Goal: Task Accomplishment & Management: Manage account settings

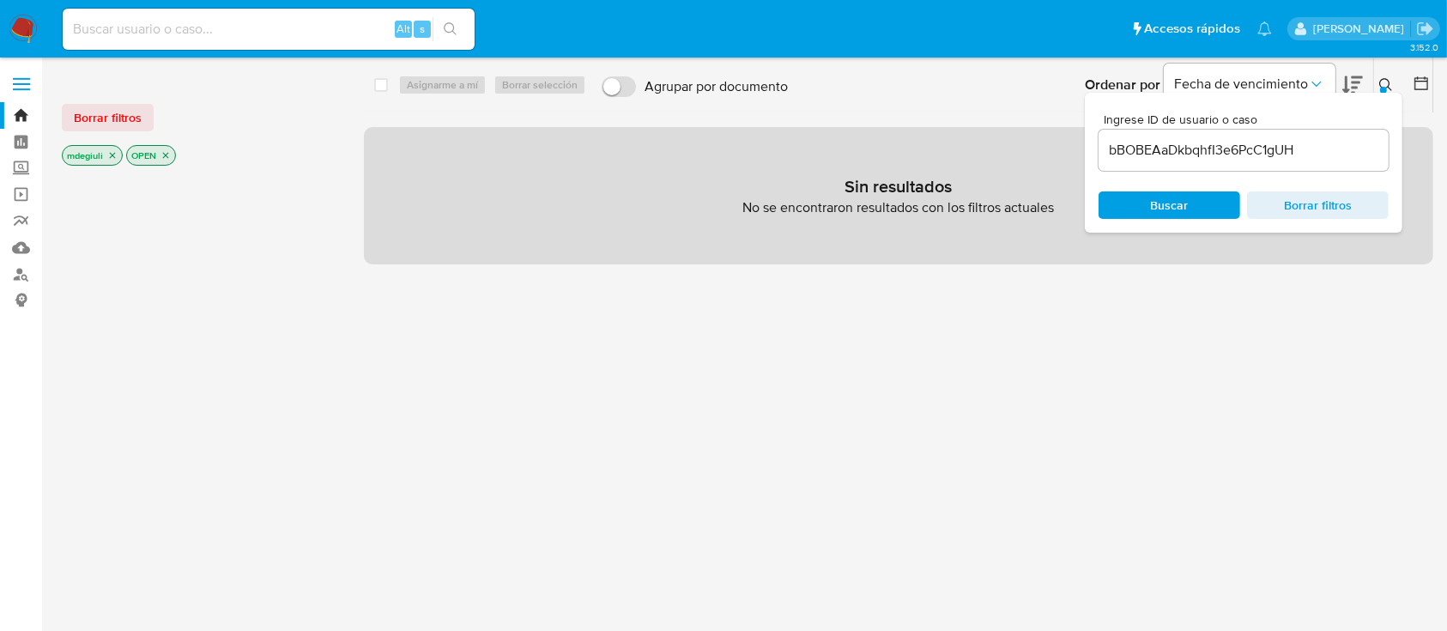
click at [1184, 200] on span "Buscar" at bounding box center [1170, 204] width 38 height 27
click at [1339, 287] on div "select-all-cases-checkbox Asignarme a mí Borrar selección Agrupar por documento…" at bounding box center [898, 453] width 1069 height 763
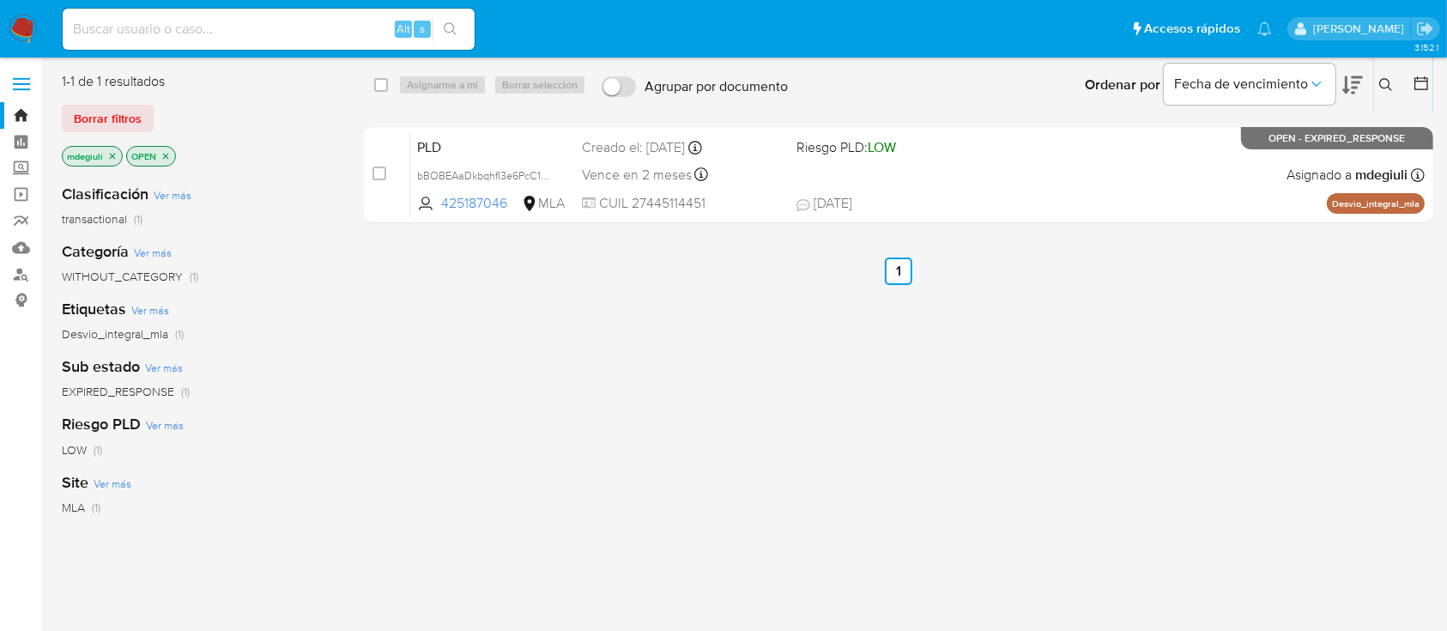
click at [19, 15] on img at bounding box center [23, 29] width 29 height 29
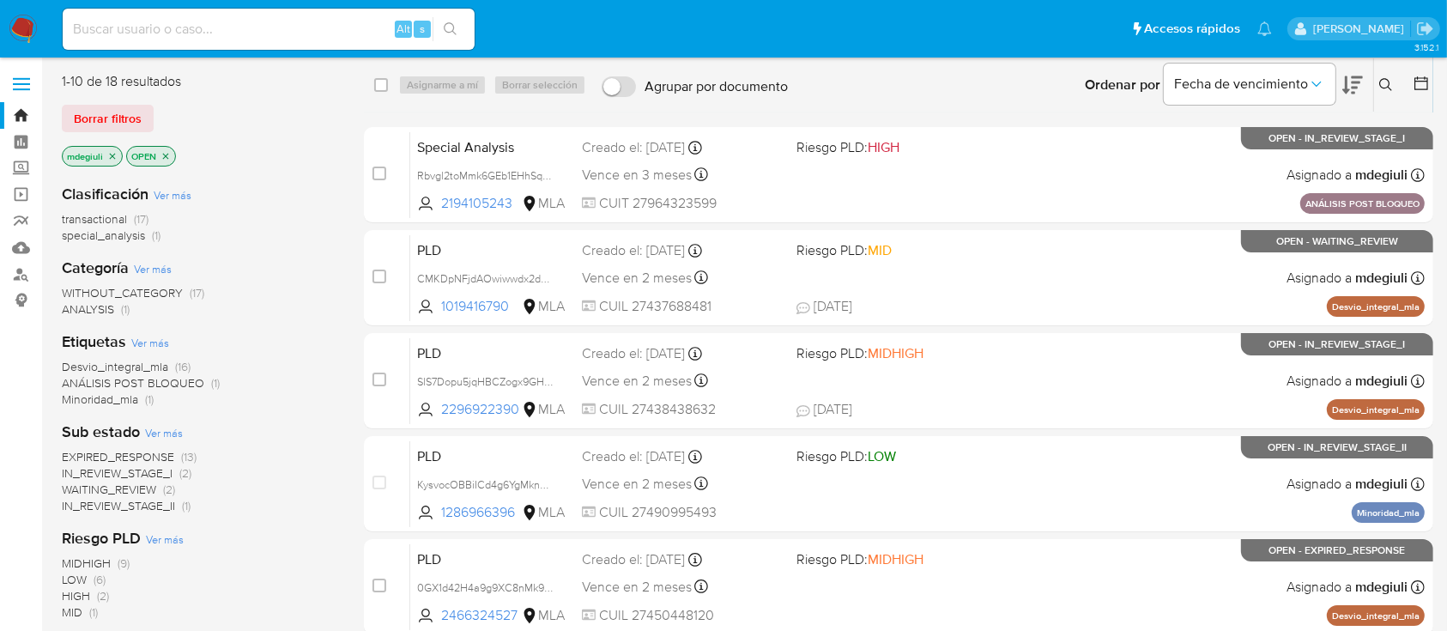
click at [1391, 82] on icon at bounding box center [1386, 85] width 14 height 14
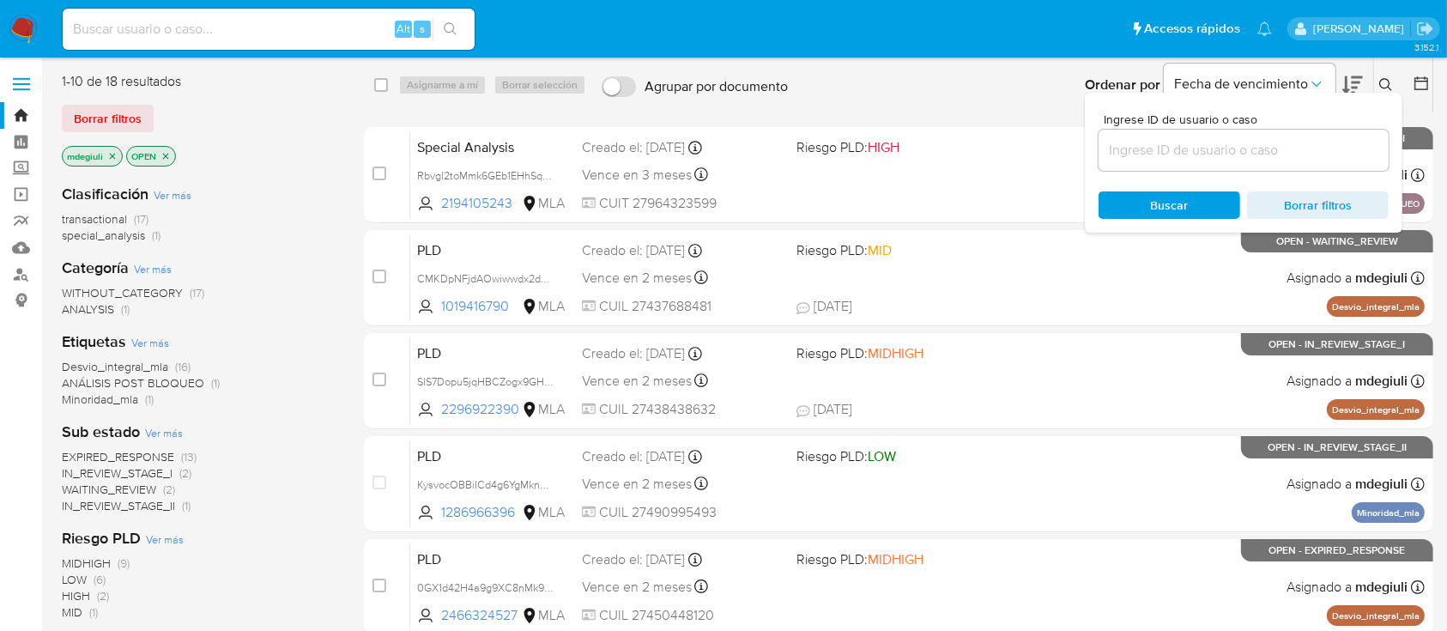
click at [1144, 157] on input at bounding box center [1243, 150] width 290 height 22
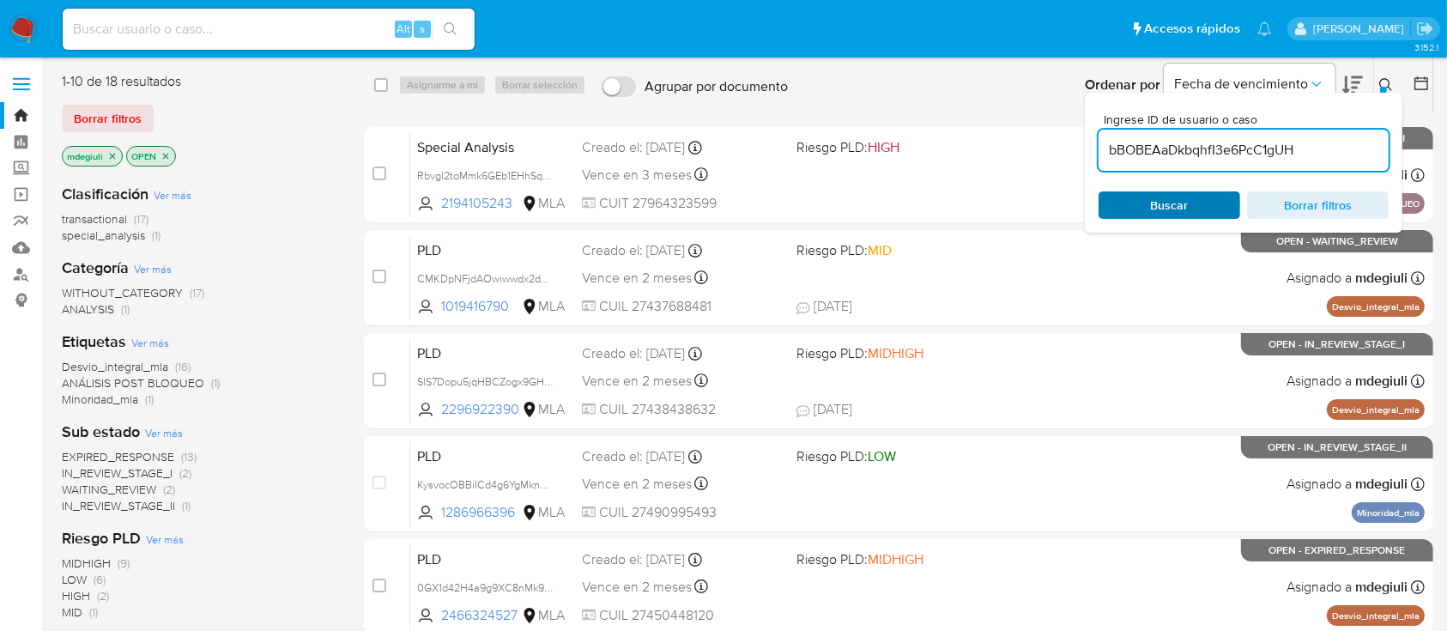
type input "bBOBEAaDkbqhfI3e6PcC1gUH"
click at [1152, 201] on span "Buscar" at bounding box center [1169, 205] width 118 height 24
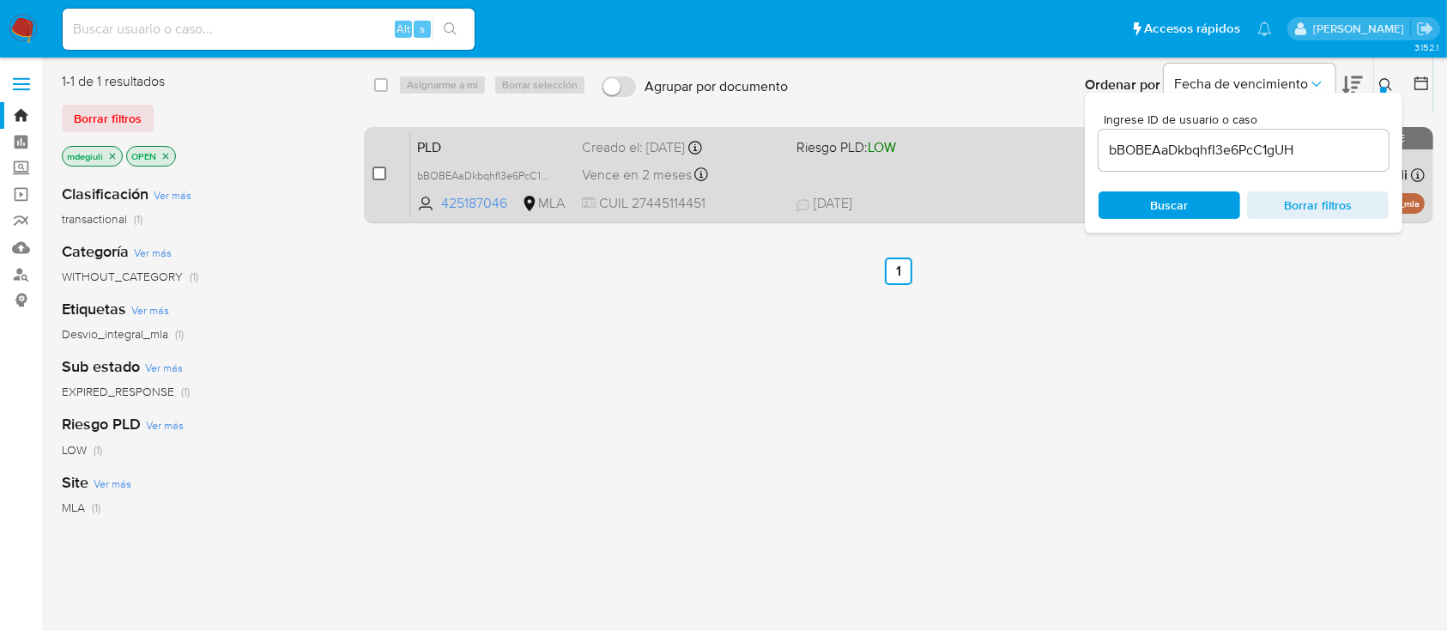
click at [377, 174] on input "checkbox" at bounding box center [379, 173] width 14 height 14
checkbox input "true"
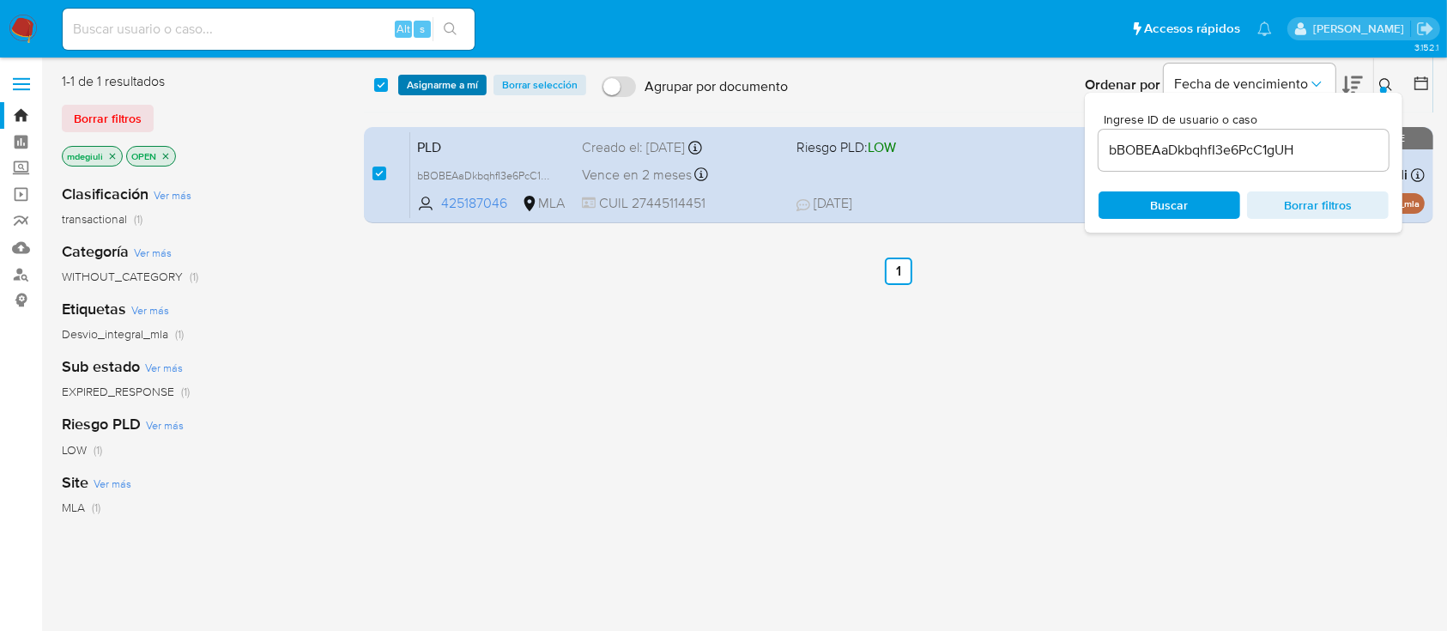
click at [439, 79] on span "Asignarme a mí" at bounding box center [442, 84] width 71 height 17
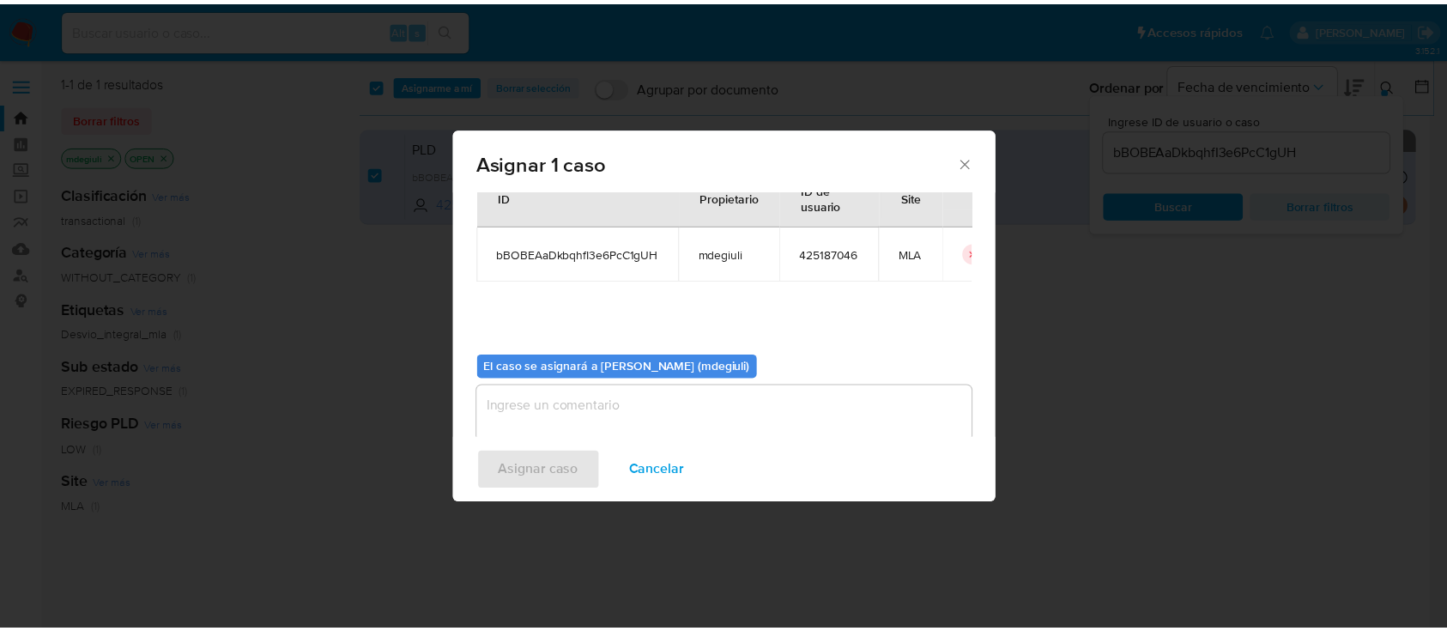
scroll to position [88, 0]
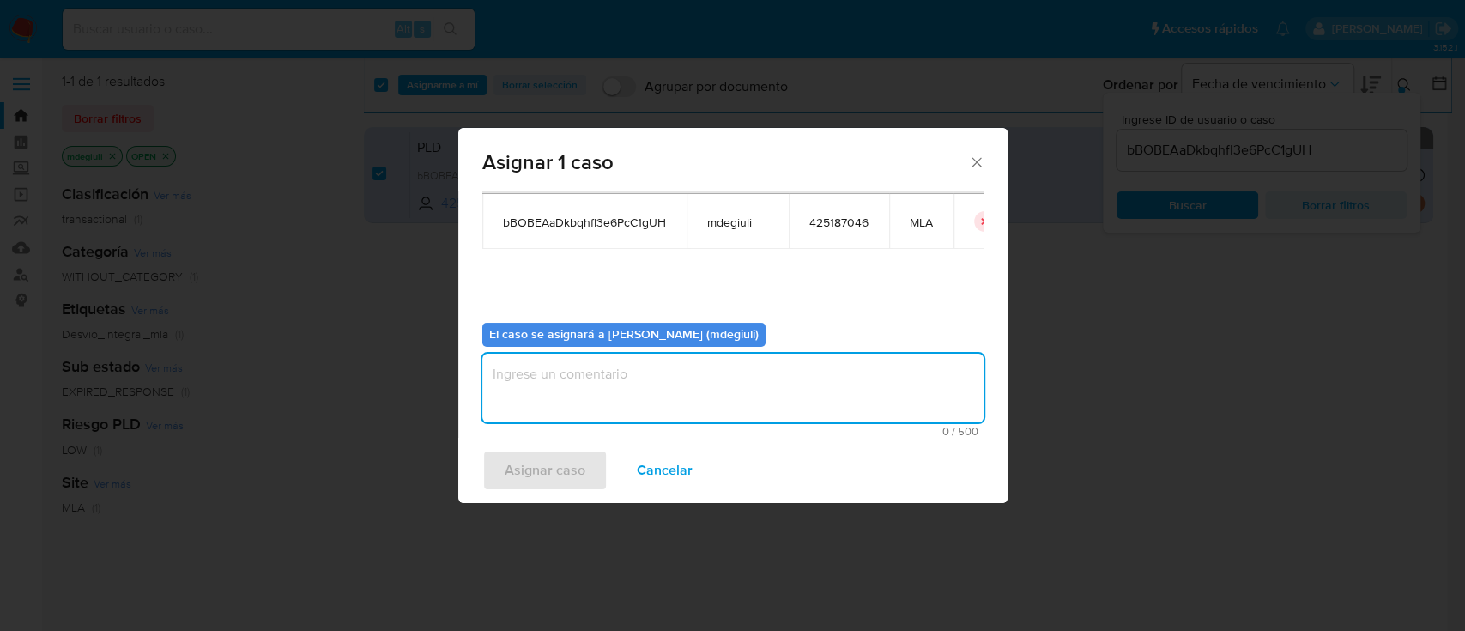
click at [621, 378] on textarea "assign-modal" at bounding box center [732, 388] width 501 height 69
click at [567, 451] on span "Asignar caso" at bounding box center [545, 470] width 81 height 38
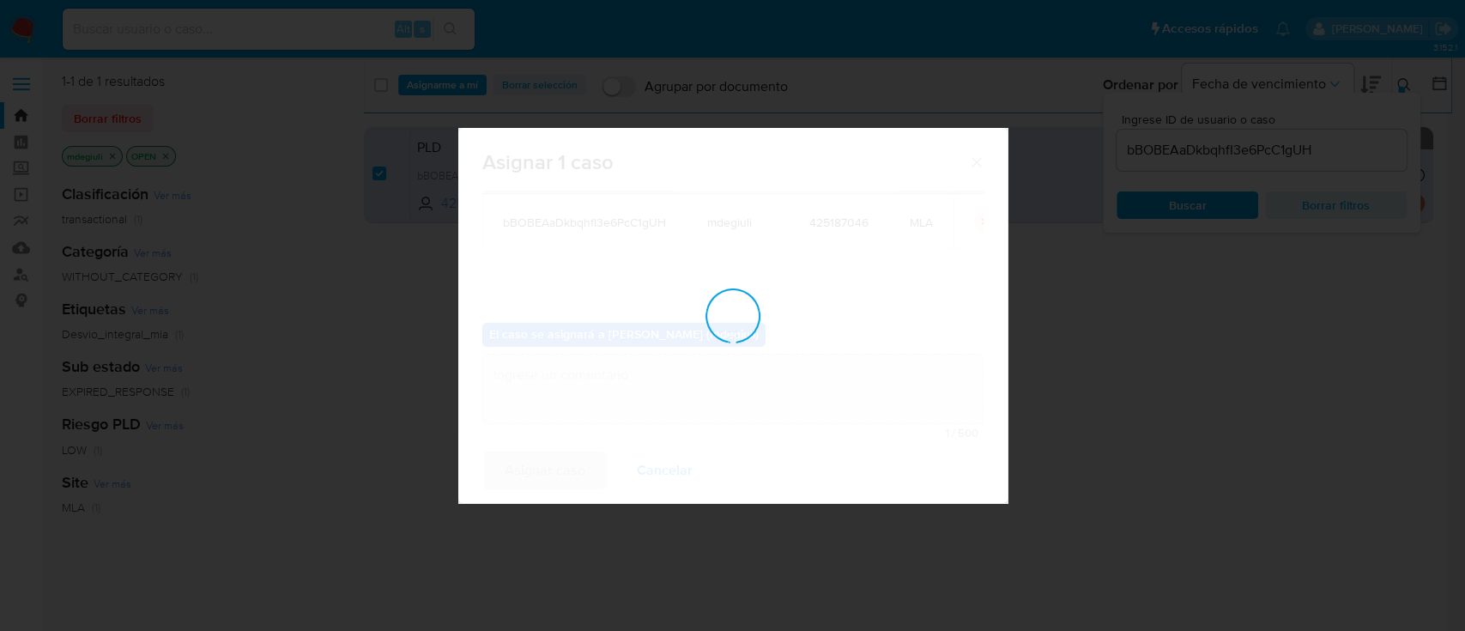
checkbox input "false"
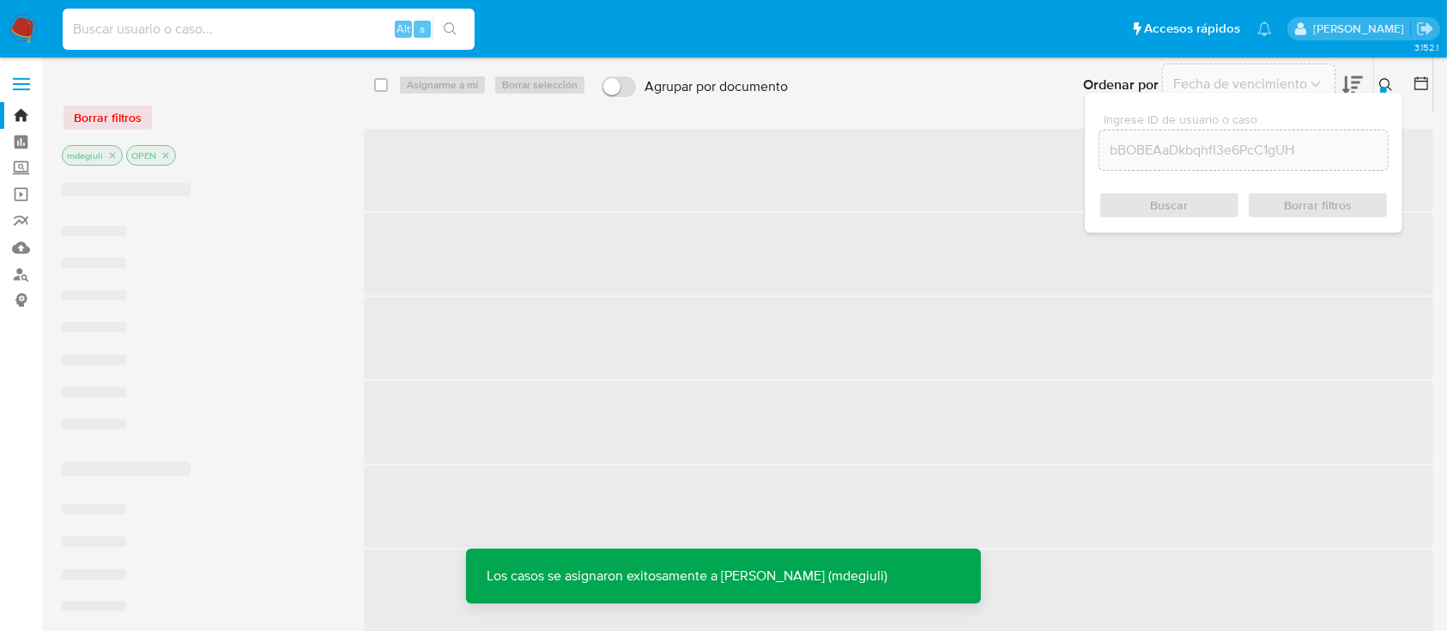
click at [172, 21] on input at bounding box center [269, 29] width 412 height 22
paste input "bBOBEAaDkbqhfI3e6PcC1gUH"
type input "bBOBEAaDkbqhfI3e6PcC1gUH"
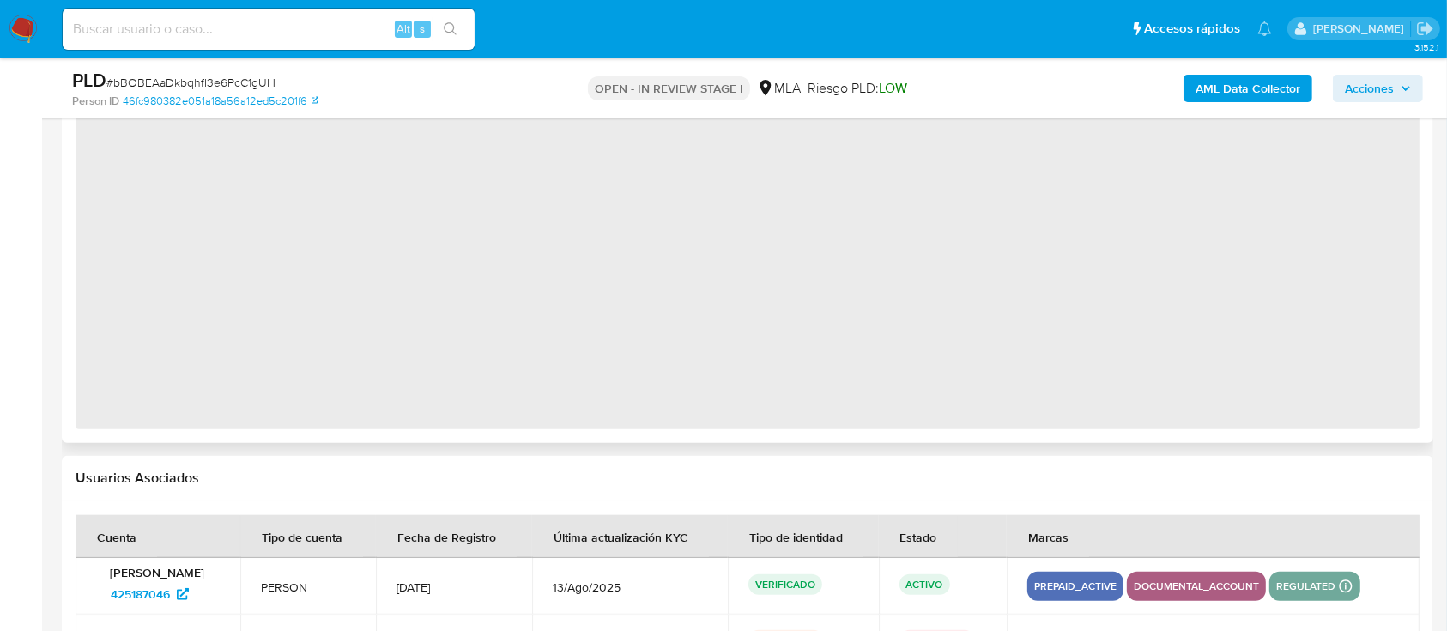
select select "10"
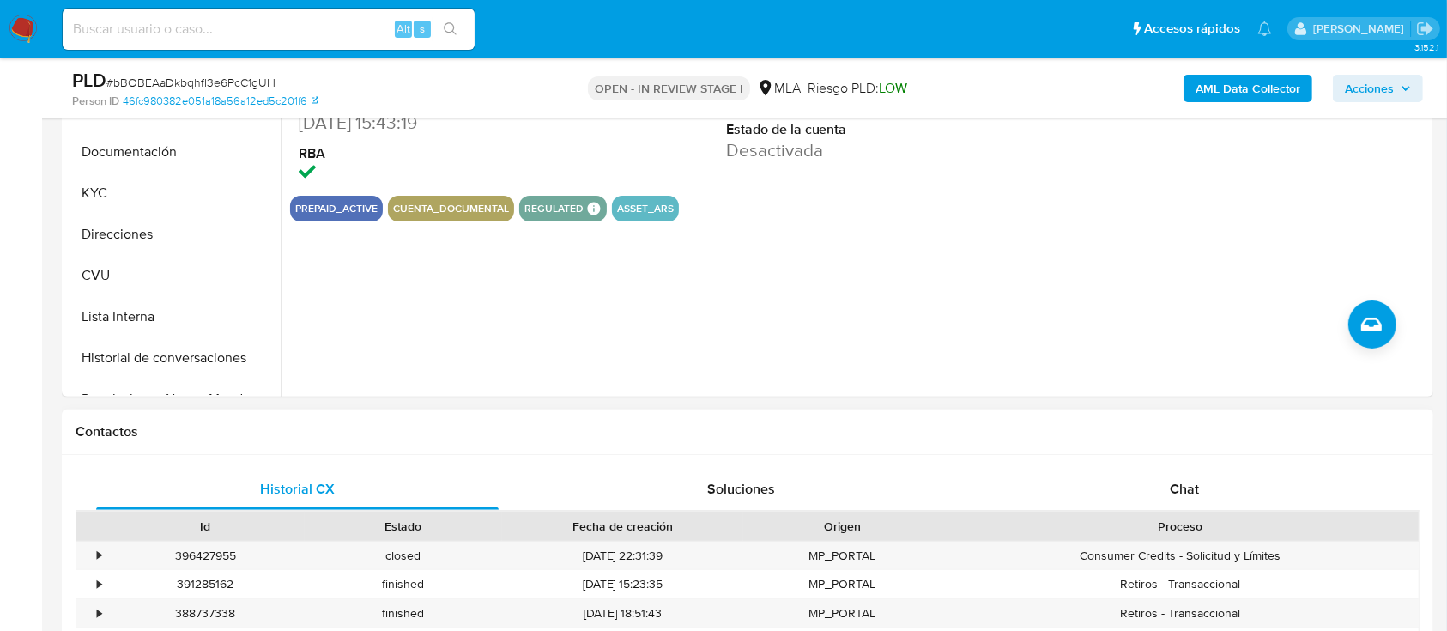
scroll to position [572, 0]
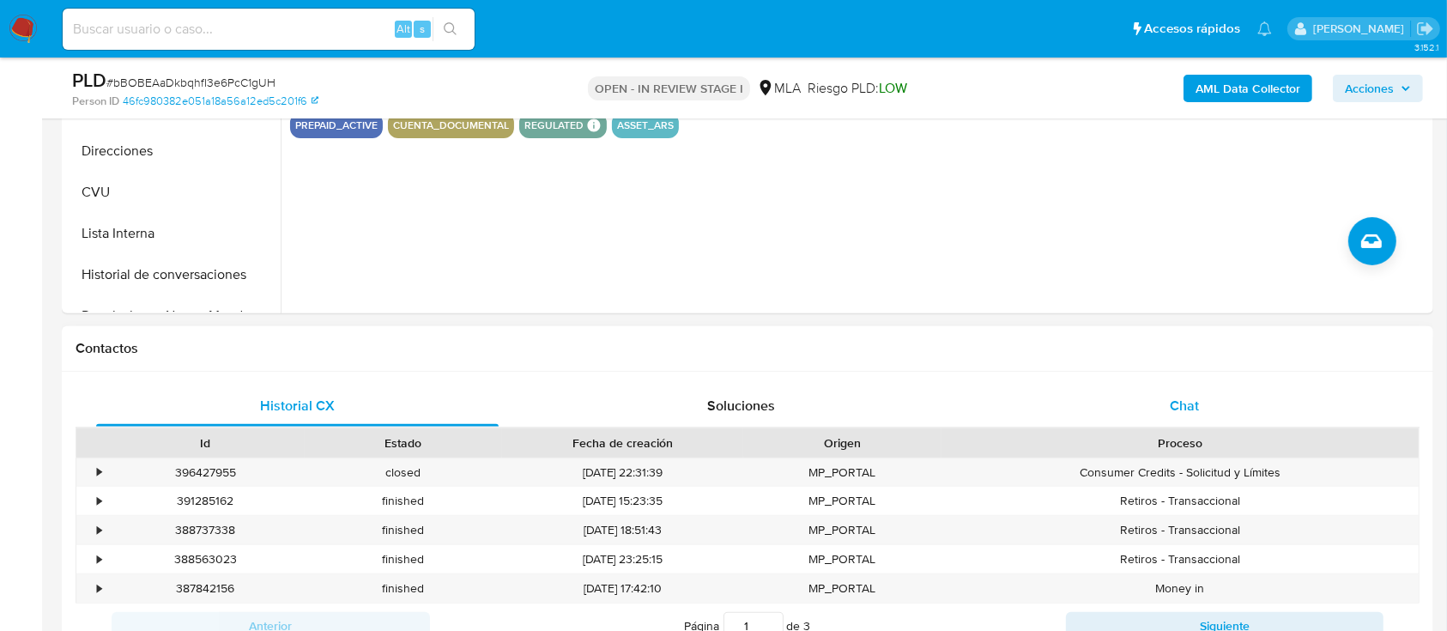
click at [1177, 396] on span "Chat" at bounding box center [1184, 406] width 29 height 20
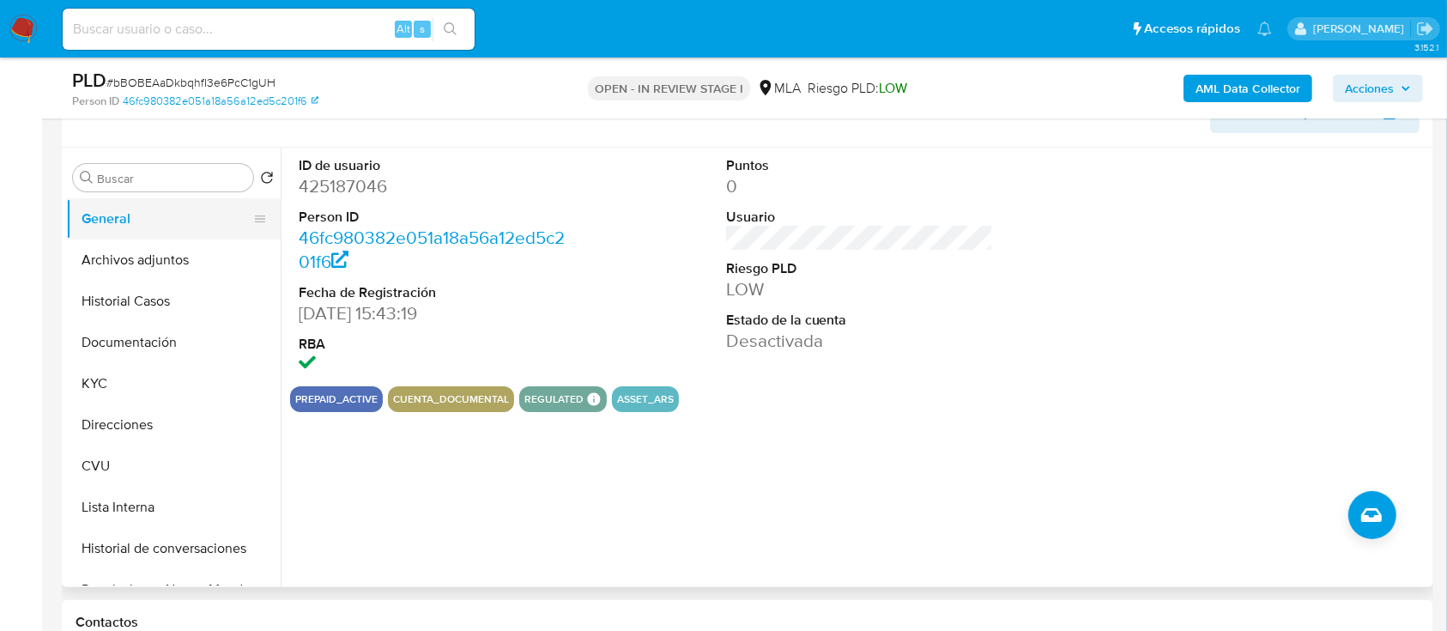
scroll to position [228, 0]
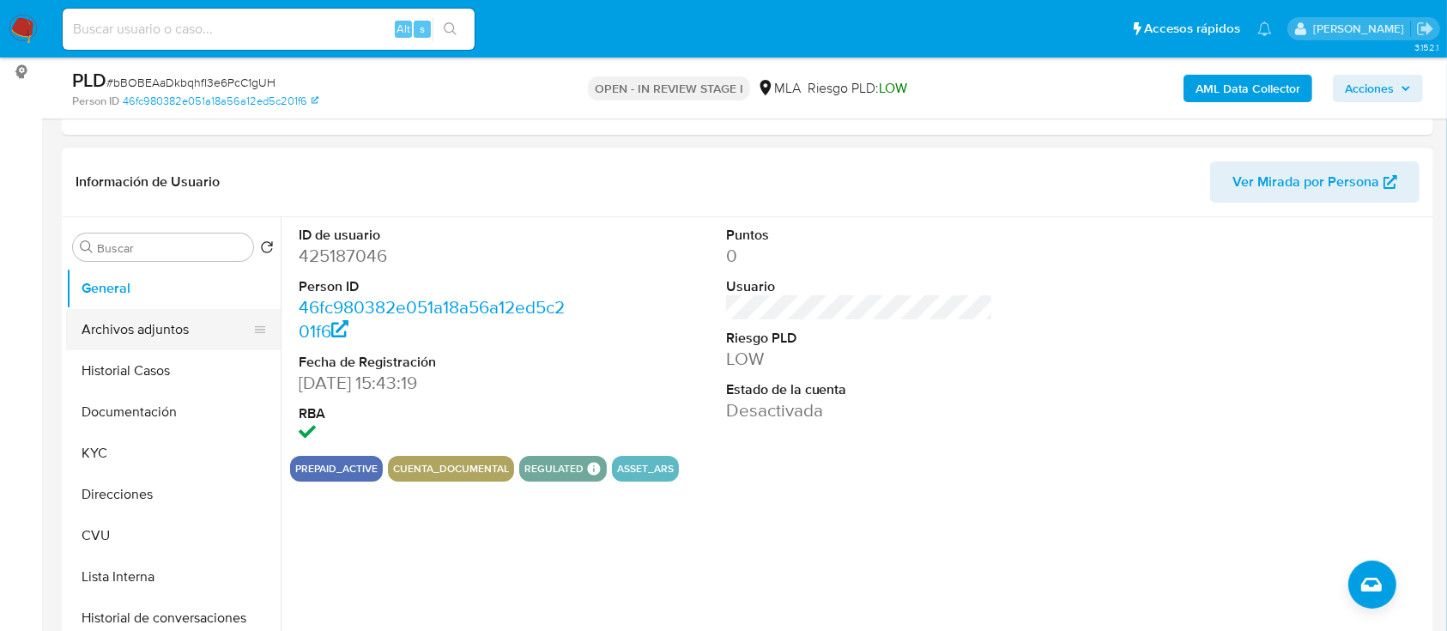
click at [139, 326] on button "Archivos adjuntos" at bounding box center [166, 329] width 201 height 41
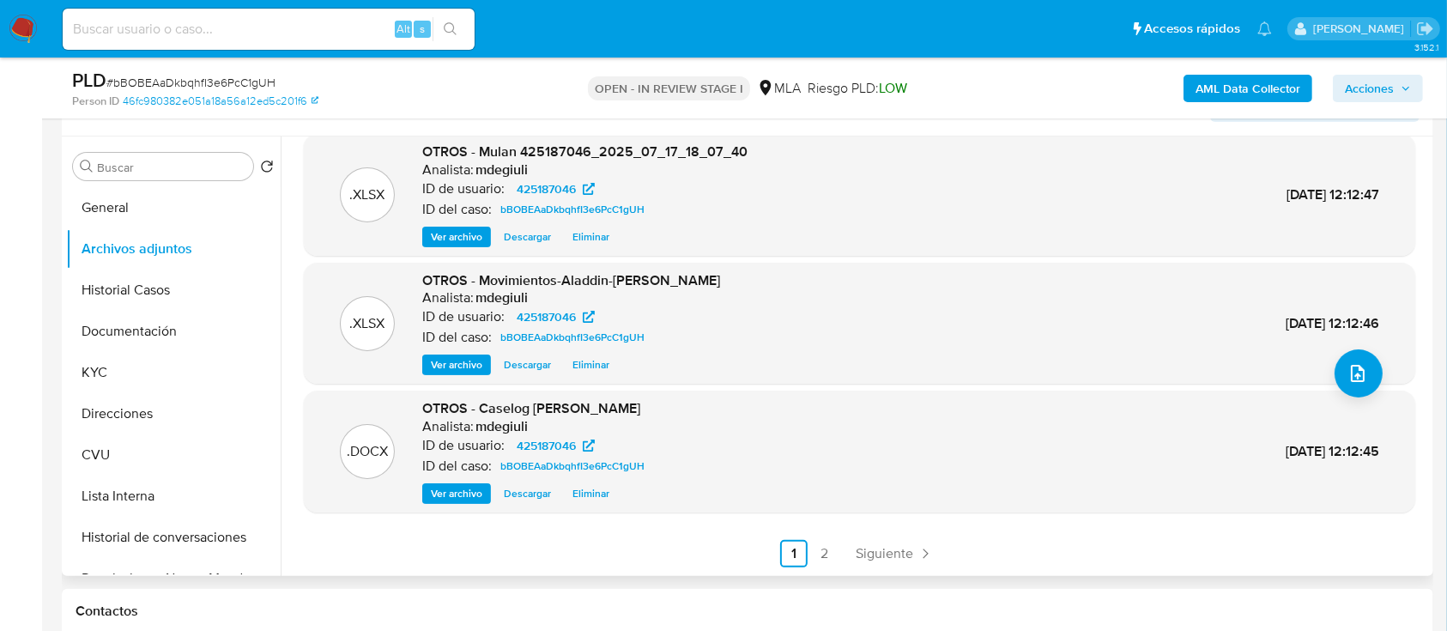
scroll to position [343, 0]
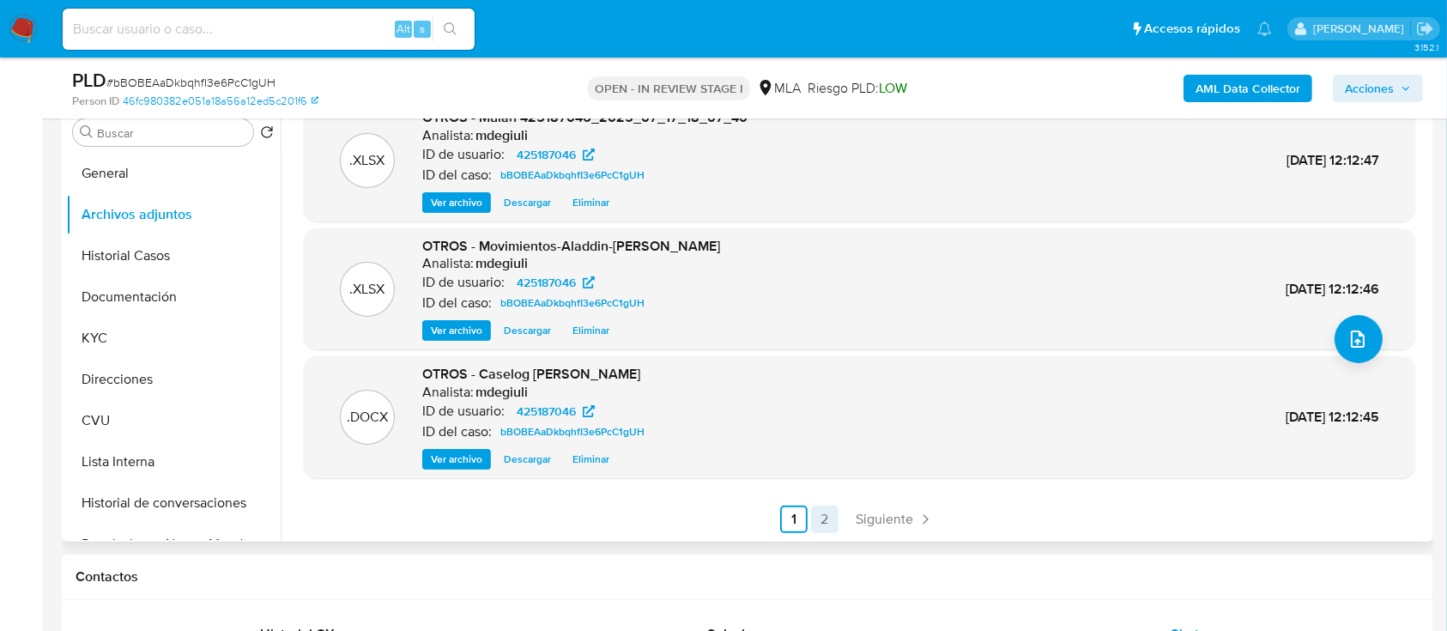
click at [817, 521] on link "2" at bounding box center [824, 518] width 27 height 27
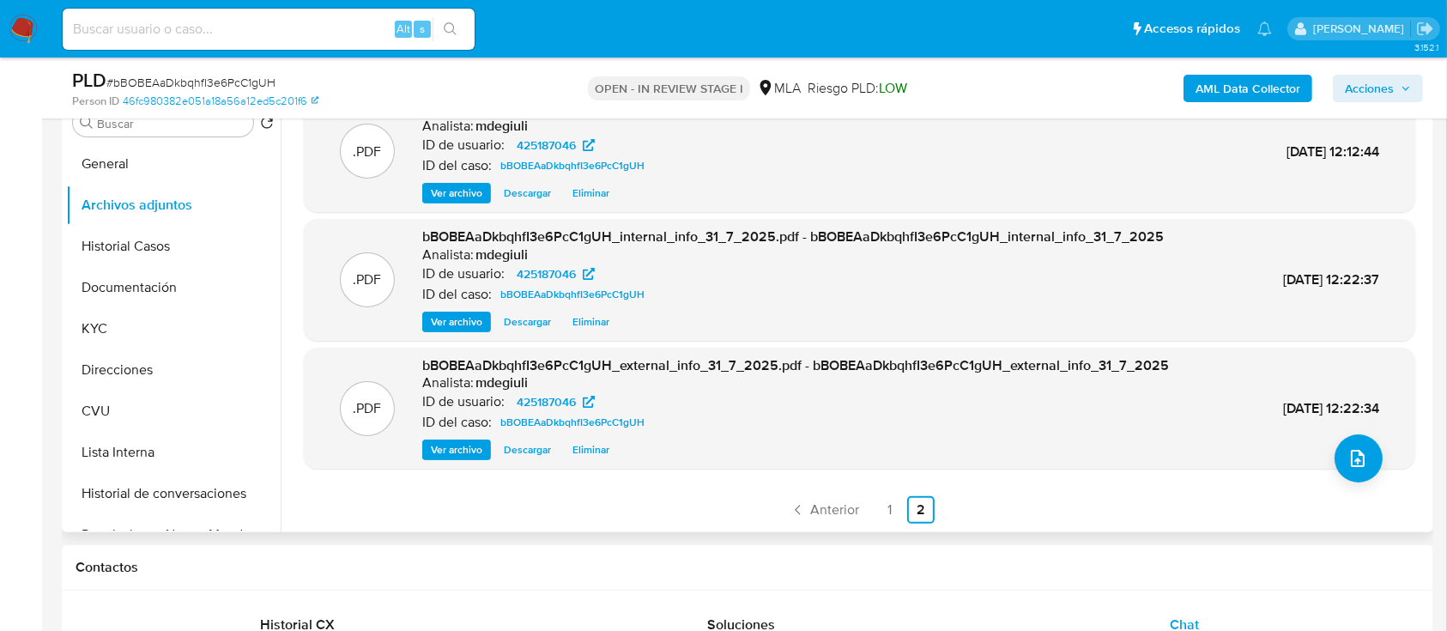
scroll to position [457, 0]
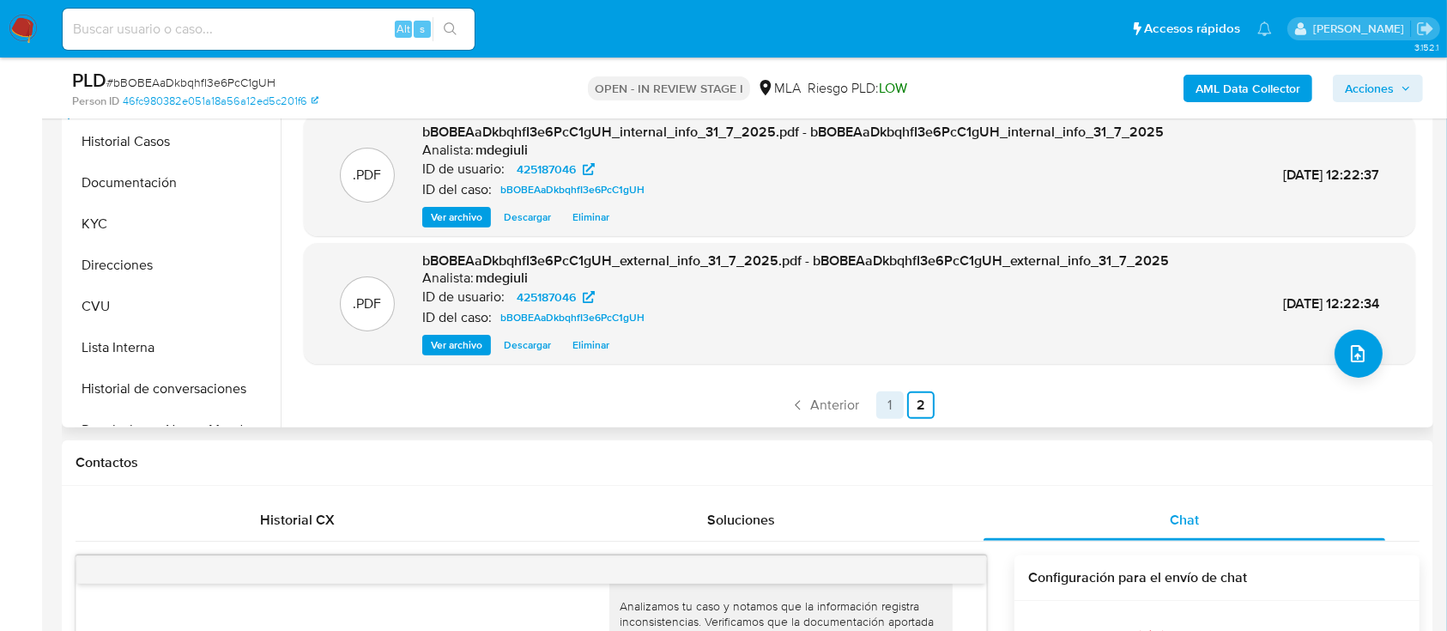
click at [885, 415] on link "1" at bounding box center [889, 404] width 27 height 27
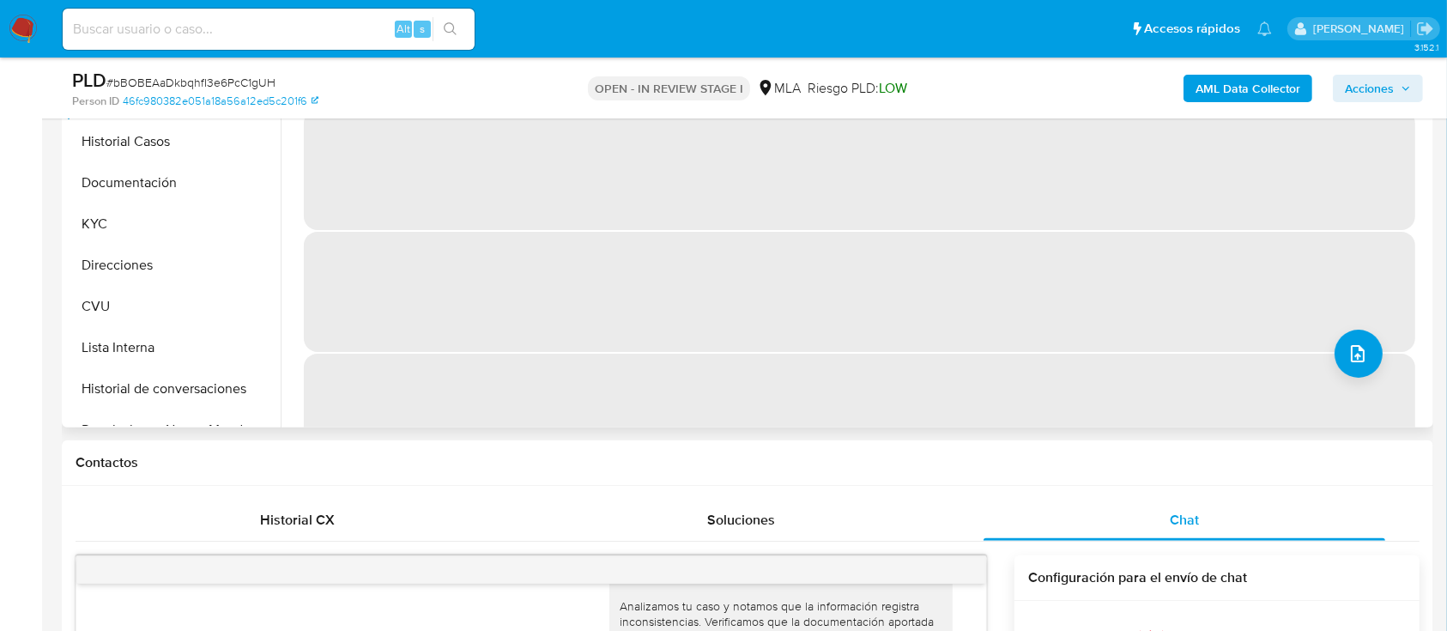
scroll to position [0, 0]
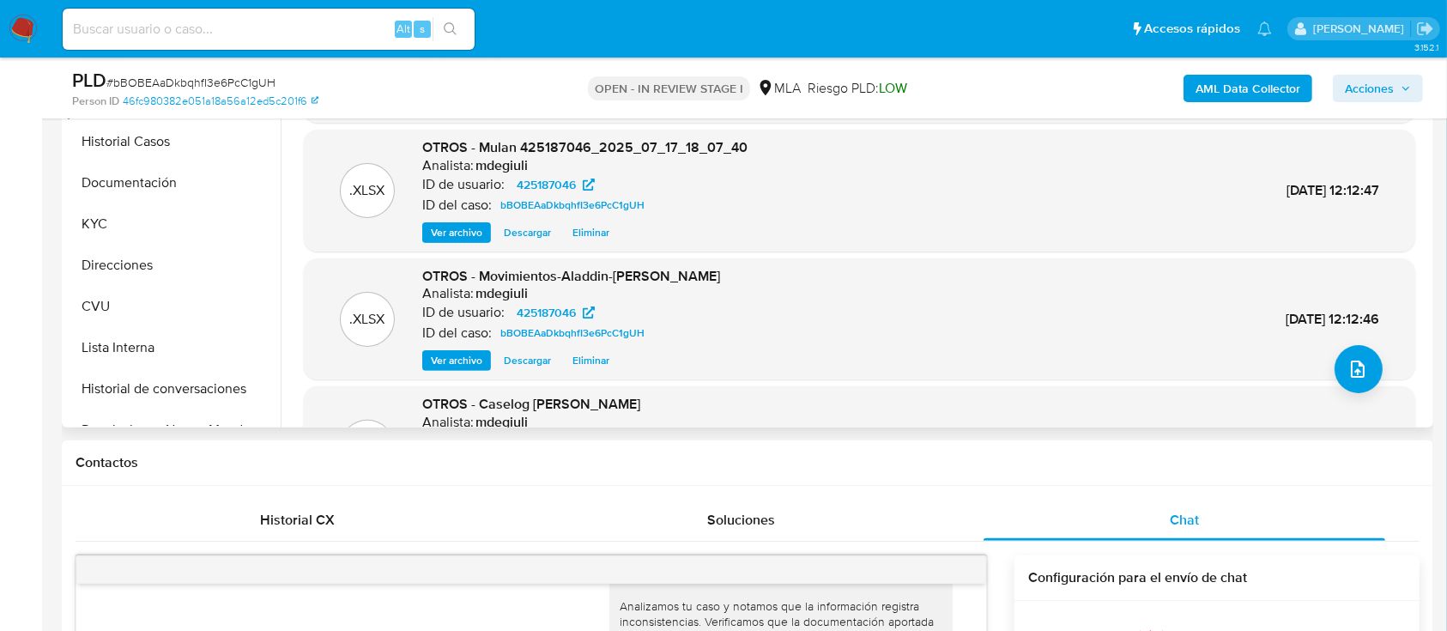
click at [1379, 79] on span "Acciones" at bounding box center [1369, 88] width 49 height 27
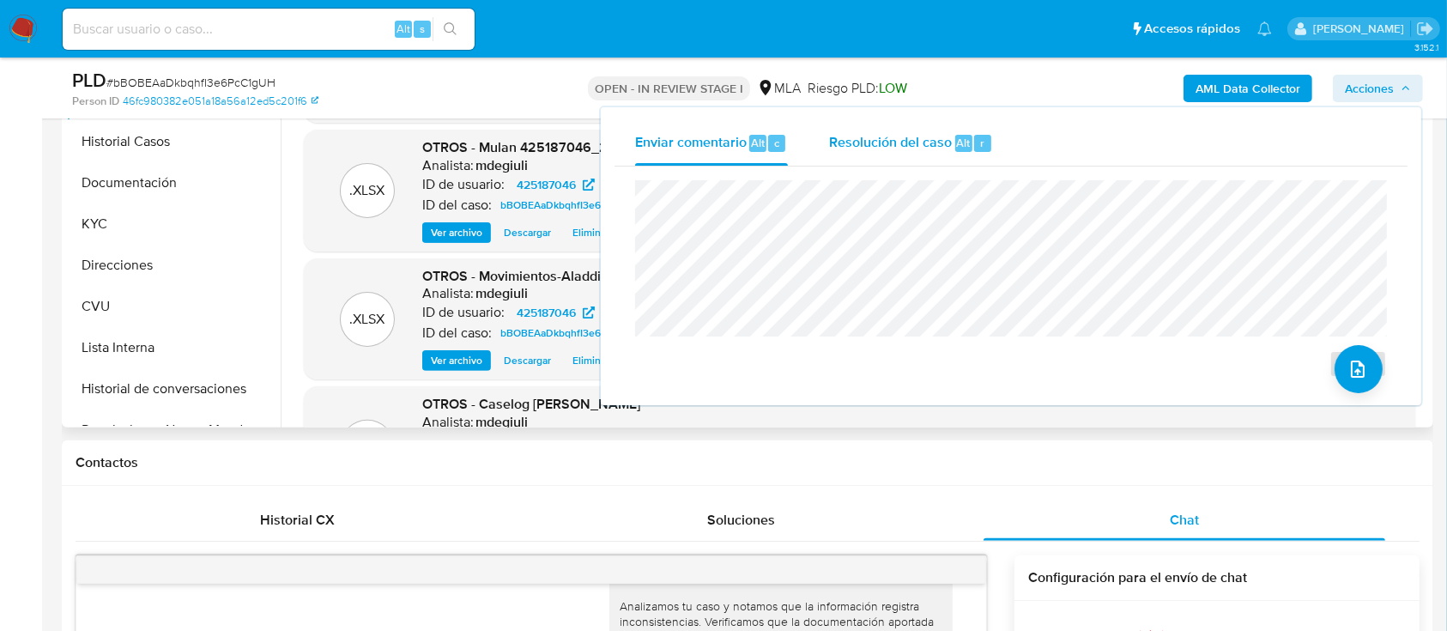
click at [904, 145] on span "Resolución del caso" at bounding box center [890, 142] width 123 height 20
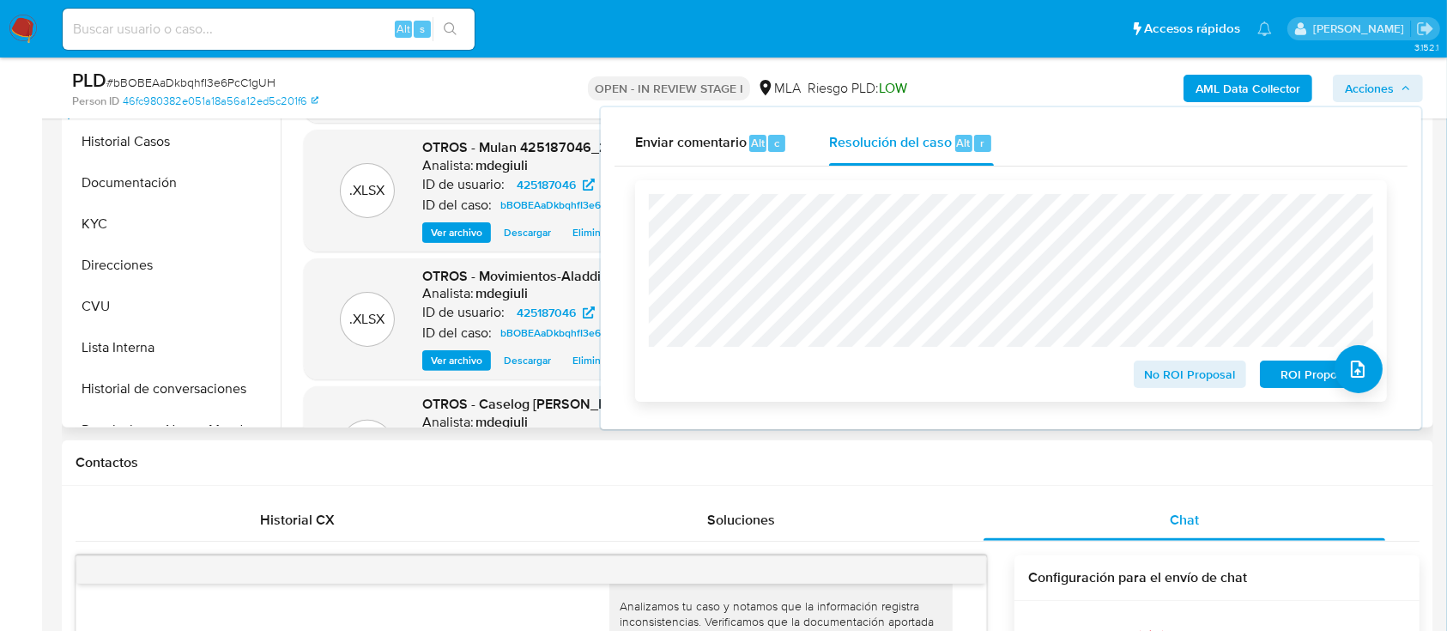
click at [1304, 375] on span "ROI Proposal" at bounding box center [1316, 374] width 89 height 24
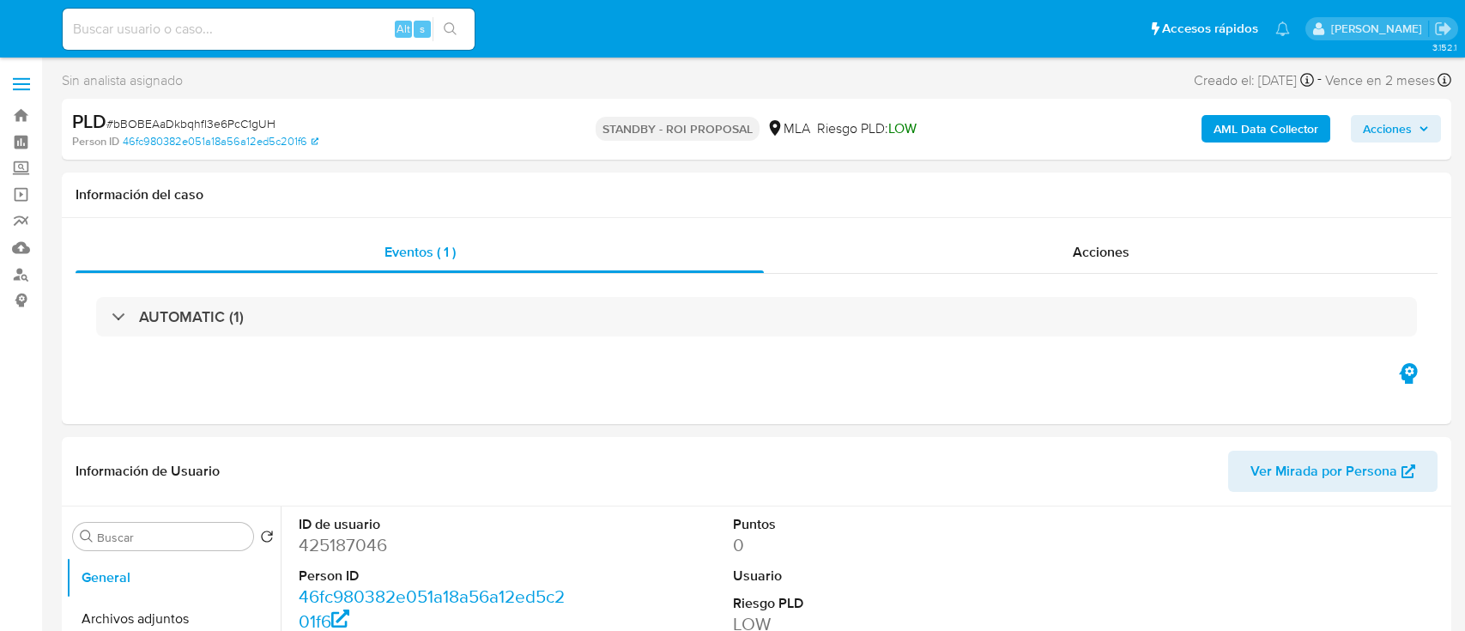
select select "10"
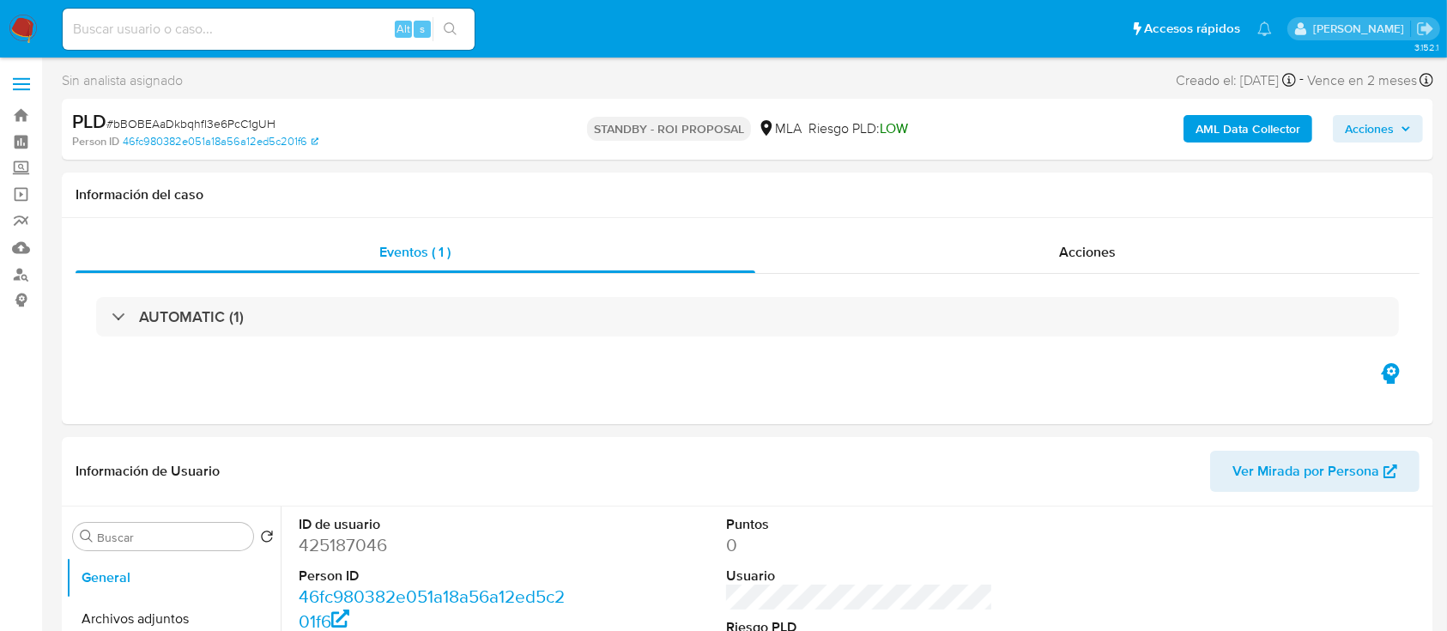
click at [24, 27] on img at bounding box center [23, 29] width 29 height 29
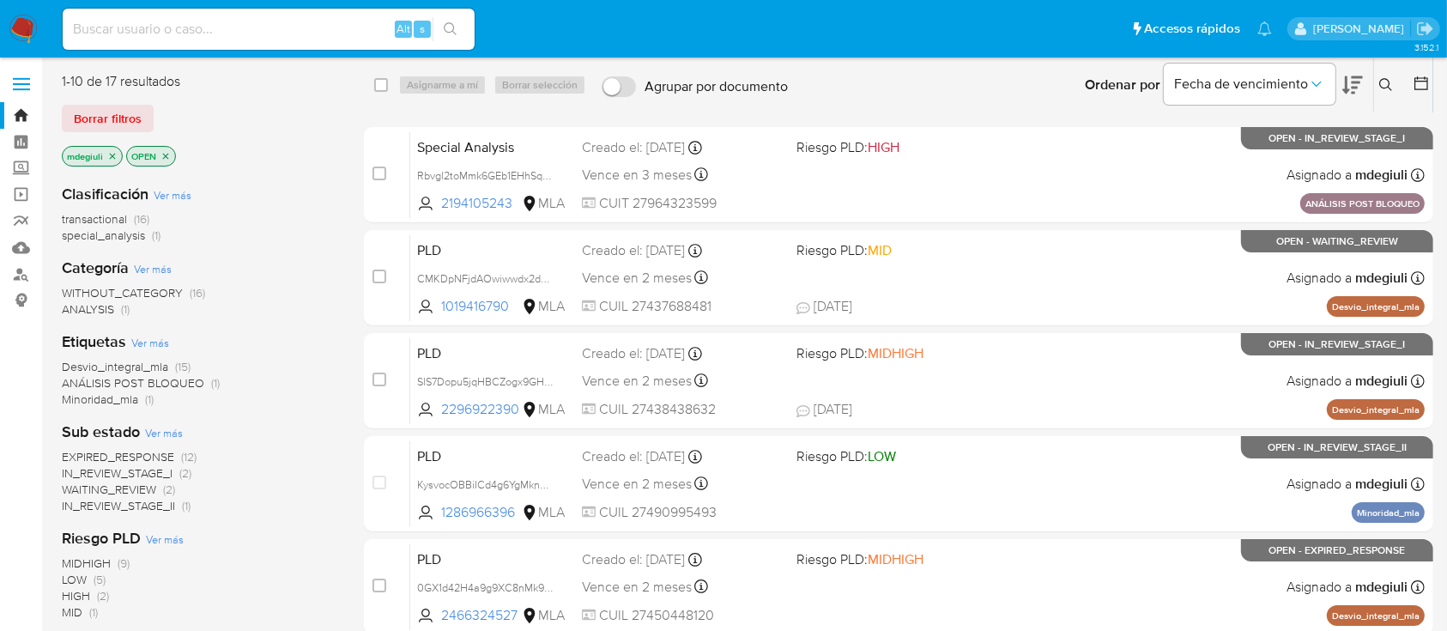
click at [1391, 86] on icon at bounding box center [1386, 85] width 14 height 14
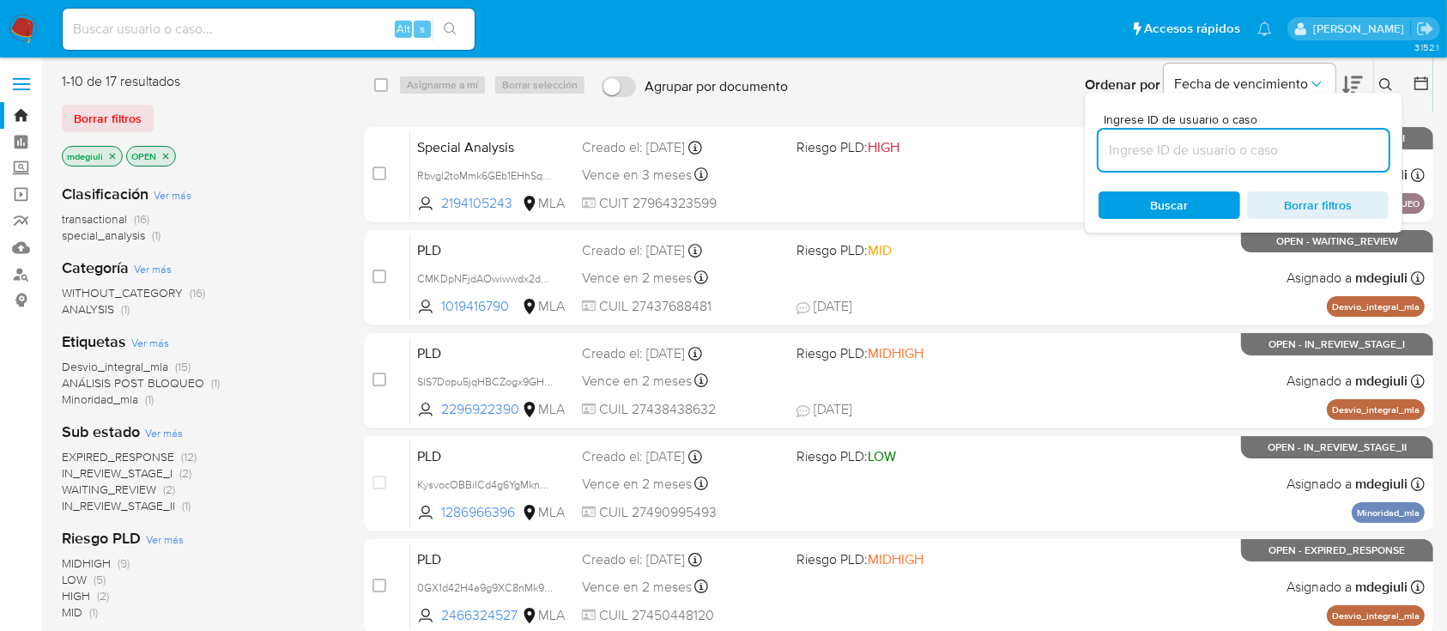
click at [1154, 148] on input at bounding box center [1243, 150] width 290 height 22
type input "c1Qy7uXrRz0saljzBeBl3Eim"
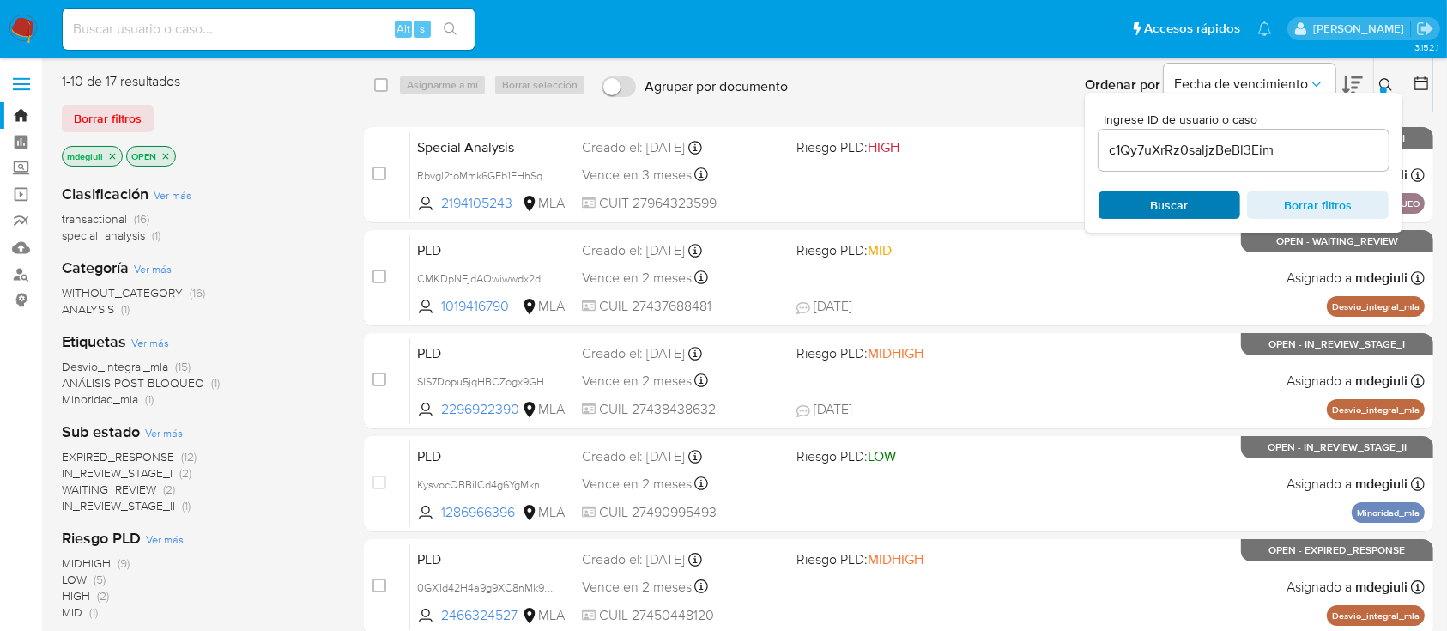
click at [1157, 202] on span "Buscar" at bounding box center [1170, 204] width 38 height 27
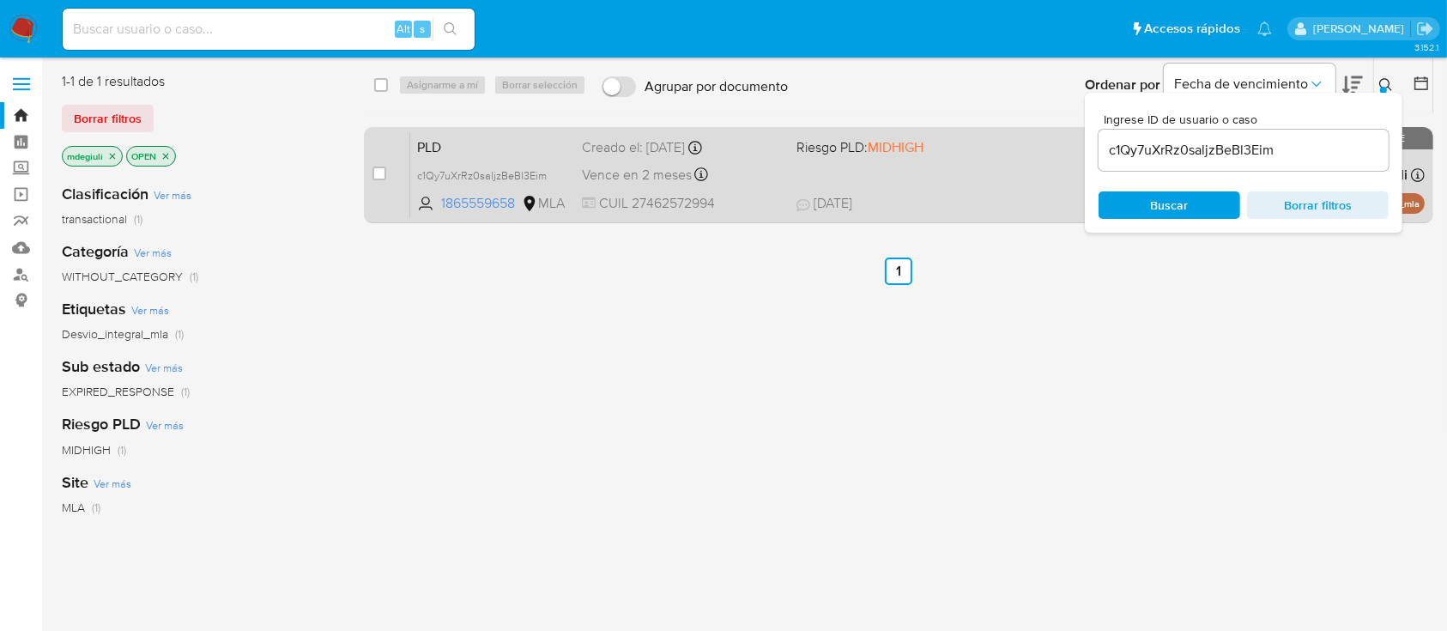
click at [371, 172] on div "case-item-checkbox No es posible asignar el caso PLD c1Qy7uXrRz0saljzBeBl3Eim 1…" at bounding box center [898, 175] width 1069 height 96
click at [377, 172] on input "checkbox" at bounding box center [379, 173] width 14 height 14
checkbox input "true"
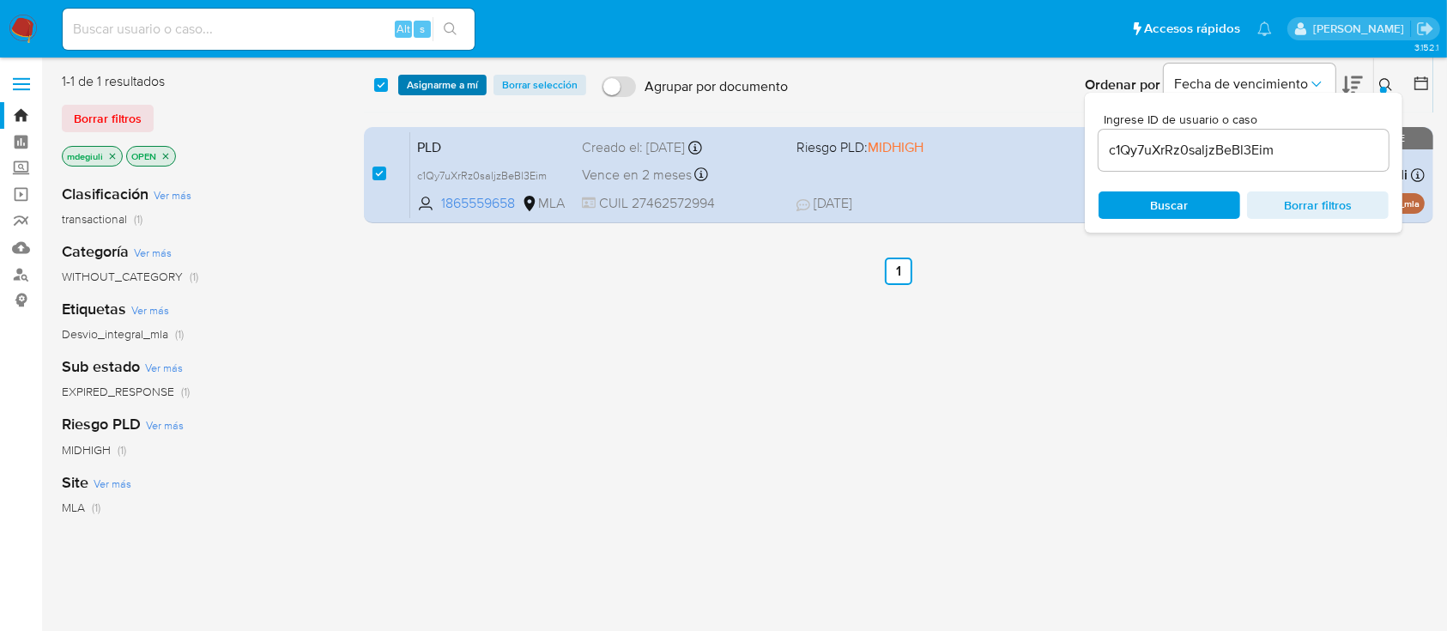
click at [429, 86] on span "Asignarme a mí" at bounding box center [442, 84] width 71 height 17
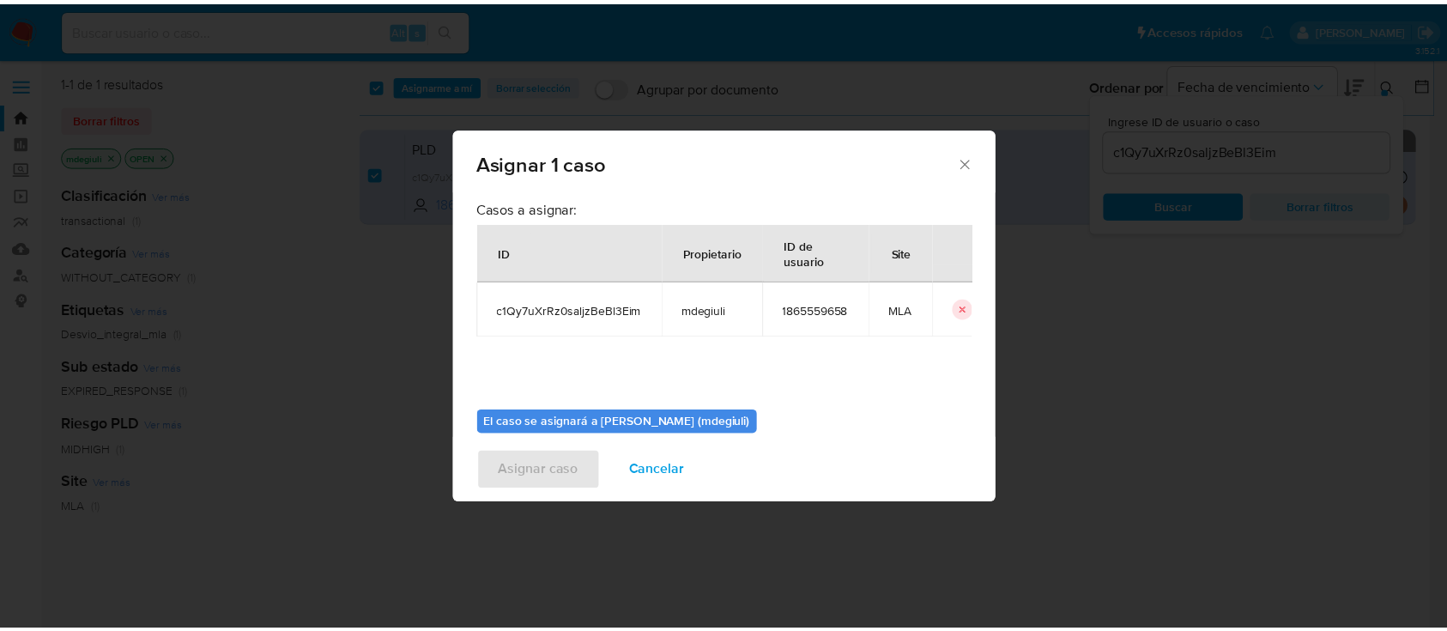
scroll to position [88, 0]
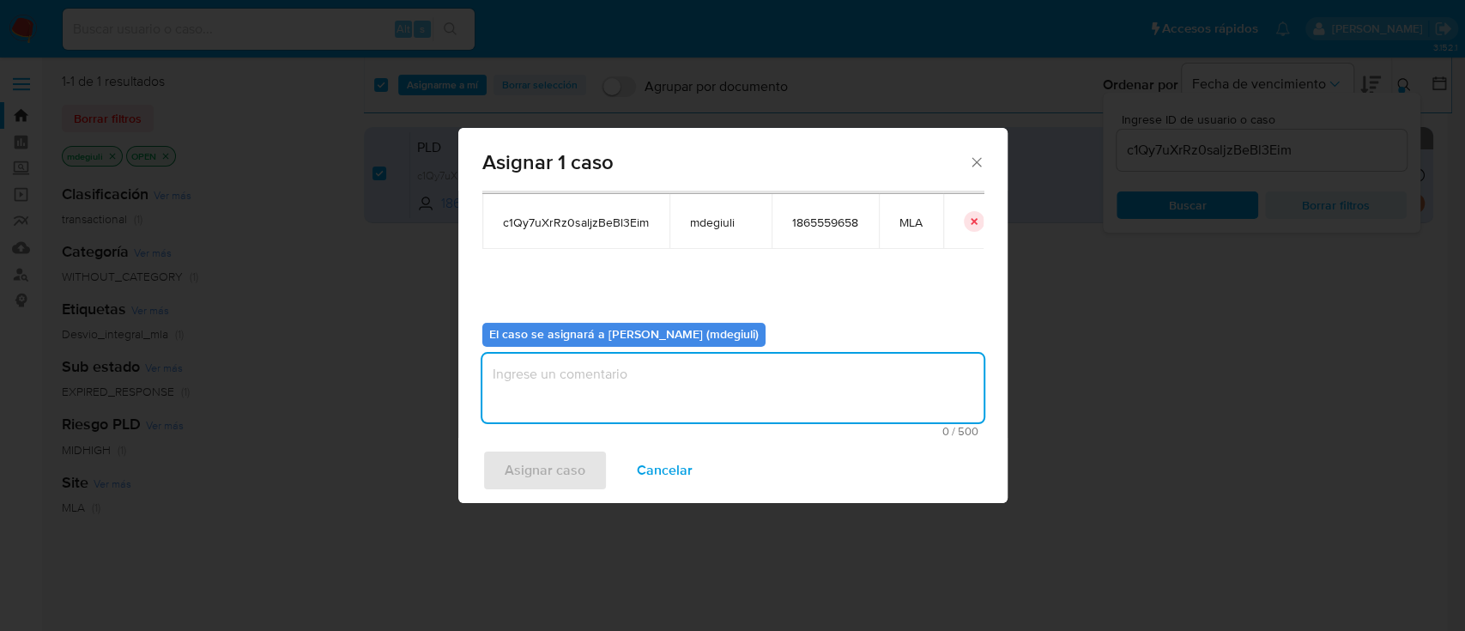
click at [635, 381] on textarea "assign-modal" at bounding box center [732, 388] width 501 height 69
click at [578, 462] on span "Asignar caso" at bounding box center [545, 470] width 81 height 38
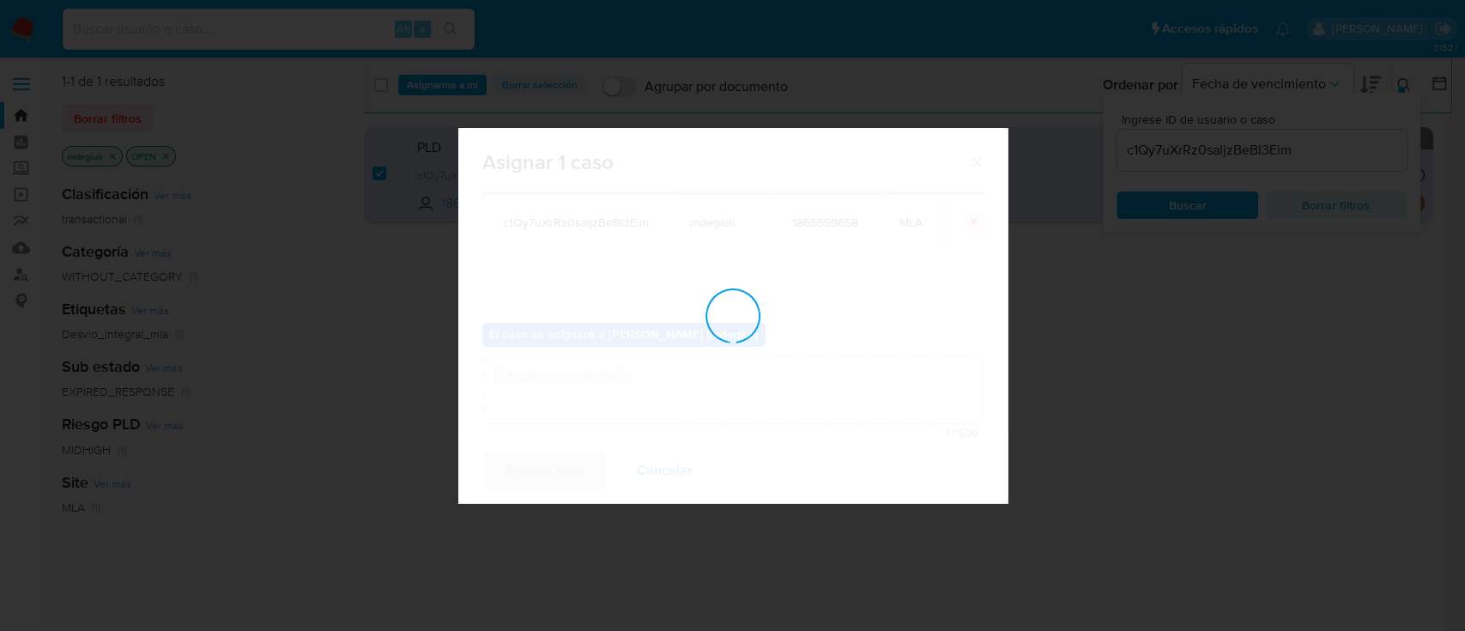
checkbox input "false"
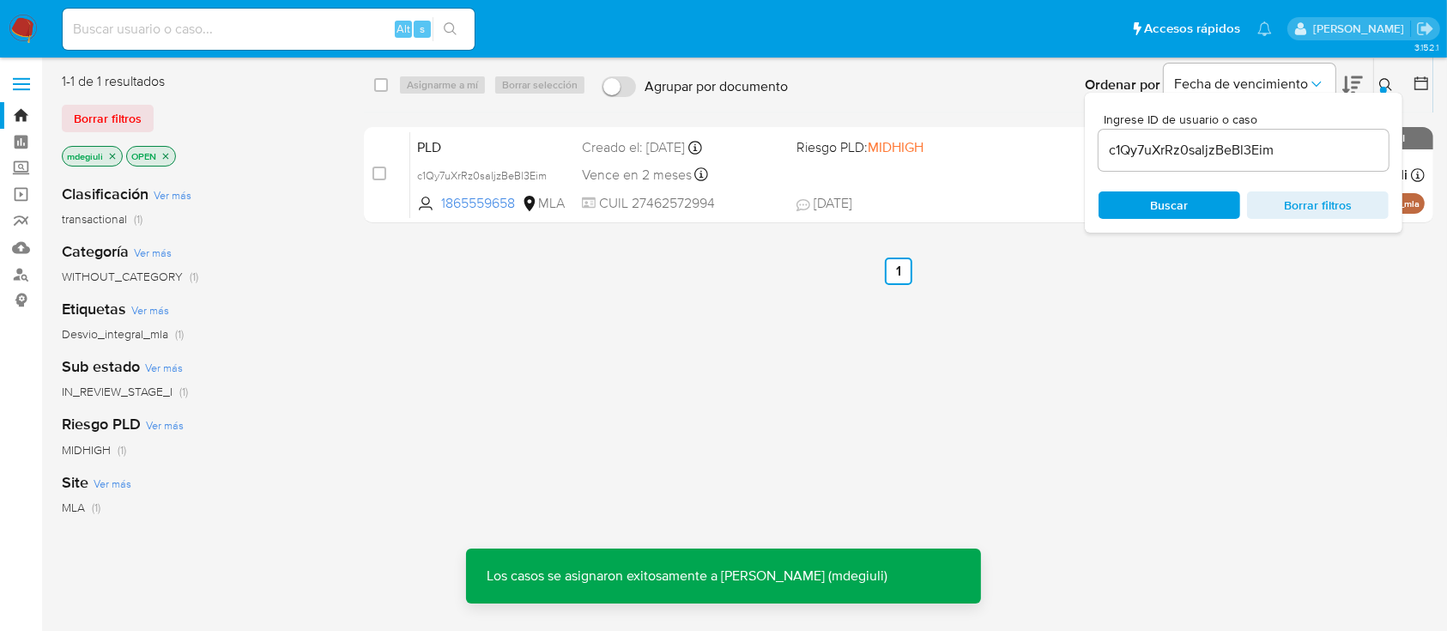
click at [194, 18] on input at bounding box center [269, 29] width 412 height 22
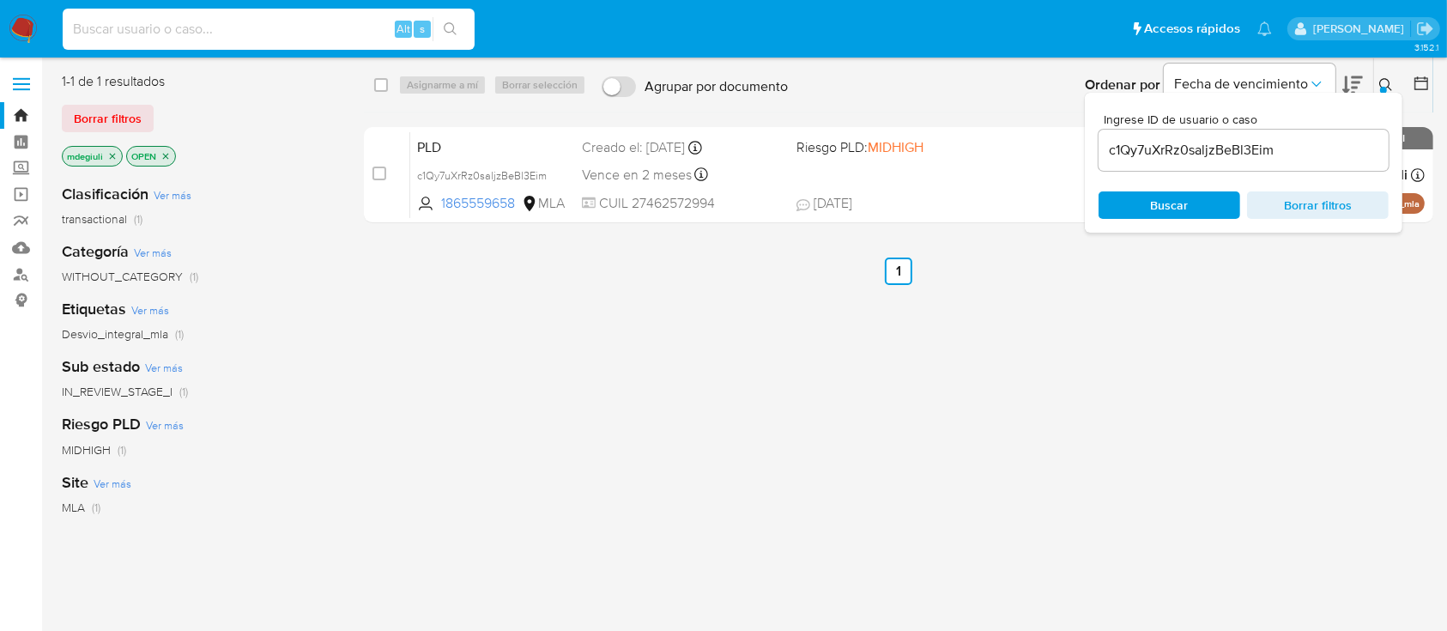
paste input "c1Qy7uXrRz0saljzBeBl3Eim"
type input "c1Qy7uXrRz0saljzBeBl3Eim"
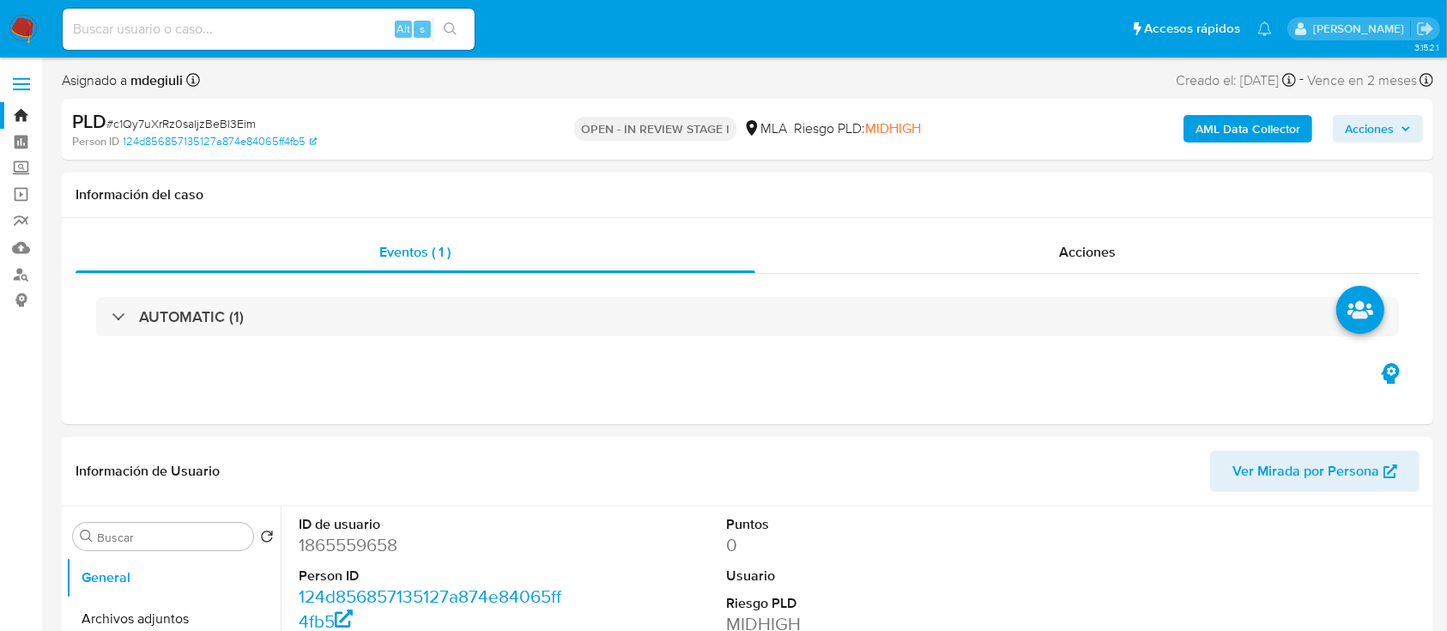
select select "10"
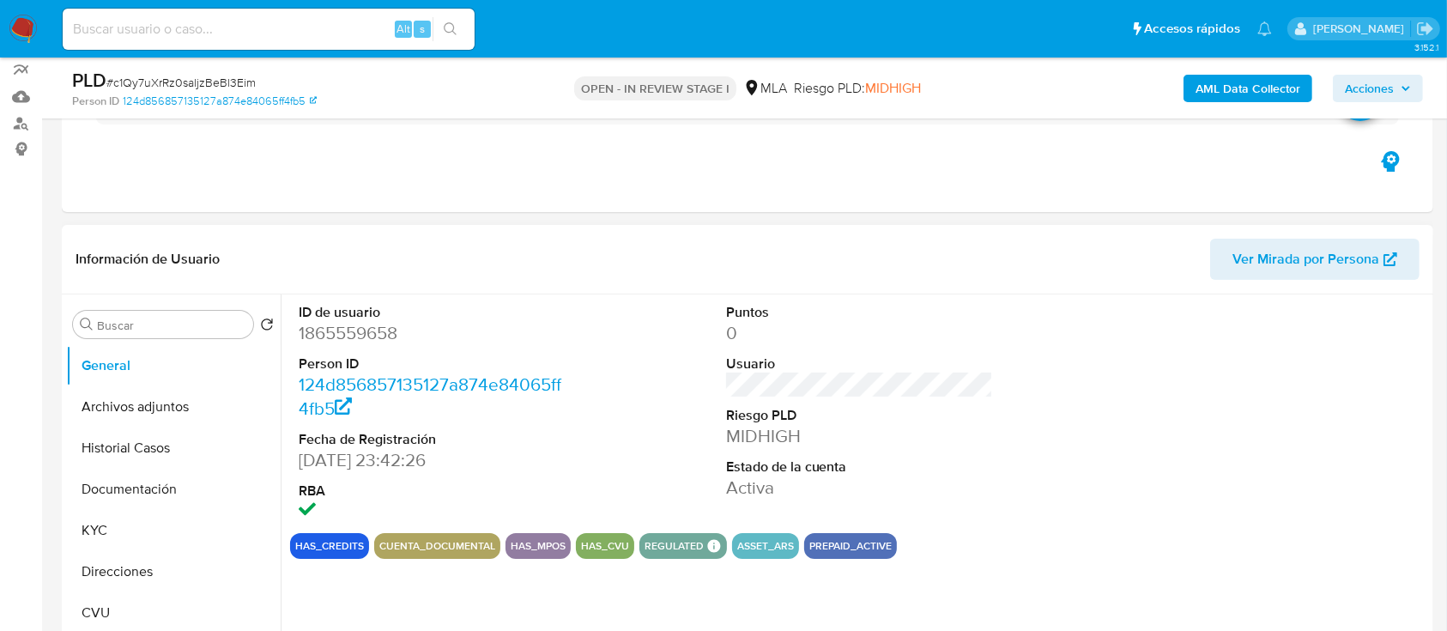
scroll to position [228, 0]
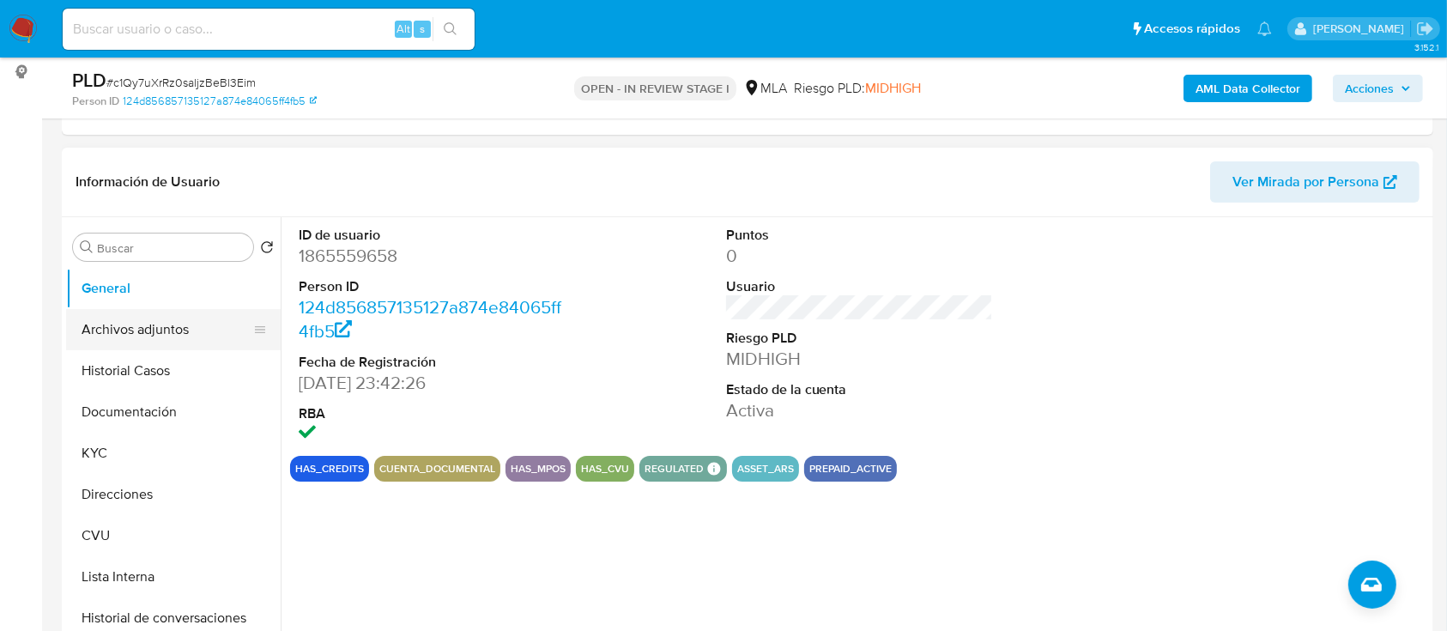
click at [137, 330] on button "Archivos adjuntos" at bounding box center [166, 329] width 201 height 41
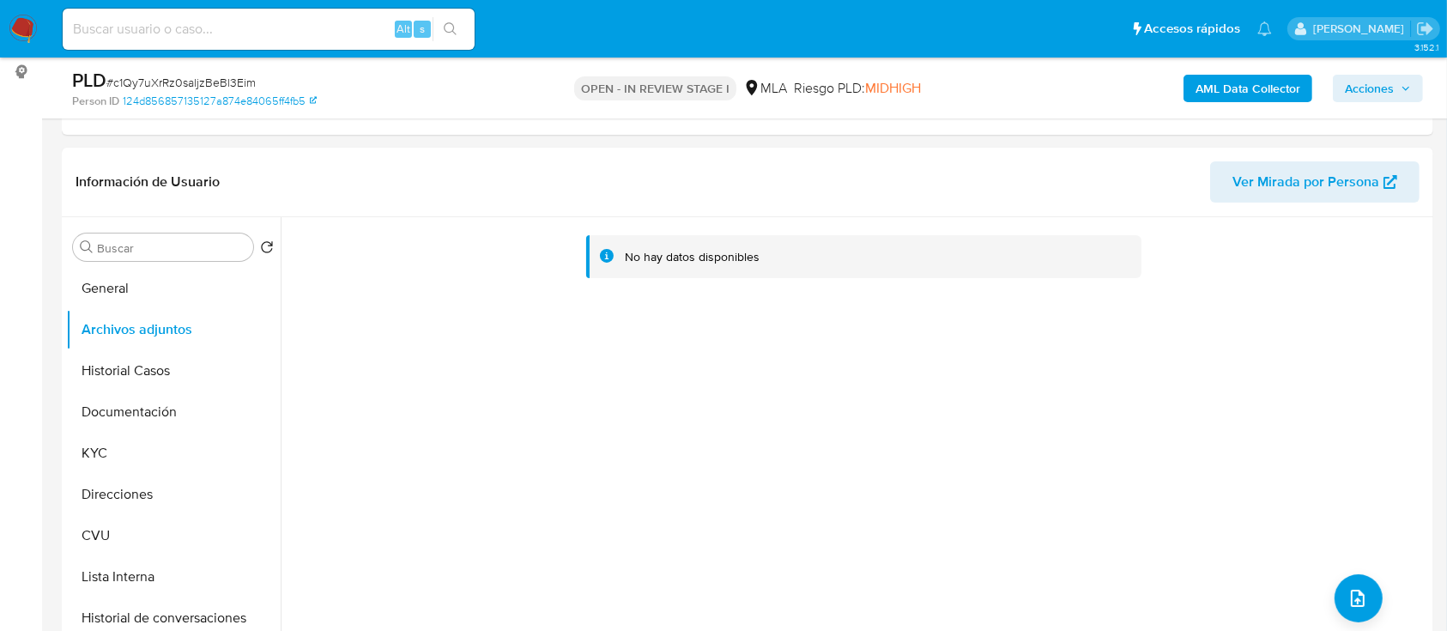
click at [1265, 88] on b "AML Data Collector" at bounding box center [1247, 88] width 105 height 27
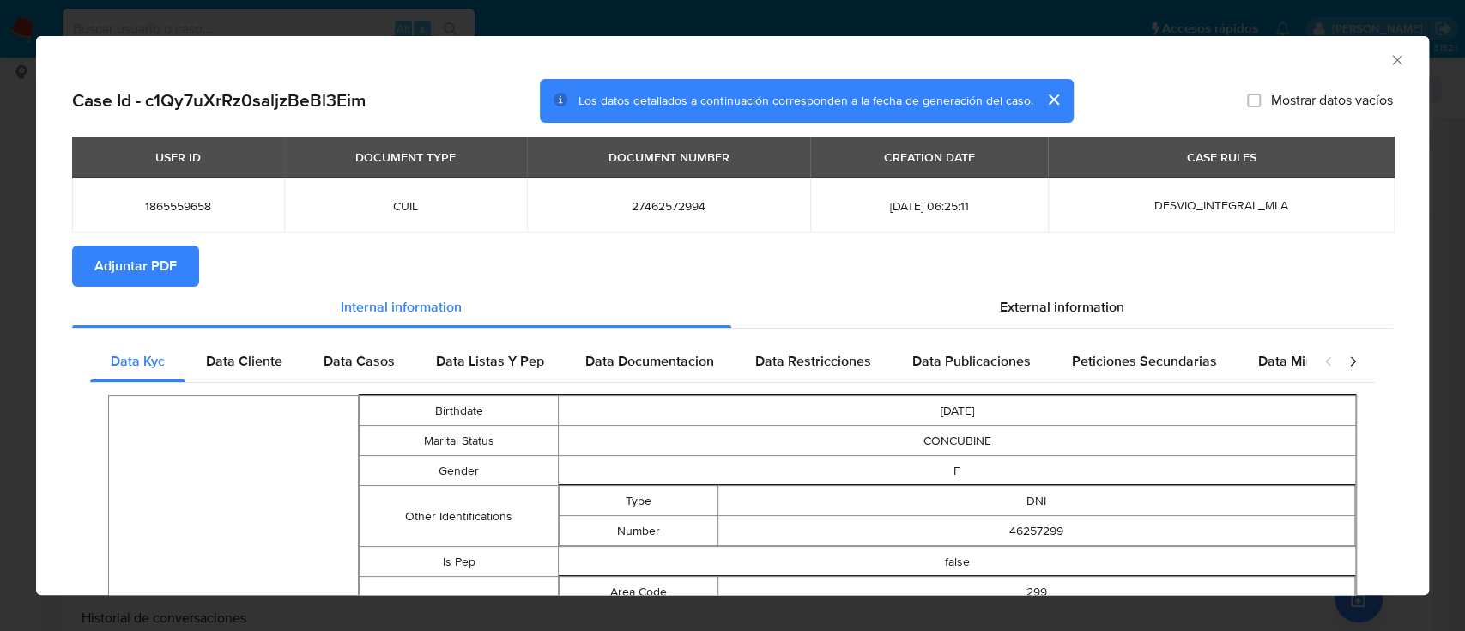
click at [179, 260] on button "Adjuntar PDF" at bounding box center [135, 265] width 127 height 41
click at [1389, 61] on icon "Cerrar ventana" at bounding box center [1397, 59] width 17 height 17
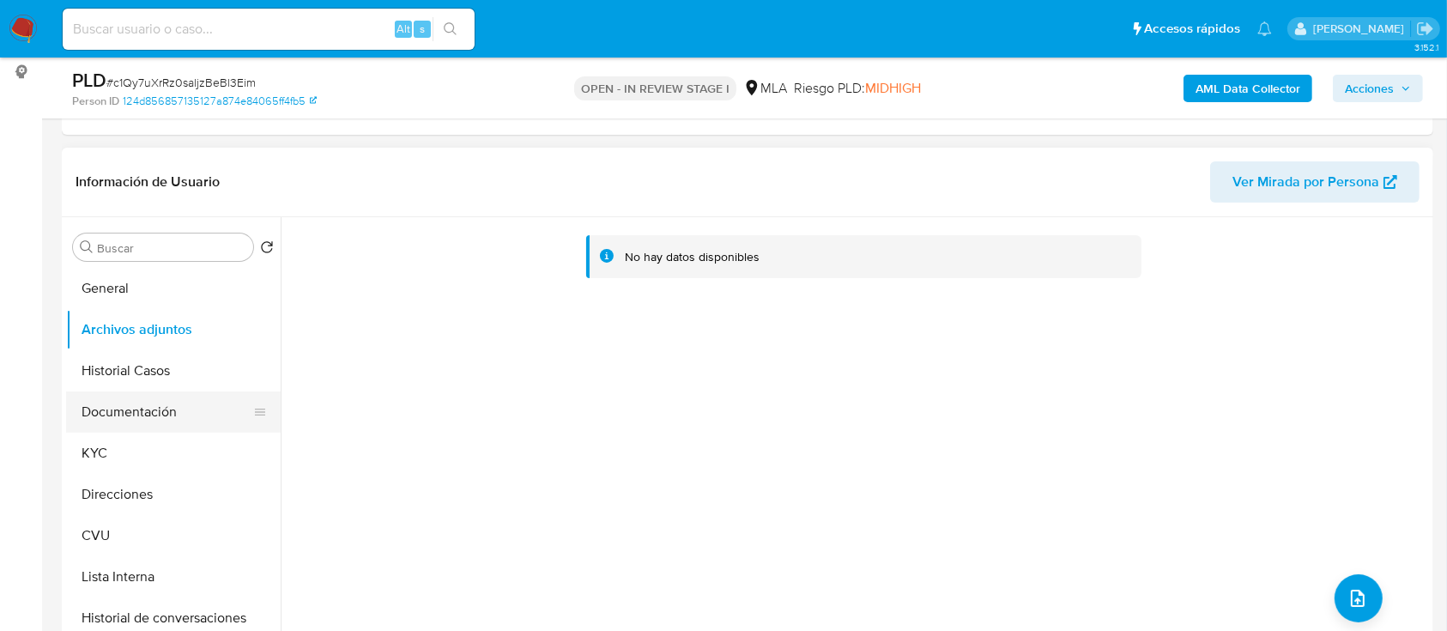
click at [174, 393] on button "Documentación" at bounding box center [166, 411] width 201 height 41
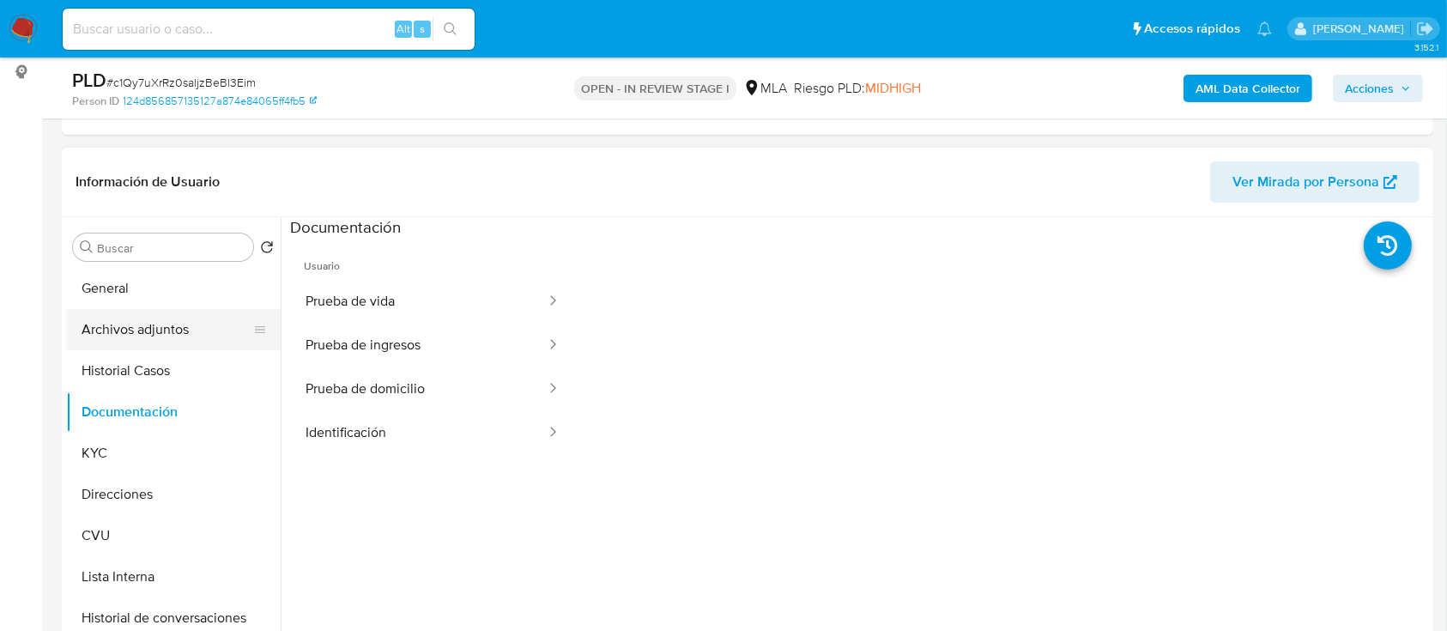
click at [144, 320] on button "Archivos adjuntos" at bounding box center [166, 329] width 201 height 41
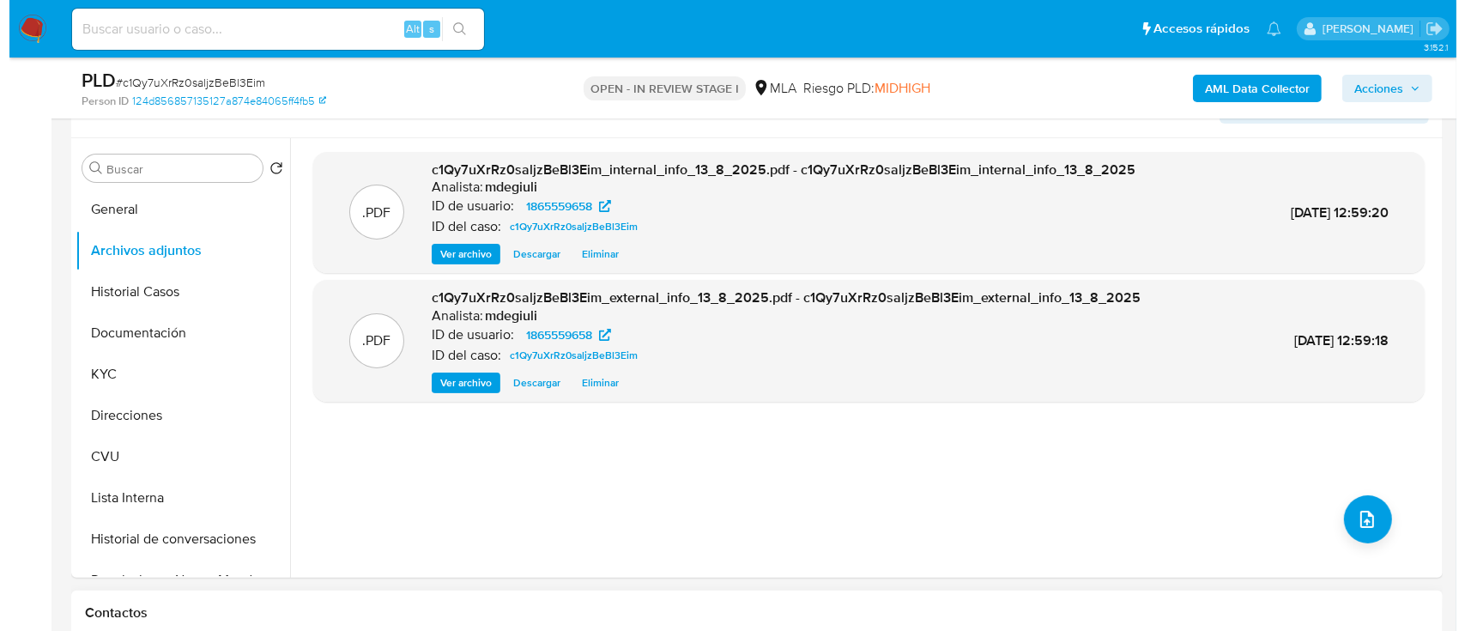
scroll to position [343, 0]
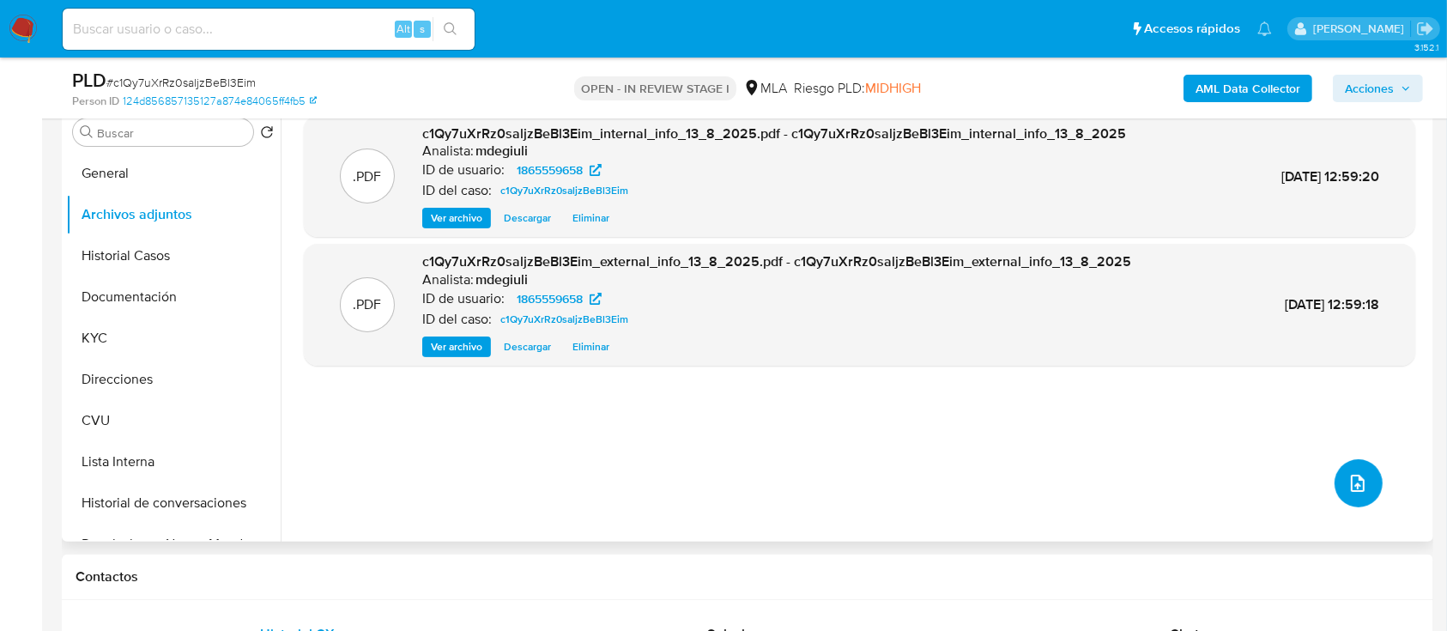
click at [1362, 481] on button "upload-file" at bounding box center [1358, 483] width 48 height 48
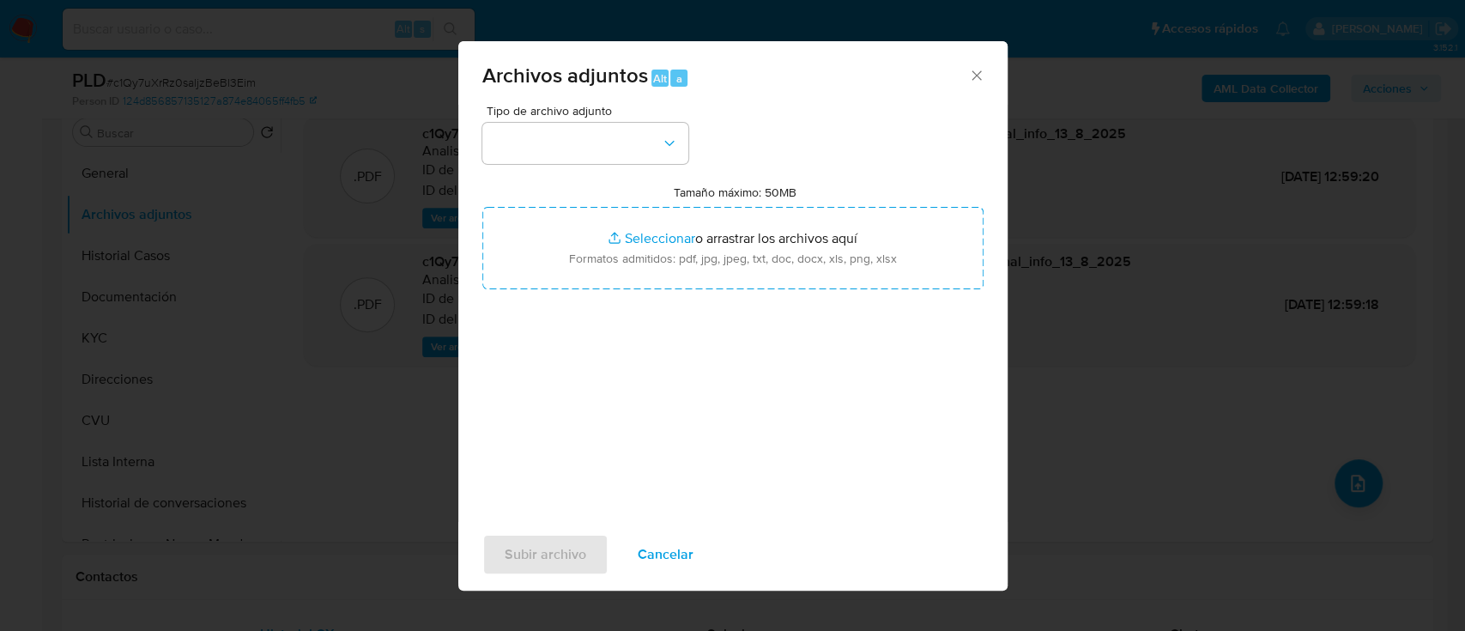
click at [973, 70] on icon "Cerrar" at bounding box center [976, 75] width 17 height 17
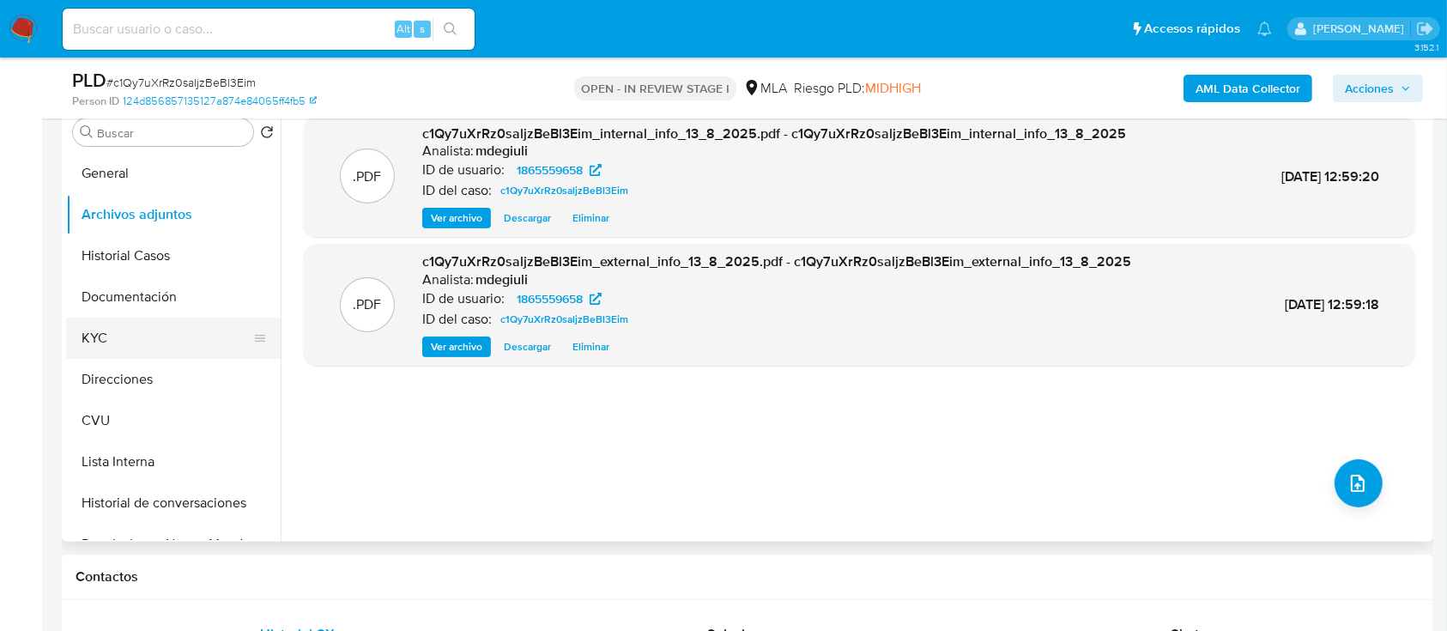
click at [121, 340] on button "KYC" at bounding box center [166, 338] width 201 height 41
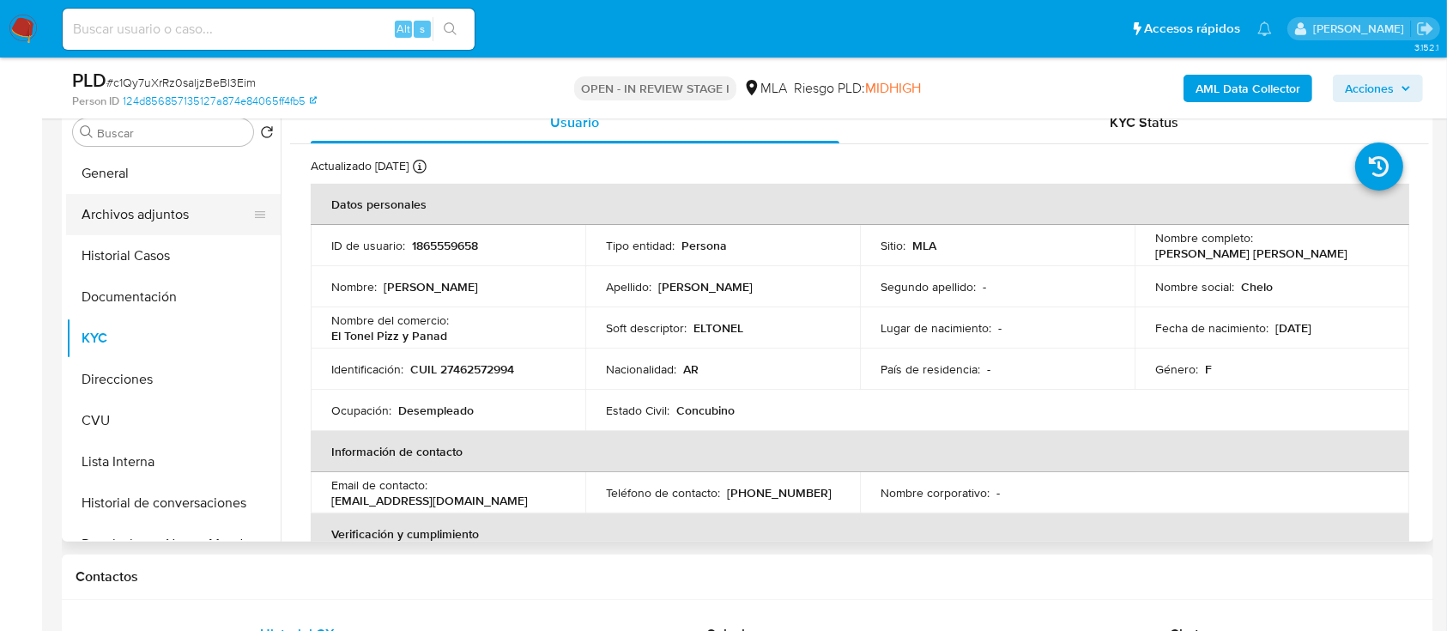
click at [153, 207] on button "Archivos adjuntos" at bounding box center [166, 214] width 201 height 41
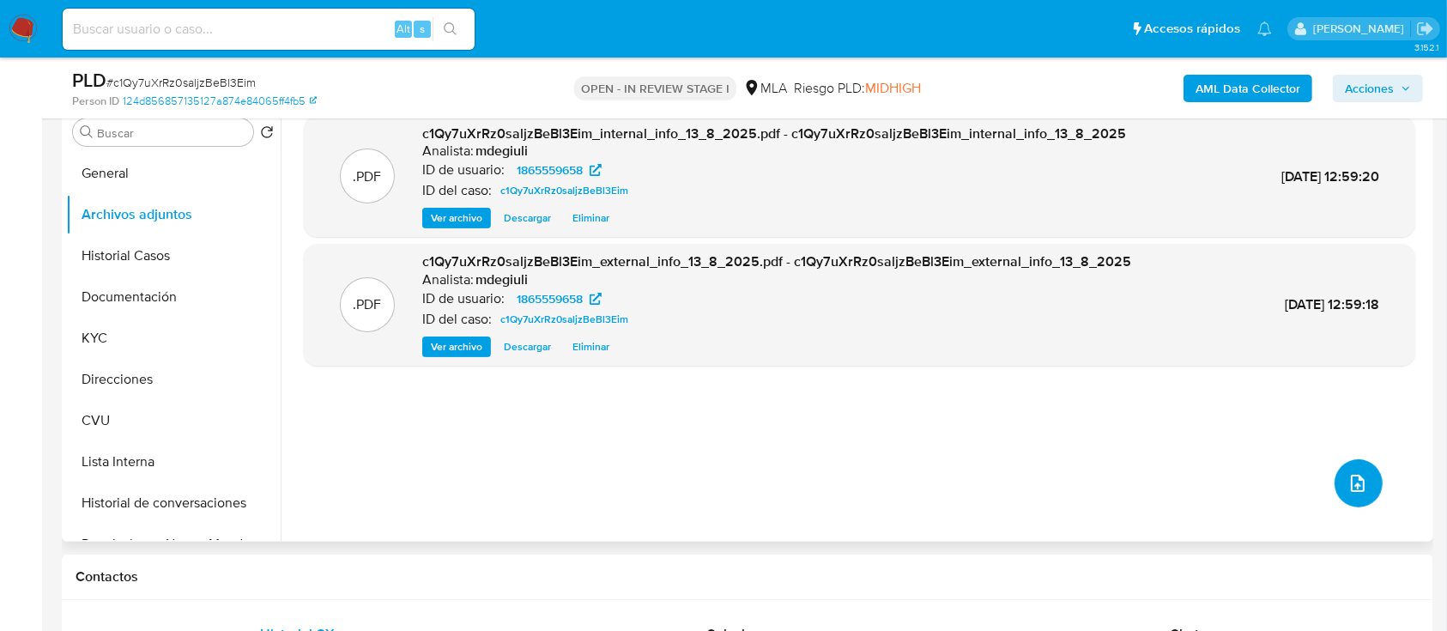
click at [1347, 476] on icon "upload-file" at bounding box center [1357, 483] width 21 height 21
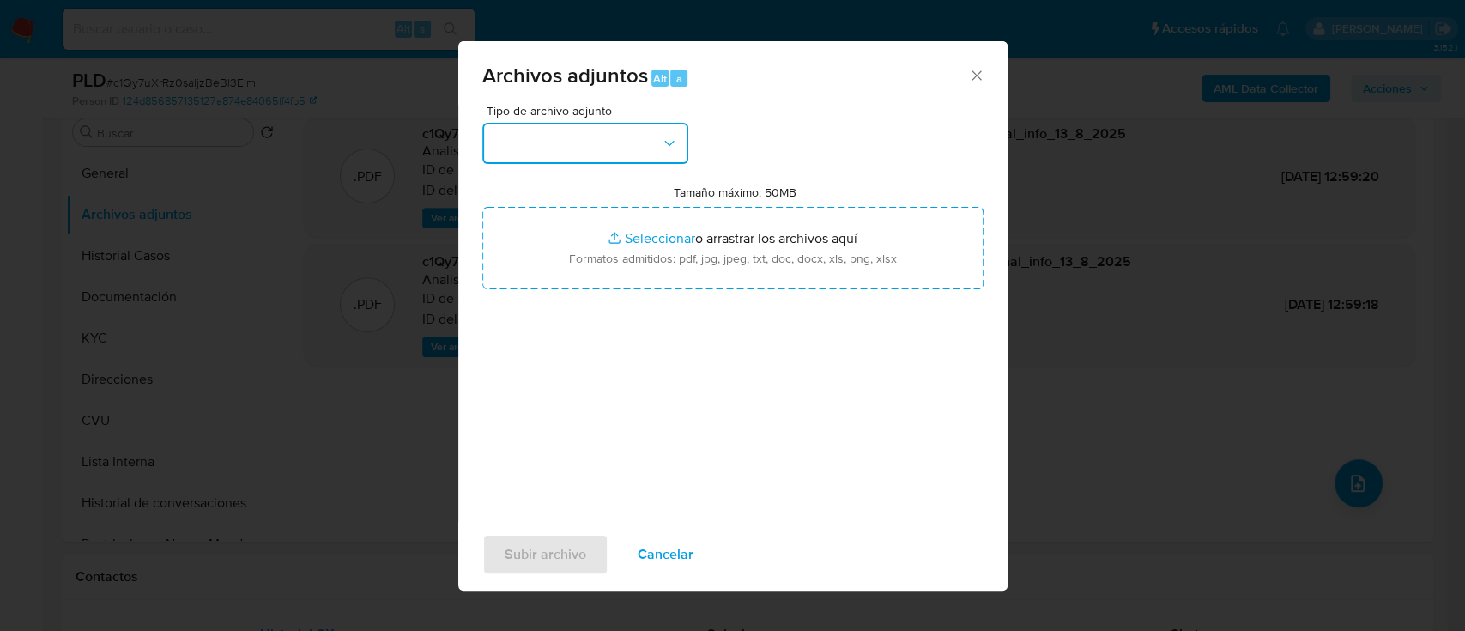
click at [542, 141] on button "button" at bounding box center [585, 143] width 206 height 41
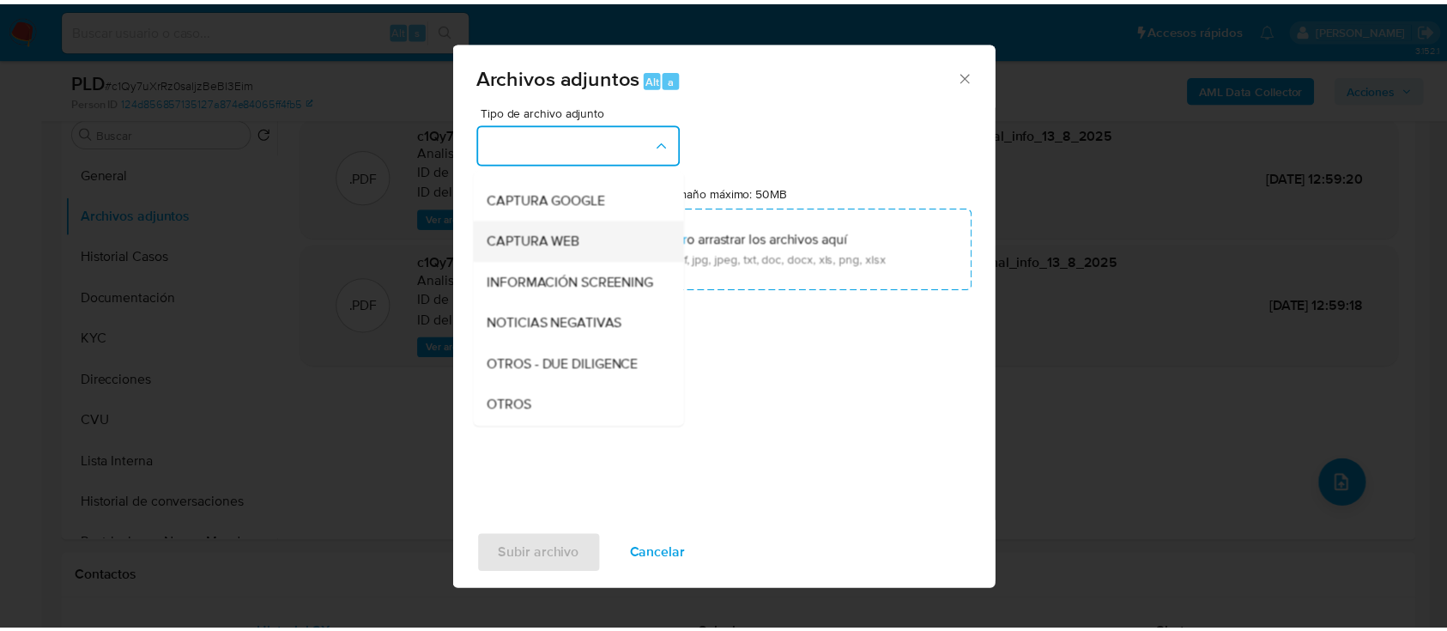
scroll to position [228, 0]
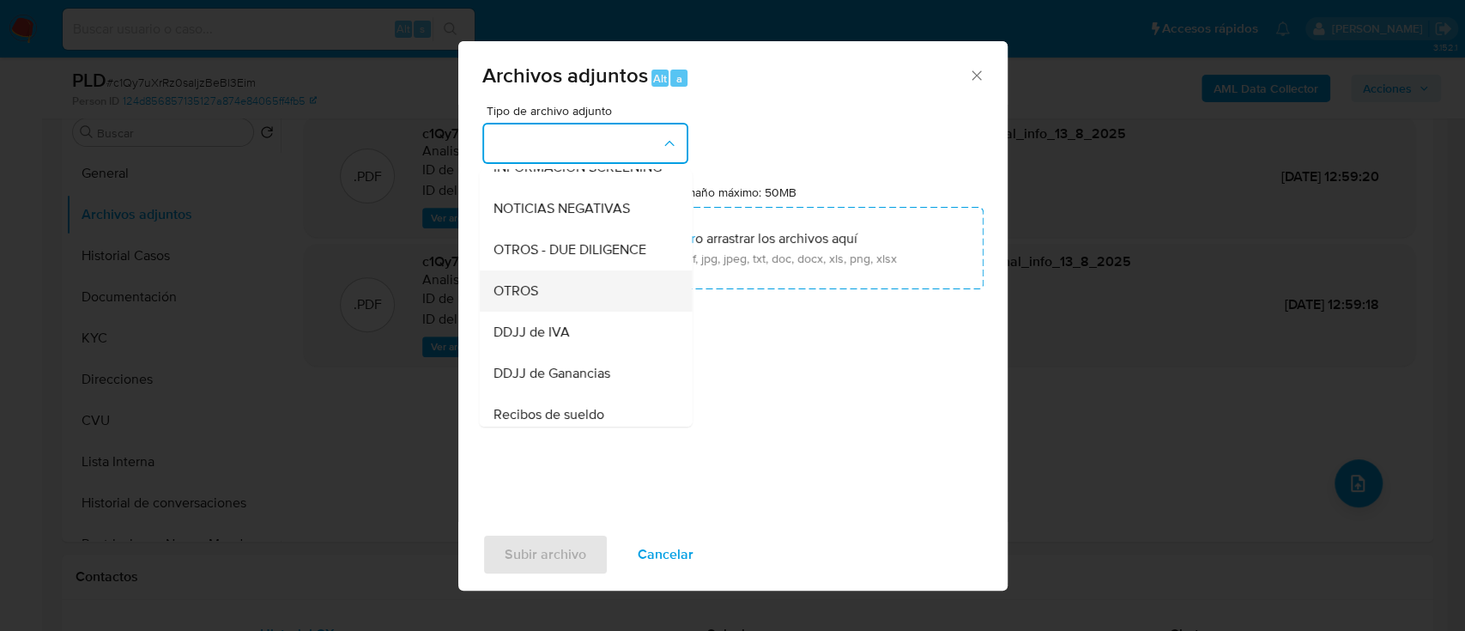
click at [556, 294] on div "OTROS" at bounding box center [580, 290] width 175 height 41
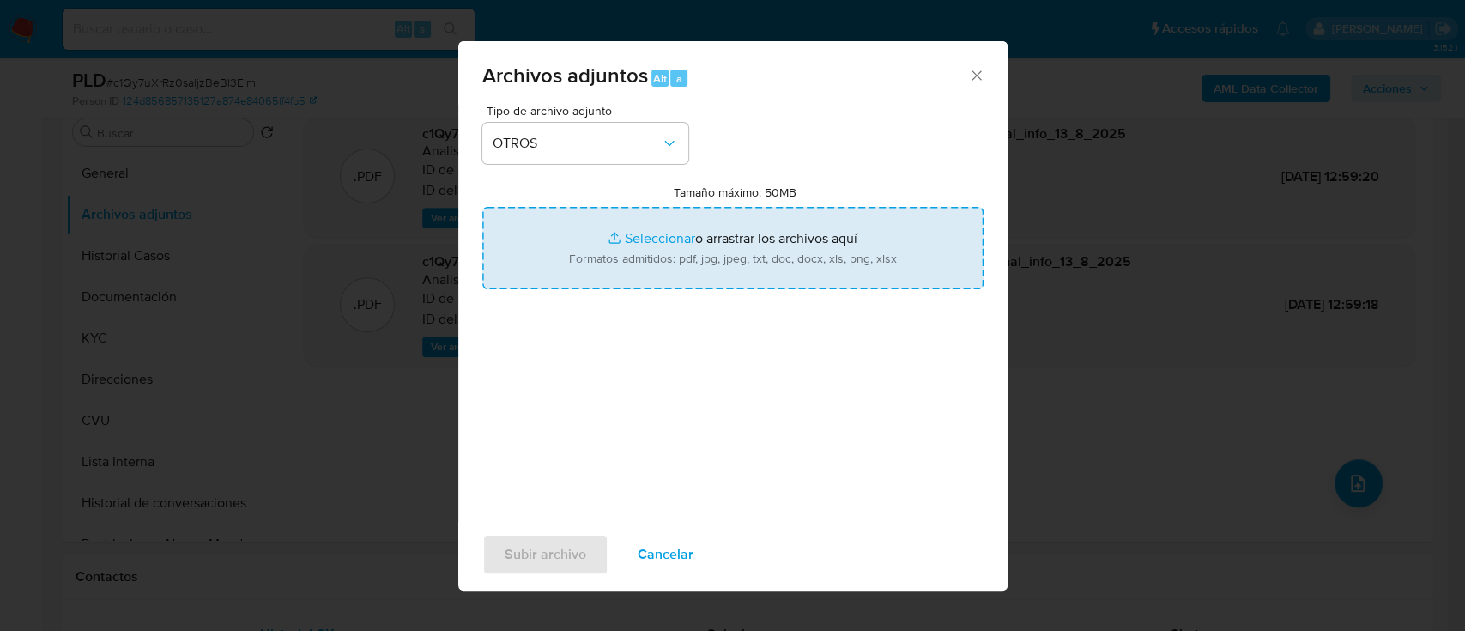
click at [740, 251] on input "Tamaño máximo: 50MB Seleccionar archivos" at bounding box center [732, 248] width 501 height 82
type input "C:\fakepath\Caselog Maia Abril Eugeni Suzzi.docx"
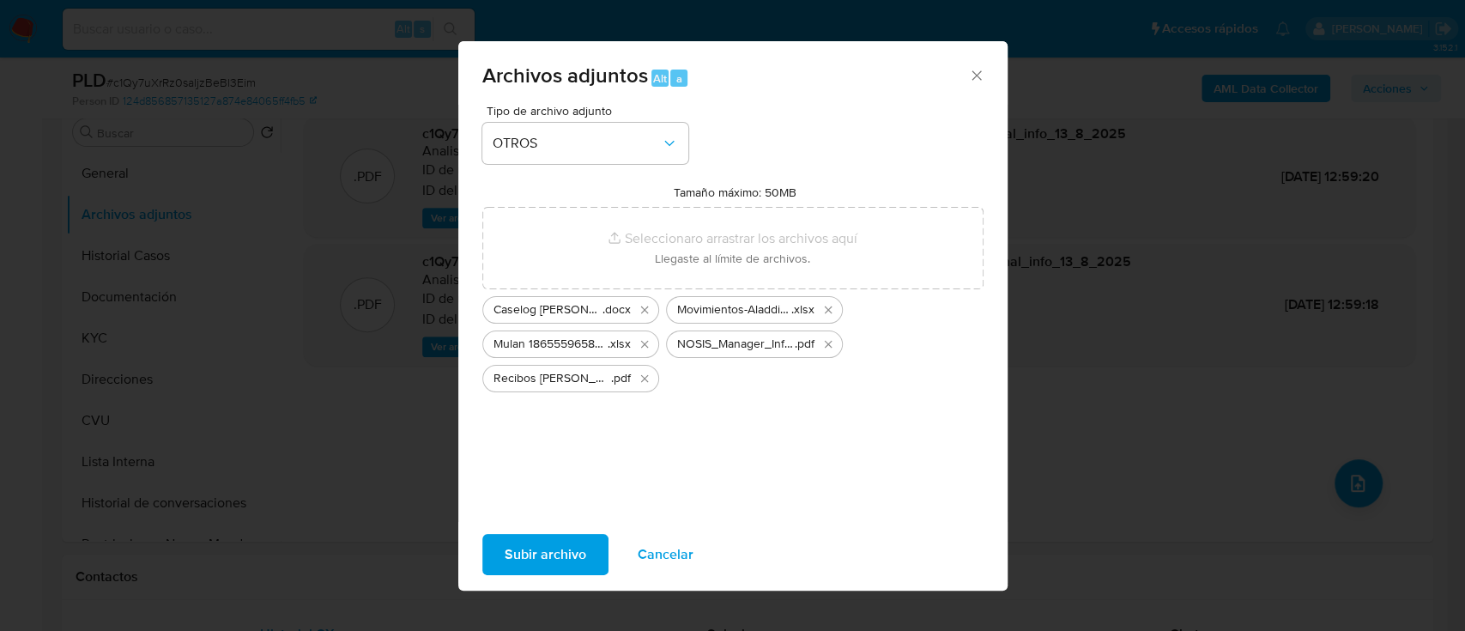
click at [542, 557] on span "Subir archivo" at bounding box center [546, 555] width 82 height 38
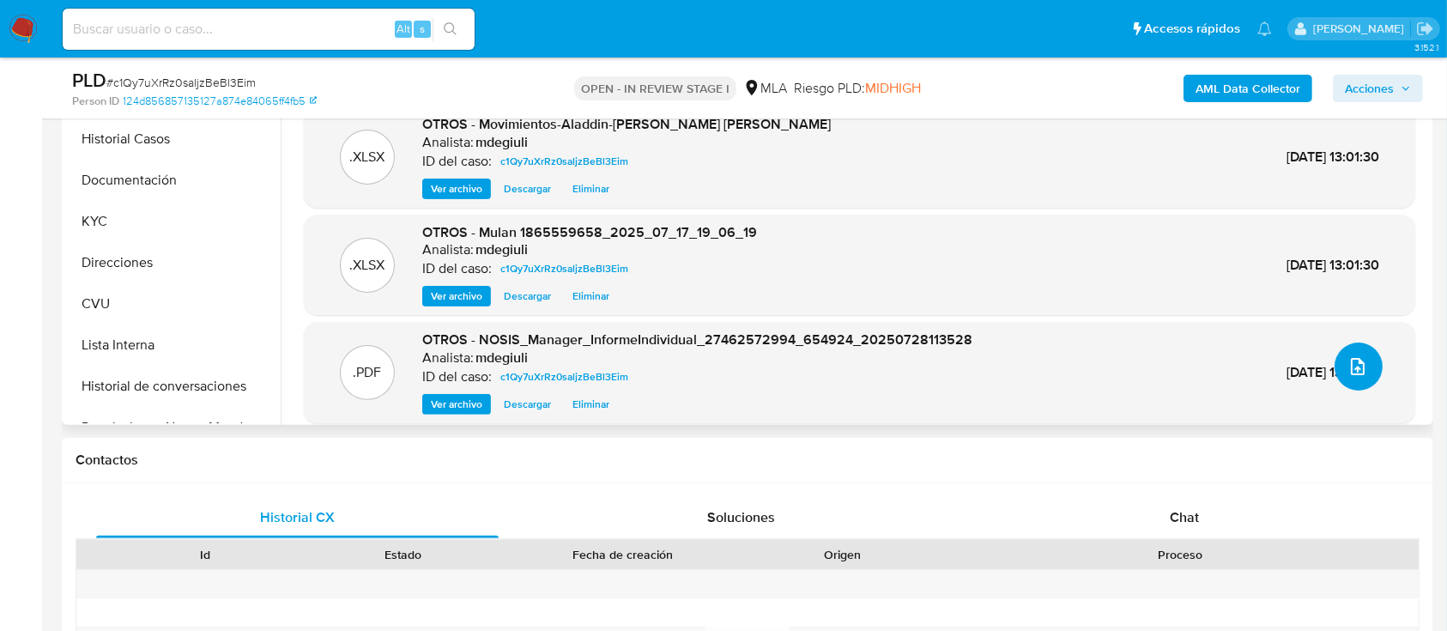
scroll to position [572, 0]
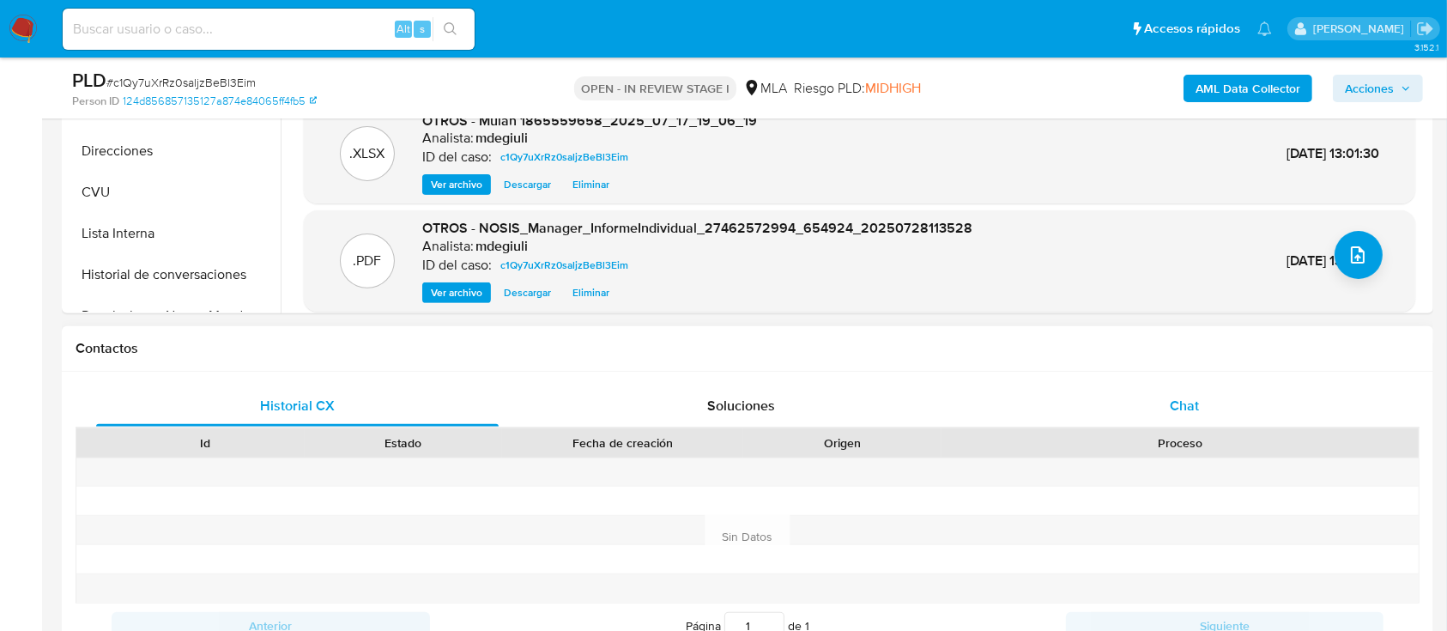
click at [1126, 398] on div "Chat" at bounding box center [1184, 405] width 402 height 41
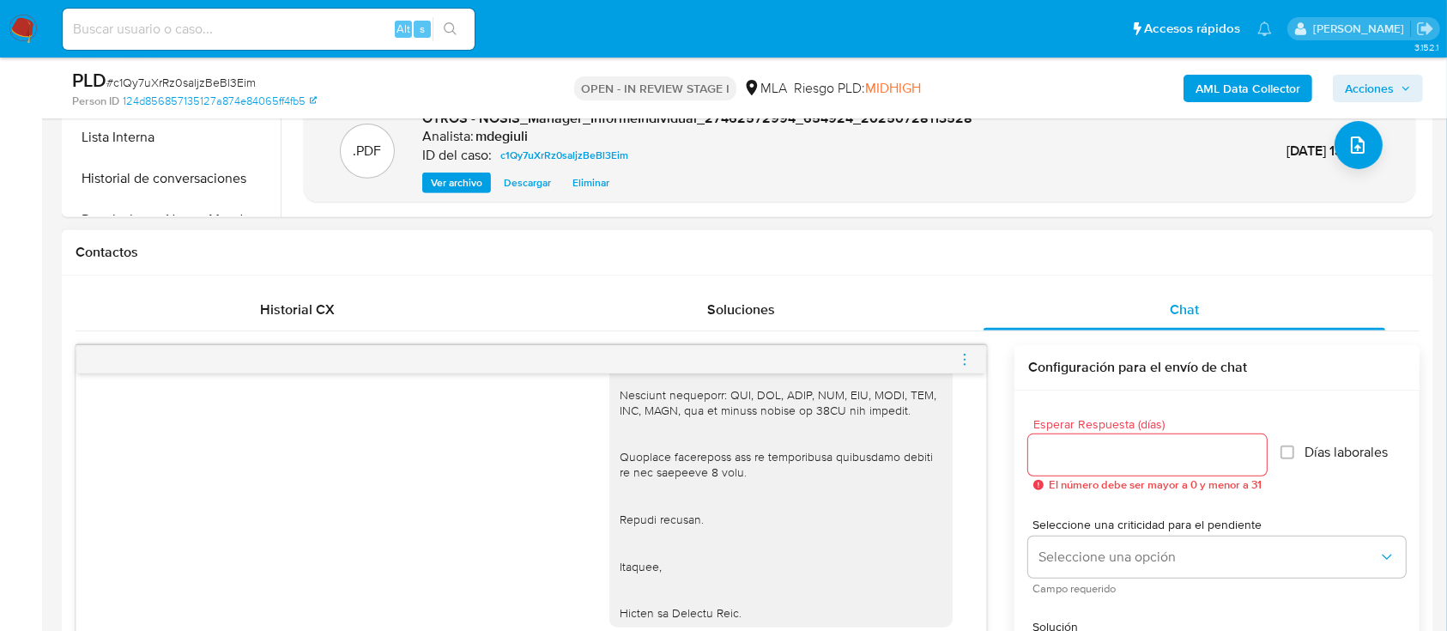
scroll to position [801, 0]
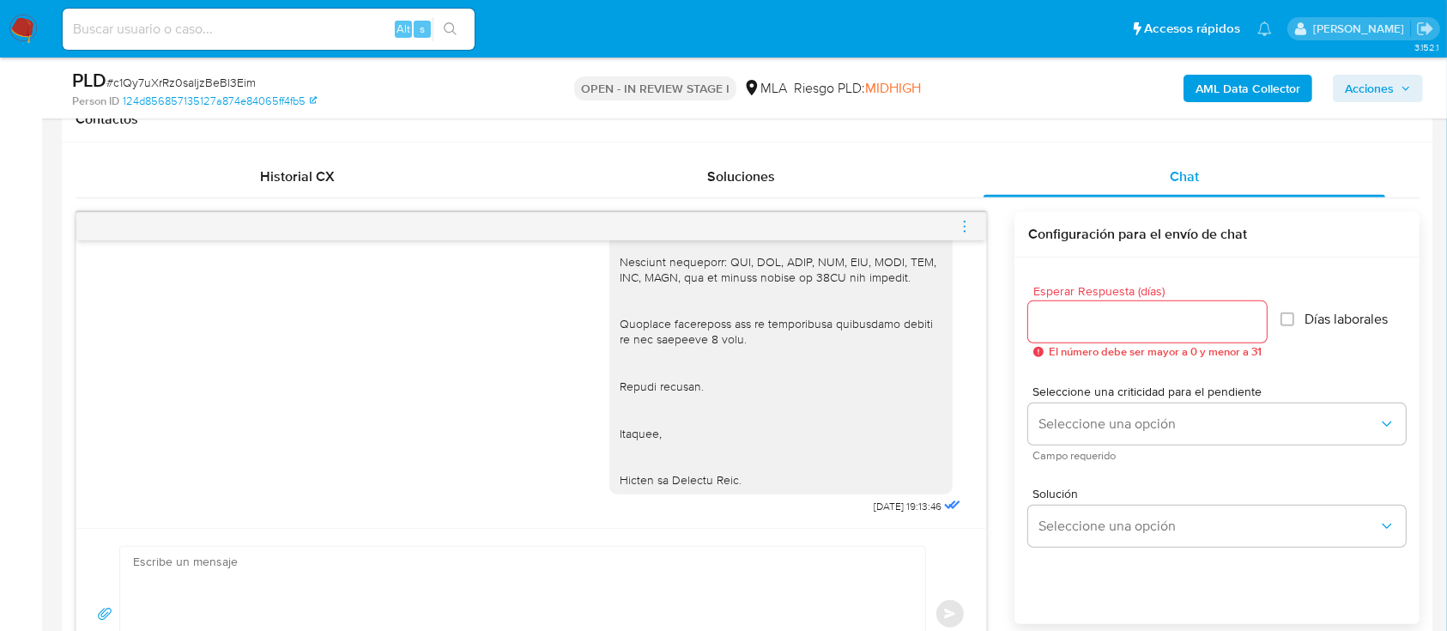
click at [964, 221] on icon "menu-action" at bounding box center [964, 226] width 15 height 15
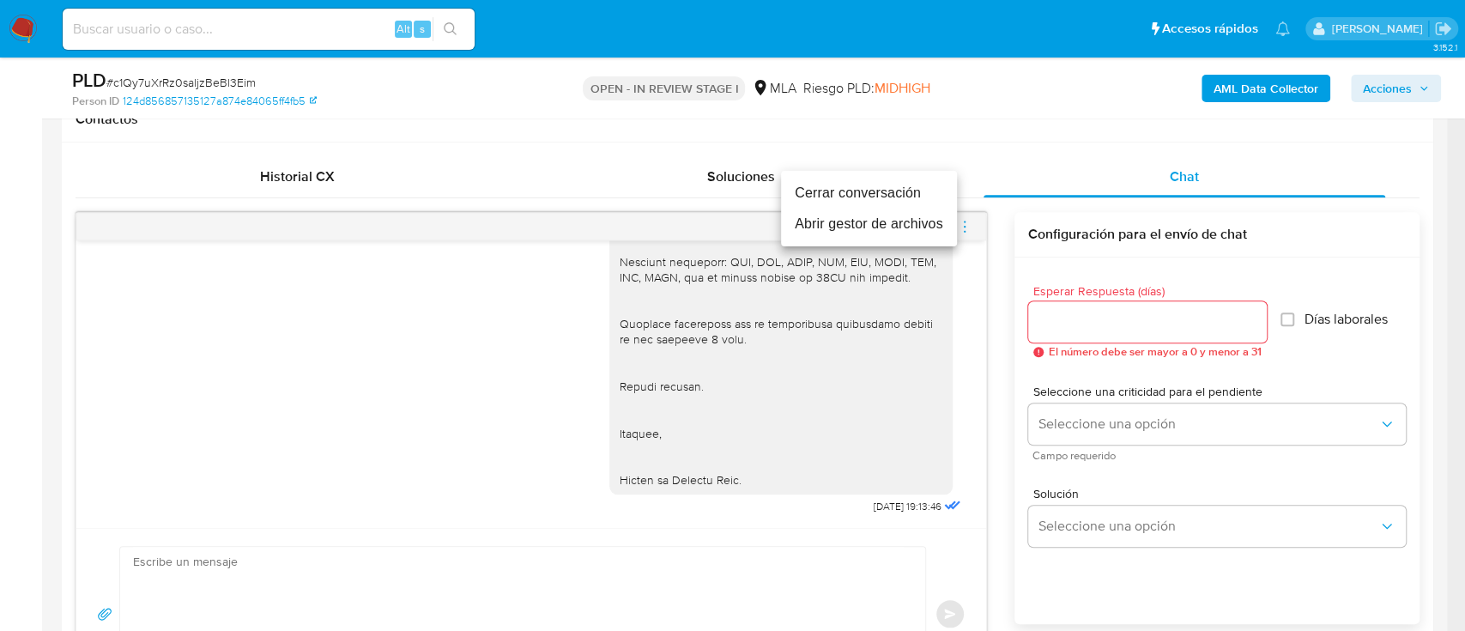
click at [891, 197] on li "Cerrar conversación" at bounding box center [869, 193] width 176 height 31
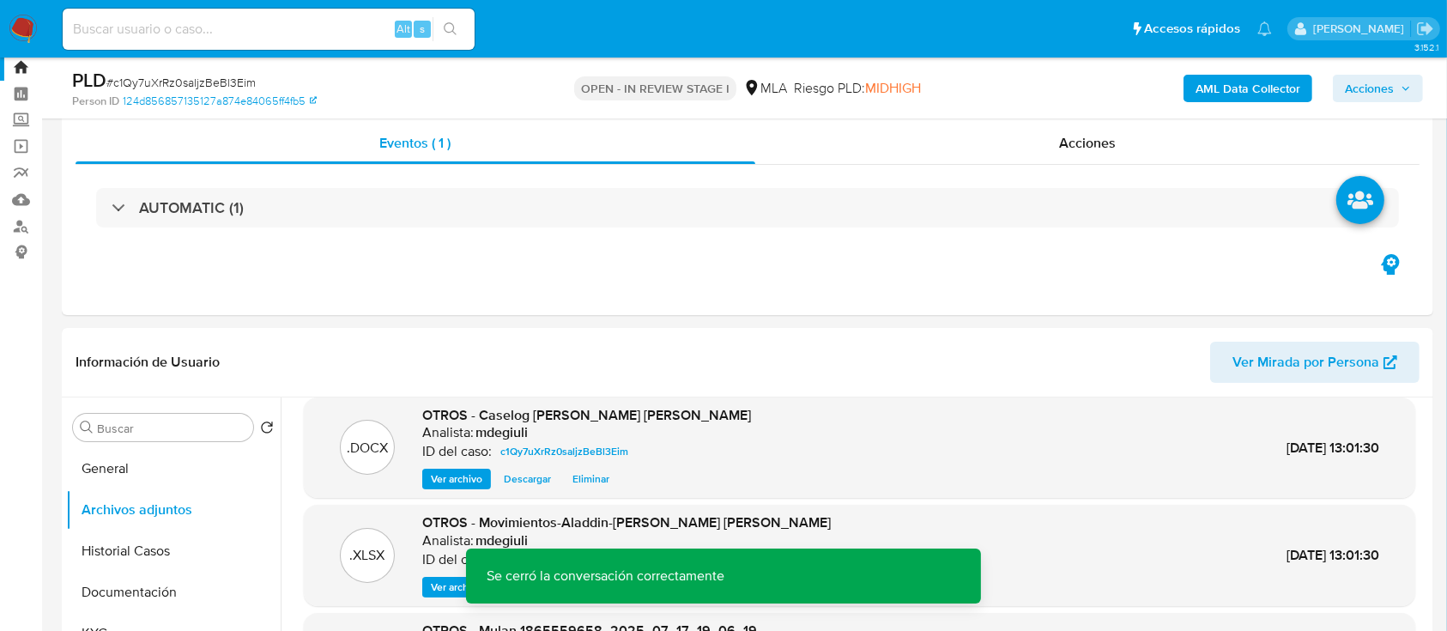
scroll to position [0, 0]
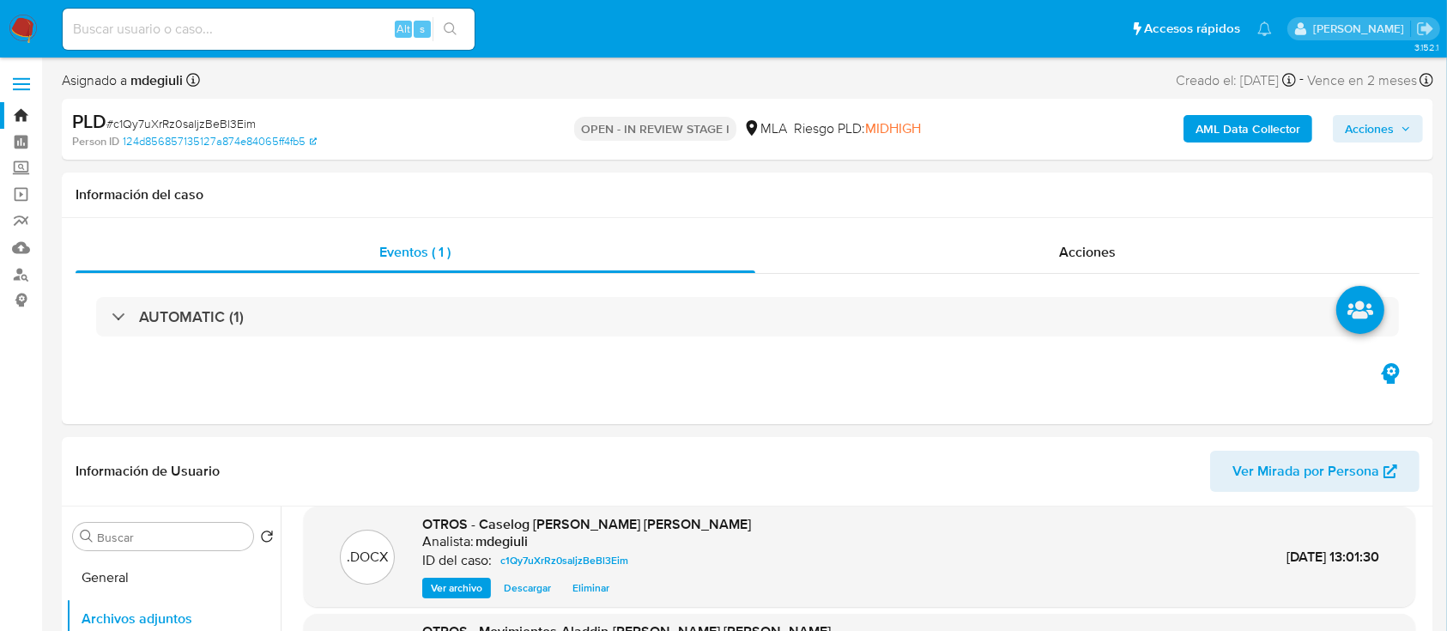
click at [1371, 135] on span "Acciones" at bounding box center [1369, 128] width 49 height 27
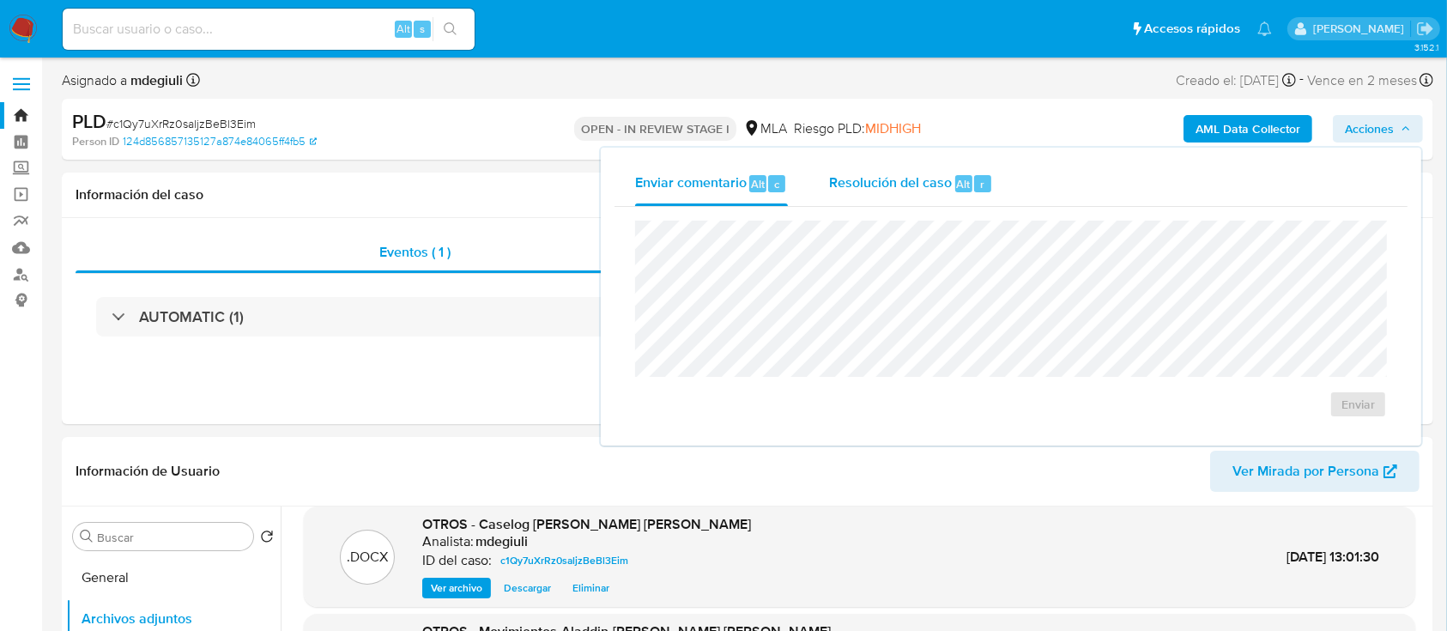
click at [905, 187] on span "Resolución del caso" at bounding box center [890, 183] width 123 height 20
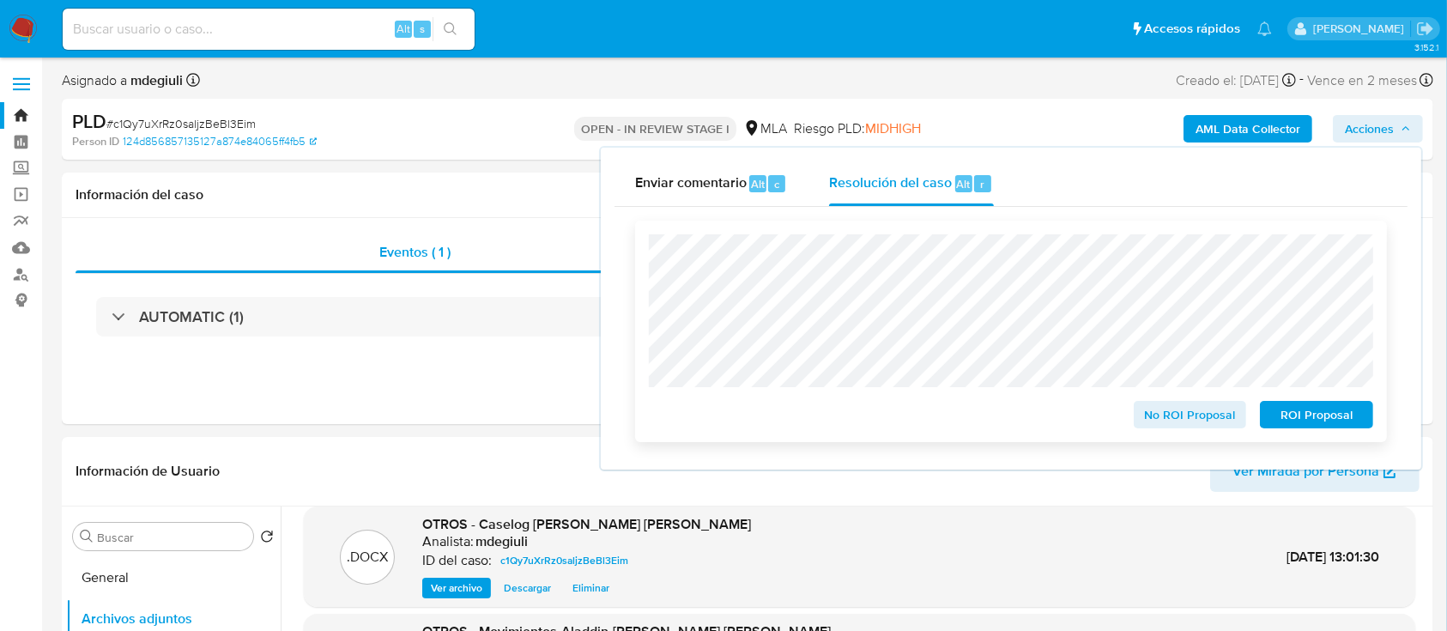
click at [1197, 413] on span "No ROI Proposal" at bounding box center [1190, 414] width 89 height 24
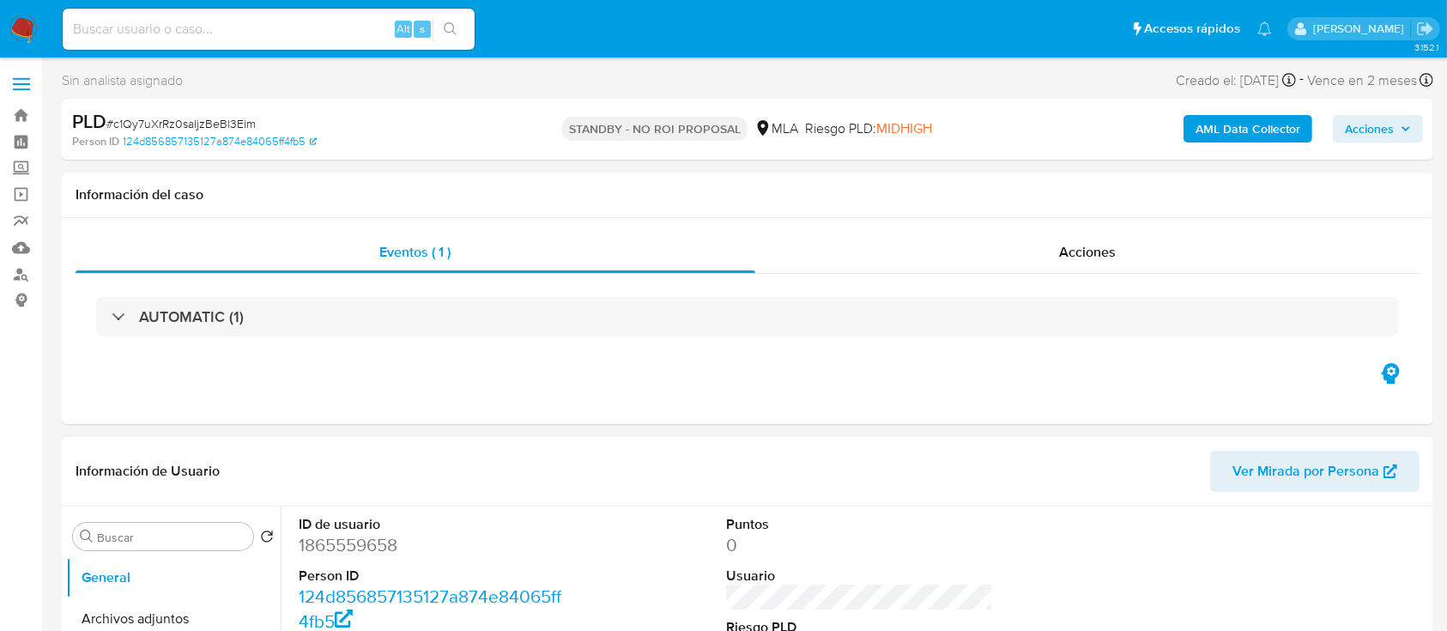
select select "10"
click at [206, 33] on input at bounding box center [269, 29] width 412 height 22
click at [29, 28] on img at bounding box center [23, 29] width 29 height 29
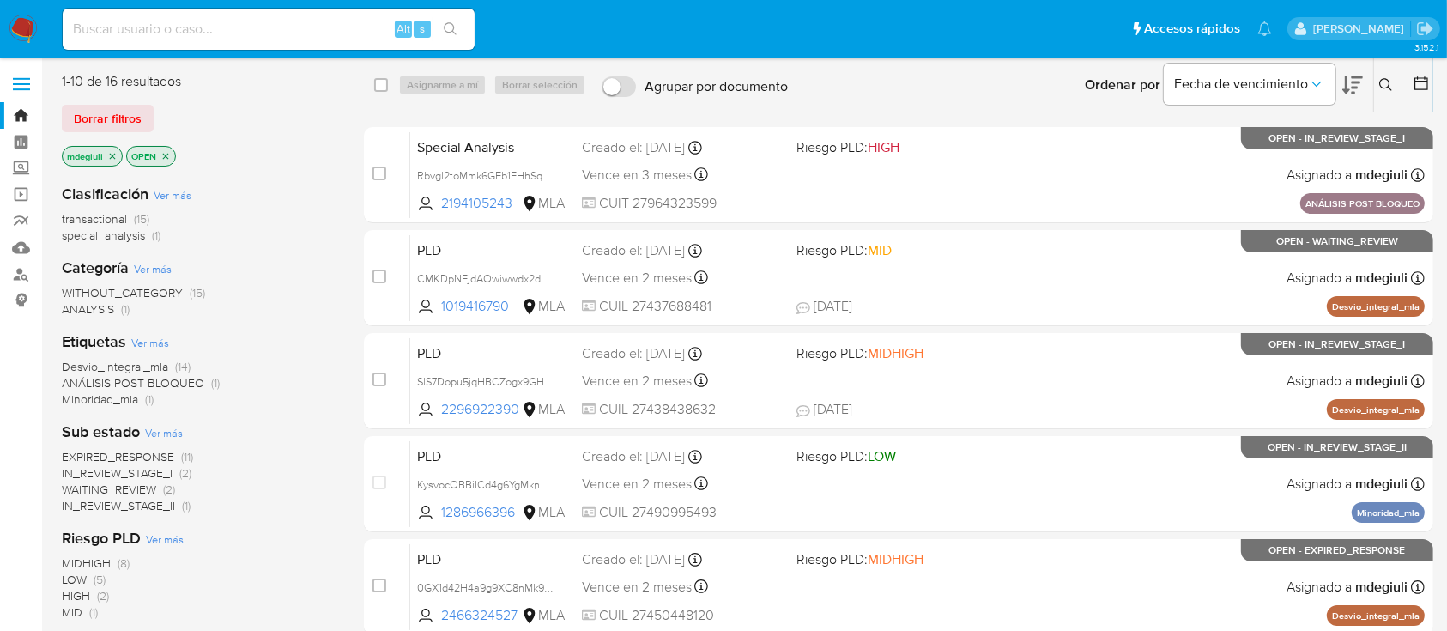
click at [1386, 89] on icon at bounding box center [1386, 85] width 14 height 14
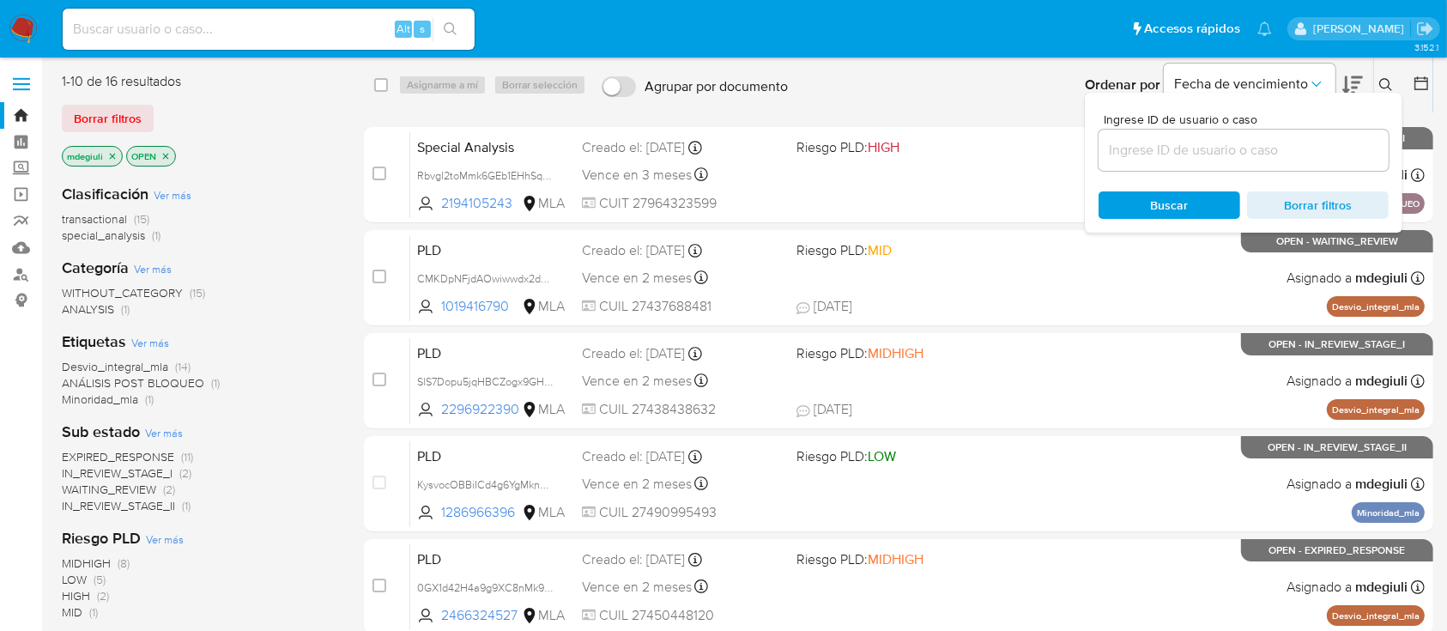
click at [1228, 158] on input at bounding box center [1243, 150] width 290 height 22
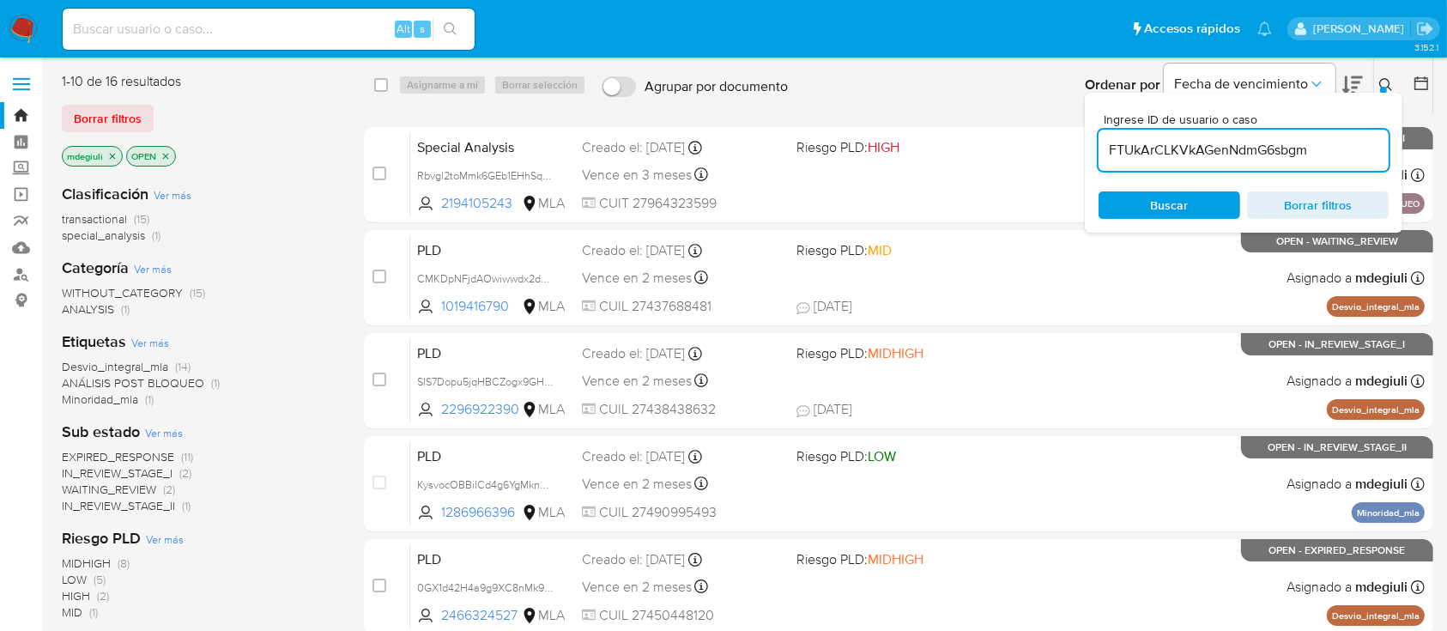
type input "FTUkArCLKVkAGenNdmG6sbgm"
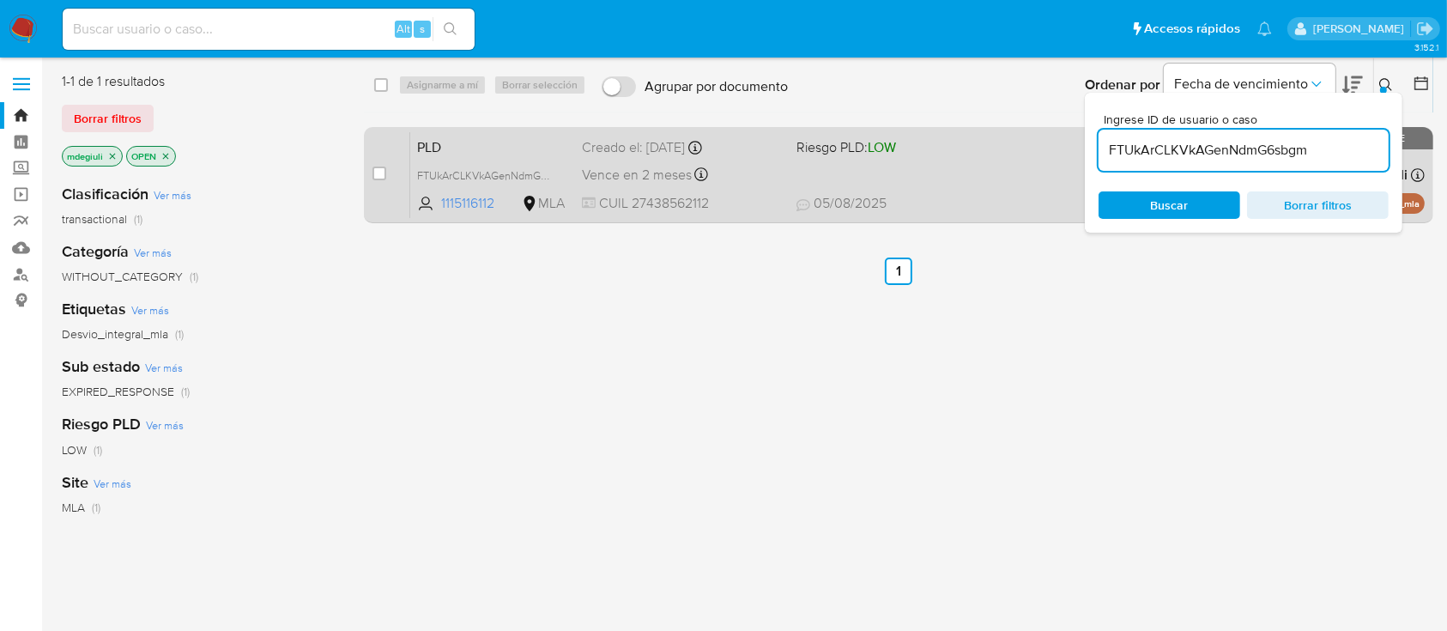
click at [381, 165] on div "case-item-checkbox" at bounding box center [379, 173] width 14 height 17
click at [378, 172] on input "checkbox" at bounding box center [379, 173] width 14 height 14
checkbox input "true"
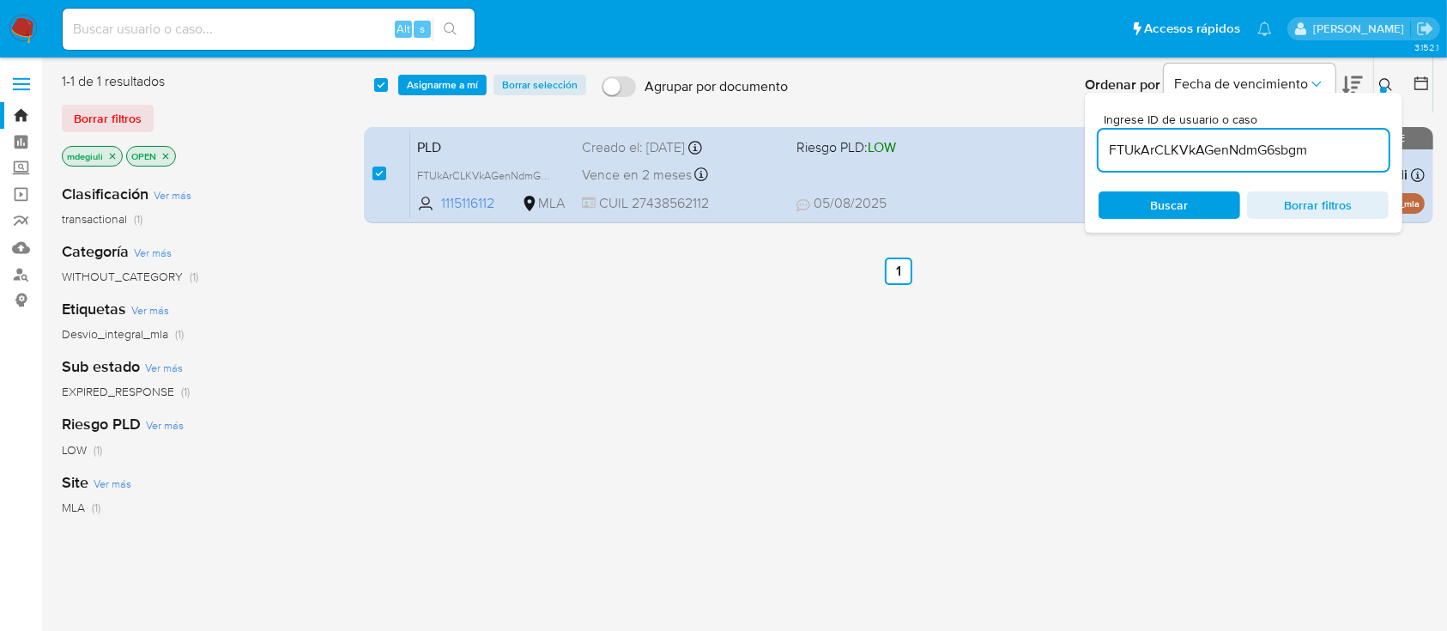
click at [434, 72] on div "select-all-cases-checkbox Asignarme a mí Borrar selección Agrupar por documento…" at bounding box center [898, 84] width 1069 height 53
click at [434, 82] on span "Asignarme a mí" at bounding box center [442, 84] width 71 height 17
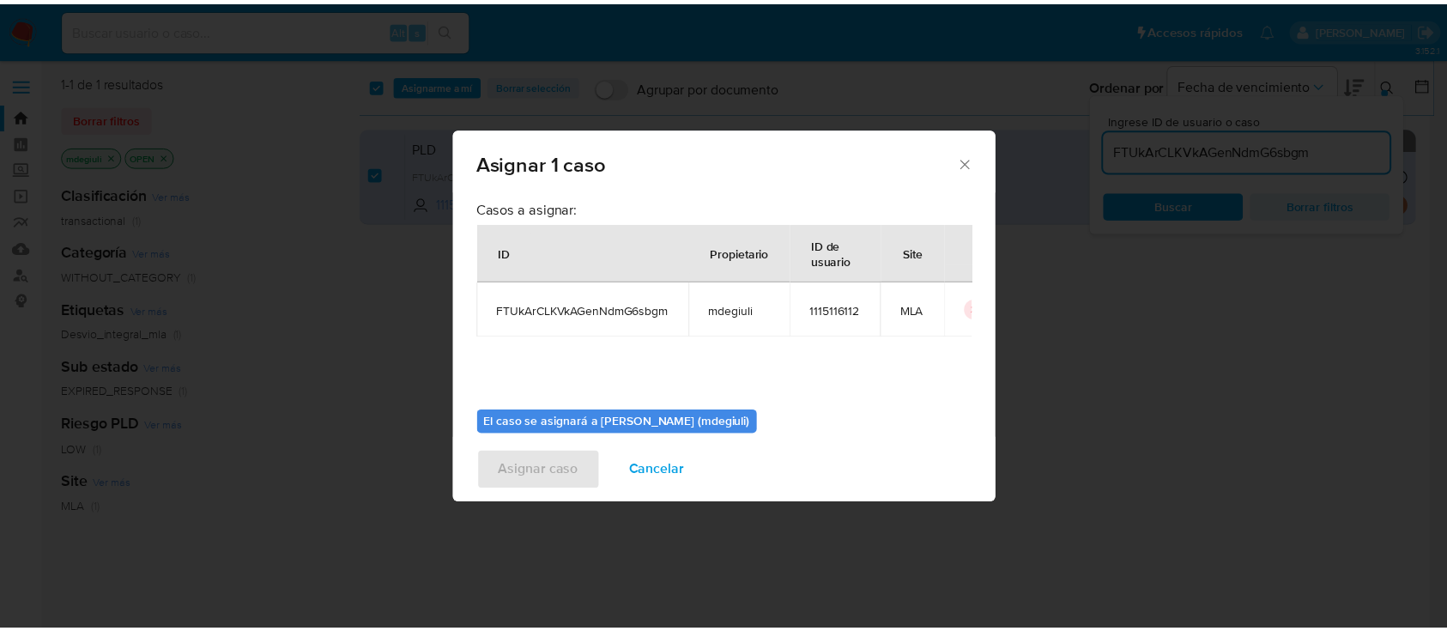
scroll to position [88, 0]
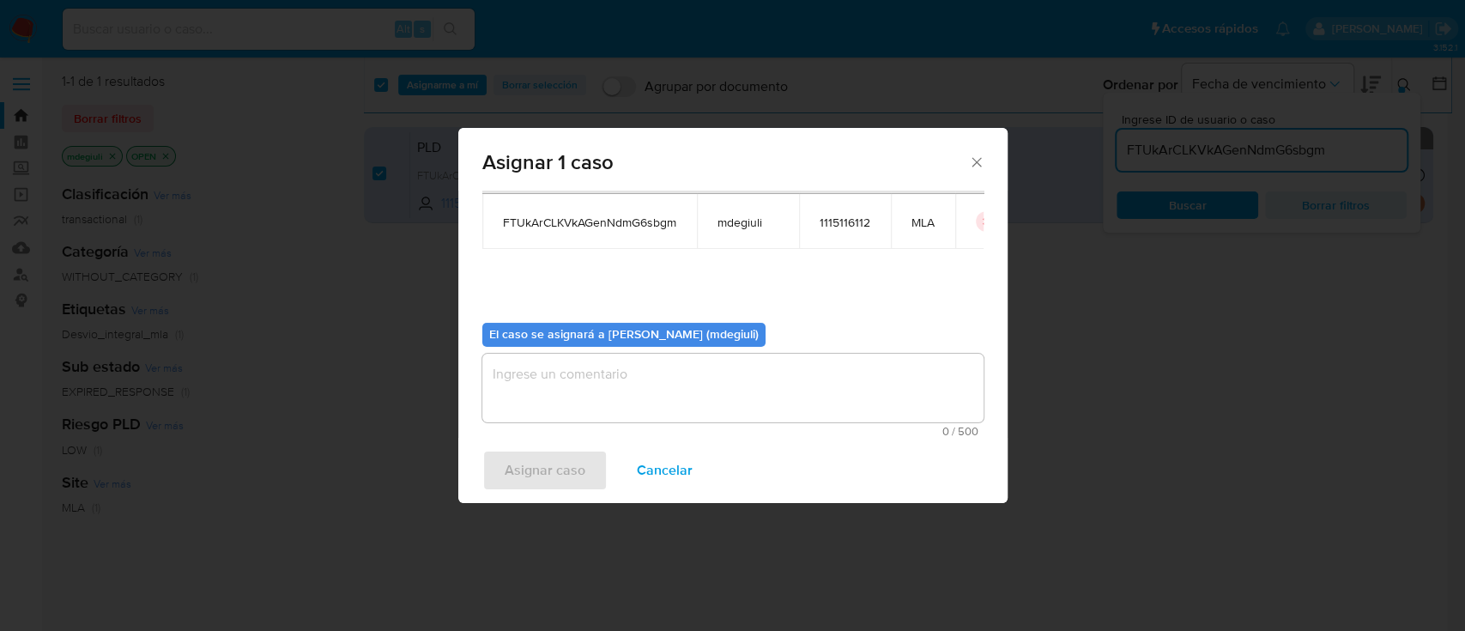
click at [656, 384] on textarea "assign-modal" at bounding box center [732, 388] width 501 height 69
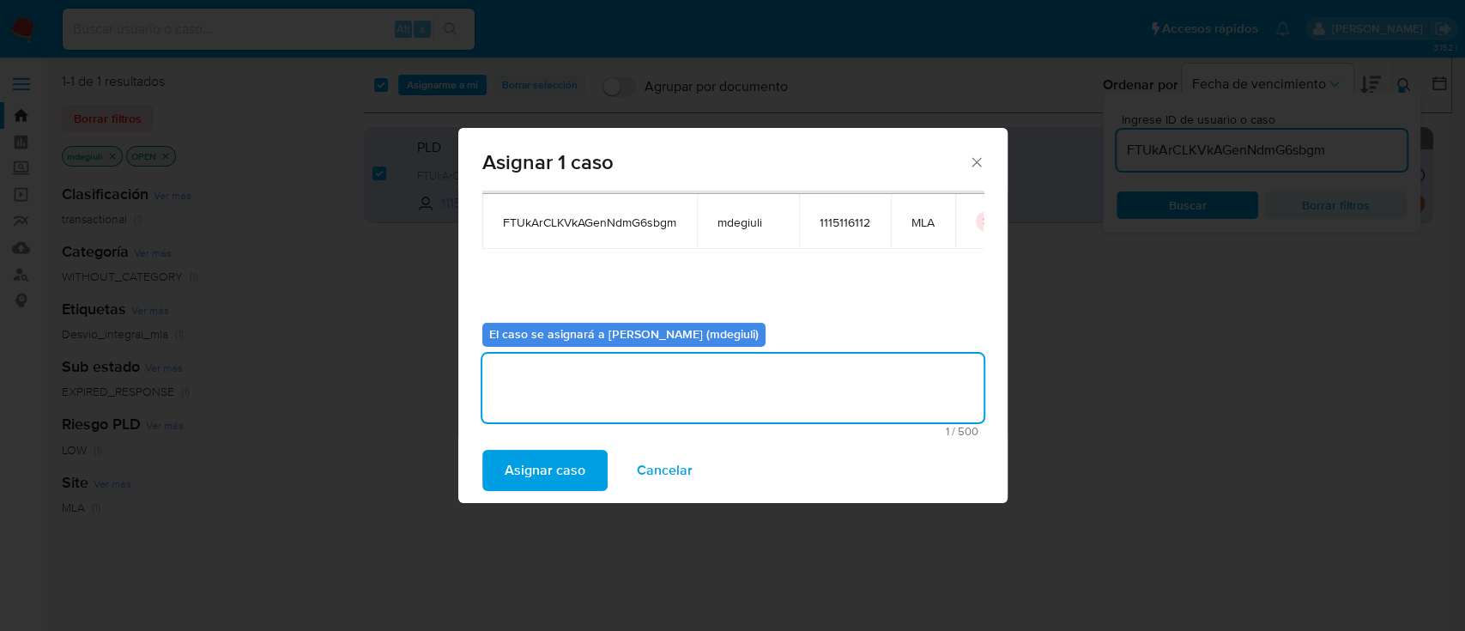
click at [566, 483] on span "Asignar caso" at bounding box center [545, 470] width 81 height 38
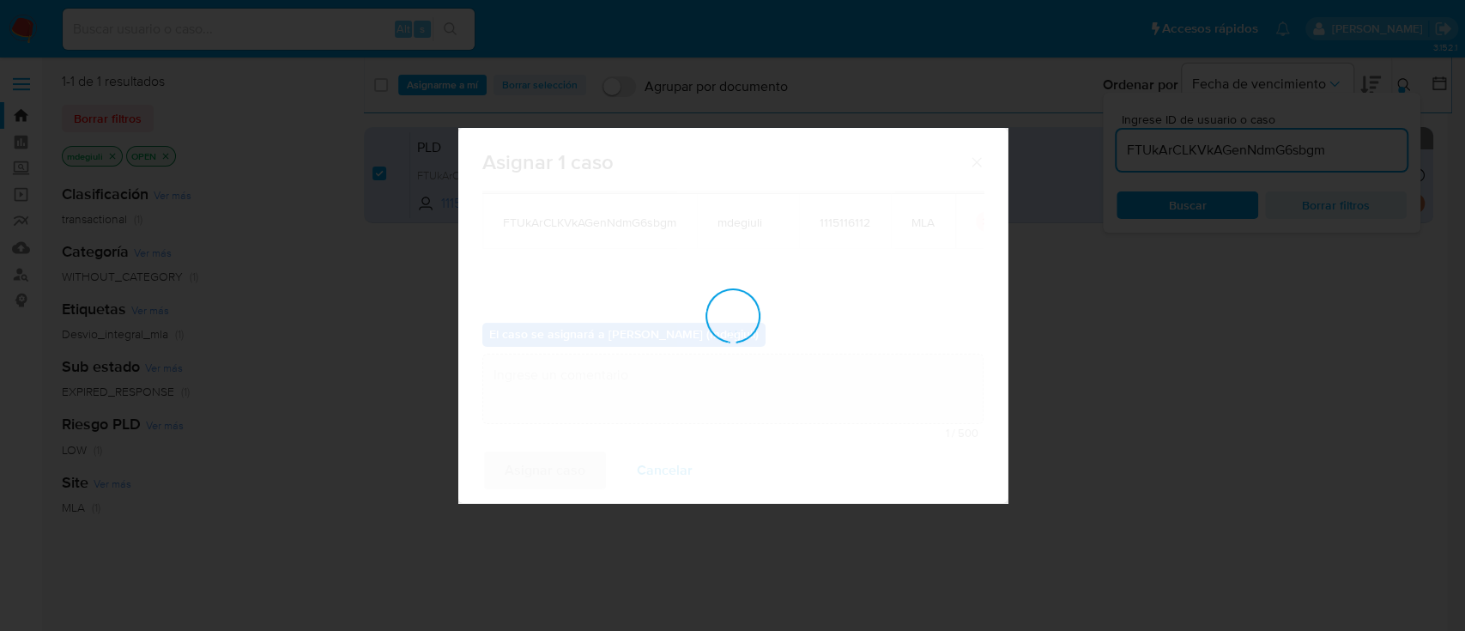
checkbox input "false"
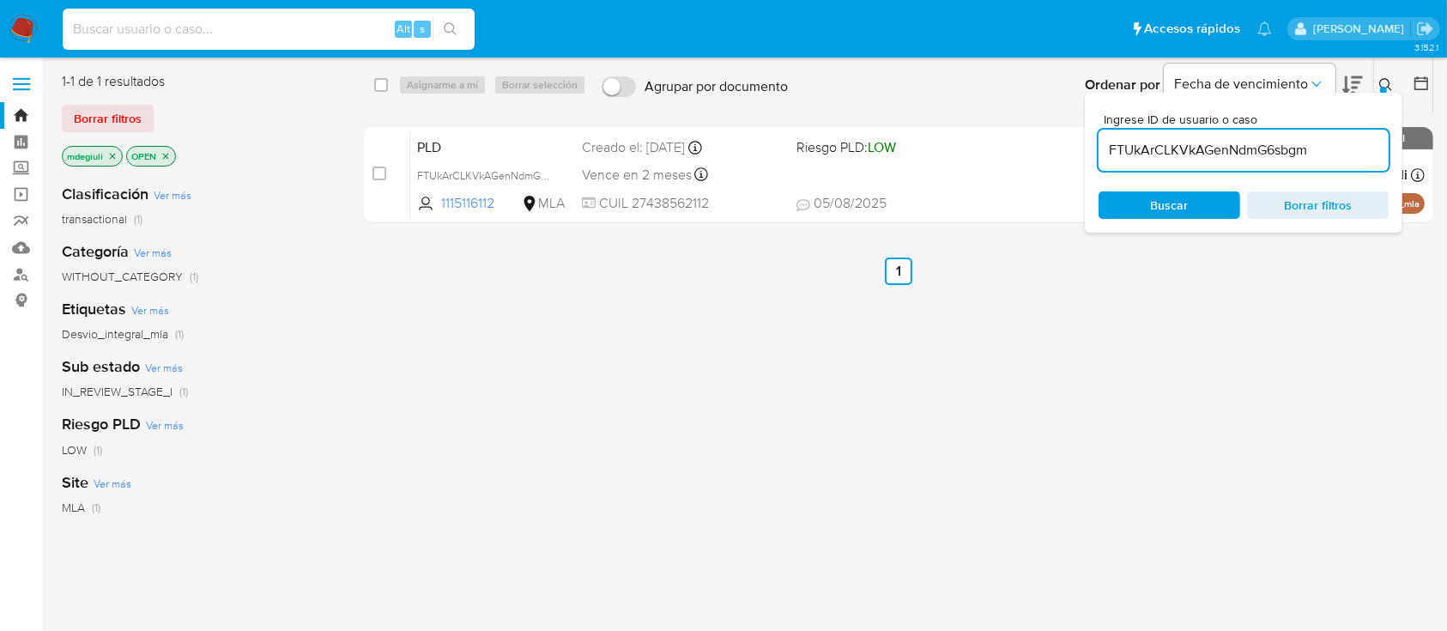
click at [269, 35] on input at bounding box center [269, 29] width 412 height 22
paste input "FTUkArCLKVkAGenNdmG6sbgm"
type input "FTUkArCLKVkAGenNdmG6sbgm"
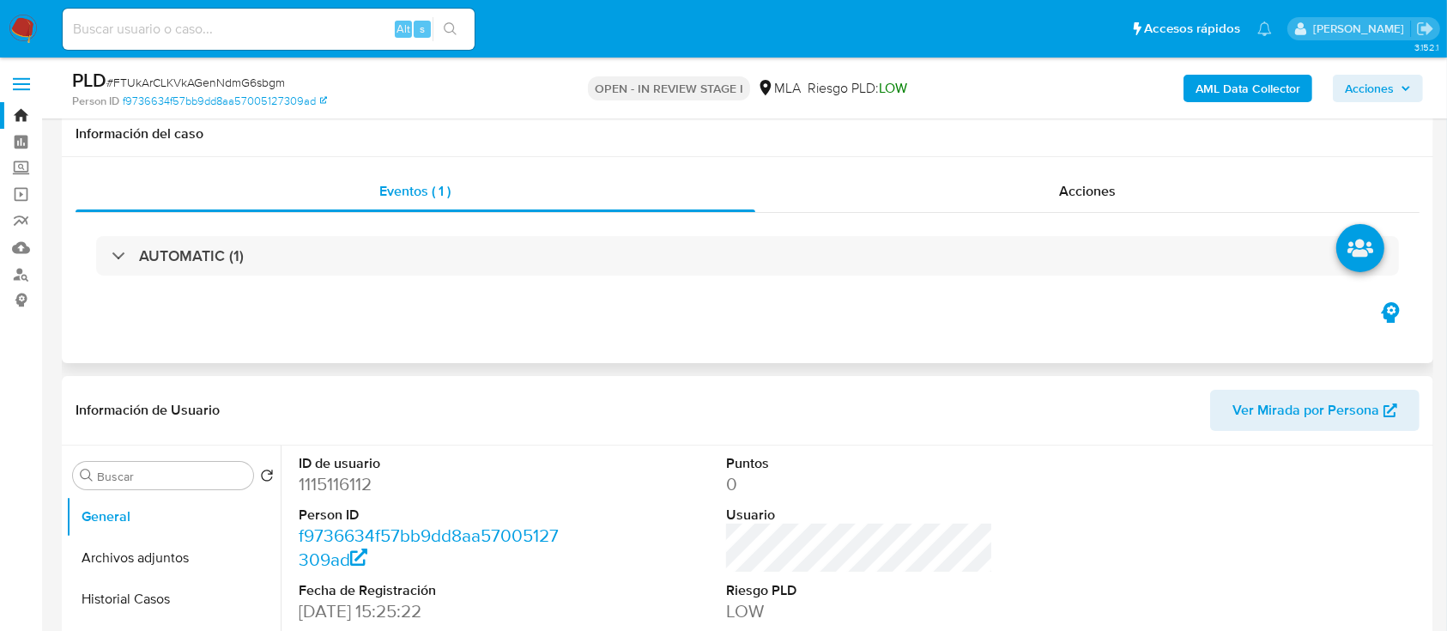
scroll to position [228, 0]
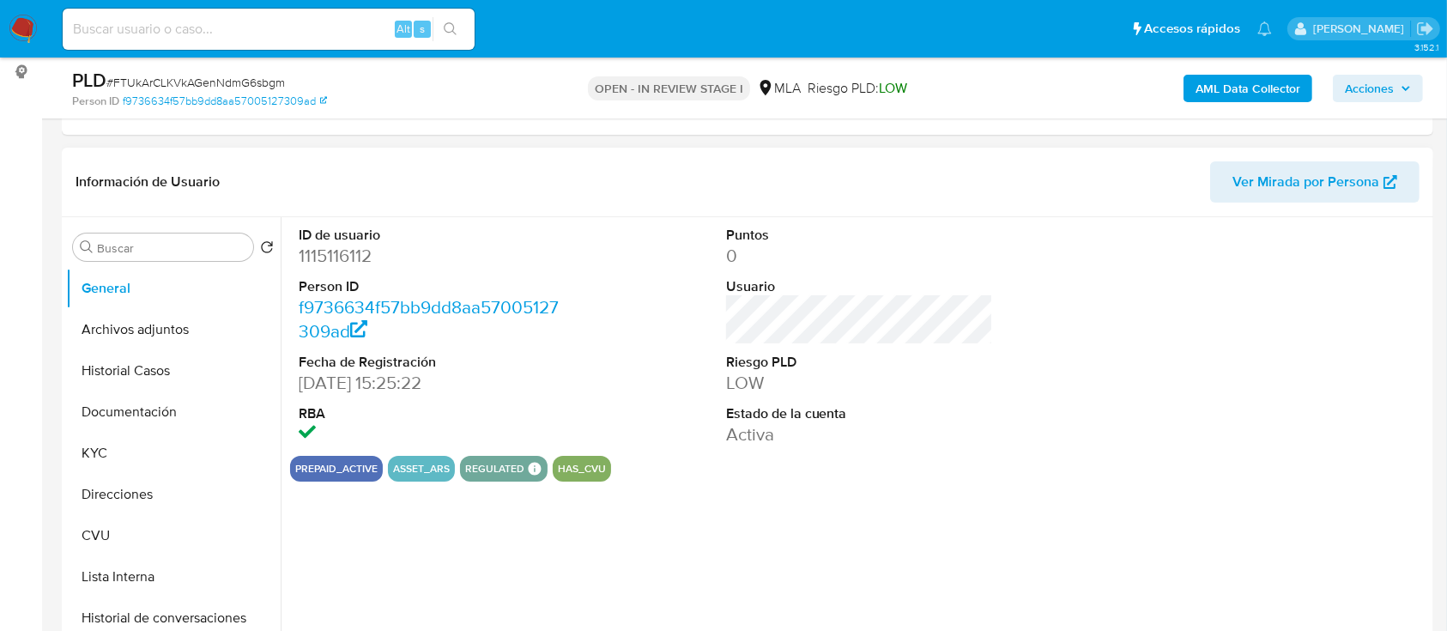
select select "10"
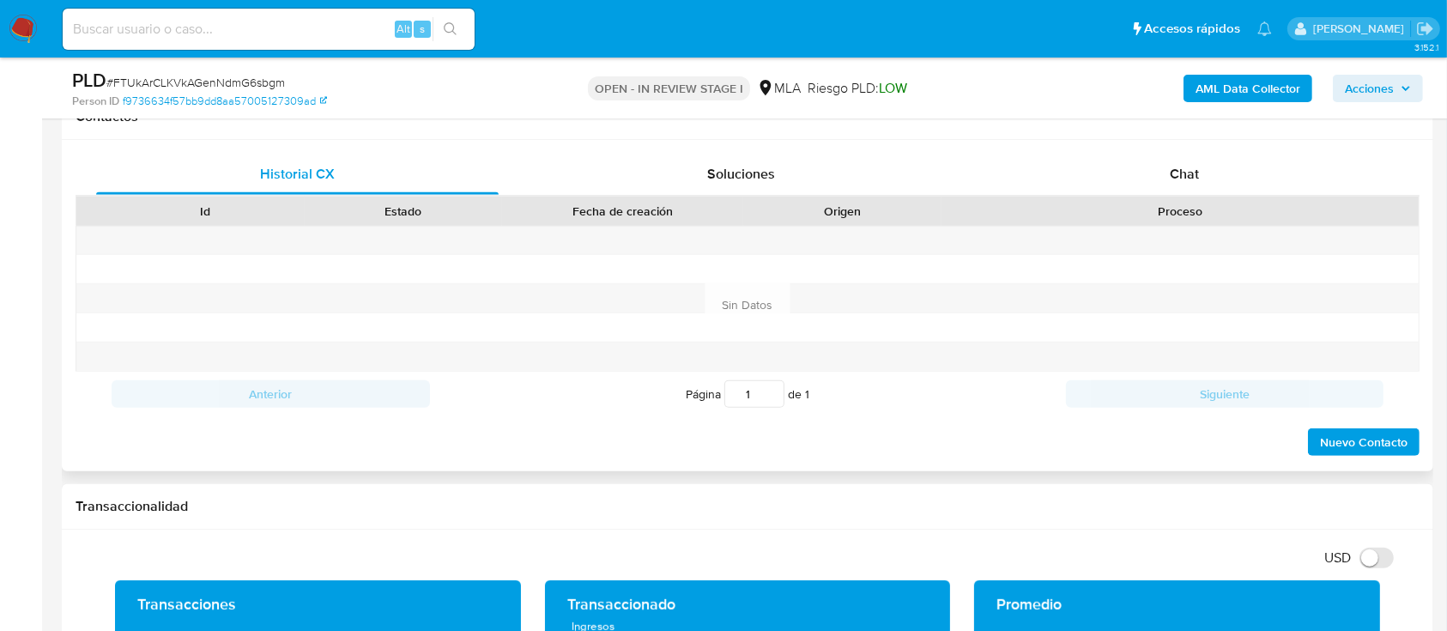
scroll to position [801, 0]
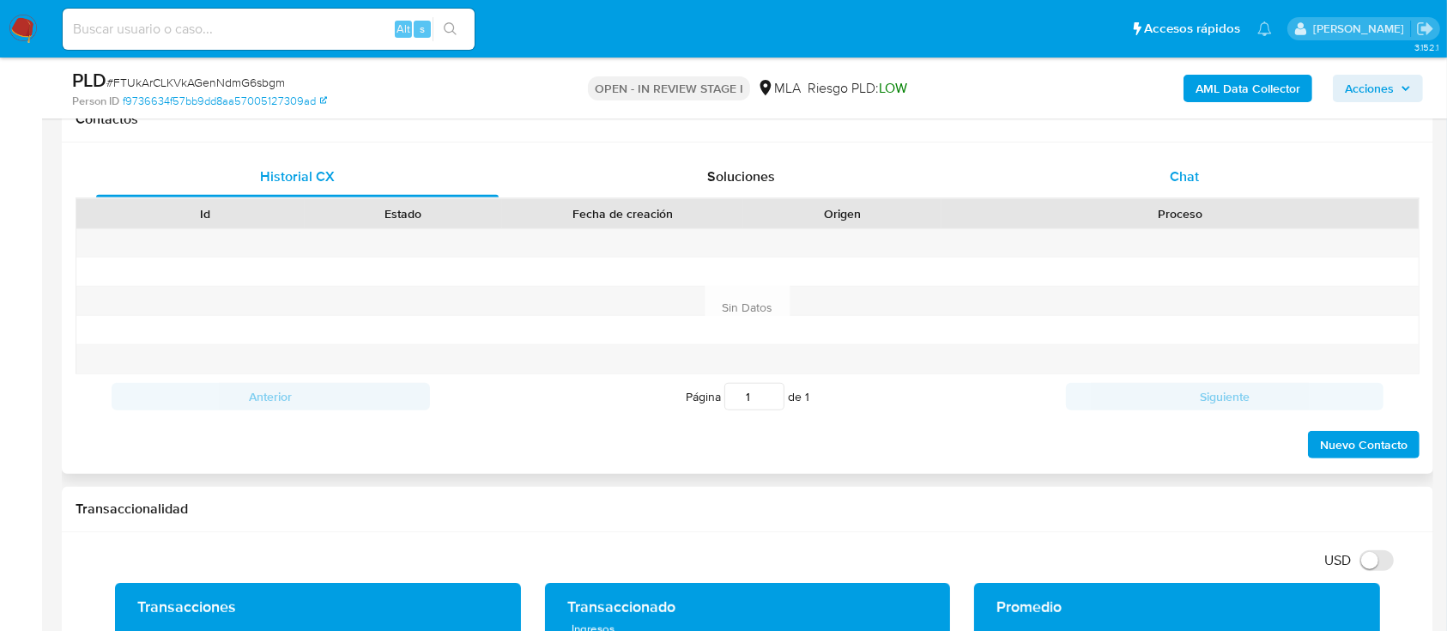
click at [1145, 168] on div "Chat" at bounding box center [1184, 176] width 402 height 41
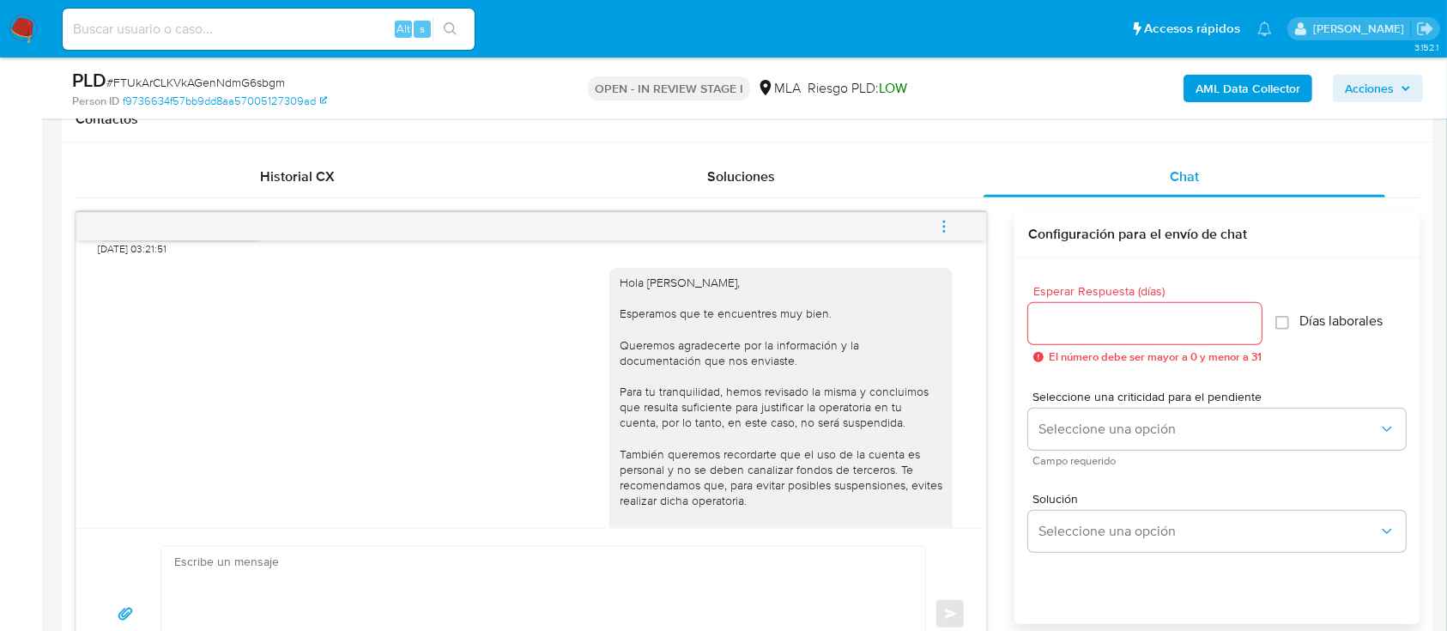
scroll to position [2990, 0]
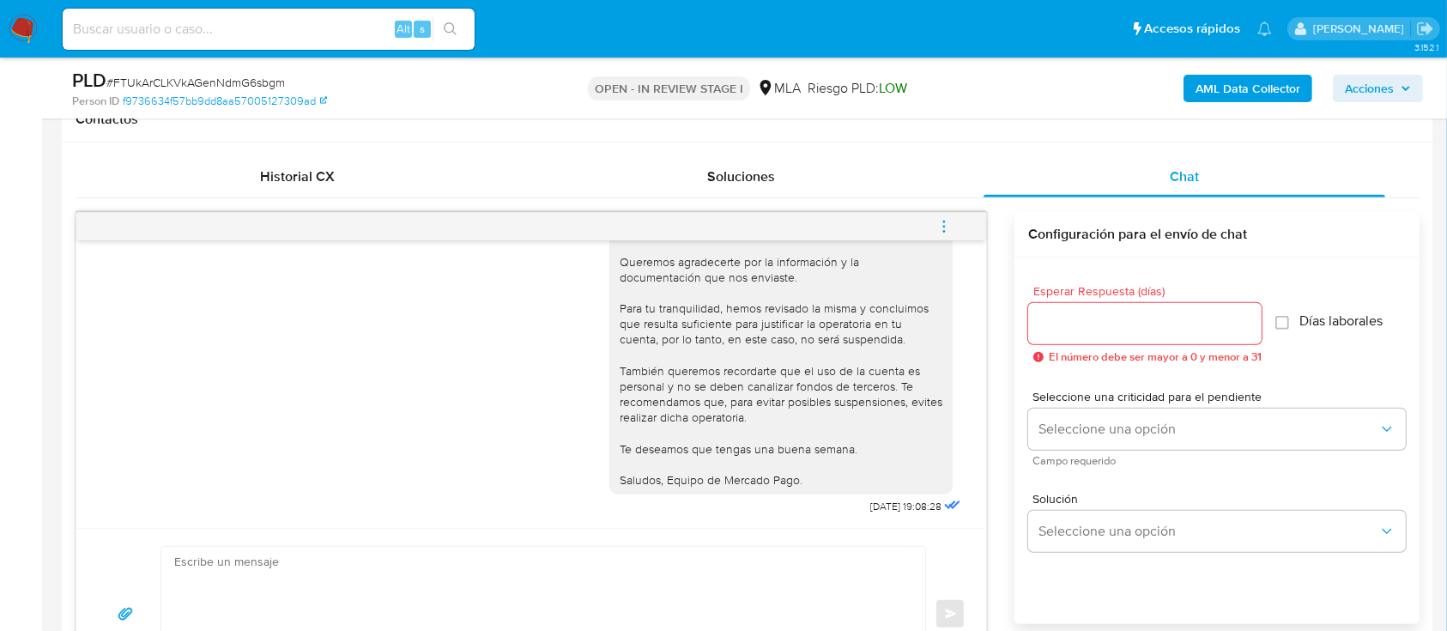
click at [940, 222] on icon "menu-action" at bounding box center [943, 226] width 15 height 15
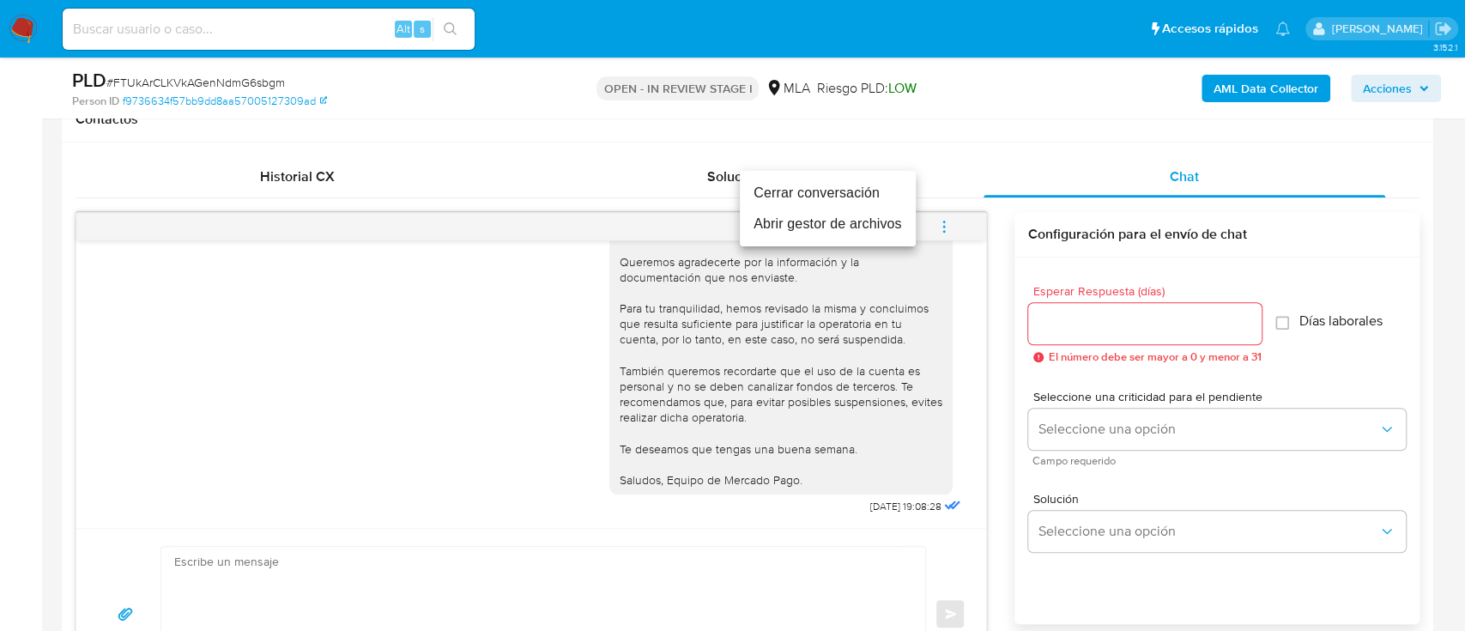
click at [835, 186] on li "Cerrar conversación" at bounding box center [828, 193] width 176 height 31
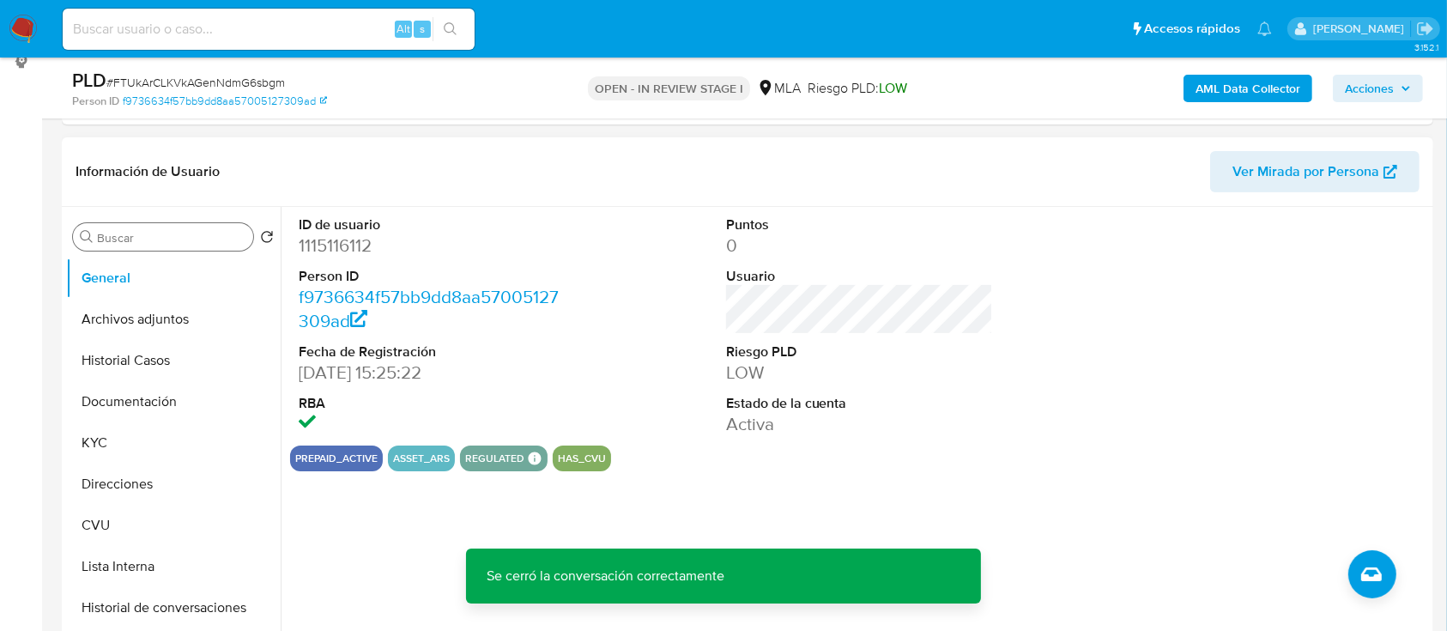
scroll to position [114, 0]
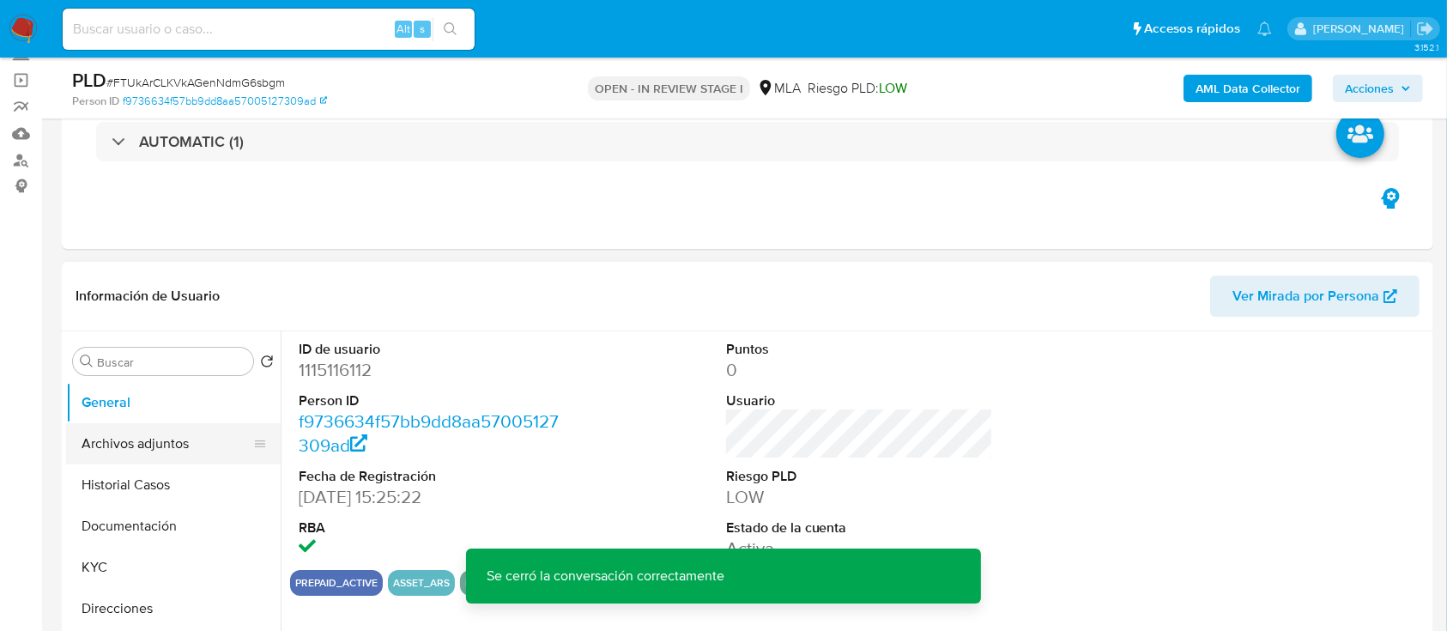
click at [163, 440] on button "Archivos adjuntos" at bounding box center [166, 443] width 201 height 41
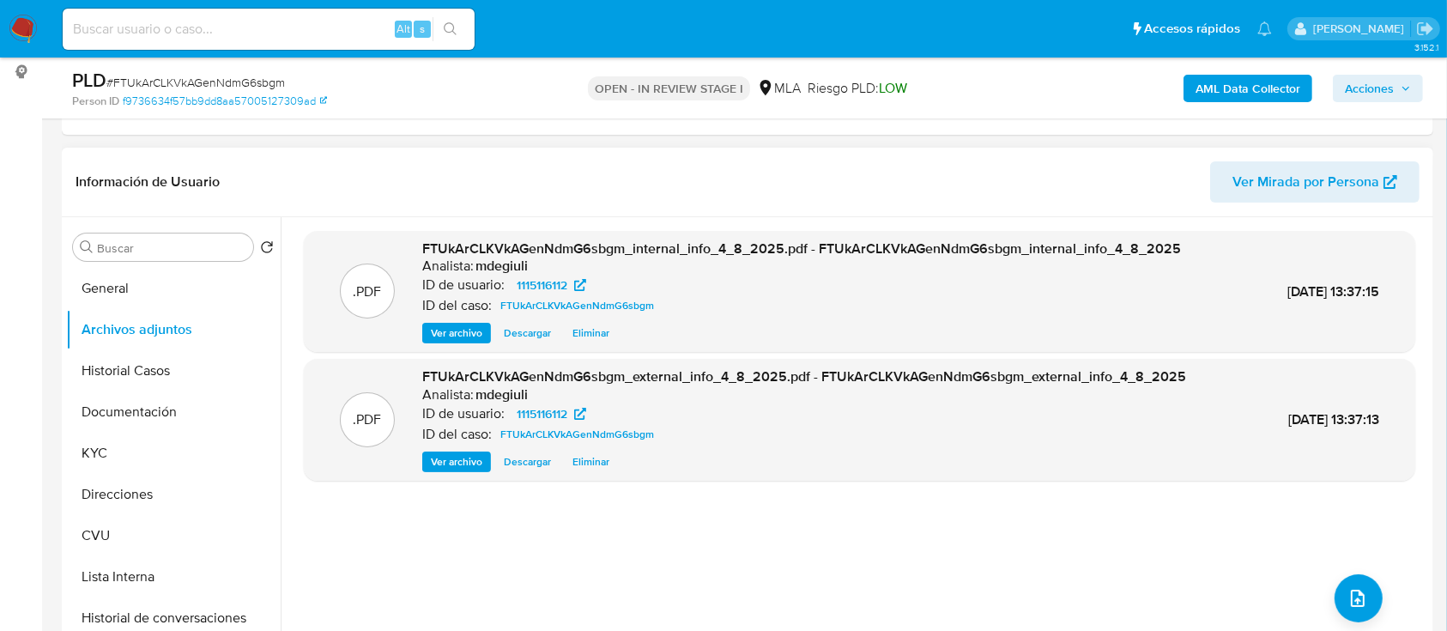
scroll to position [343, 0]
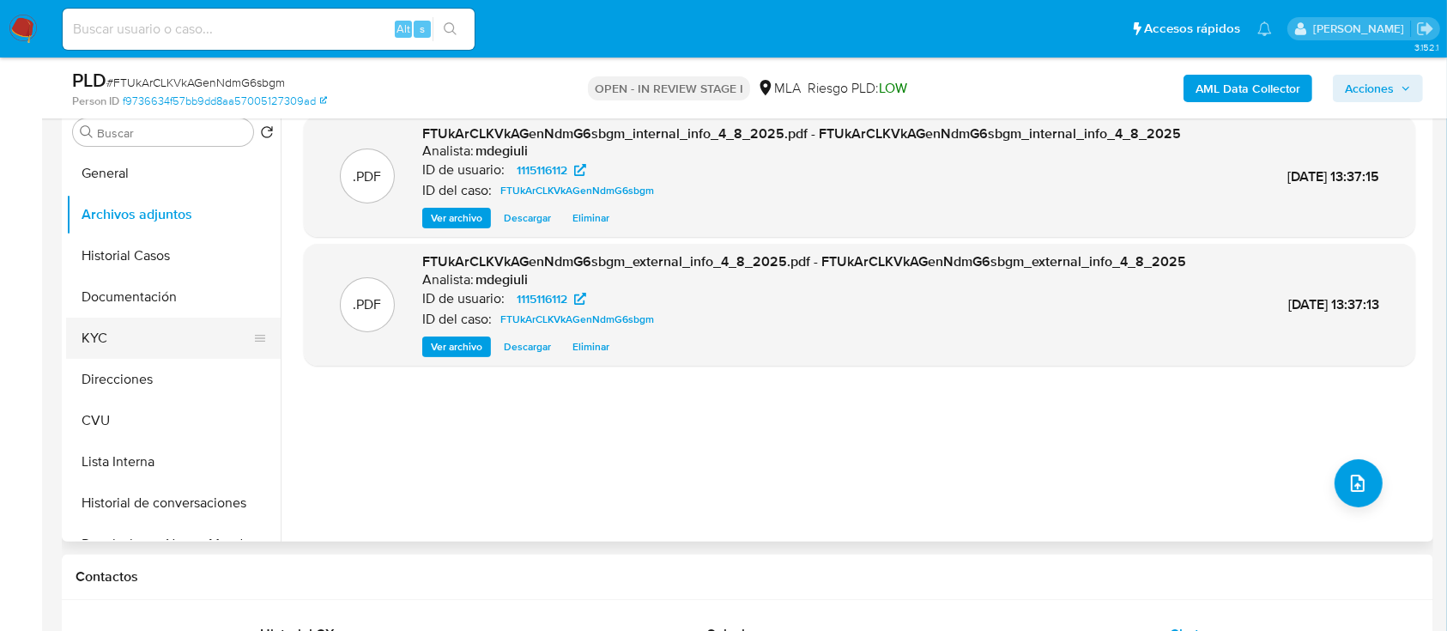
click at [149, 330] on button "KYC" at bounding box center [166, 338] width 201 height 41
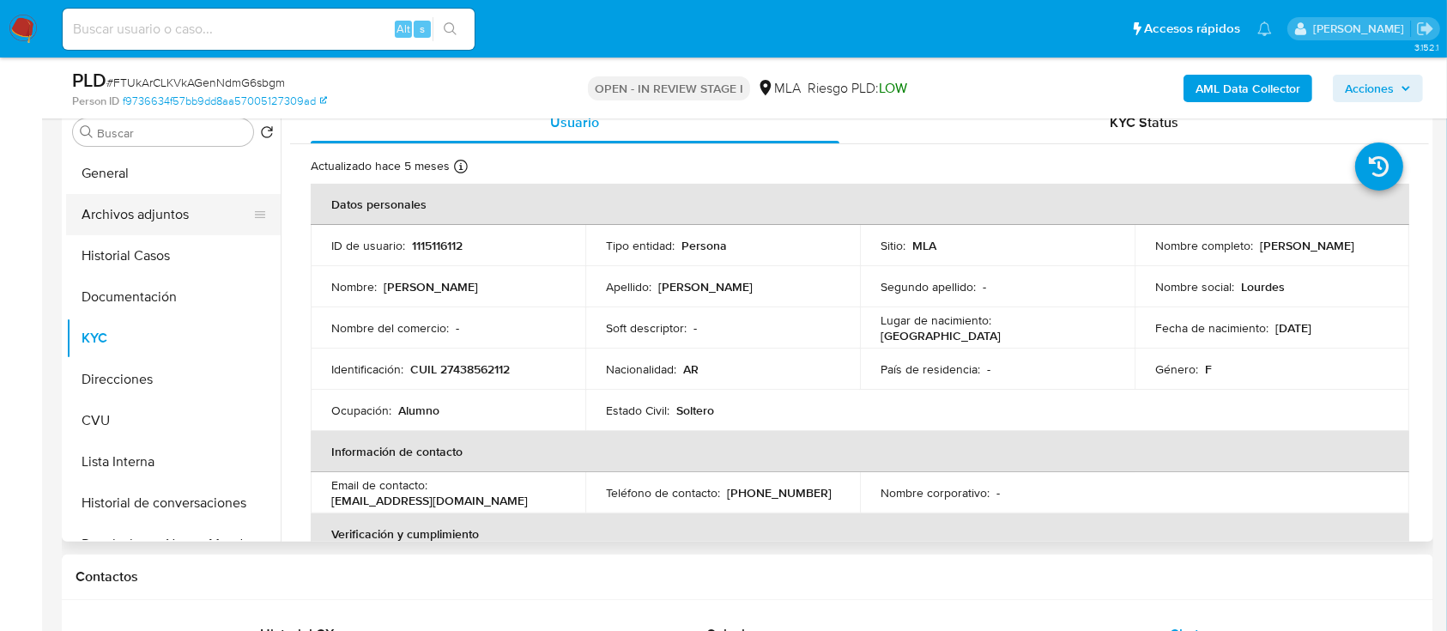
click at [176, 209] on button "Archivos adjuntos" at bounding box center [166, 214] width 201 height 41
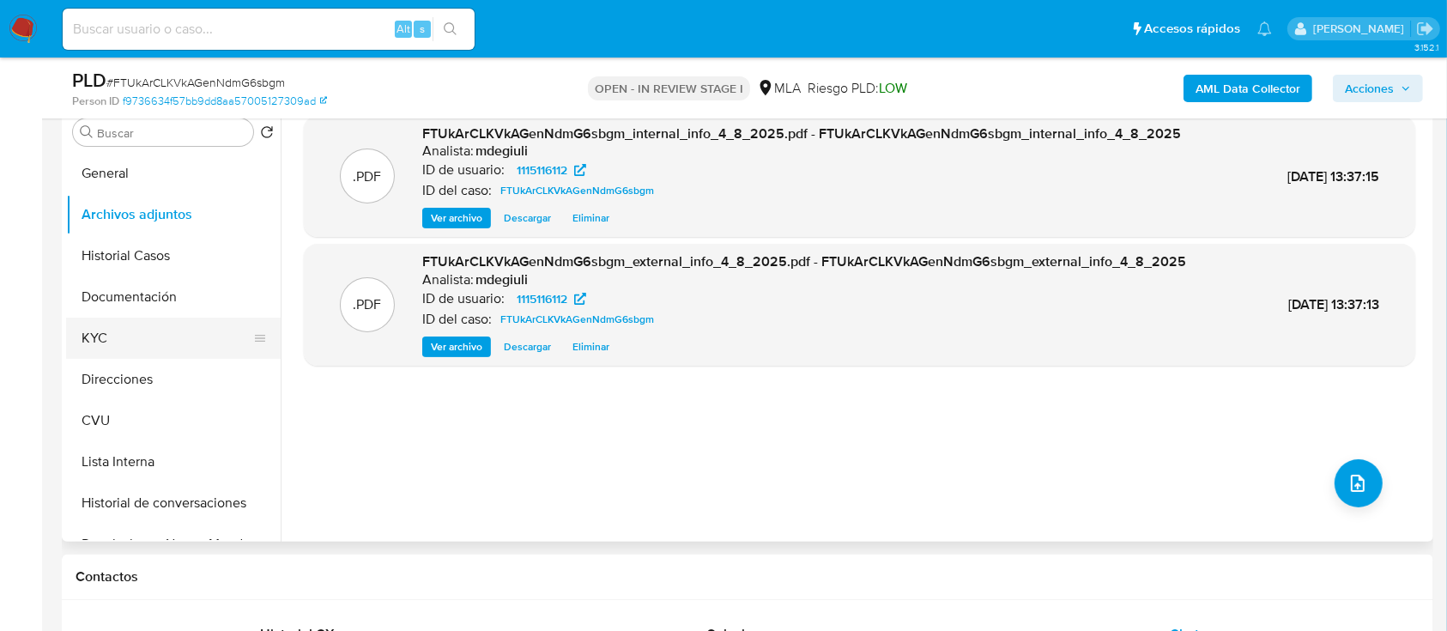
click at [112, 331] on button "KYC" at bounding box center [166, 338] width 201 height 41
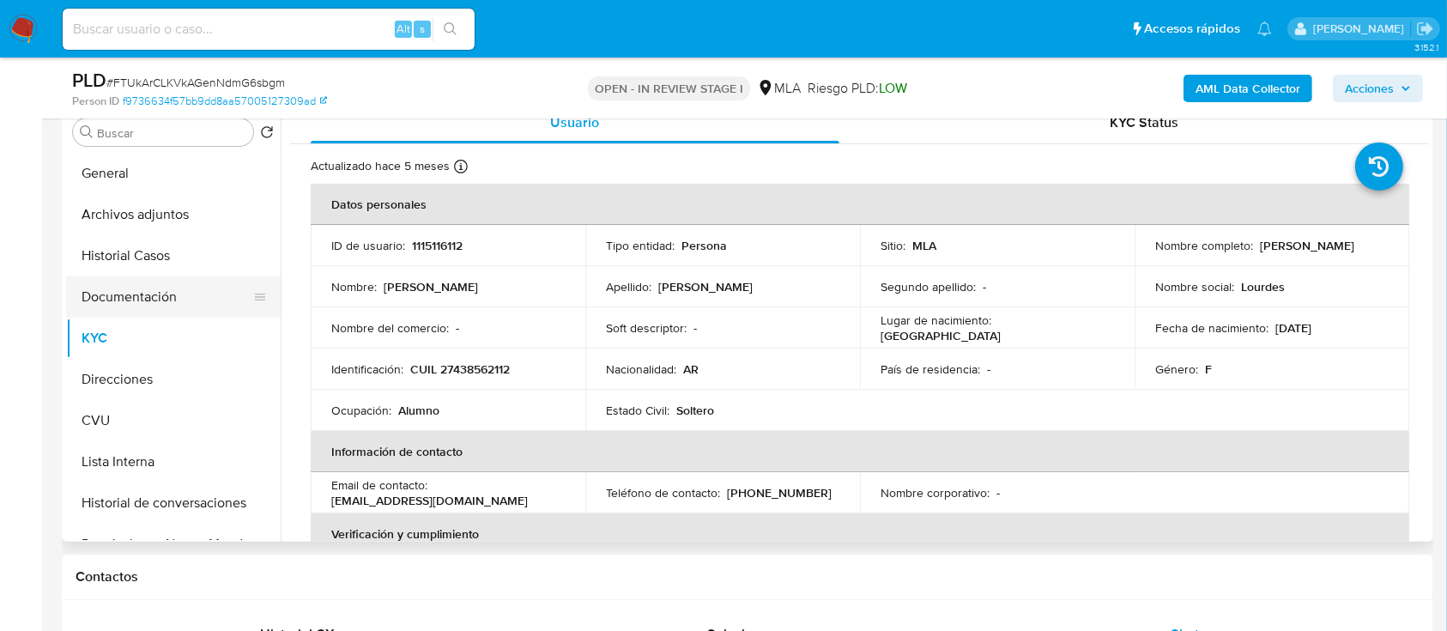
click at [139, 298] on button "Documentación" at bounding box center [166, 296] width 201 height 41
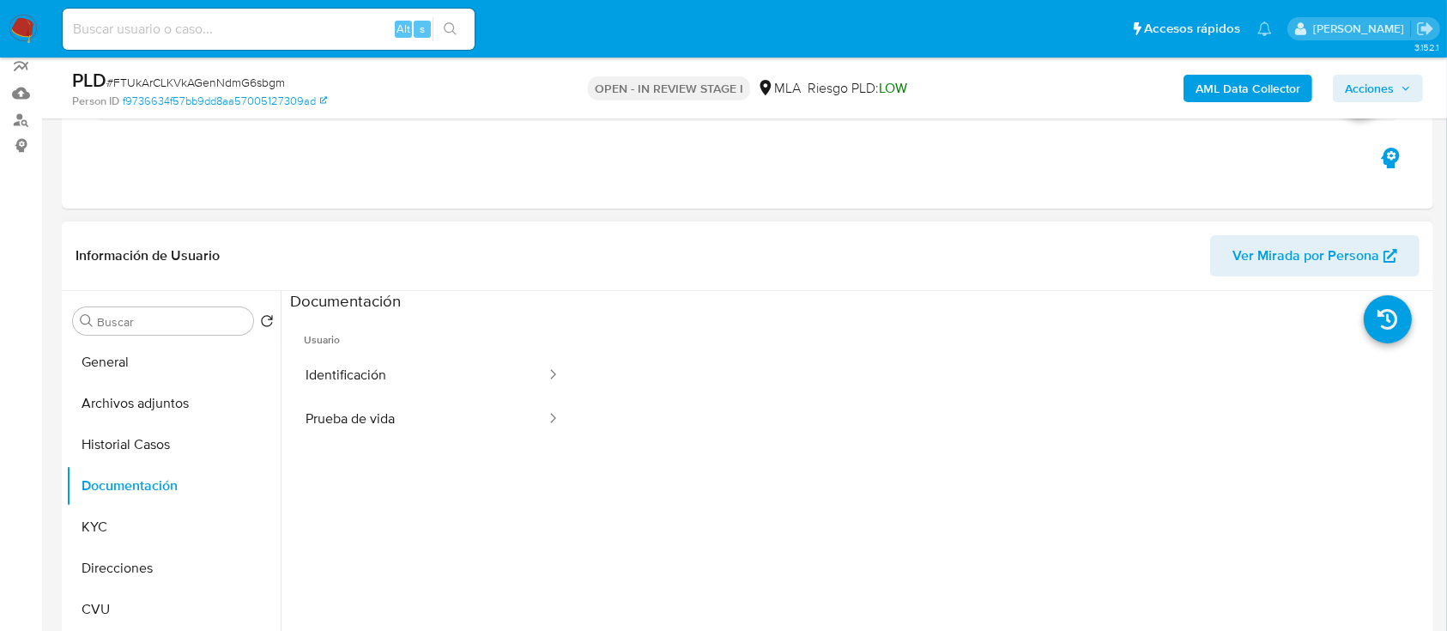
scroll to position [114, 0]
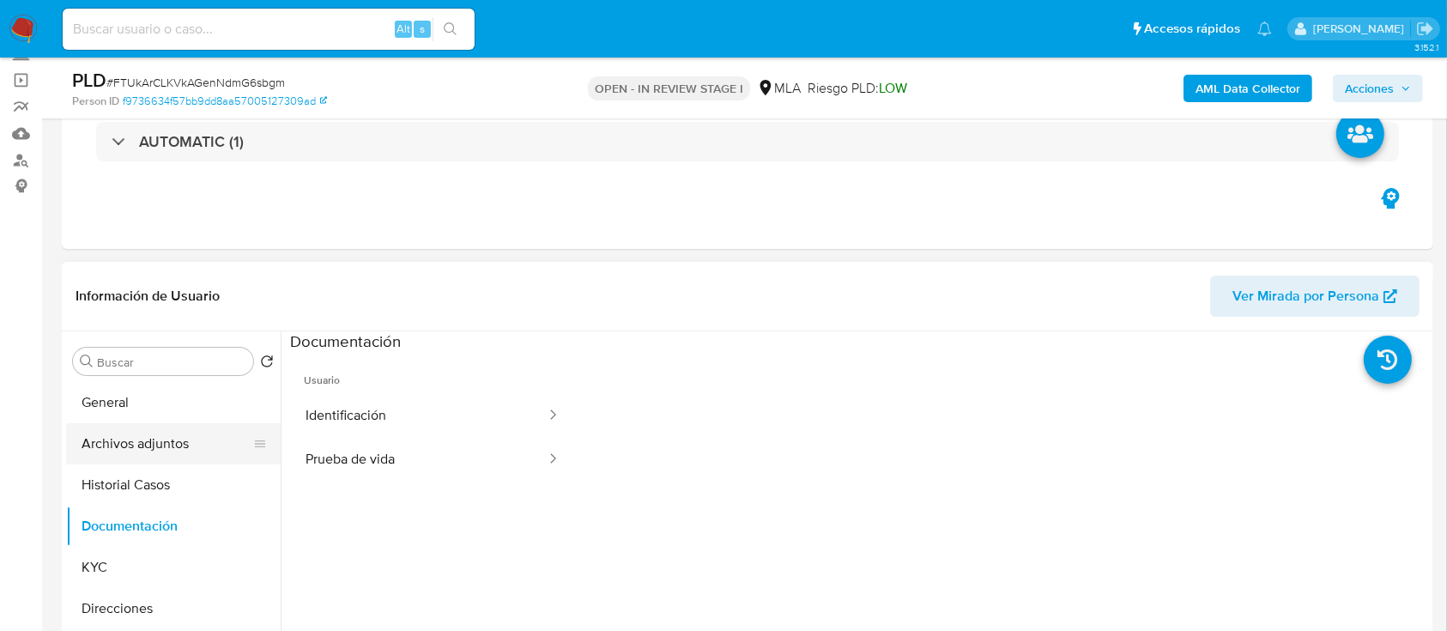
click at [119, 439] on button "Archivos adjuntos" at bounding box center [166, 443] width 201 height 41
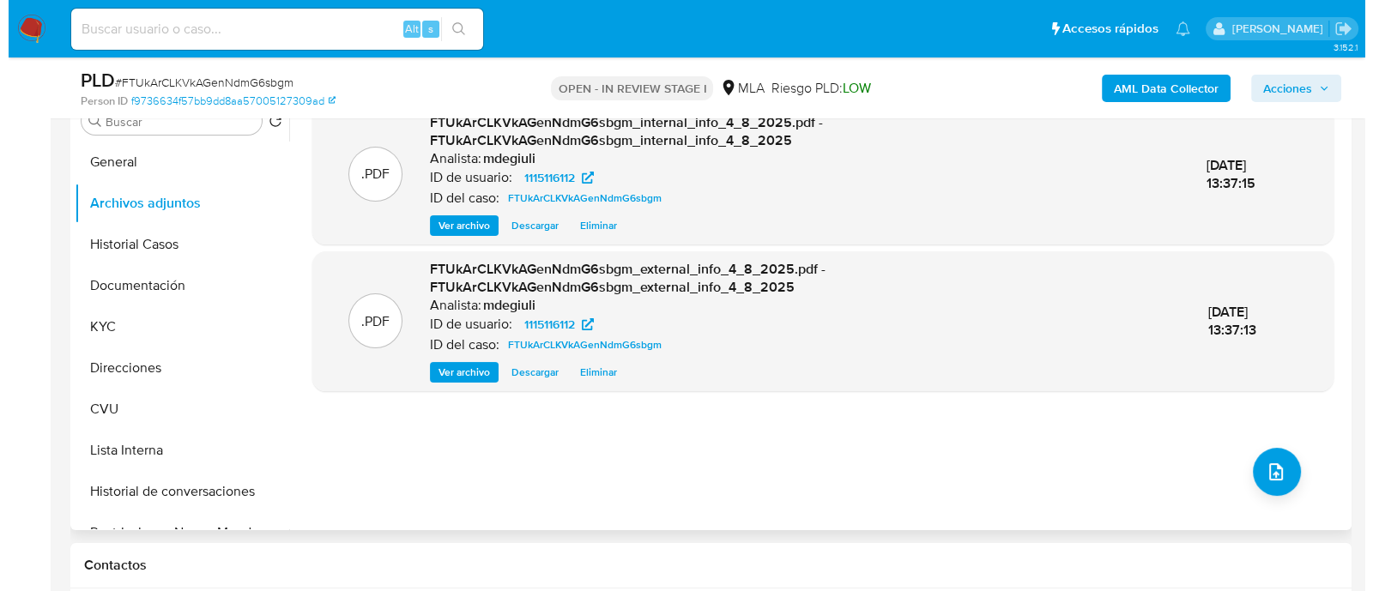
scroll to position [322, 0]
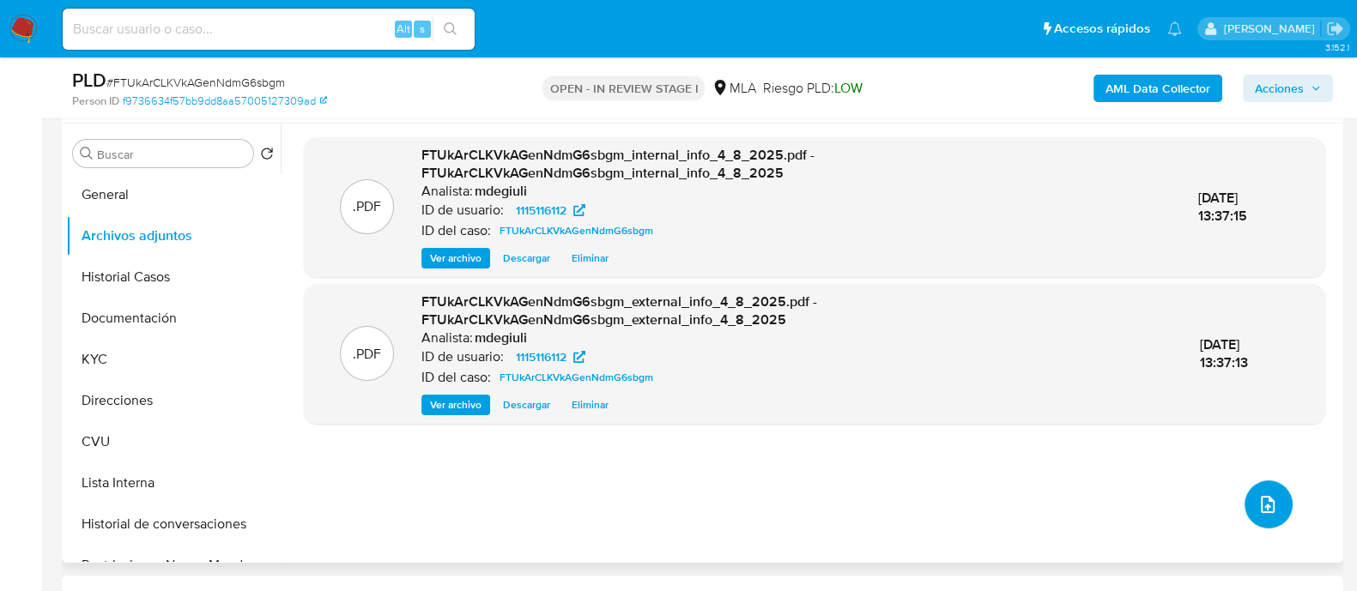
click at [1261, 501] on icon "upload-file" at bounding box center [1267, 504] width 21 height 21
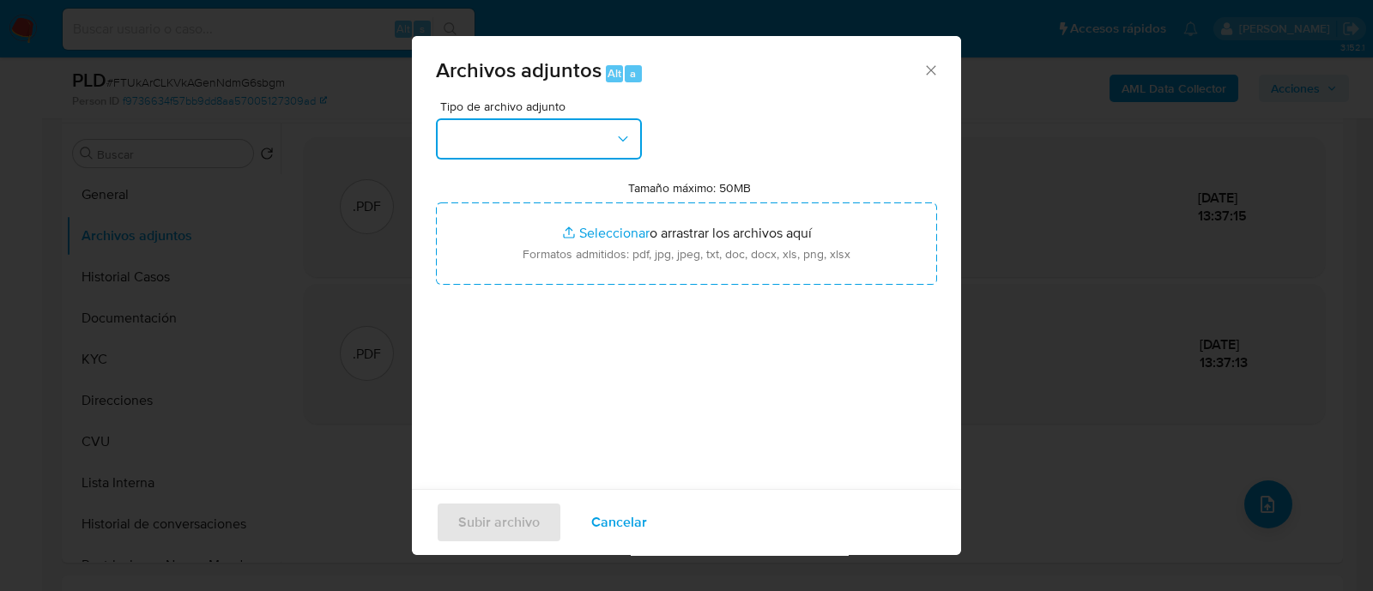
click at [584, 148] on button "button" at bounding box center [539, 138] width 206 height 41
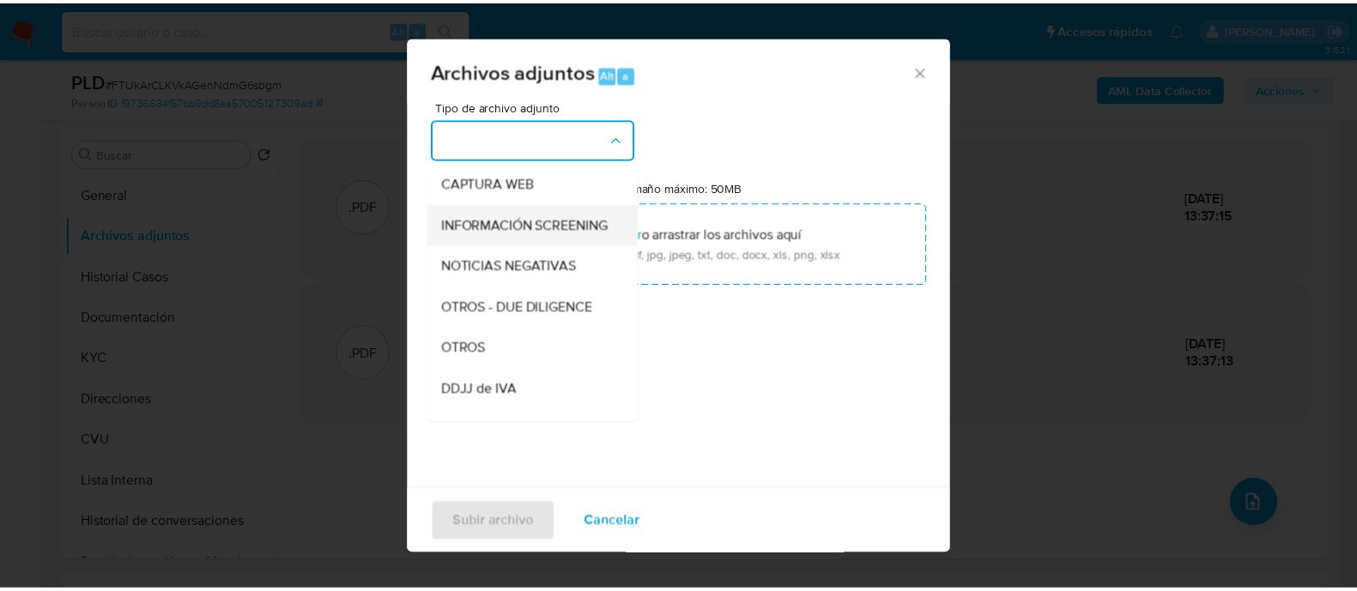
scroll to position [214, 0]
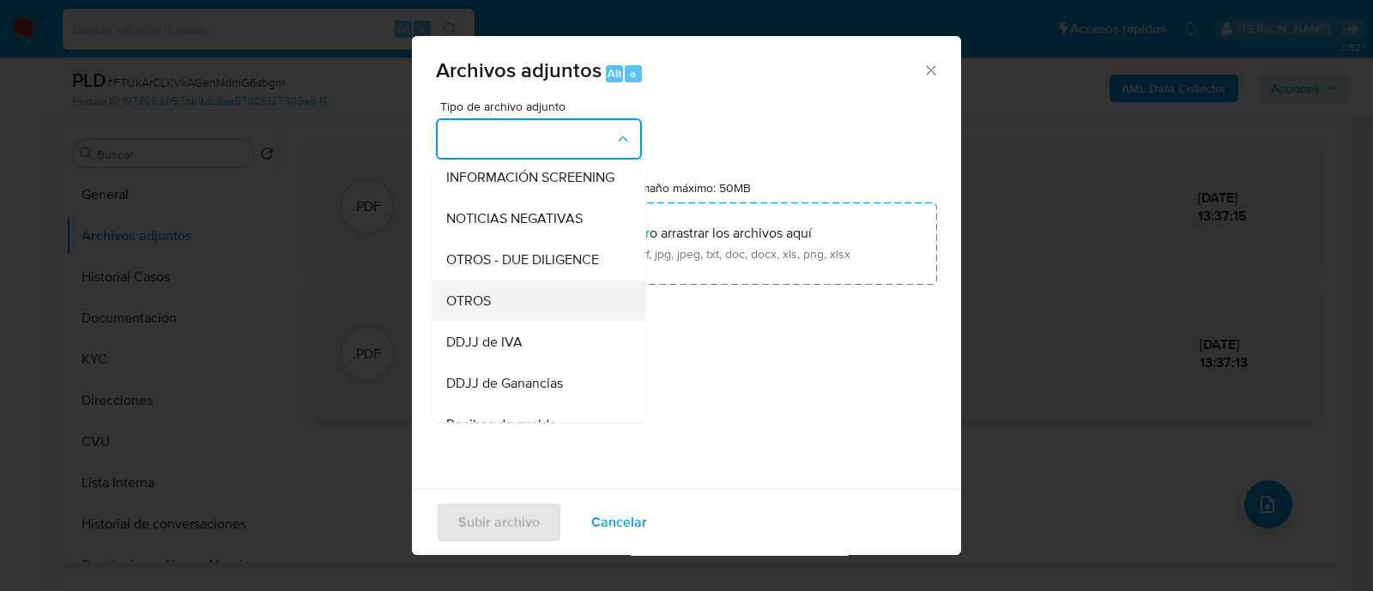
click at [508, 321] on div "OTROS" at bounding box center [533, 301] width 175 height 41
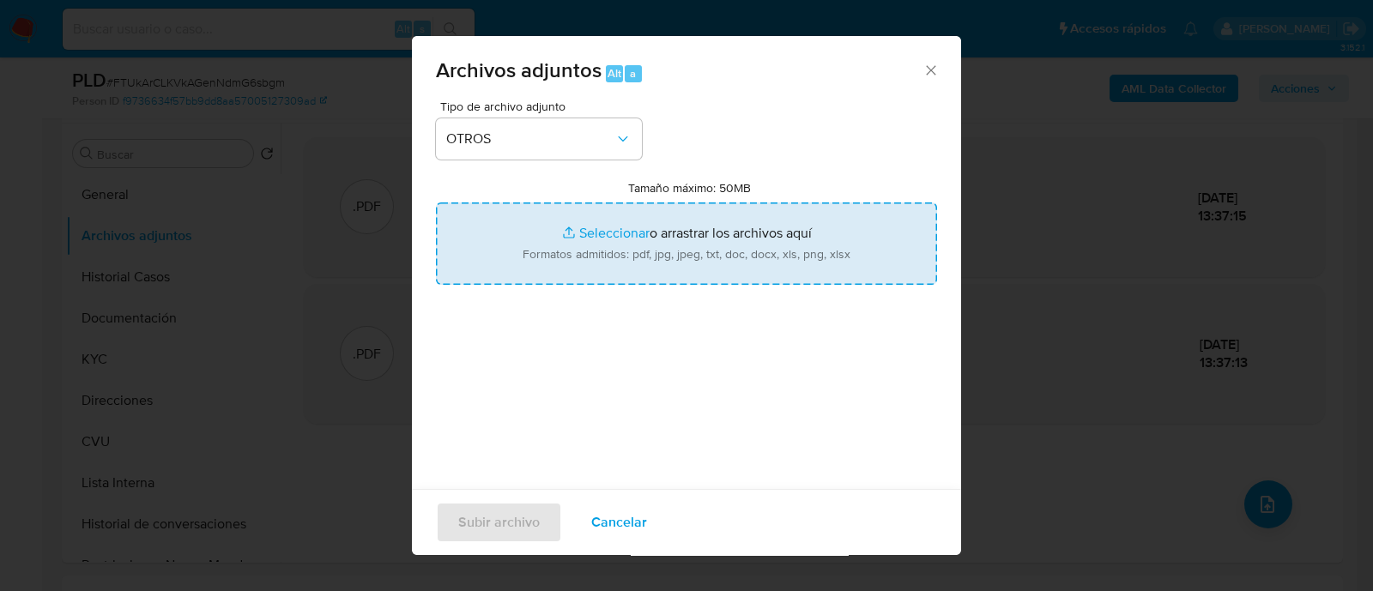
click at [690, 212] on input "Tamaño máximo: 50MB Seleccionar archivos" at bounding box center [686, 244] width 501 height 82
type input "C:\fakepath\Caselog Lourdes Milagros Escobar.docx"
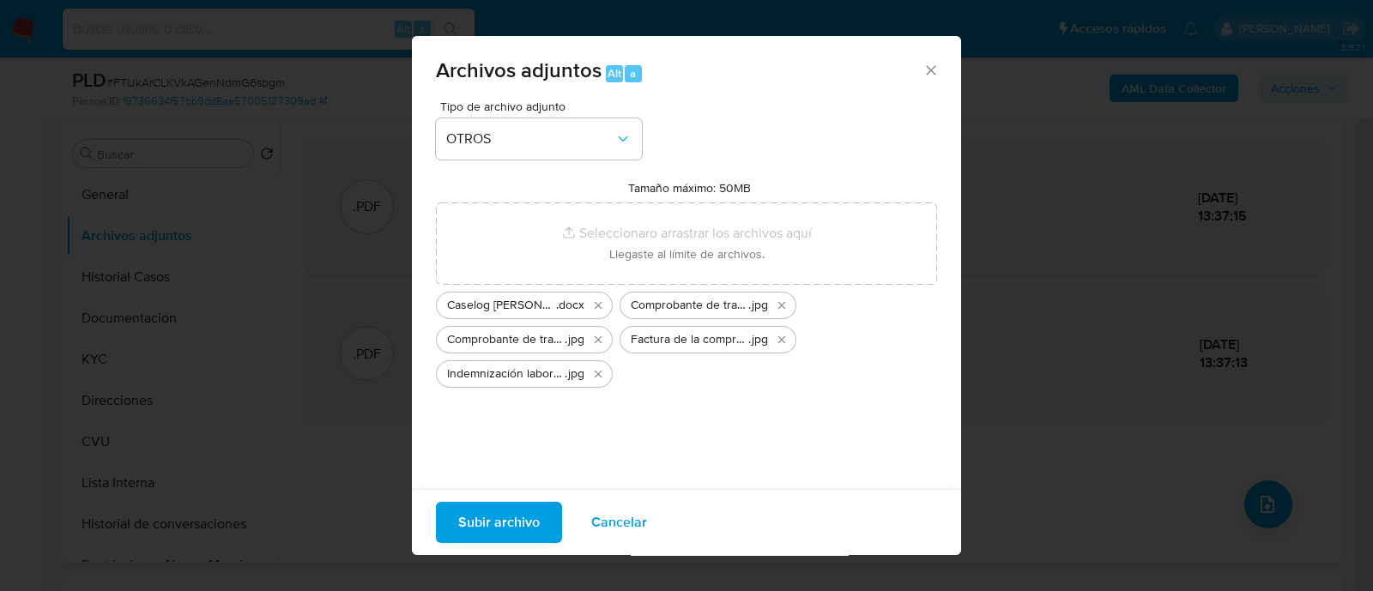
click at [497, 523] on span "Subir archivo" at bounding box center [499, 523] width 82 height 38
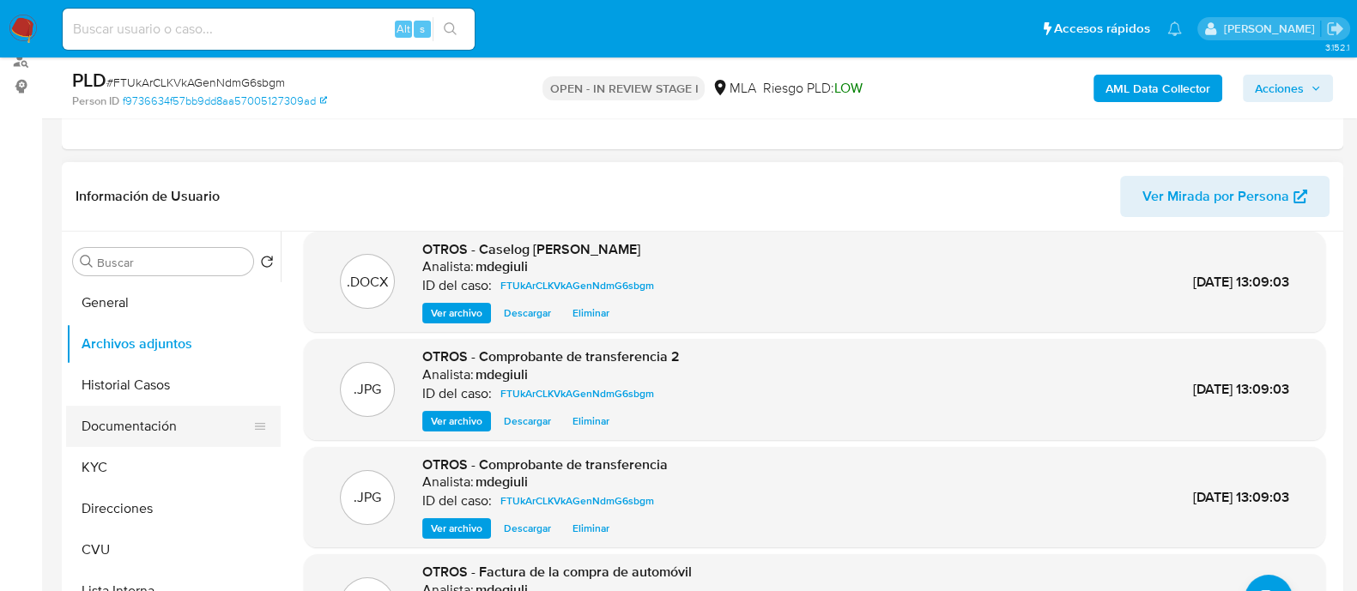
click at [158, 422] on button "Documentación" at bounding box center [166, 426] width 201 height 41
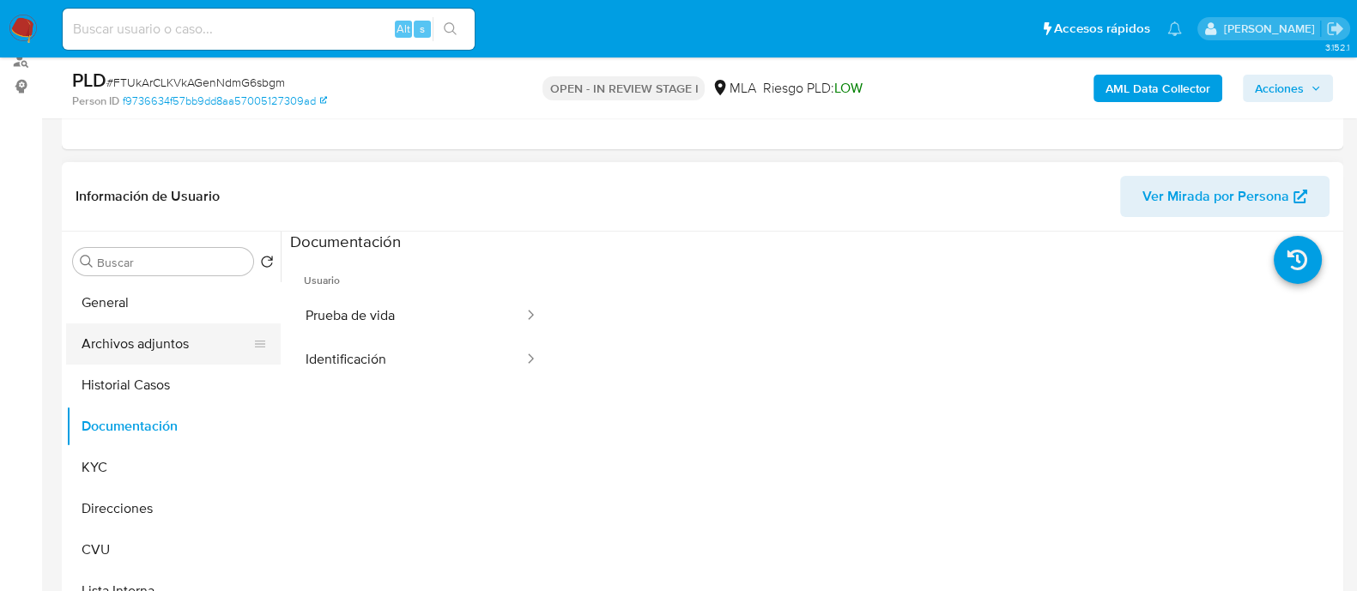
click at [160, 340] on button "Archivos adjuntos" at bounding box center [166, 344] width 201 height 41
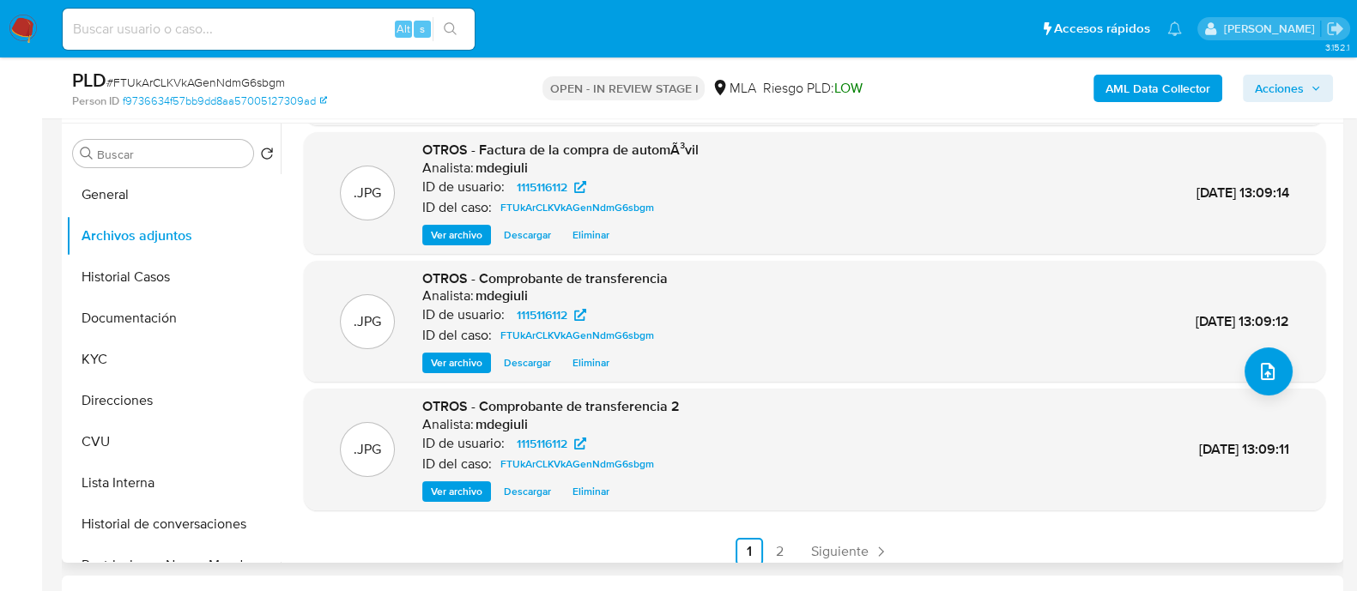
scroll to position [144, 0]
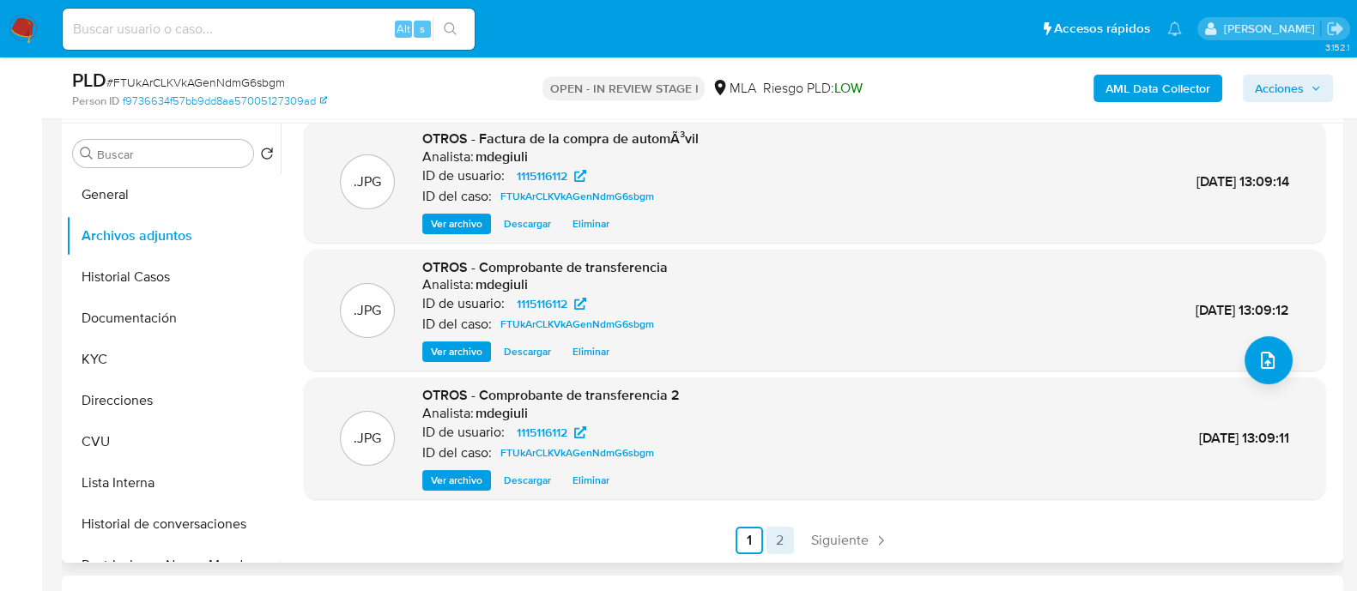
click at [772, 539] on link "2" at bounding box center [779, 540] width 27 height 27
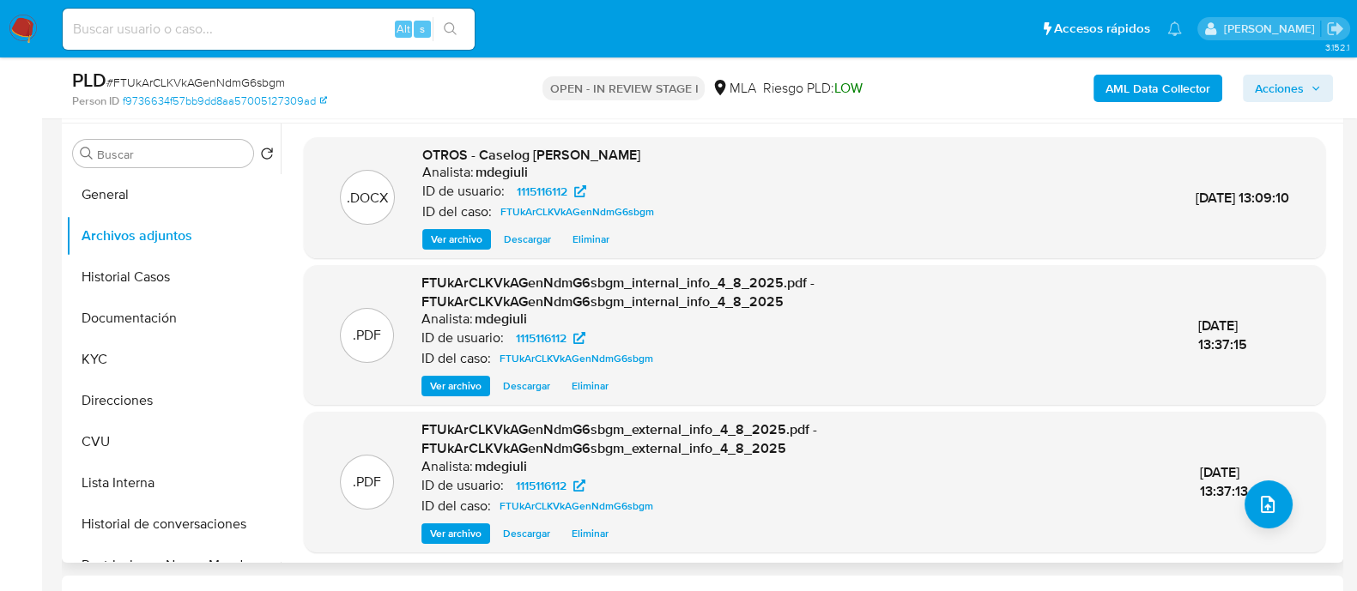
scroll to position [53, 0]
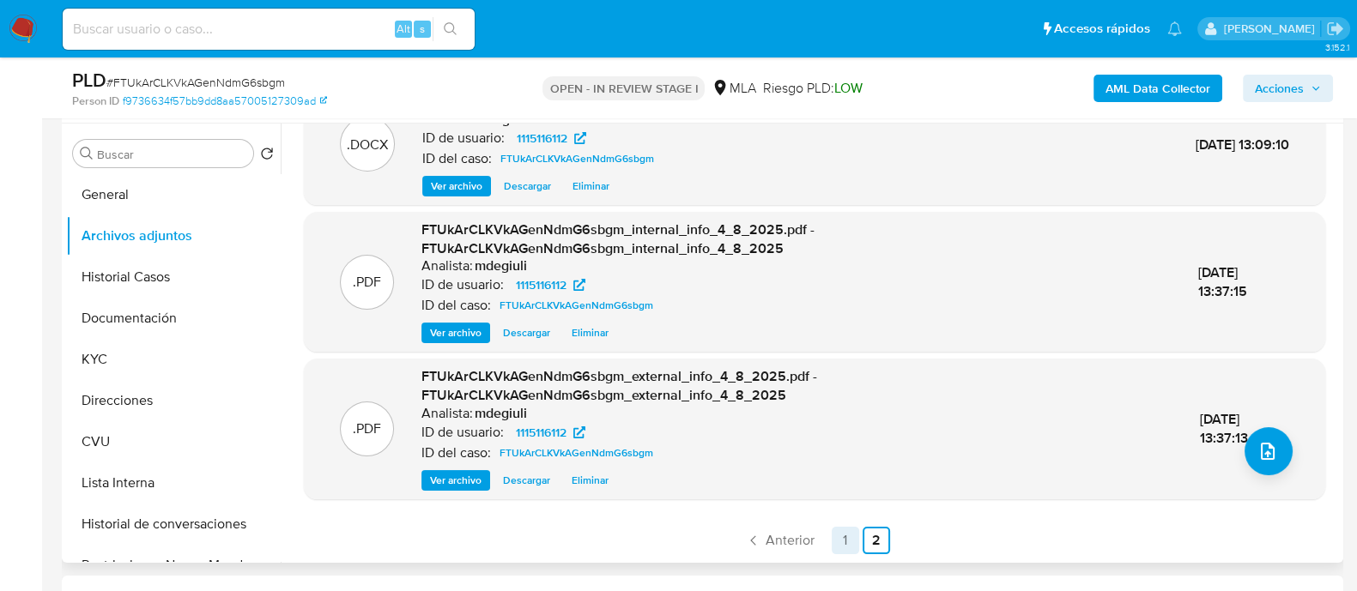
click at [850, 536] on link "1" at bounding box center [845, 540] width 27 height 27
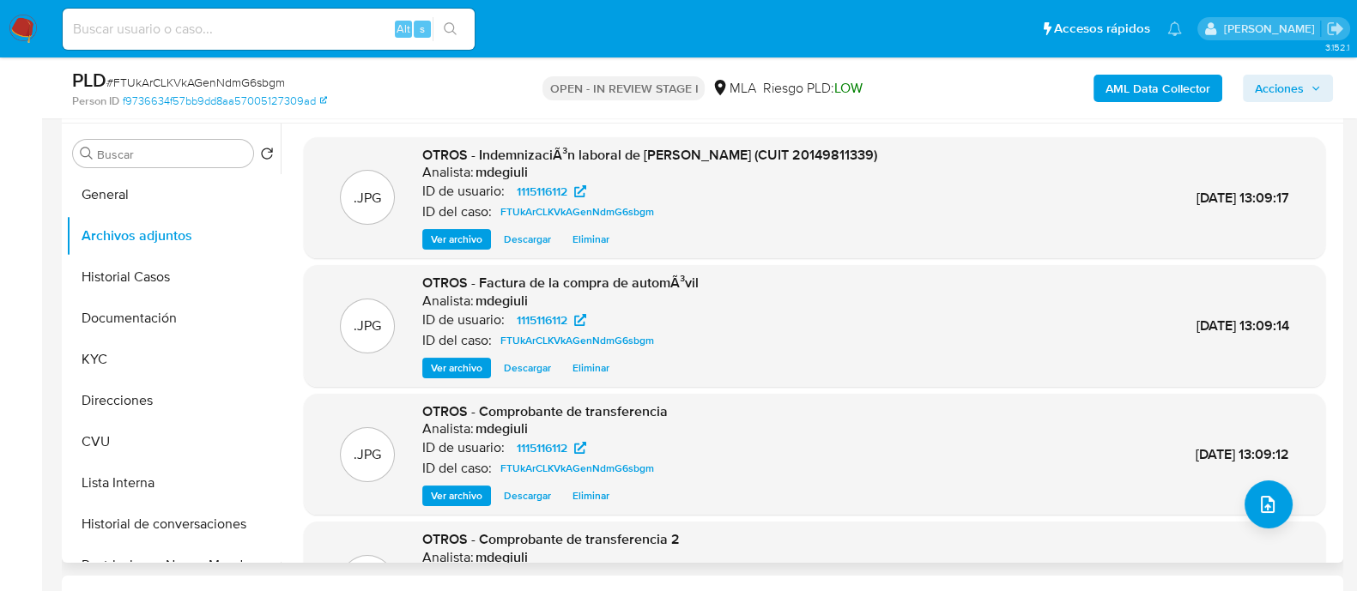
click at [1300, 76] on span "Acciones" at bounding box center [1279, 88] width 49 height 27
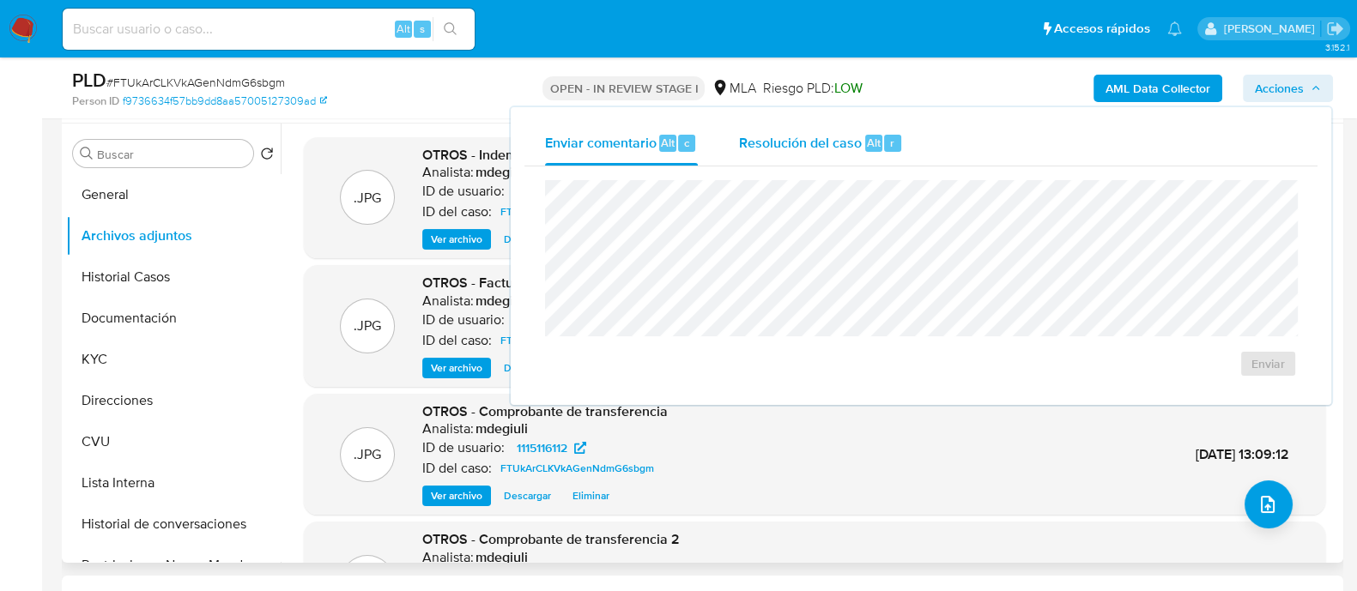
click at [843, 147] on span "Resolución del caso" at bounding box center [800, 142] width 123 height 20
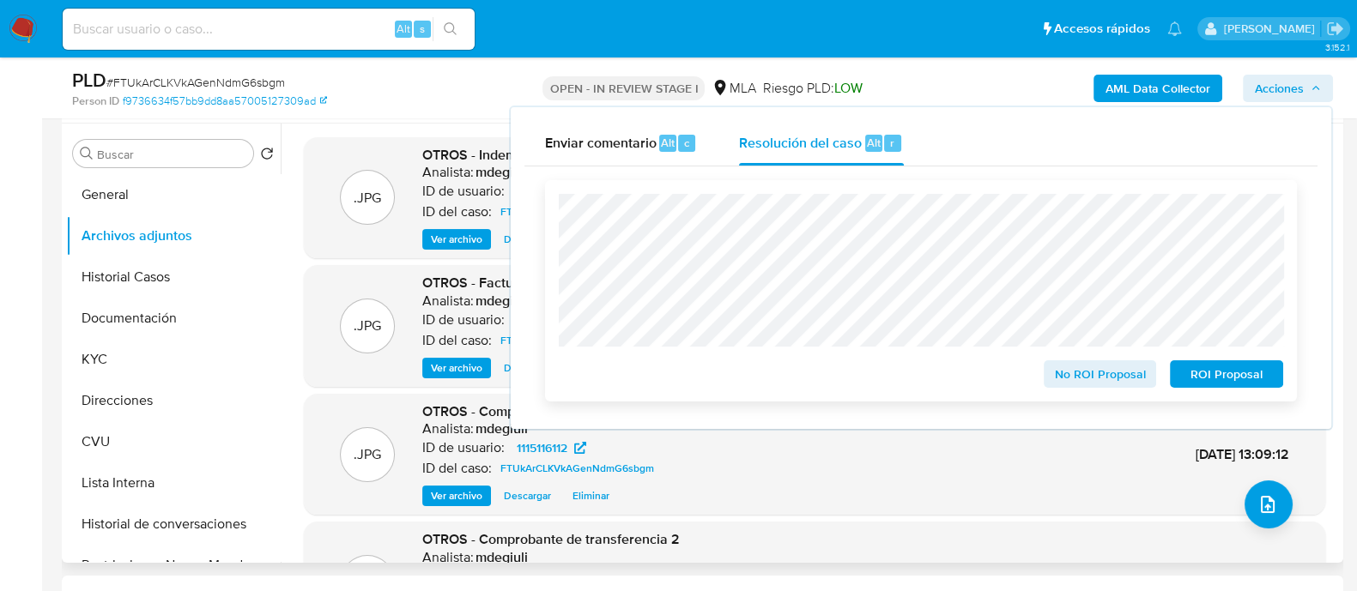
click at [1084, 373] on span "No ROI Proposal" at bounding box center [1100, 374] width 89 height 24
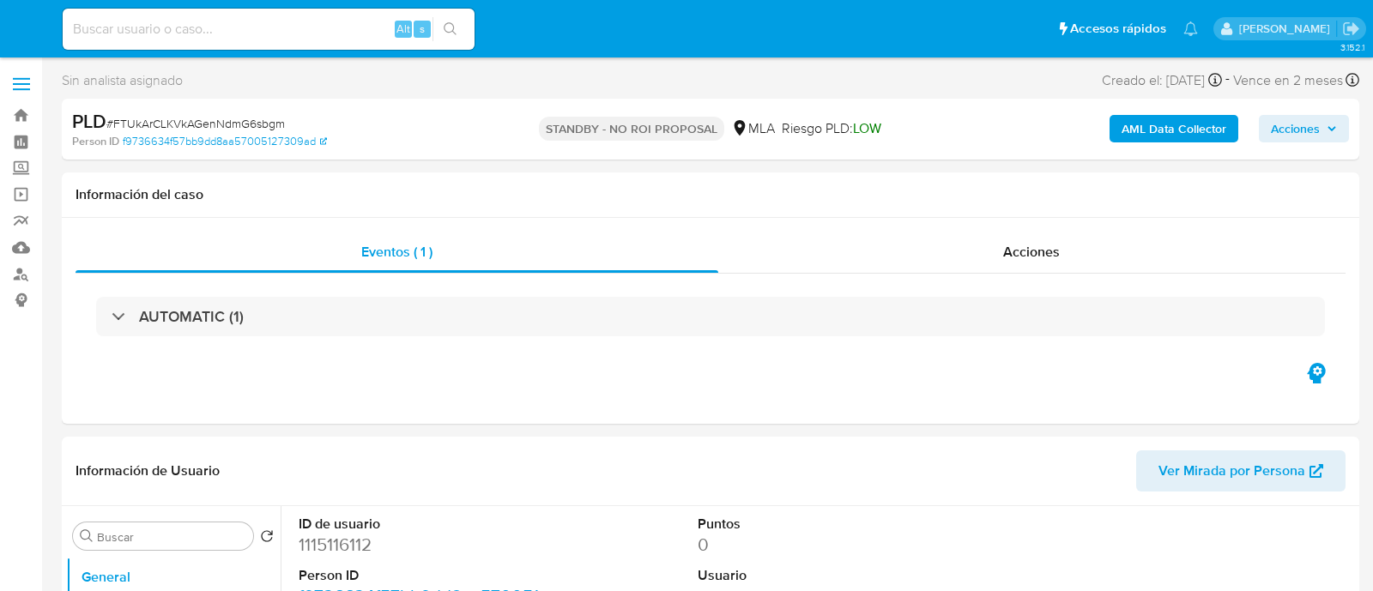
select select "10"
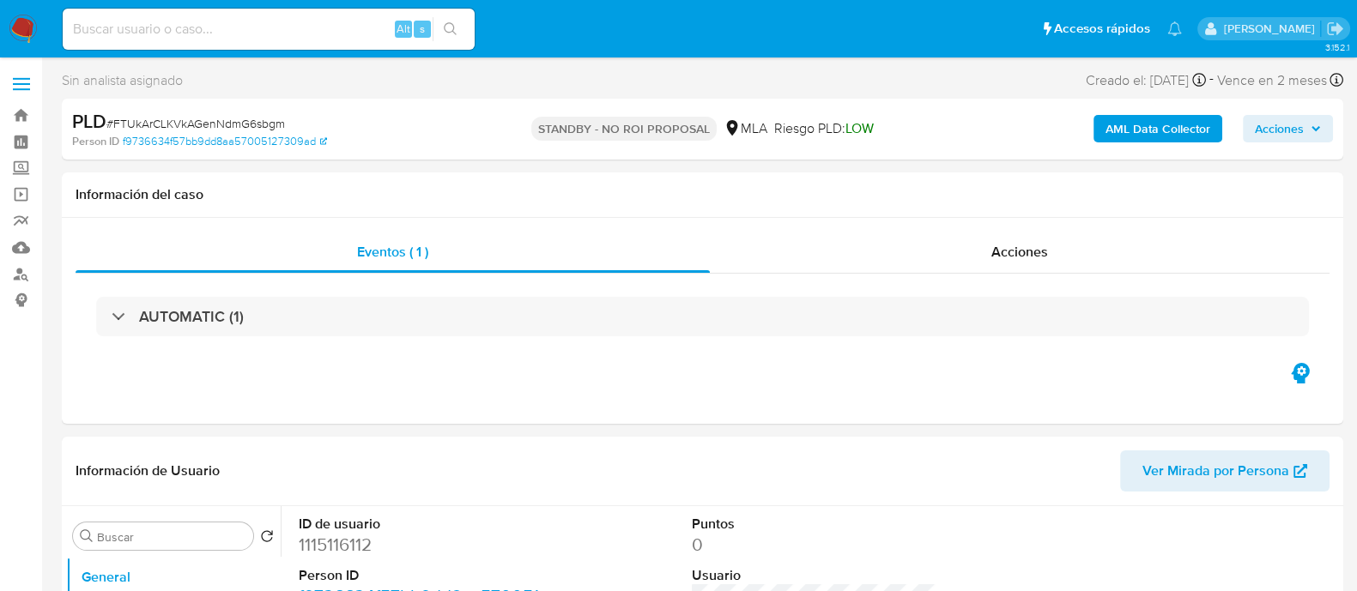
click at [20, 41] on img at bounding box center [23, 29] width 29 height 29
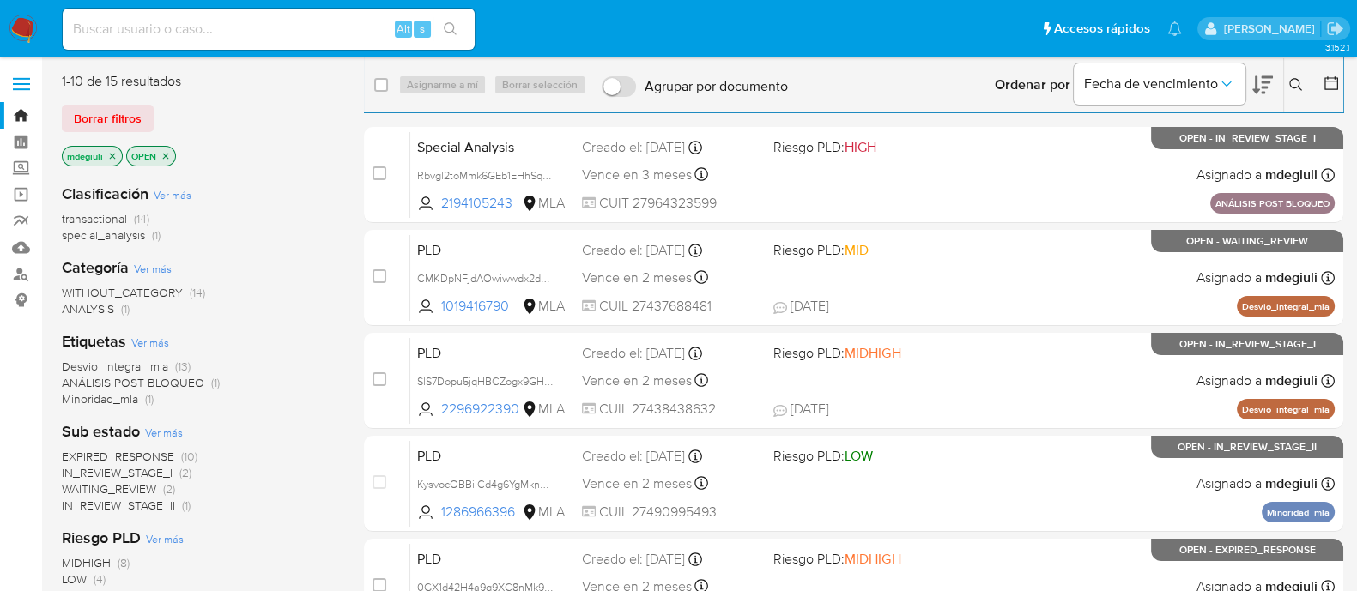
click at [1293, 88] on icon at bounding box center [1295, 84] width 13 height 13
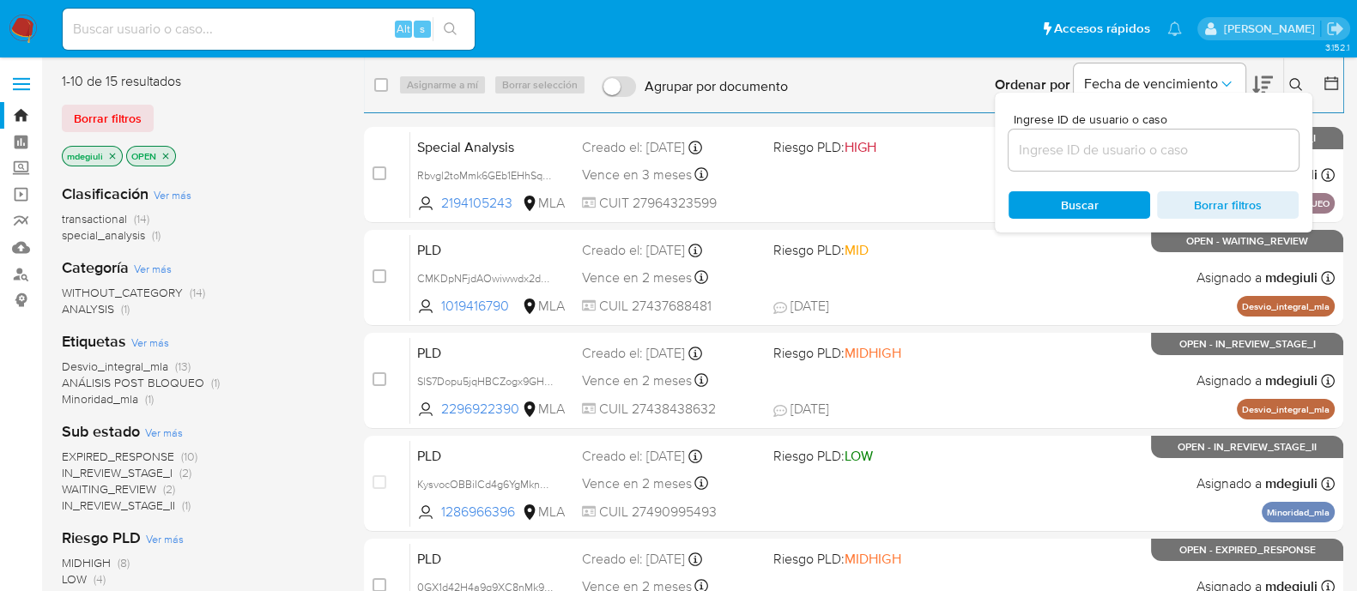
click at [1093, 142] on input at bounding box center [1153, 150] width 290 height 22
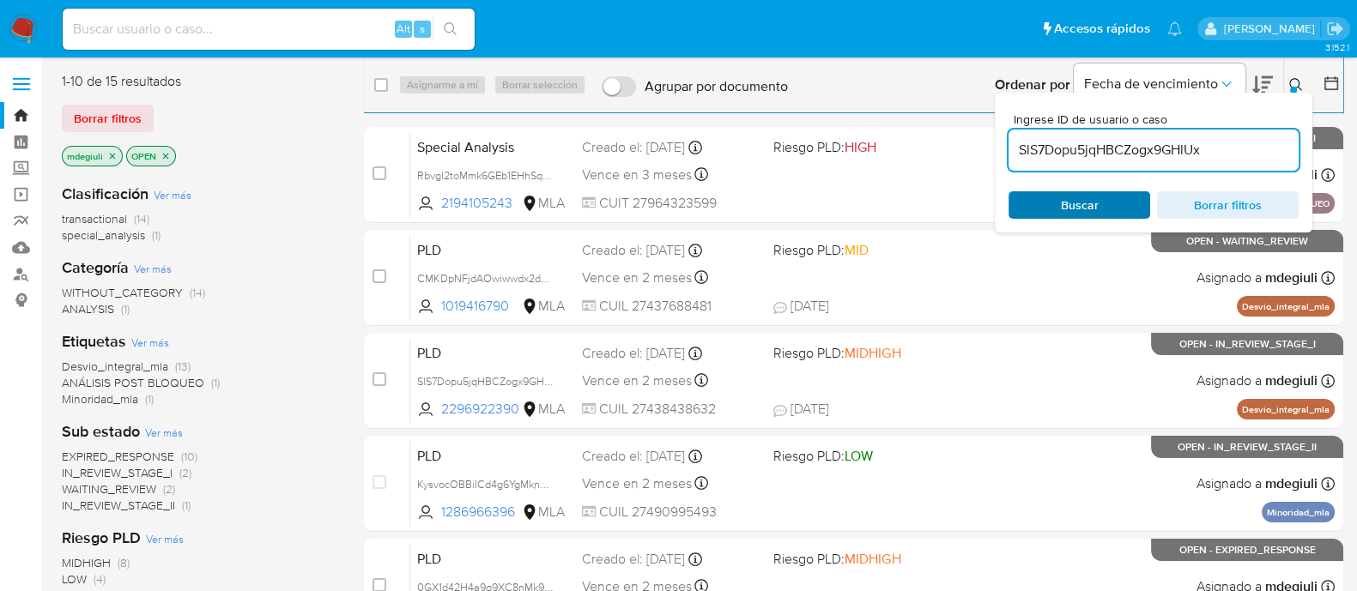
type input "SlS7Dopu5jqHBCZogx9GHlUx"
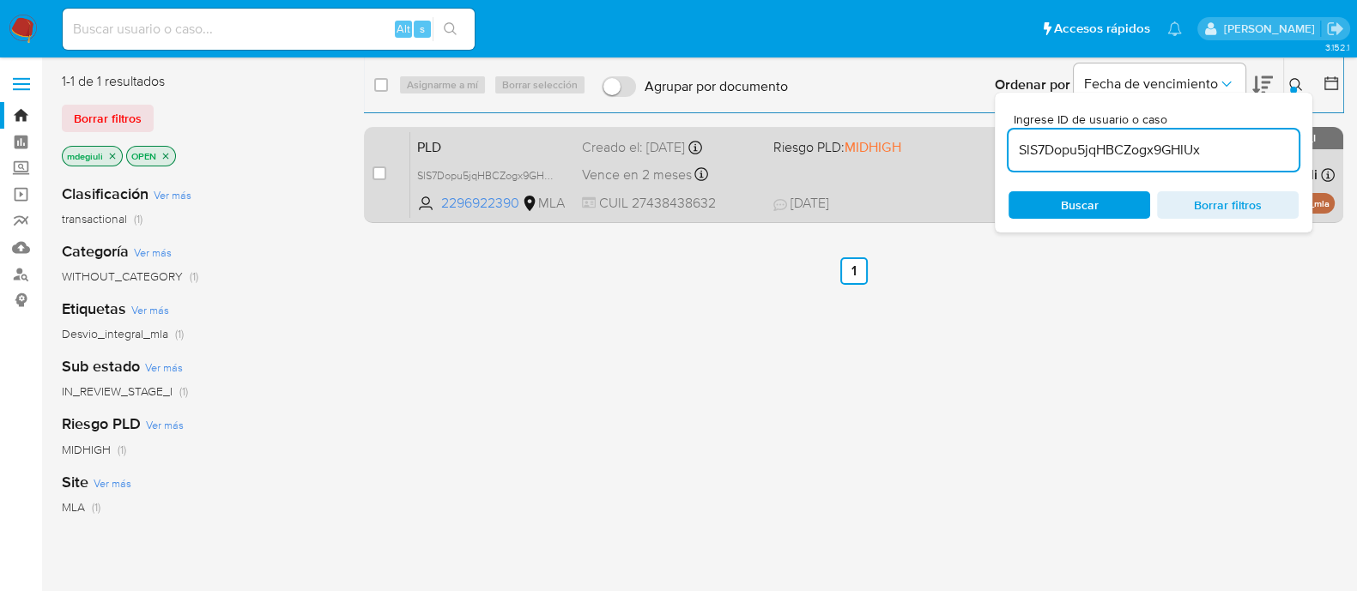
click at [373, 165] on div "case-item-checkbox" at bounding box center [379, 173] width 14 height 17
click at [376, 165] on div "case-item-checkbox" at bounding box center [379, 173] width 14 height 17
click at [378, 170] on input "checkbox" at bounding box center [379, 173] width 14 height 14
checkbox input "true"
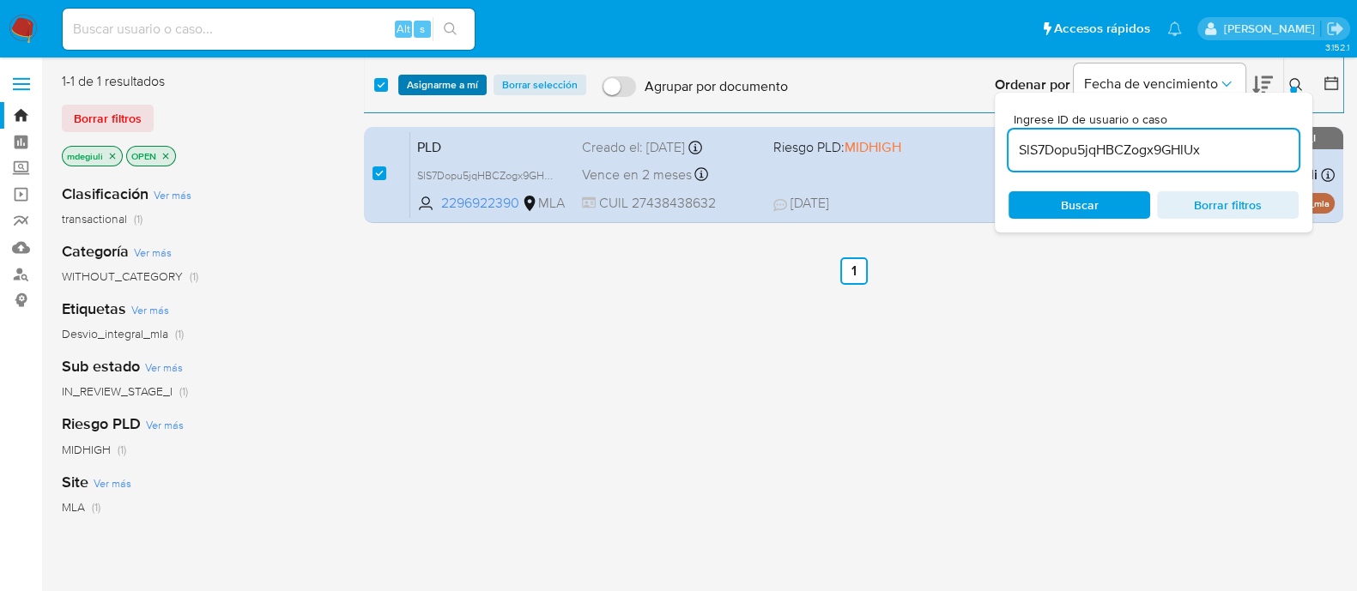
click at [425, 83] on span "Asignarme a mí" at bounding box center [442, 84] width 71 height 17
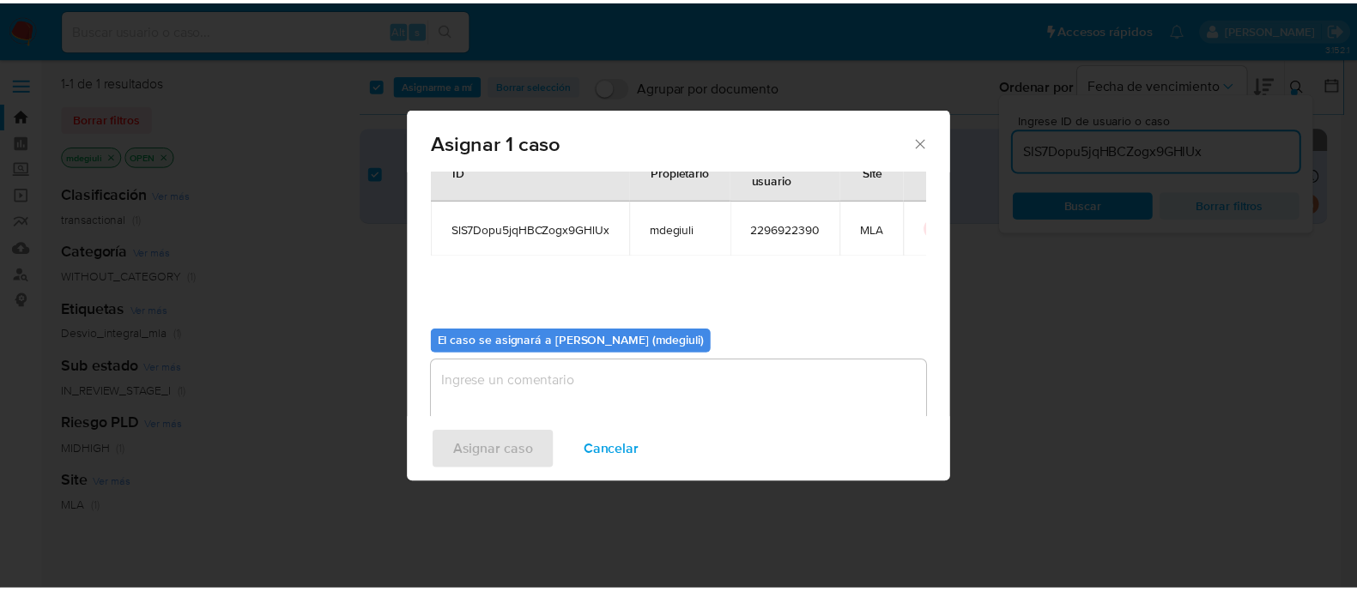
scroll to position [88, 0]
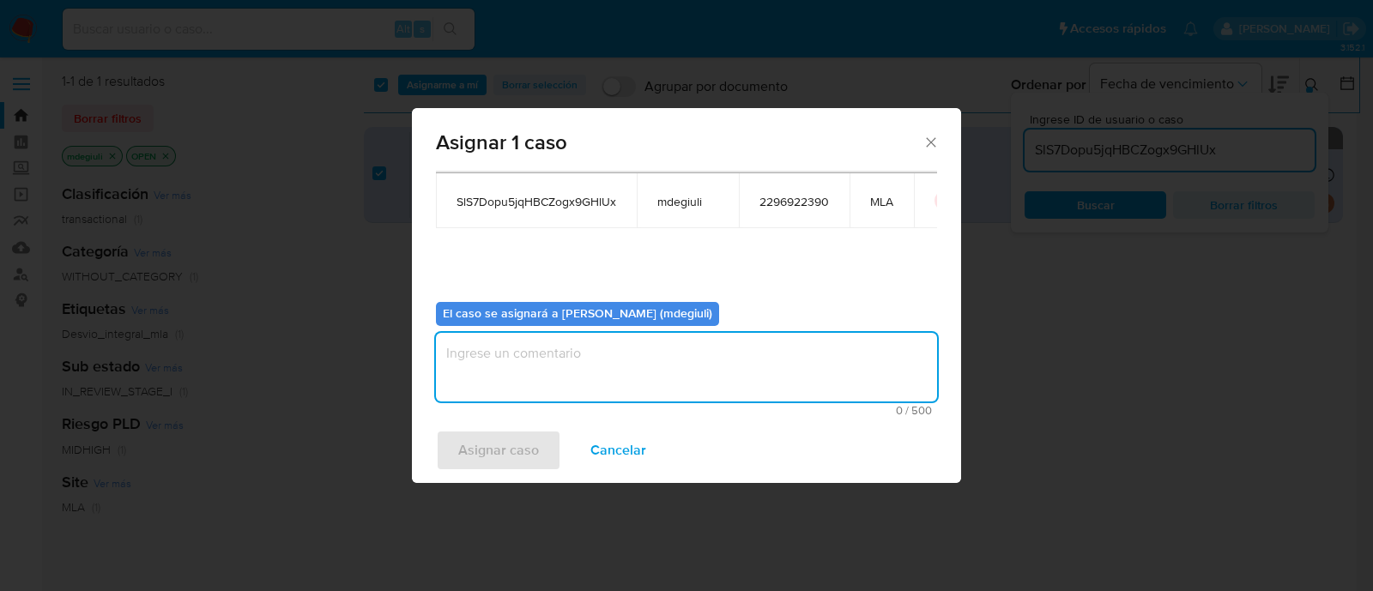
click at [526, 354] on textarea "assign-modal" at bounding box center [686, 367] width 501 height 69
click at [499, 444] on span "Asignar caso" at bounding box center [498, 451] width 81 height 38
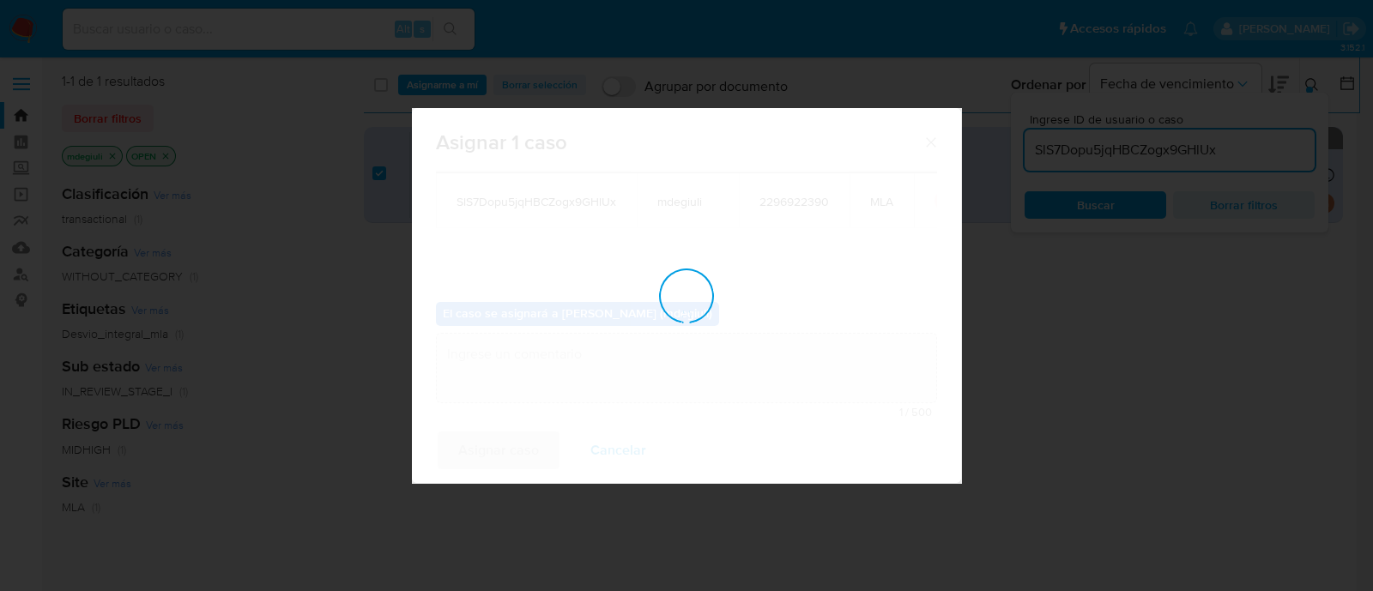
checkbox input "false"
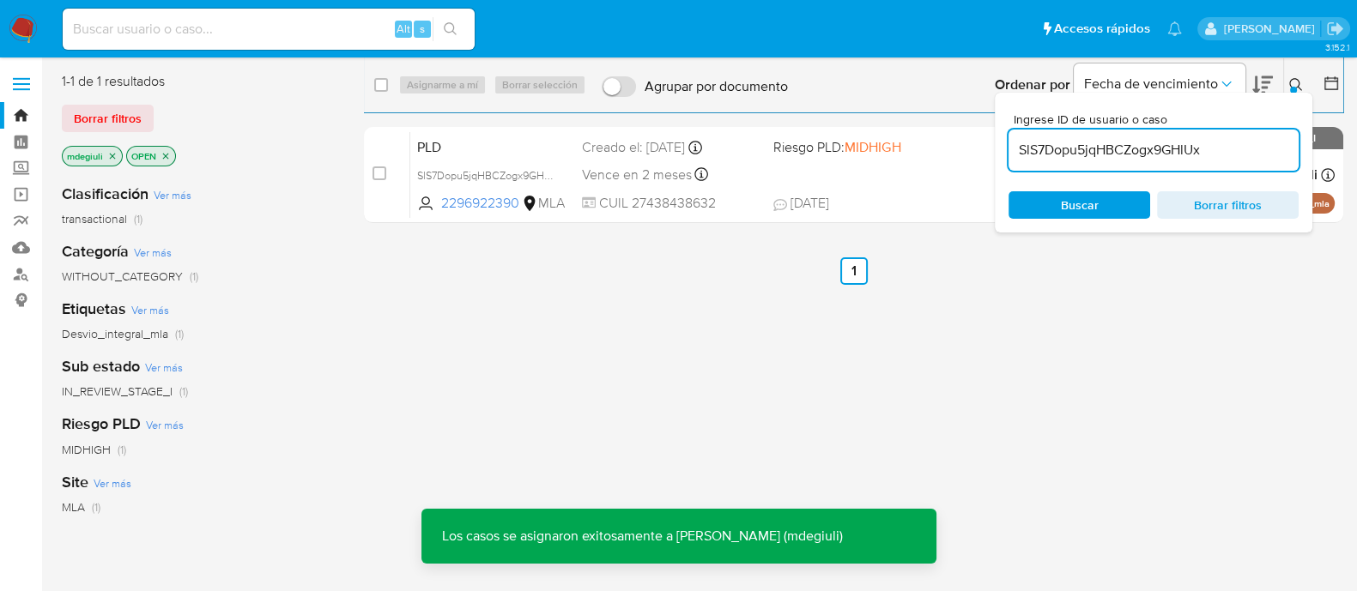
click at [280, 27] on input at bounding box center [269, 29] width 412 height 22
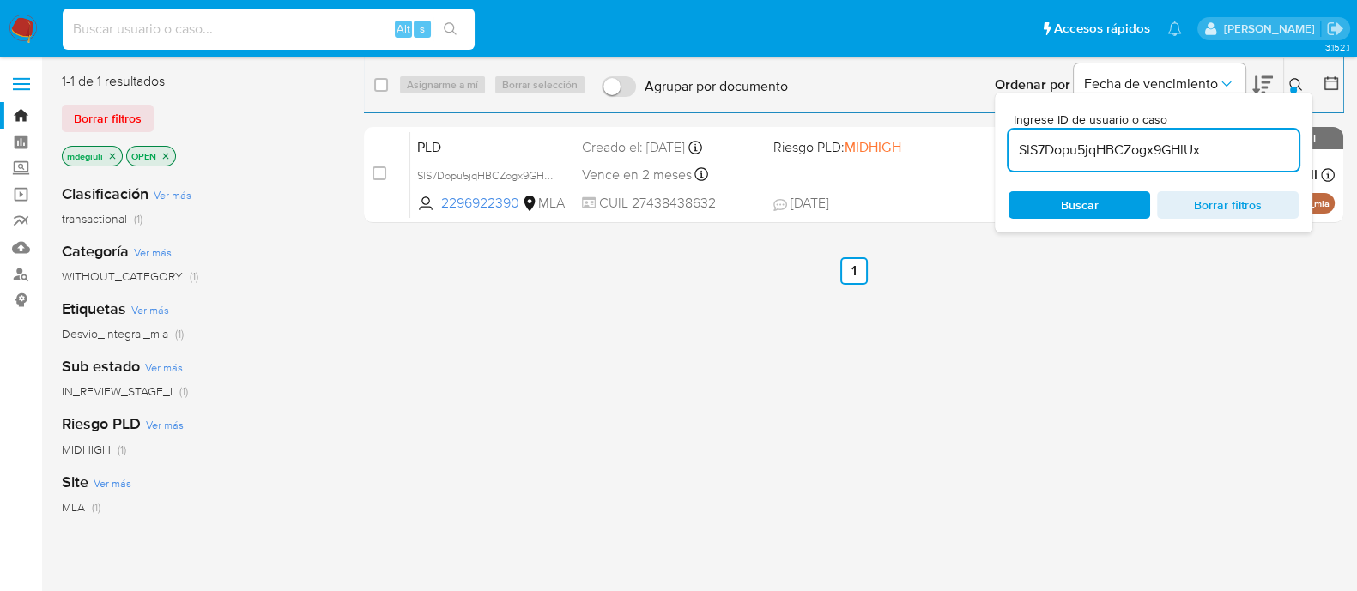
paste input "SlS7Dopu5jqHBCZogx9GHlUx"
type input "SlS7Dopu5jqHBCZogx9GHlUx"
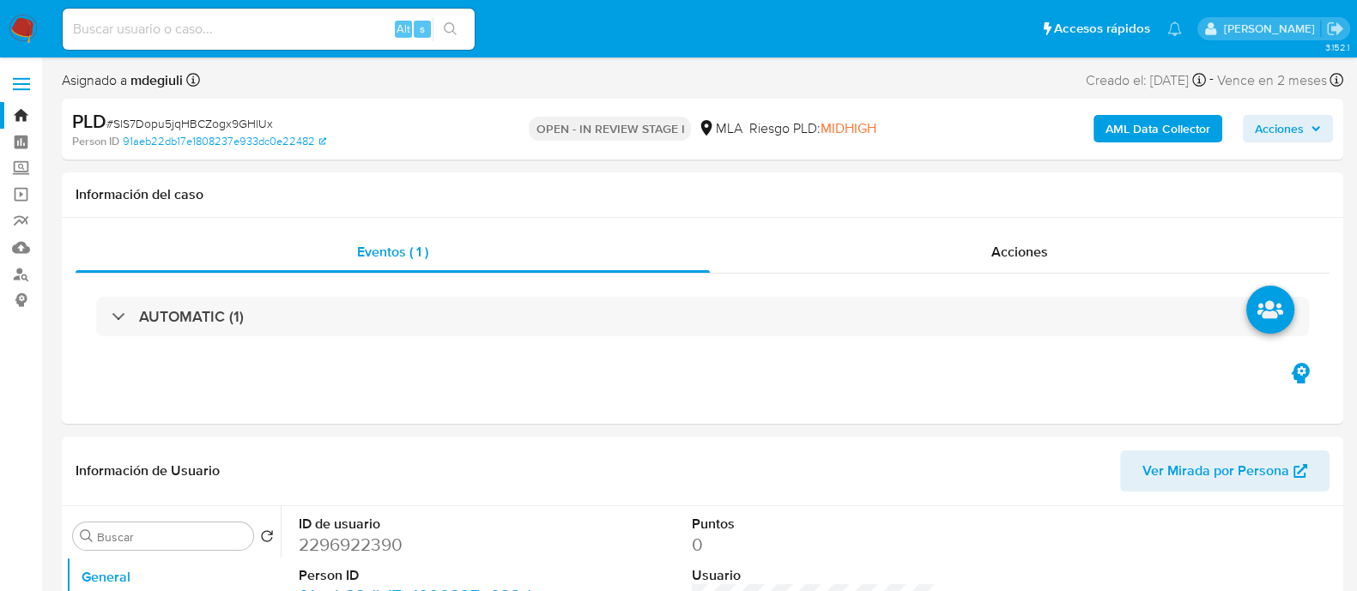
select select "10"
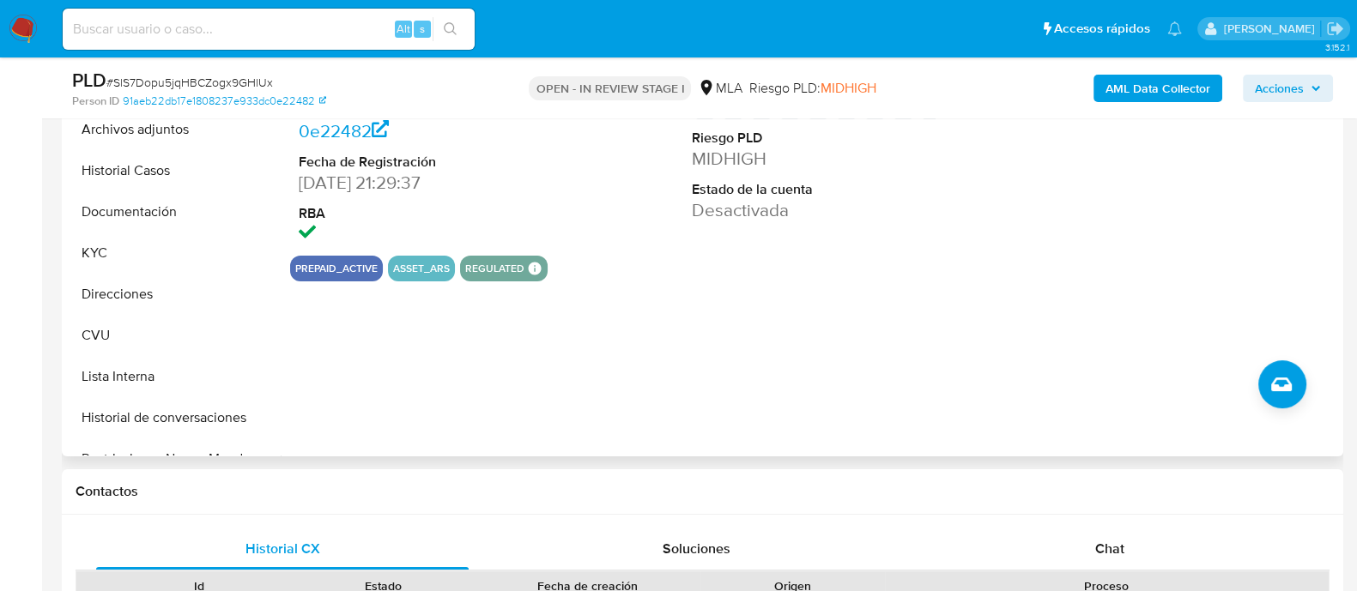
scroll to position [644, 0]
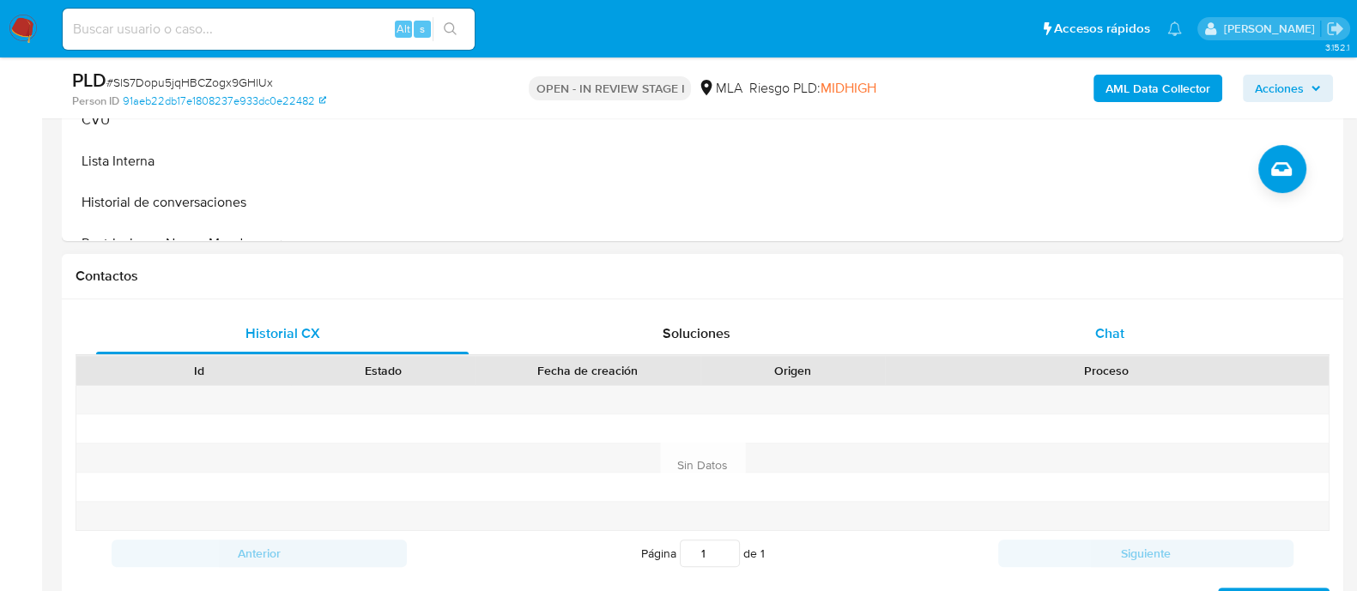
click at [1108, 340] on span "Chat" at bounding box center [1109, 334] width 29 height 20
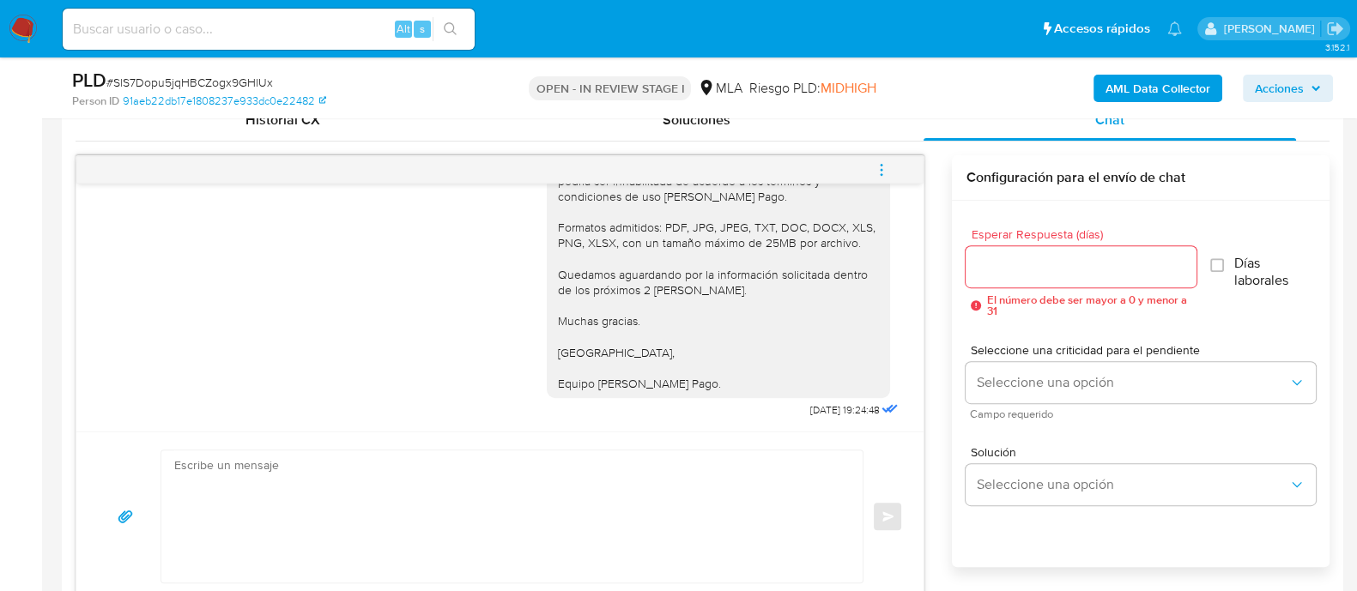
scroll to position [750, 0]
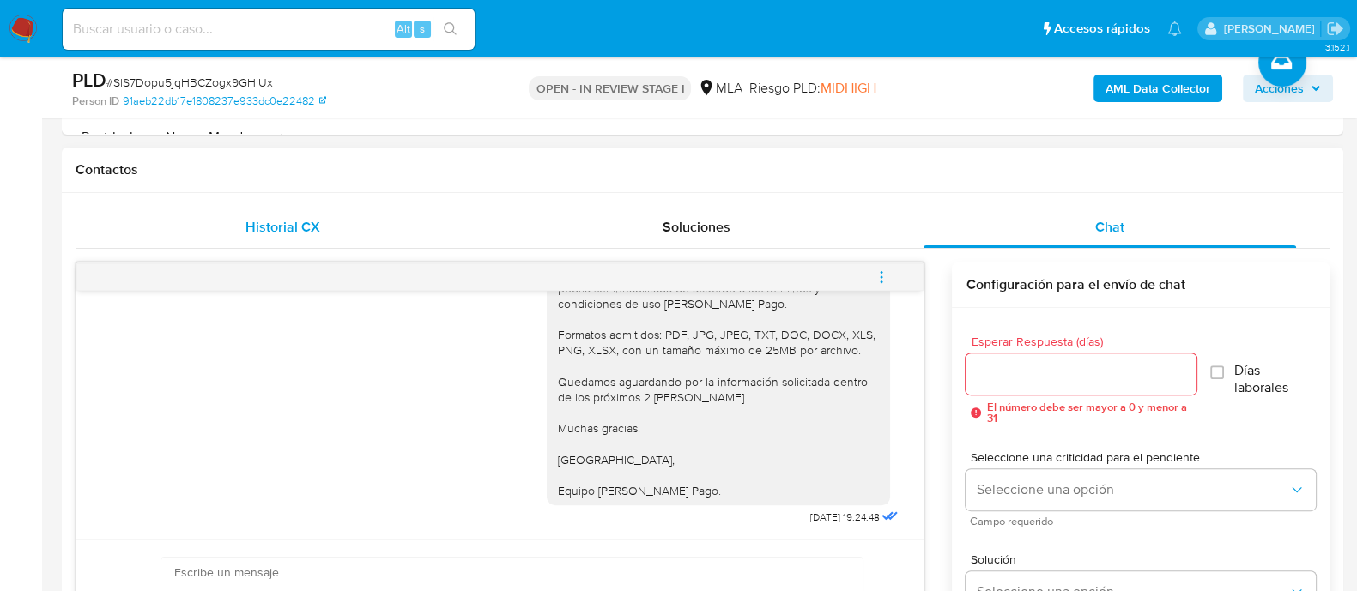
click at [269, 229] on span "Historial CX" at bounding box center [282, 227] width 75 height 20
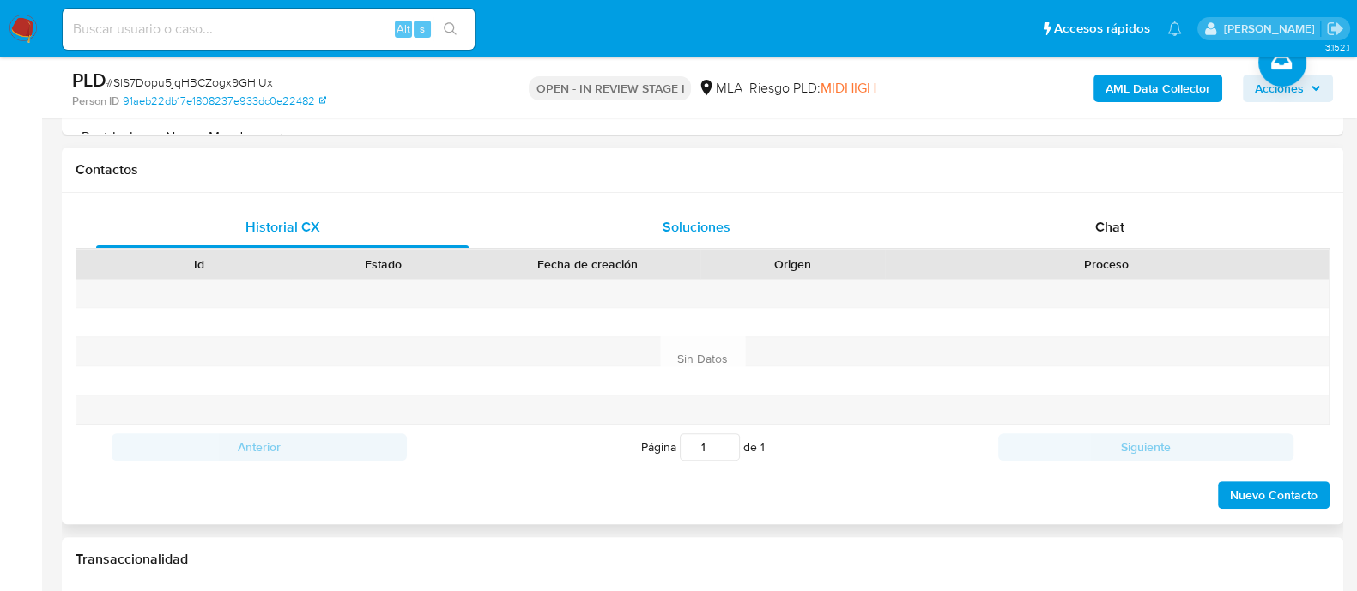
click at [759, 224] on div "Soluciones" at bounding box center [696, 227] width 372 height 41
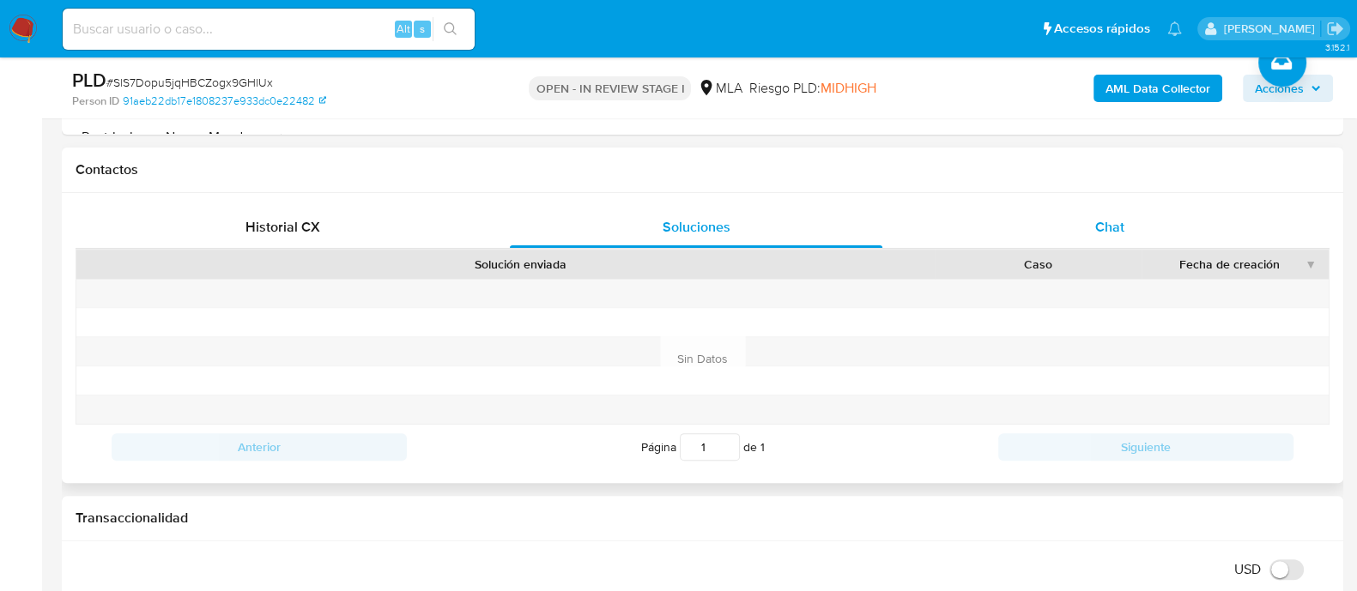
click at [1118, 211] on div "Chat" at bounding box center [1109, 227] width 372 height 41
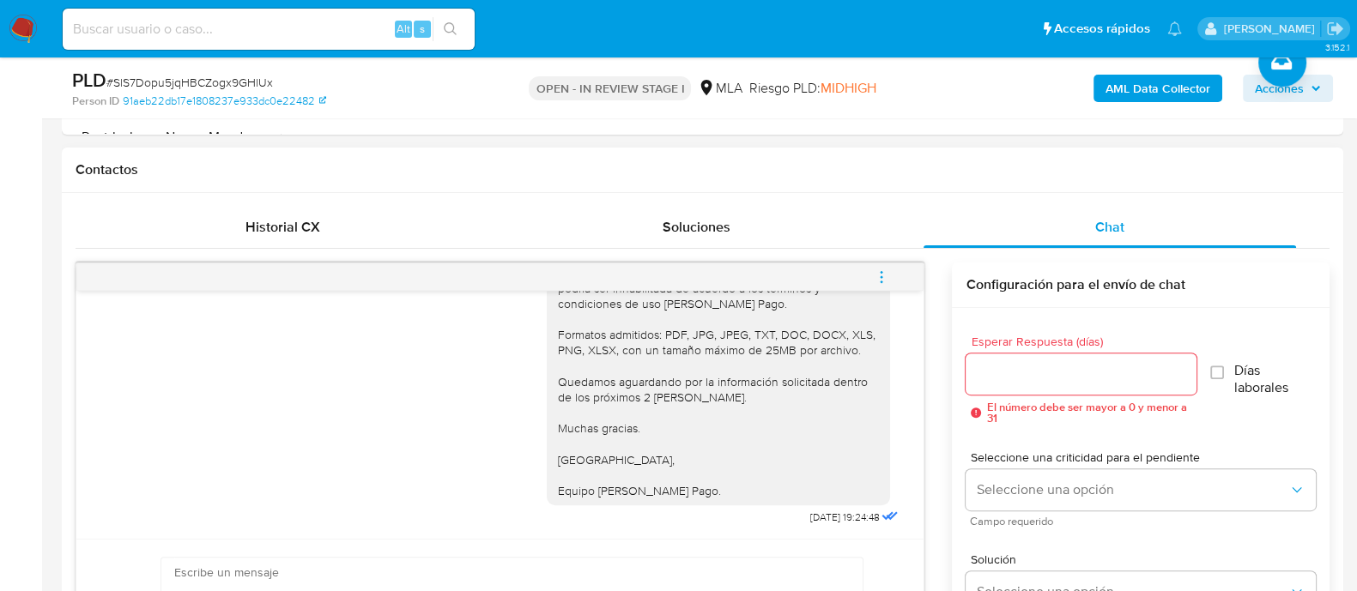
click at [883, 270] on icon "menu-action" at bounding box center [881, 276] width 15 height 15
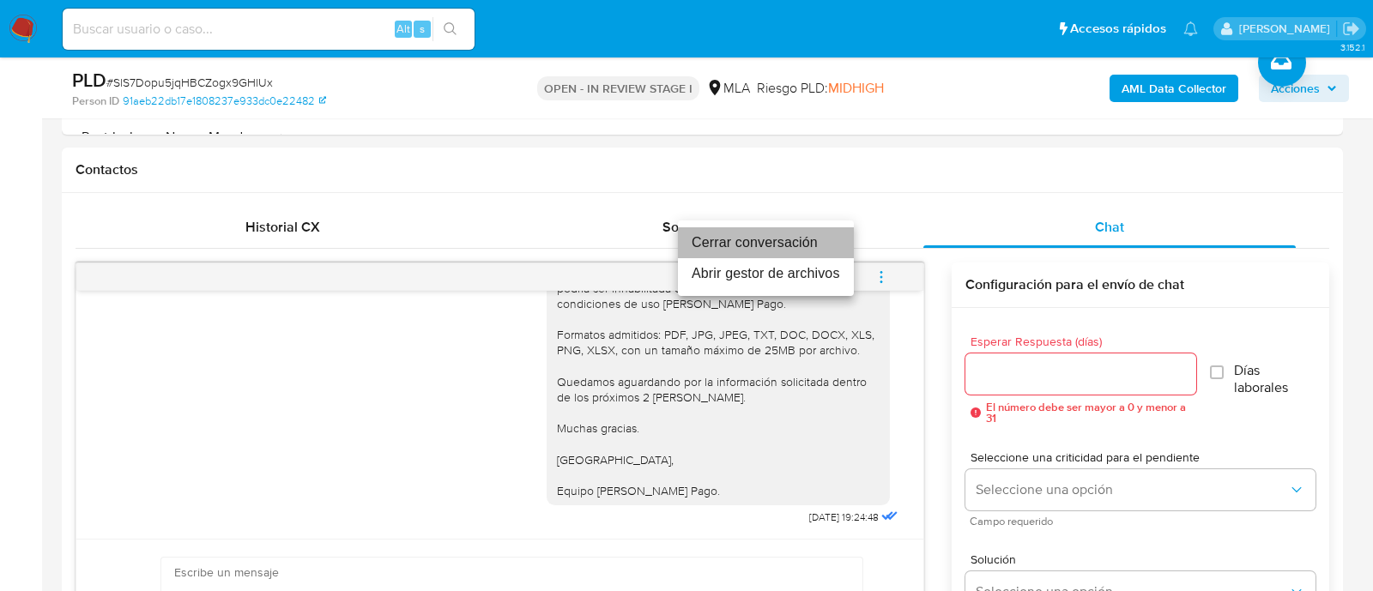
click at [769, 238] on li "Cerrar conversación" at bounding box center [766, 242] width 176 height 31
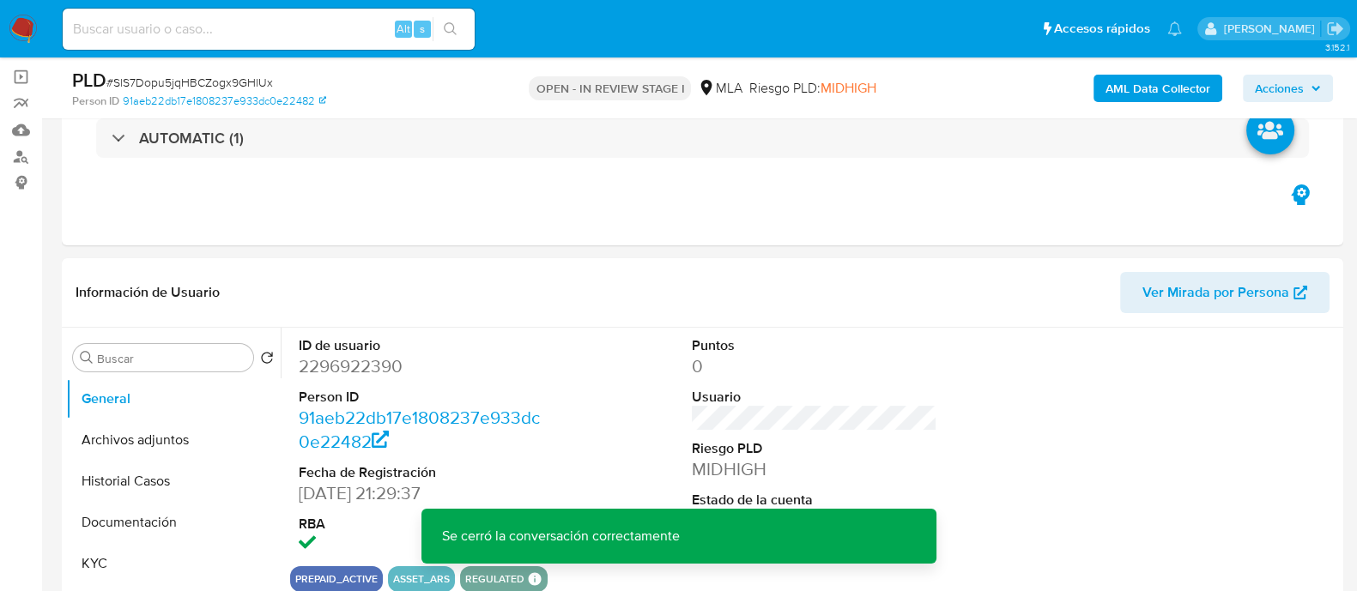
scroll to position [106, 0]
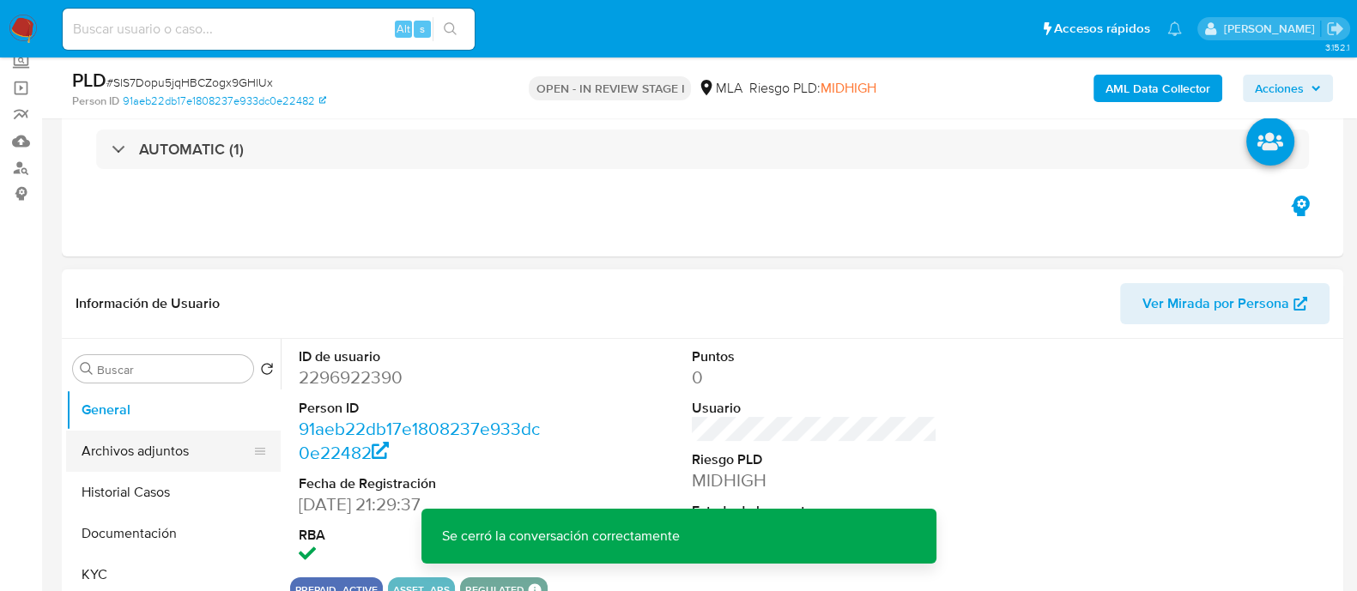
click at [112, 431] on button "Archivos adjuntos" at bounding box center [166, 451] width 201 height 41
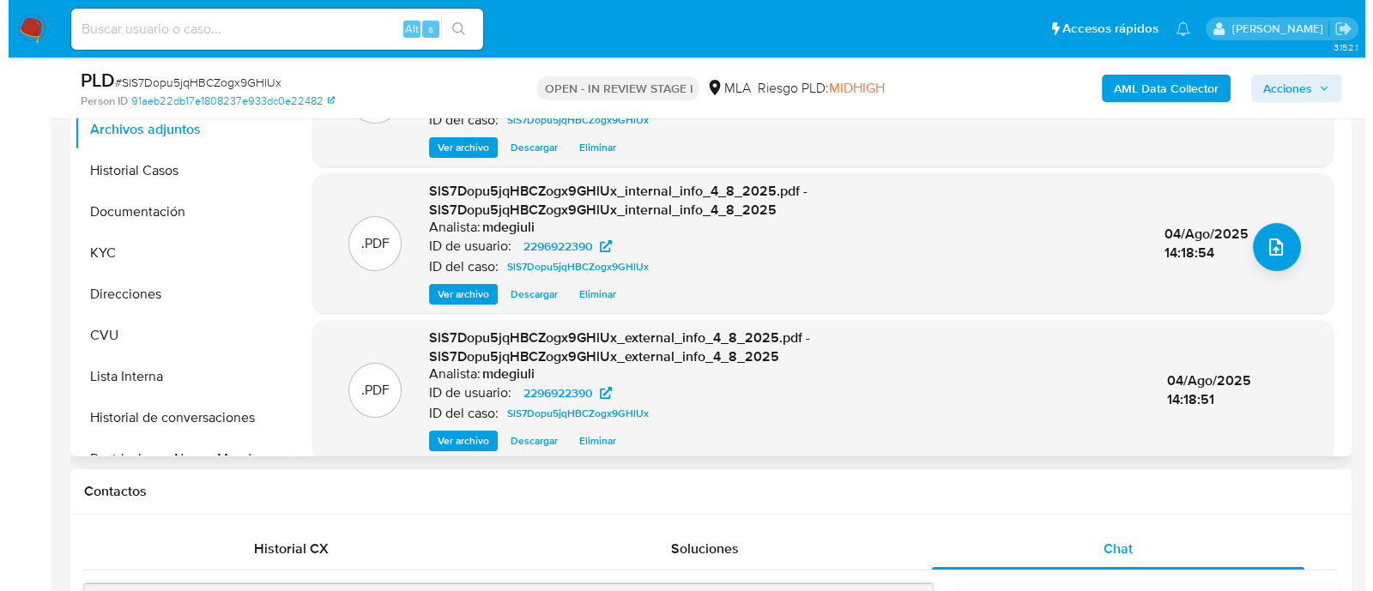
scroll to position [171, 0]
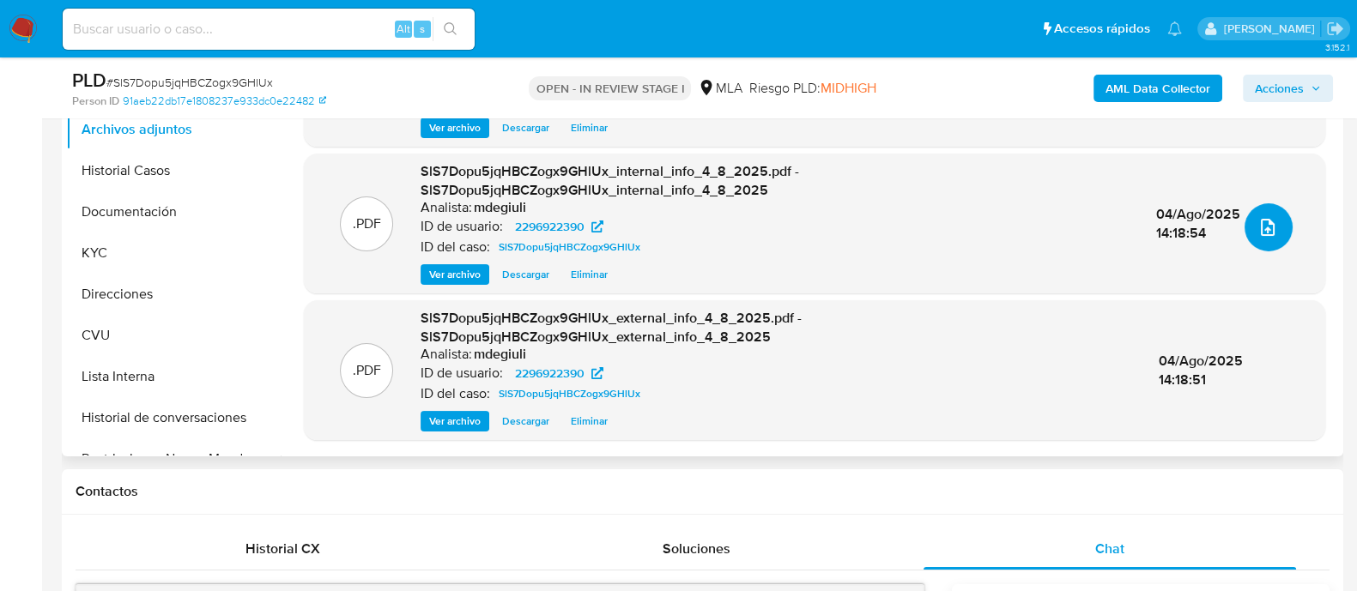
click at [1264, 225] on icon "upload-file" at bounding box center [1267, 227] width 21 height 21
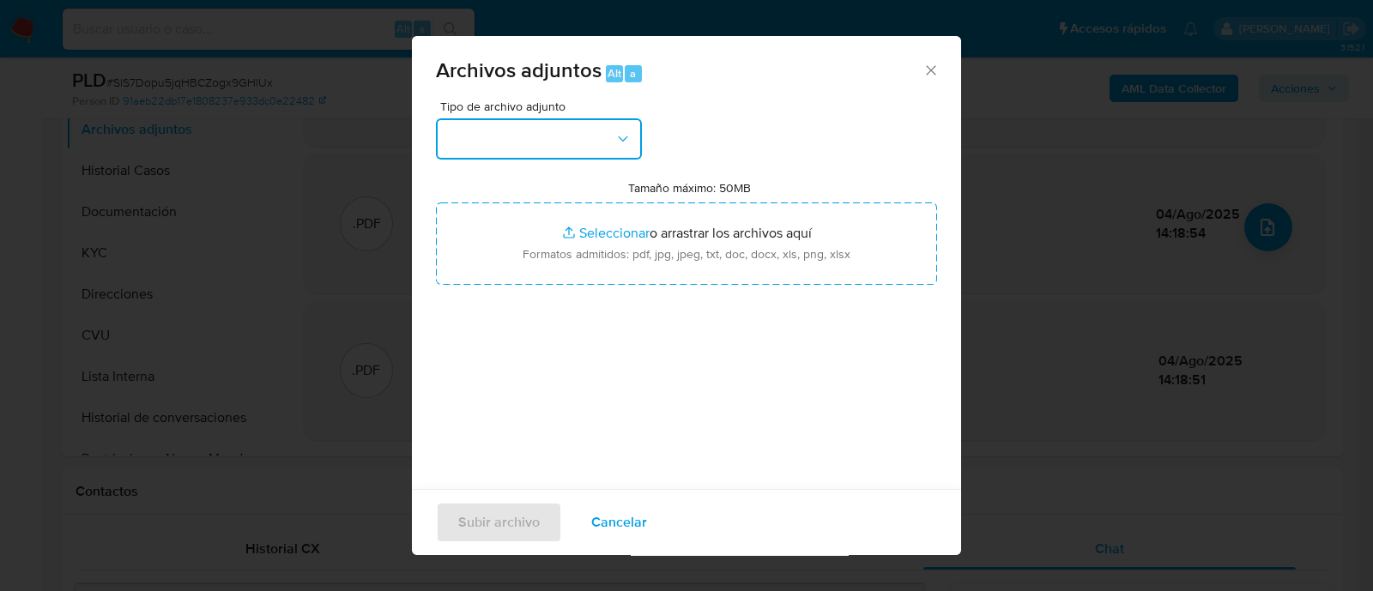
click at [545, 126] on button "button" at bounding box center [539, 138] width 206 height 41
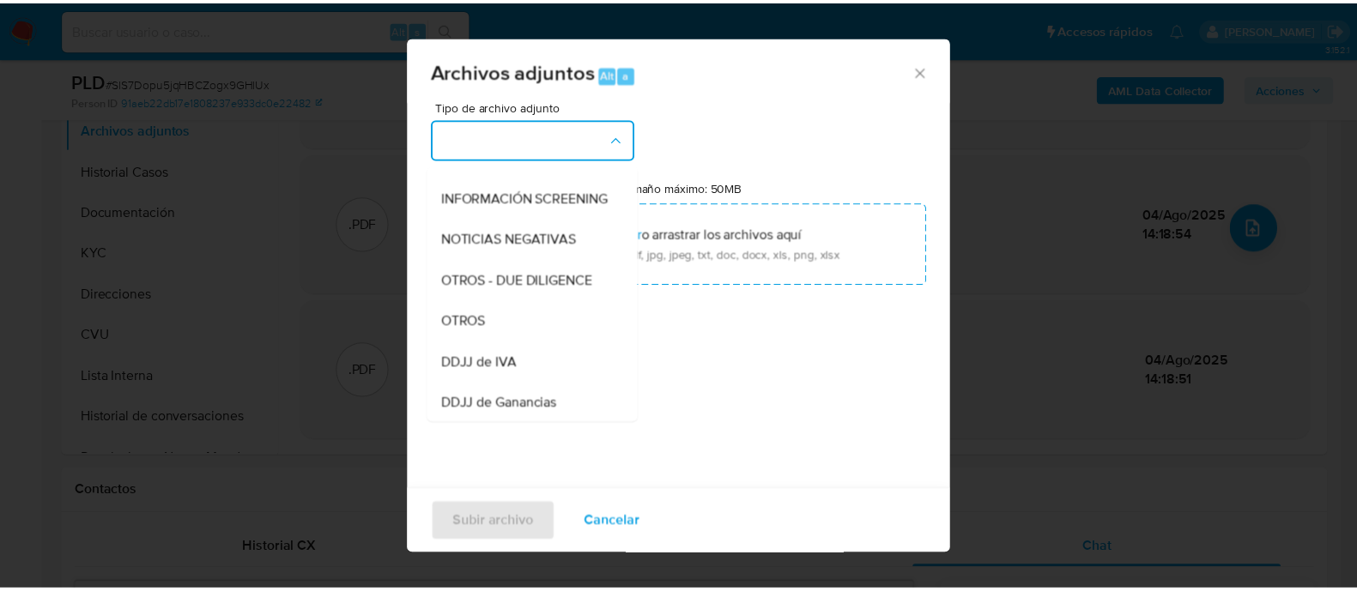
scroll to position [214, 0]
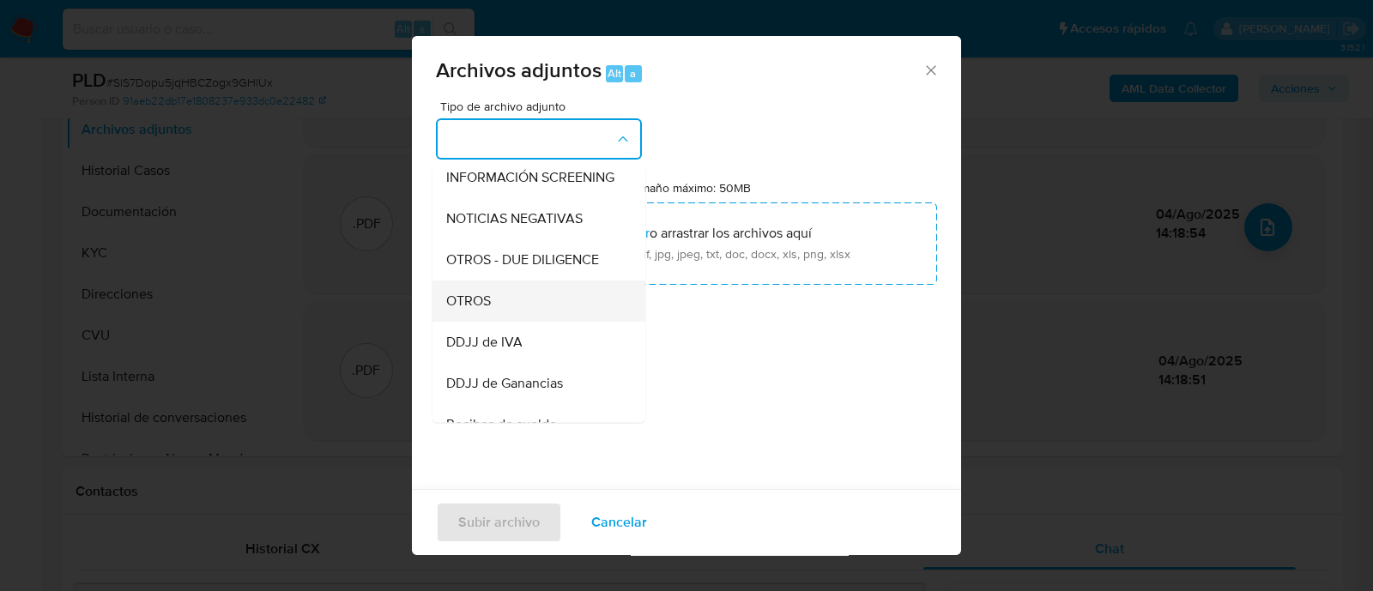
click at [488, 308] on span "OTROS" at bounding box center [468, 301] width 45 height 17
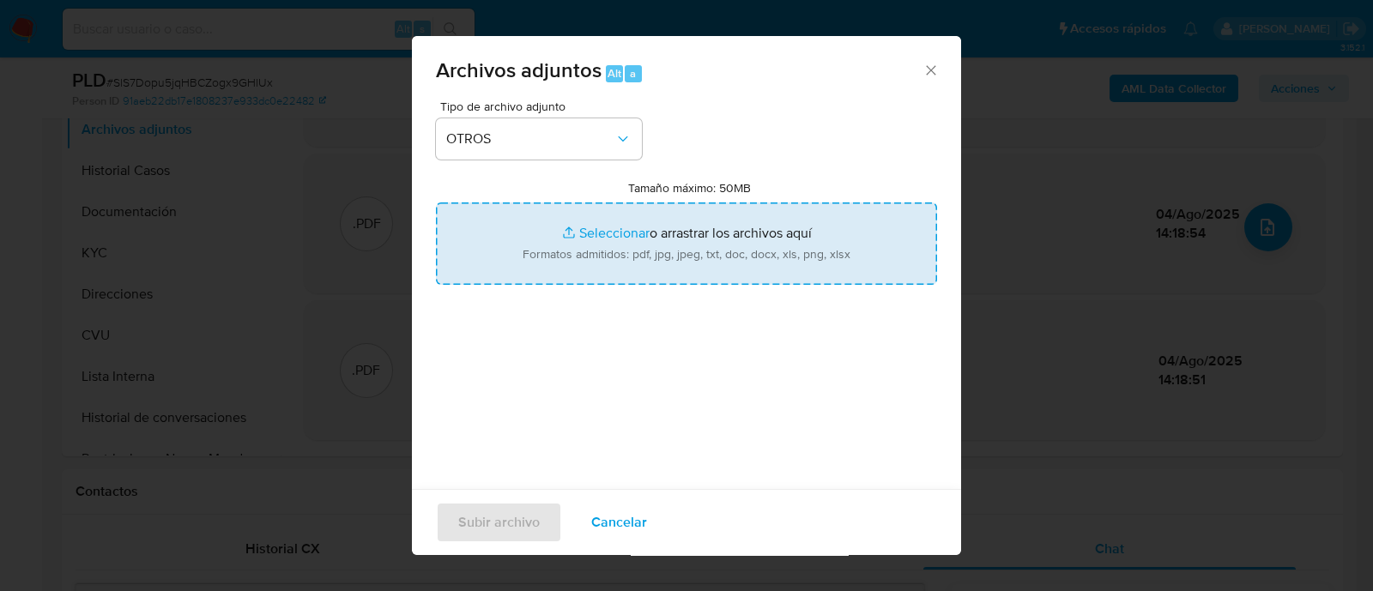
click at [598, 231] on input "Tamaño máximo: 50MB Seleccionar archivos" at bounding box center [686, 244] width 501 height 82
type input "C:\fakepath\Caselog Kiara Mailen Diepasef.docx"
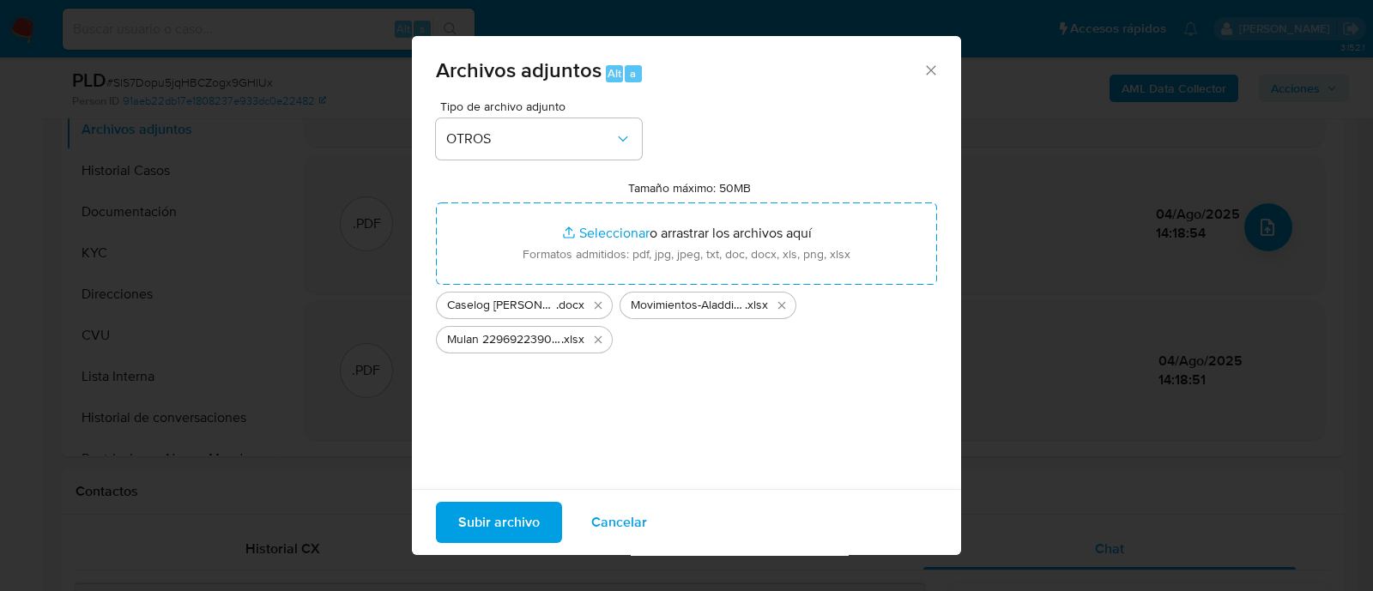
click at [499, 520] on span "Subir archivo" at bounding box center [499, 523] width 82 height 38
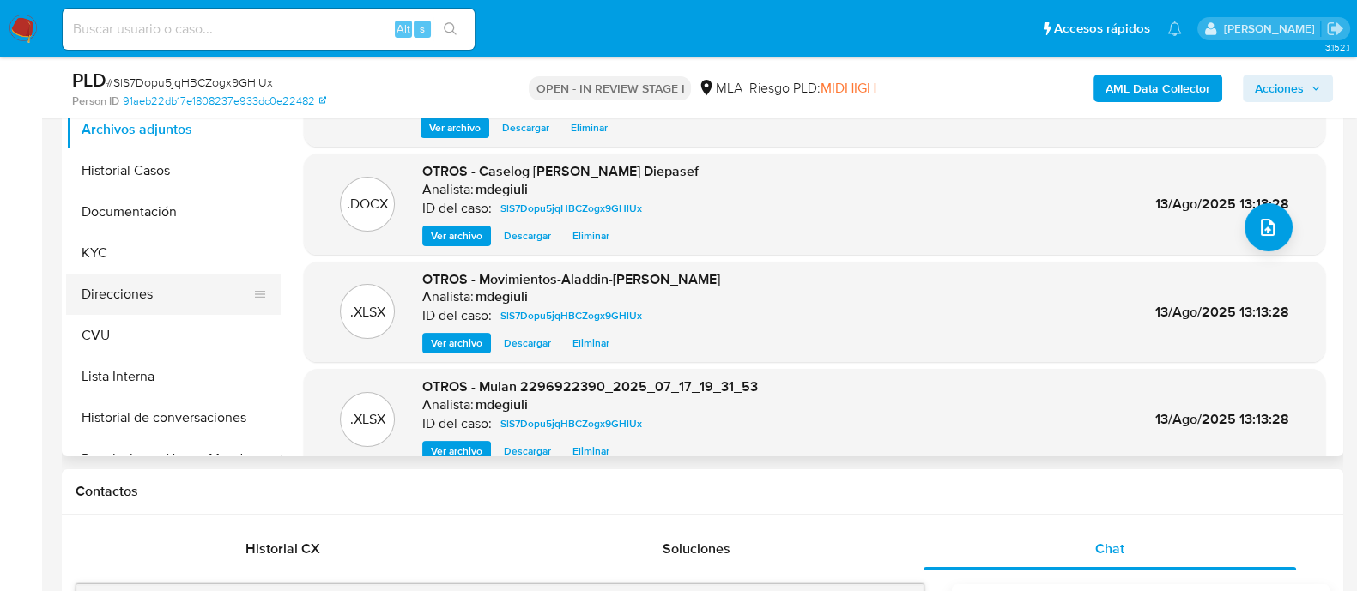
click at [132, 277] on button "Direcciones" at bounding box center [166, 294] width 201 height 41
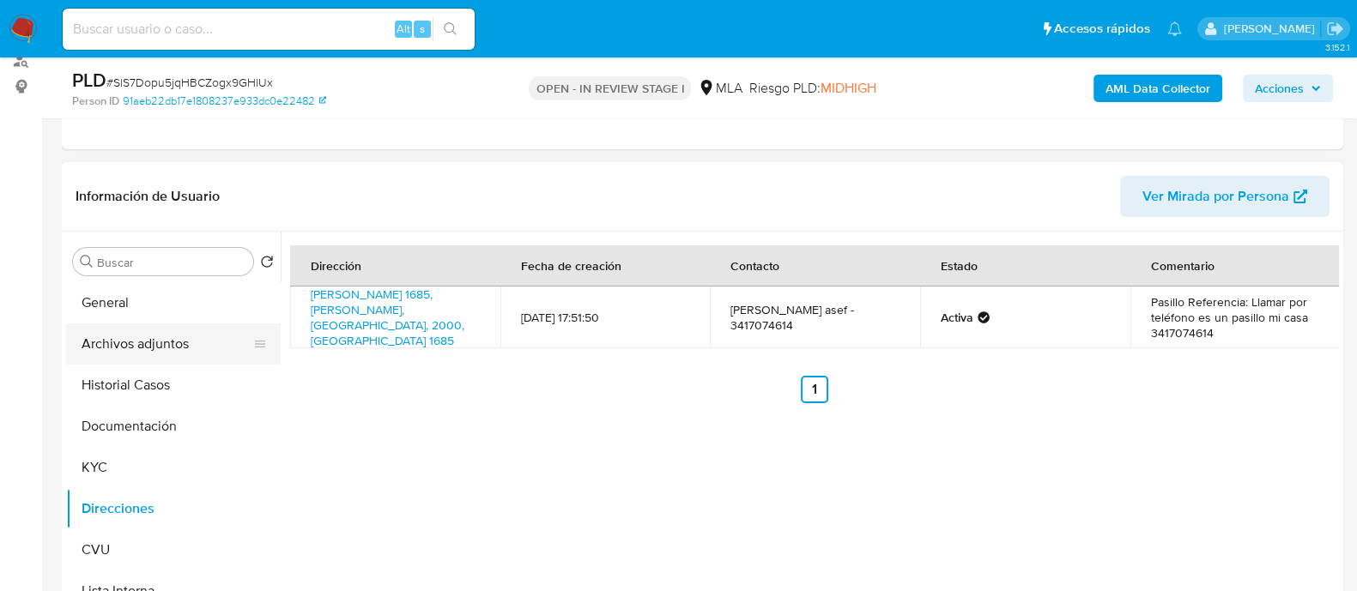
click at [138, 342] on button "Archivos adjuntos" at bounding box center [166, 344] width 201 height 41
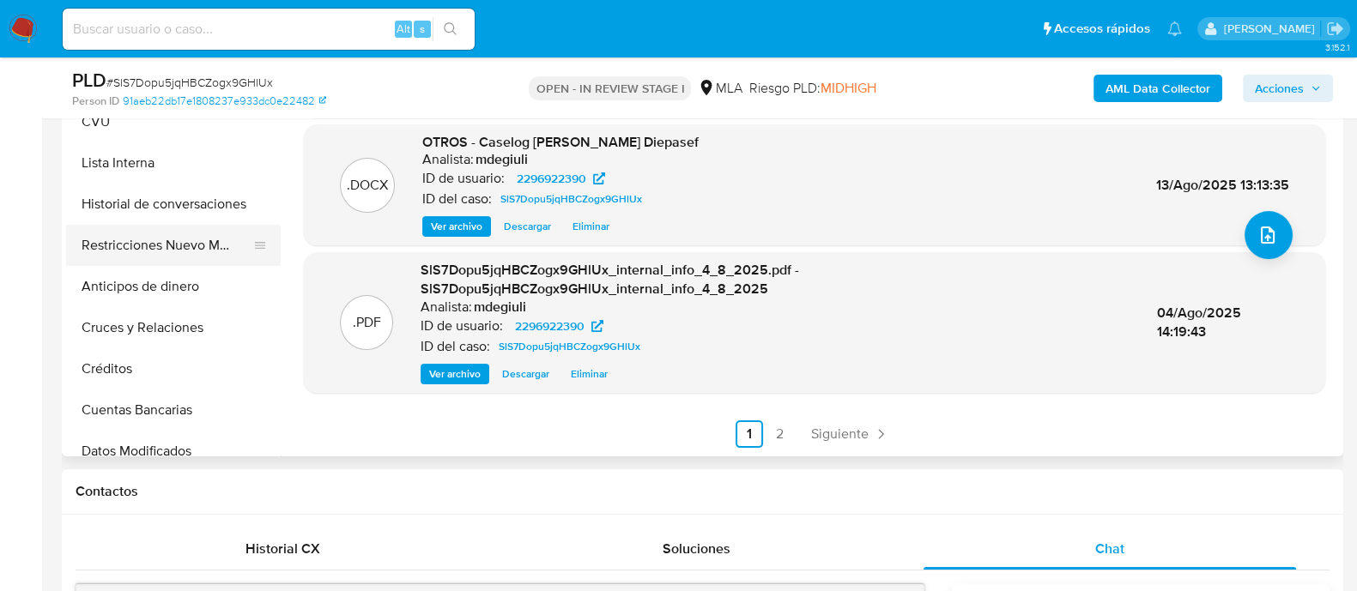
click at [146, 243] on button "Restricciones Nuevo Mundo" at bounding box center [166, 245] width 201 height 41
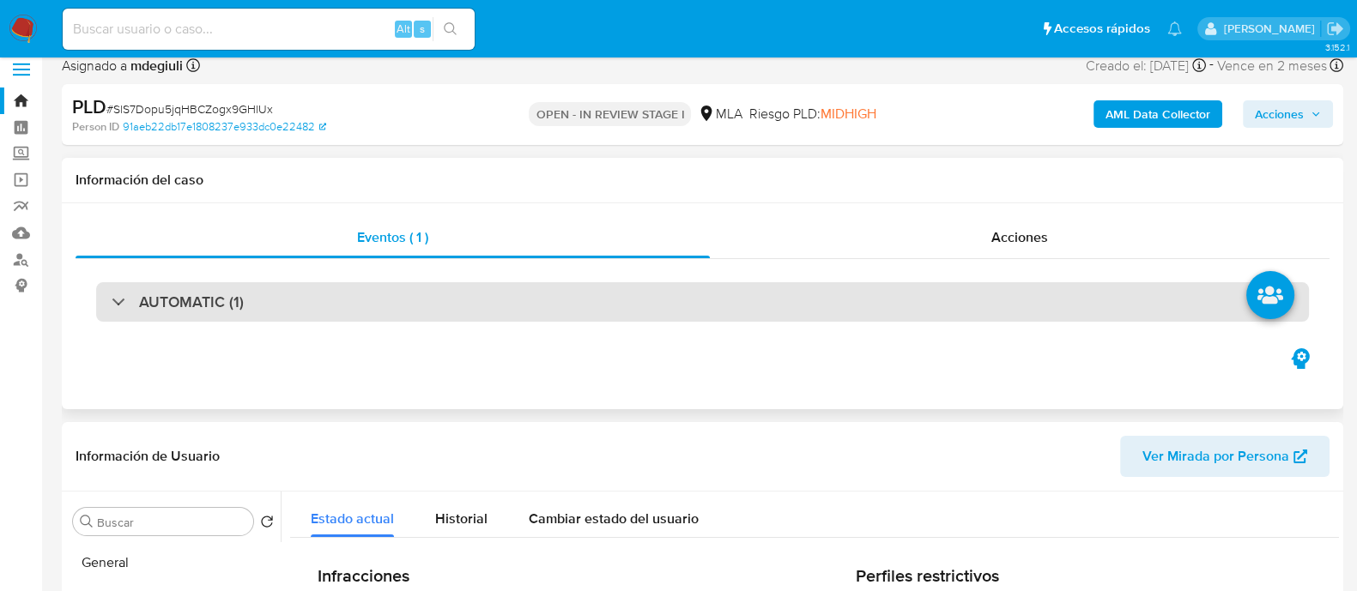
scroll to position [106, 0]
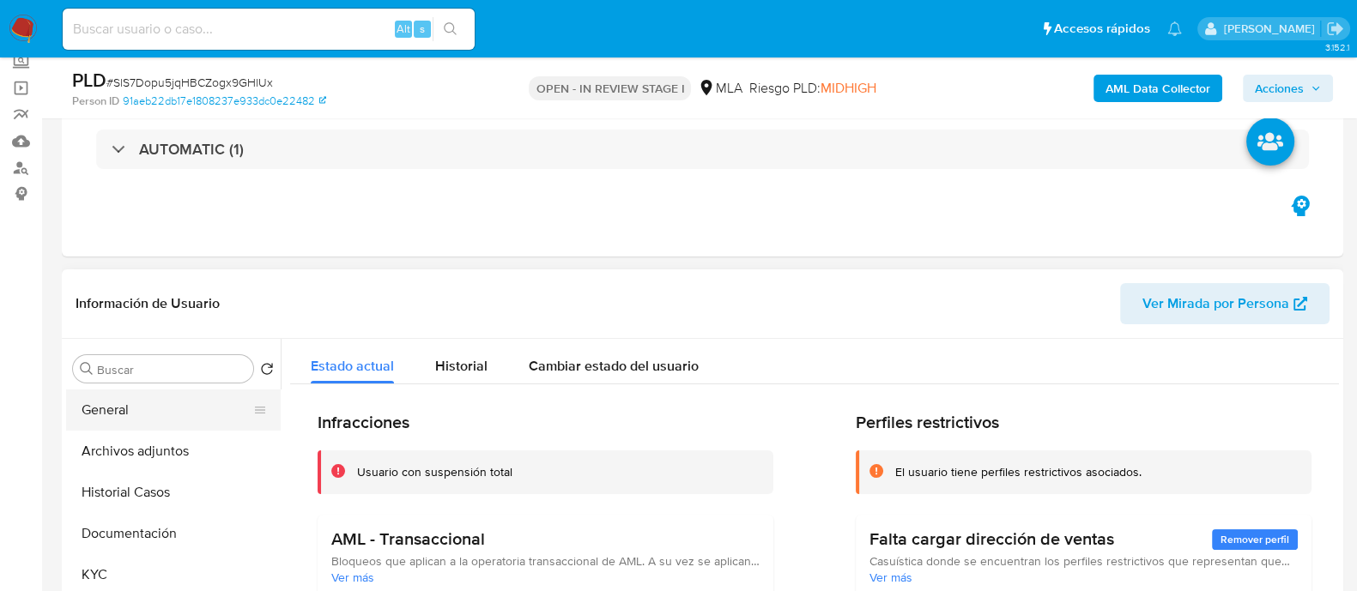
click at [136, 401] on button "General" at bounding box center [166, 410] width 201 height 41
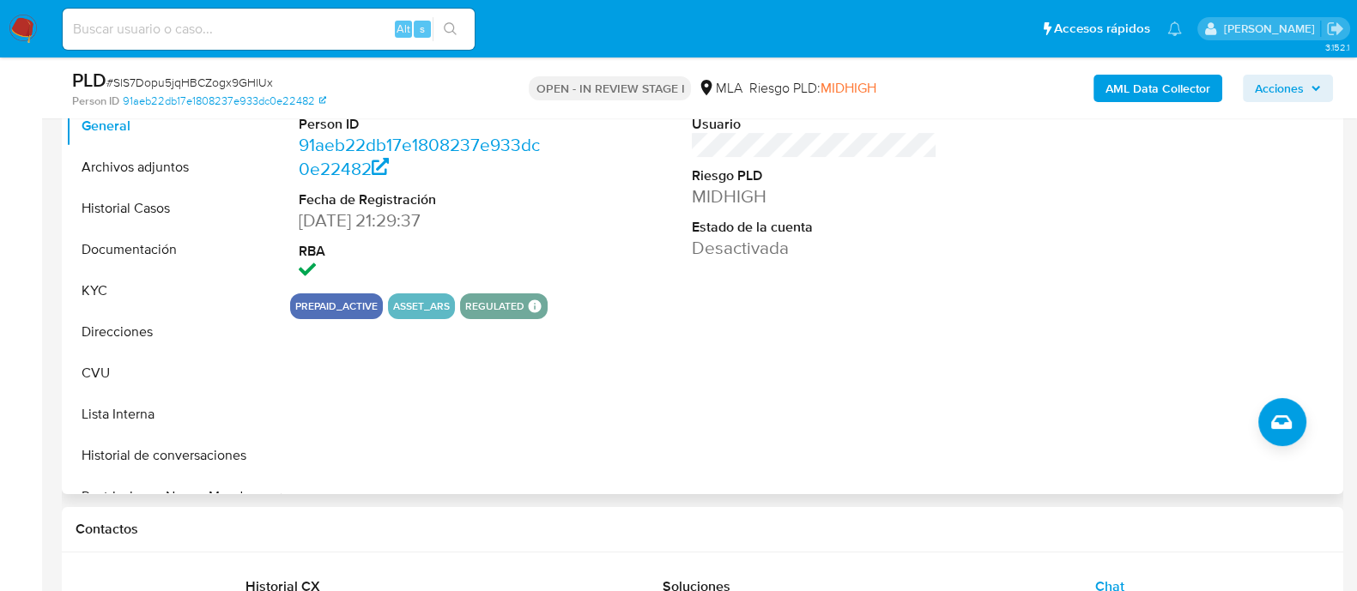
scroll to position [322, 0]
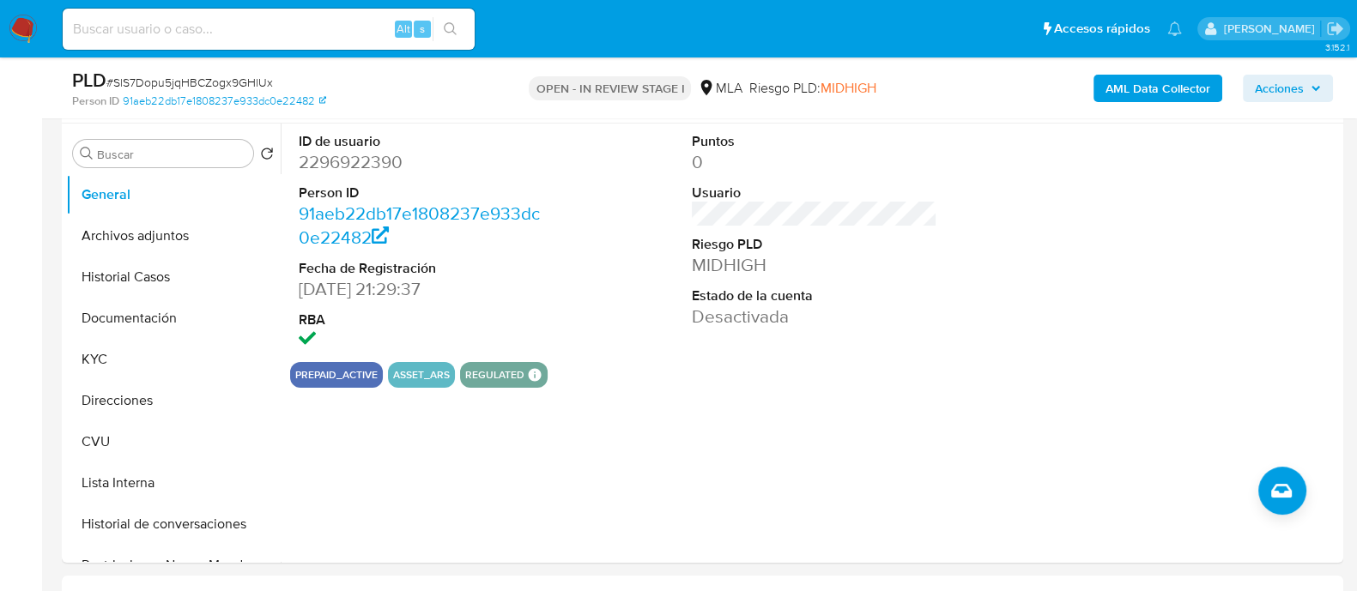
click at [1274, 86] on span "Acciones" at bounding box center [1279, 88] width 49 height 27
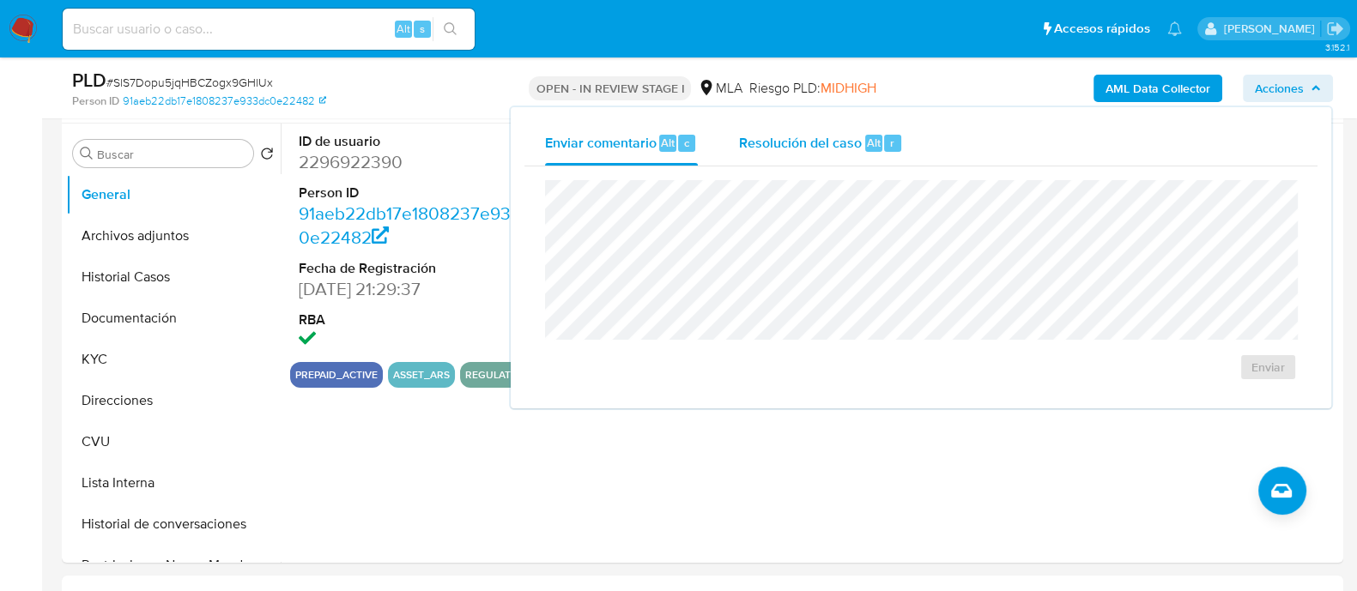
click at [821, 149] on span "Resolución del caso" at bounding box center [800, 142] width 123 height 20
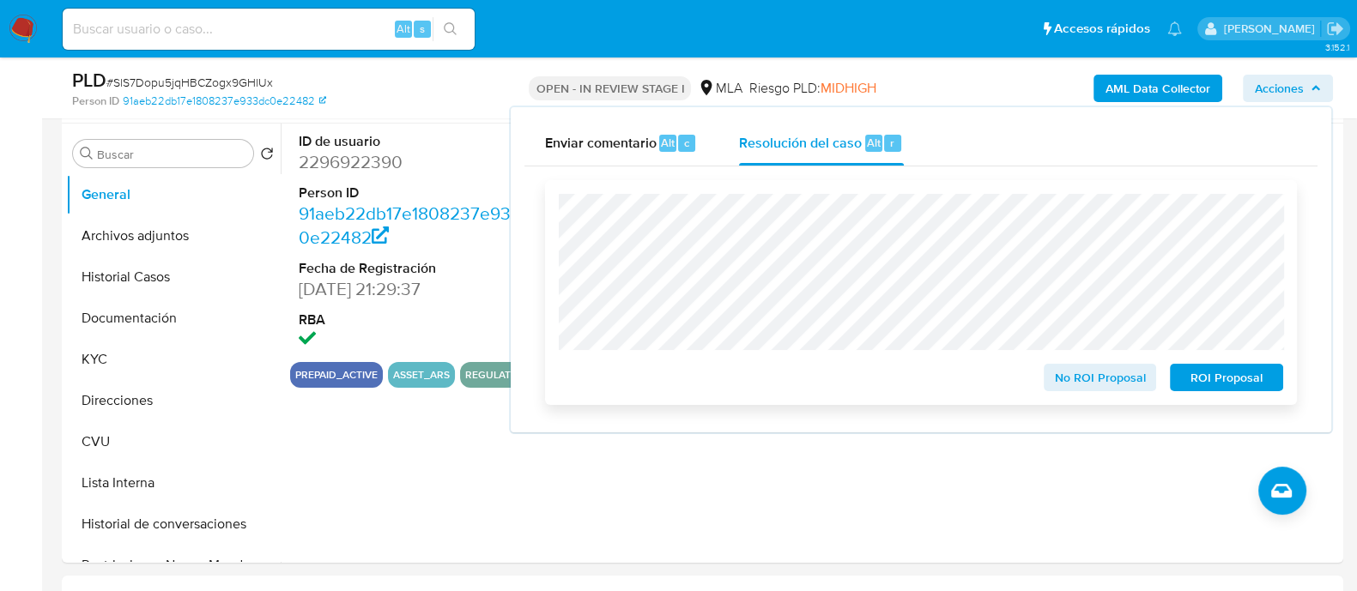
click at [1219, 379] on span "ROI Proposal" at bounding box center [1226, 378] width 89 height 24
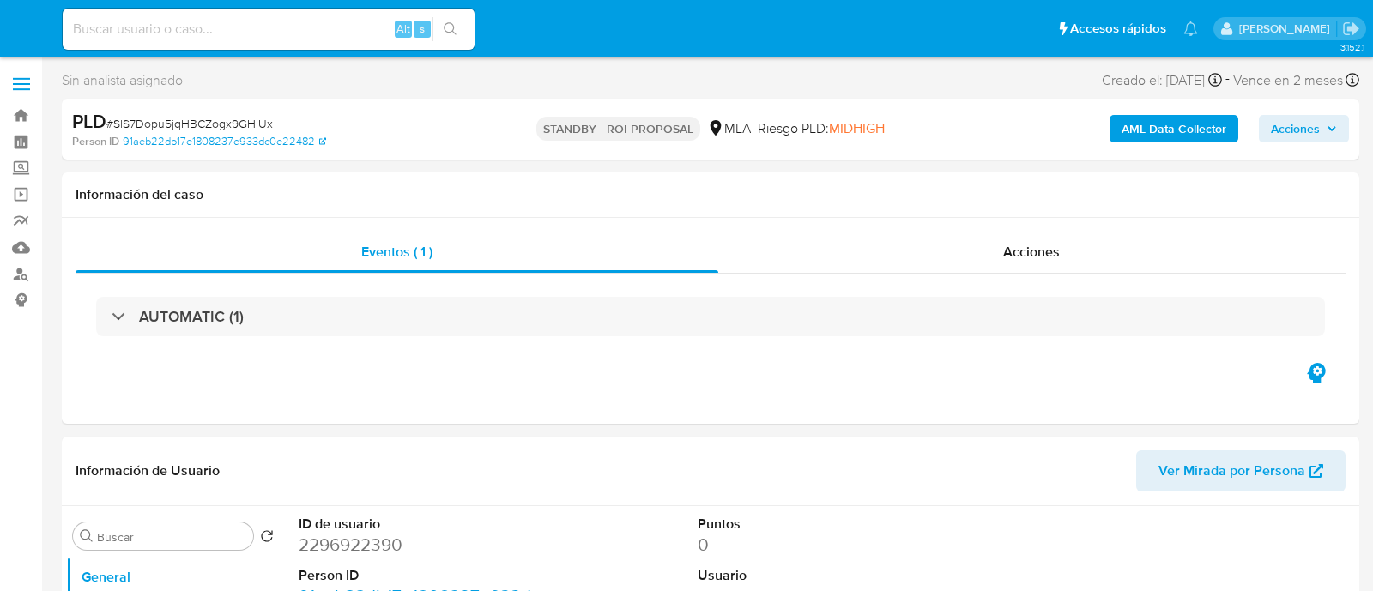
select select "10"
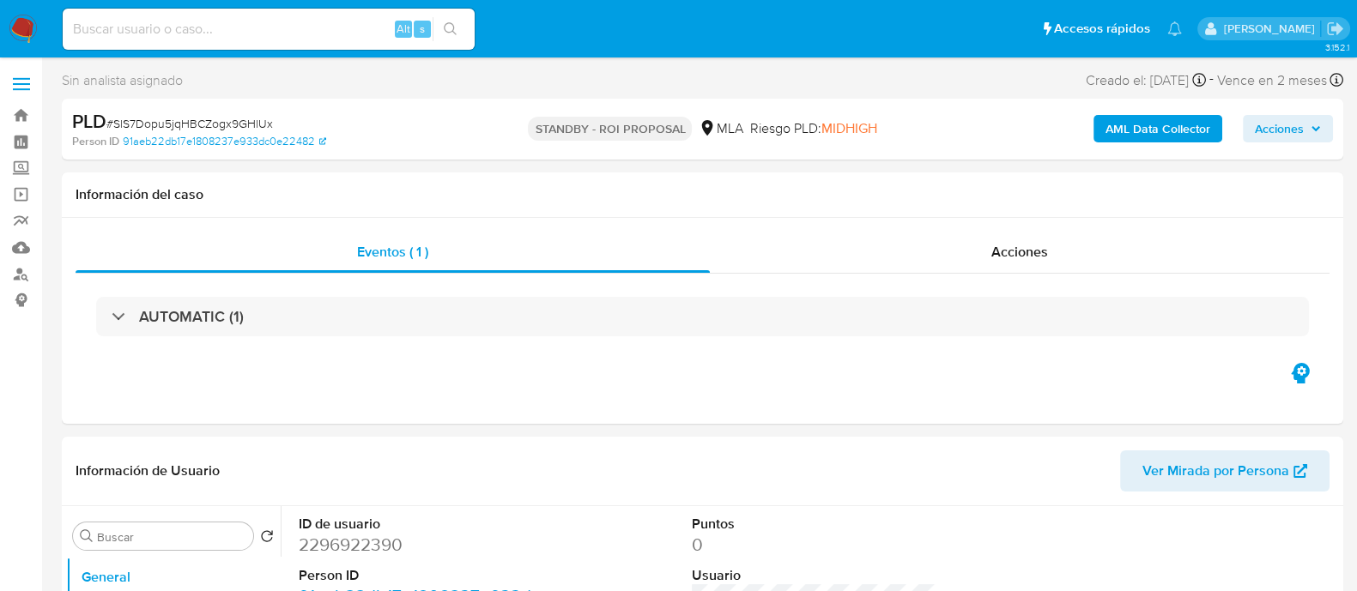
click at [18, 23] on img at bounding box center [23, 29] width 29 height 29
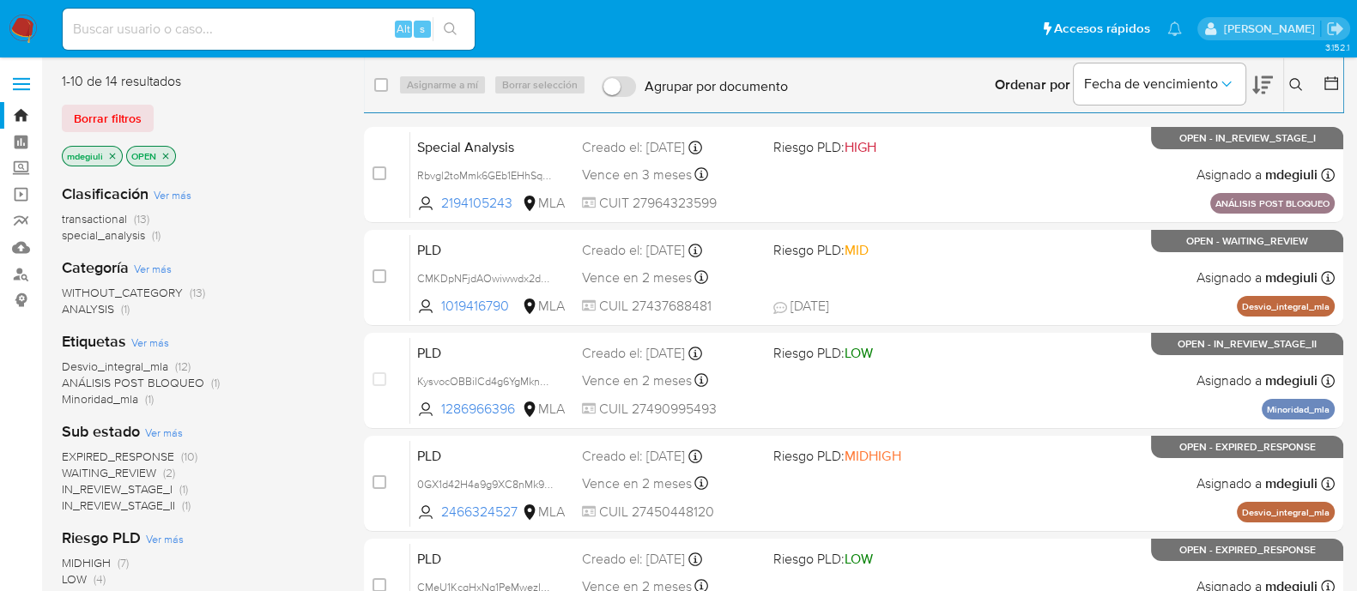
click at [1302, 95] on div "Ingrese ID de usuario o caso Buscar Borrar filtros" at bounding box center [1297, 84] width 29 height 53
click at [1293, 85] on icon at bounding box center [1296, 85] width 14 height 14
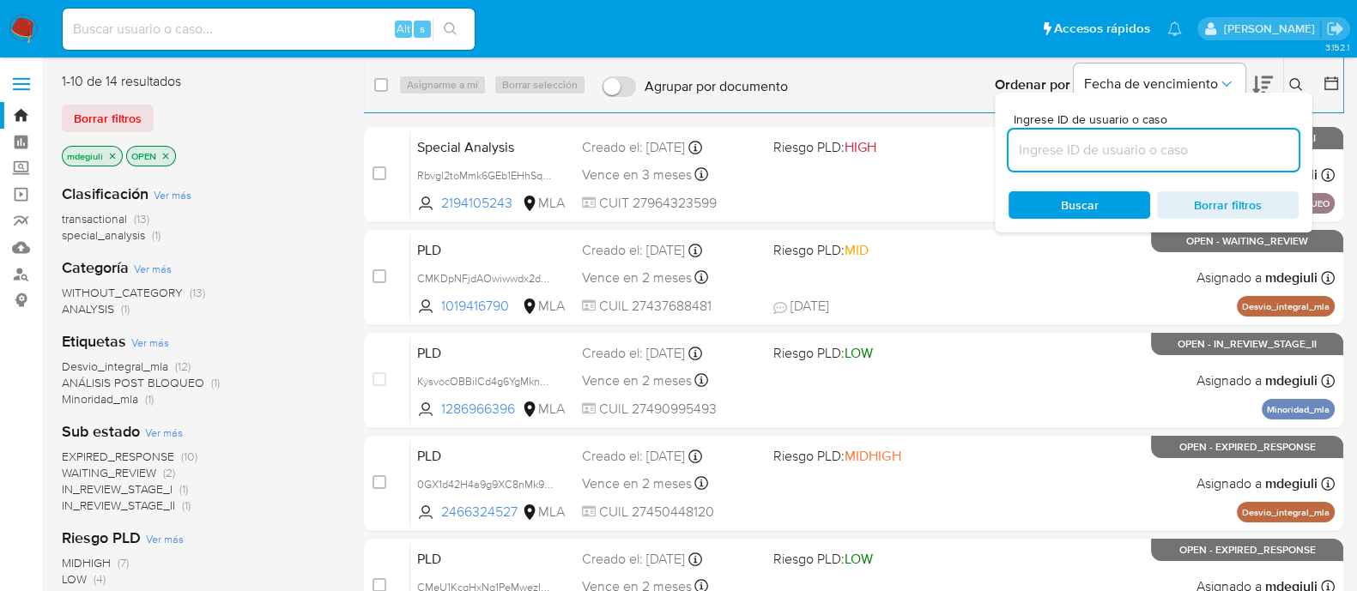
click at [1070, 142] on input at bounding box center [1153, 150] width 290 height 22
type input "CMKDpNFjdAOwiwwdx2d5E0b1"
click at [1056, 196] on div "Buscar Borrar filtros" at bounding box center [1153, 204] width 290 height 27
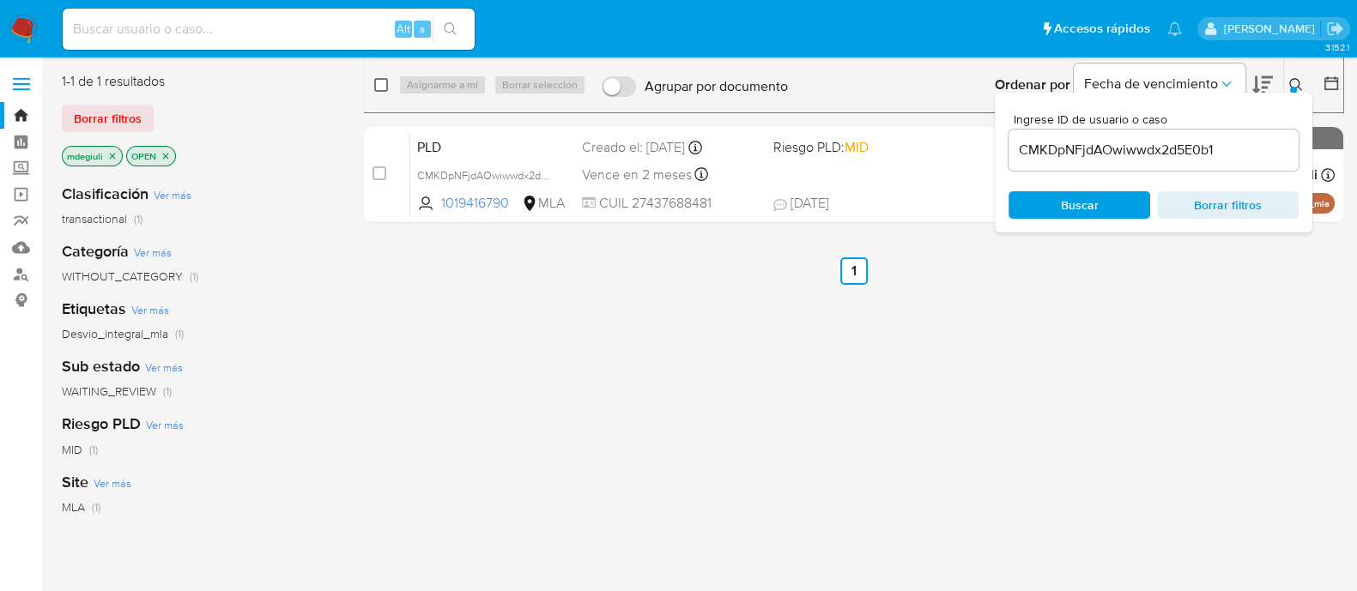
click at [378, 86] on input "checkbox" at bounding box center [381, 85] width 14 height 14
checkbox input "true"
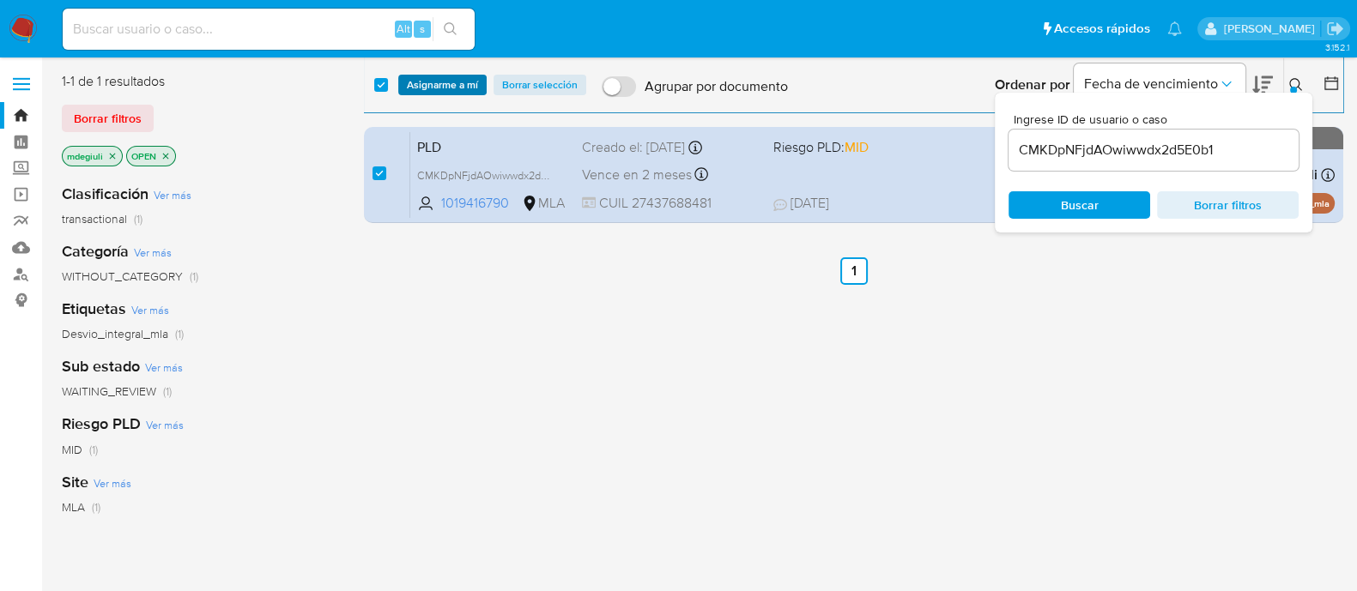
click at [421, 79] on span "Asignarme a mí" at bounding box center [442, 84] width 71 height 17
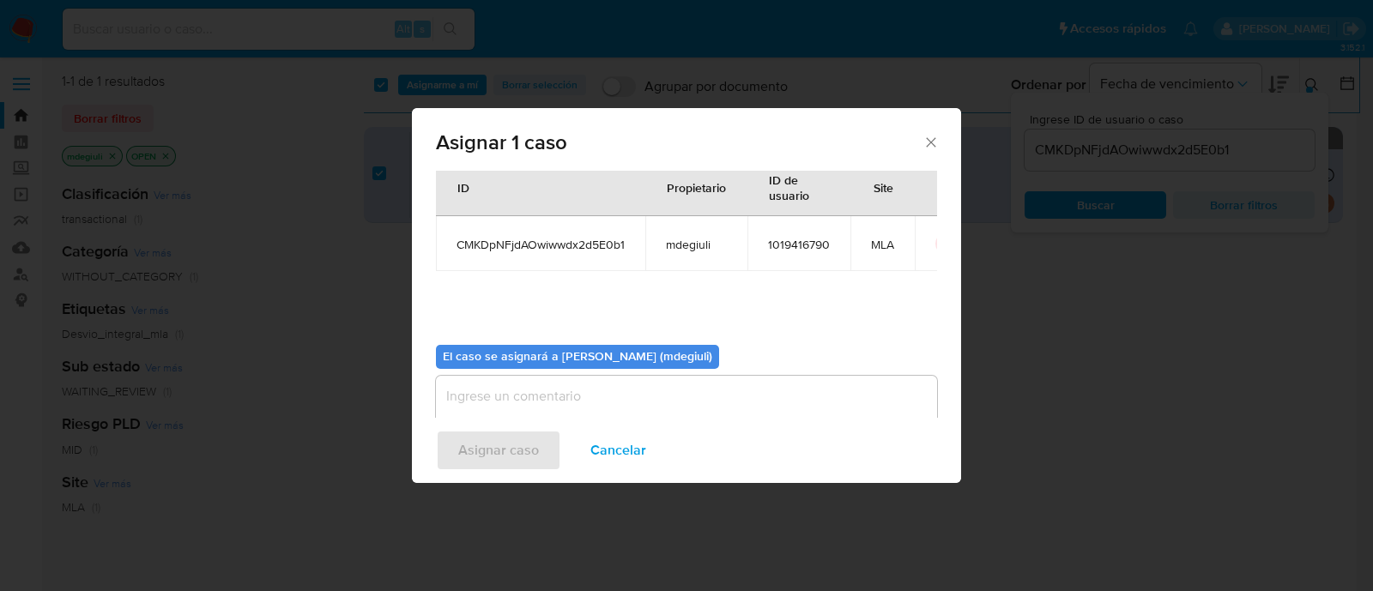
scroll to position [88, 0]
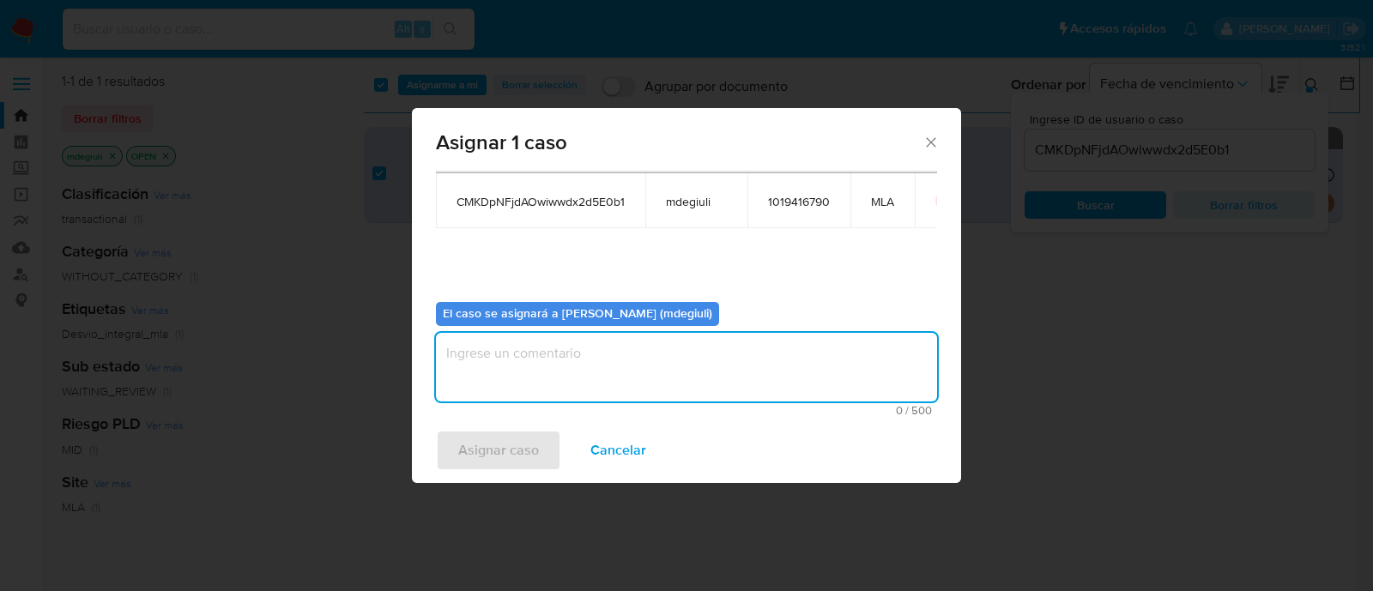
click at [539, 372] on textarea "assign-modal" at bounding box center [686, 367] width 501 height 69
click at [523, 452] on span "Asignar caso" at bounding box center [498, 451] width 81 height 38
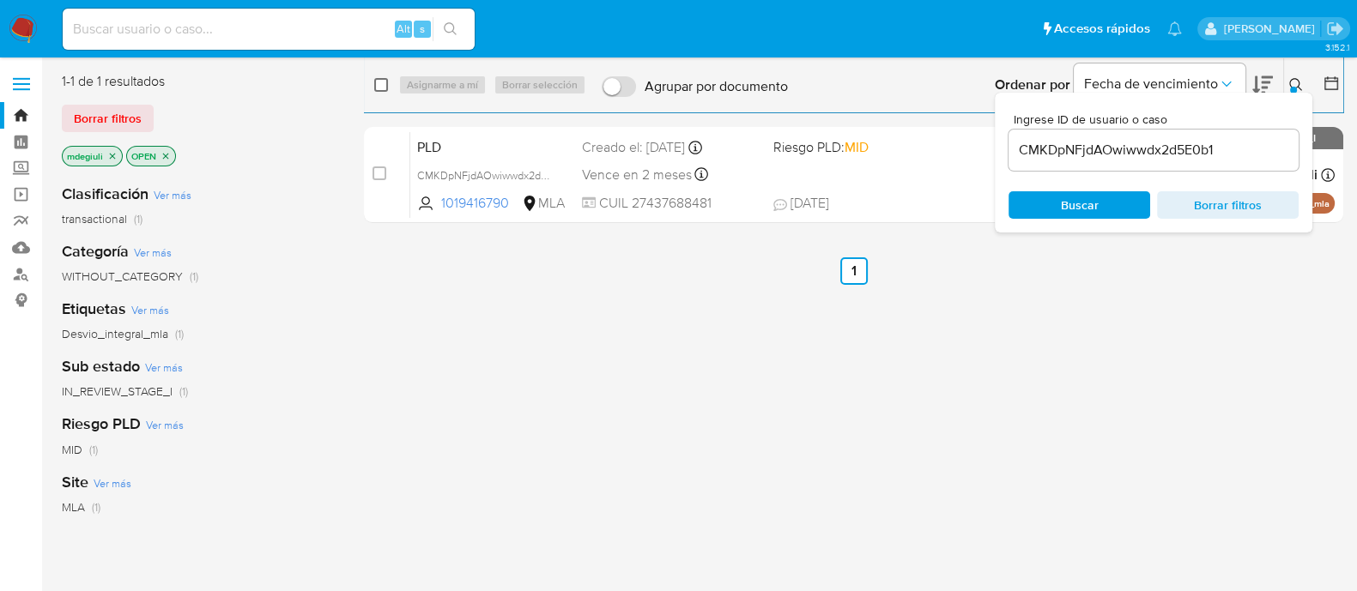
click at [386, 86] on input "checkbox" at bounding box center [381, 85] width 14 height 14
checkbox input "true"
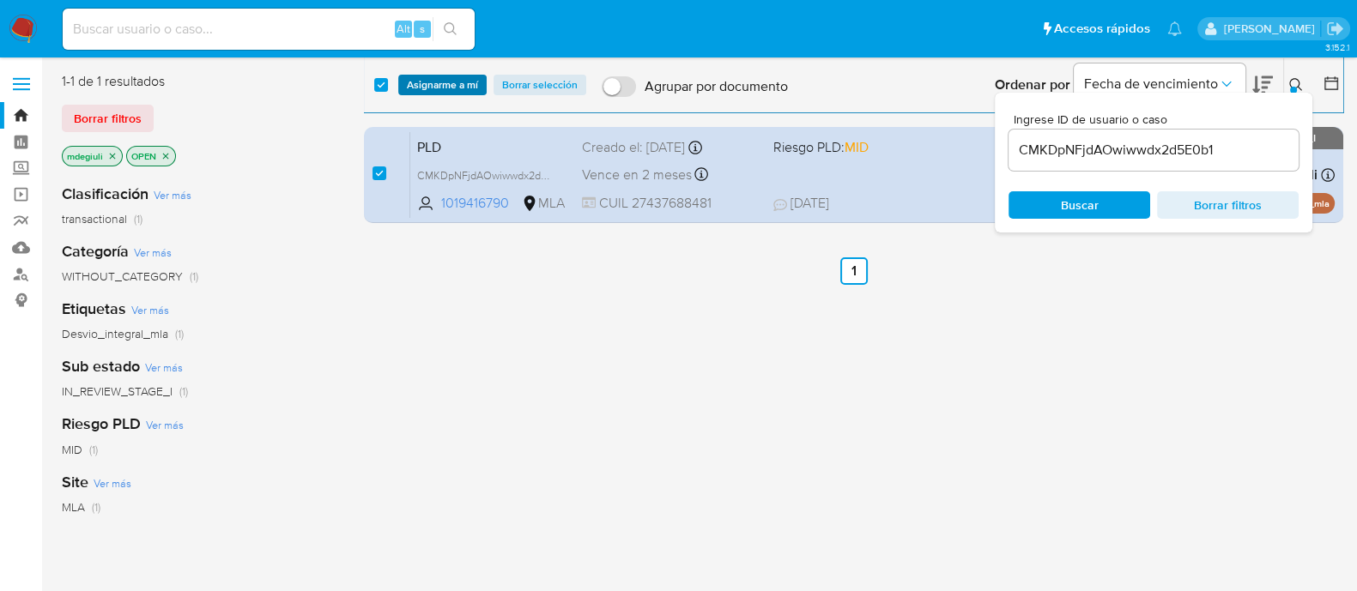
click at [423, 84] on span "Asignarme a mí" at bounding box center [442, 84] width 71 height 17
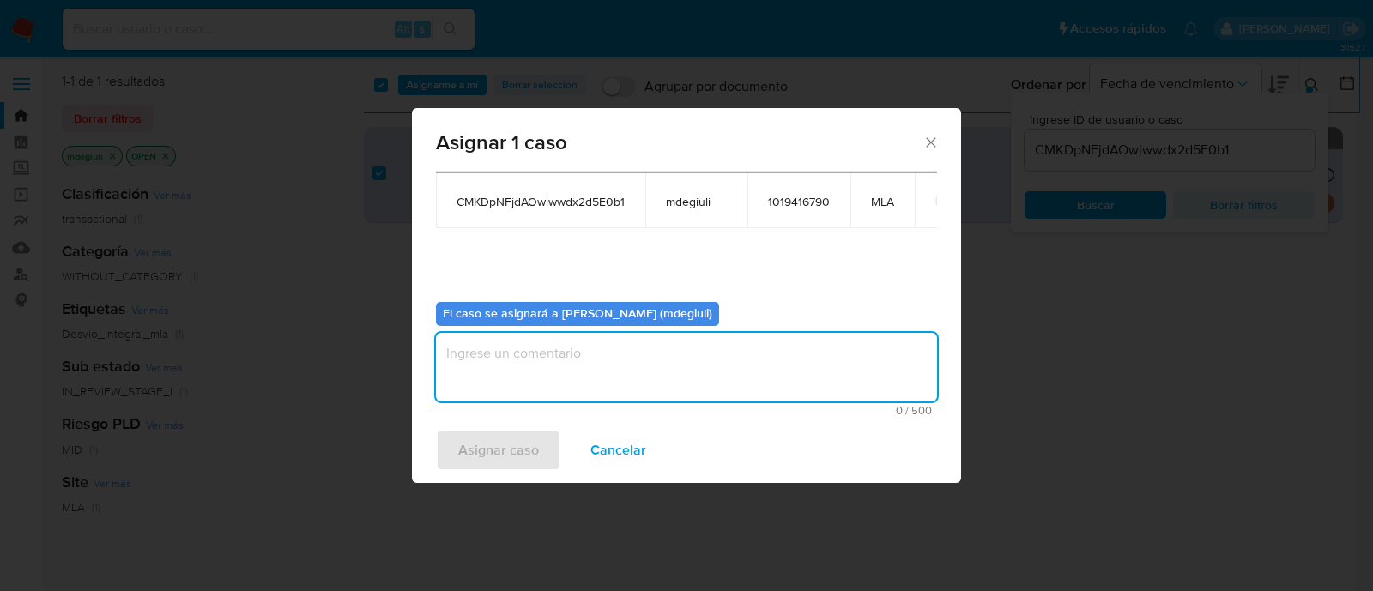
click at [587, 362] on textarea "assign-modal" at bounding box center [686, 367] width 501 height 69
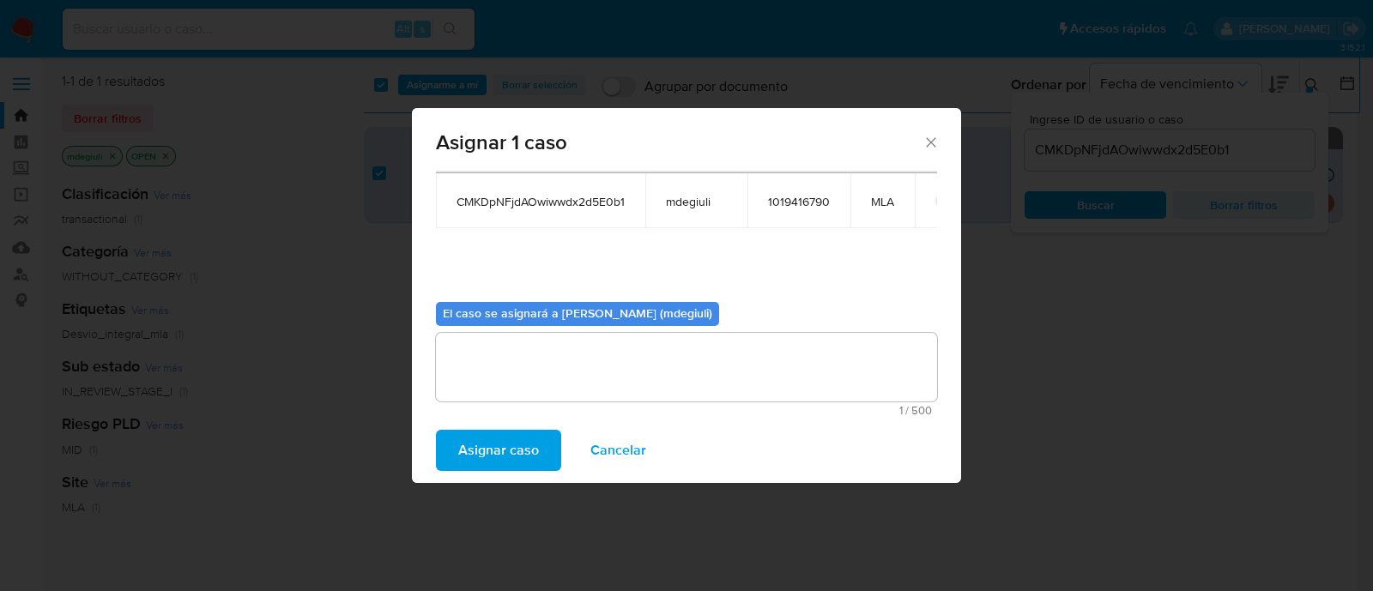
click at [530, 445] on span "Asignar caso" at bounding box center [498, 451] width 81 height 38
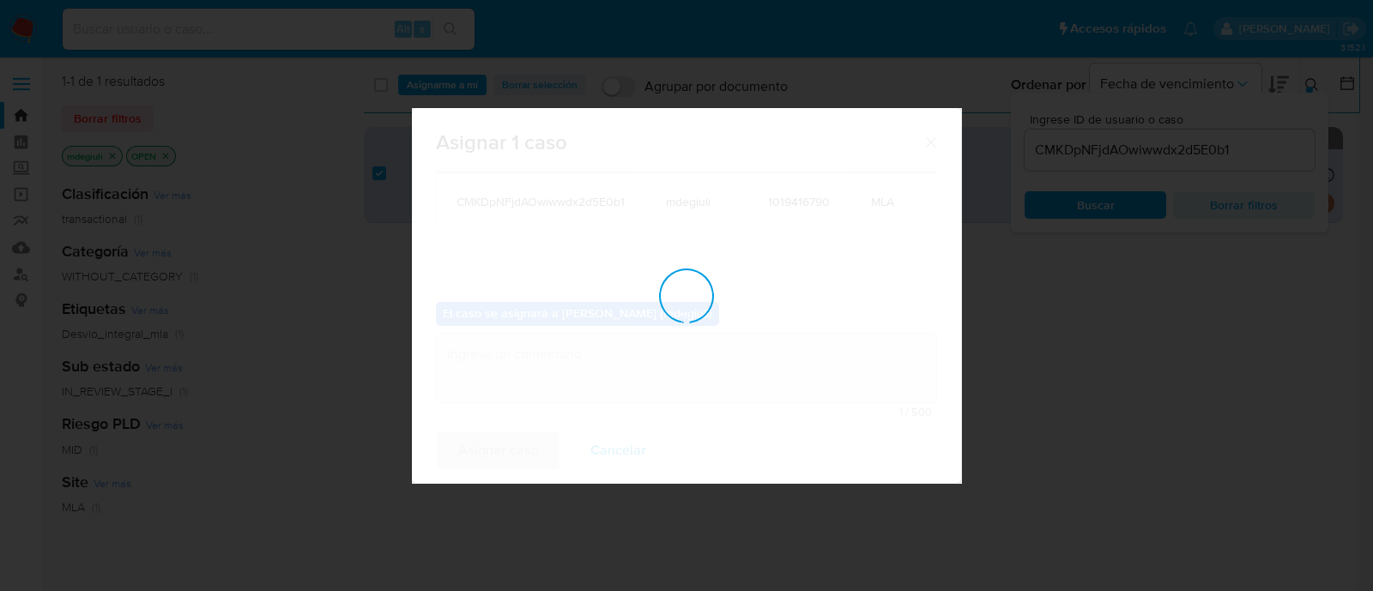
checkbox input "false"
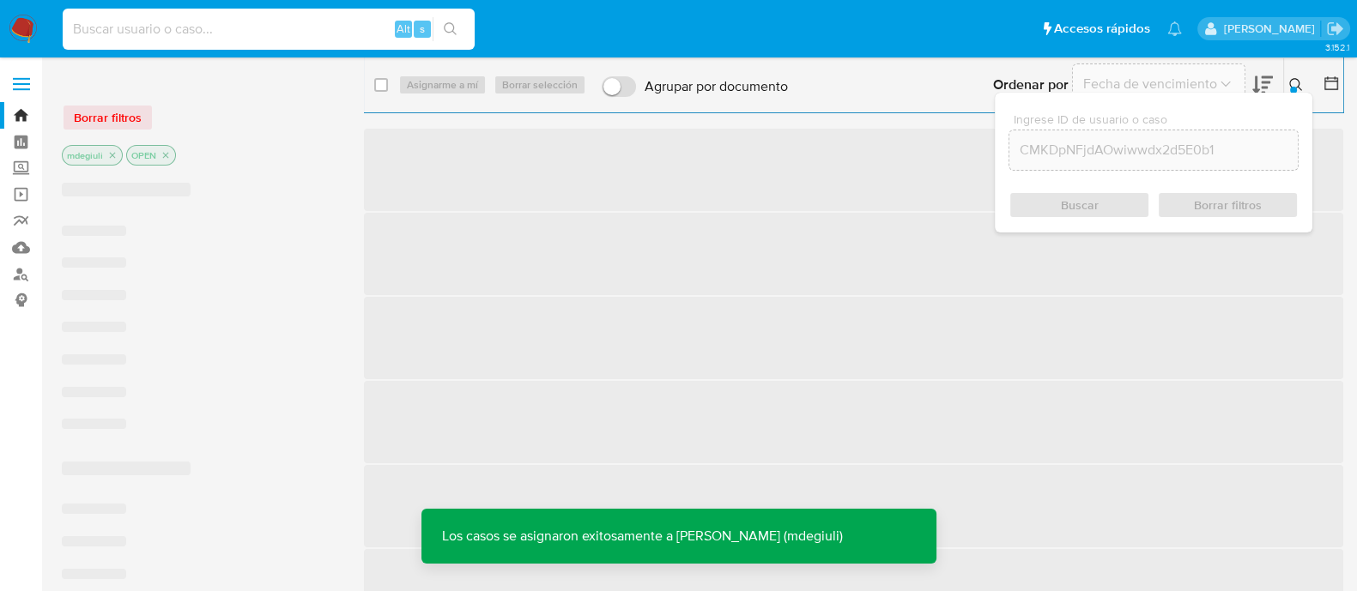
click at [207, 21] on input at bounding box center [269, 29] width 412 height 22
paste input "CMKDpNFjdAOwiwwdx2d5E0b1"
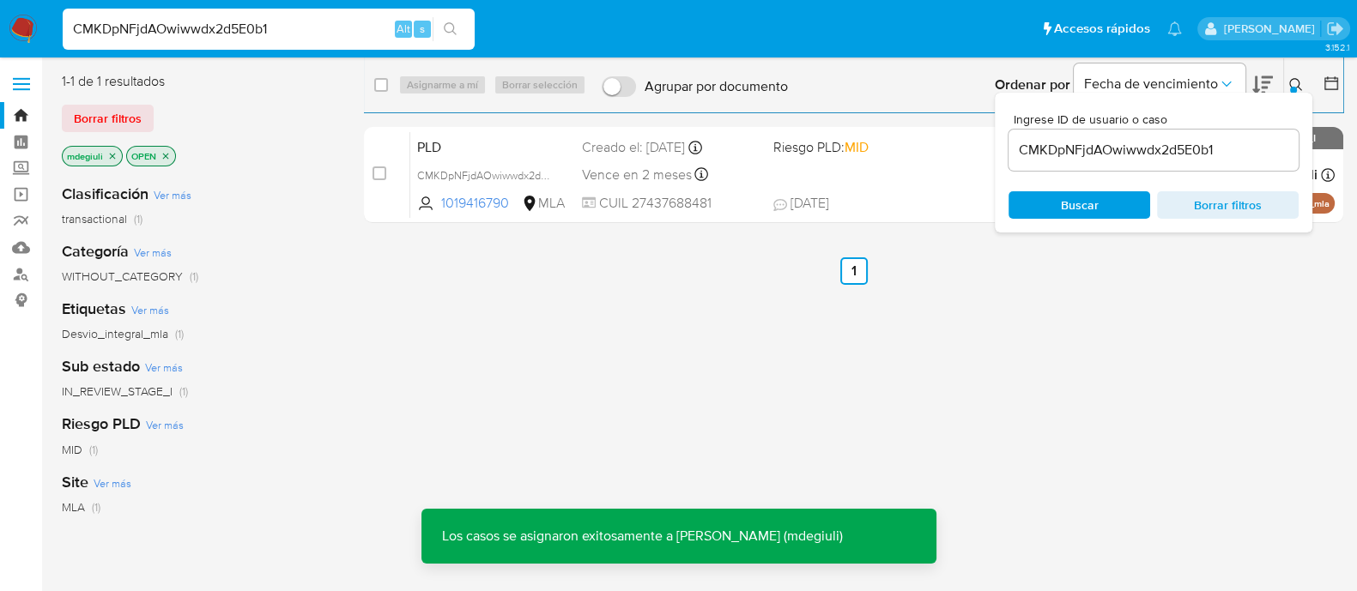
type input "CMKDpNFjdAOwiwwdx2d5E0b1"
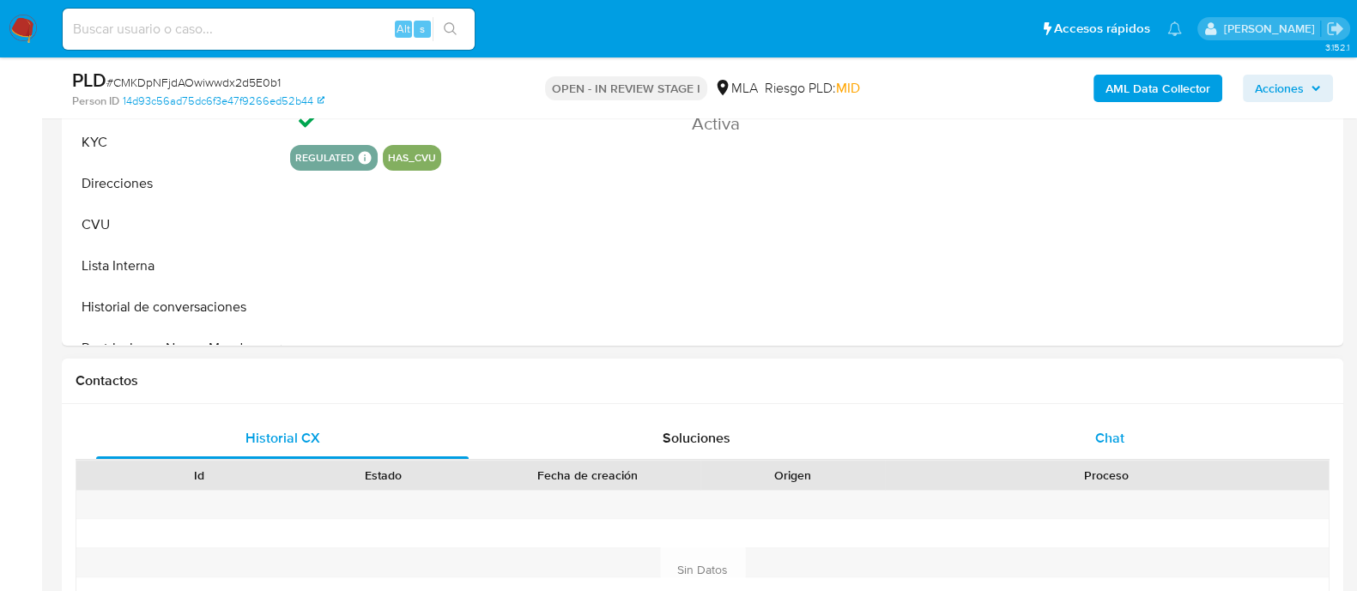
scroll to position [750, 0]
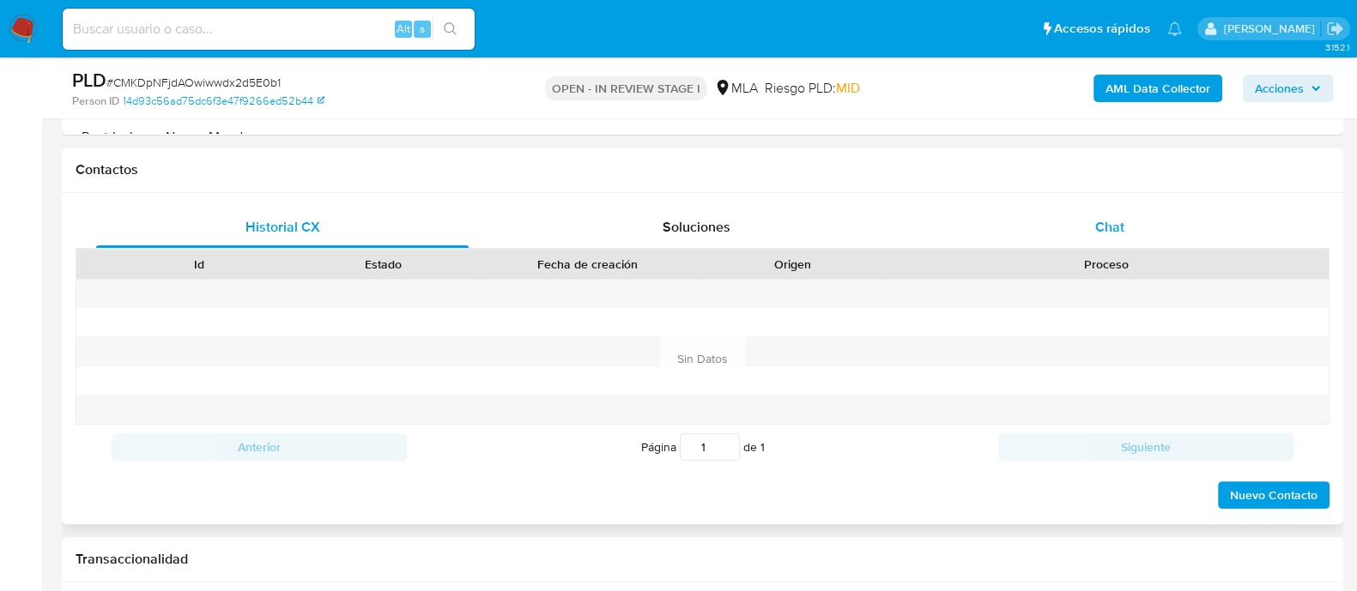
click at [1086, 220] on div "Chat" at bounding box center [1109, 227] width 372 height 41
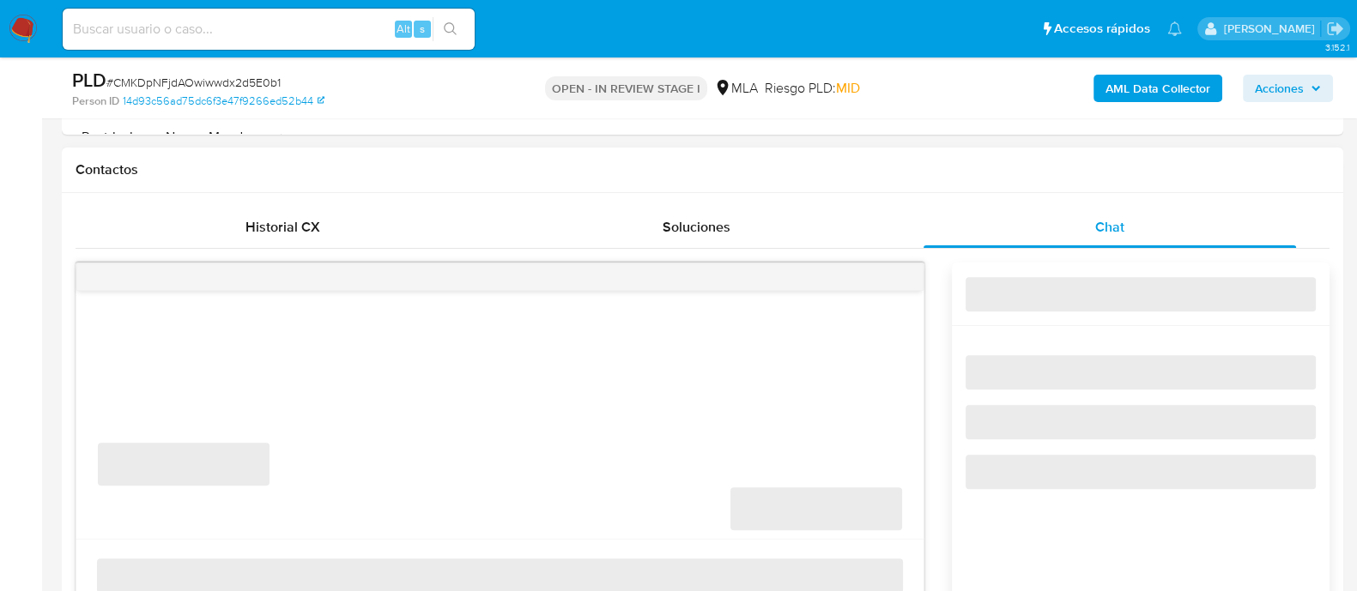
select select "10"
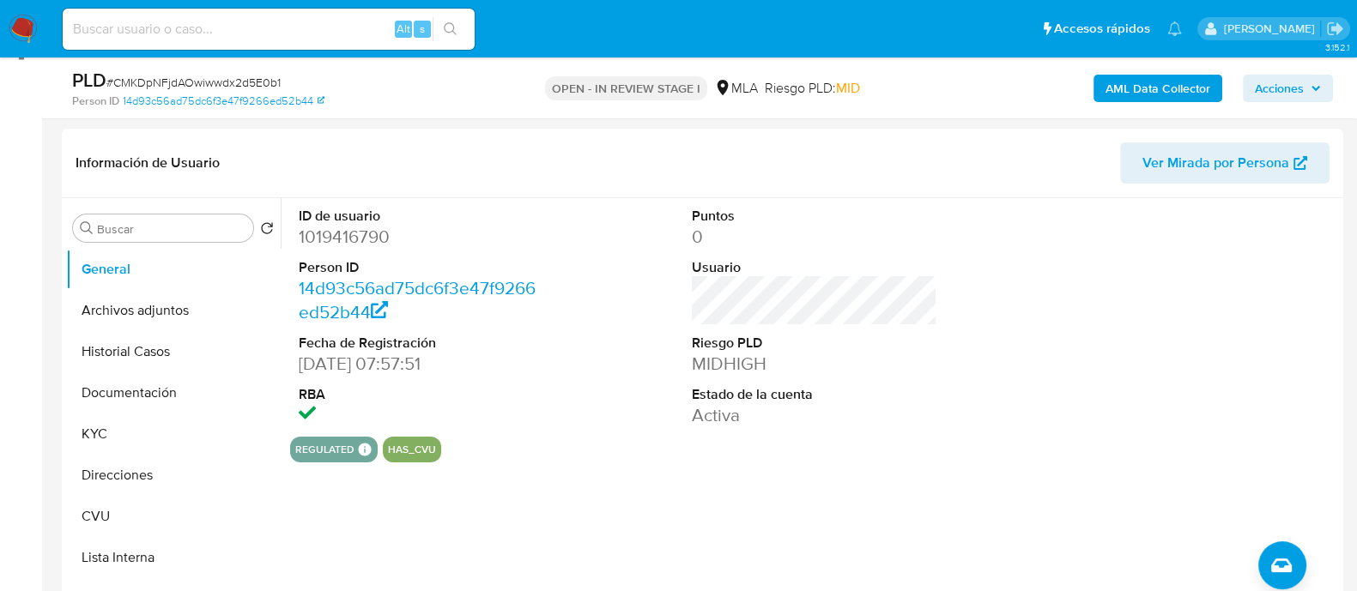
scroll to position [214, 0]
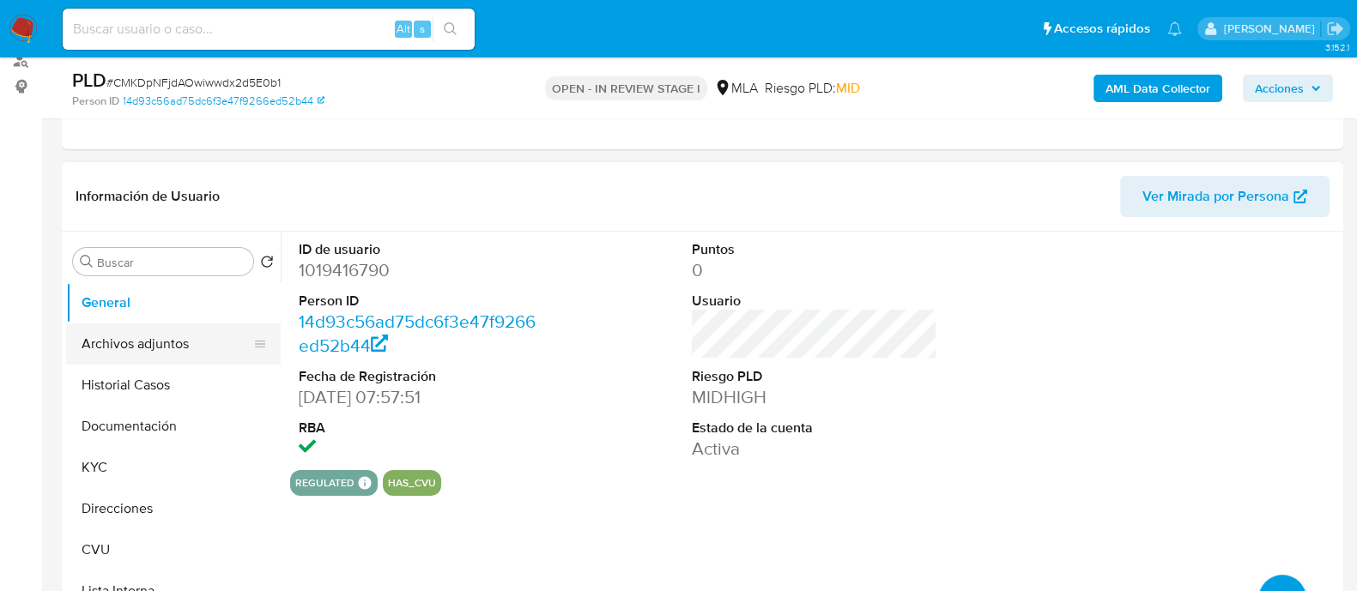
click at [118, 336] on button "Archivos adjuntos" at bounding box center [166, 344] width 201 height 41
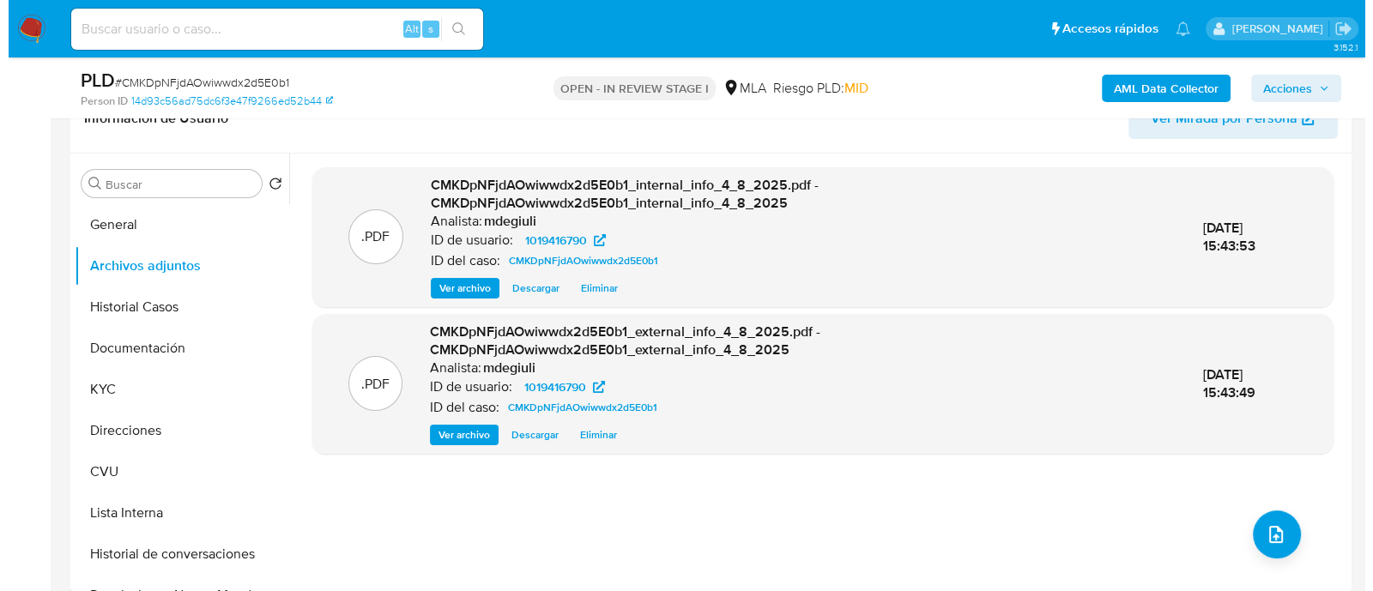
scroll to position [322, 0]
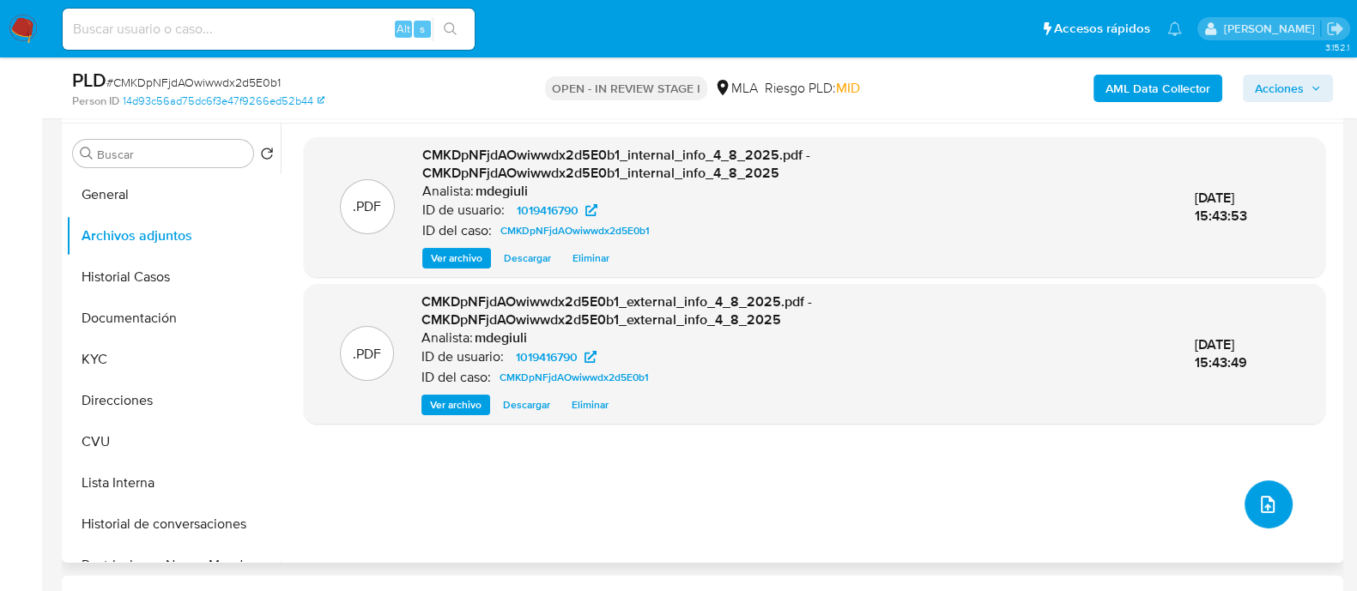
click at [1261, 508] on icon "upload-file" at bounding box center [1268, 504] width 14 height 17
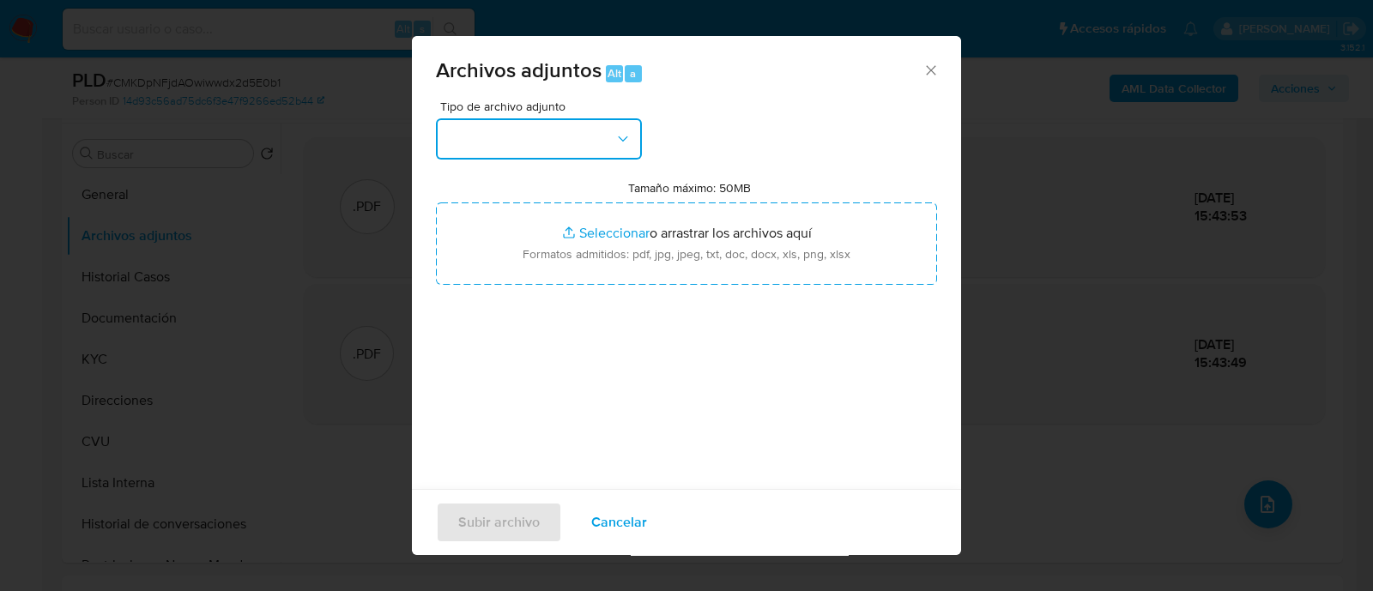
click at [515, 118] on button "button" at bounding box center [539, 138] width 206 height 41
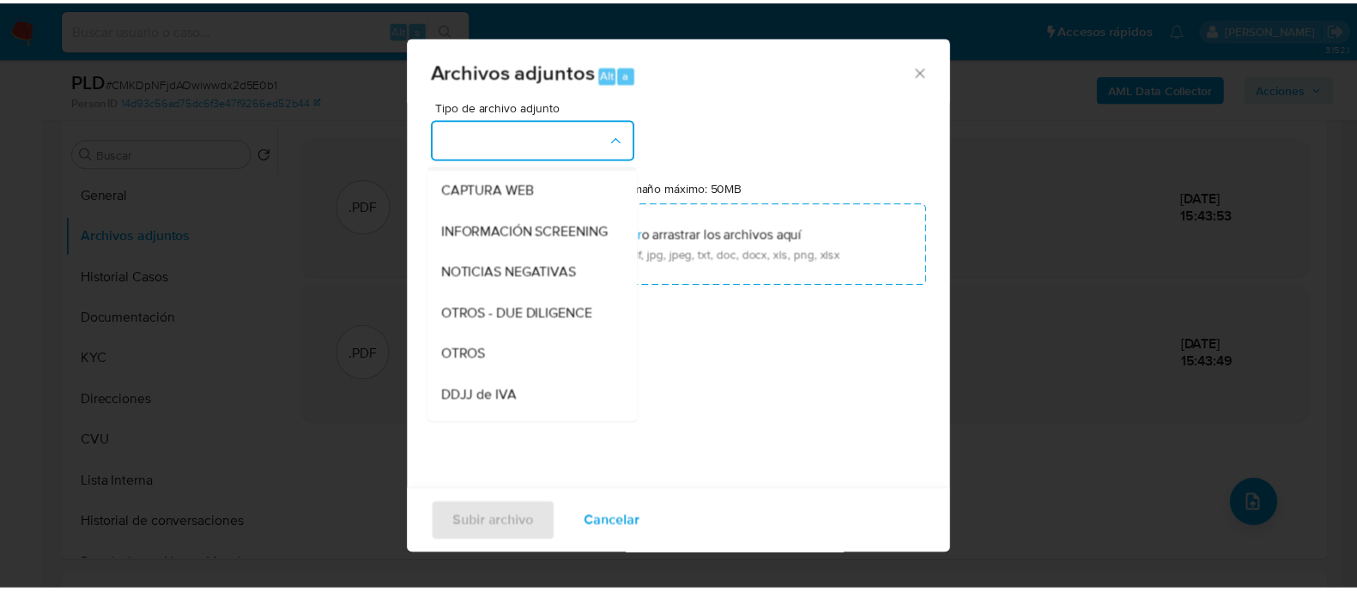
scroll to position [214, 0]
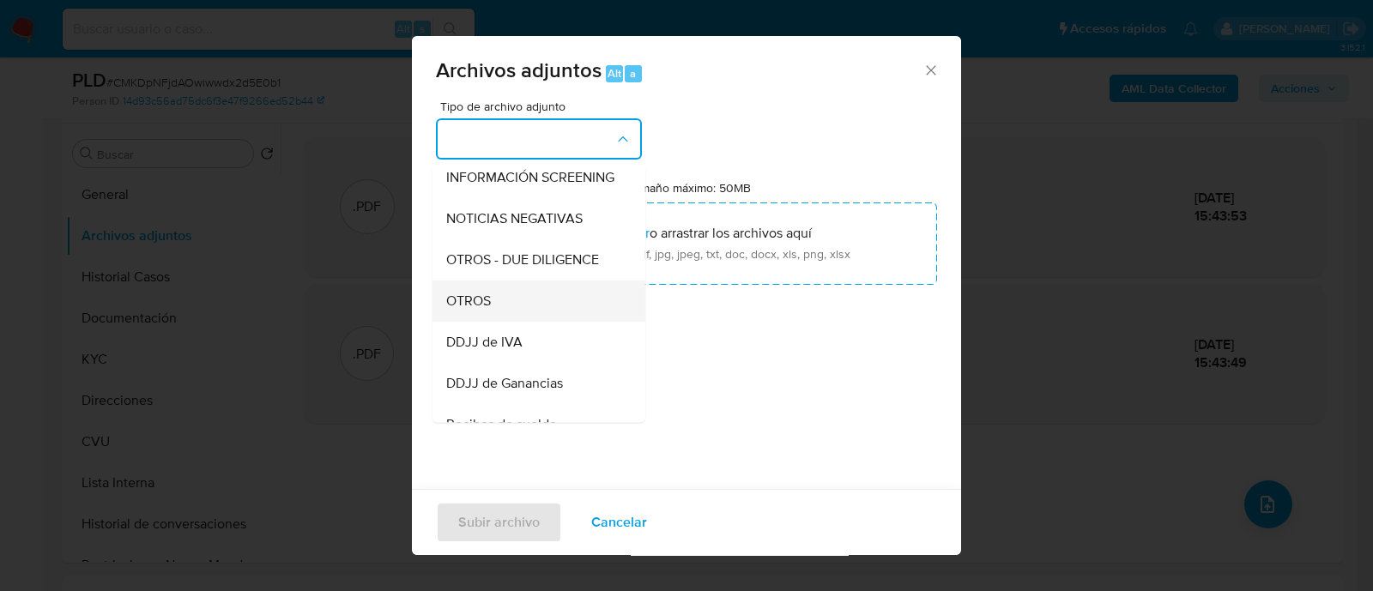
click at [479, 308] on span "OTROS" at bounding box center [468, 301] width 45 height 17
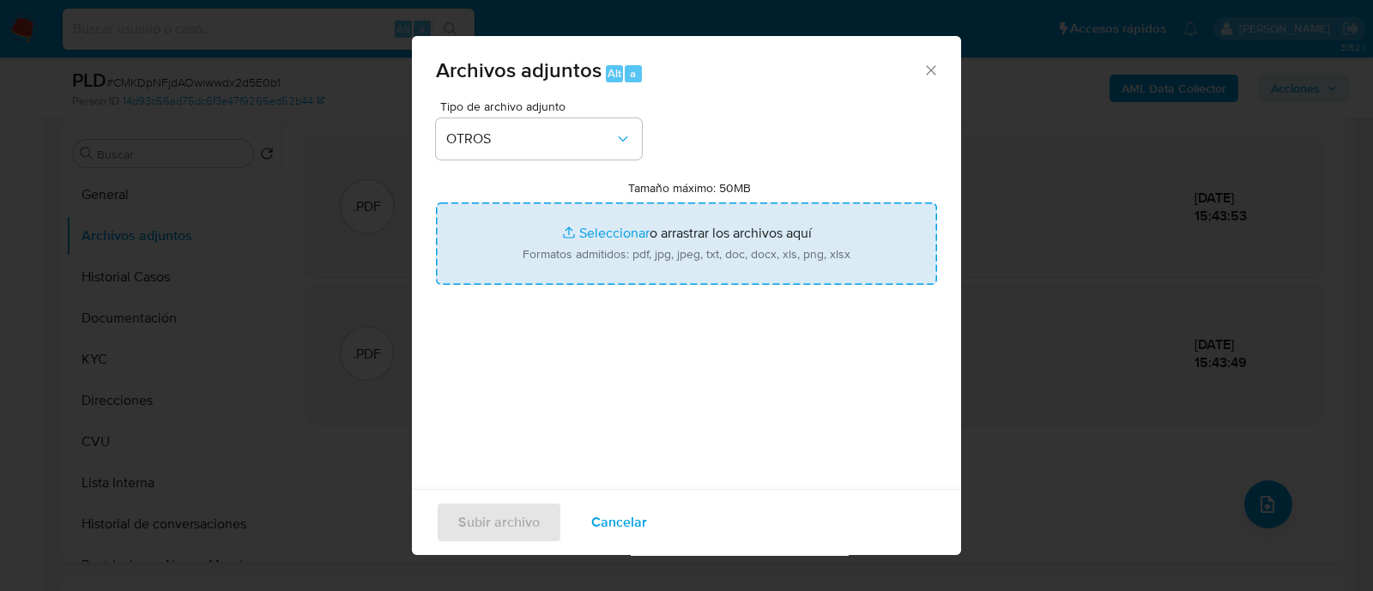
click at [667, 245] on input "Tamaño máximo: 50MB Seleccionar archivos" at bounding box center [686, 244] width 501 height 82
type input "C:\fakepath\Caselog Flavia Nicol Vasquez.docx"
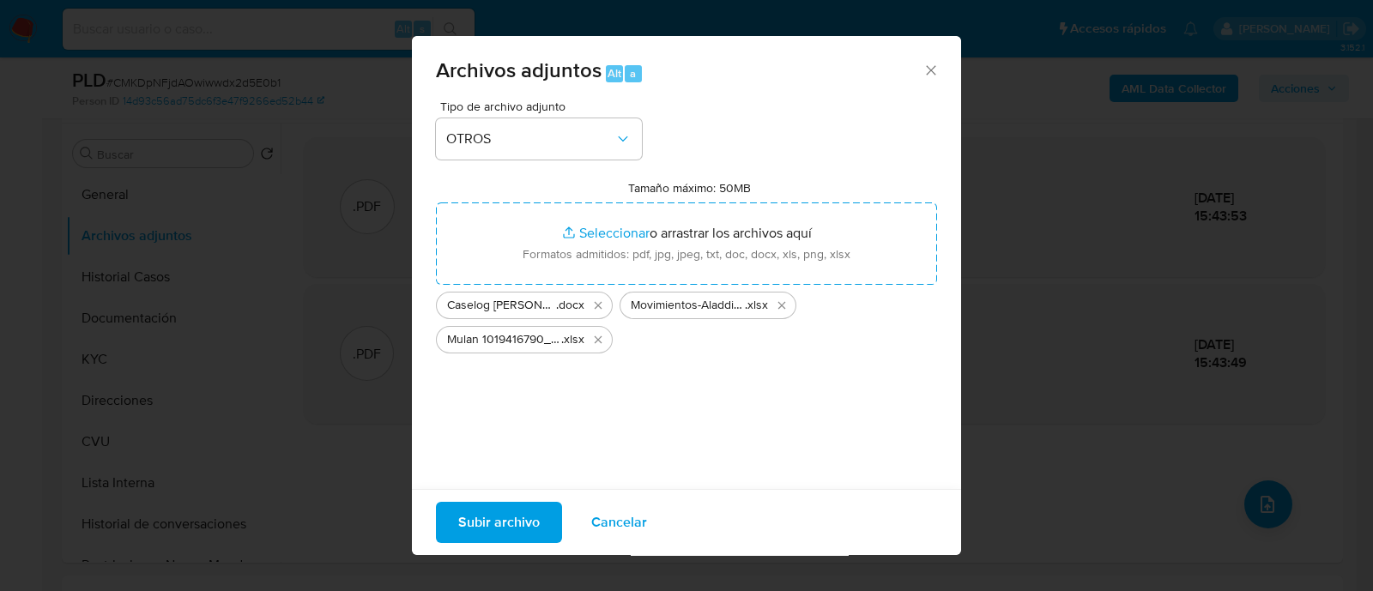
click at [512, 531] on span "Subir archivo" at bounding box center [499, 523] width 82 height 38
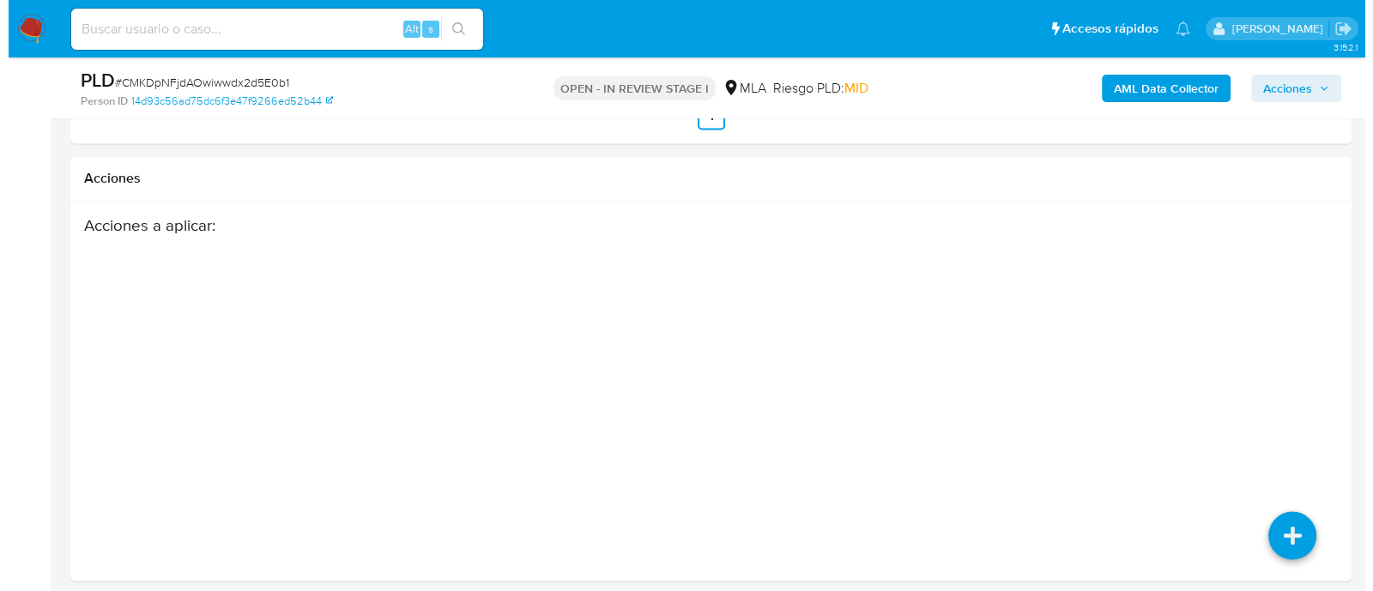
scroll to position [3014, 0]
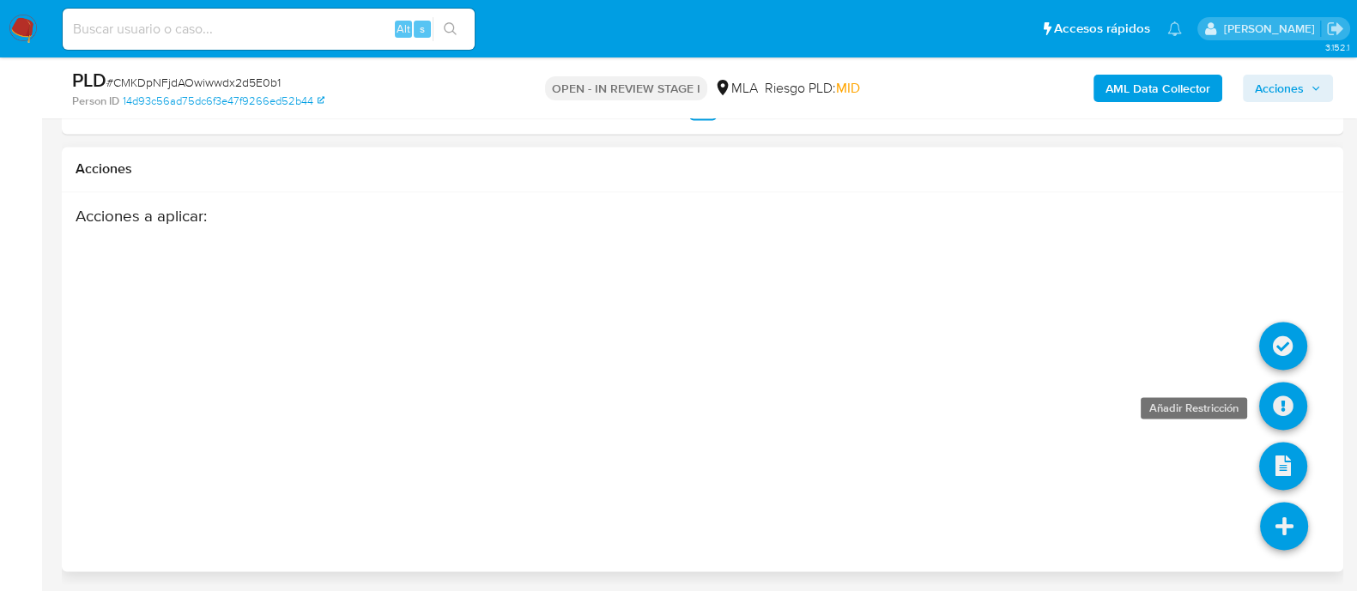
click at [1286, 397] on icon at bounding box center [1283, 406] width 48 height 48
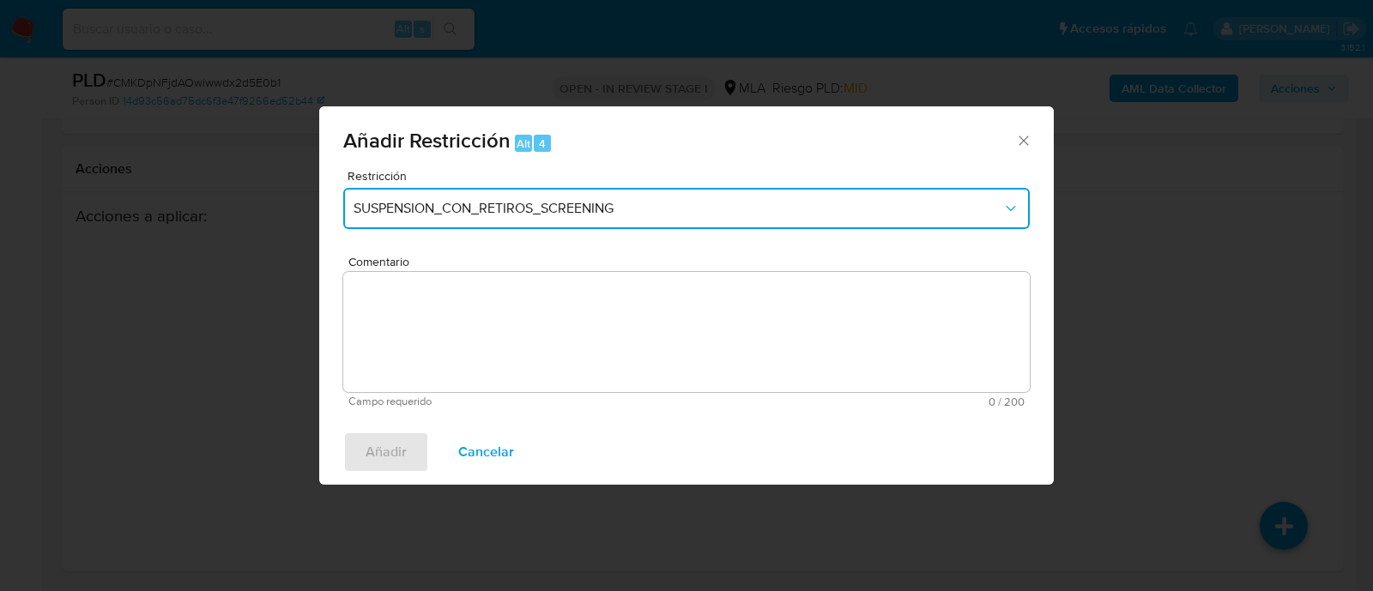
click at [470, 199] on button "SUSPENSION_CON_RETIROS_SCREENING" at bounding box center [686, 208] width 687 height 41
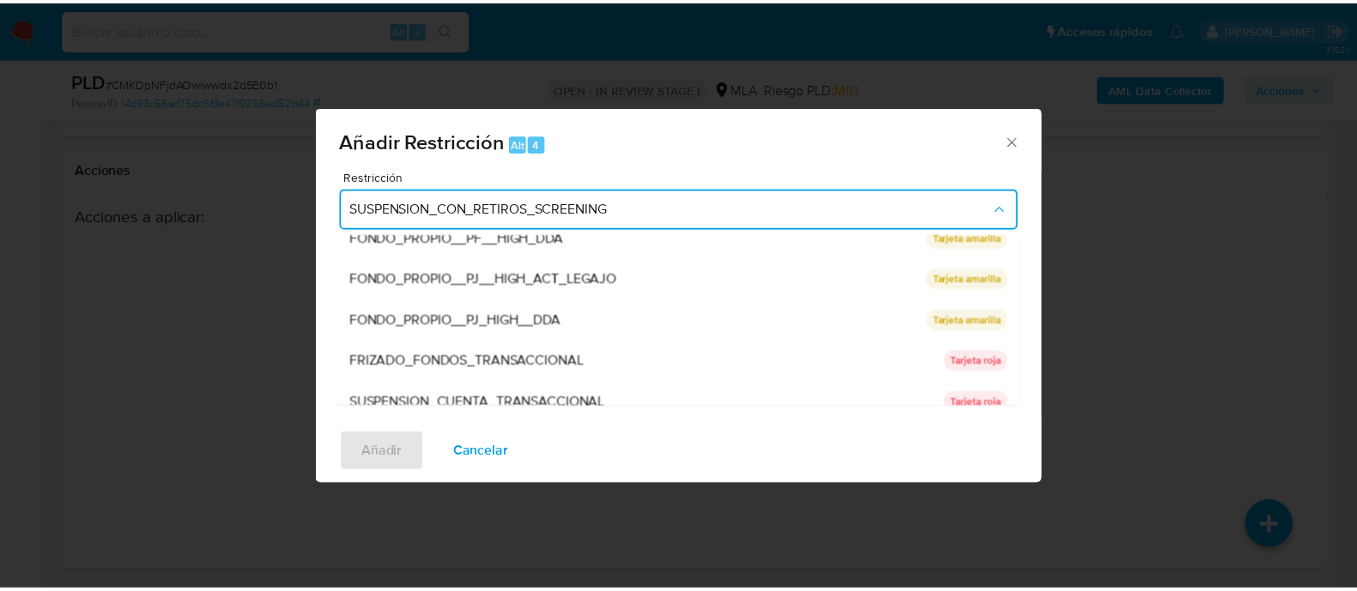
scroll to position [281, 0]
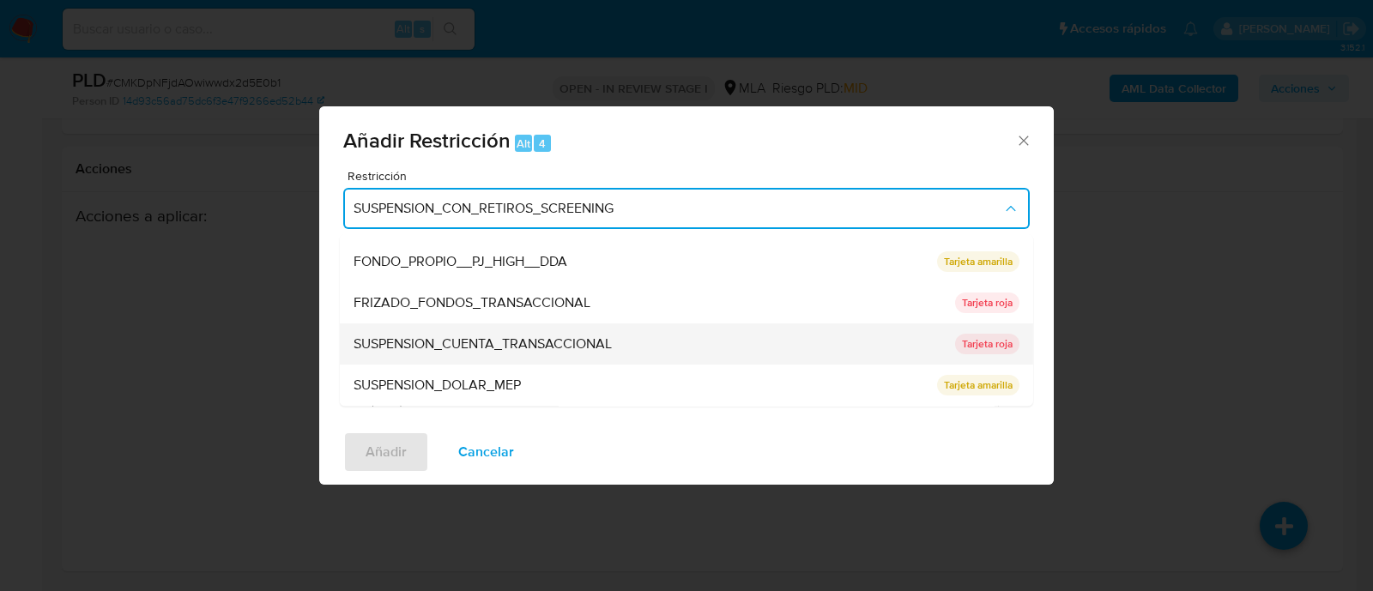
click at [463, 336] on span "SUSPENSION_CUENTA_TRANSACCIONAL" at bounding box center [483, 344] width 258 height 17
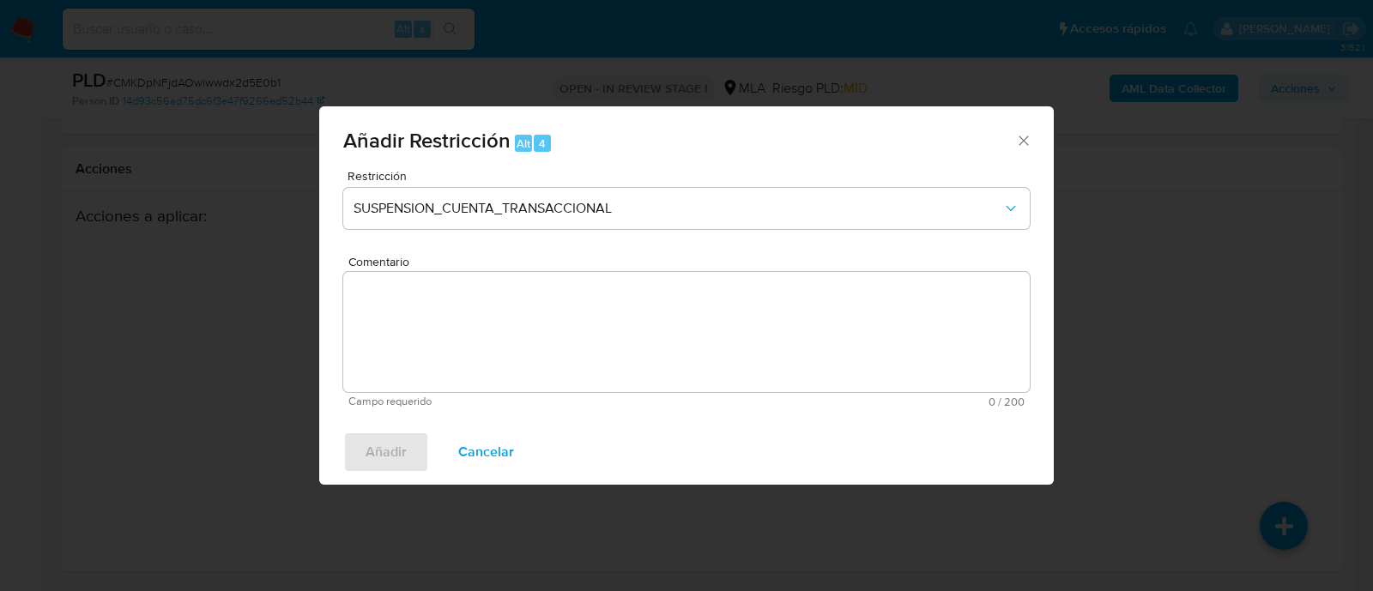
click at [463, 330] on textarea "Comentario" at bounding box center [686, 332] width 687 height 120
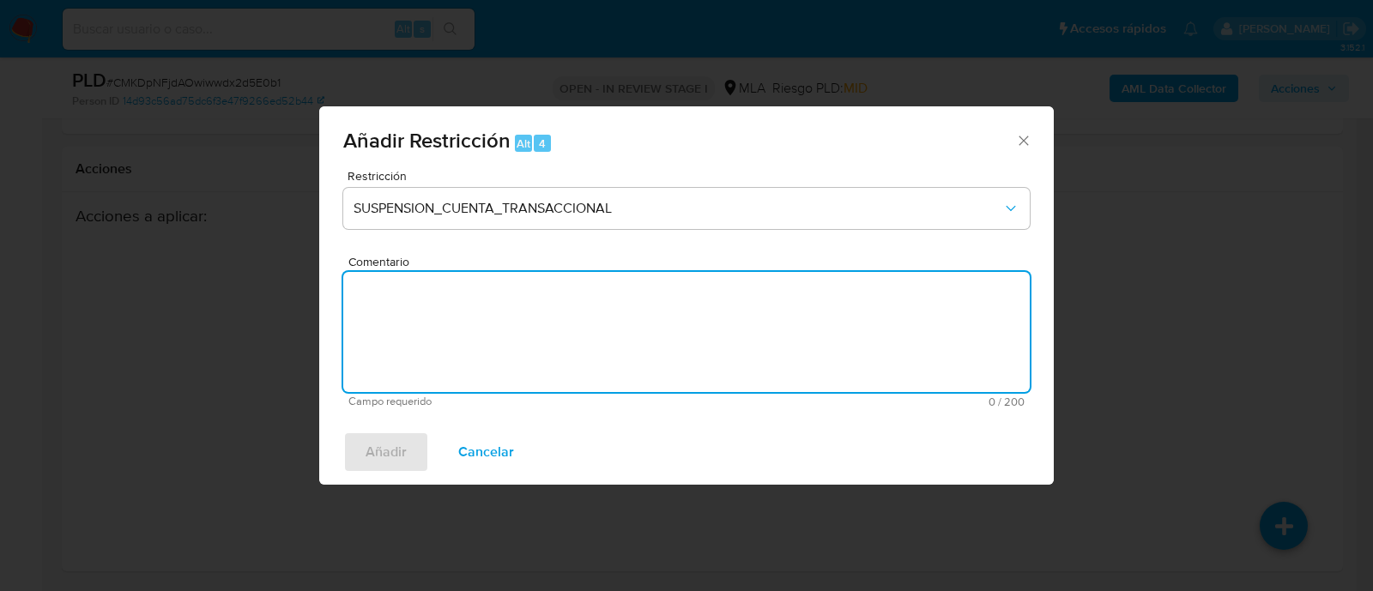
type textarea "a"
type textarea "AML"
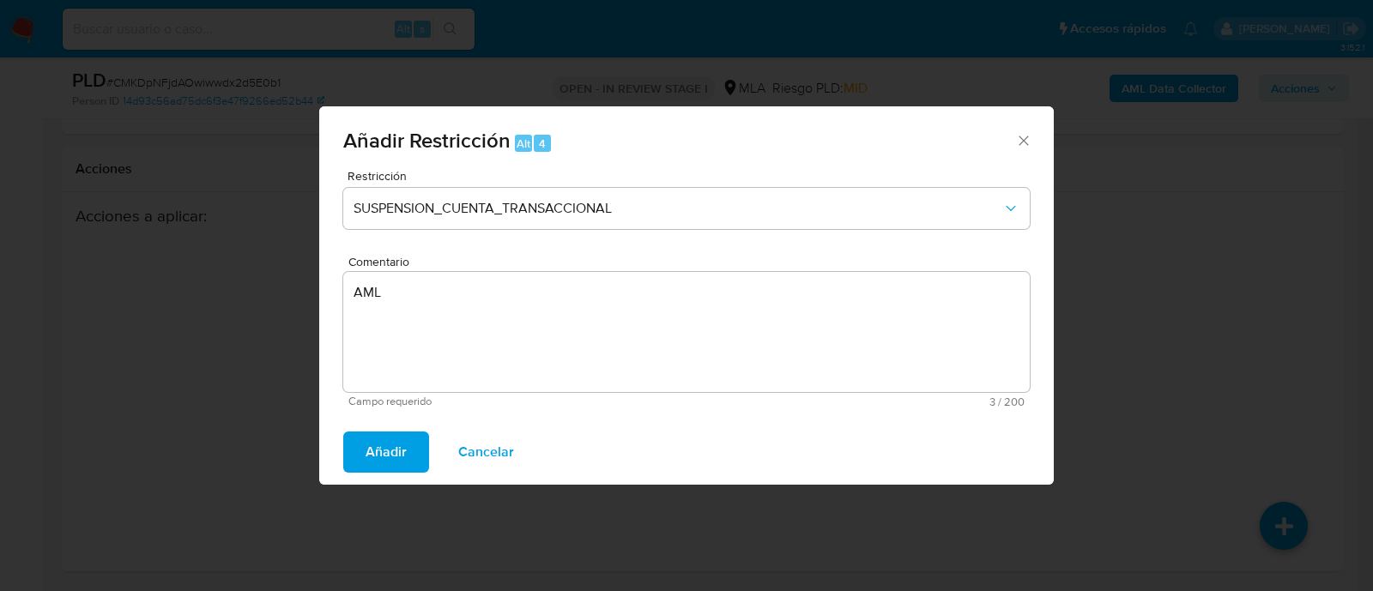
click at [397, 457] on span "Añadir" at bounding box center [386, 452] width 41 height 38
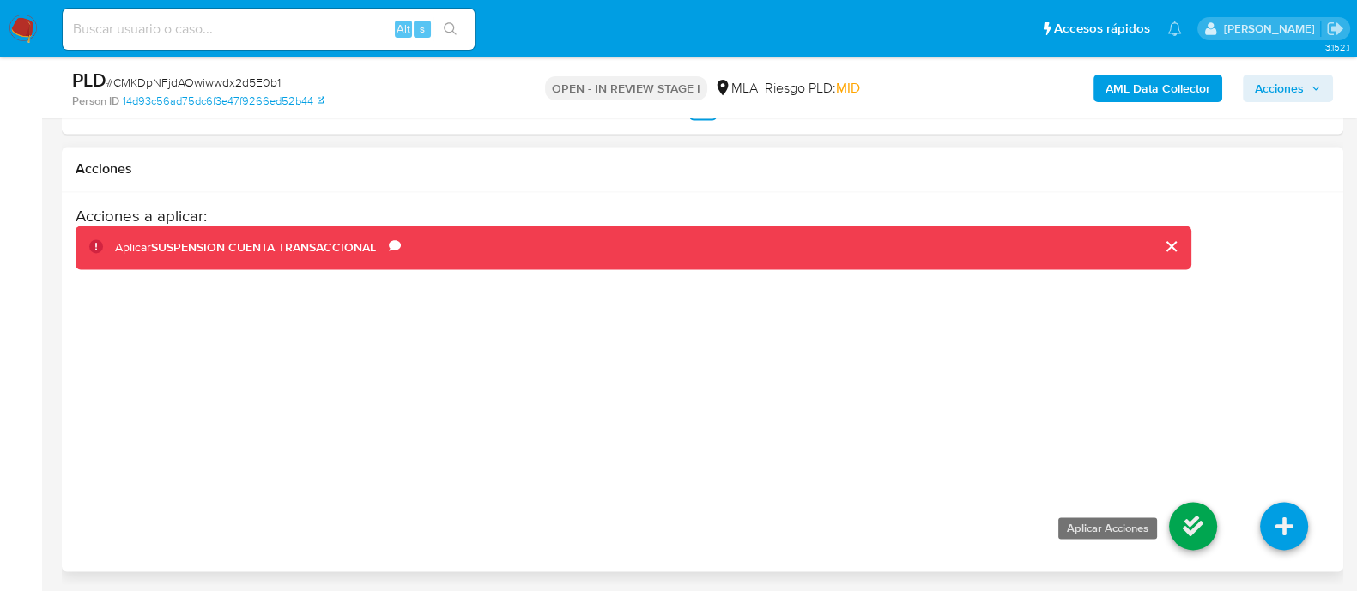
drag, startPoint x: 1194, startPoint y: 521, endPoint x: 1208, endPoint y: 521, distance: 14.6
click at [1208, 521] on icon at bounding box center [1193, 526] width 48 height 48
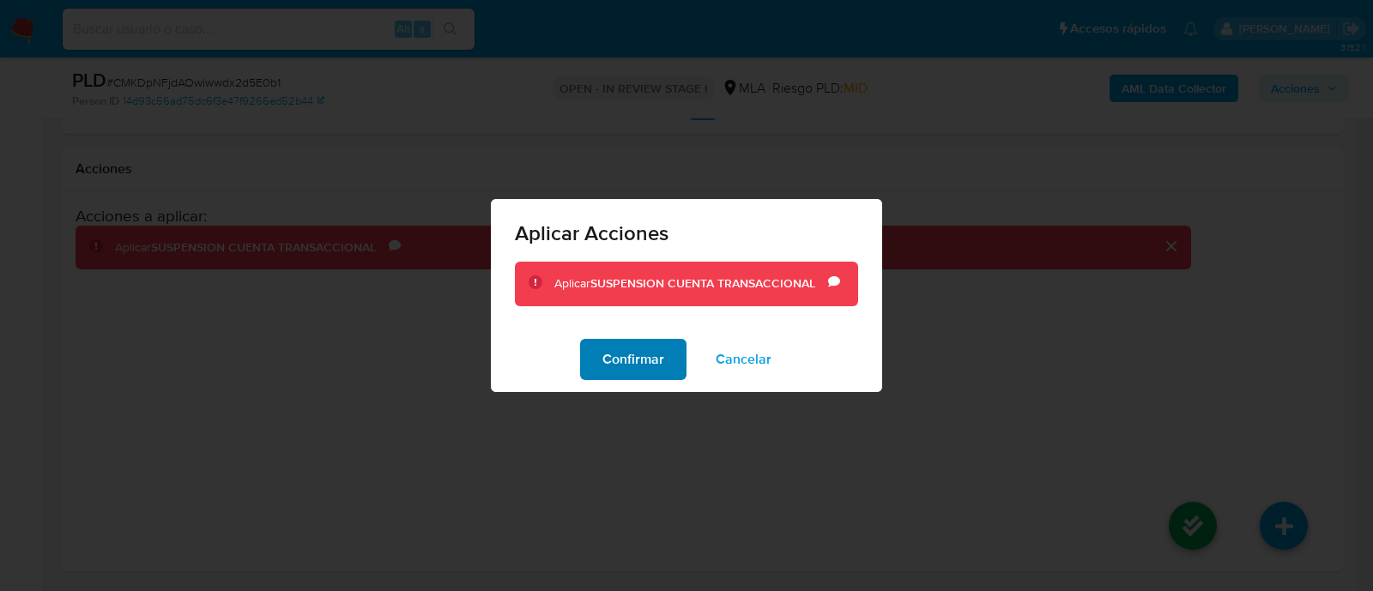
click at [628, 352] on span "Confirmar" at bounding box center [633, 360] width 62 height 38
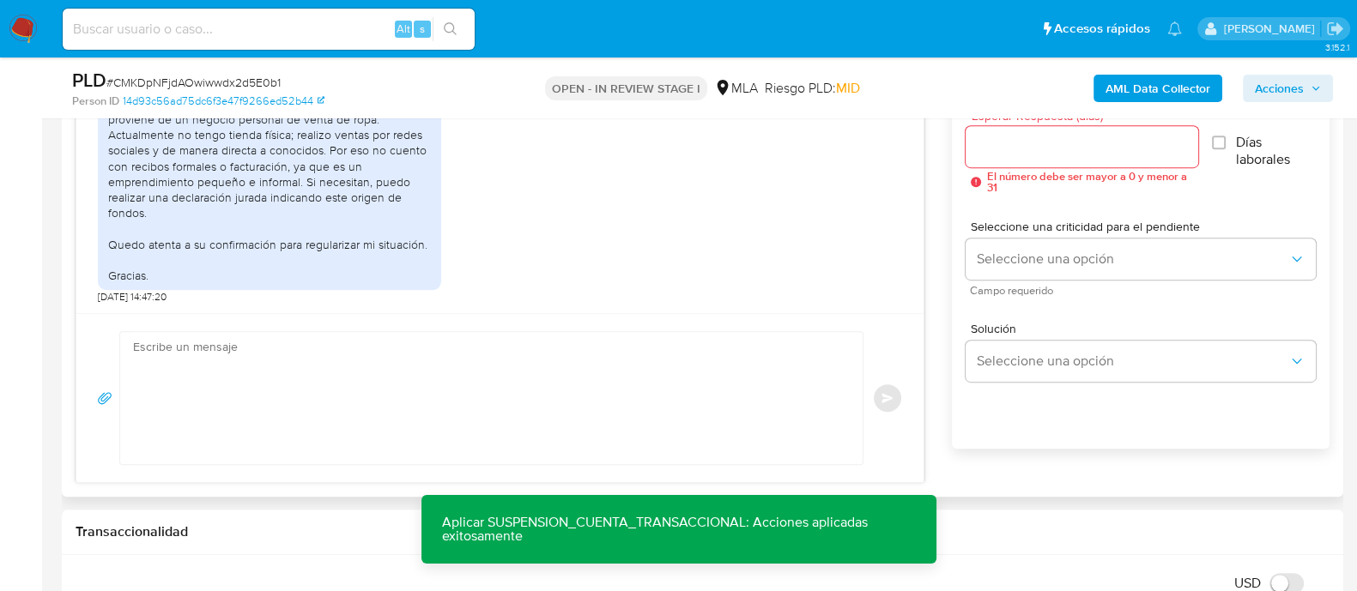
scroll to position [870, 0]
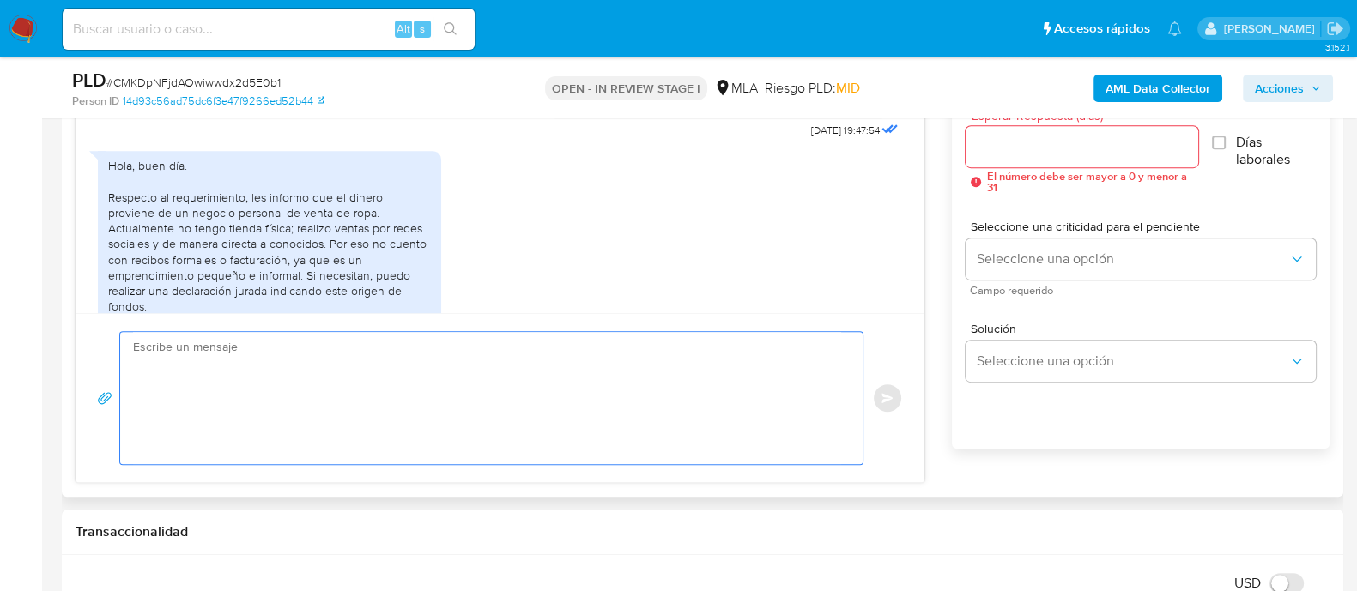
click at [286, 388] on textarea at bounding box center [487, 398] width 708 height 132
paste textarea "Hola XXX, Muchas gracias por tu respuesta. Analizamos tu caso y verificamos que…"
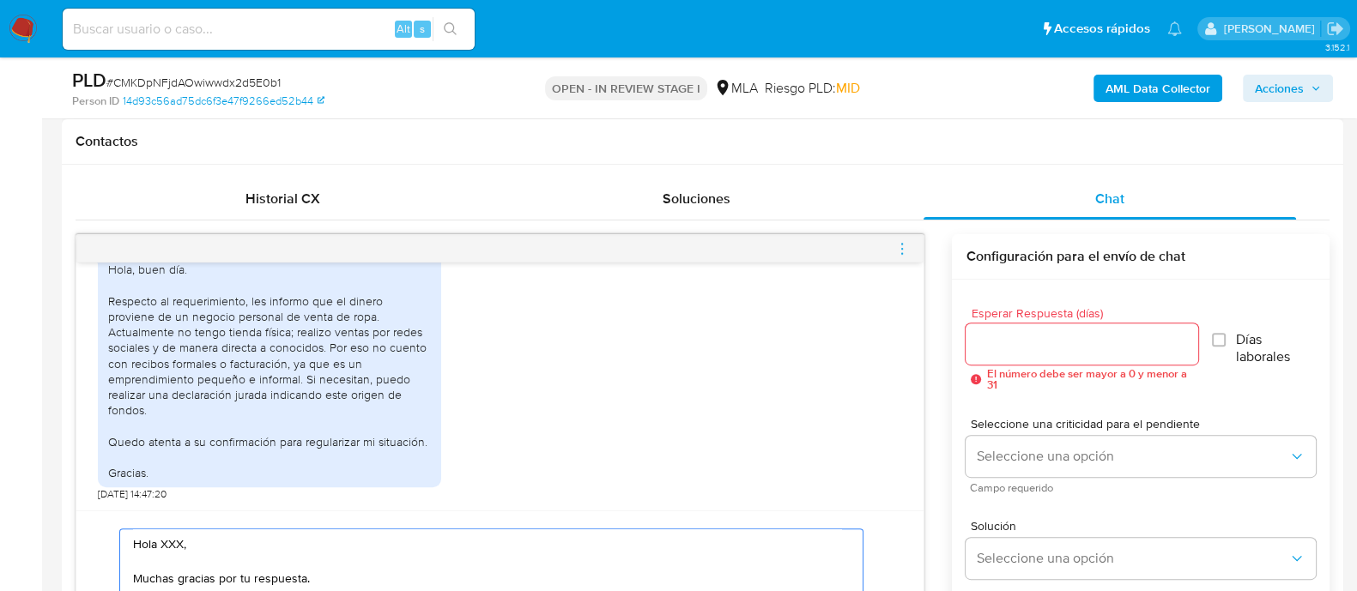
scroll to position [868, 0]
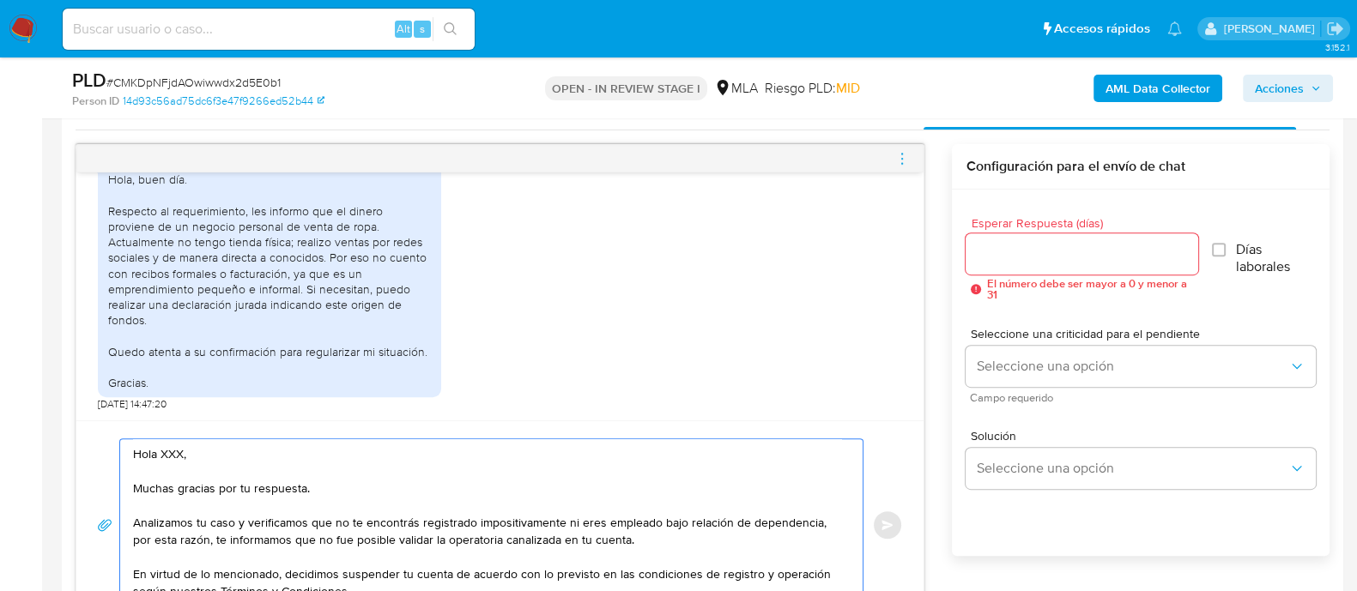
click at [176, 451] on textarea "Hola XXX, Muchas gracias por tu respuesta. Analizamos tu caso y verificamos que…" at bounding box center [487, 525] width 708 height 172
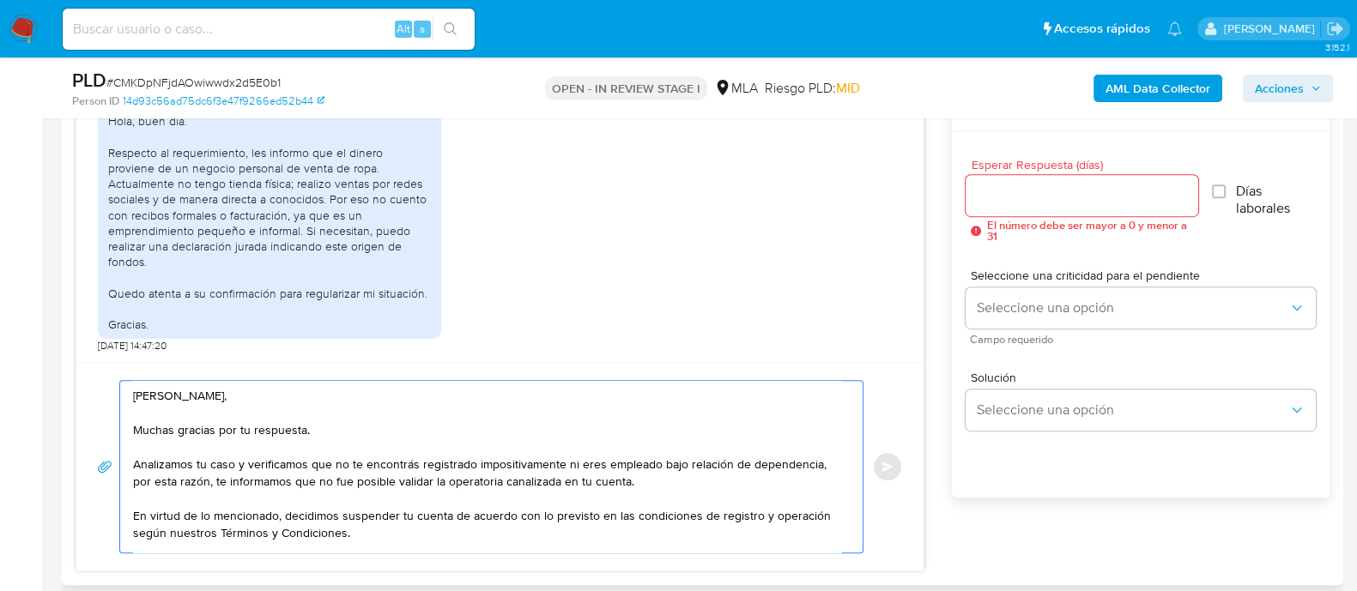
scroll to position [976, 0]
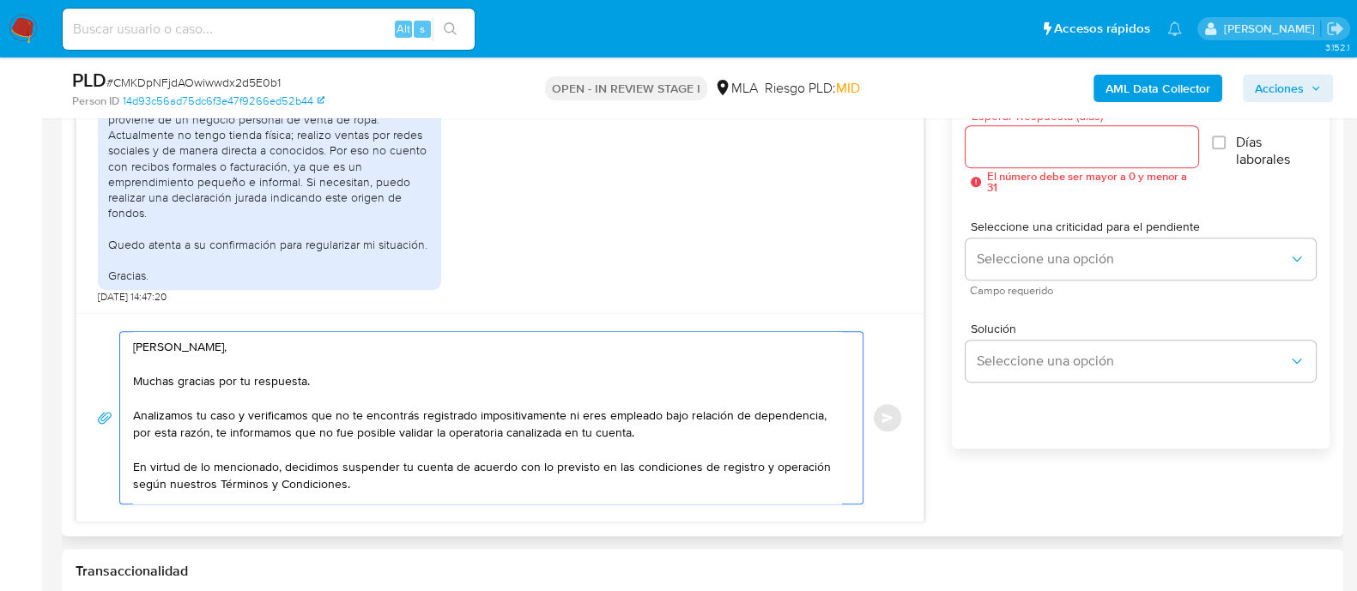
click at [468, 412] on textarea "Hola Flavia, Muchas gracias por tu respuesta. Analizamos tu caso y verificamos …" at bounding box center [487, 418] width 708 height 172
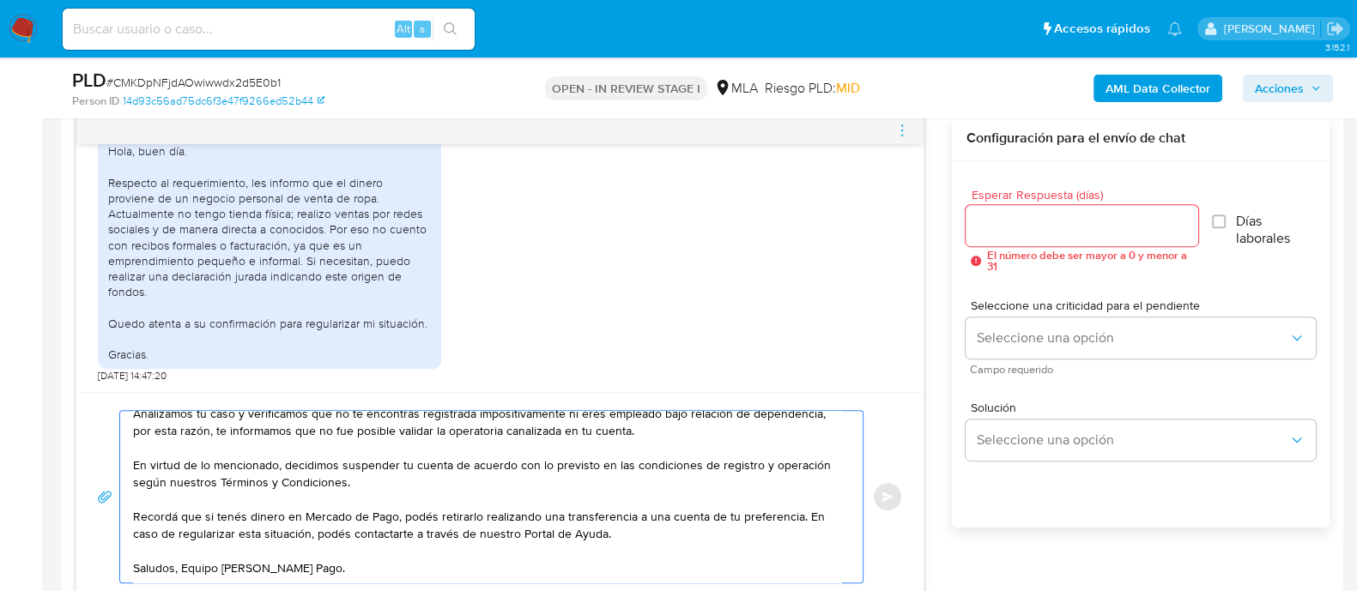
scroll to position [868, 0]
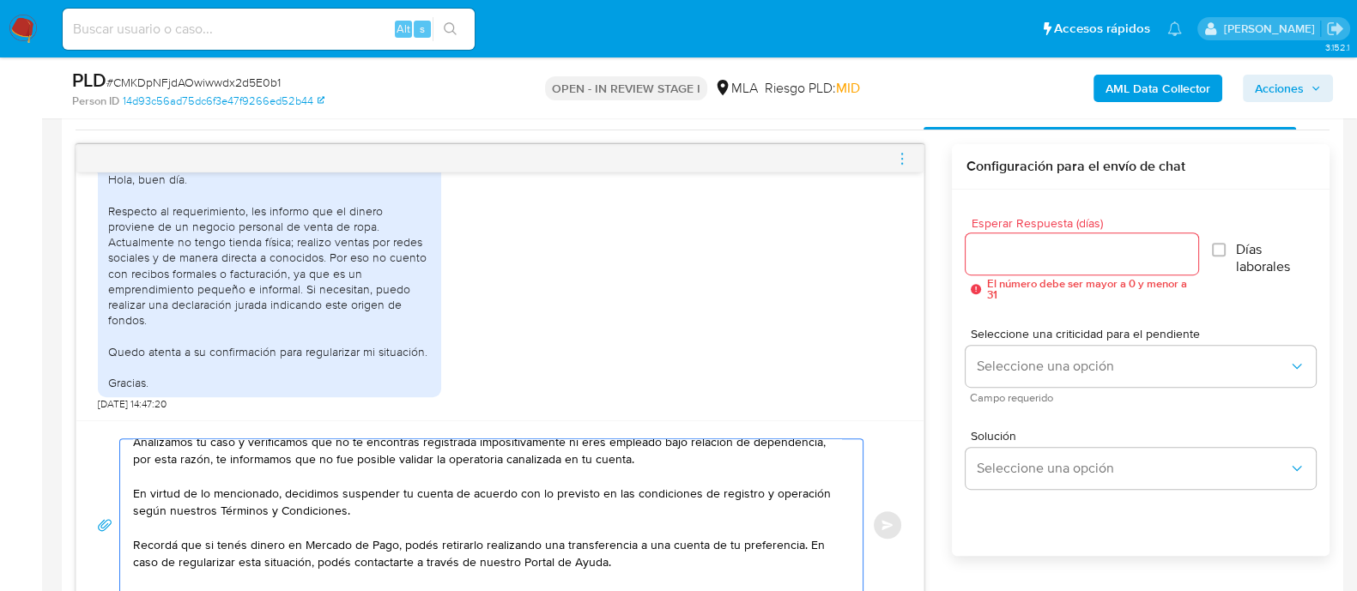
type textarea "Hola Flavia, Muchas gracias por tu respuesta. Analizamos tu caso y verificamos …"
click at [1002, 251] on input "Esperar Respuesta (días)" at bounding box center [1081, 254] width 232 height 22
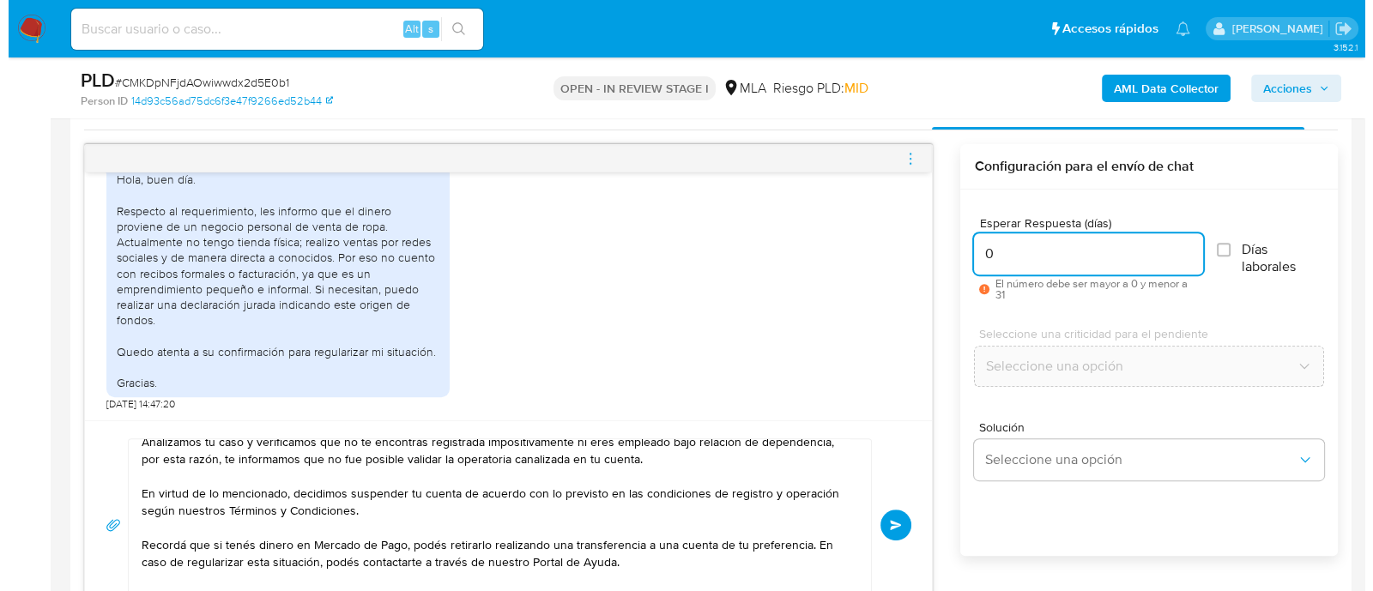
scroll to position [0, 0]
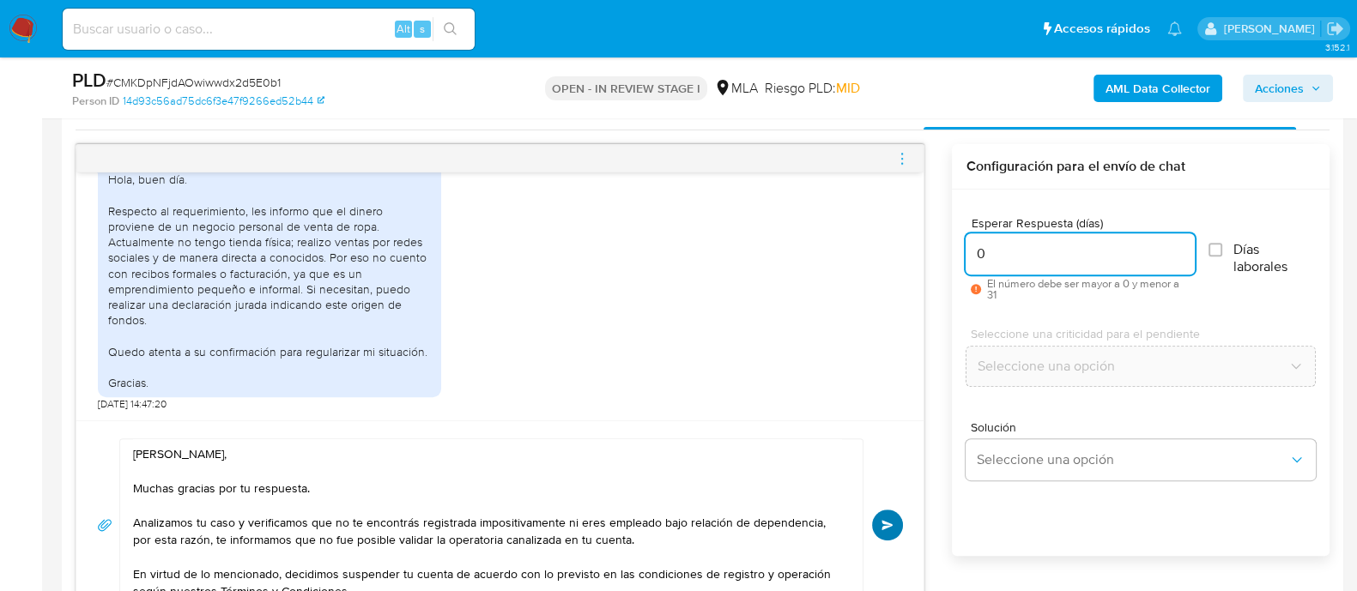
type input "0"
click at [893, 525] on span "Enviar" at bounding box center [887, 525] width 12 height 10
click at [897, 151] on icon "menu-action" at bounding box center [901, 158] width 15 height 15
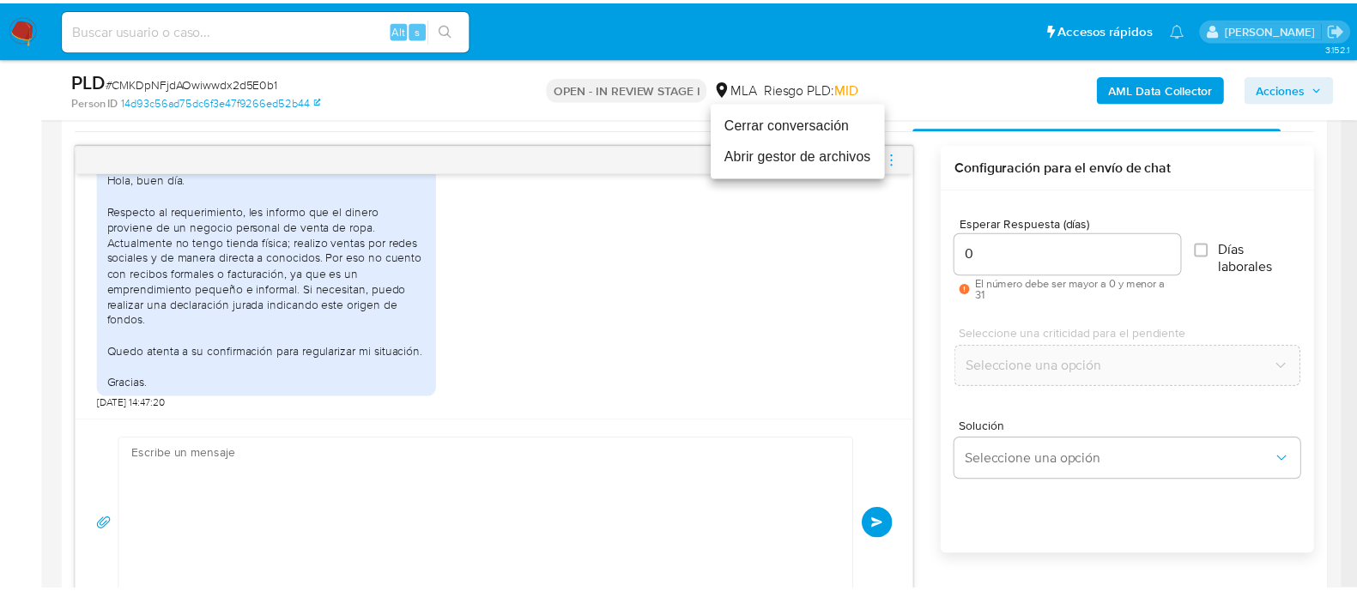
scroll to position [1324, 0]
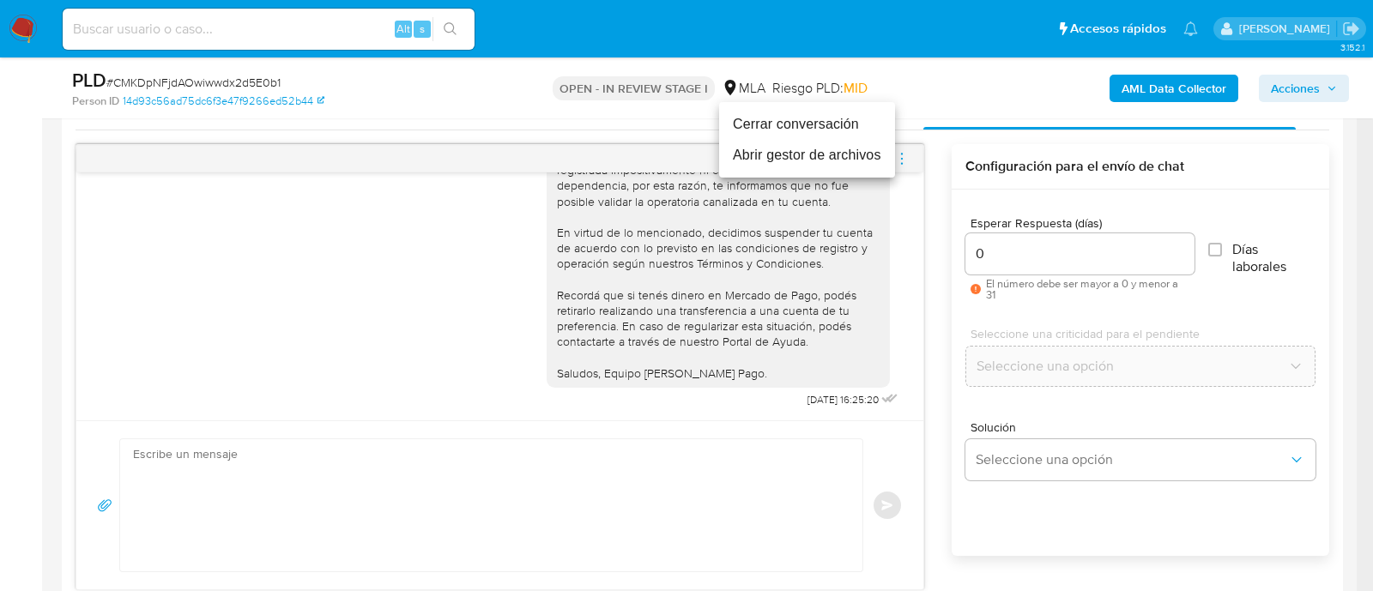
click at [813, 129] on li "Cerrar conversación" at bounding box center [807, 124] width 176 height 31
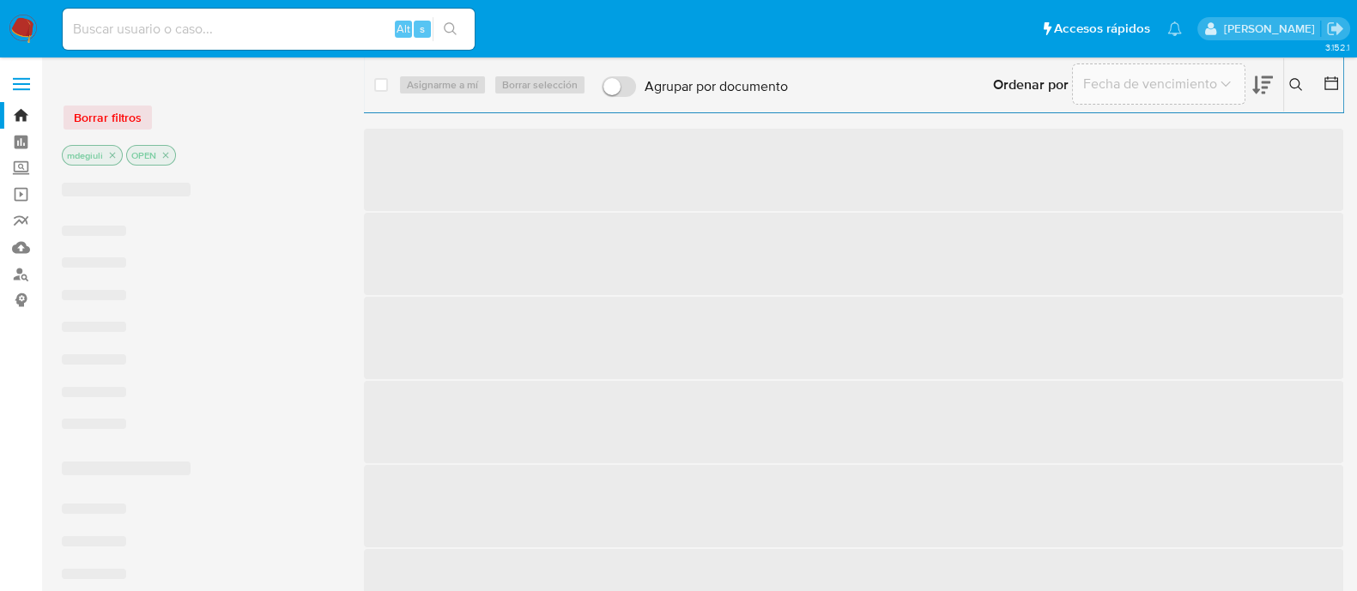
click at [216, 27] on input at bounding box center [269, 29] width 412 height 22
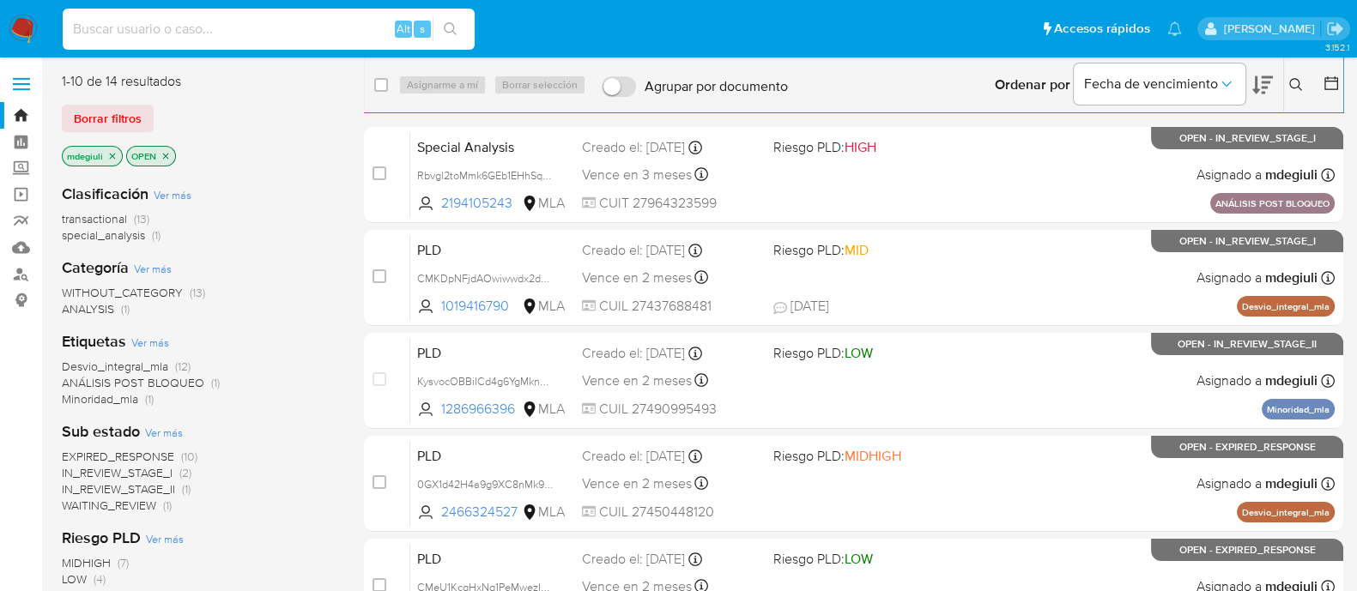
paste input "270424267"
type input "270424267"
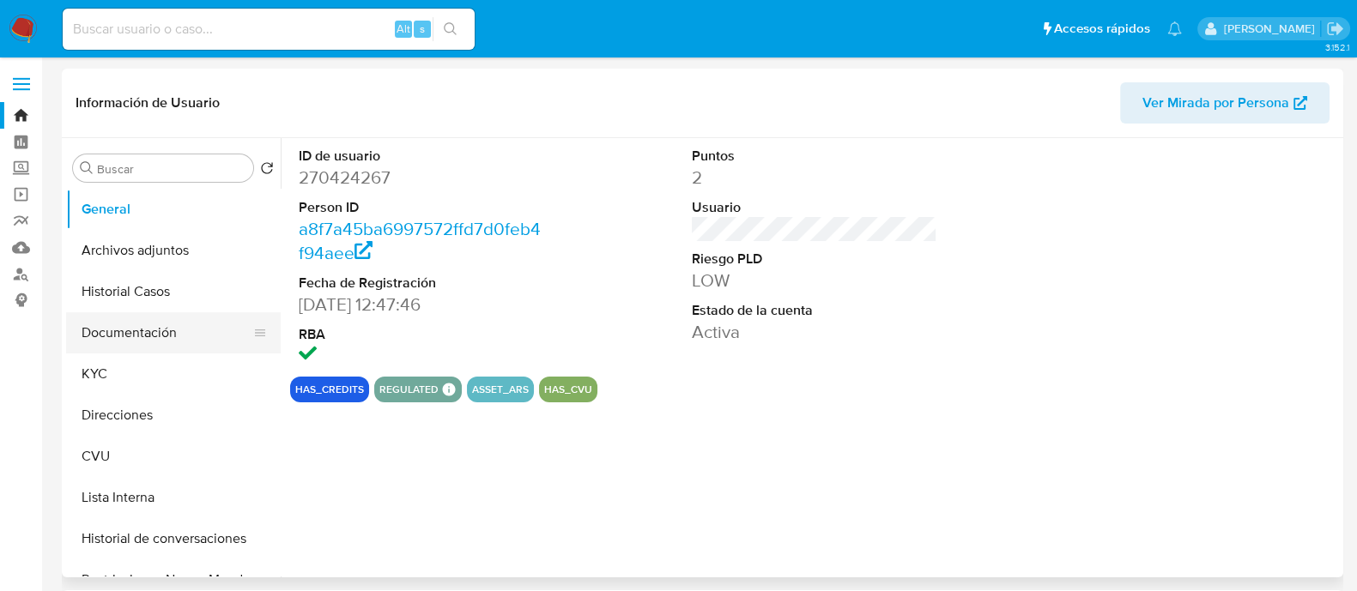
select select "10"
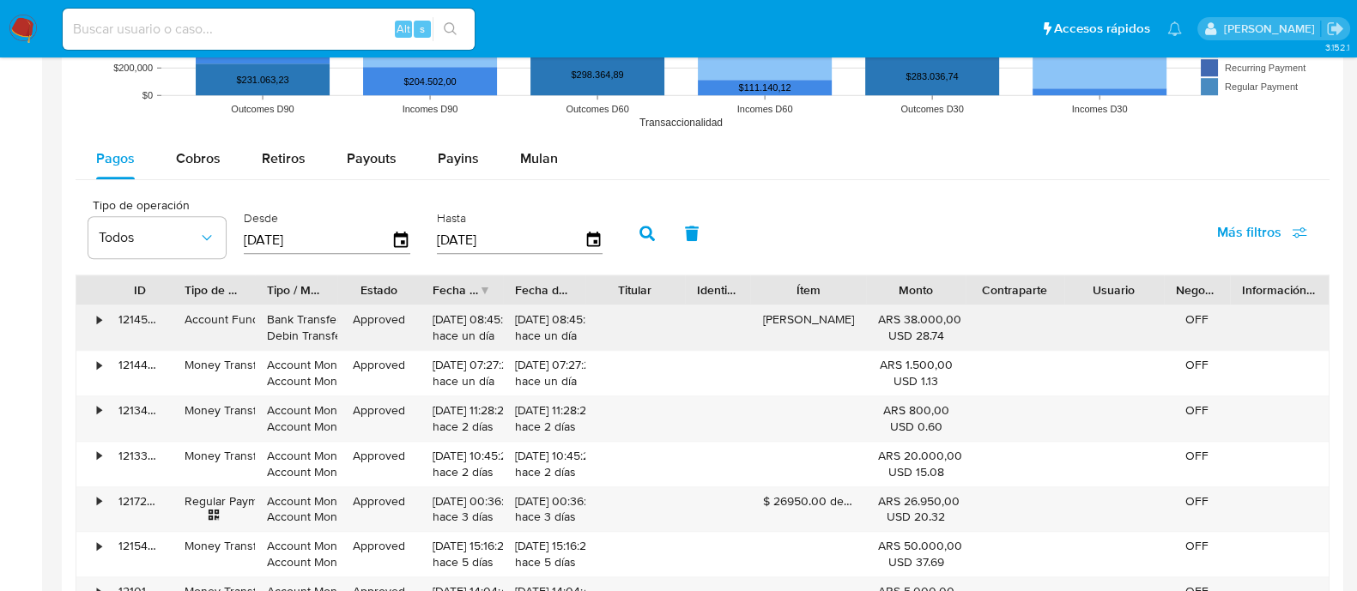
scroll to position [1501, 0]
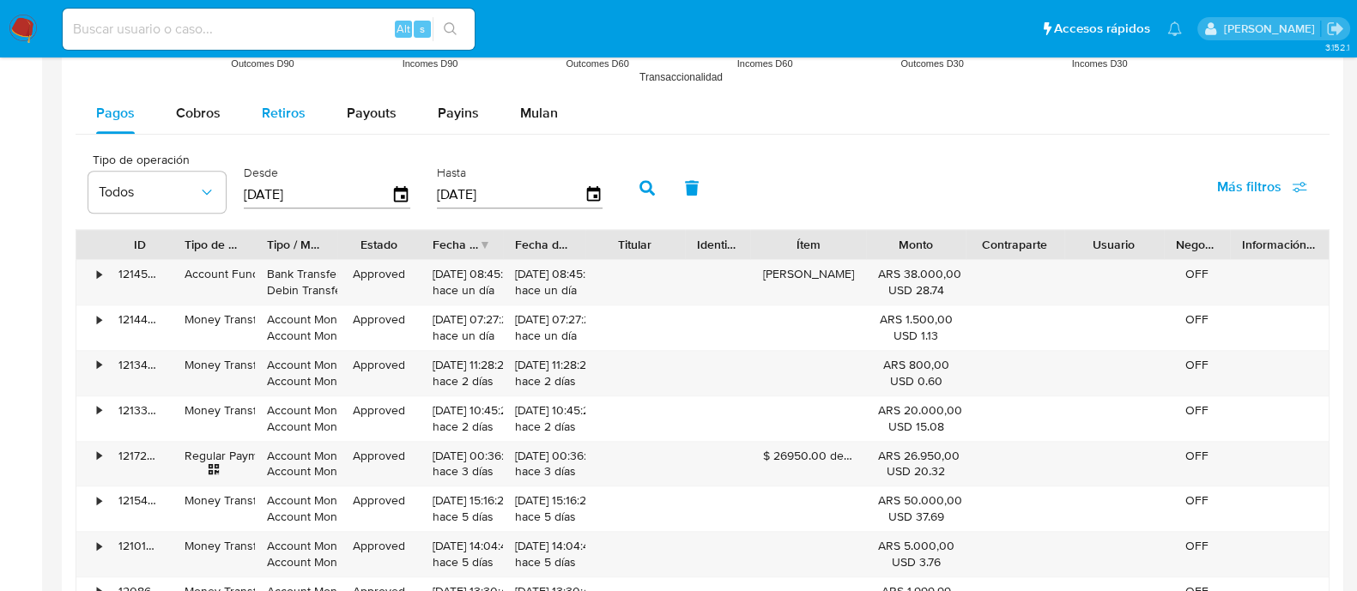
click at [275, 109] on span "Retiros" at bounding box center [284, 113] width 44 height 20
select select "10"
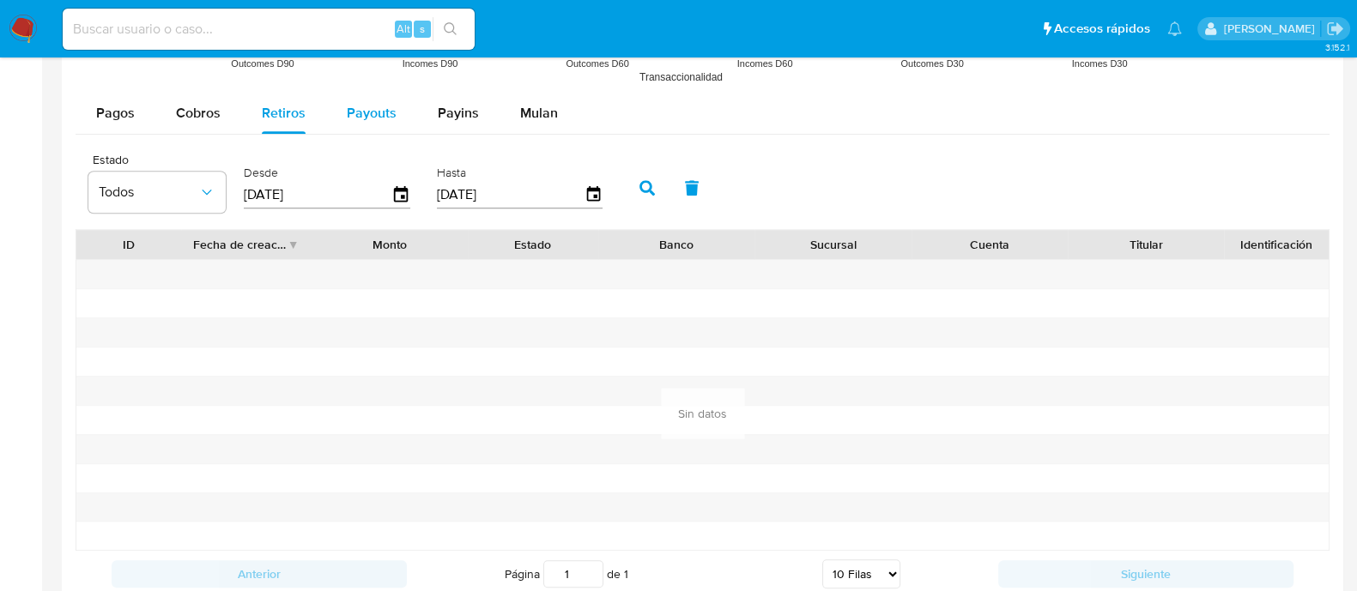
click at [384, 122] on div "Payouts" at bounding box center [372, 113] width 50 height 41
select select "10"
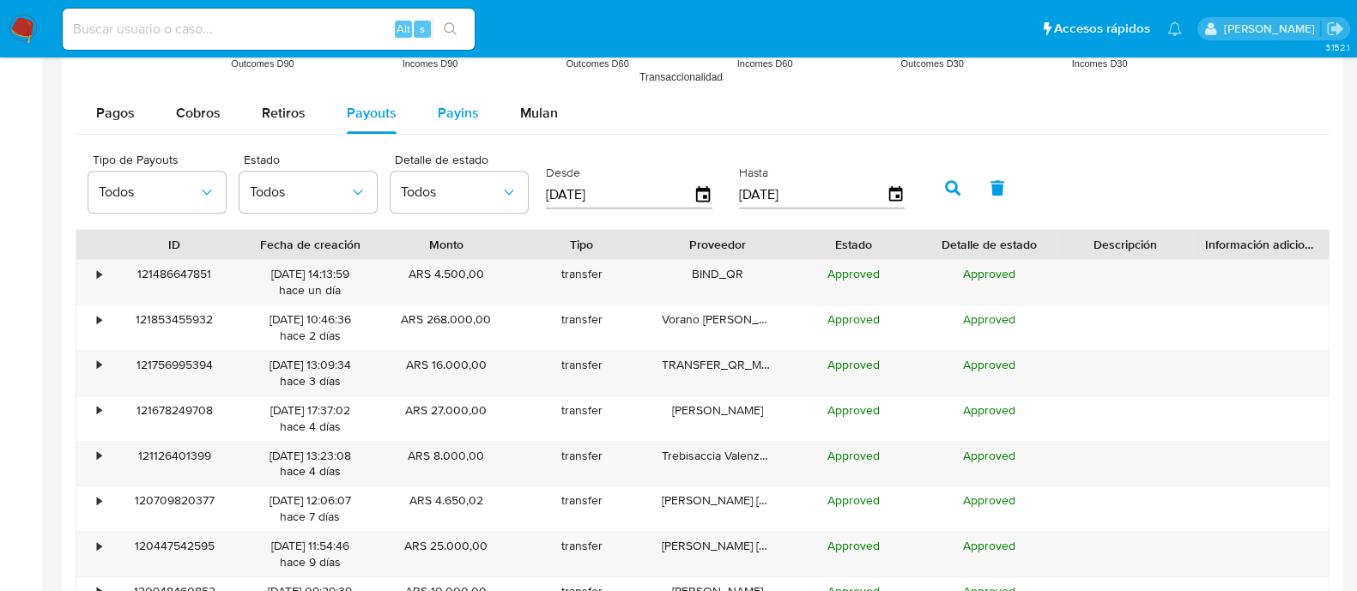
click at [457, 122] on div "Payins" at bounding box center [458, 113] width 41 height 41
select select "10"
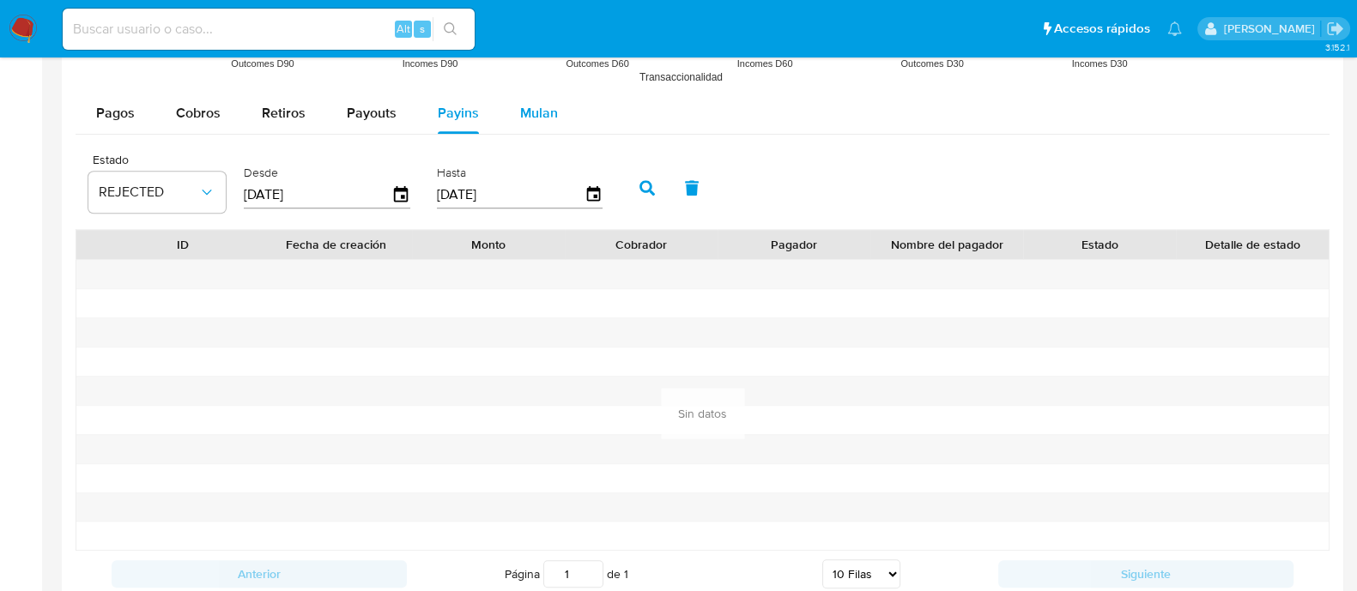
click at [507, 119] on button "Mulan" at bounding box center [538, 113] width 79 height 41
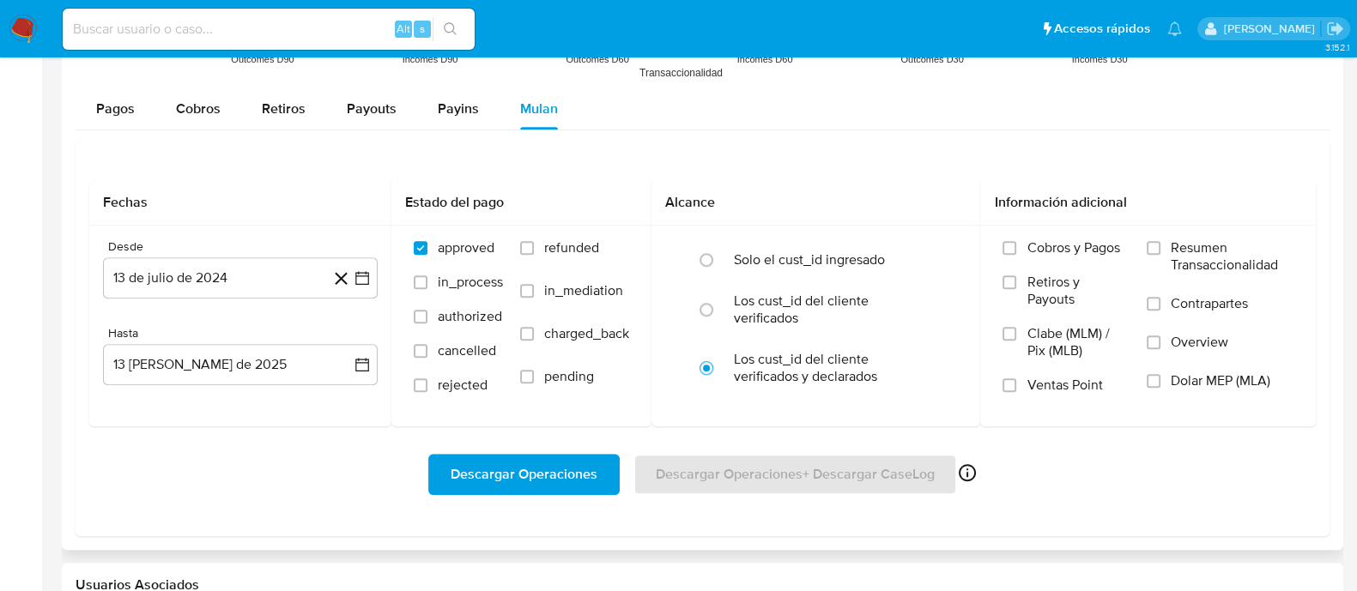
scroll to position [1405, 0]
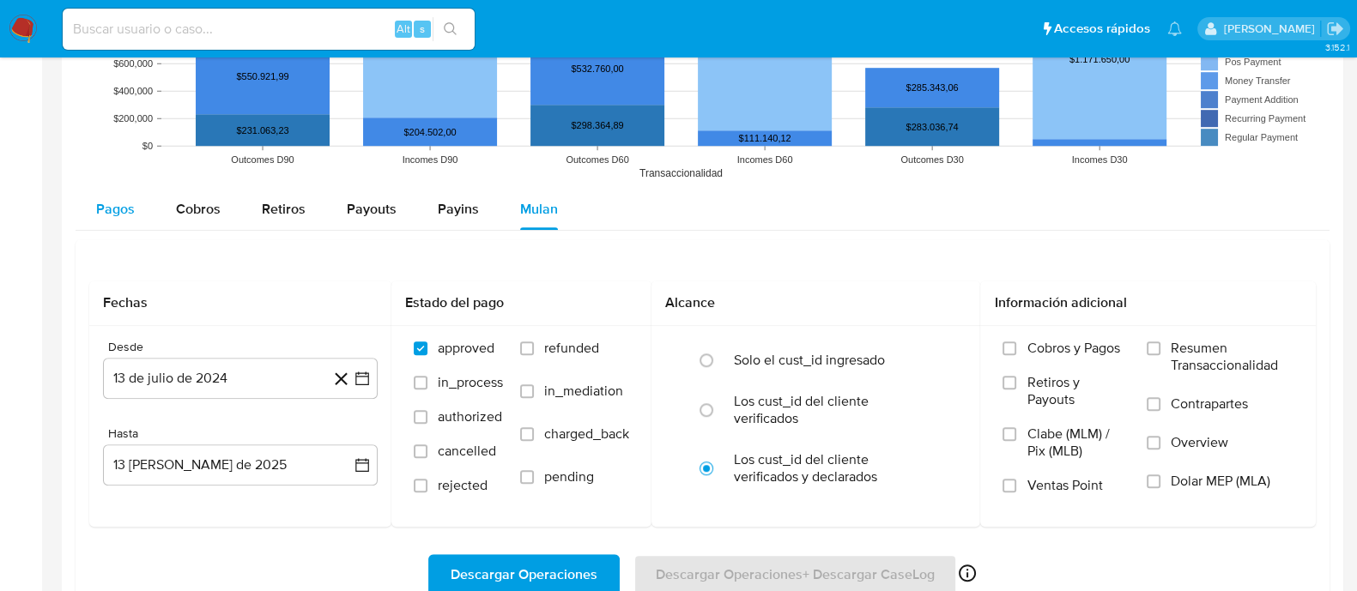
click at [137, 220] on button "Pagos" at bounding box center [116, 209] width 80 height 41
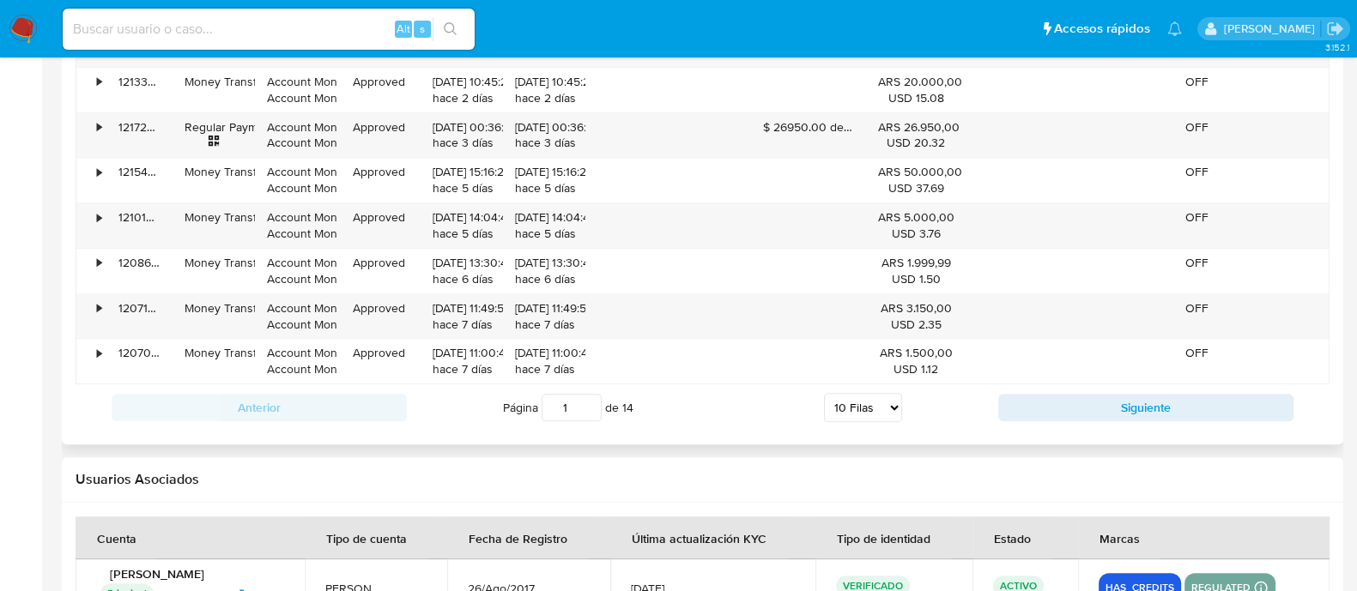
scroll to position [1834, 0]
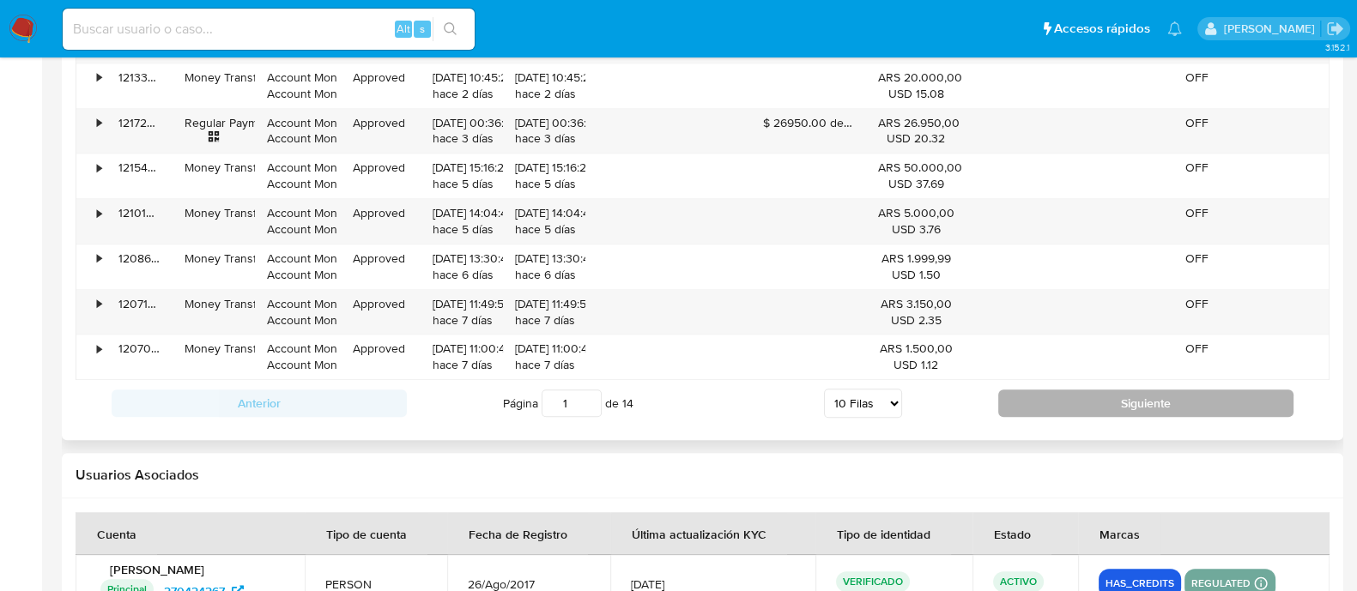
click at [1156, 407] on button "Siguiente" at bounding box center [1145, 403] width 295 height 27
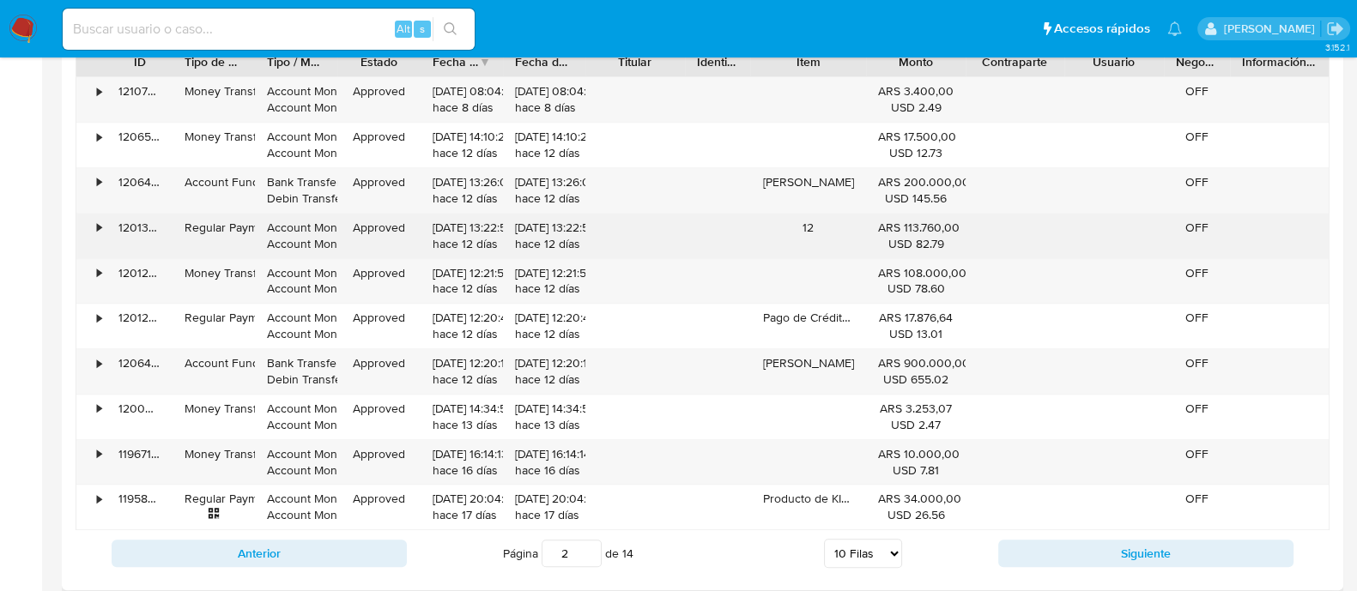
scroll to position [1727, 0]
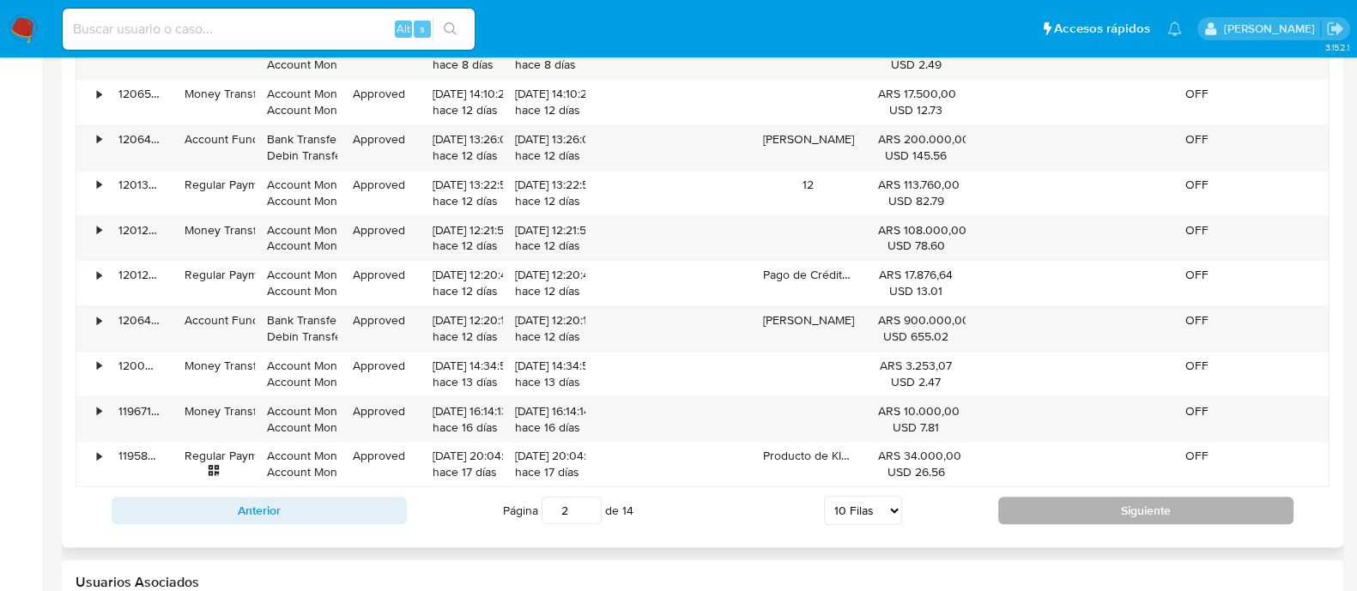
click at [1104, 508] on button "Siguiente" at bounding box center [1145, 510] width 295 height 27
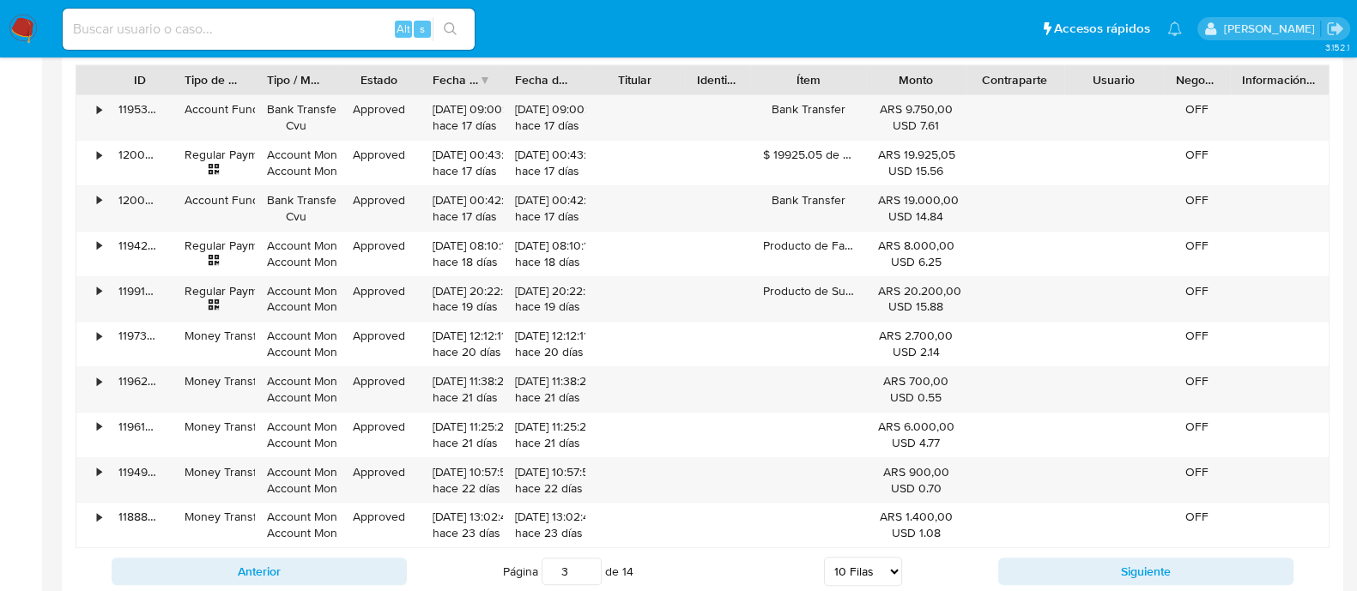
scroll to position [1619, 0]
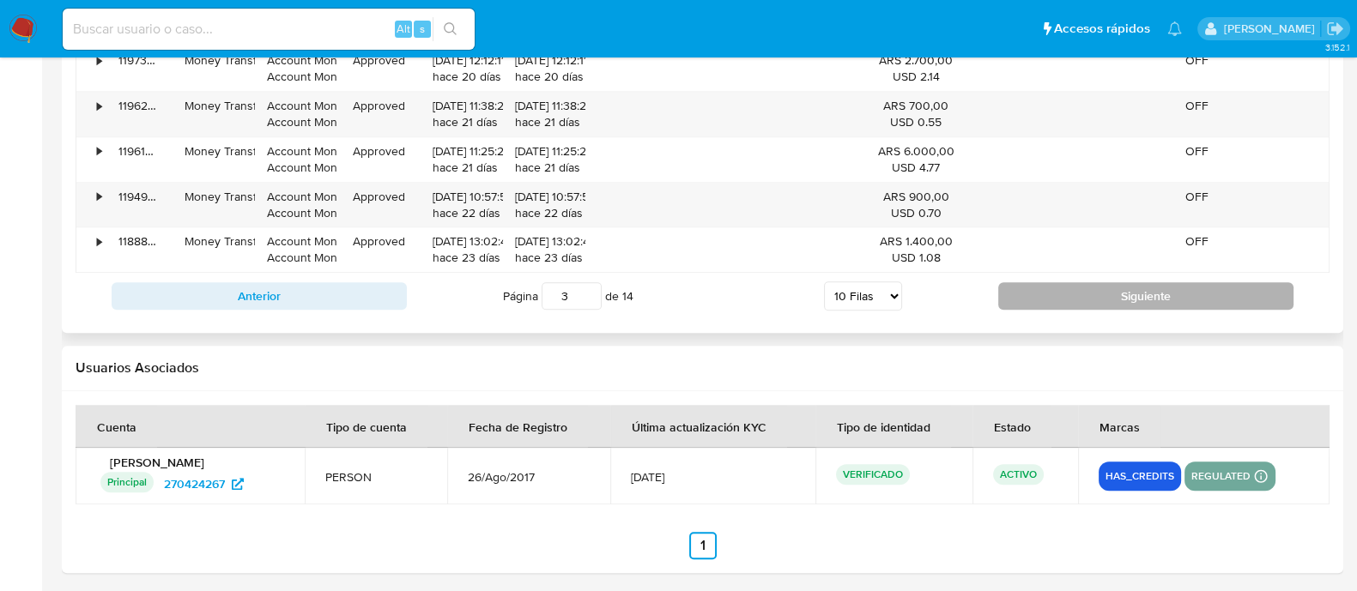
click at [1083, 288] on button "Siguiente" at bounding box center [1145, 295] width 295 height 27
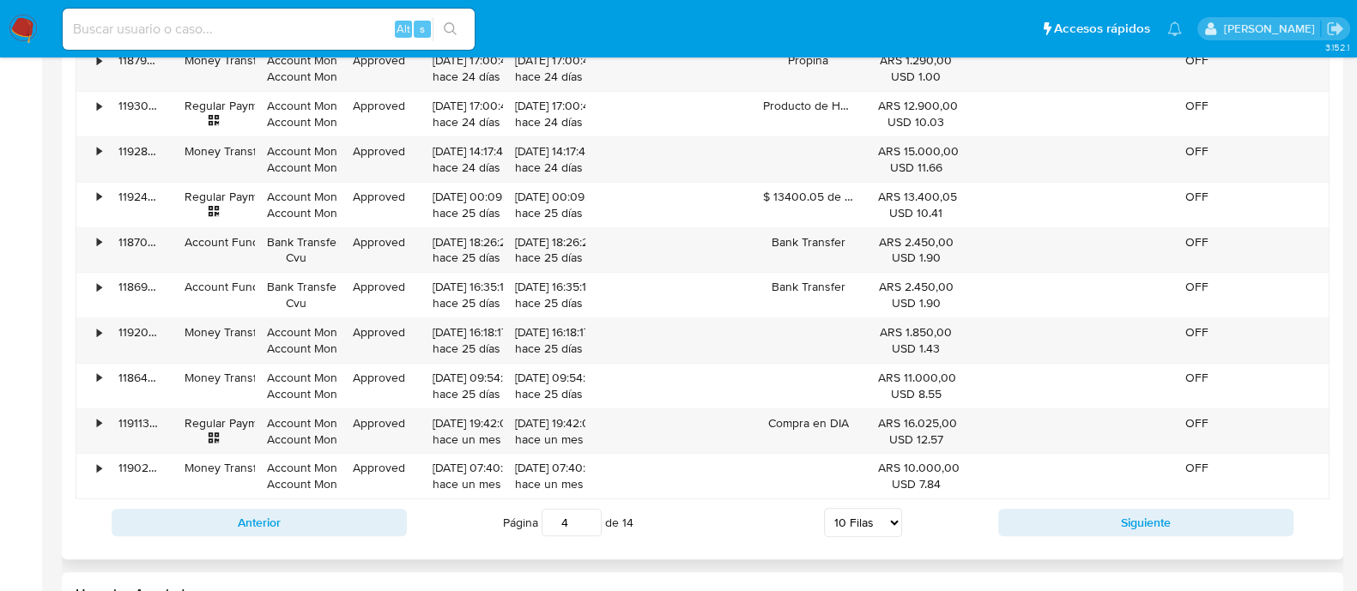
scroll to position [1834, 0]
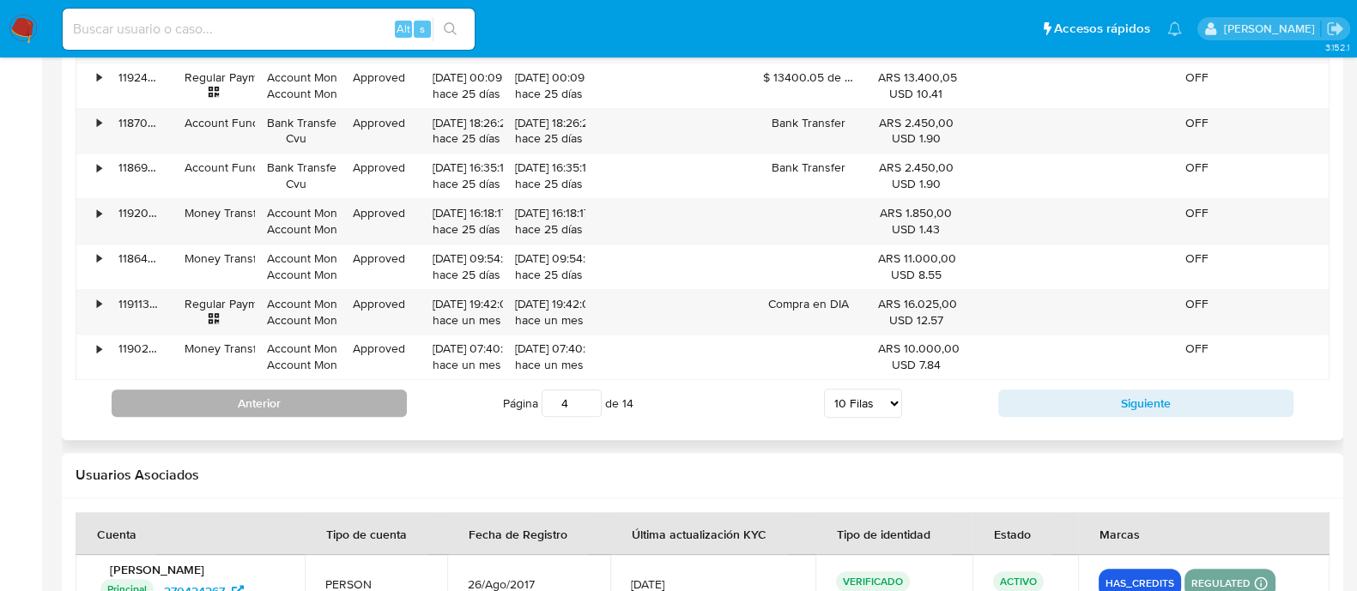
click at [348, 410] on button "Anterior" at bounding box center [259, 403] width 295 height 27
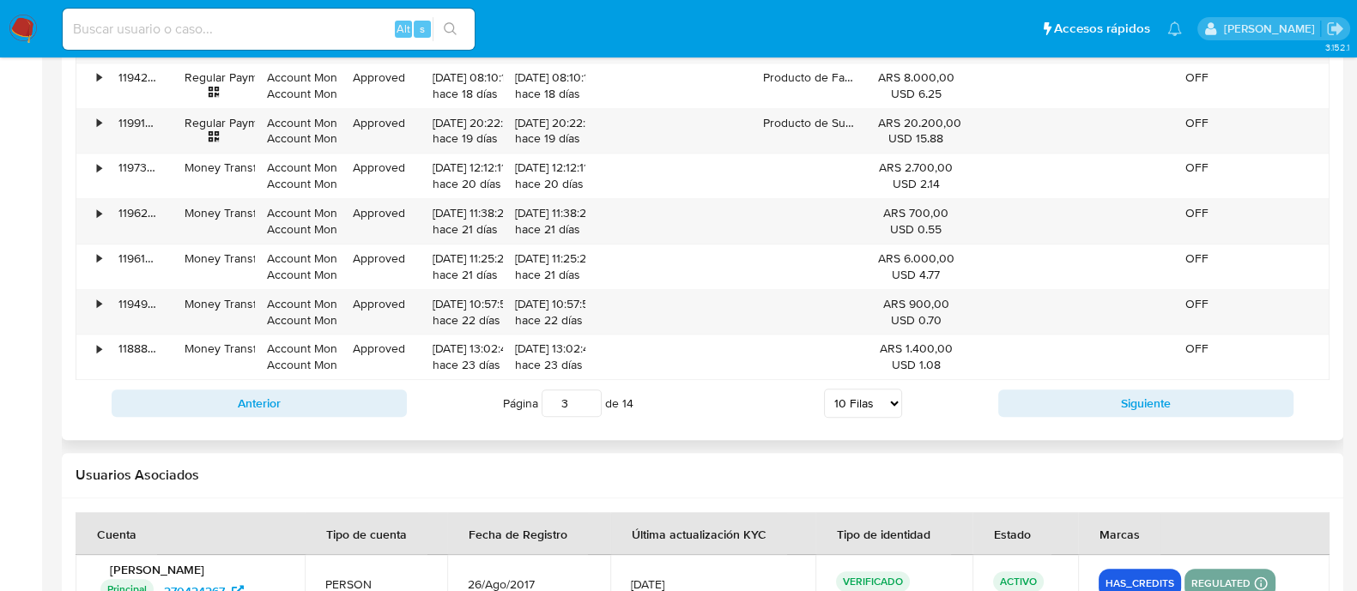
click at [351, 417] on div "Anterior Página 3 de 14 5 Filas 10 Filas 20 Filas 25 Filas 50 Filas 100 Filas S…" at bounding box center [703, 403] width 1254 height 46
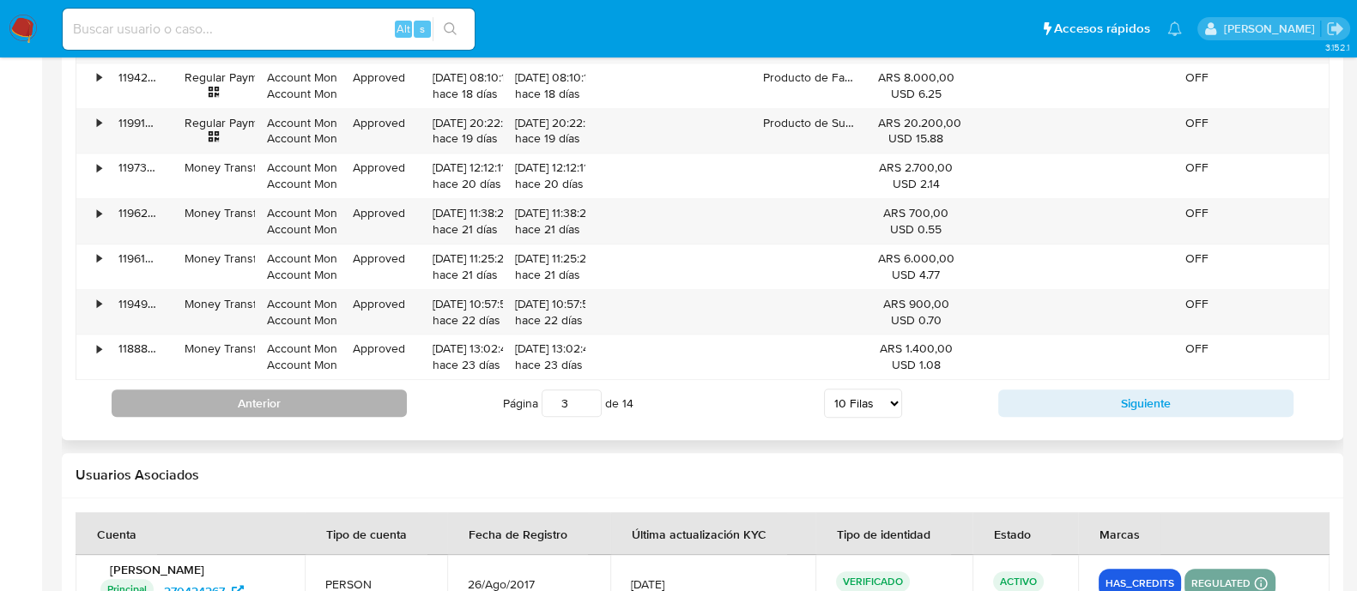
click at [354, 405] on button "Anterior" at bounding box center [259, 403] width 295 height 27
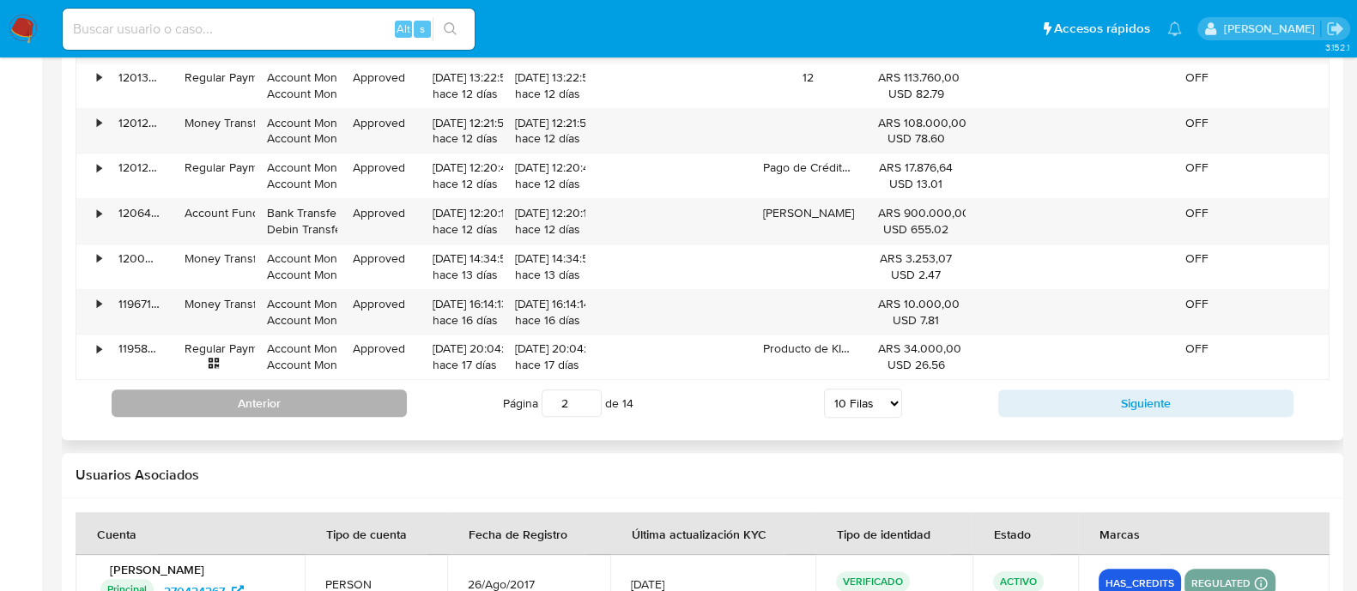
click at [348, 394] on button "Anterior" at bounding box center [259, 403] width 295 height 27
type input "1"
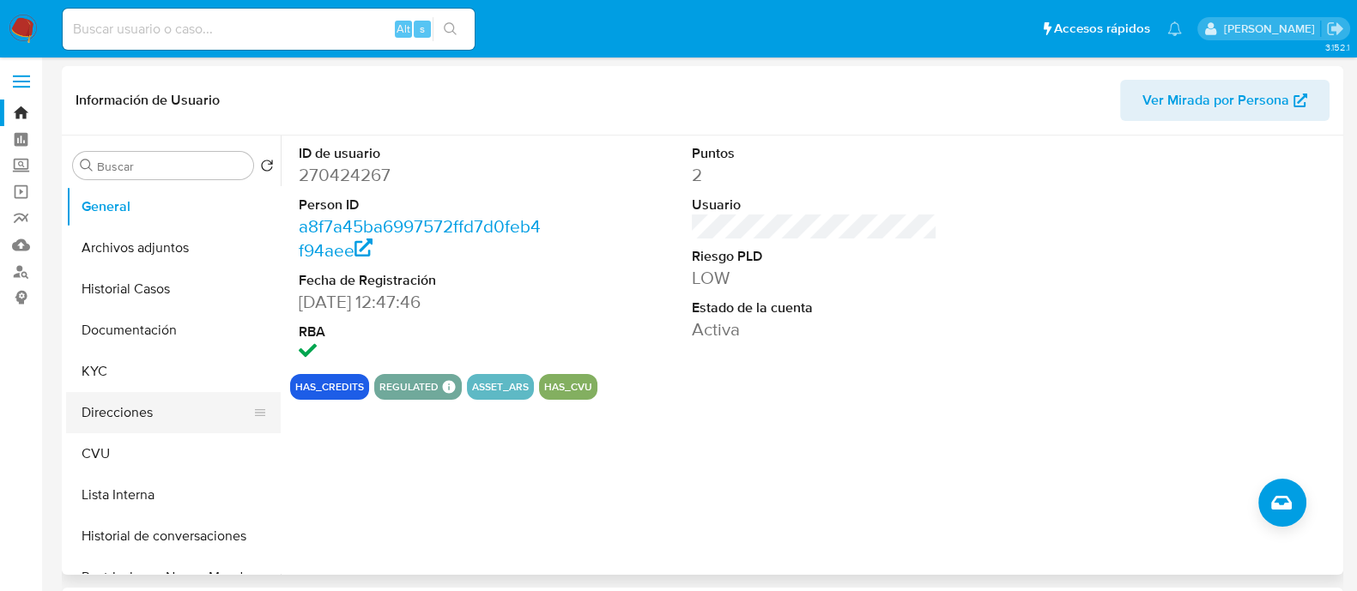
scroll to position [0, 0]
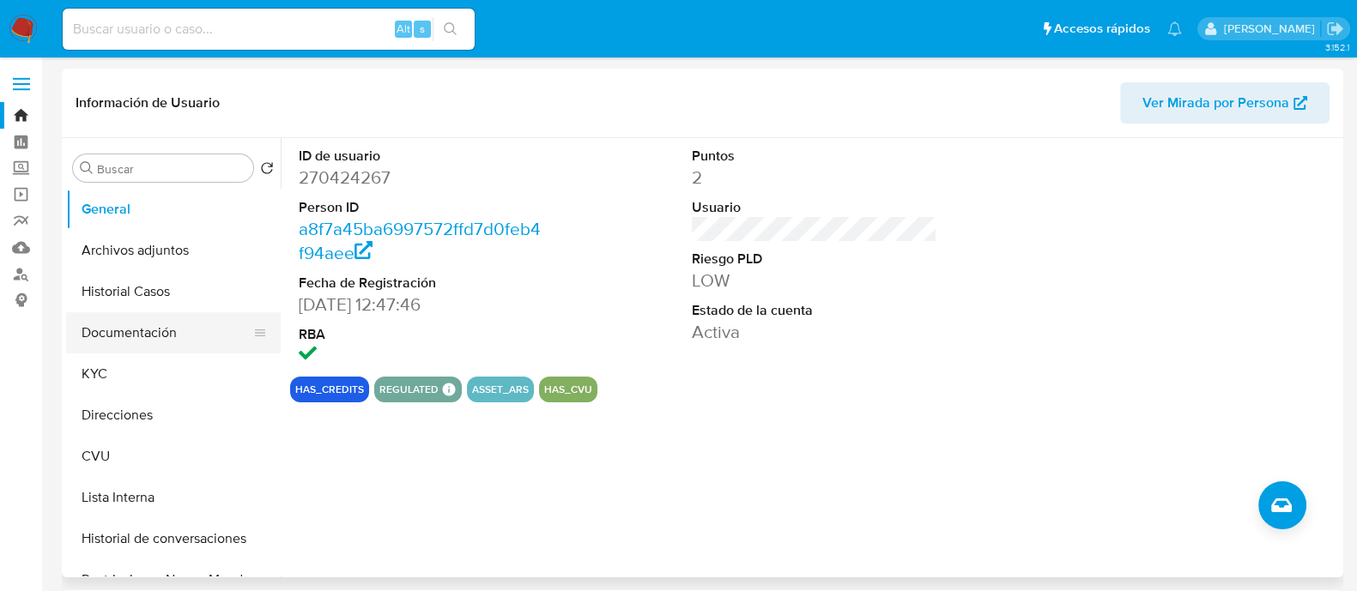
click at [135, 336] on button "Documentación" at bounding box center [166, 332] width 201 height 41
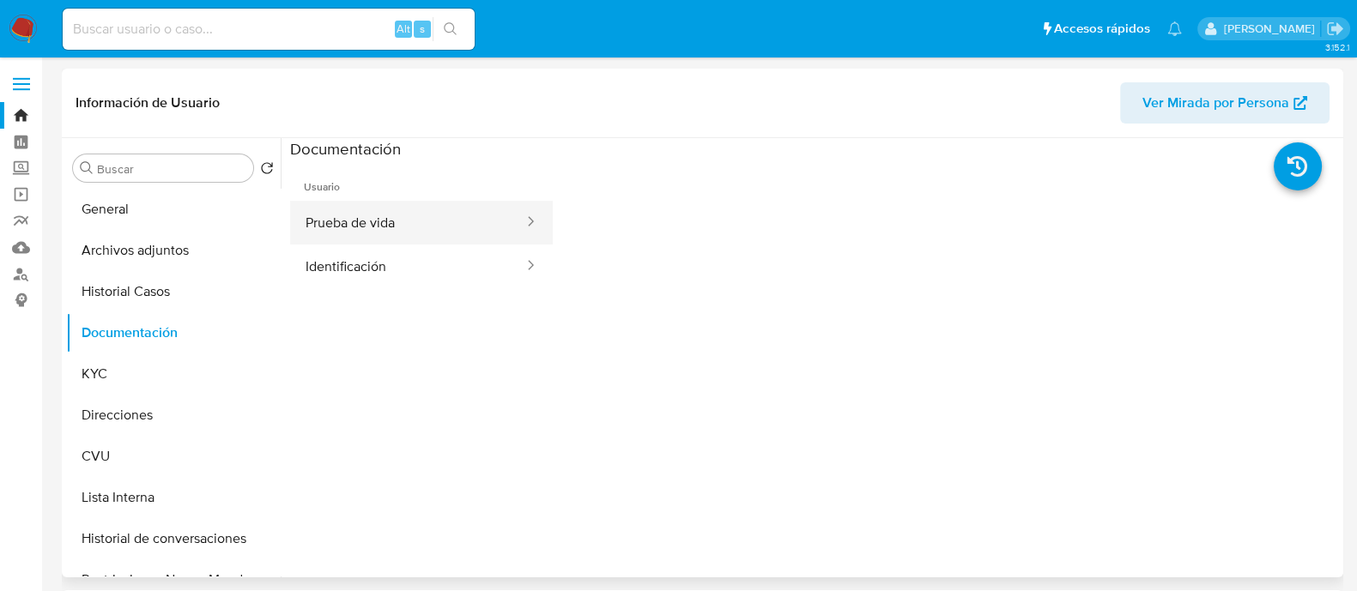
click at [392, 233] on button "Prueba de vida" at bounding box center [407, 223] width 235 height 44
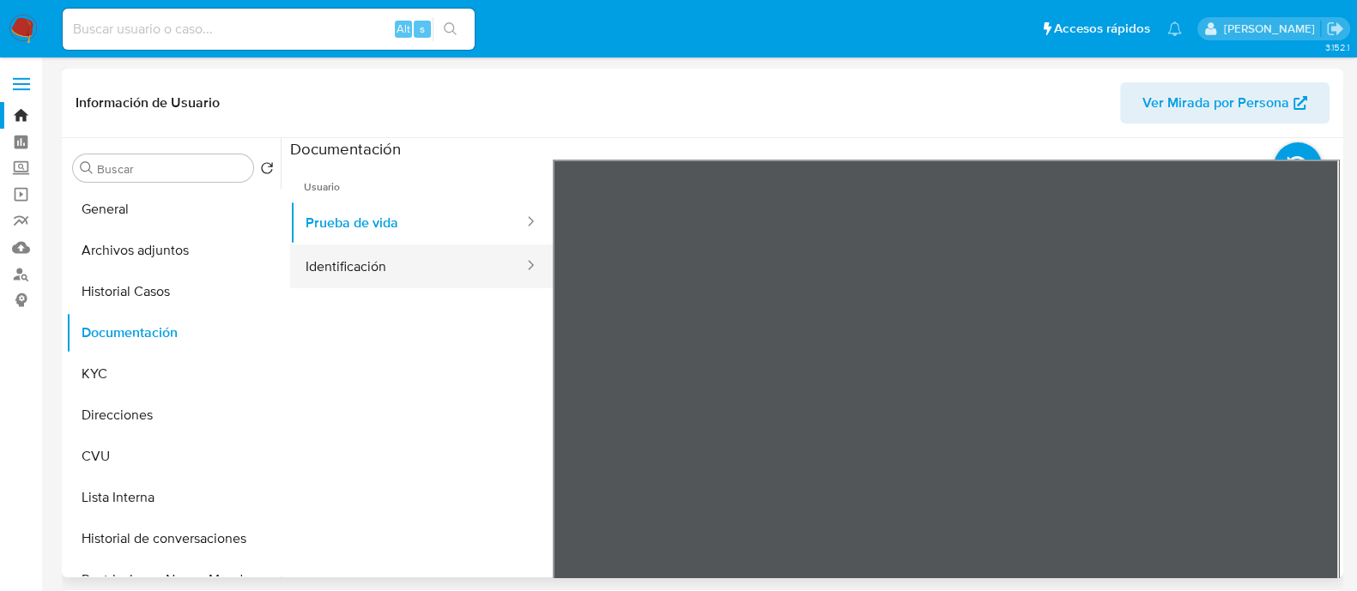
click at [366, 259] on button "Identificación" at bounding box center [407, 267] width 235 height 44
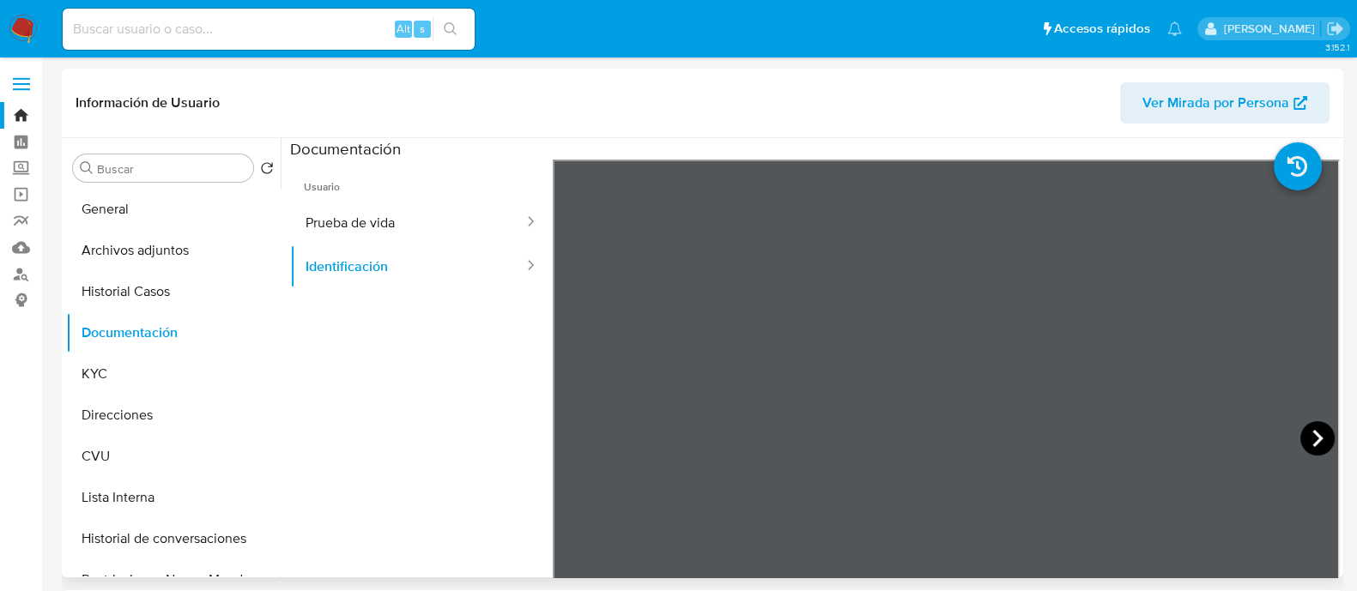
click at [1315, 431] on icon at bounding box center [1317, 438] width 34 height 34
click at [572, 427] on icon at bounding box center [574, 438] width 34 height 34
click at [1316, 445] on icon at bounding box center [1317, 438] width 34 height 34
click at [571, 442] on icon at bounding box center [573, 438] width 10 height 17
click at [106, 217] on button "General" at bounding box center [166, 209] width 201 height 41
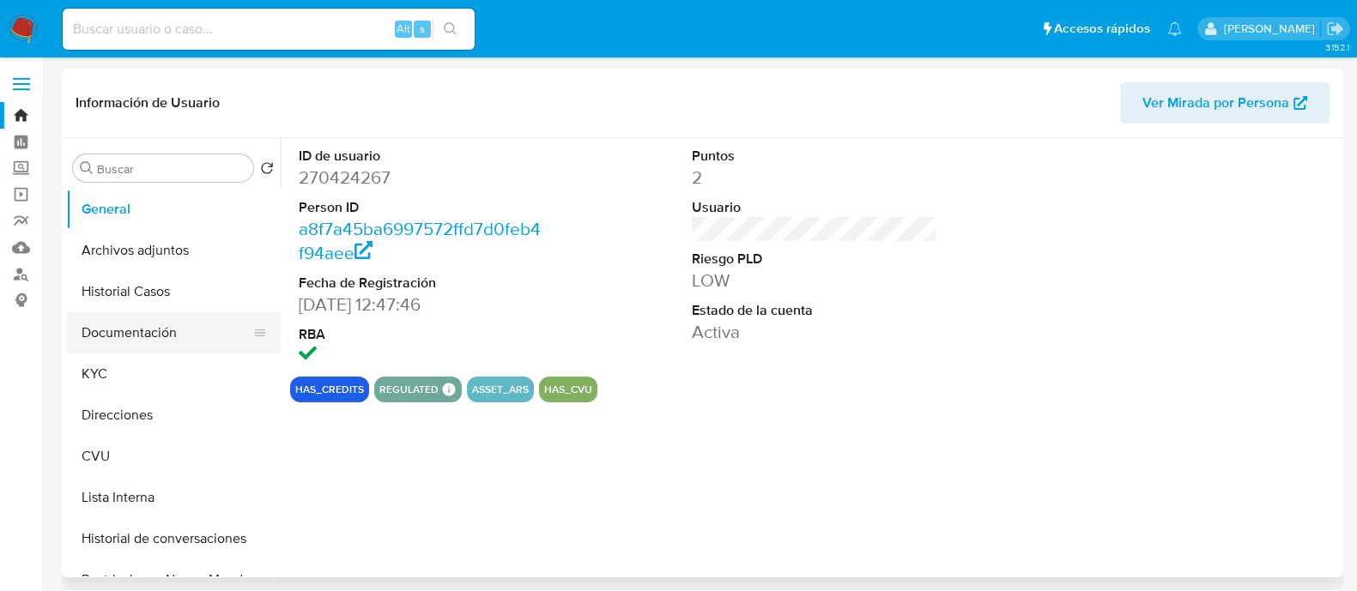
click at [142, 334] on button "Documentación" at bounding box center [166, 332] width 201 height 41
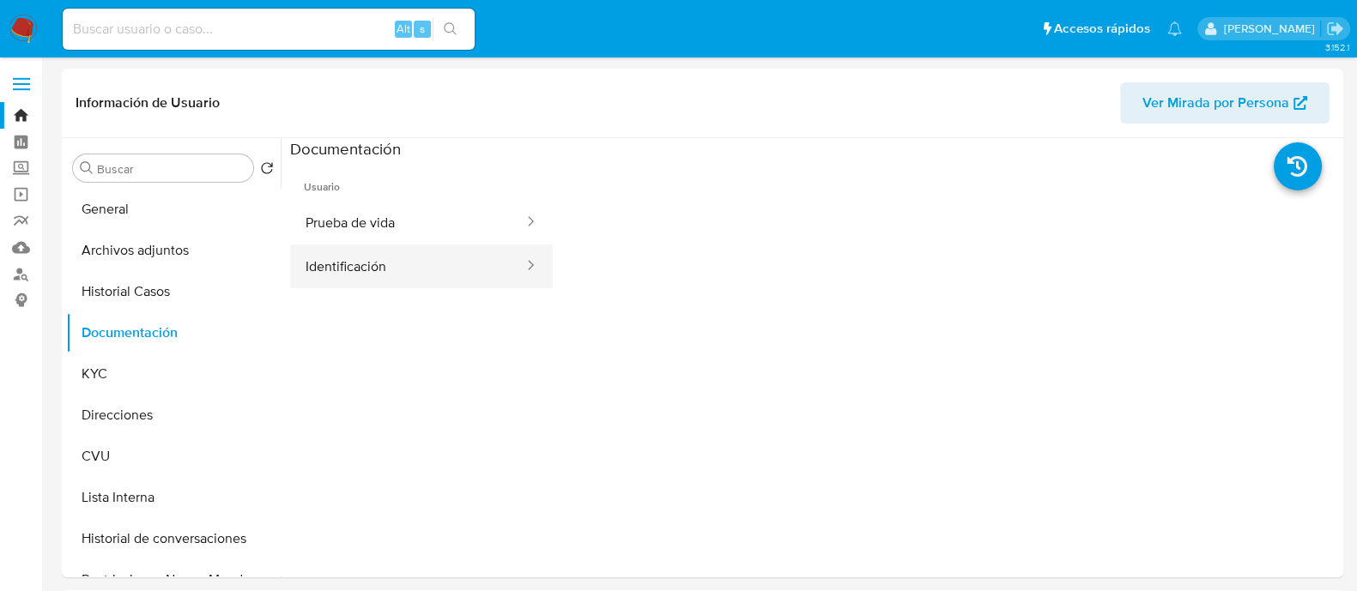
click at [446, 255] on button "Identificación" at bounding box center [407, 267] width 235 height 44
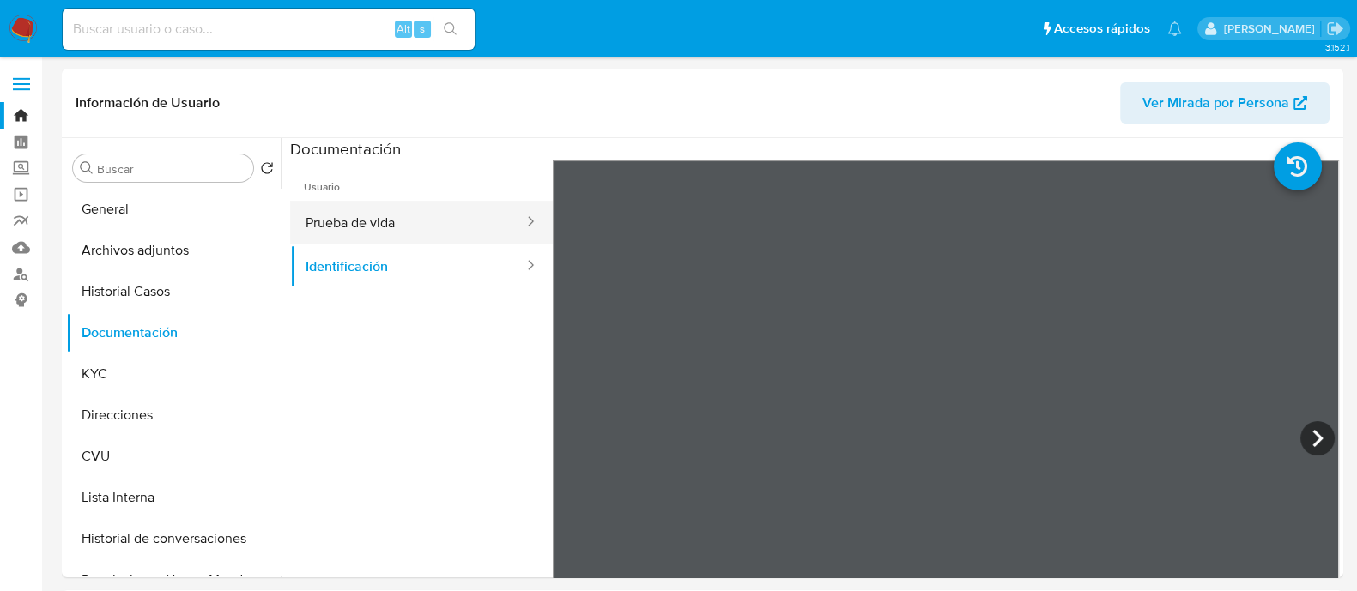
click at [515, 229] on div at bounding box center [524, 223] width 27 height 20
click at [343, 205] on button "Prueba de vida" at bounding box center [407, 223] width 235 height 44
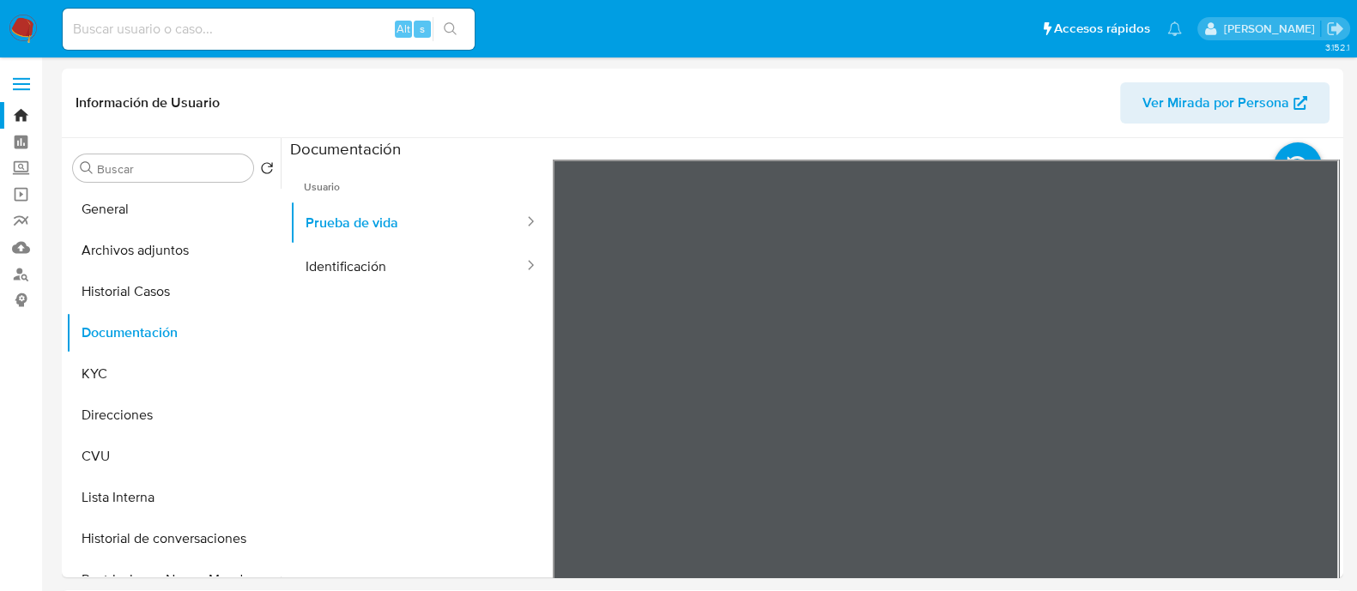
scroll to position [55, 0]
click at [163, 221] on button "General" at bounding box center [166, 209] width 201 height 41
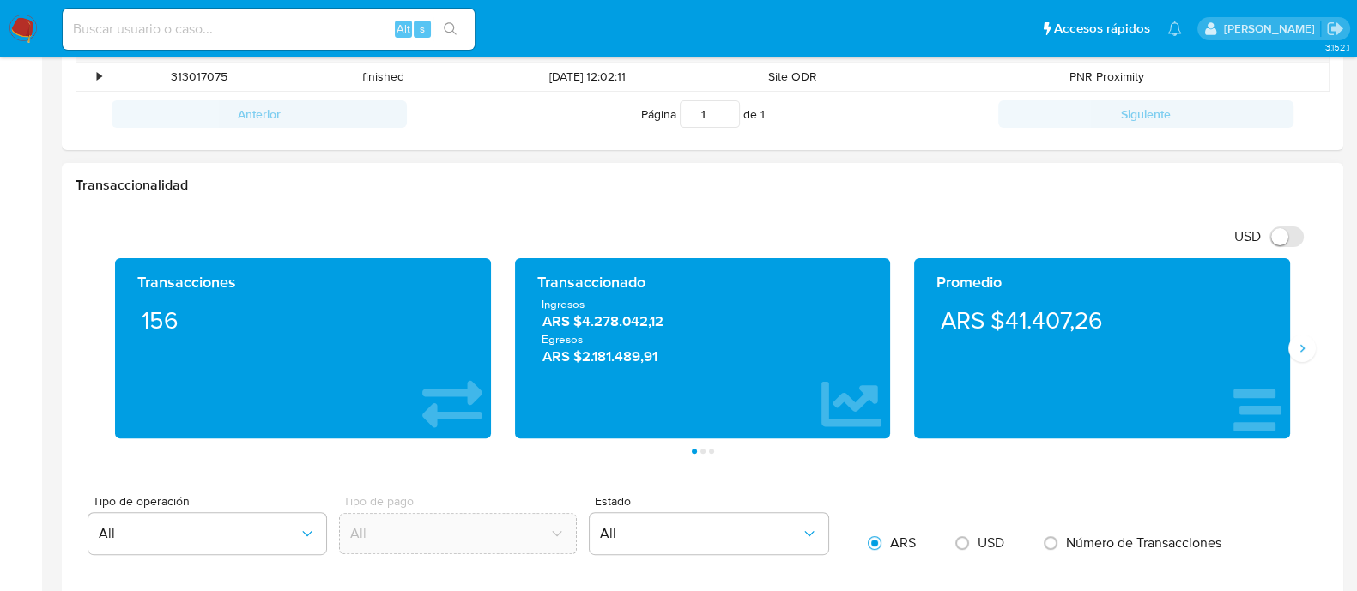
scroll to position [657, 0]
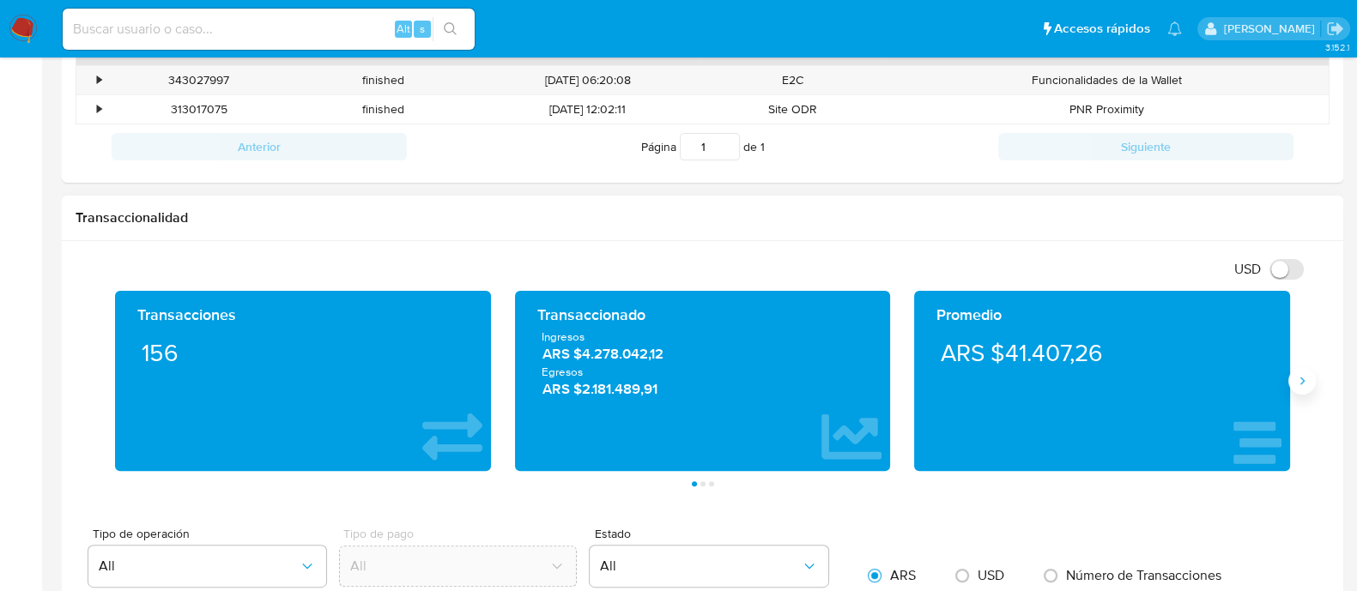
click at [1293, 378] on button "Siguiente" at bounding box center [1301, 380] width 27 height 27
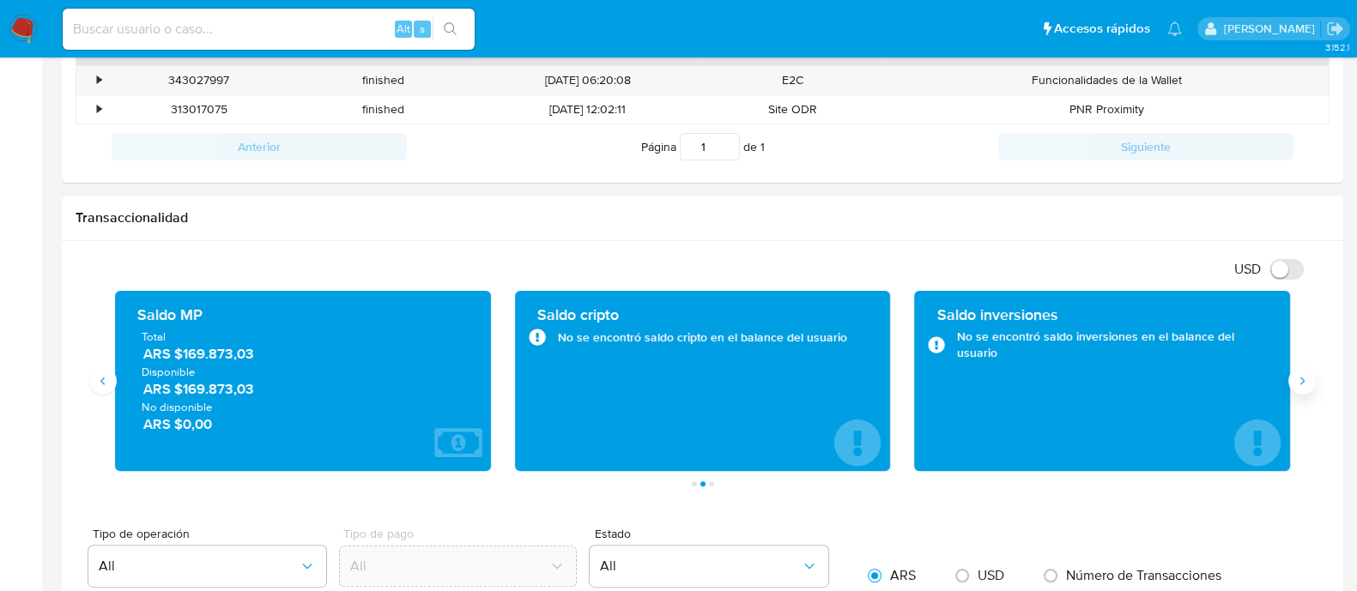
click at [1295, 390] on button "Siguiente" at bounding box center [1301, 380] width 27 height 27
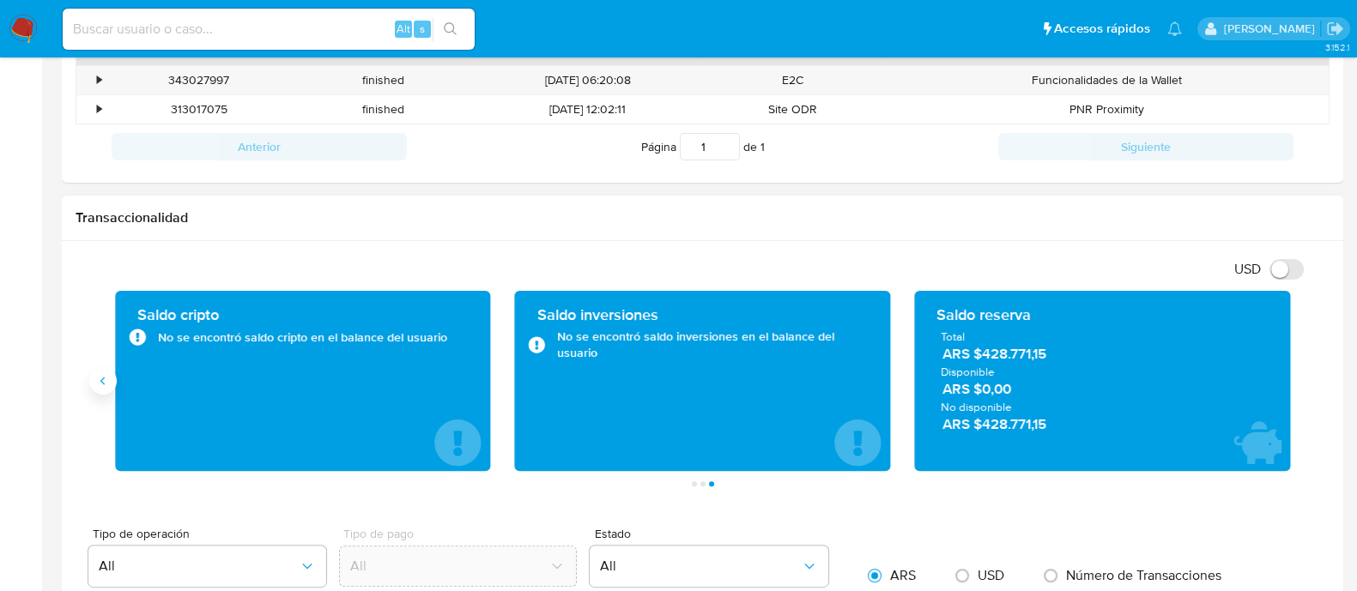
click at [105, 383] on icon "Anterior" at bounding box center [103, 381] width 14 height 14
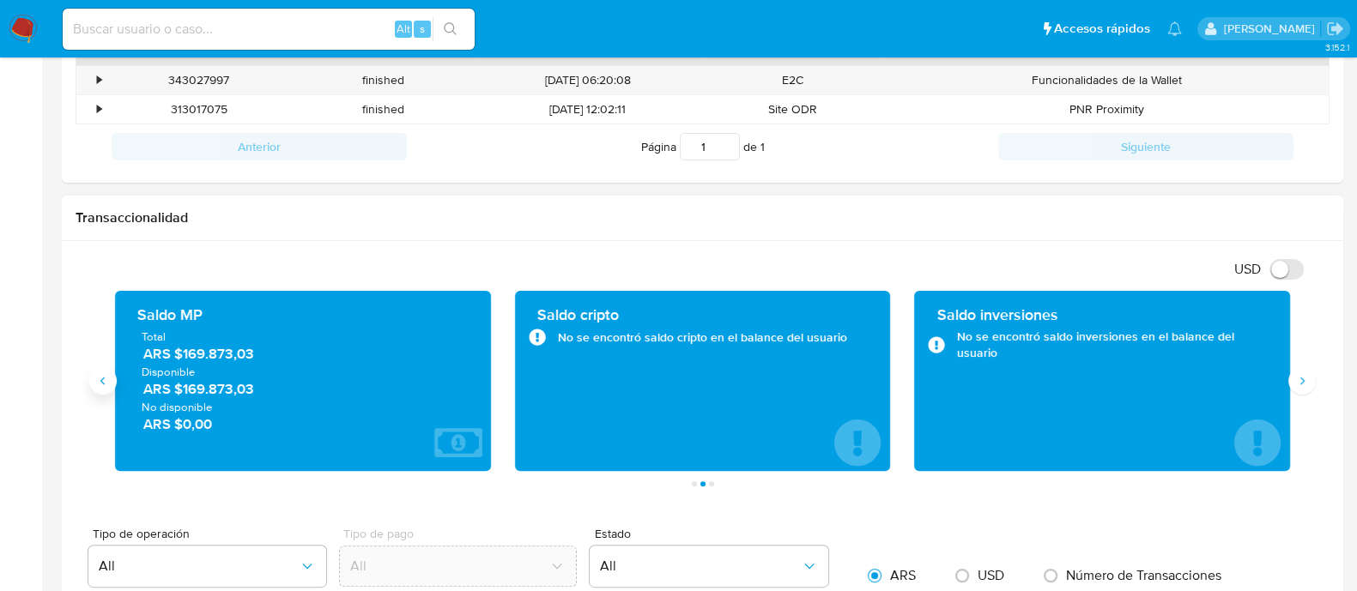
click at [103, 378] on icon "Anterior" at bounding box center [102, 382] width 4 height 8
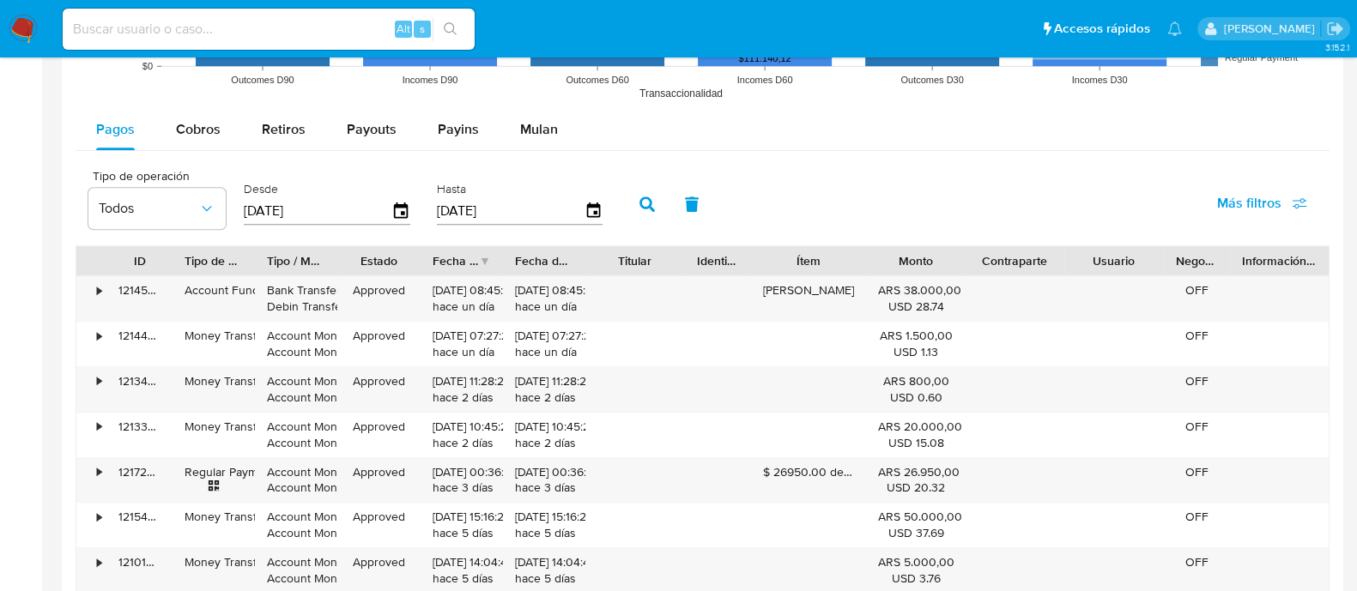
scroll to position [1621, 0]
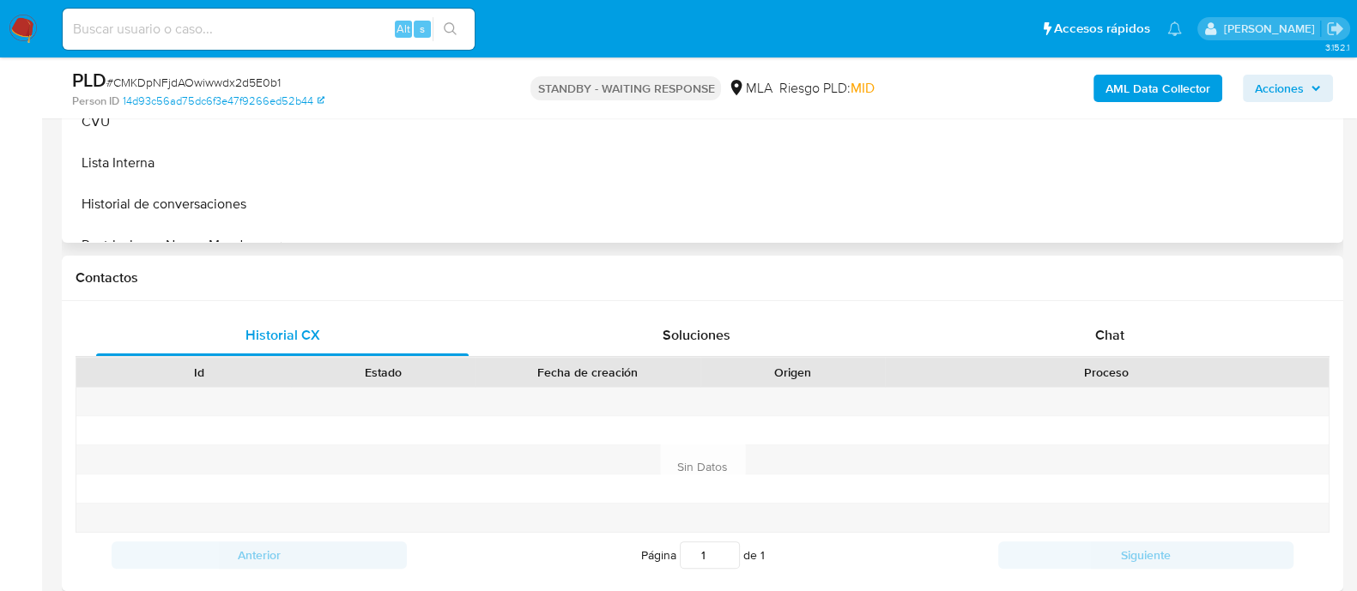
scroll to position [644, 0]
click at [997, 336] on div "Chat" at bounding box center [1109, 333] width 372 height 41
select select "10"
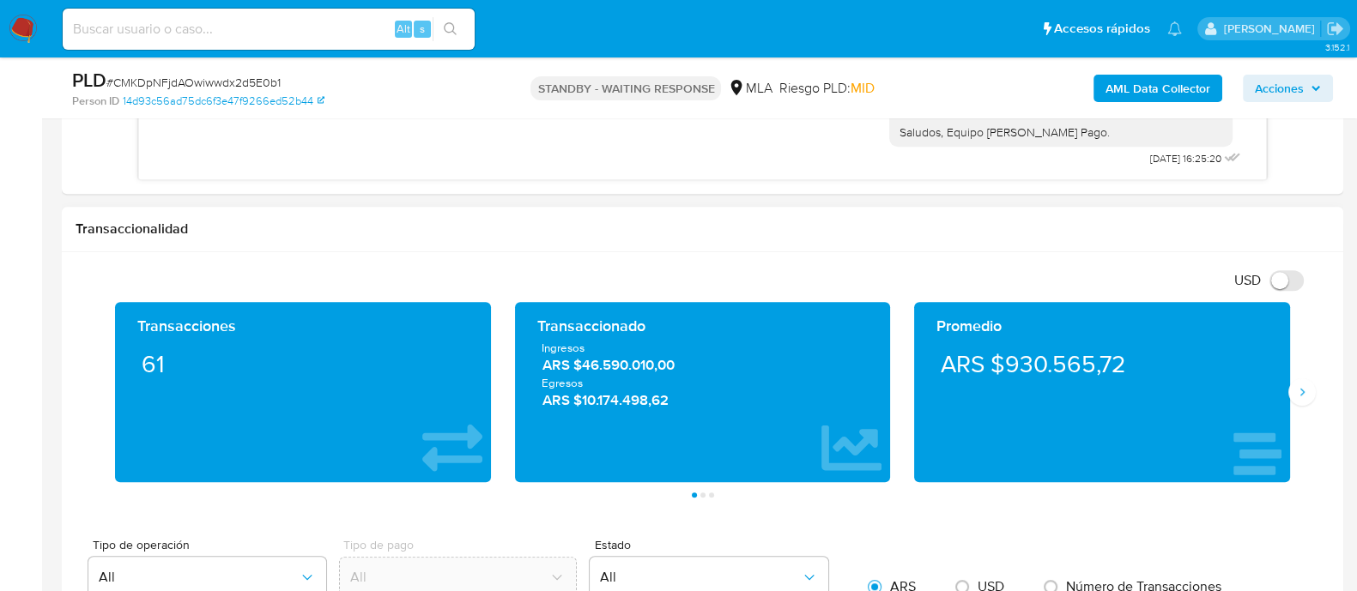
scroll to position [1180, 0]
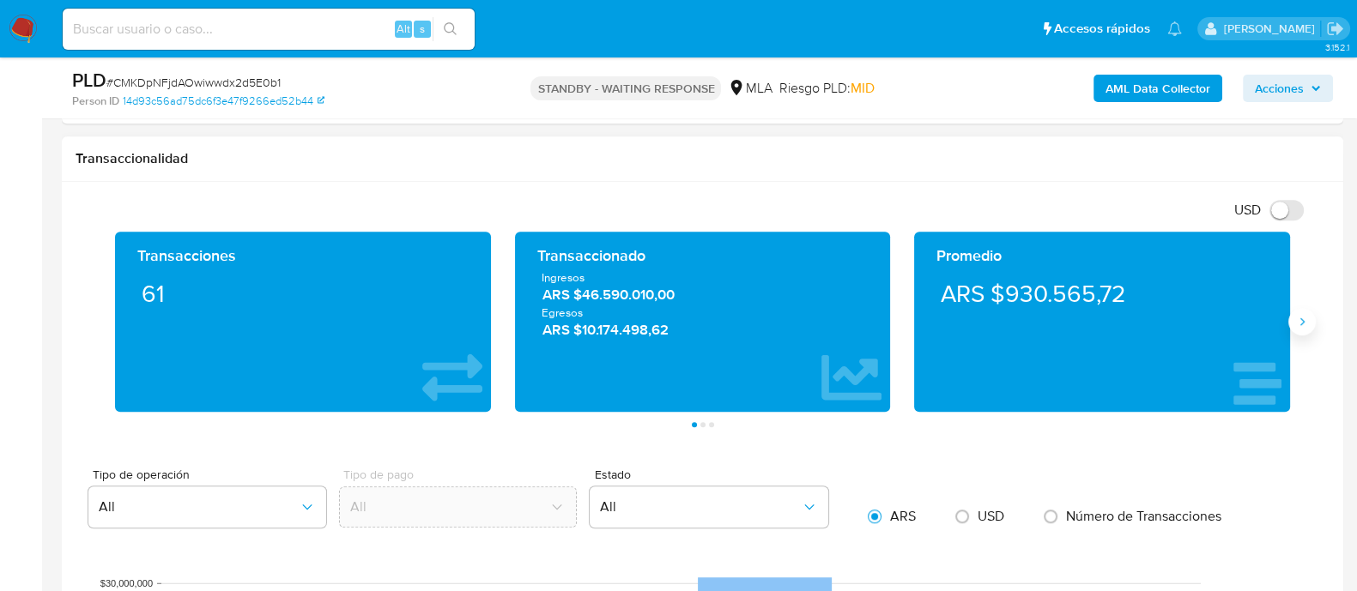
click at [1304, 329] on button "Siguiente" at bounding box center [1301, 321] width 27 height 27
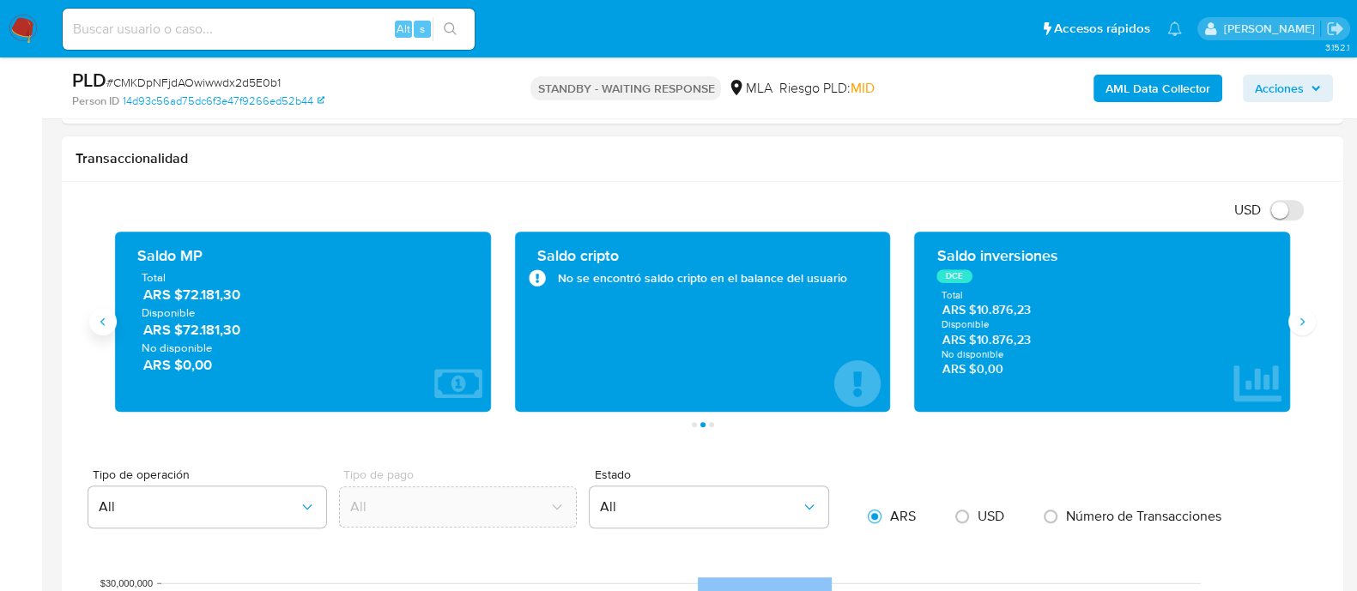
click at [108, 319] on icon "Anterior" at bounding box center [103, 322] width 14 height 14
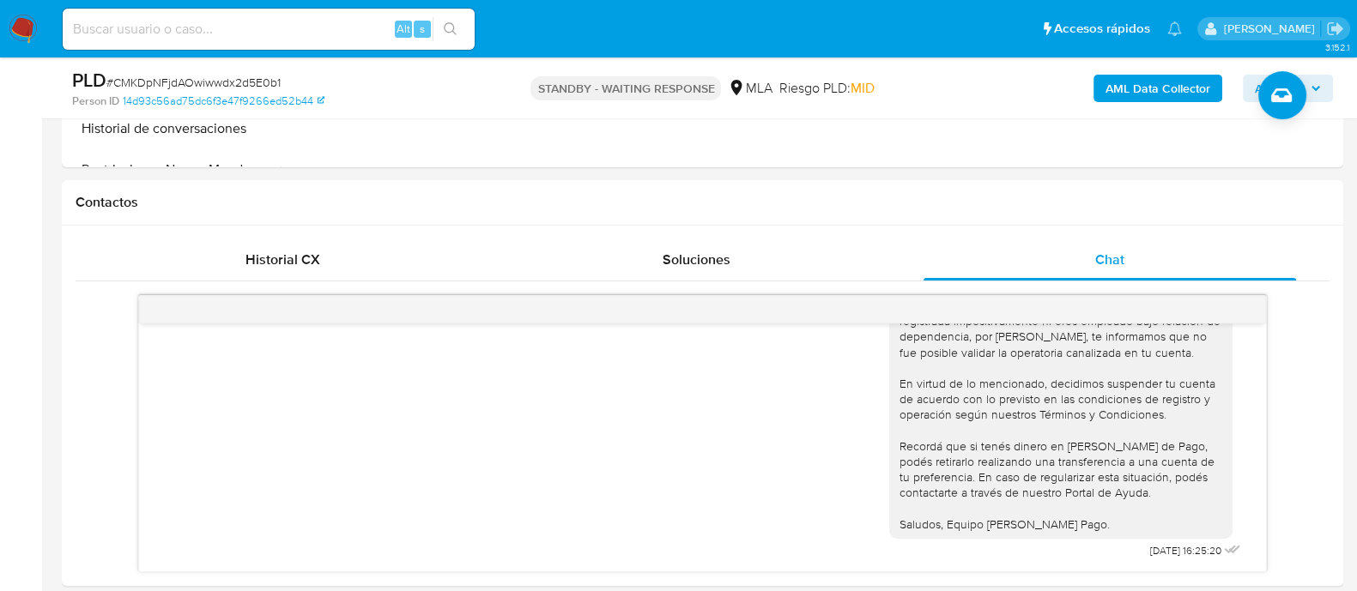
scroll to position [644, 0]
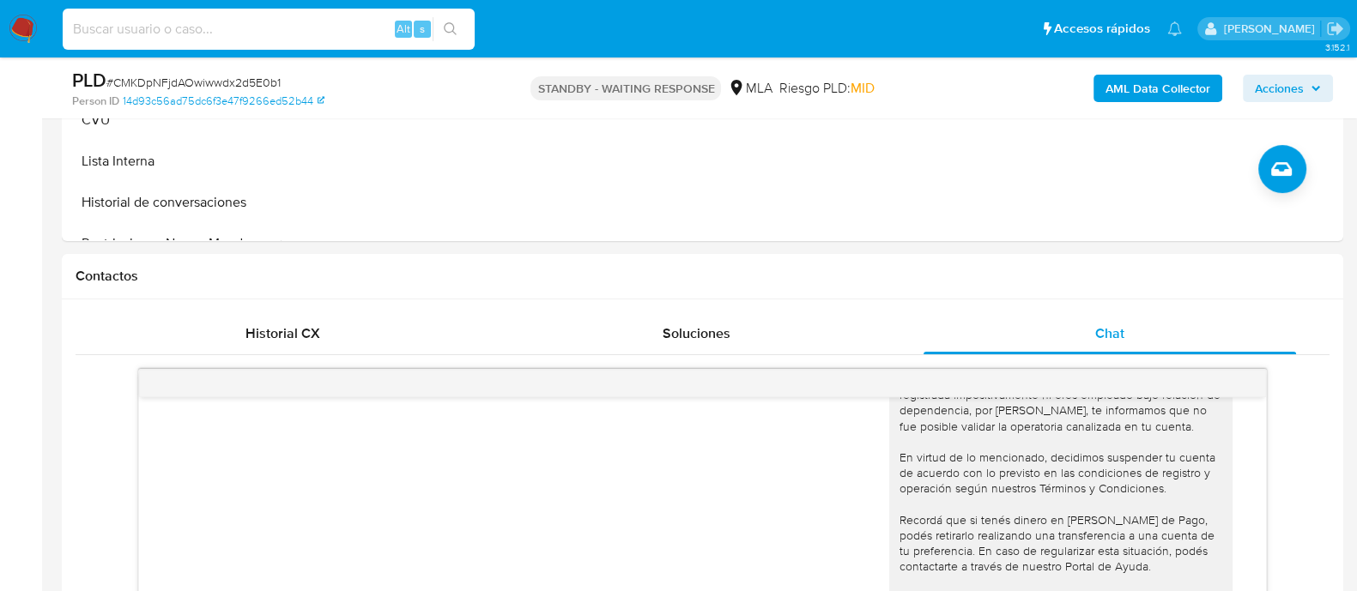
click at [154, 31] on input at bounding box center [269, 29] width 412 height 22
click at [21, 34] on img at bounding box center [23, 29] width 29 height 29
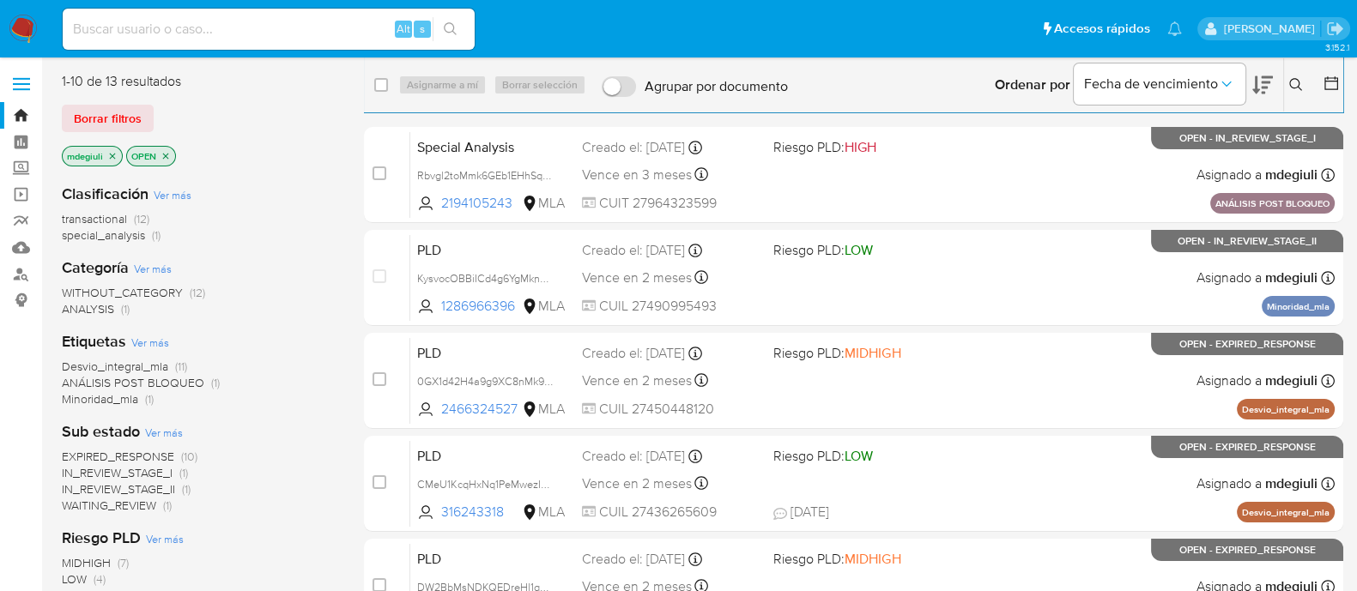
click at [1304, 76] on button at bounding box center [1298, 85] width 28 height 21
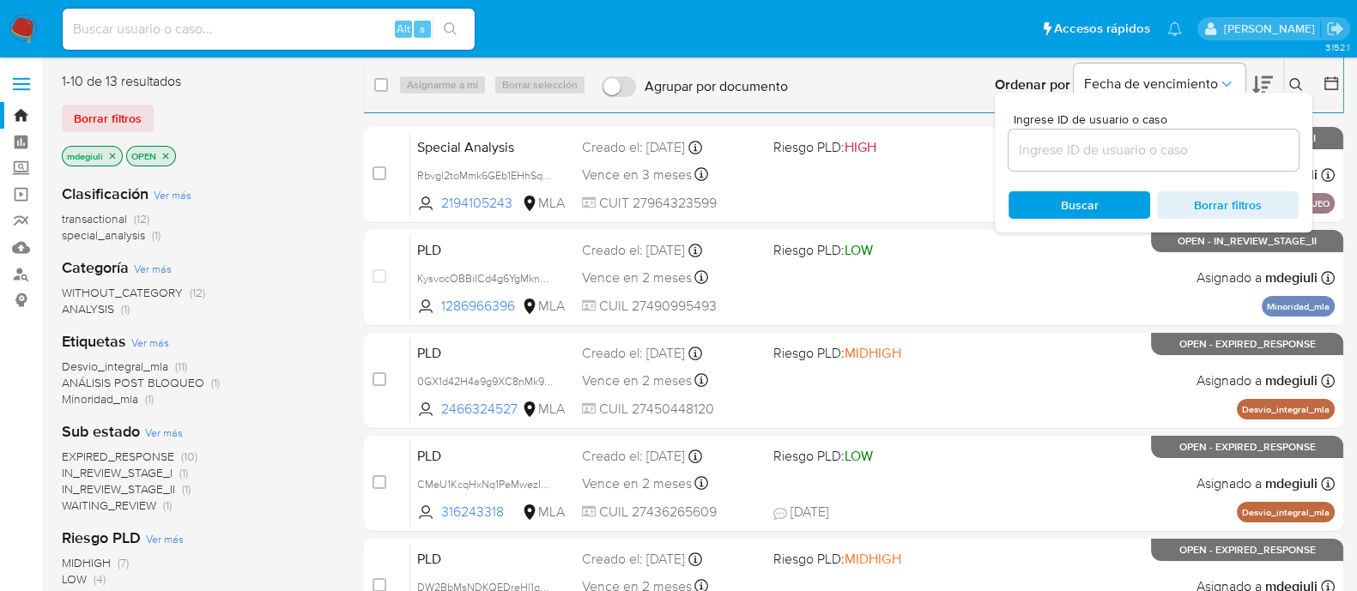
click at [1156, 149] on input at bounding box center [1153, 150] width 290 height 22
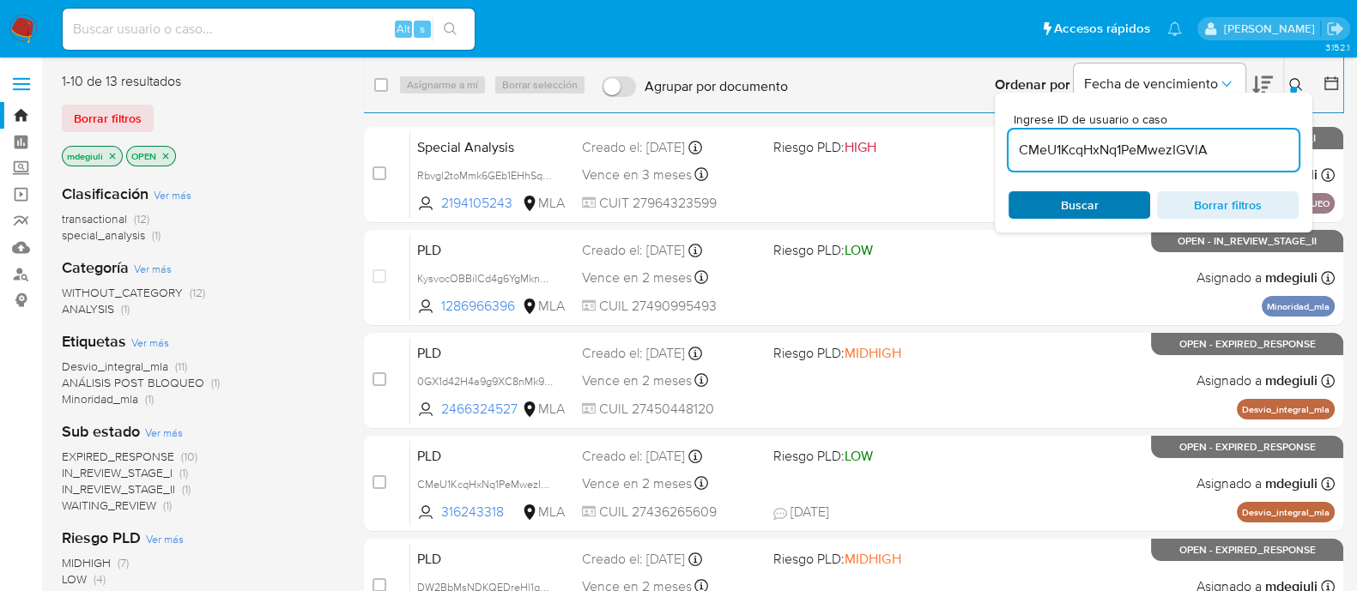
type input "CMeU1KcqHxNq1PeMwezIGVlA"
click at [1097, 197] on div "Buscar Borrar filtros" at bounding box center [1153, 204] width 290 height 27
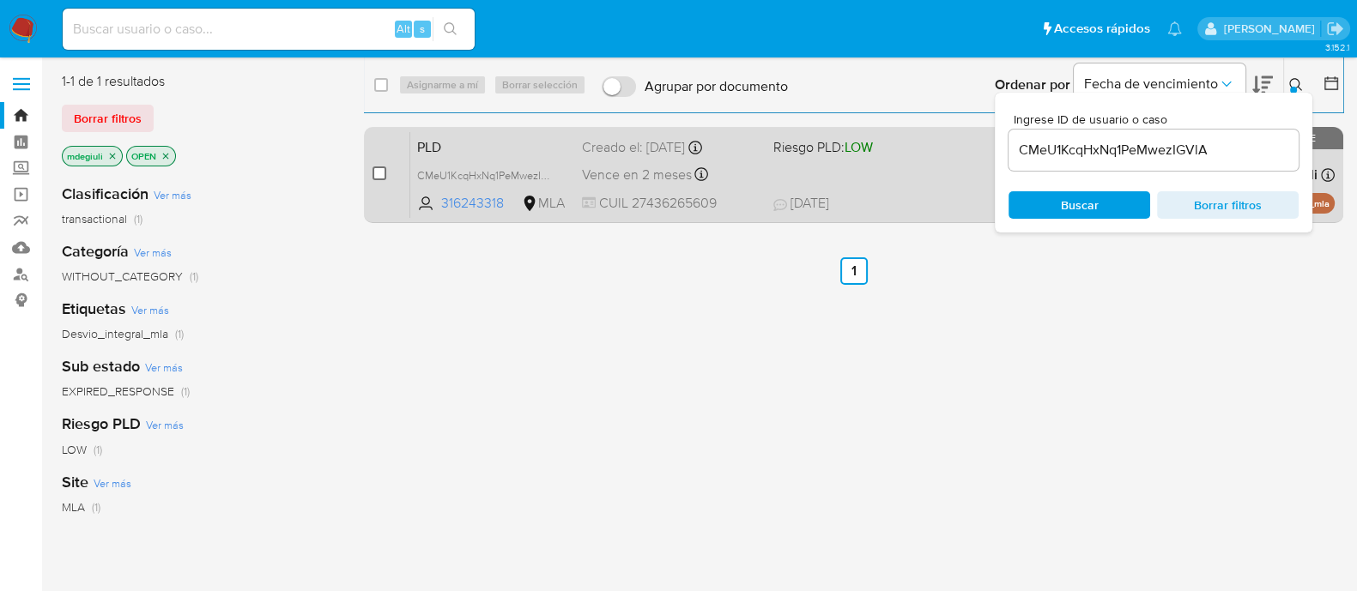
click at [380, 166] on input "checkbox" at bounding box center [379, 173] width 14 height 14
checkbox input "true"
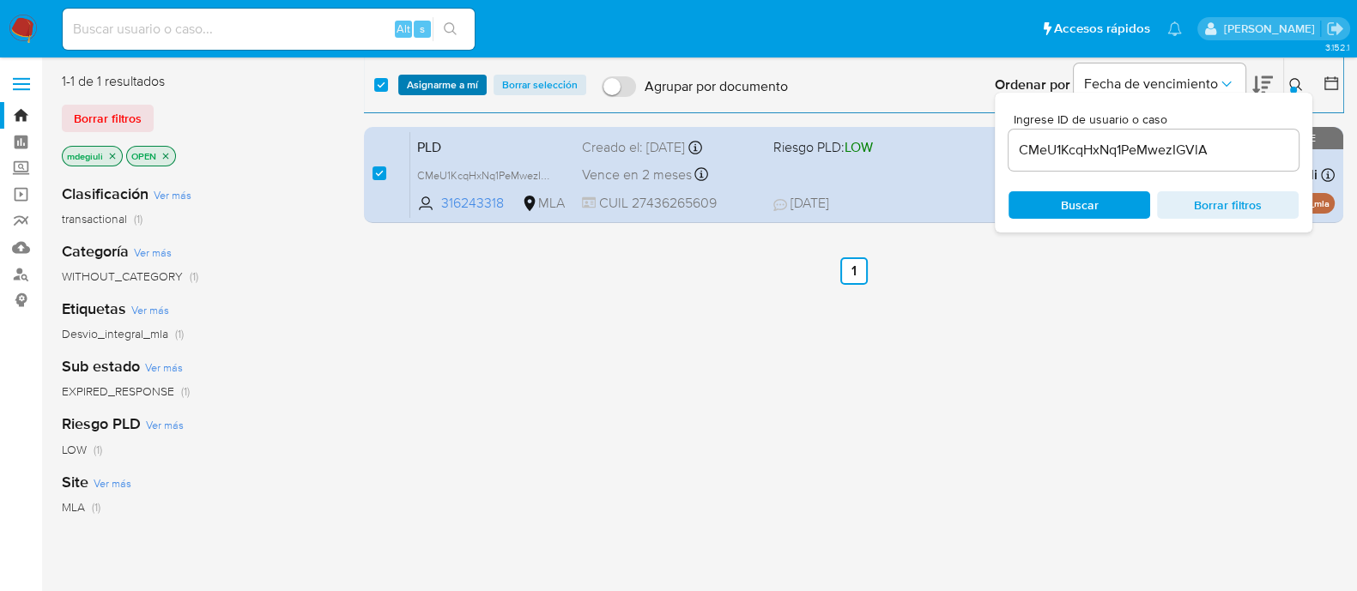
click at [433, 84] on span "Asignarme a mí" at bounding box center [442, 84] width 71 height 17
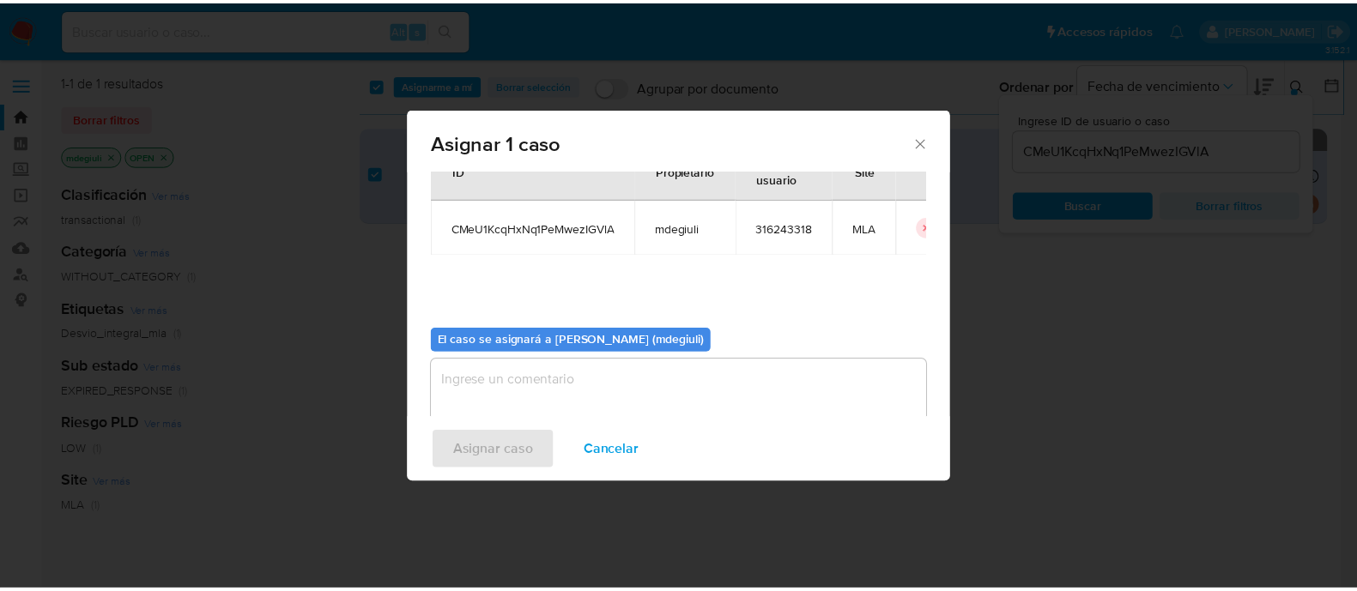
scroll to position [88, 0]
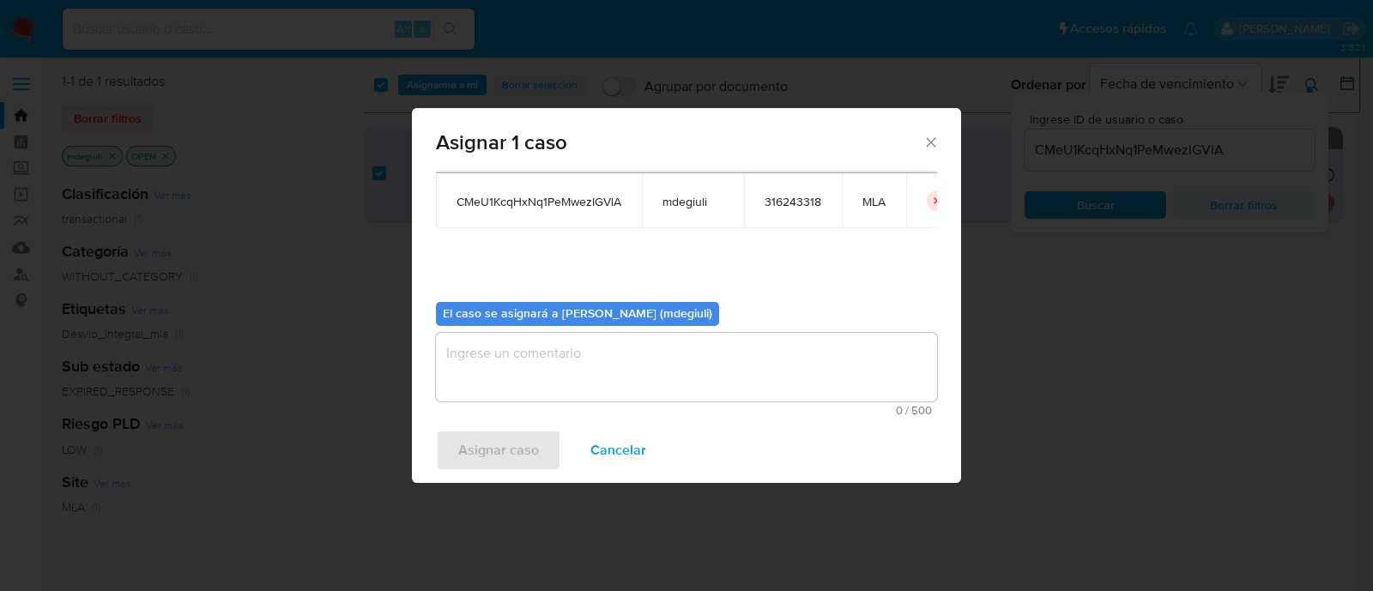
click at [593, 362] on textarea "assign-modal" at bounding box center [686, 367] width 501 height 69
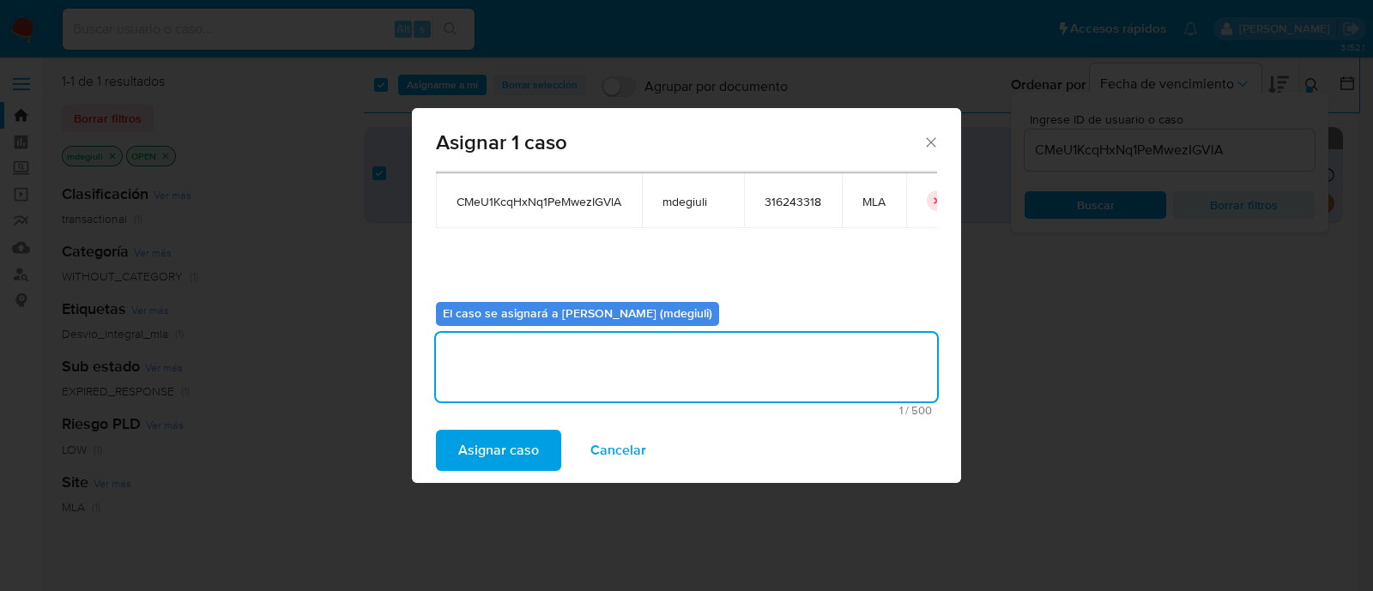
click at [520, 452] on span "Asignar caso" at bounding box center [498, 451] width 81 height 38
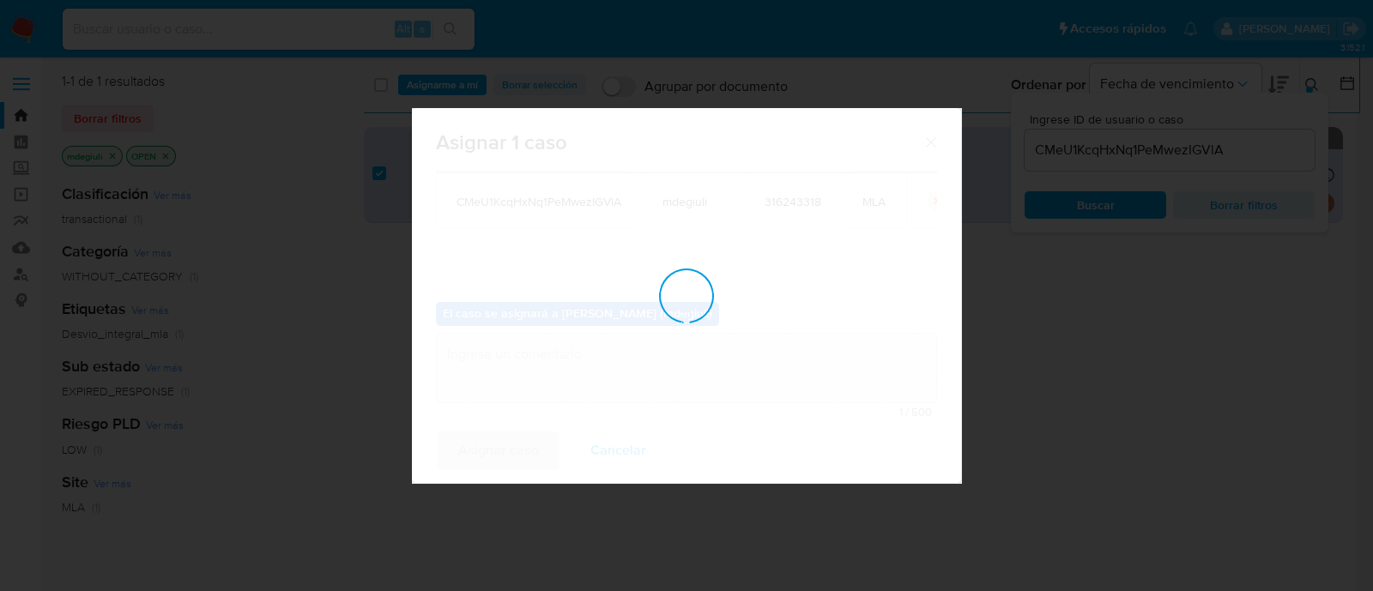
checkbox input "false"
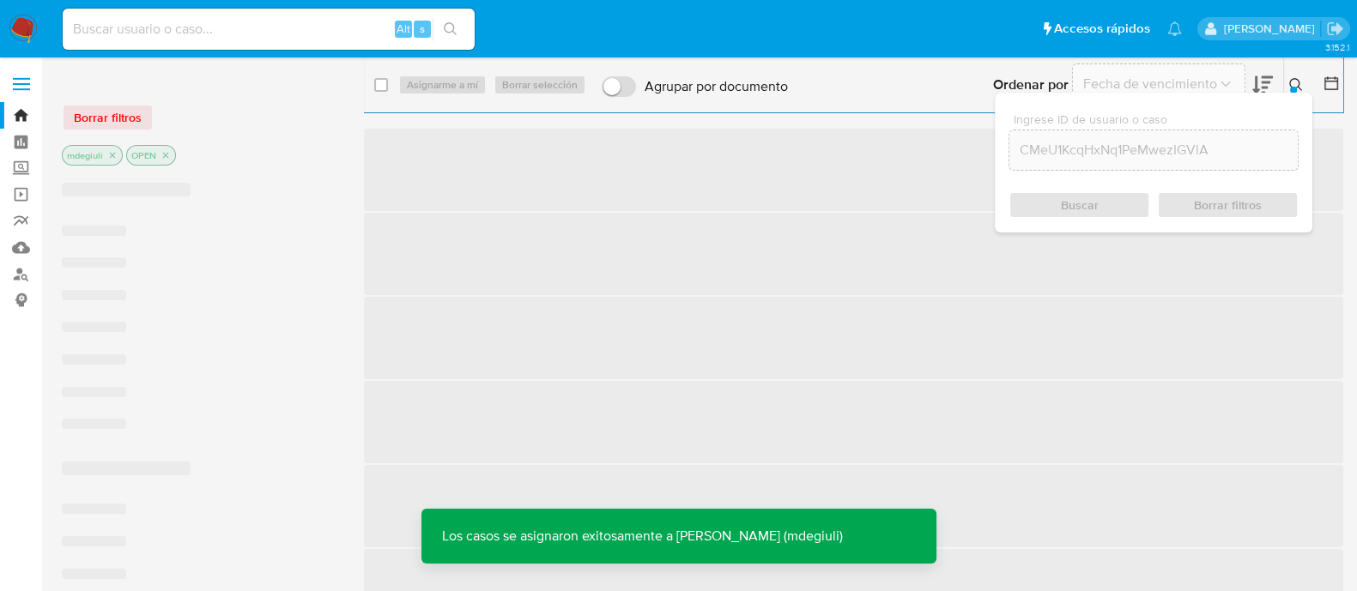
click at [236, 27] on input at bounding box center [269, 29] width 412 height 22
paste input "CMeU1KcqHxNq1PeMwezIGVlA"
type input "CMeU1KcqHxNq1PeMwezIGVlA"
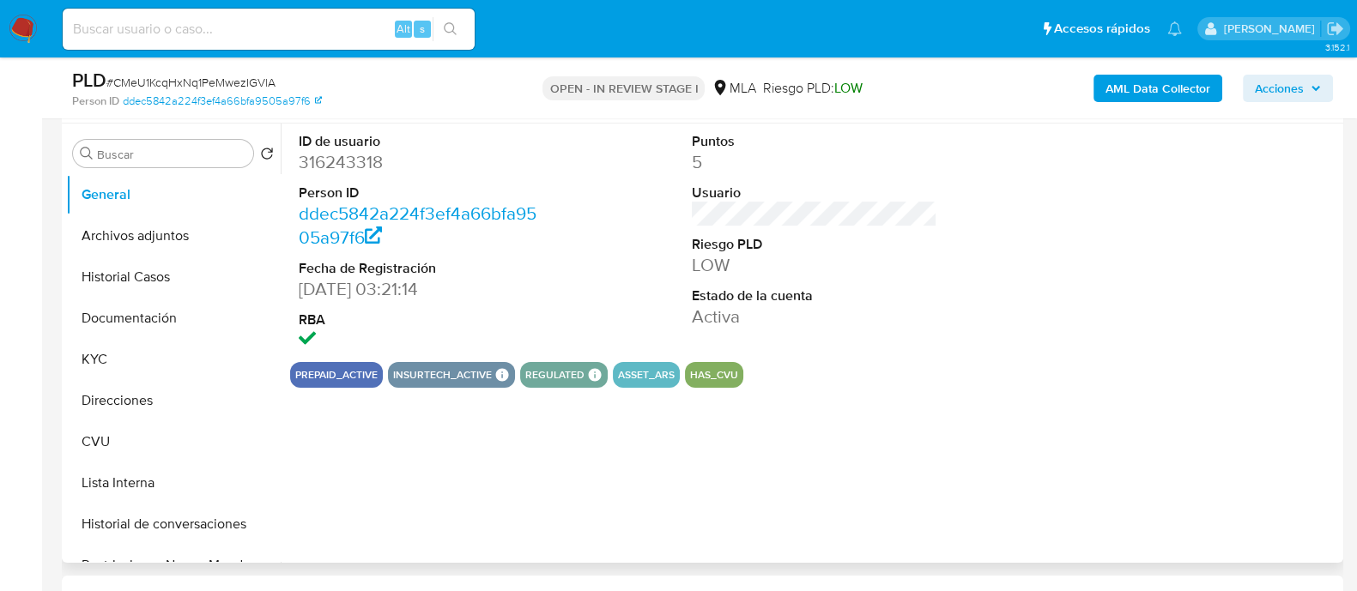
scroll to position [536, 0]
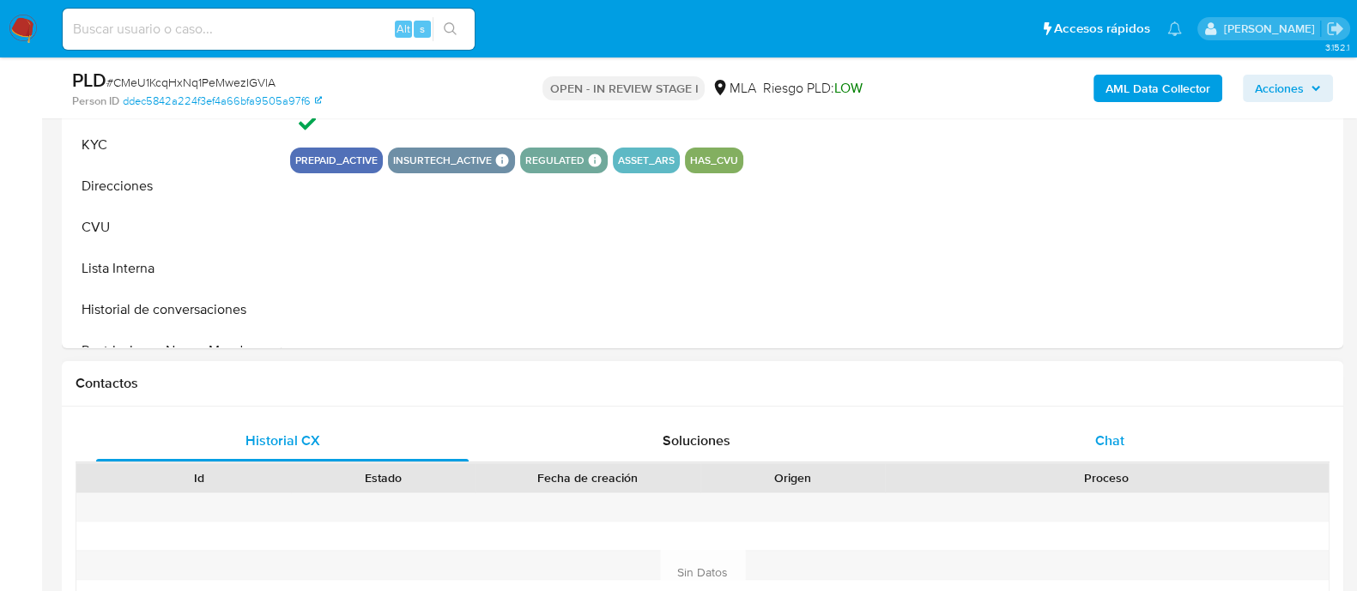
click at [1023, 431] on div "Chat" at bounding box center [1109, 441] width 372 height 41
select select "10"
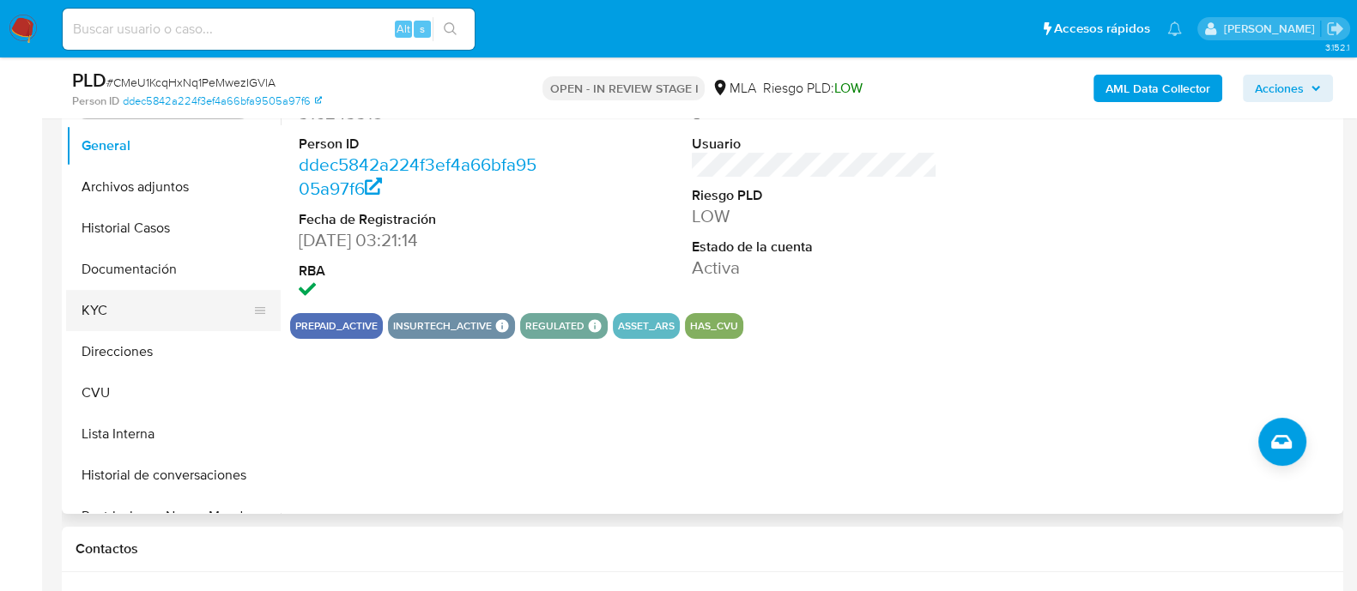
scroll to position [322, 0]
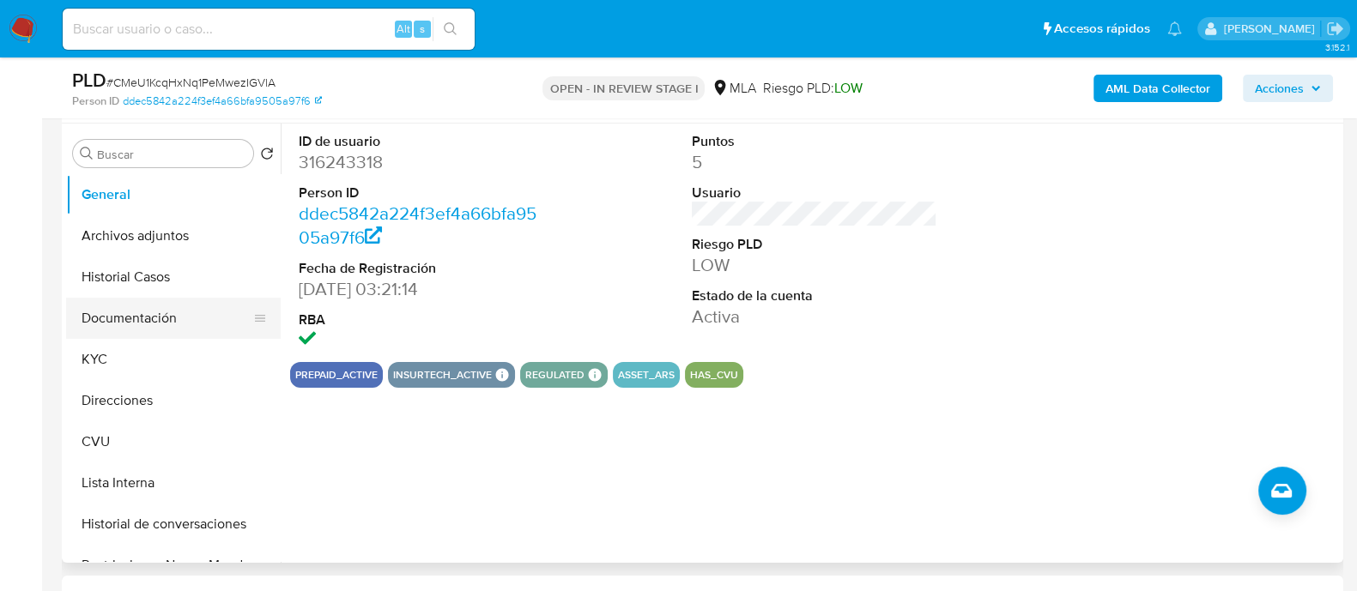
click at [135, 315] on button "Documentación" at bounding box center [166, 318] width 201 height 41
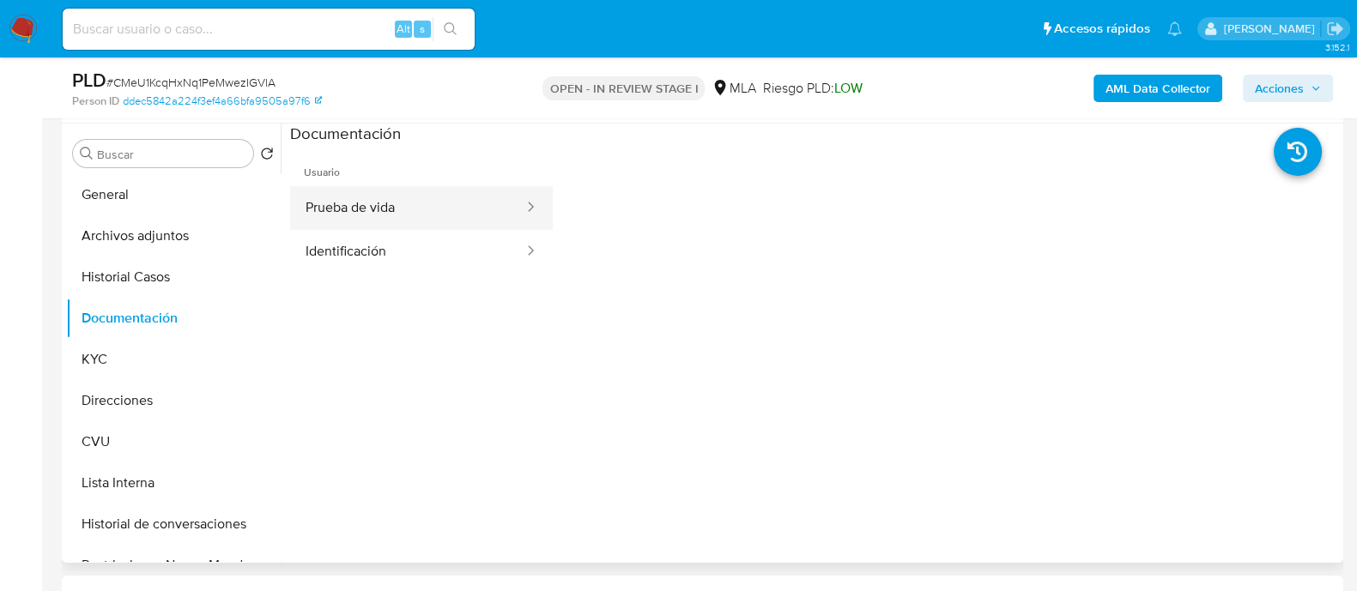
click at [378, 217] on button "Prueba de vida" at bounding box center [407, 208] width 235 height 44
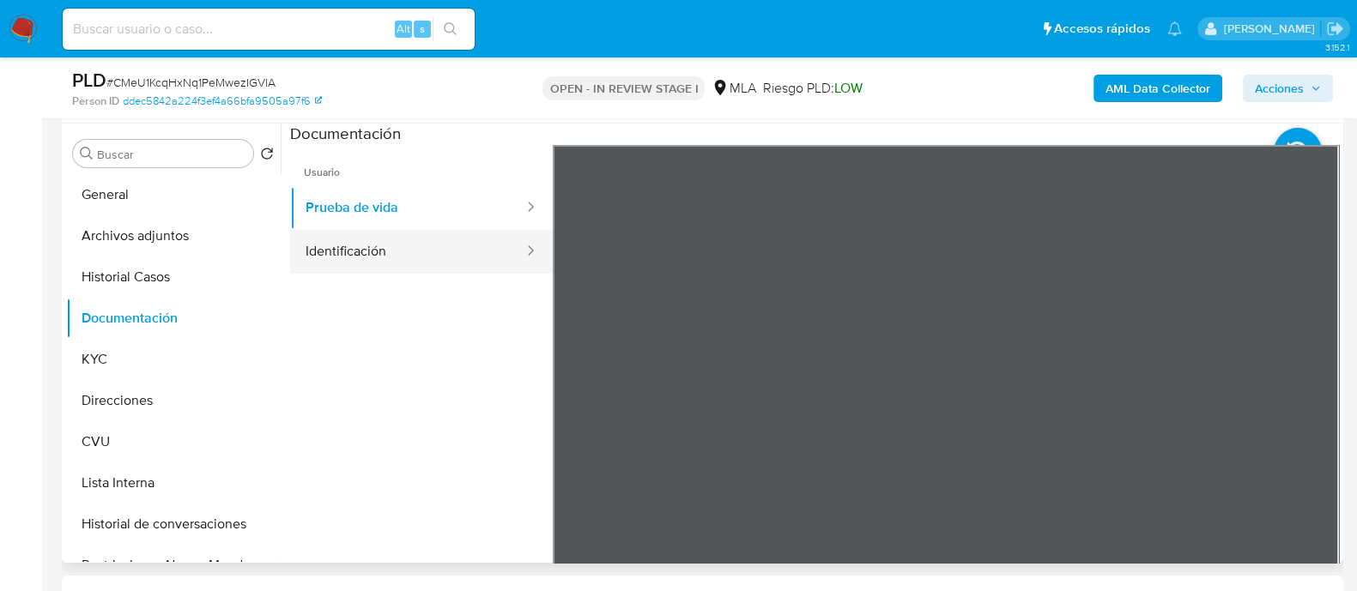
click at [385, 244] on button "Identificación" at bounding box center [407, 252] width 235 height 44
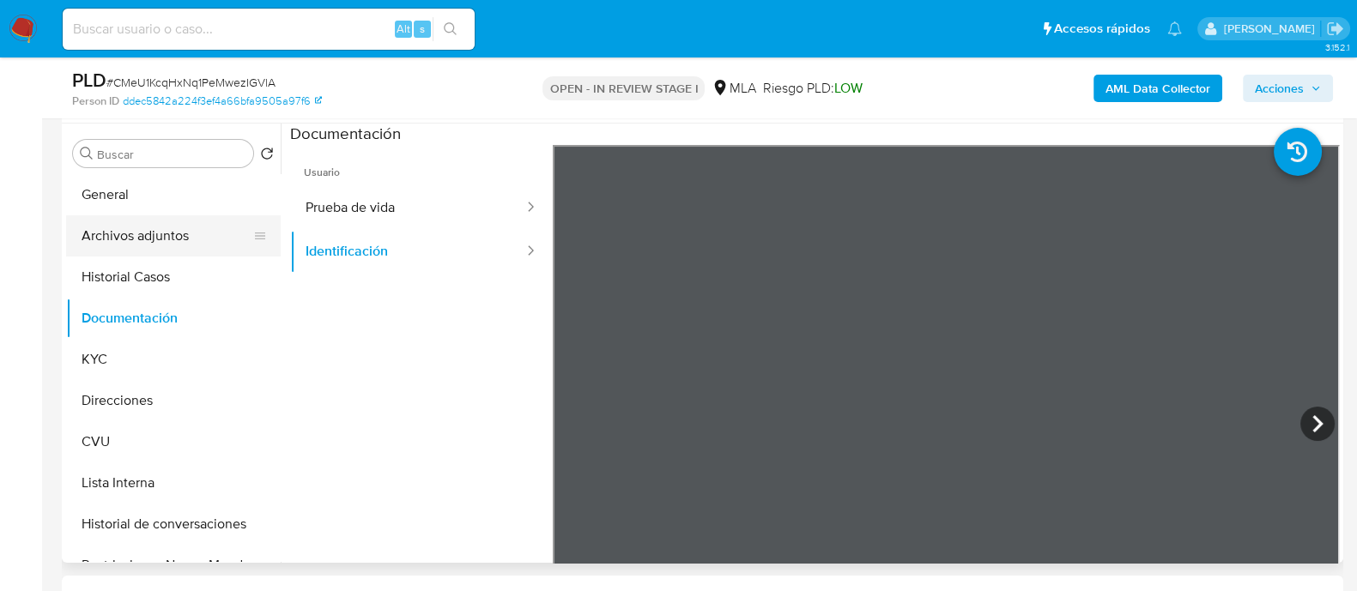
click at [117, 229] on button "Archivos adjuntos" at bounding box center [166, 235] width 201 height 41
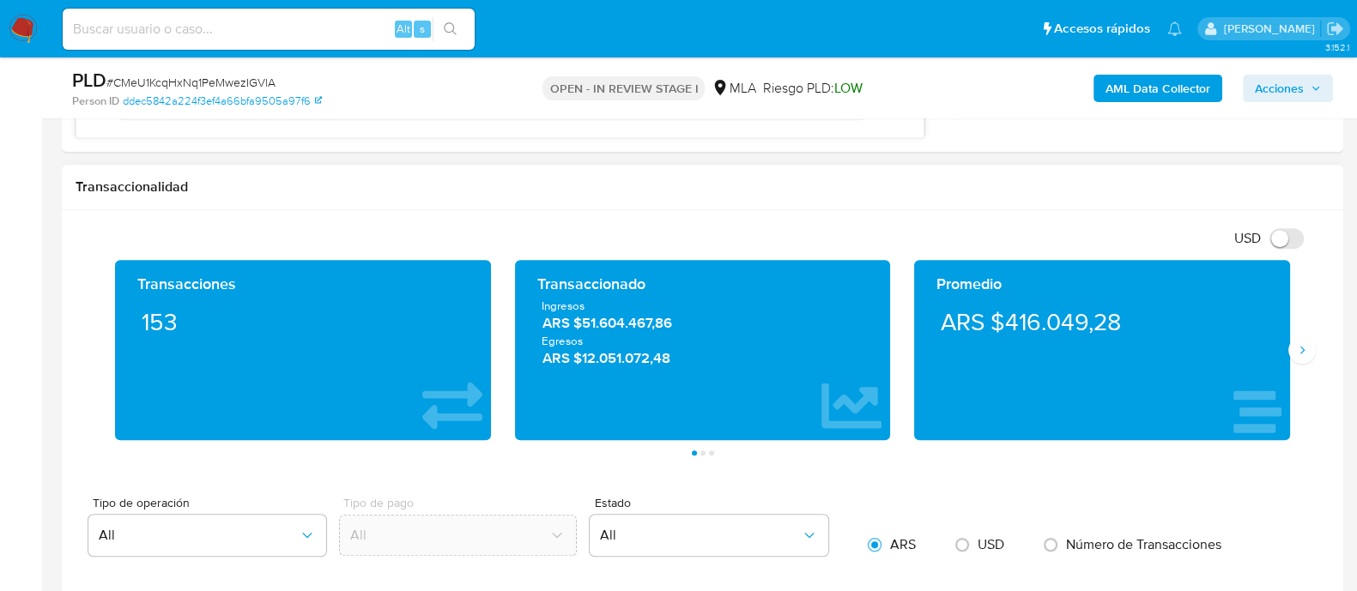
scroll to position [1287, 0]
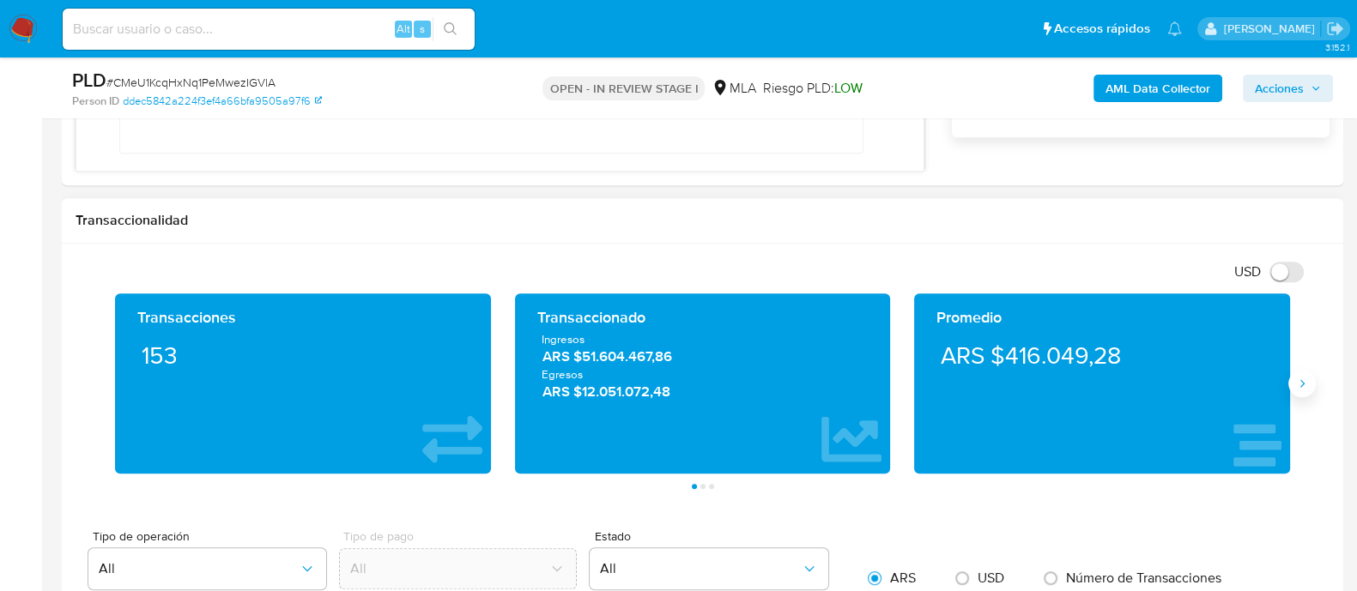
click at [1296, 386] on icon "Siguiente" at bounding box center [1302, 384] width 14 height 14
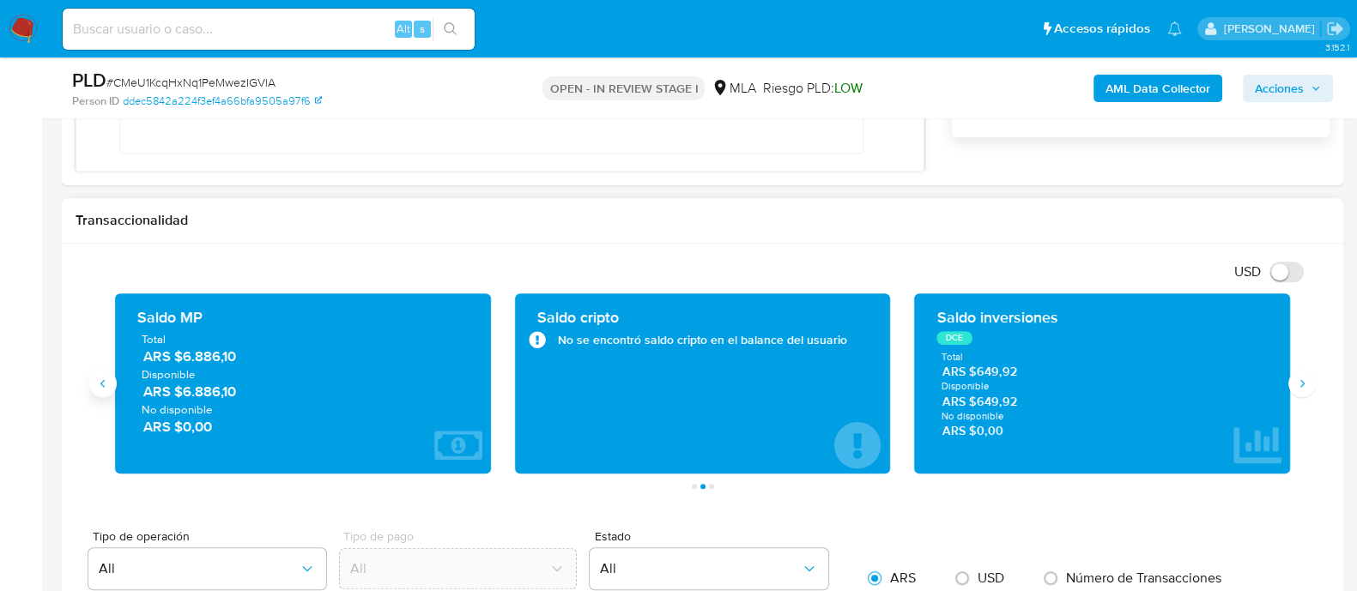
click at [107, 383] on icon "Anterior" at bounding box center [103, 384] width 14 height 14
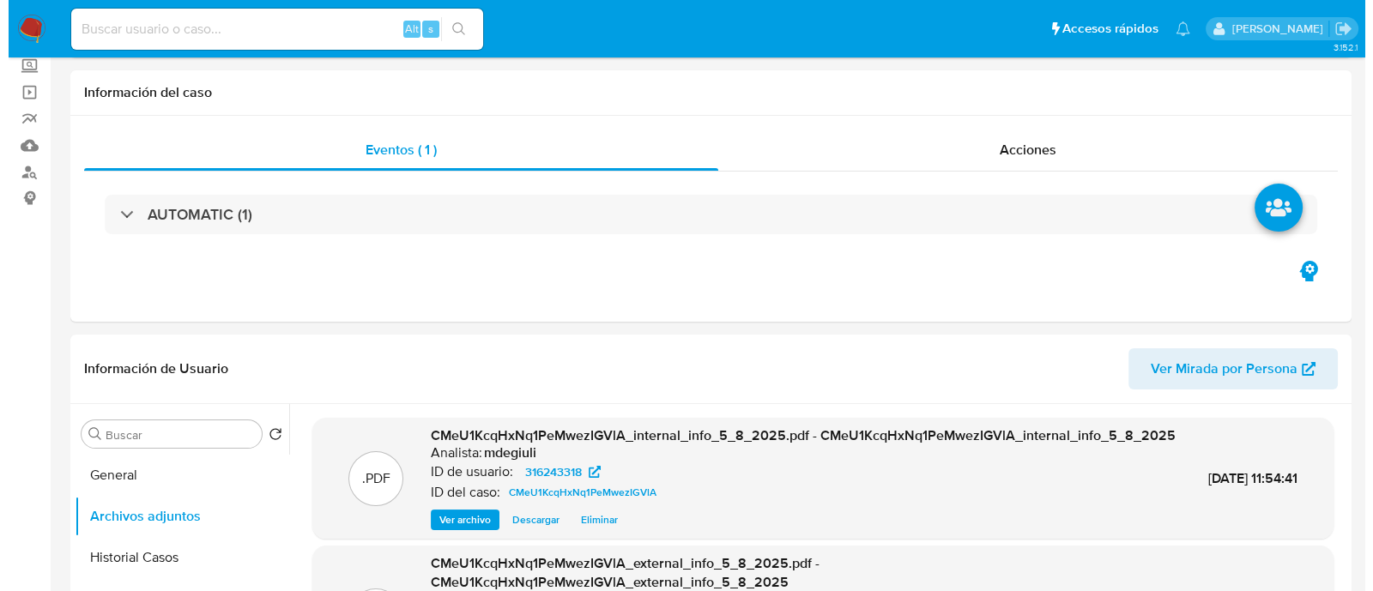
scroll to position [322, 0]
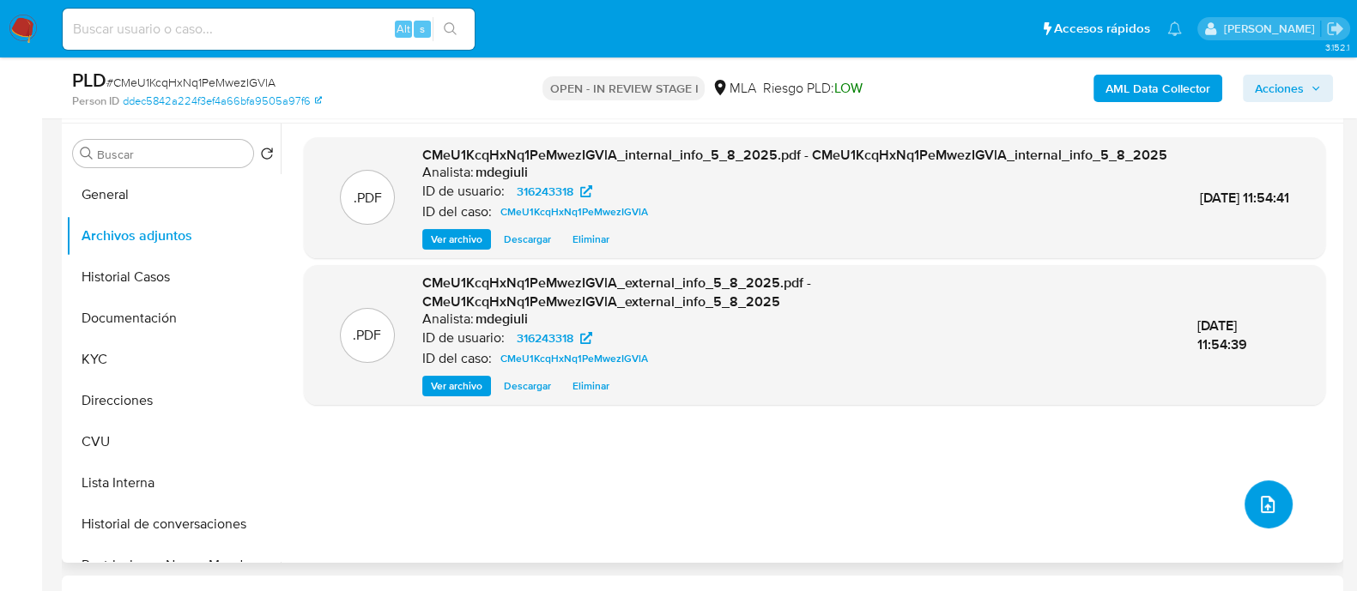
click at [1257, 502] on icon "upload-file" at bounding box center [1267, 504] width 21 height 21
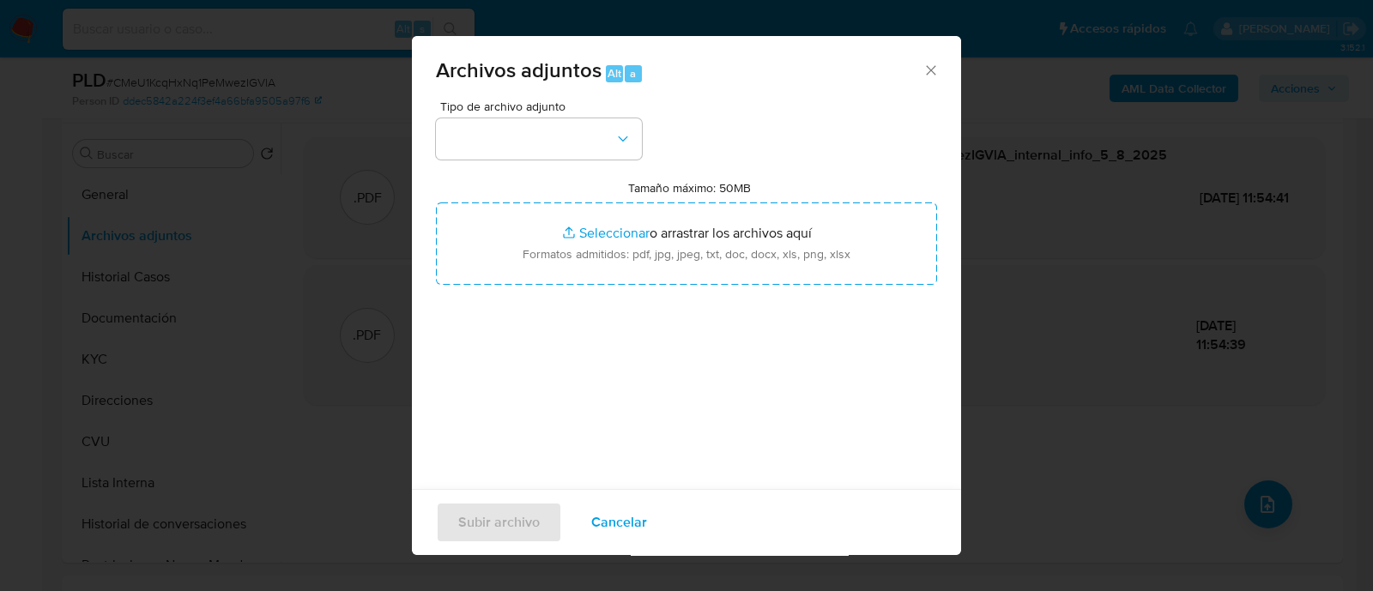
click at [497, 114] on div "Tipo de archivo adjunto" at bounding box center [539, 129] width 206 height 59
click at [497, 123] on button "button" at bounding box center [539, 138] width 206 height 41
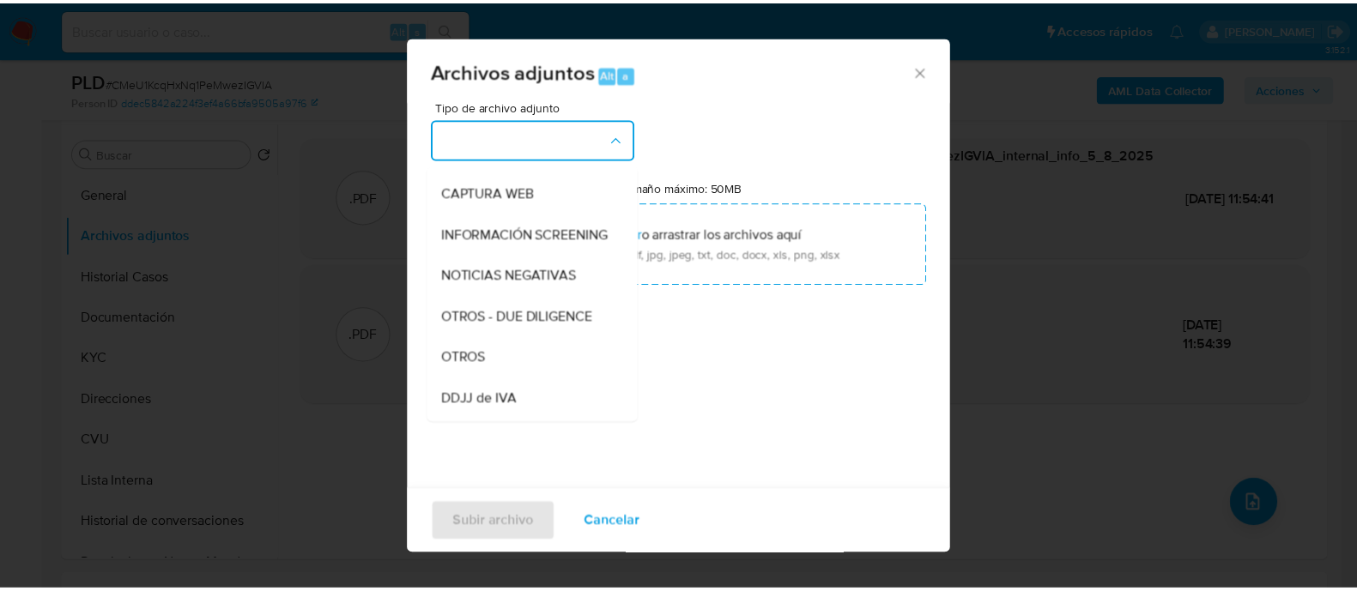
scroll to position [214, 0]
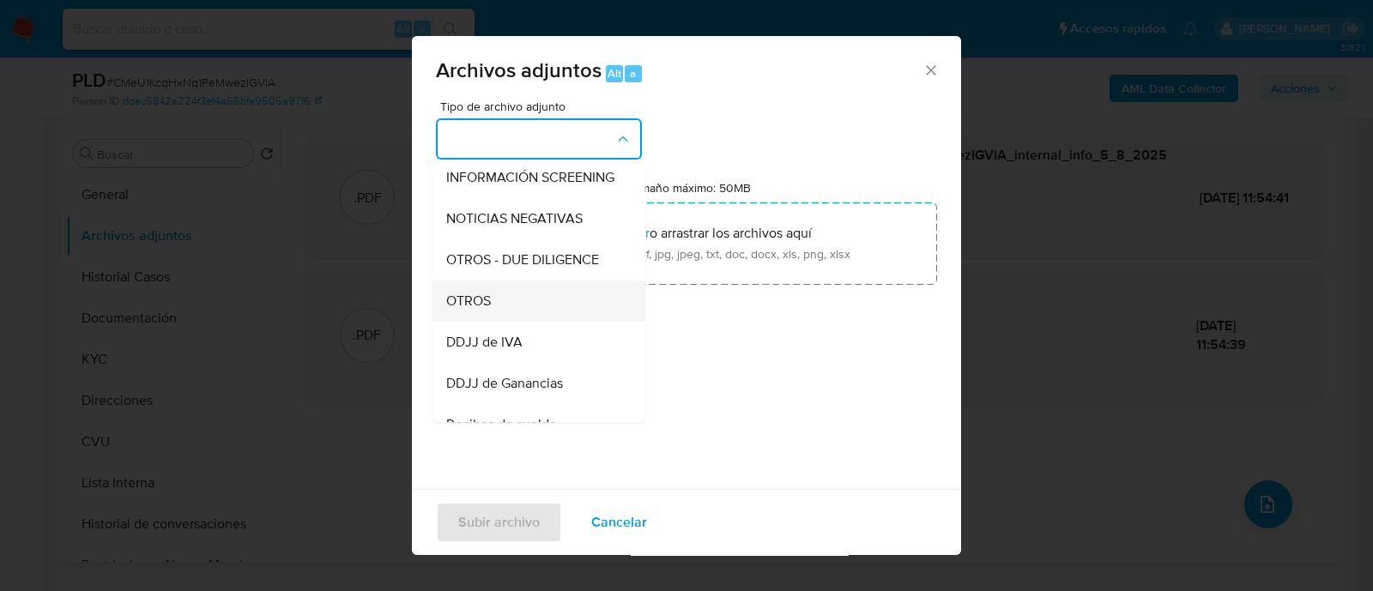
click at [482, 310] on span "OTROS" at bounding box center [468, 301] width 45 height 17
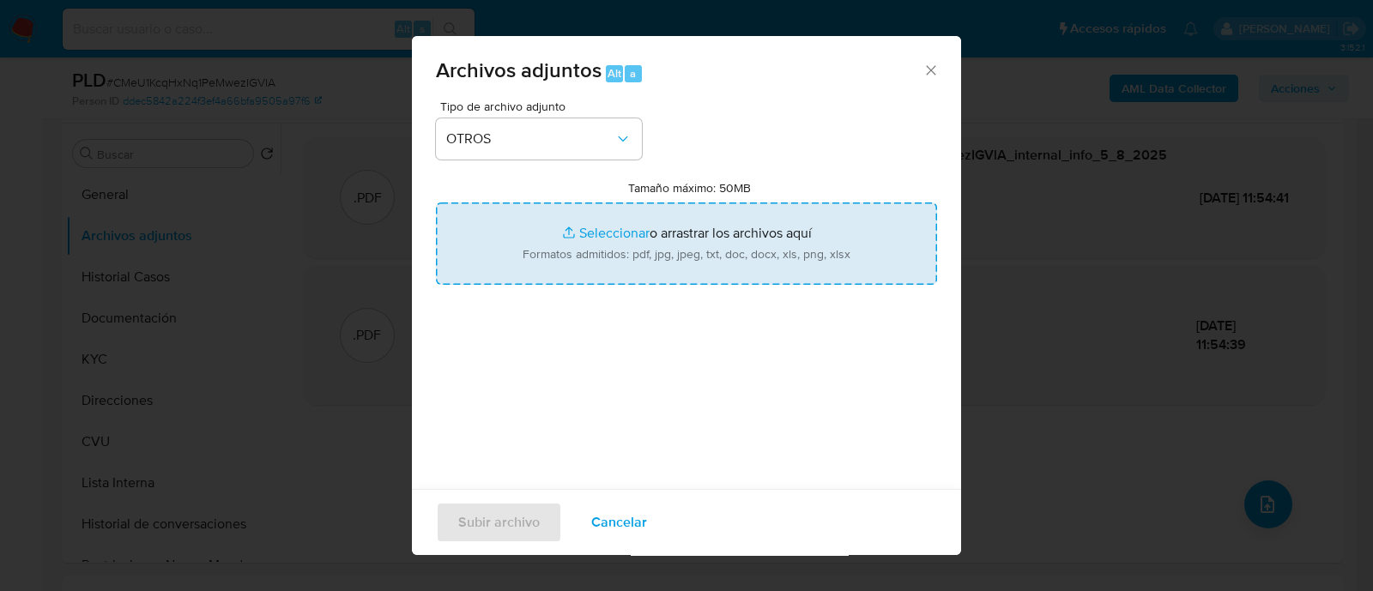
click at [705, 241] on input "Tamaño máximo: 50MB Seleccionar archivos" at bounding box center [686, 244] width 501 height 82
type input "C:\fakepath\Caselog Magali Belen da Damos.docx"
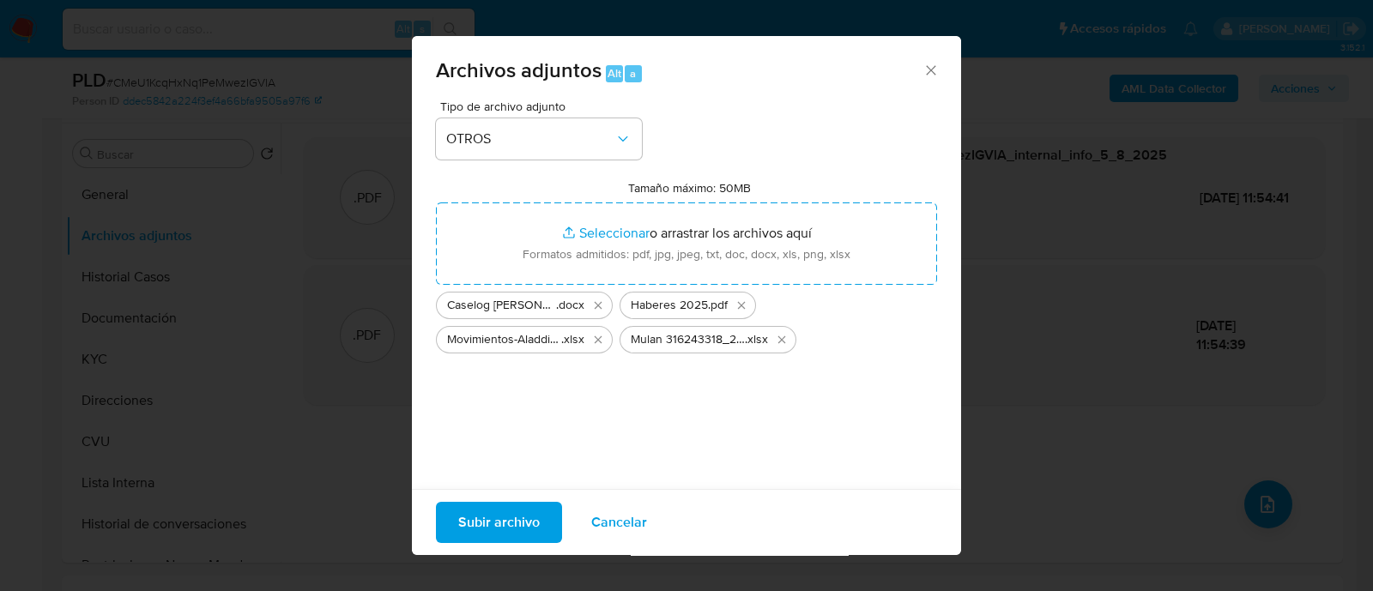
click at [503, 531] on span "Subir archivo" at bounding box center [499, 523] width 82 height 38
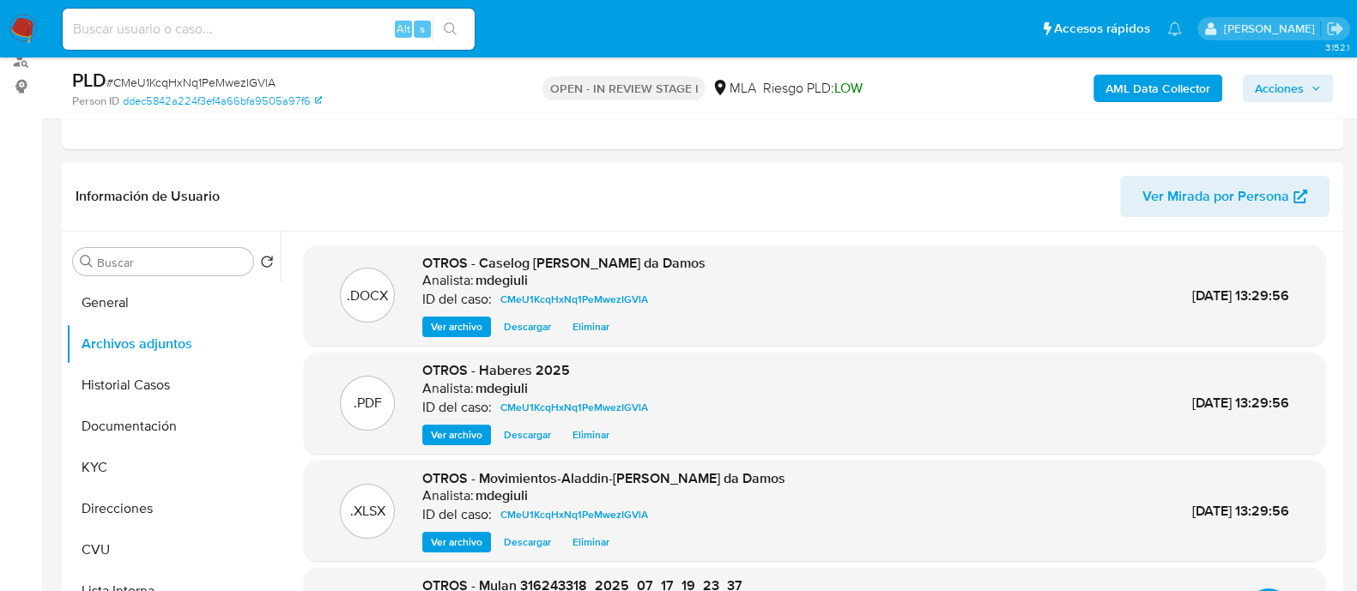
click at [1276, 88] on span "Acciones" at bounding box center [1279, 88] width 49 height 27
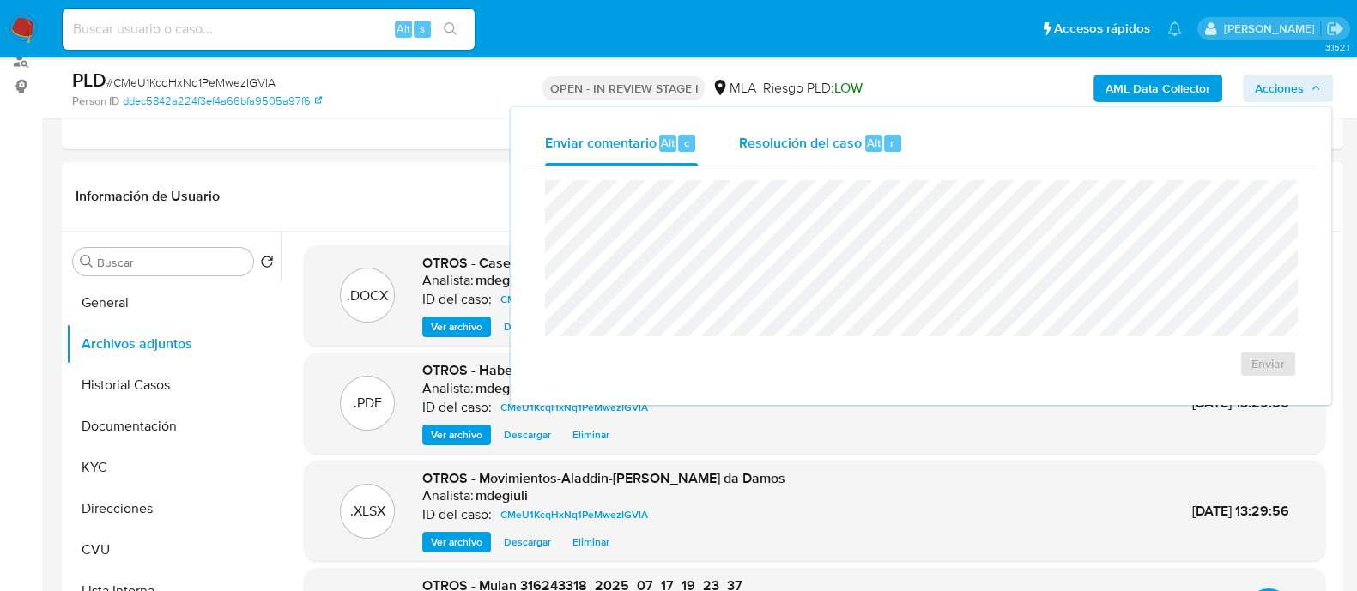
click at [801, 135] on span "Resolución del caso" at bounding box center [800, 142] width 123 height 20
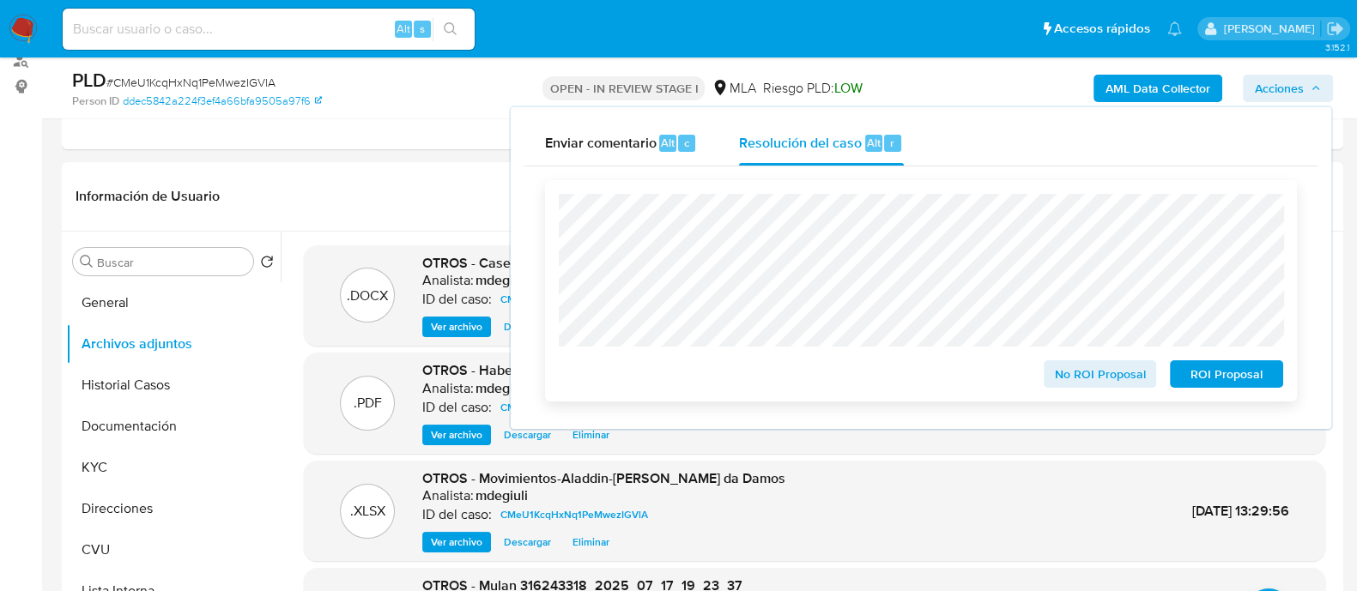
click at [1085, 379] on span "No ROI Proposal" at bounding box center [1100, 374] width 89 height 24
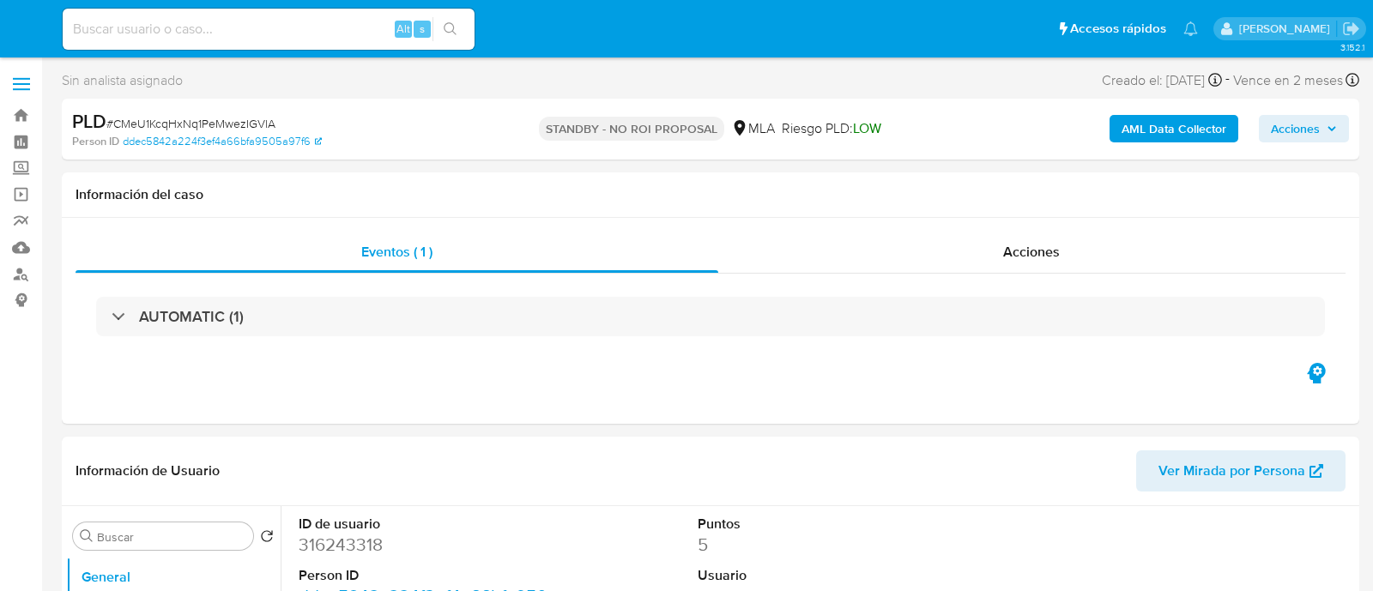
select select "10"
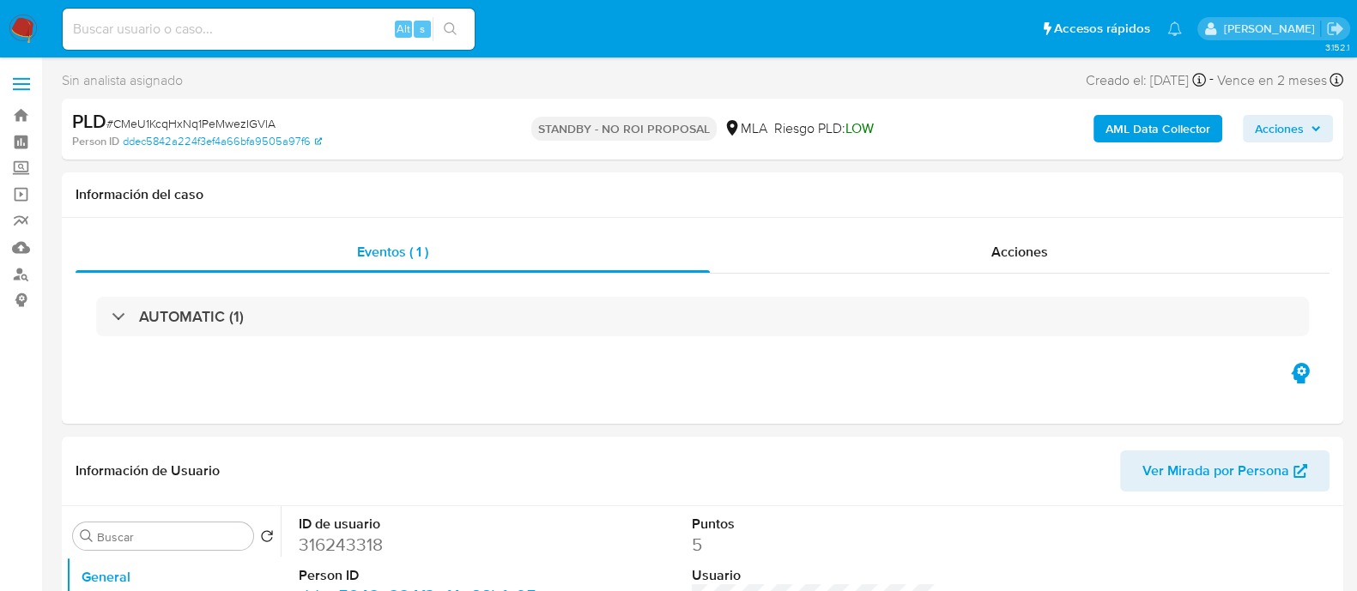
click at [238, 26] on input at bounding box center [269, 29] width 412 height 22
click at [15, 34] on img at bounding box center [23, 29] width 29 height 29
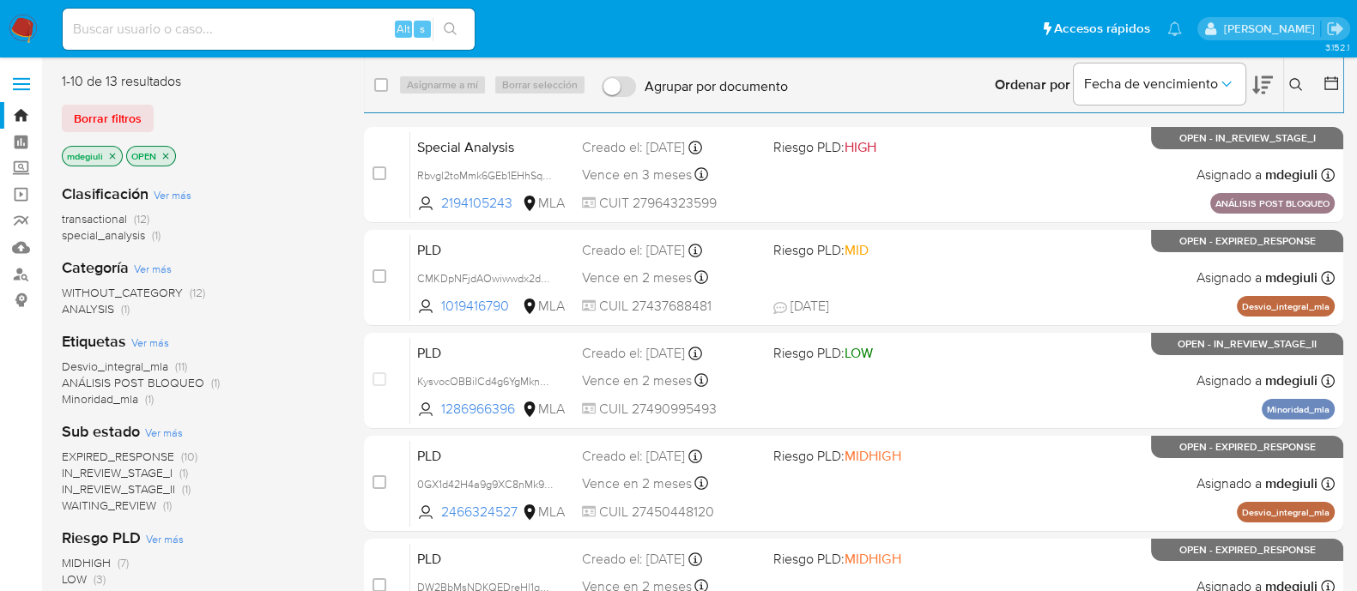
click at [1292, 82] on icon at bounding box center [1296, 85] width 14 height 14
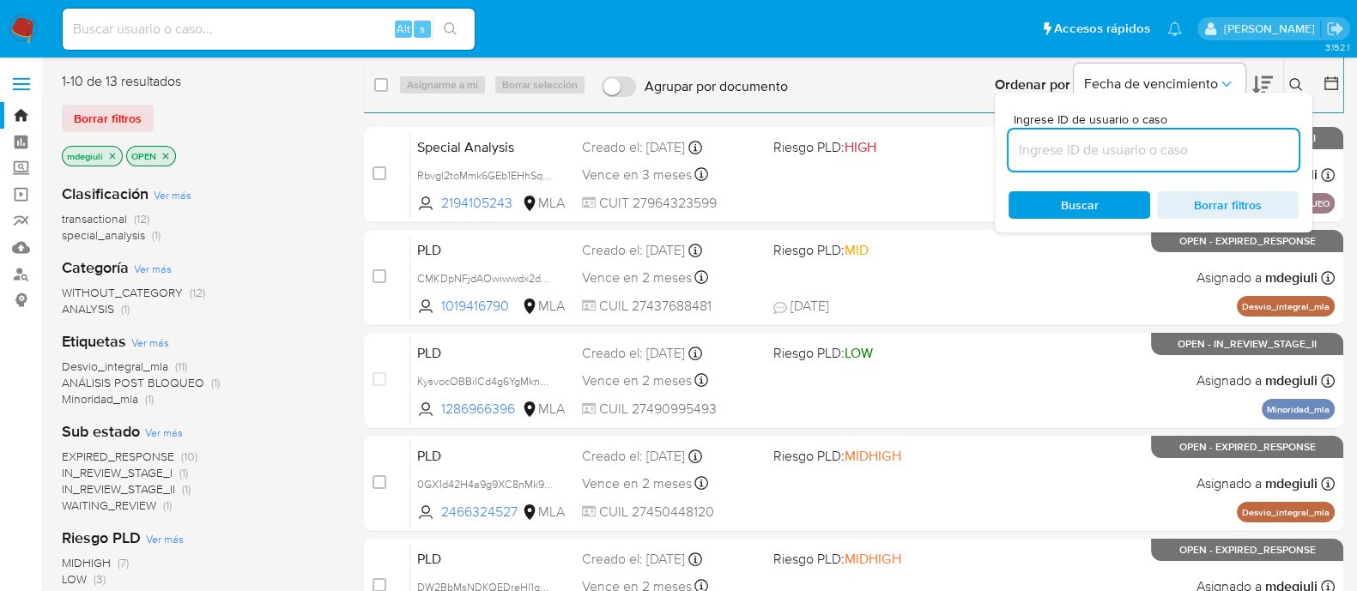
click at [1154, 142] on input at bounding box center [1153, 150] width 290 height 22
type input "CMKDpNFjdAOwiwwdx2d5E0b1"
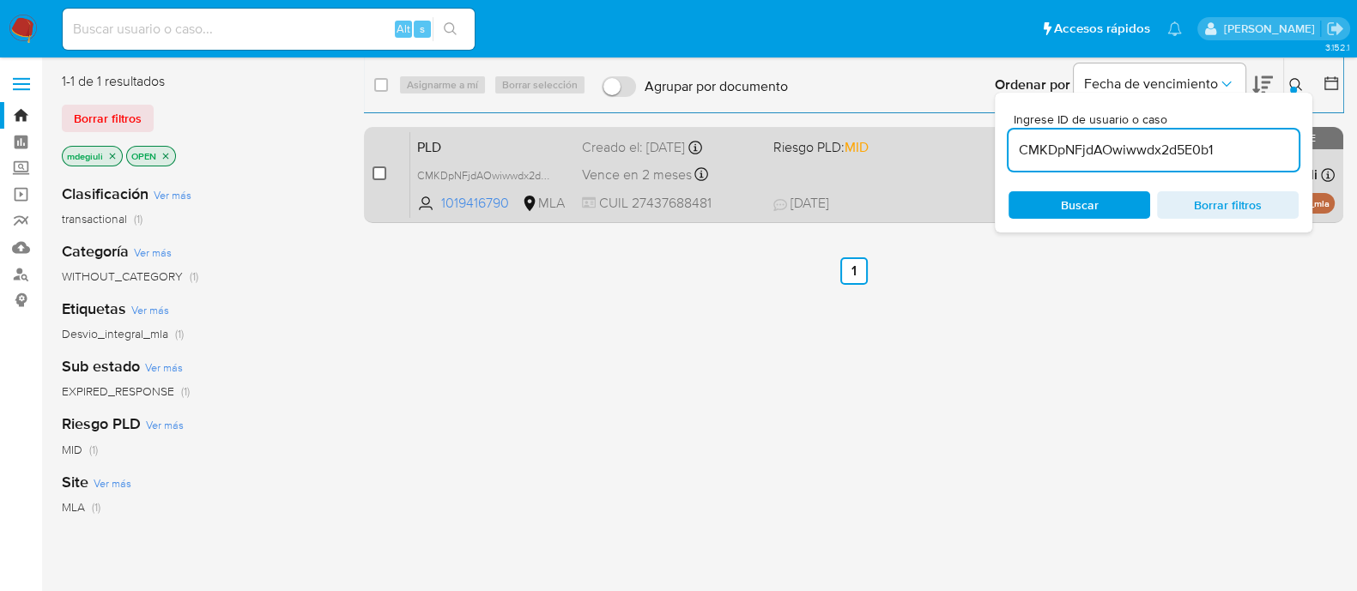
click at [381, 169] on input "checkbox" at bounding box center [379, 173] width 14 height 14
checkbox input "true"
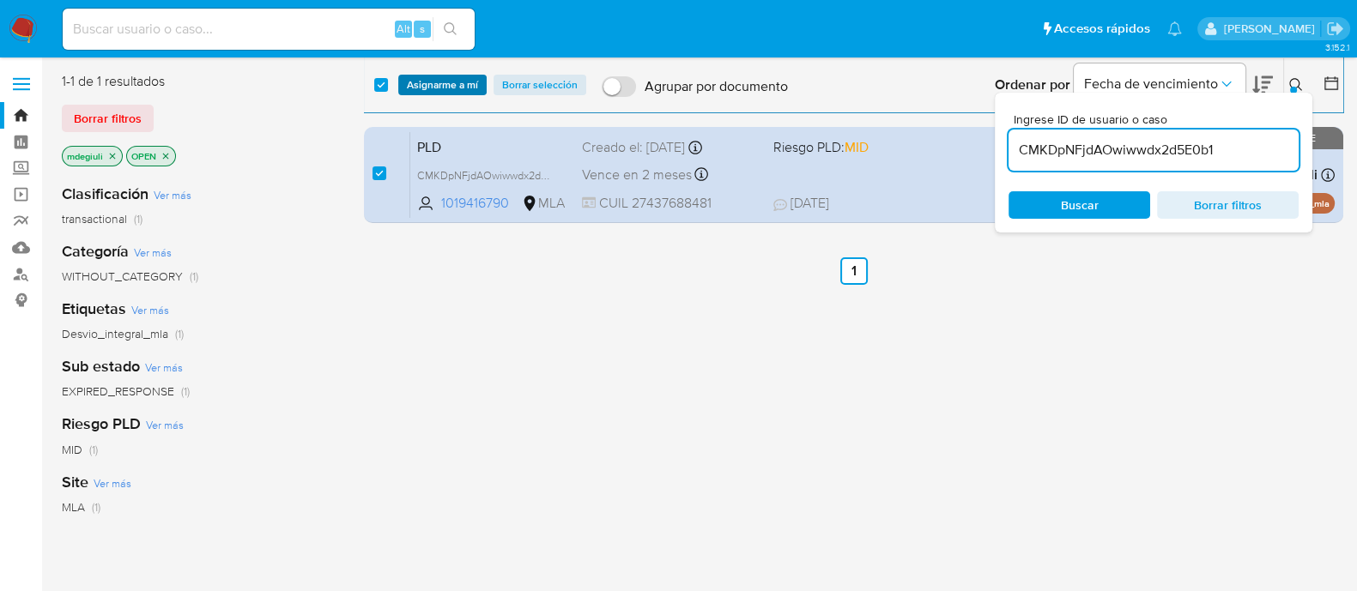
click at [439, 82] on span "Asignarme a mí" at bounding box center [442, 84] width 71 height 17
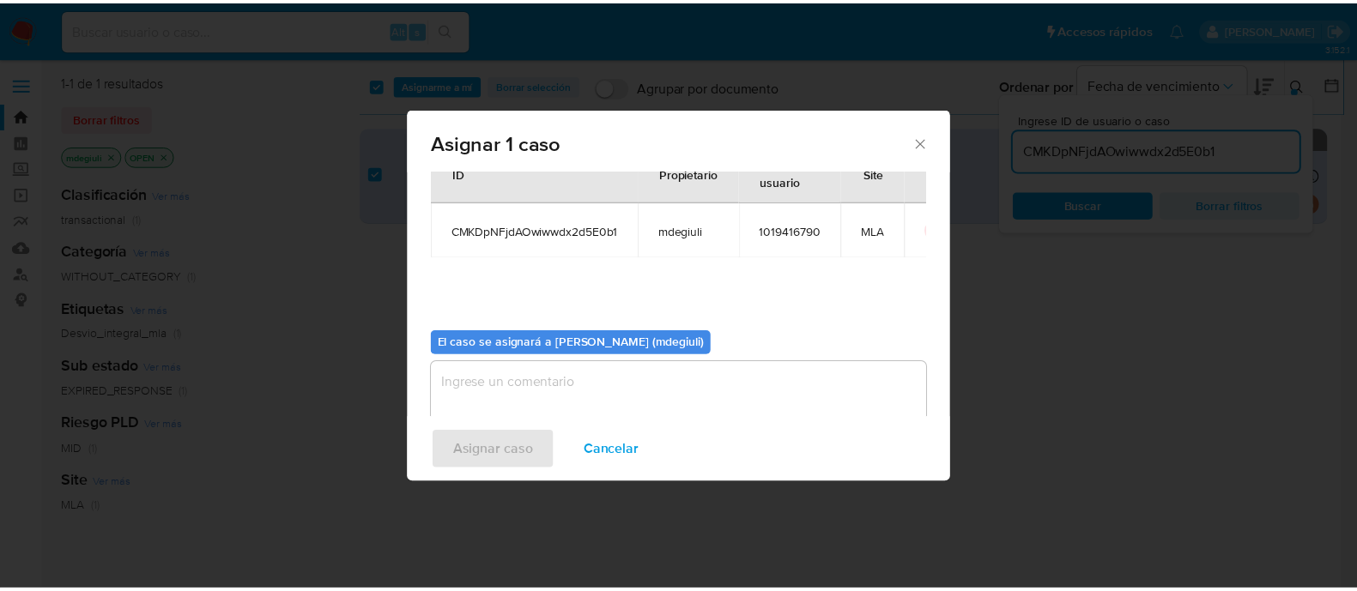
scroll to position [88, 0]
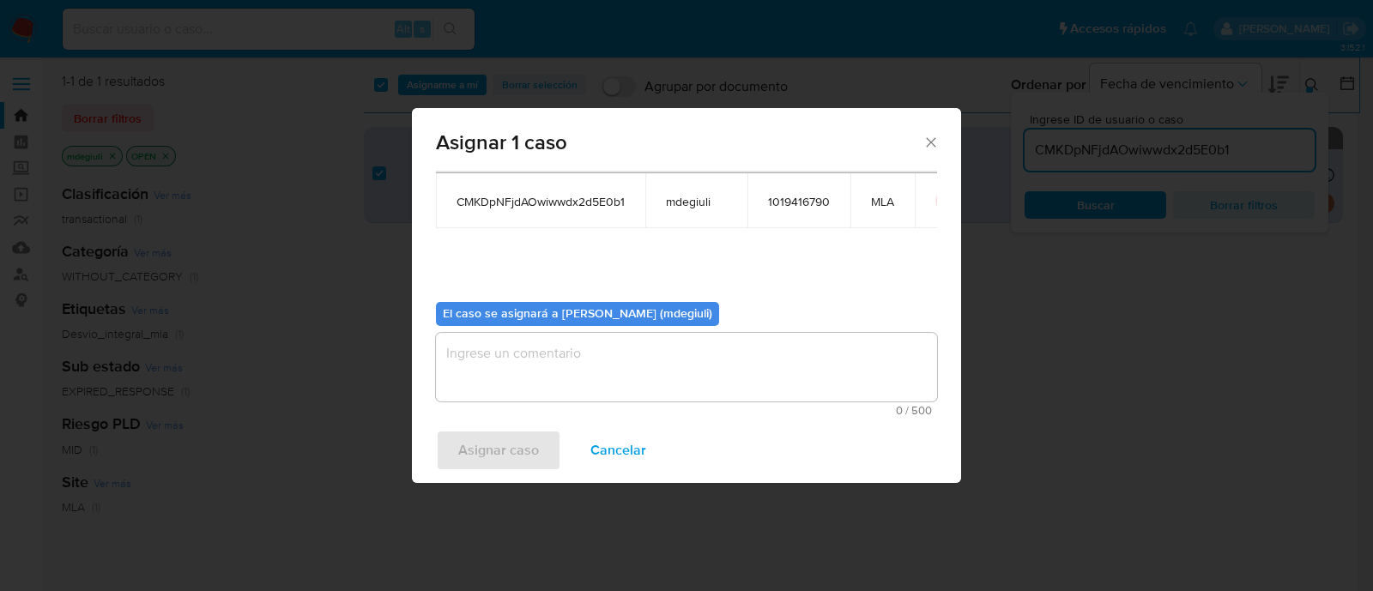
click at [560, 345] on textarea "assign-modal" at bounding box center [686, 367] width 501 height 69
click at [530, 438] on span "Asignar caso" at bounding box center [498, 451] width 81 height 38
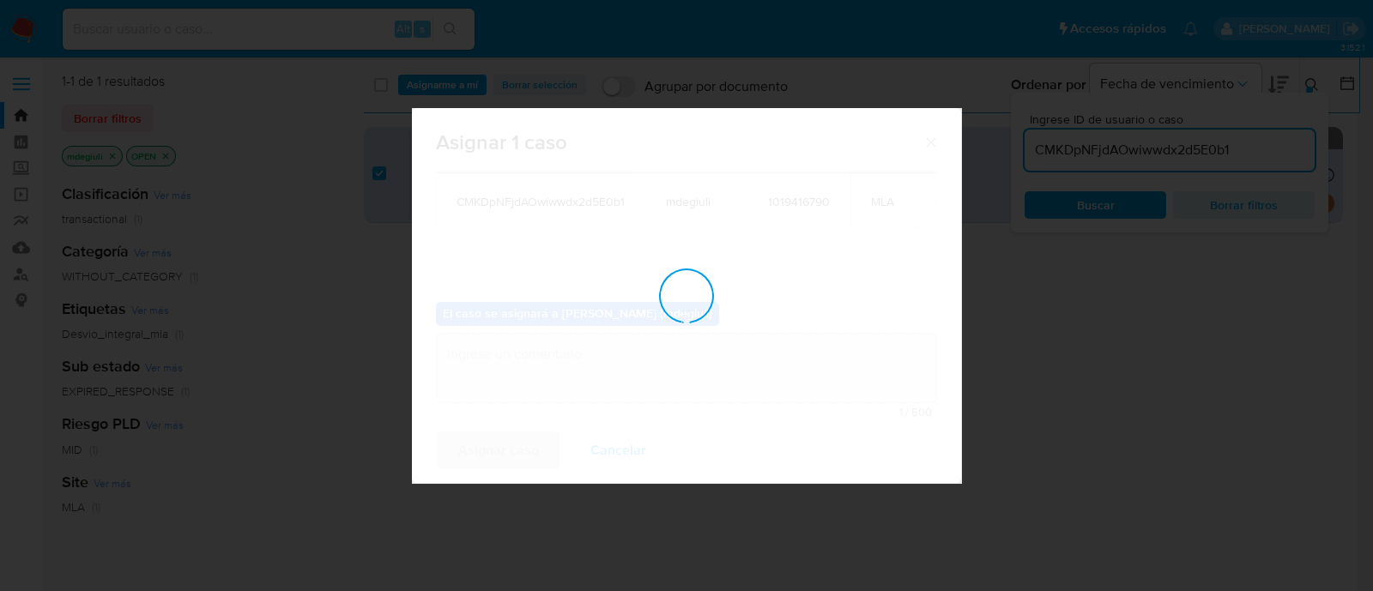
checkbox input "false"
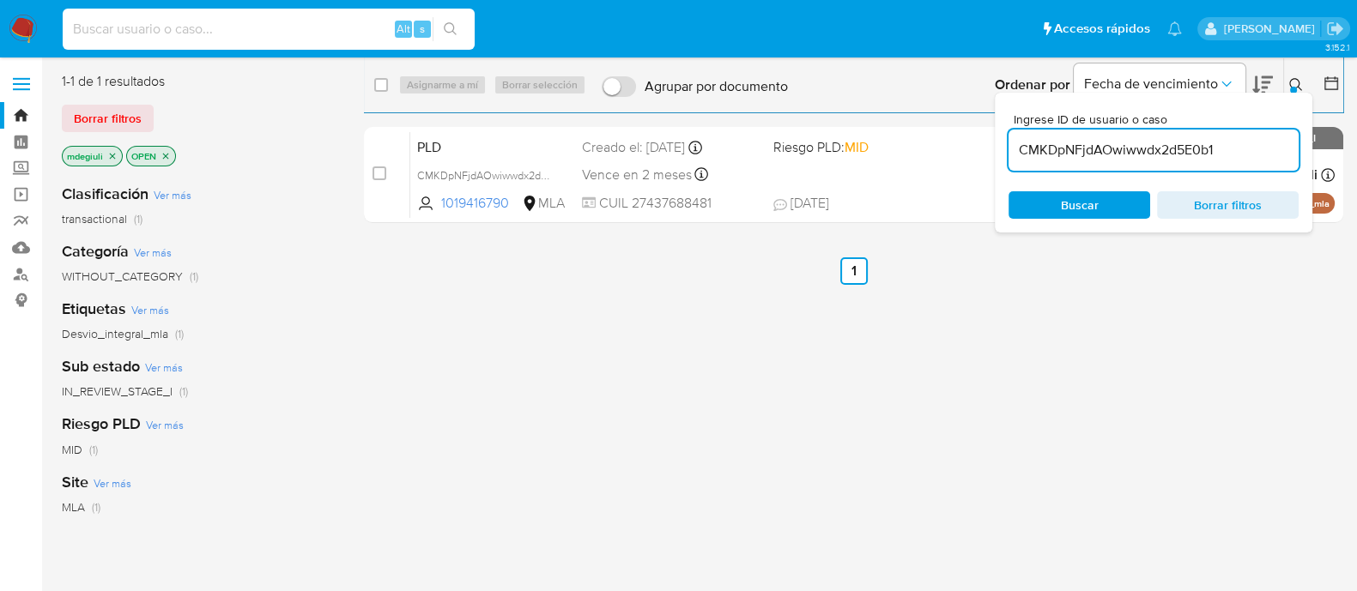
click at [223, 30] on input at bounding box center [269, 29] width 412 height 22
paste input "CMKDpNFjdAOwiwwdx2d5E0b1"
type input "CMKDpNFjdAOwiwwdx2d5E0b1"
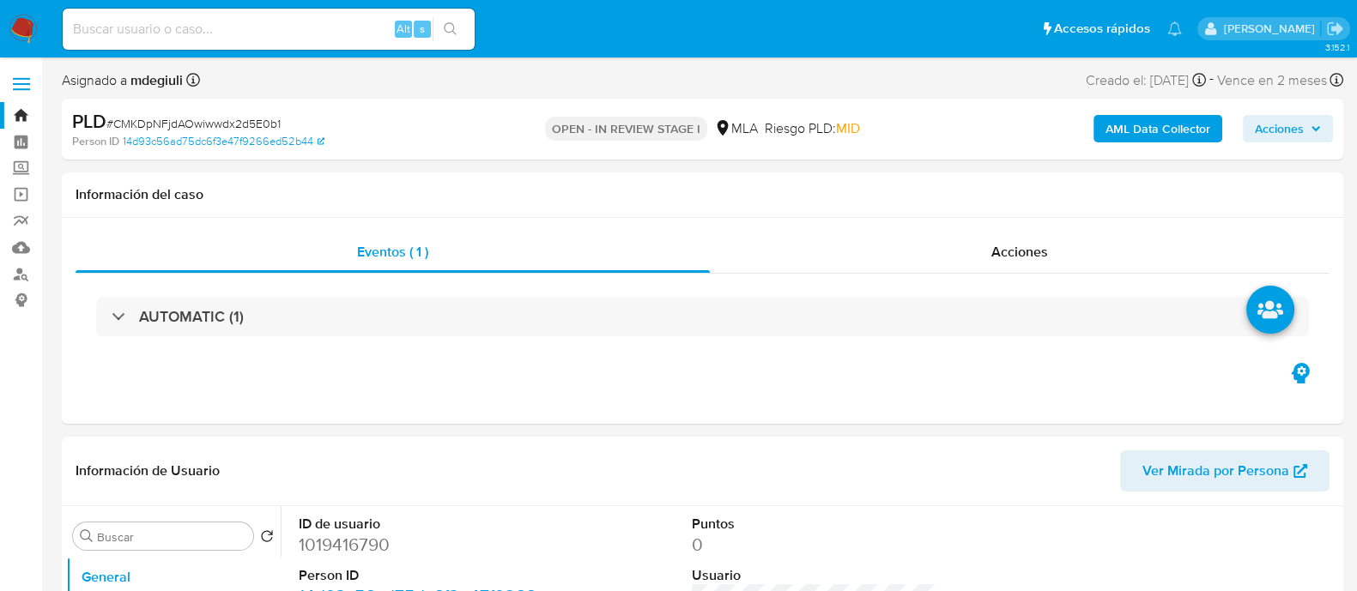
select select "10"
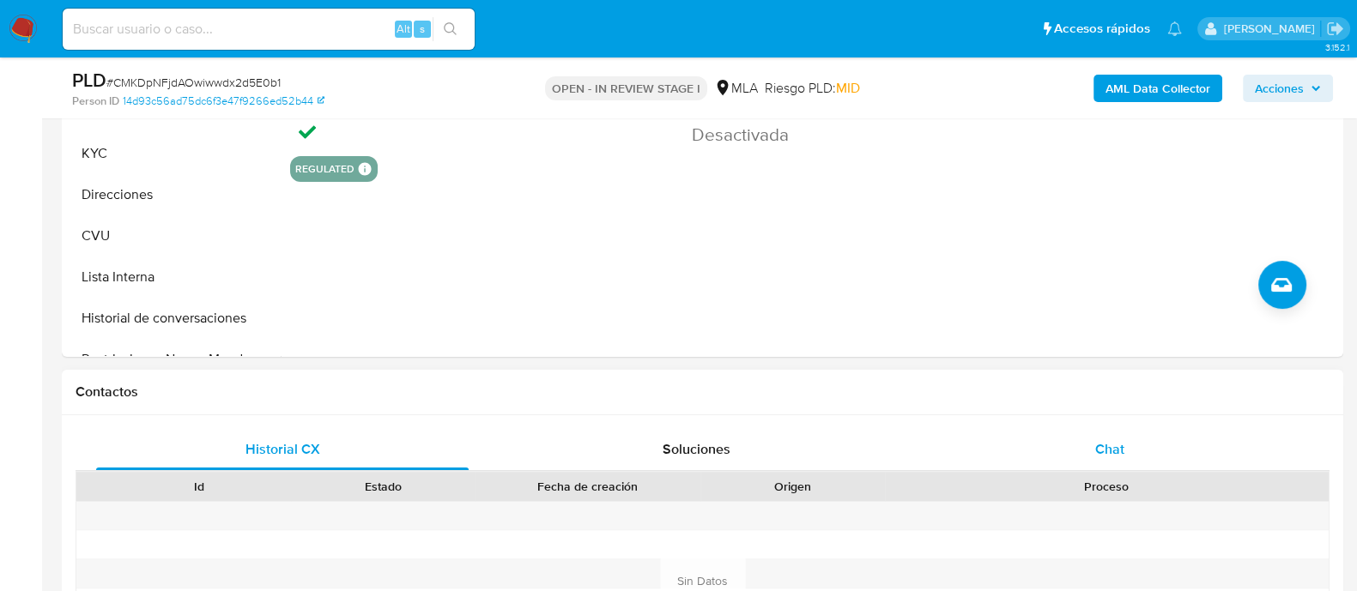
scroll to position [644, 0]
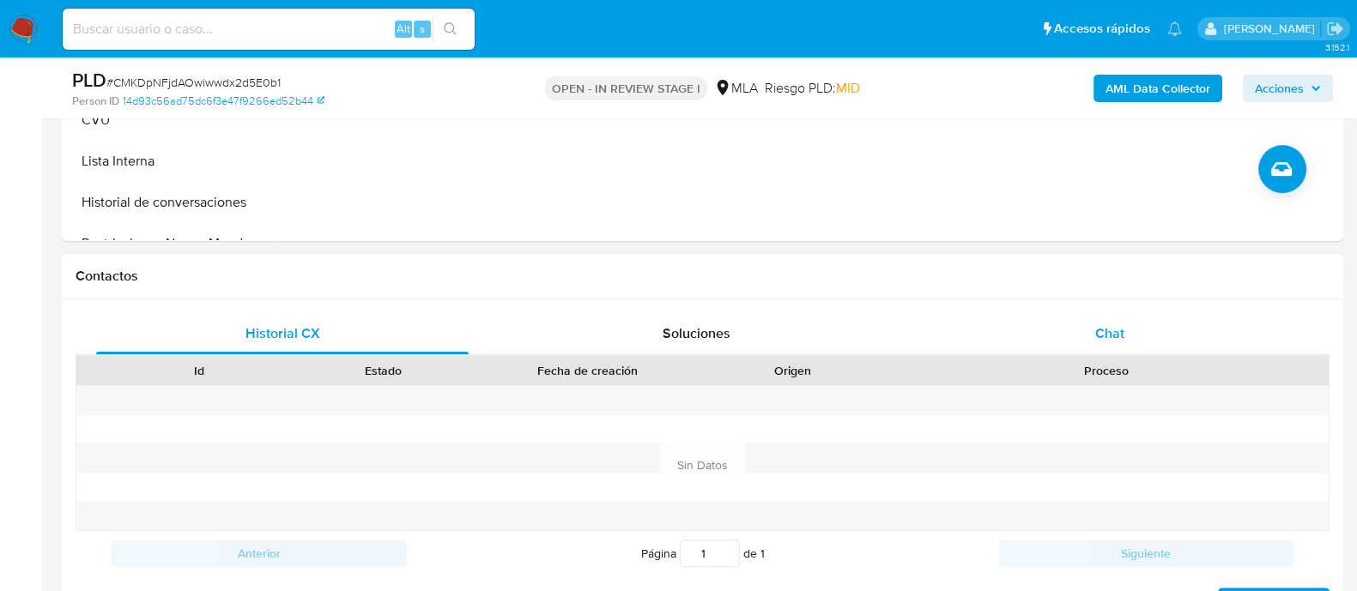
click at [1053, 324] on div "Chat" at bounding box center [1109, 333] width 372 height 41
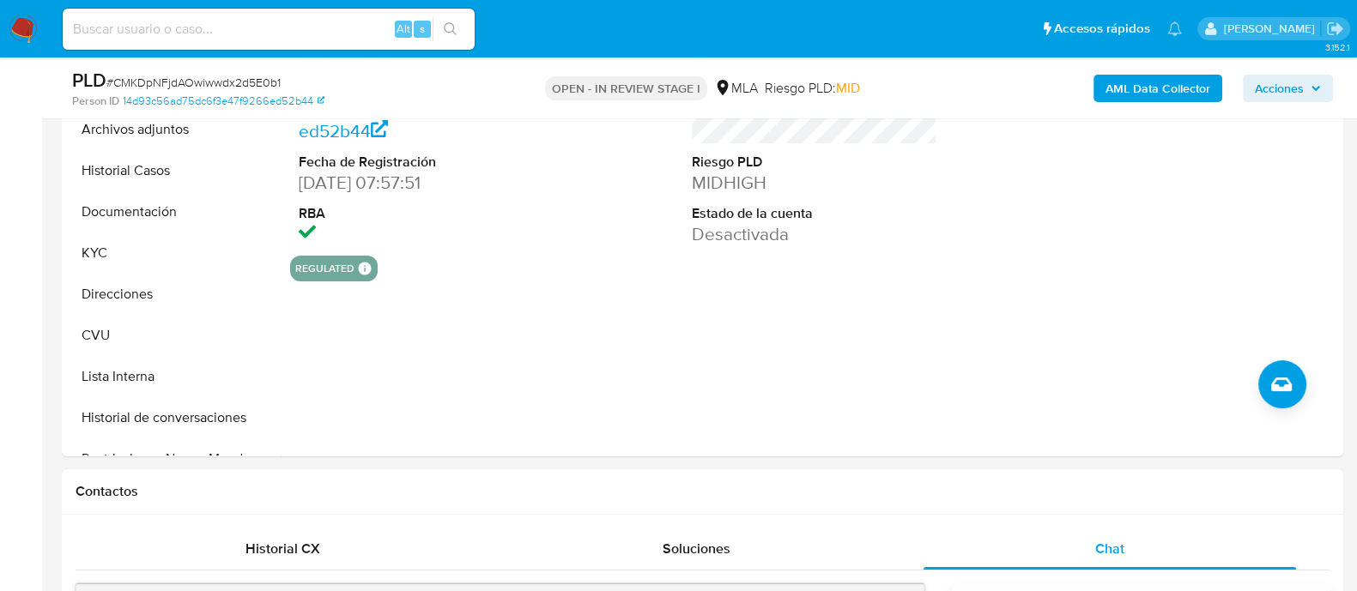
scroll to position [322, 0]
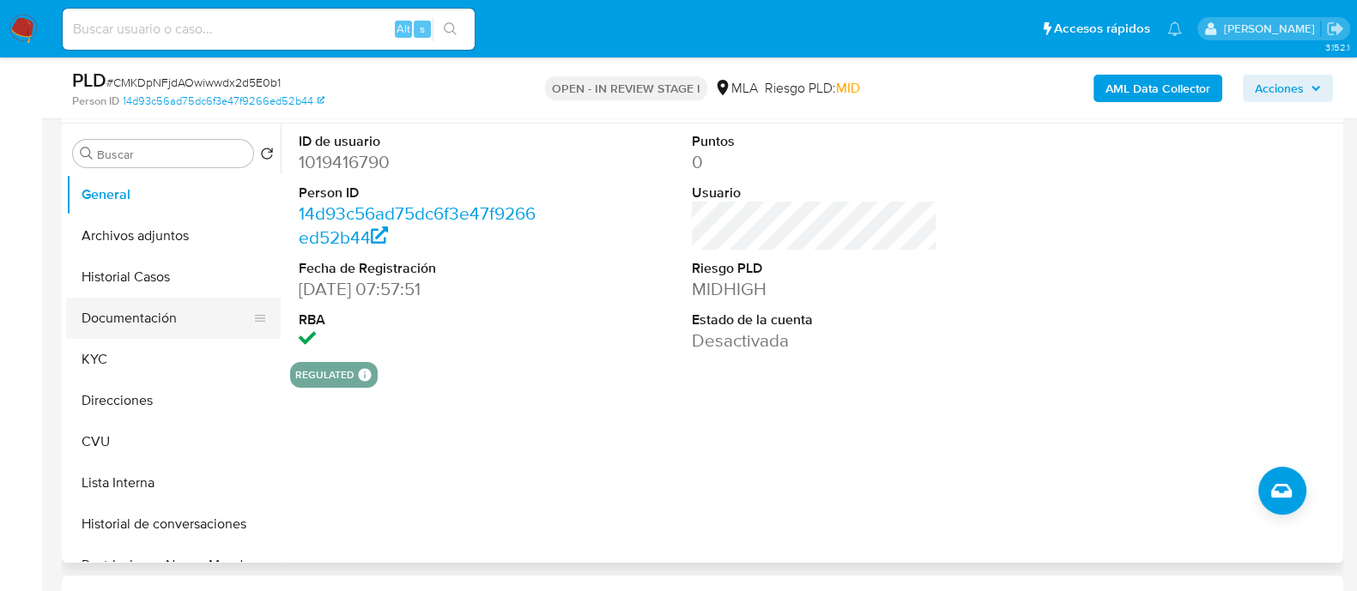
click at [120, 312] on button "Documentación" at bounding box center [166, 318] width 201 height 41
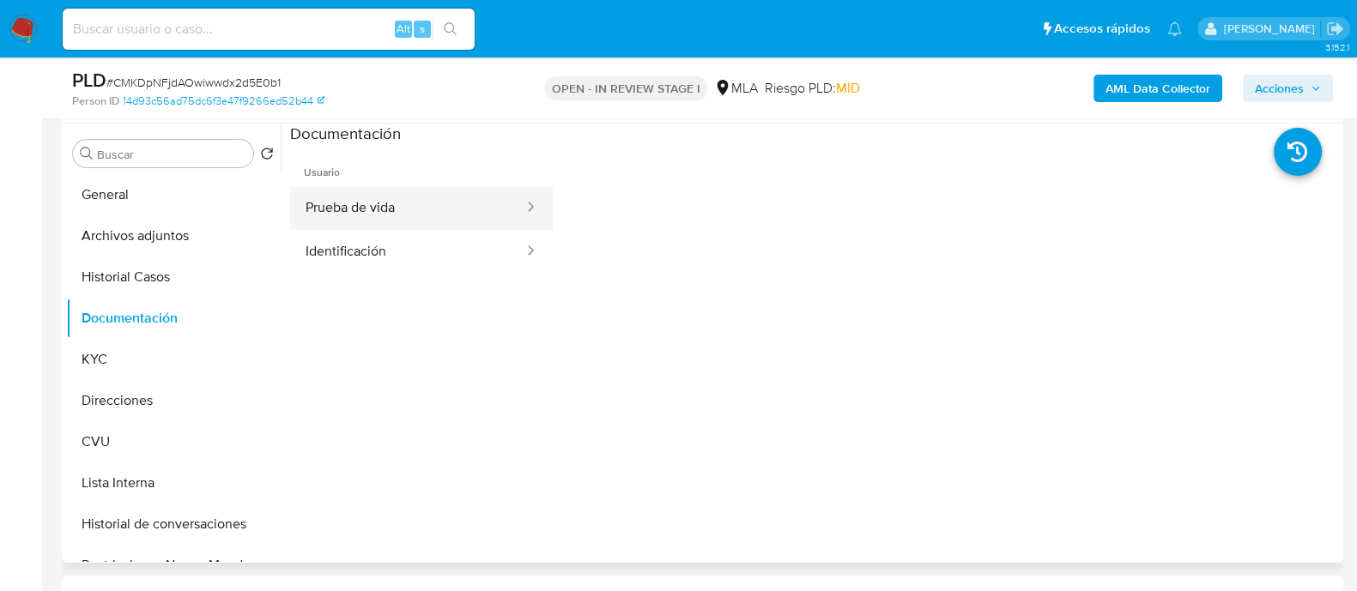
click at [386, 195] on button "Prueba de vida" at bounding box center [407, 208] width 235 height 44
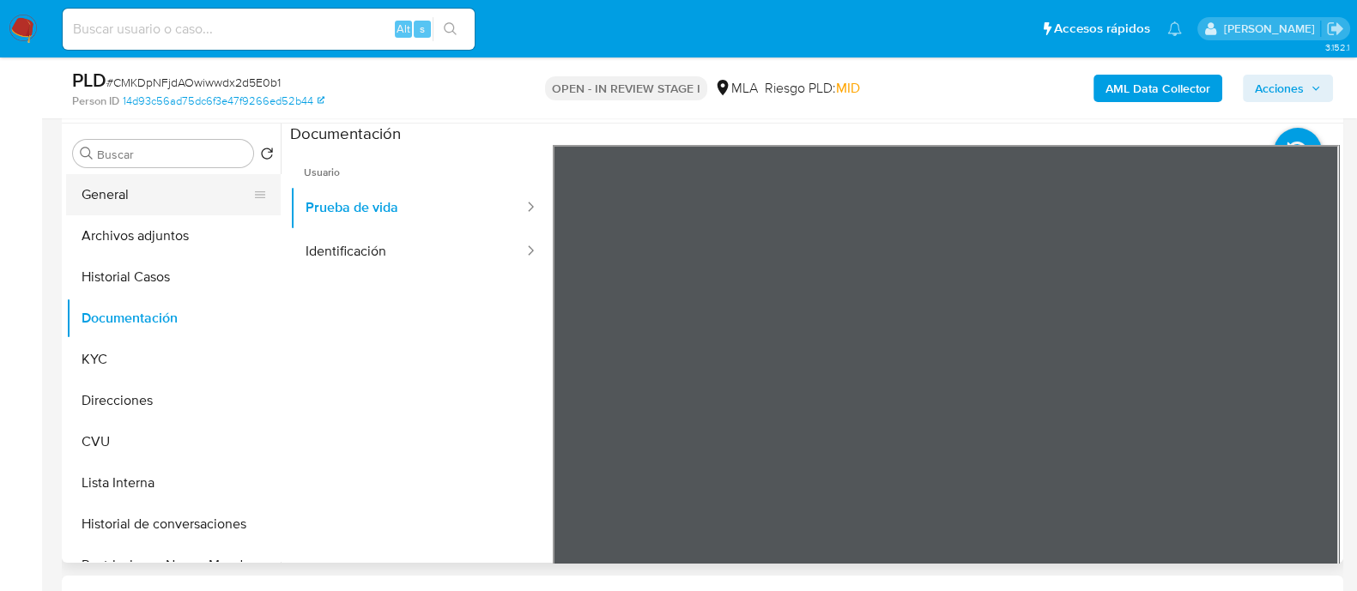
click at [98, 182] on button "General" at bounding box center [166, 194] width 201 height 41
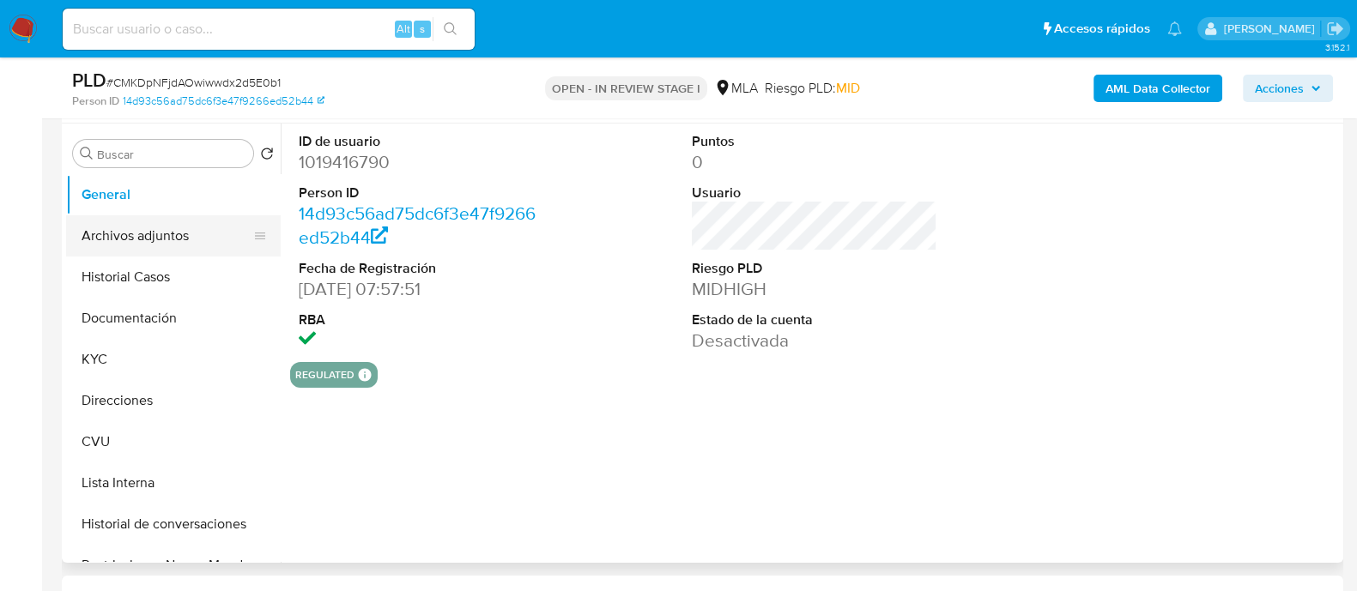
click at [147, 243] on button "Archivos adjuntos" at bounding box center [166, 235] width 201 height 41
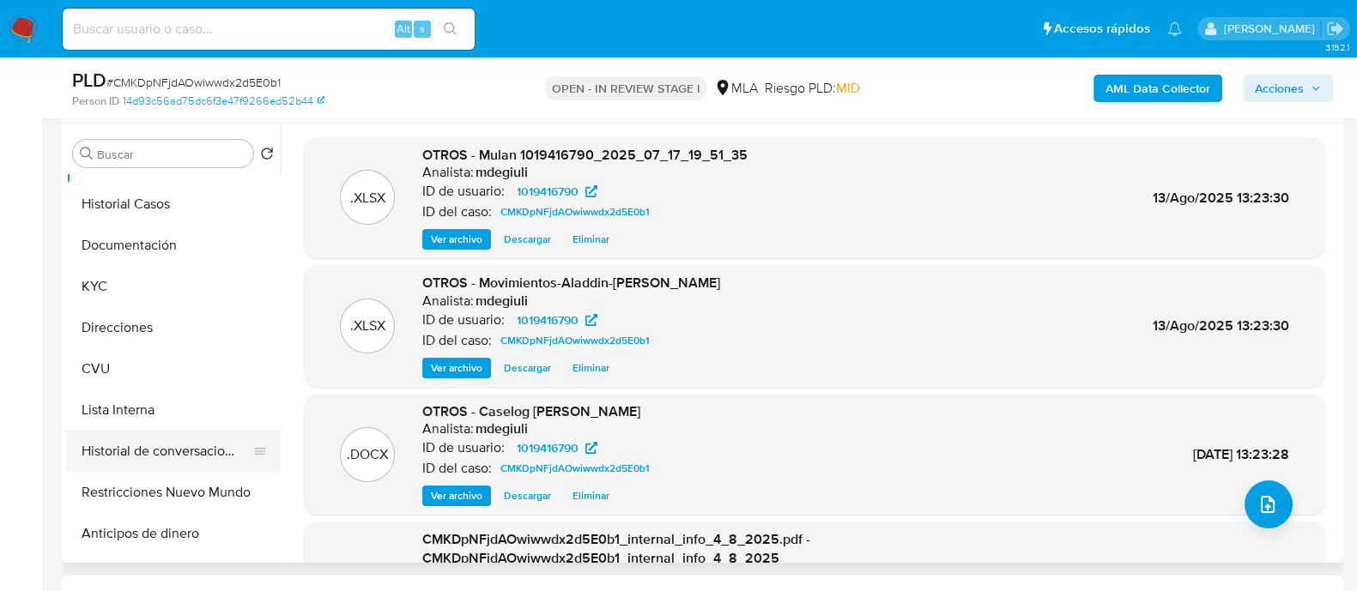
scroll to position [106, 0]
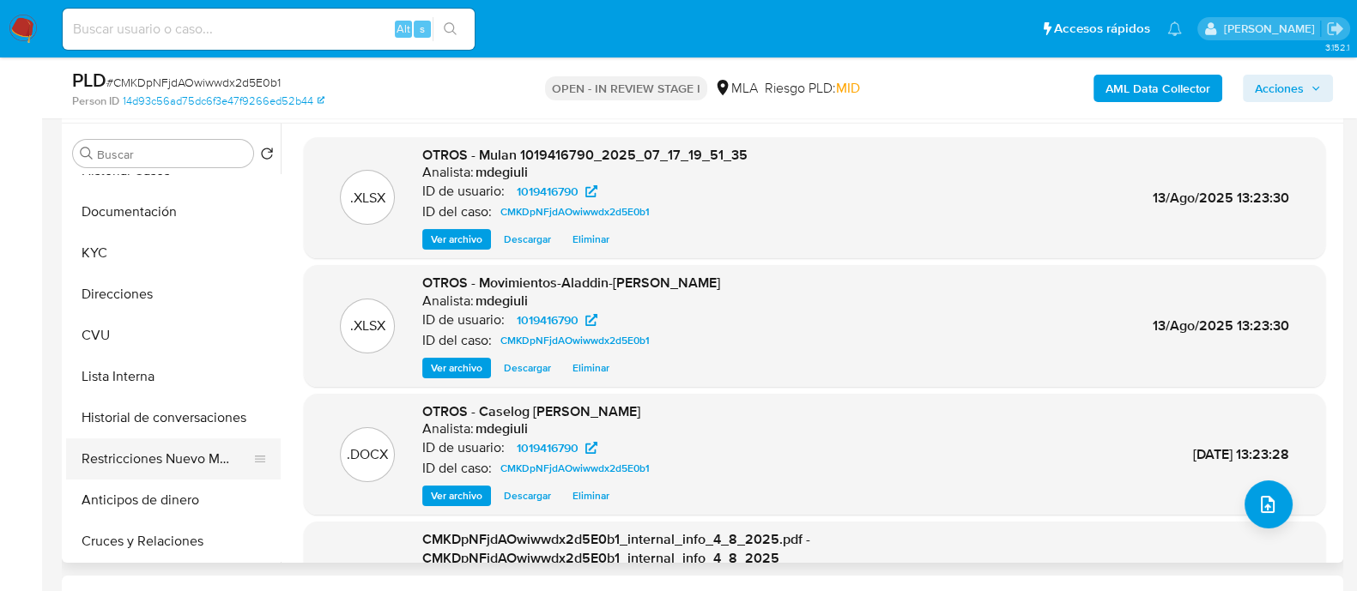
click at [142, 453] on button "Restricciones Nuevo Mundo" at bounding box center [166, 459] width 201 height 41
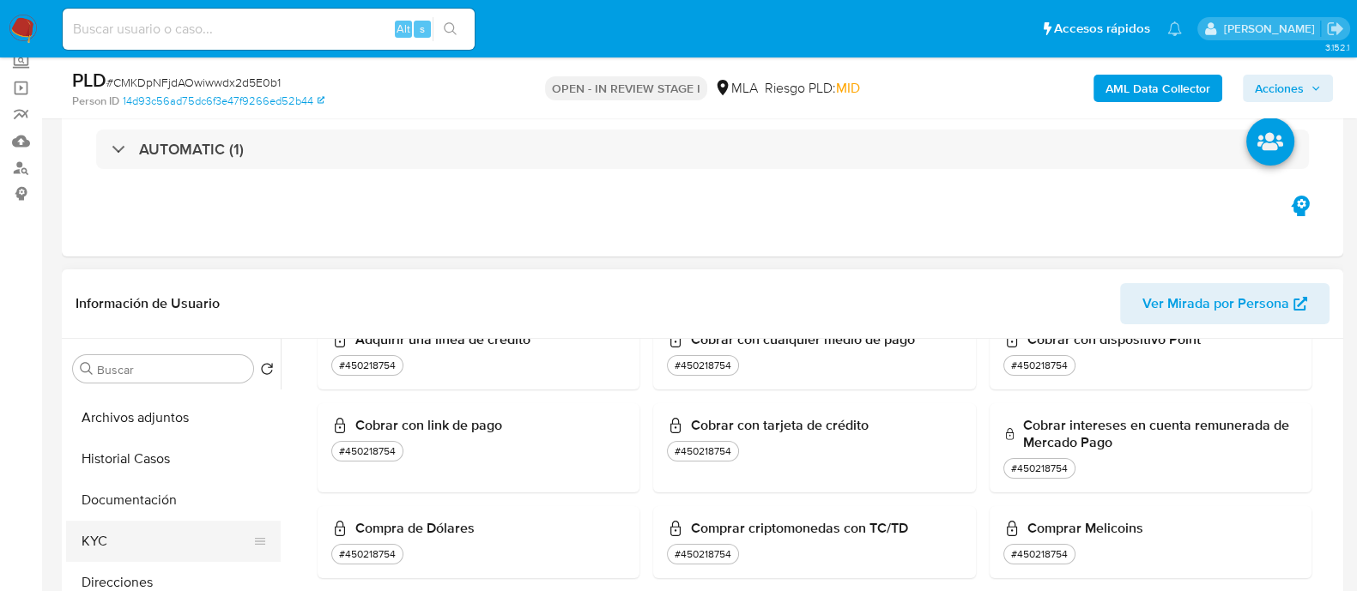
scroll to position [0, 0]
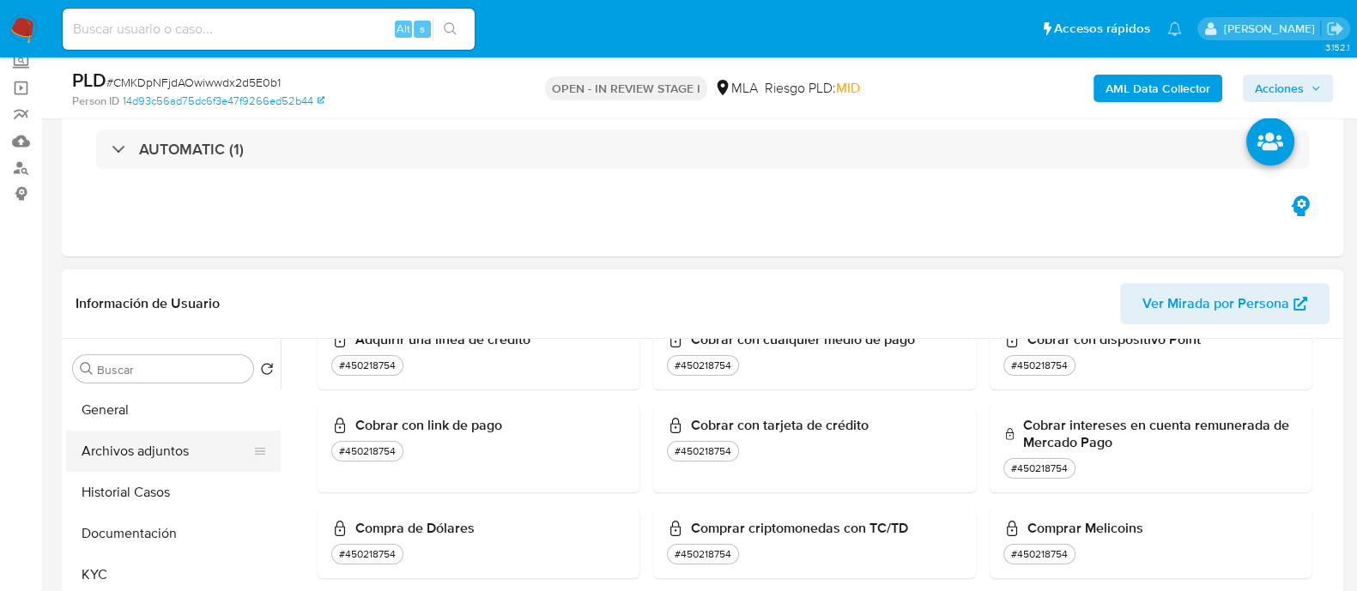
click at [142, 444] on button "Archivos adjuntos" at bounding box center [166, 451] width 201 height 41
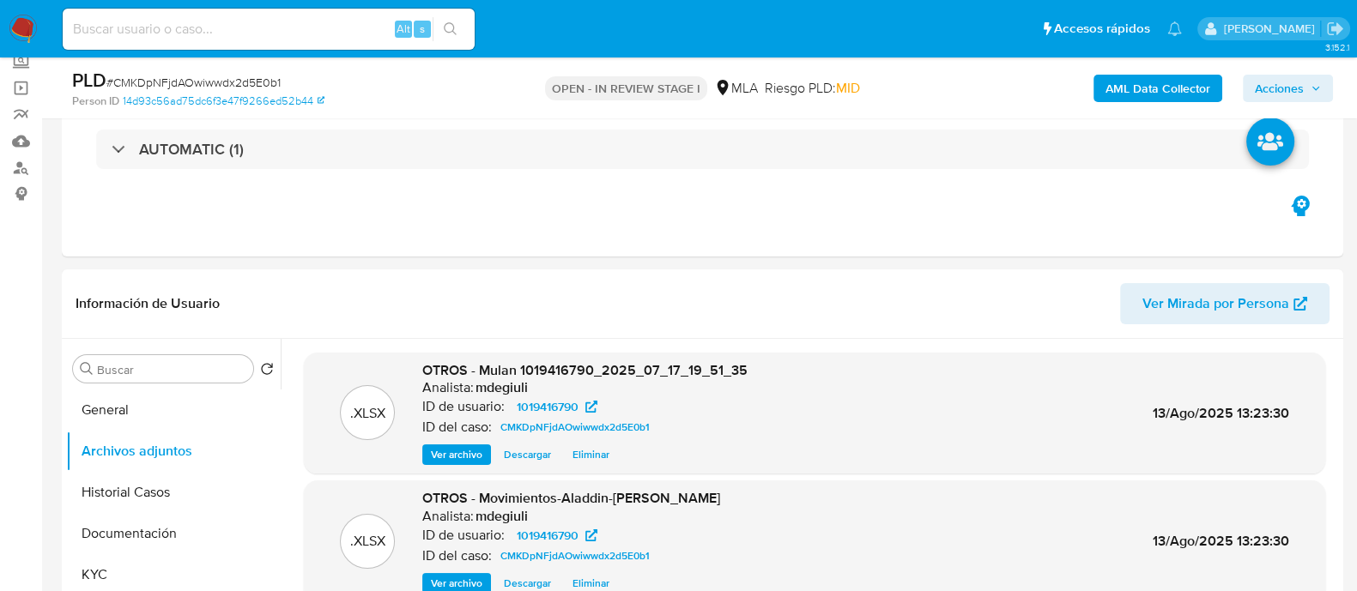
click at [1305, 76] on span "Acciones" at bounding box center [1288, 88] width 66 height 24
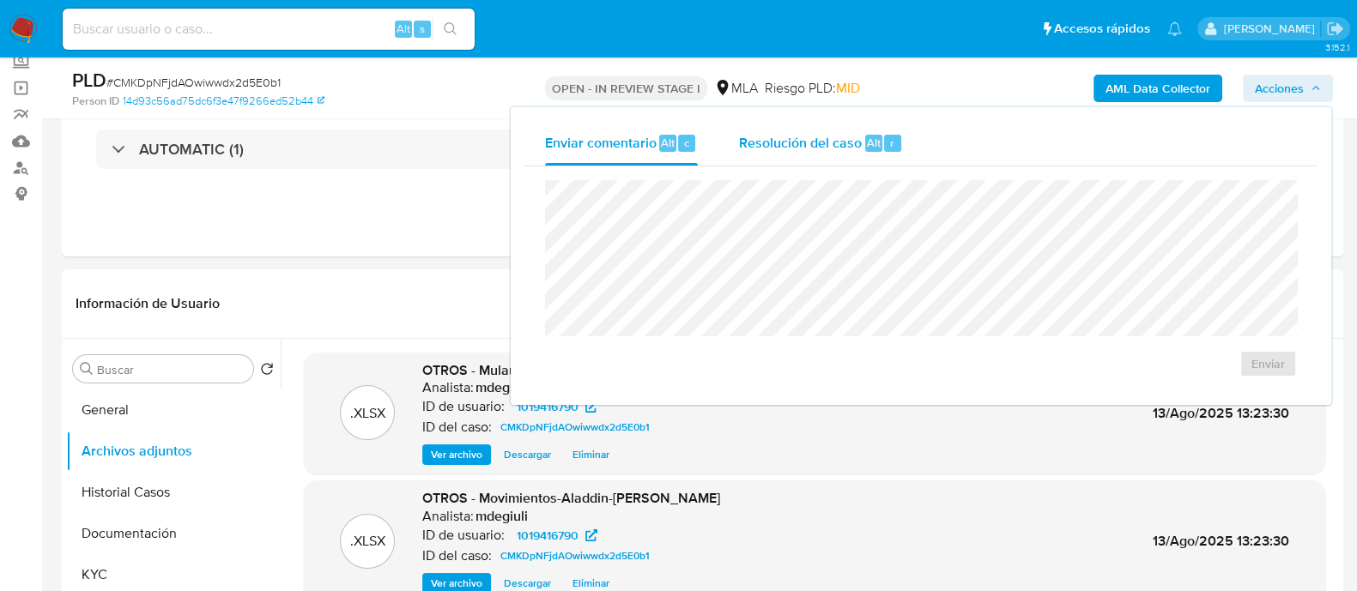
click at [775, 146] on span "Resolución del caso" at bounding box center [800, 142] width 123 height 20
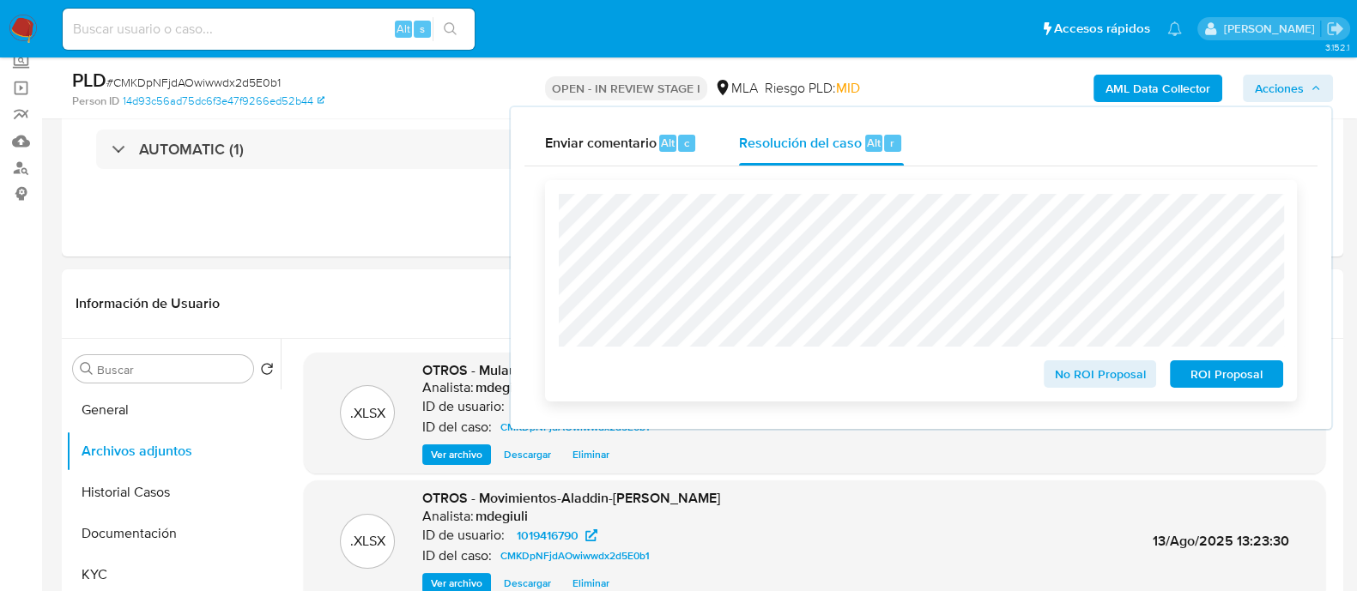
click at [1207, 372] on span "ROI Proposal" at bounding box center [1226, 374] width 89 height 24
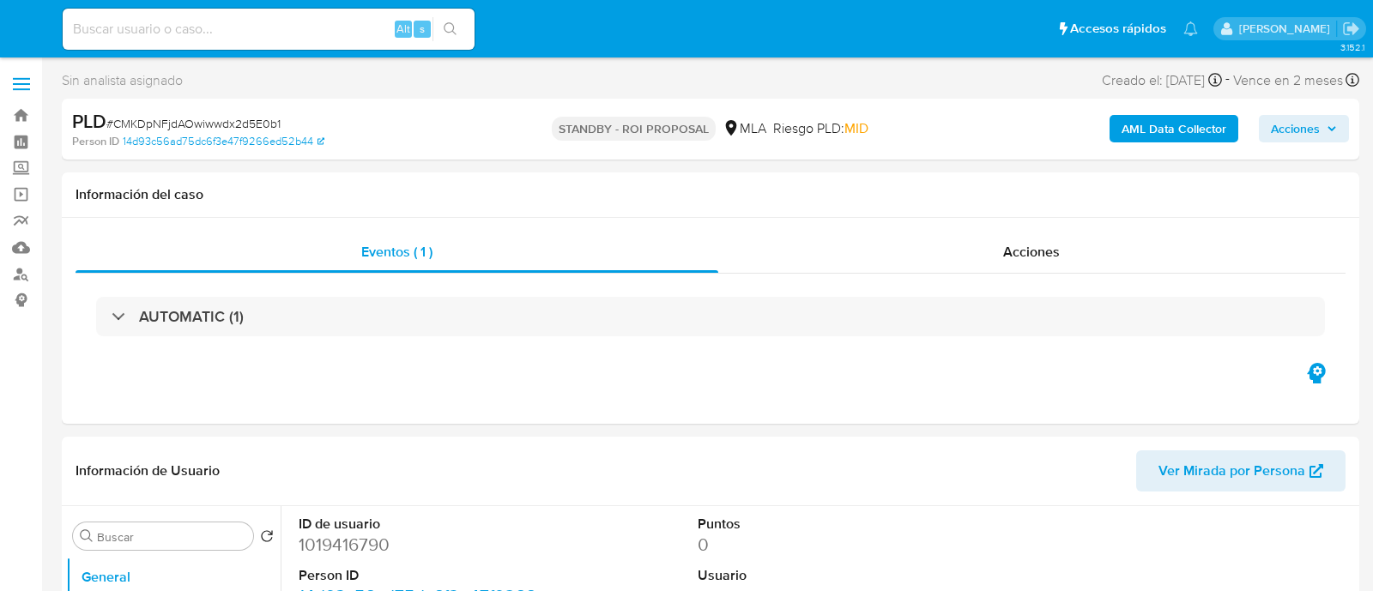
select select "10"
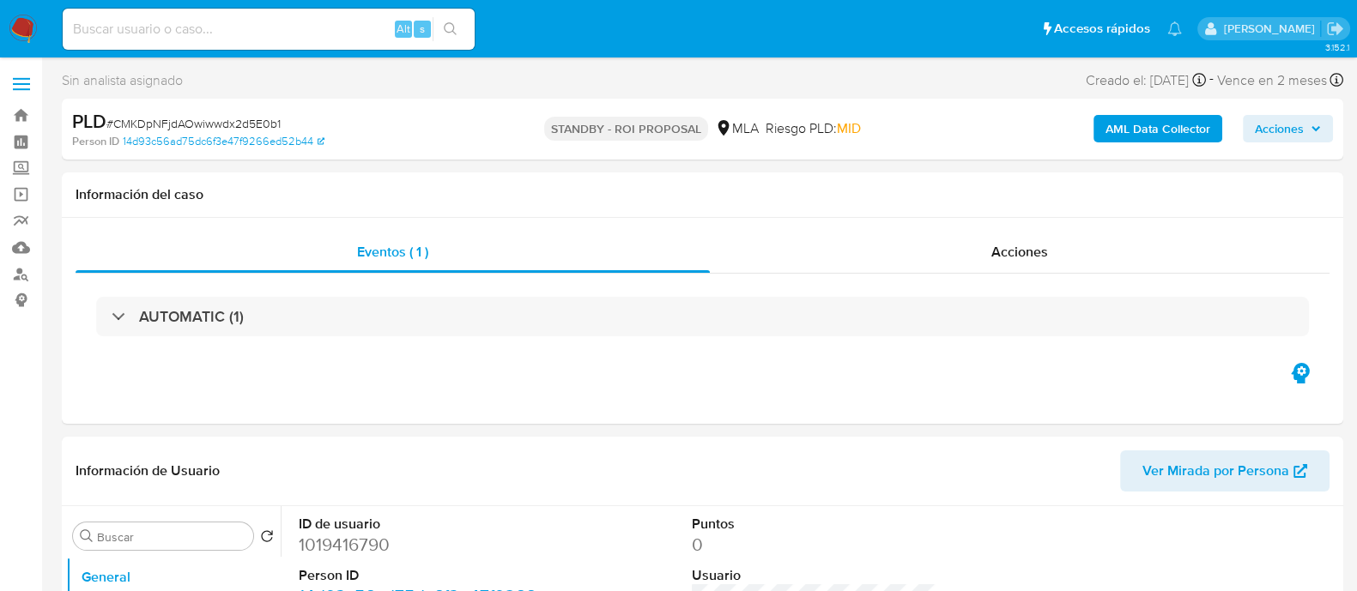
click at [302, 16] on div "Alt s" at bounding box center [269, 29] width 412 height 41
click at [289, 24] on input at bounding box center [269, 29] width 412 height 22
paste input "FBQV6H0IAGJNL6WstFNhGcxp"
type input "FBQV6H0IAGJNL6WstFNhGcxp"
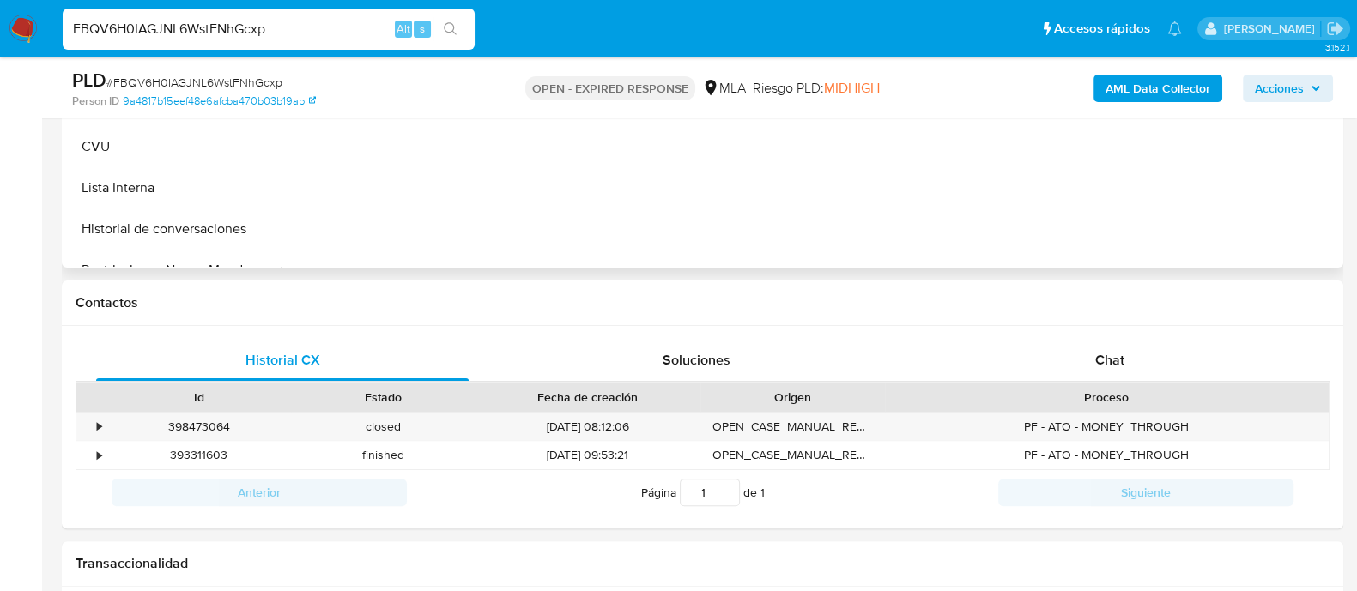
scroll to position [644, 0]
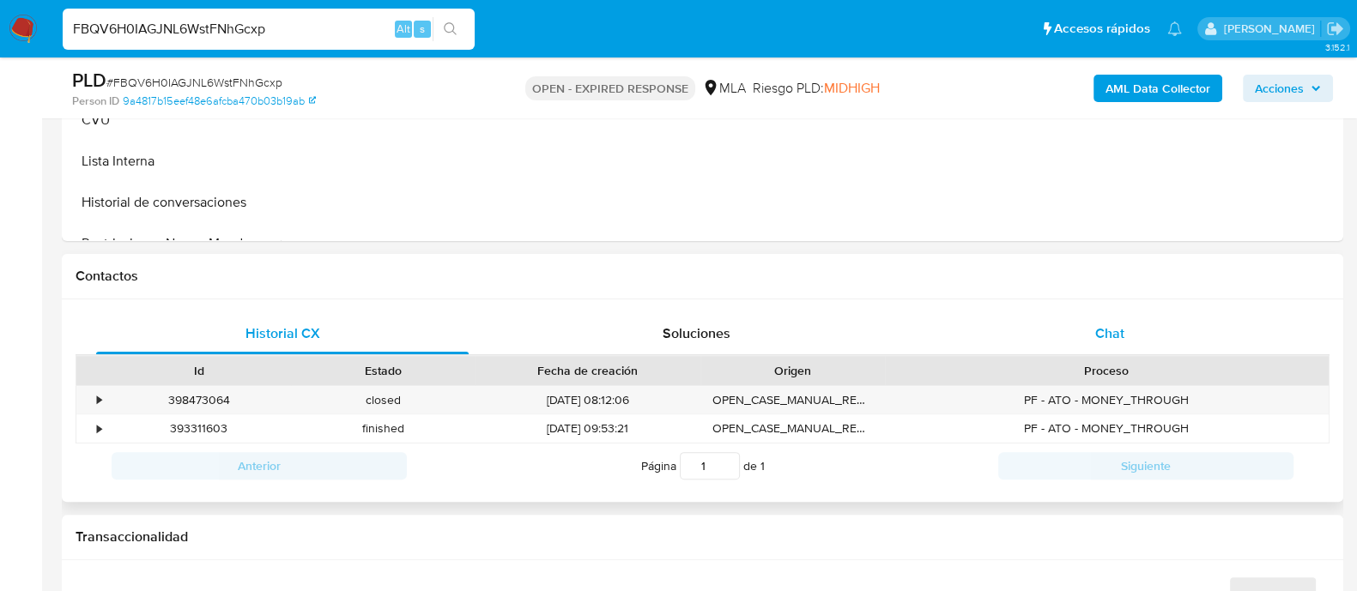
select select "10"
click at [1015, 332] on div "Chat" at bounding box center [1109, 333] width 372 height 41
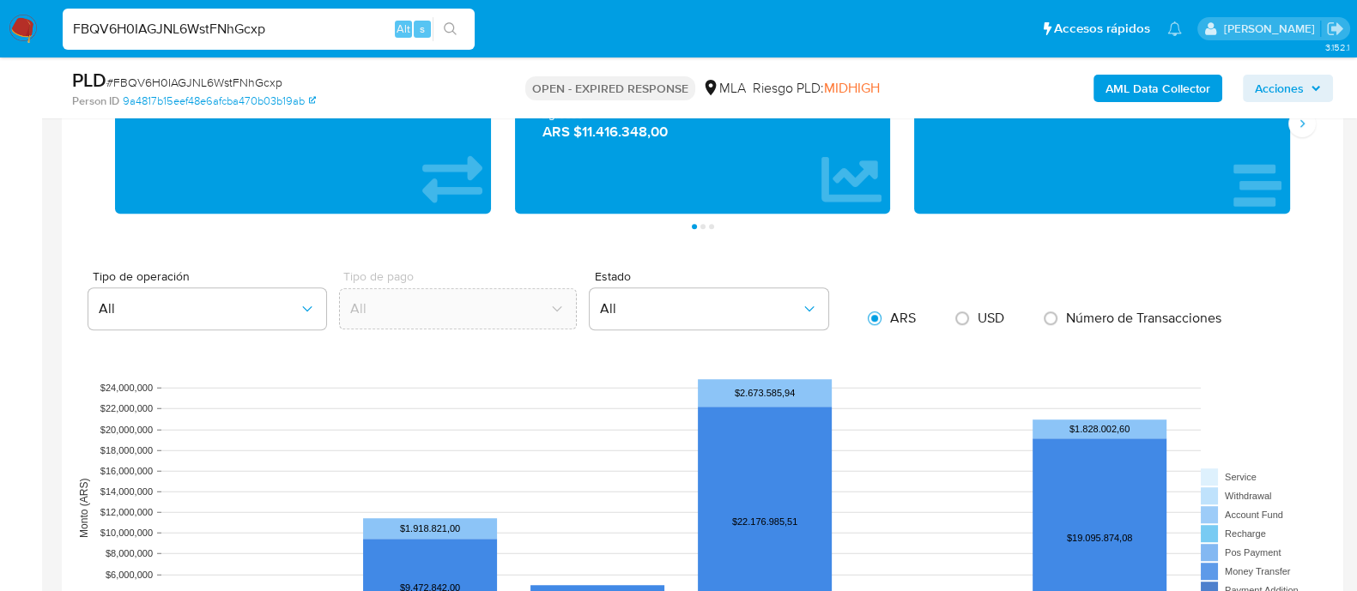
scroll to position [1180, 0]
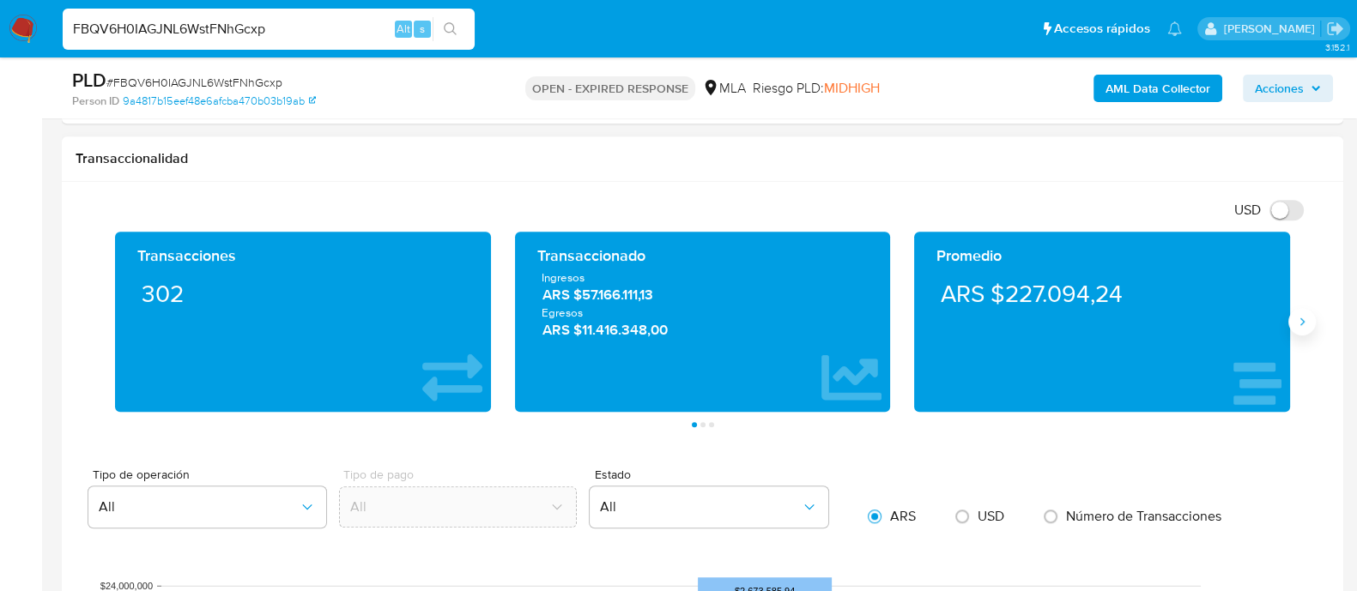
click at [1301, 319] on icon "Siguiente" at bounding box center [1302, 322] width 4 height 8
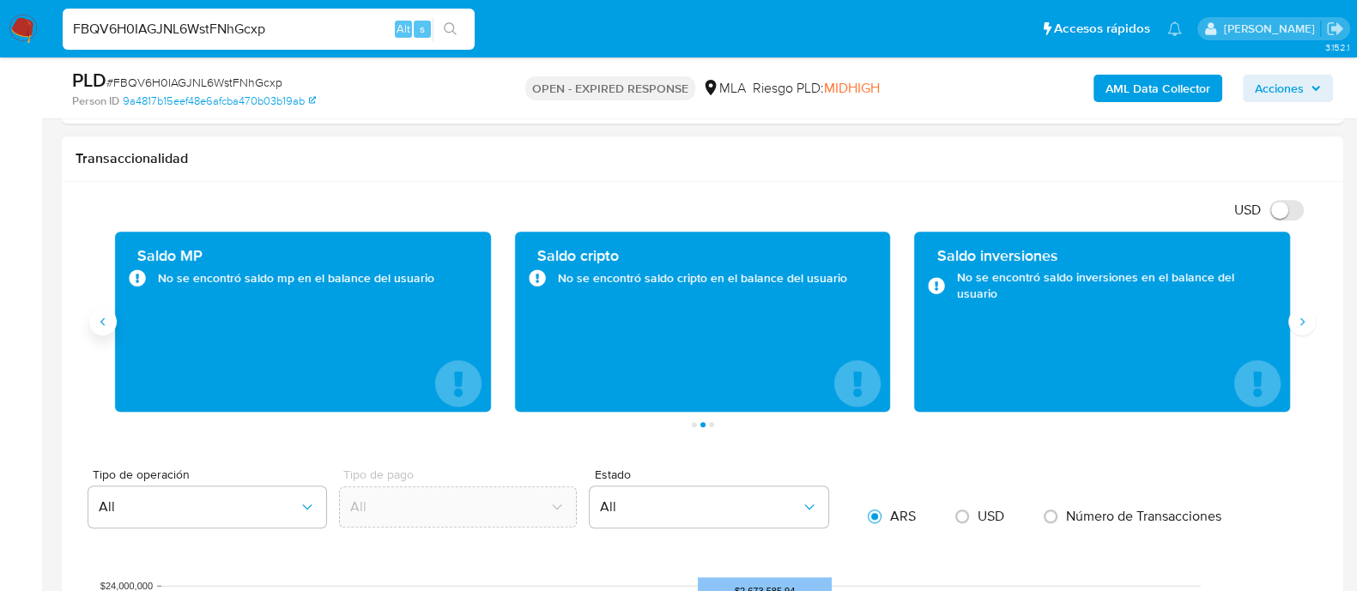
click at [103, 324] on icon "Anterior" at bounding box center [102, 322] width 4 height 8
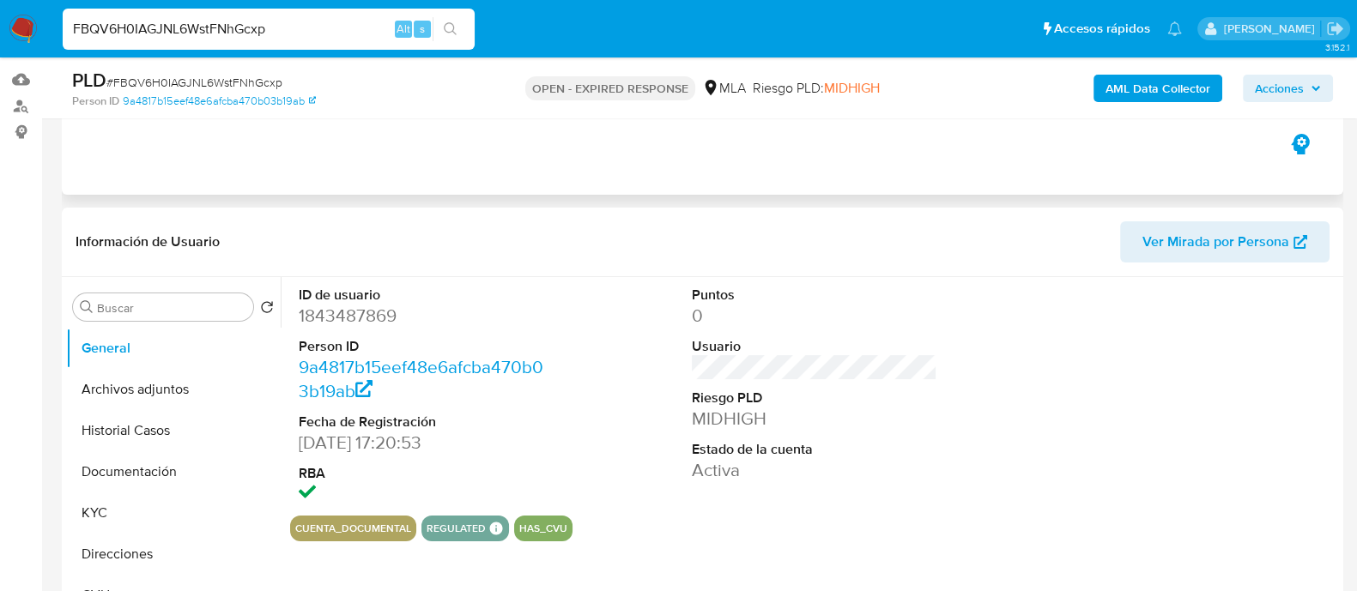
scroll to position [322, 0]
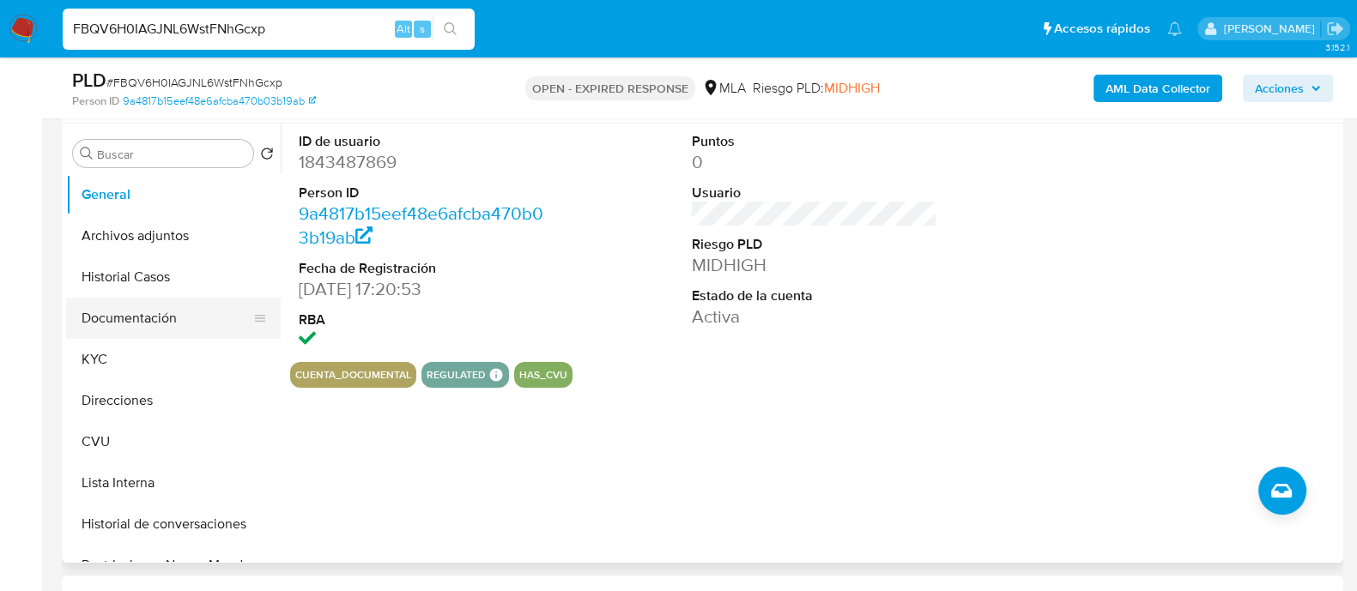
click at [129, 315] on button "Documentación" at bounding box center [166, 318] width 201 height 41
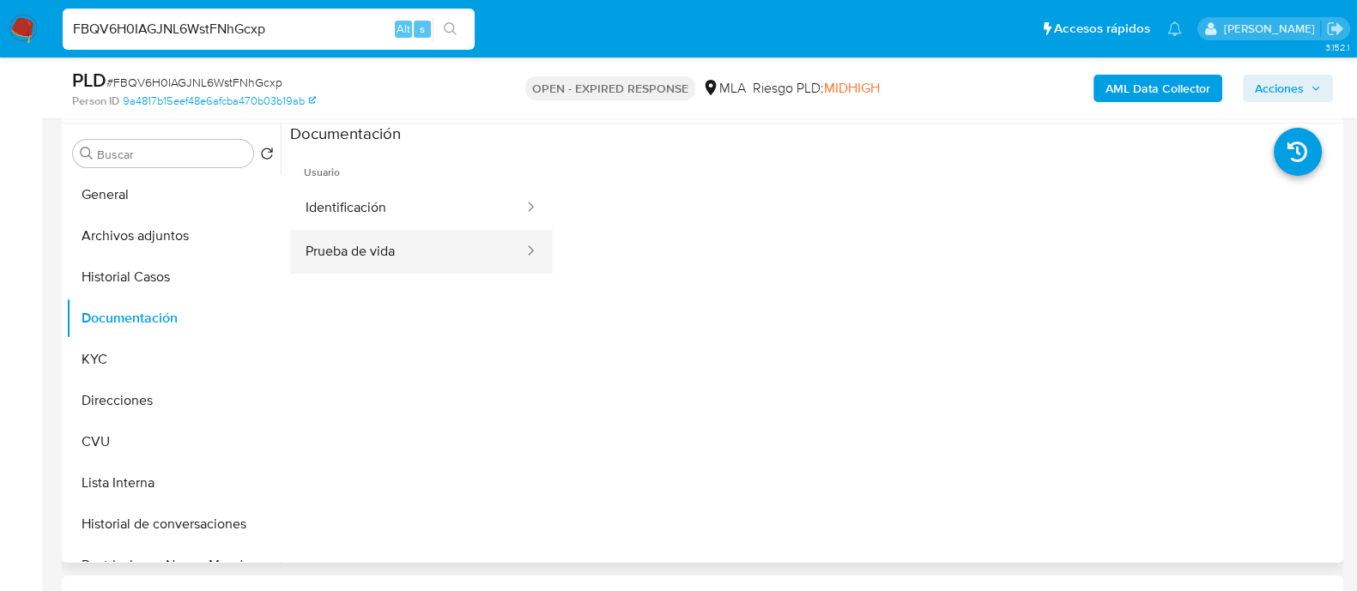
click at [408, 243] on button "Prueba de vida" at bounding box center [407, 252] width 235 height 44
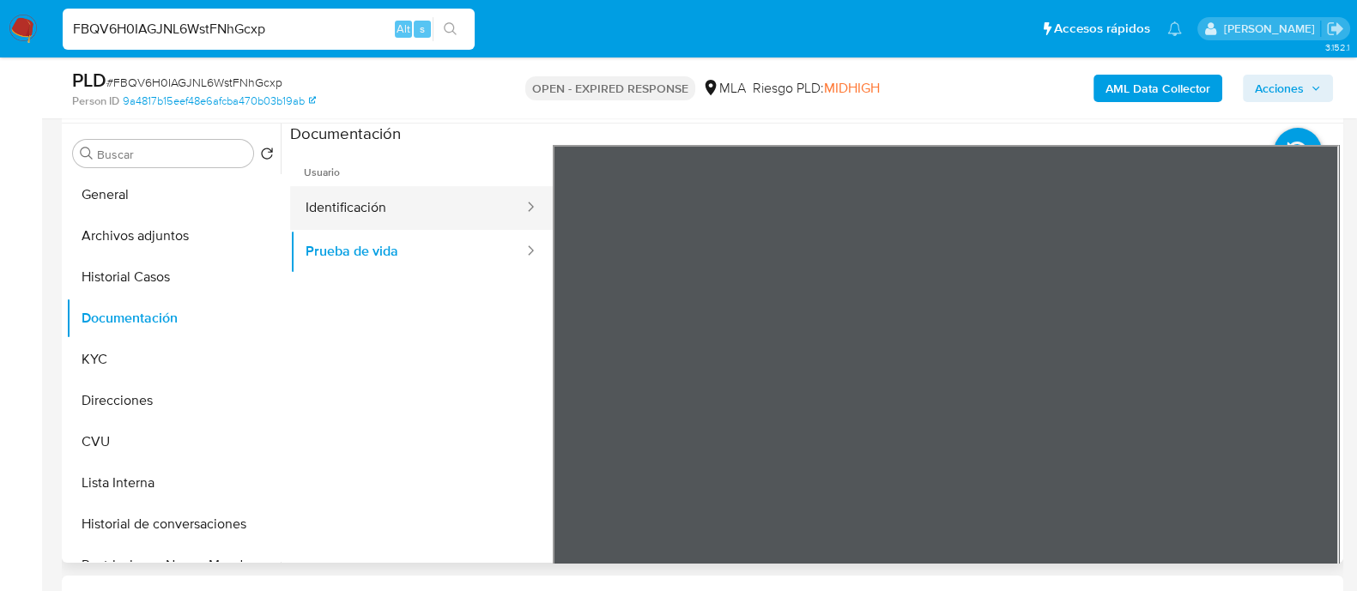
click at [397, 201] on button "Identificación" at bounding box center [407, 208] width 235 height 44
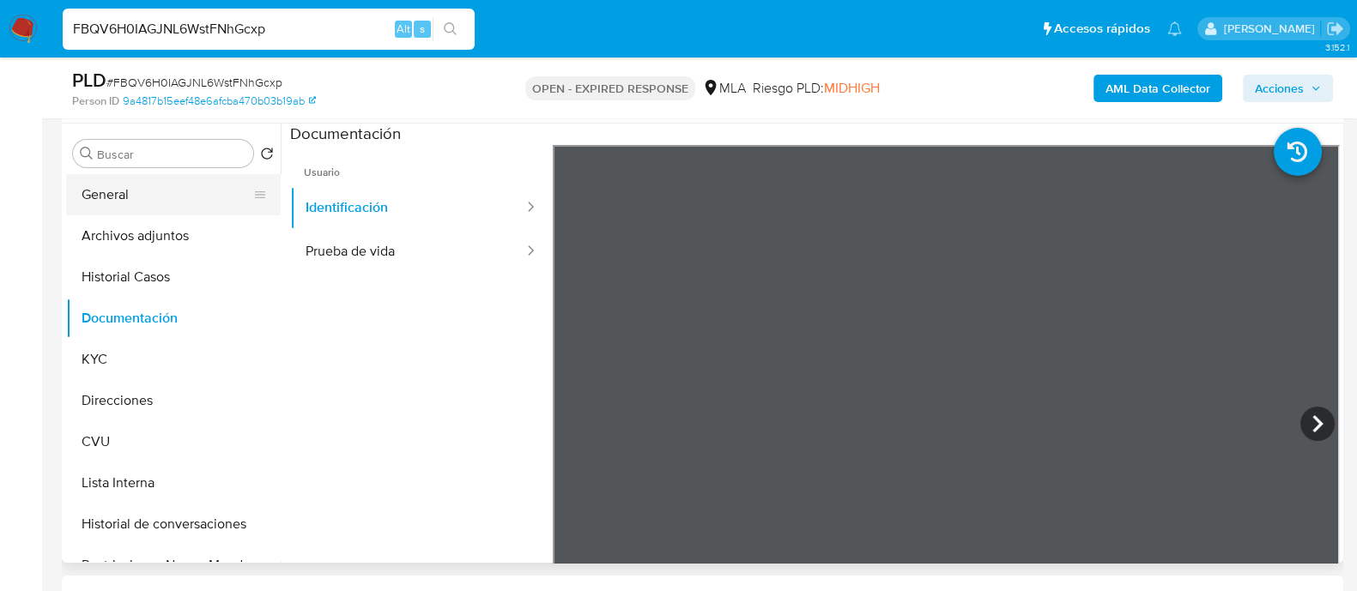
click at [169, 185] on button "General" at bounding box center [166, 194] width 201 height 41
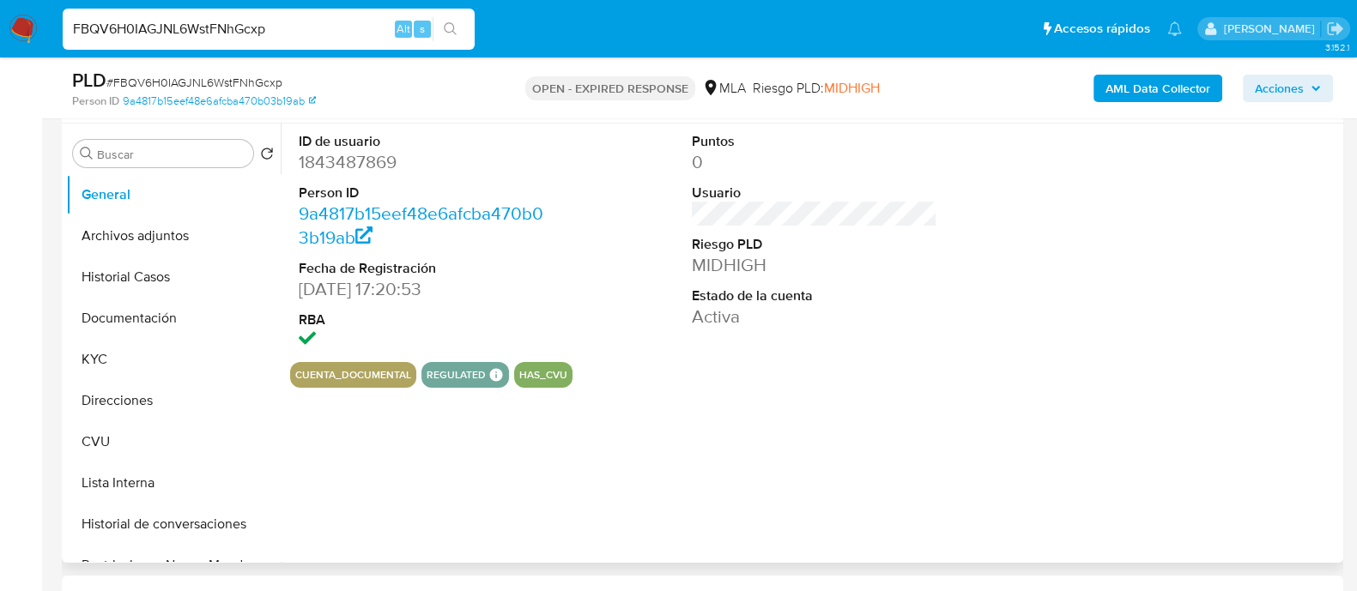
scroll to position [428, 0]
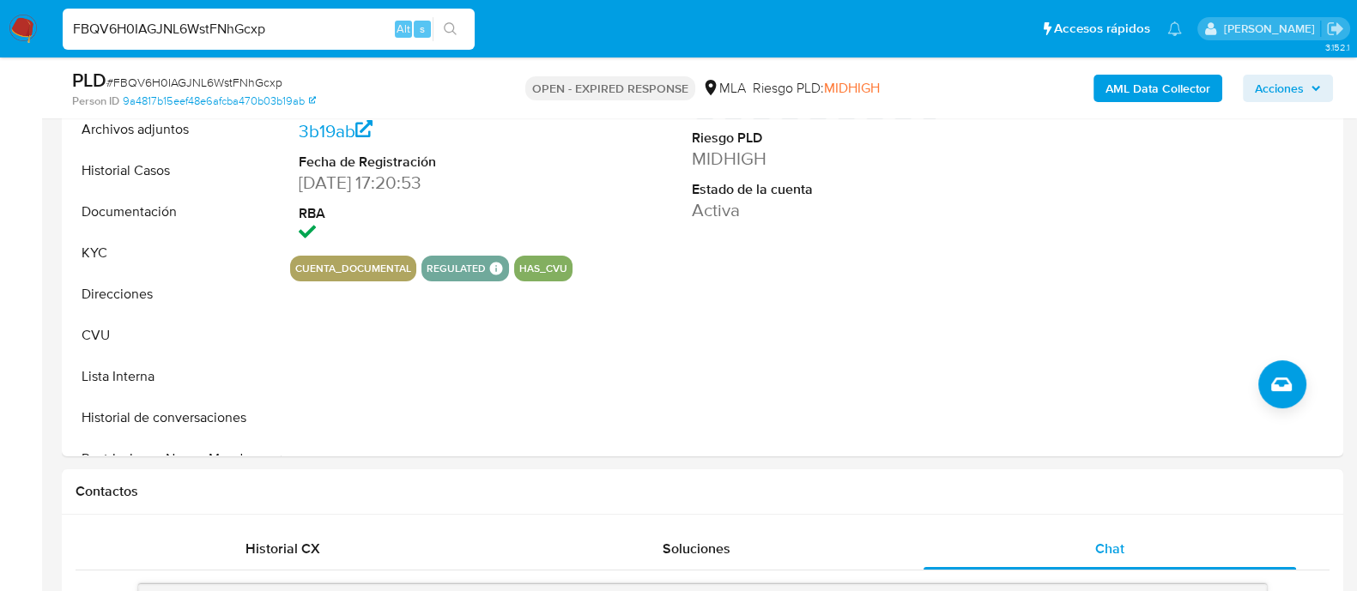
click at [245, 34] on input "FBQV6H0IAGJNL6WstFNhGcxp" at bounding box center [269, 29] width 412 height 22
paste input "KysvocOBBiICd4g6YgMknUo3"
type input "KysvocOBBiICd4g6YgMknUo3"
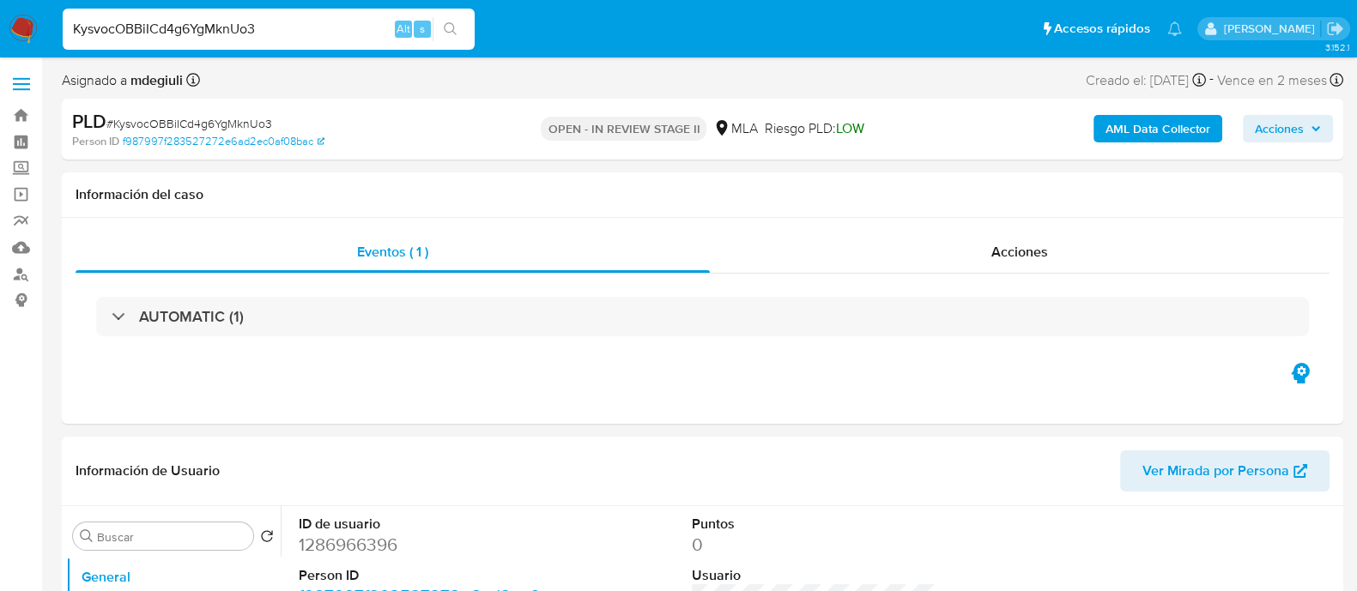
select select "10"
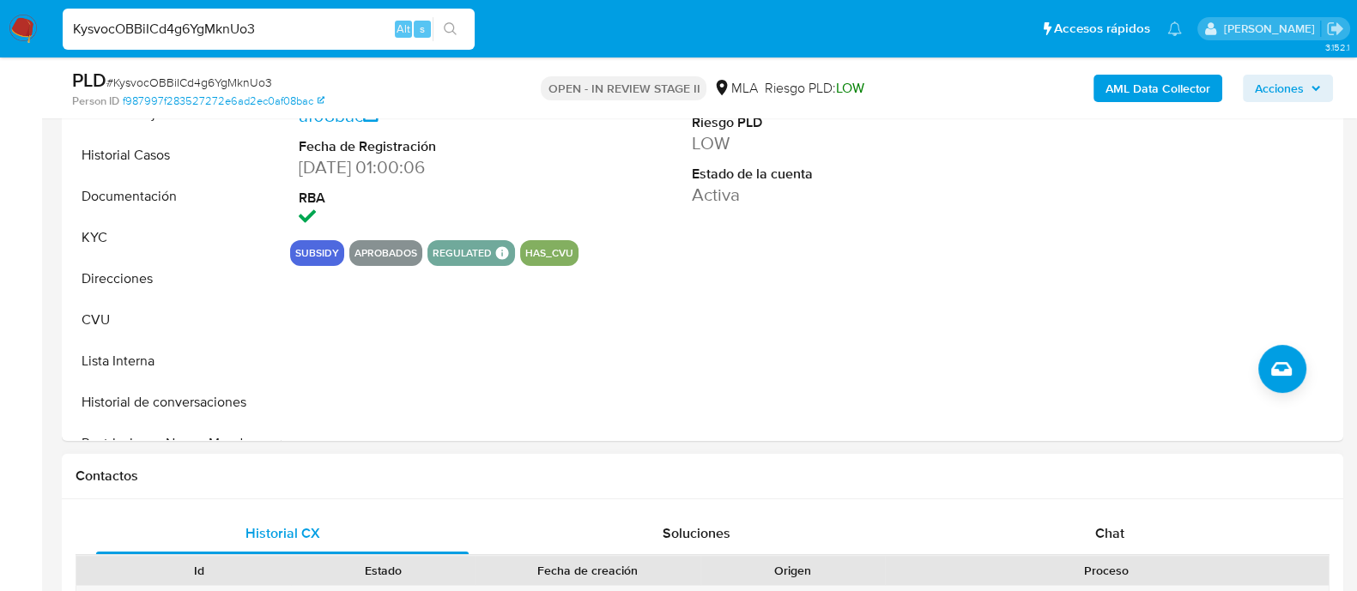
scroll to position [644, 0]
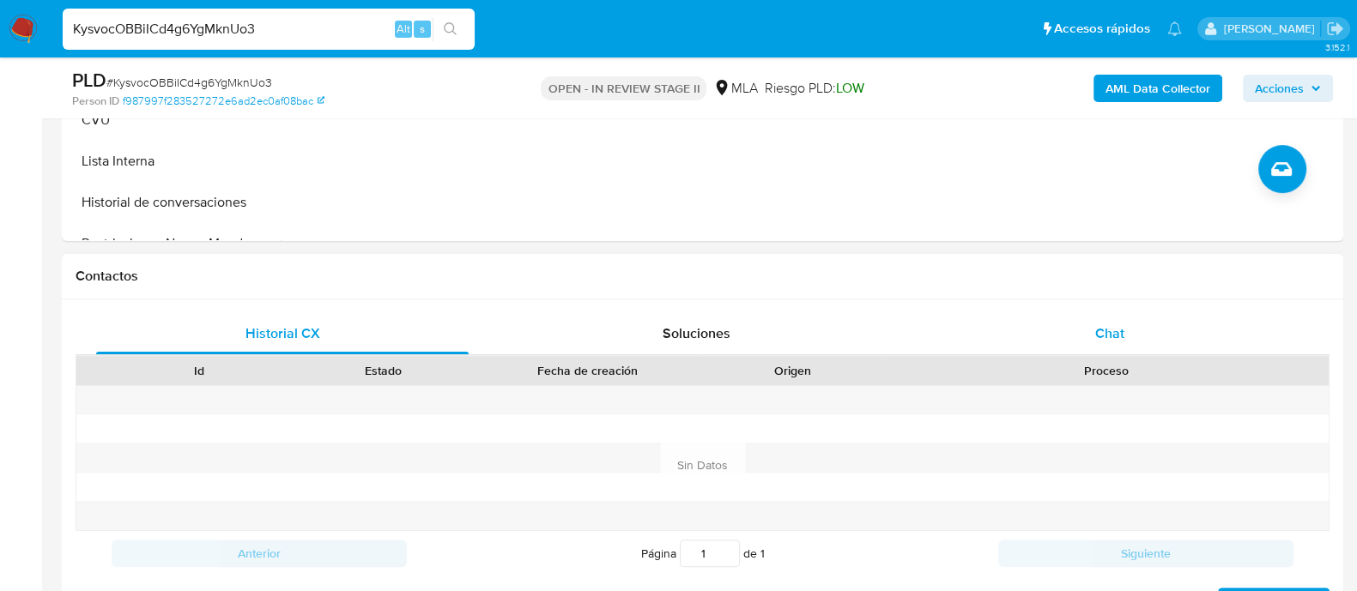
click at [1155, 345] on div "Chat" at bounding box center [1109, 333] width 372 height 41
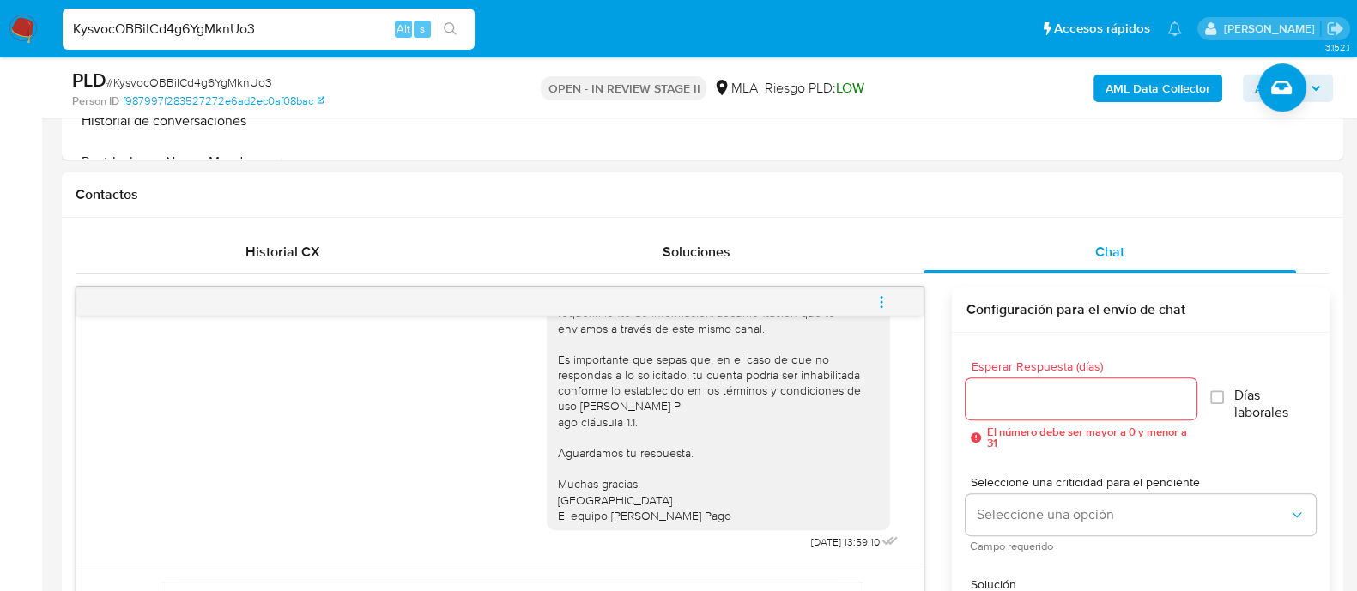
scroll to position [857, 0]
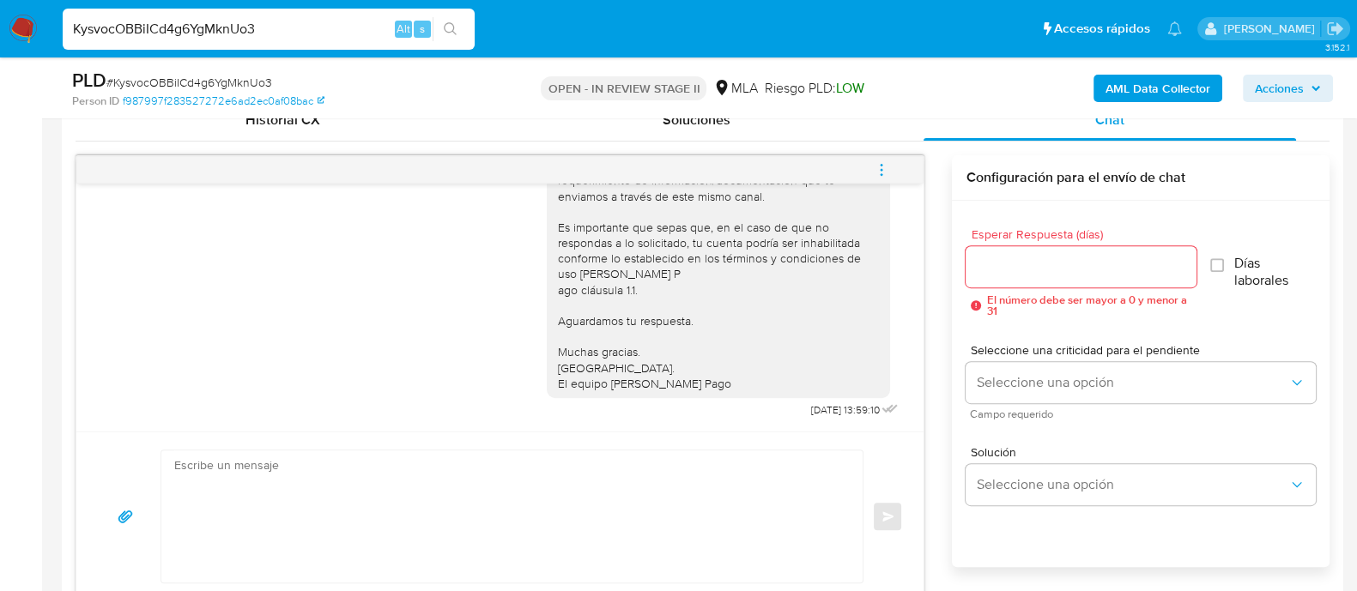
click at [245, 18] on input "KysvocOBBiICd4g6YgMknUo3" at bounding box center [269, 29] width 412 height 22
paste input "DW2BbMsNDKQEDreHl1qBBscm"
type input "DW2BbMsNDKQEDreHl1qBBscm"
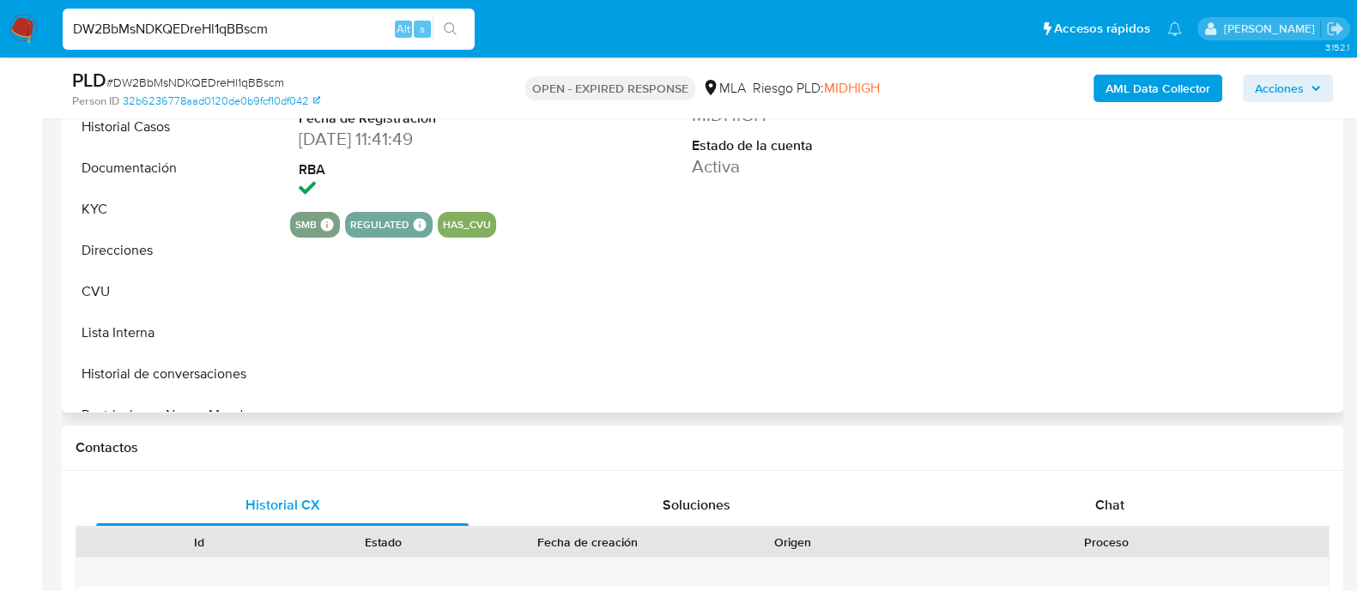
scroll to position [536, 0]
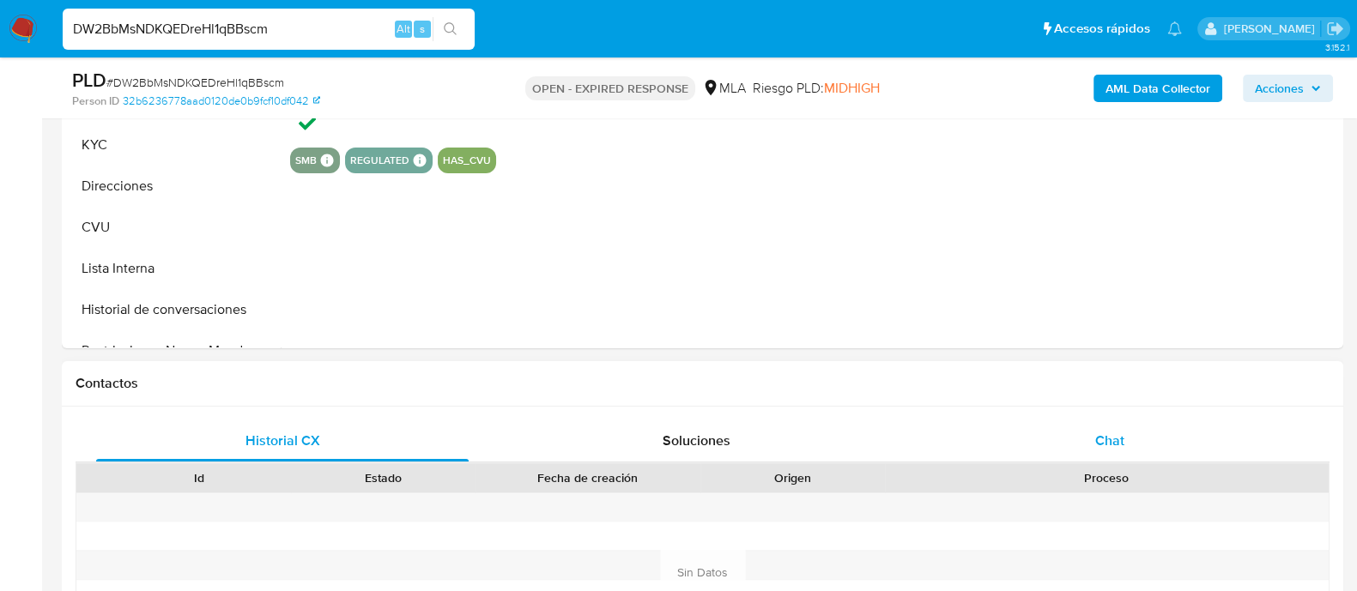
select select "10"
click at [1025, 422] on div "Chat" at bounding box center [1109, 441] width 372 height 41
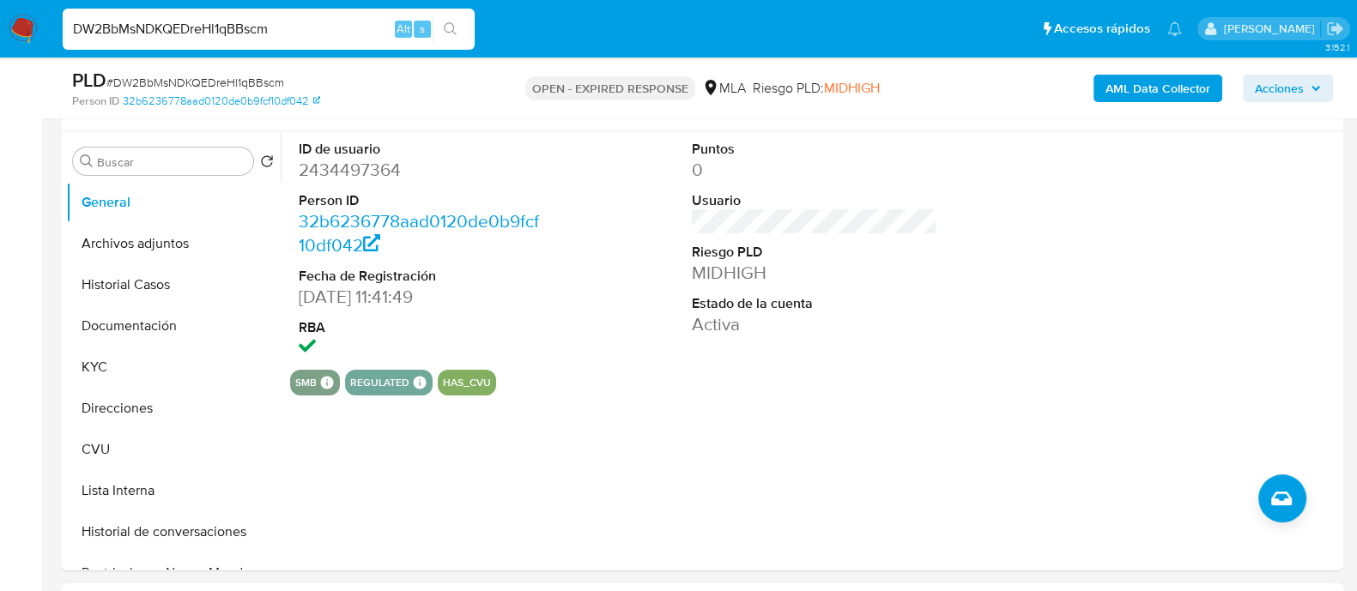
scroll to position [428, 0]
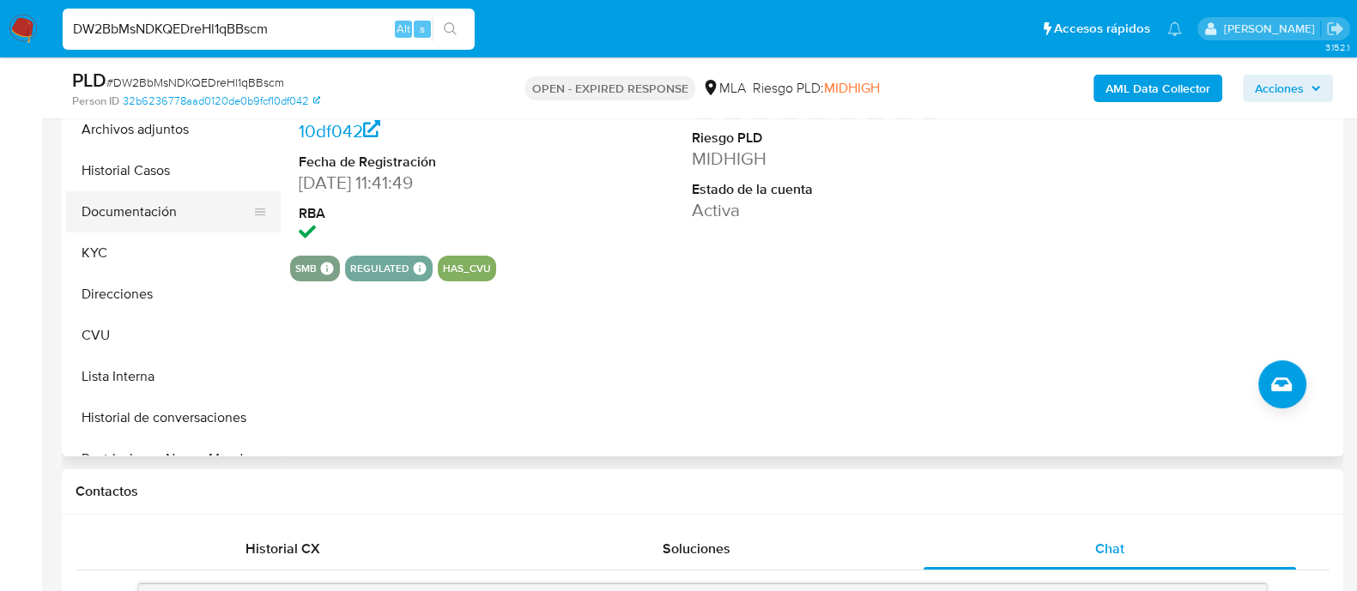
click at [165, 207] on button "Documentación" at bounding box center [166, 211] width 201 height 41
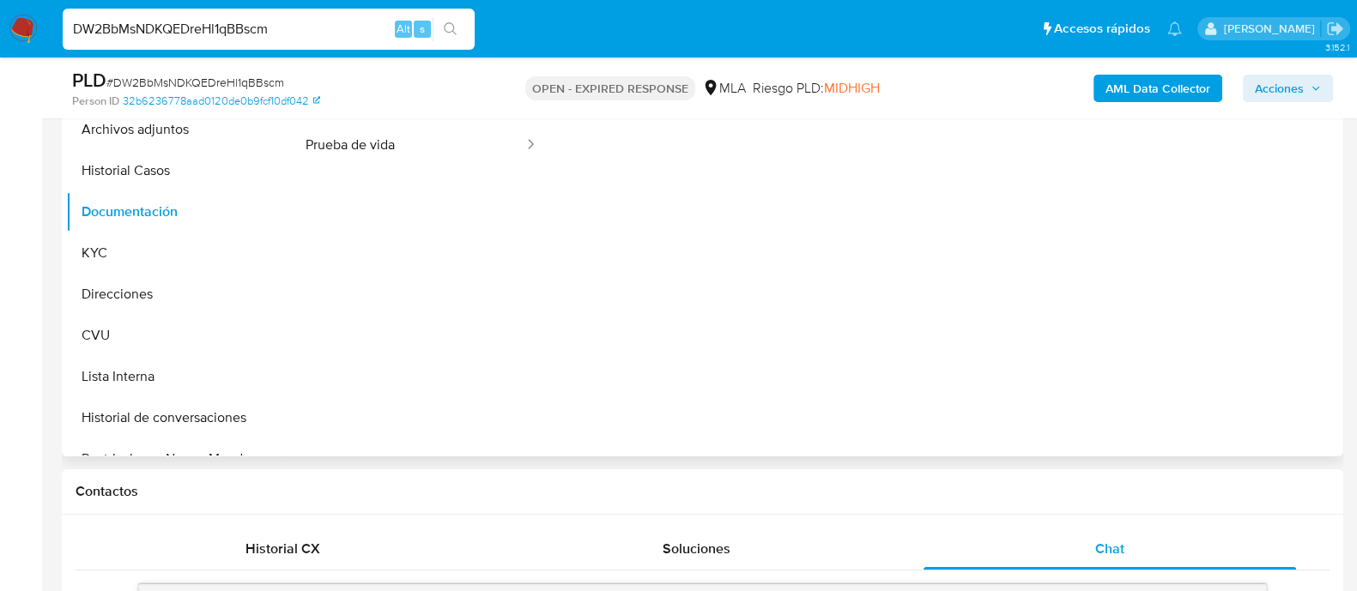
scroll to position [322, 0]
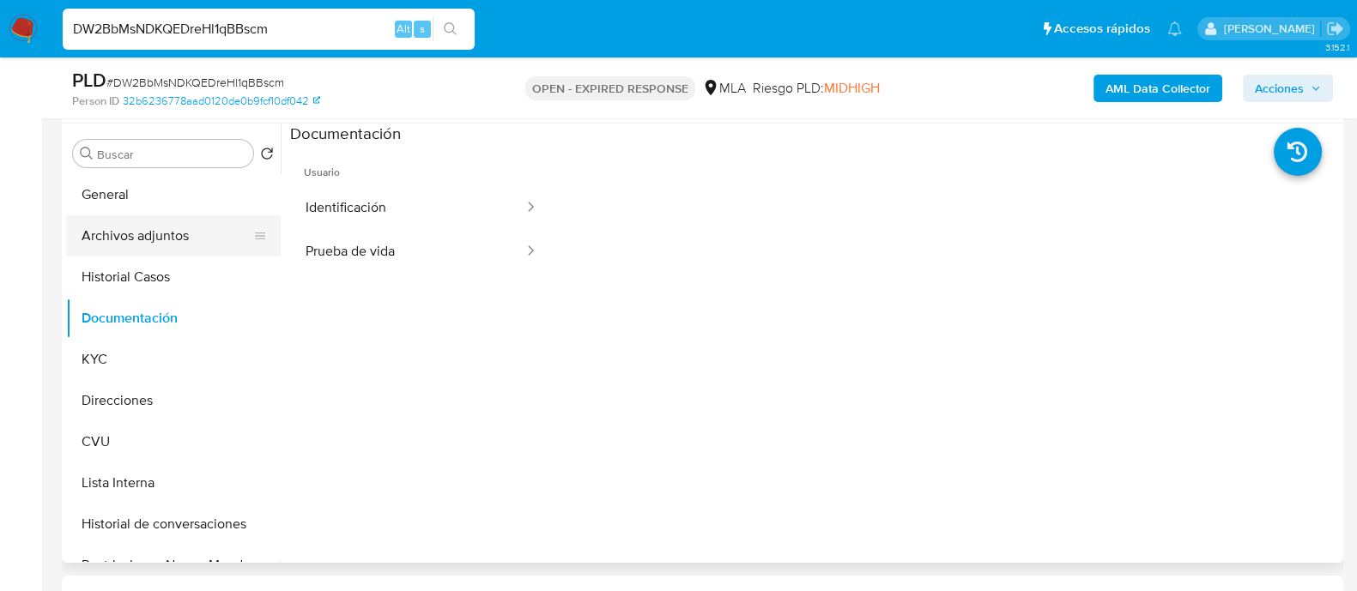
click at [171, 230] on button "Archivos adjuntos" at bounding box center [166, 235] width 201 height 41
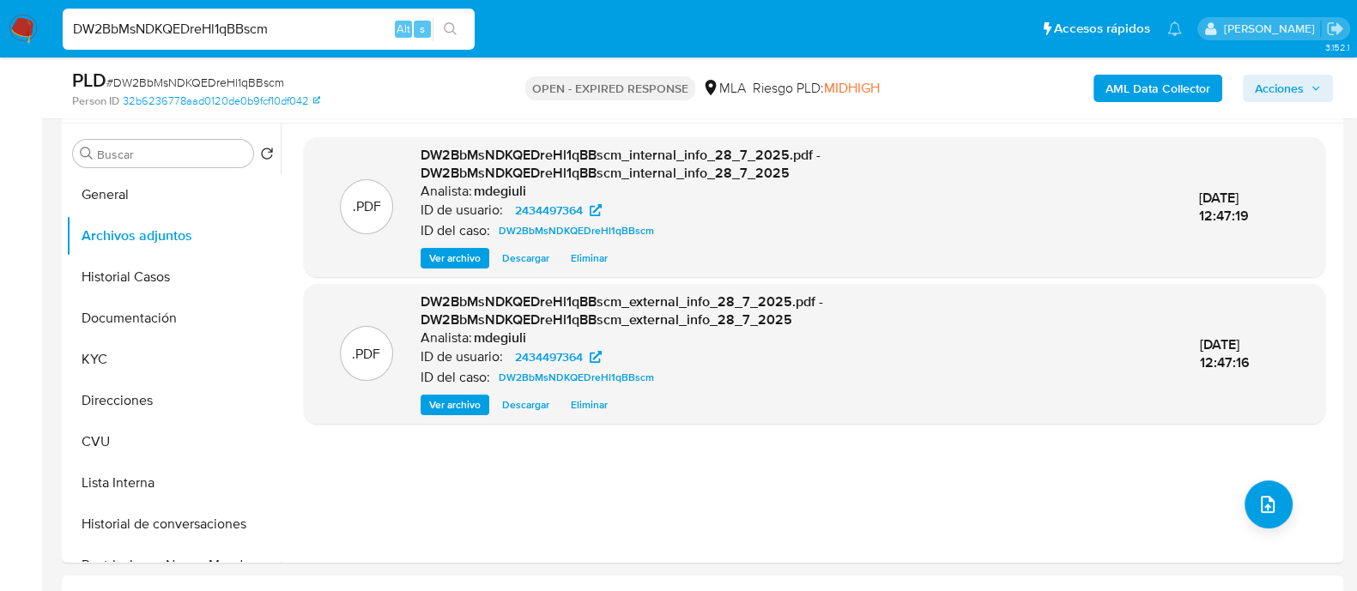
click at [212, 22] on input "DW2BbMsNDKQEDreHl1qBBscm" at bounding box center [269, 29] width 412 height 22
paste input "AXbJDmCHQENjj3t0he35Ymvl"
type input "AXbJDmCHQENjj3t0he35Ymvl"
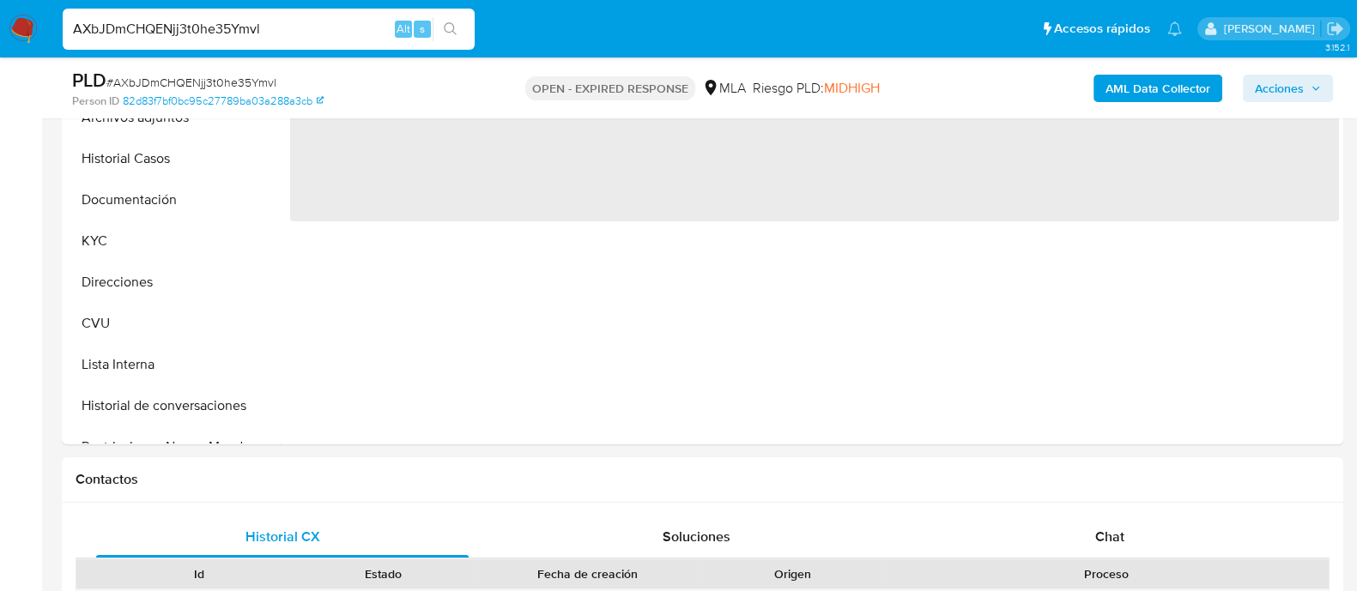
scroll to position [536, 0]
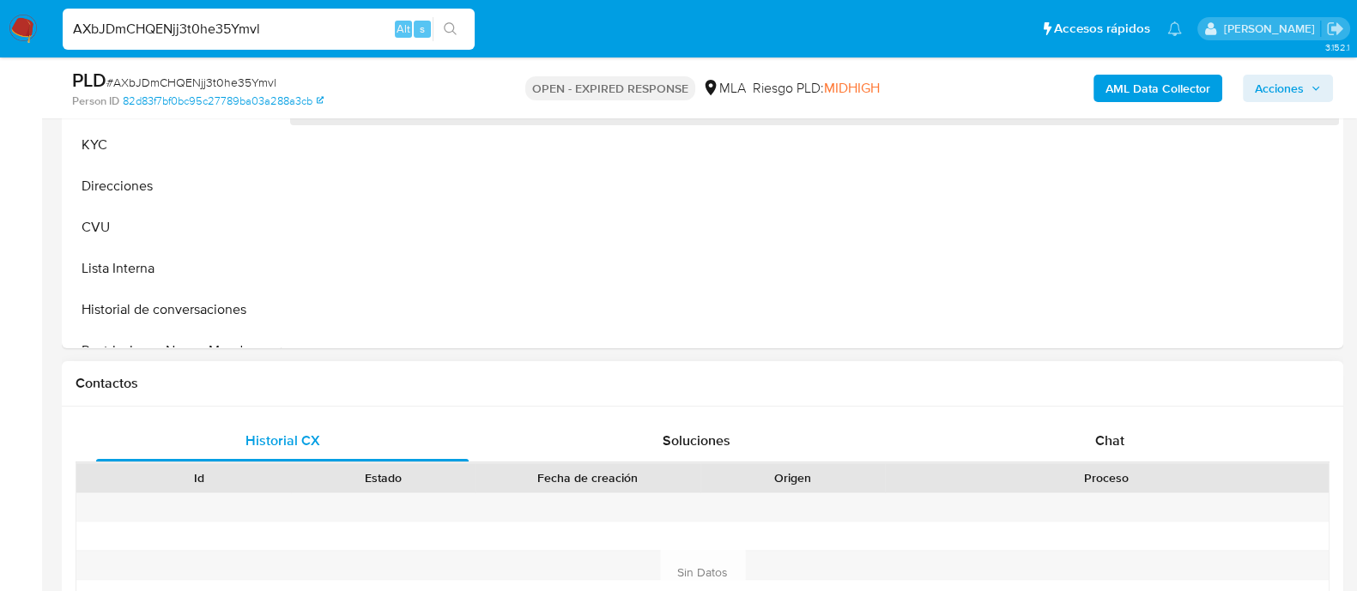
select select "10"
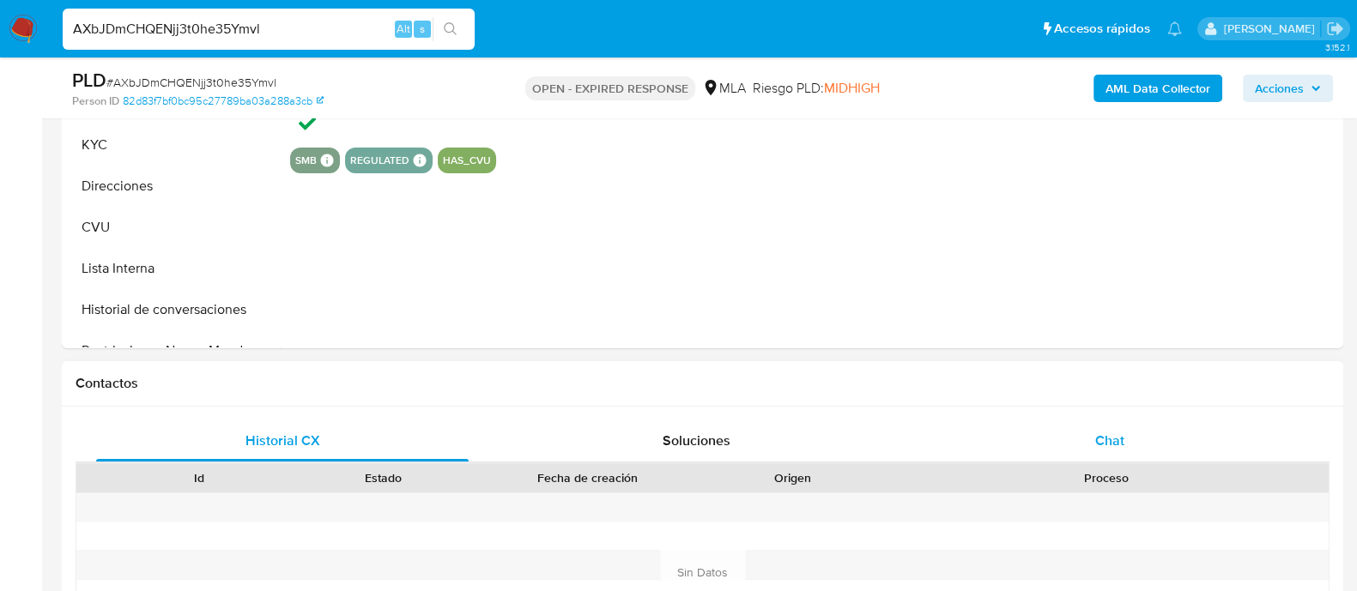
click at [1080, 427] on div "Chat" at bounding box center [1109, 441] width 372 height 41
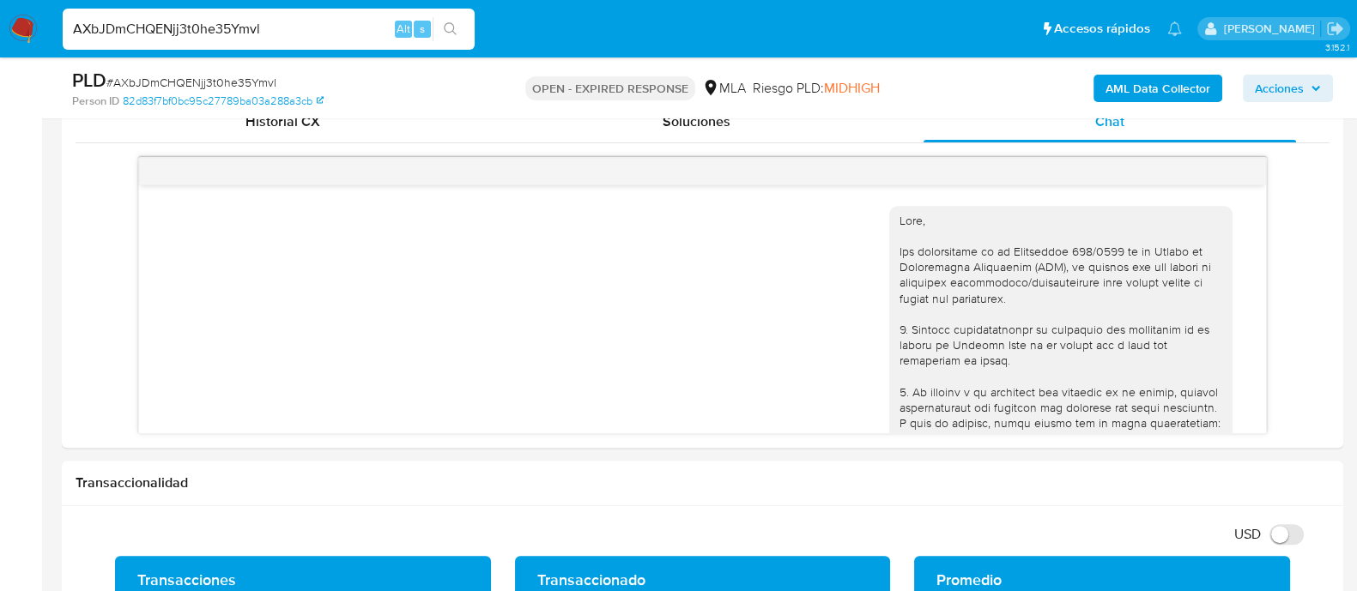
scroll to position [1101, 0]
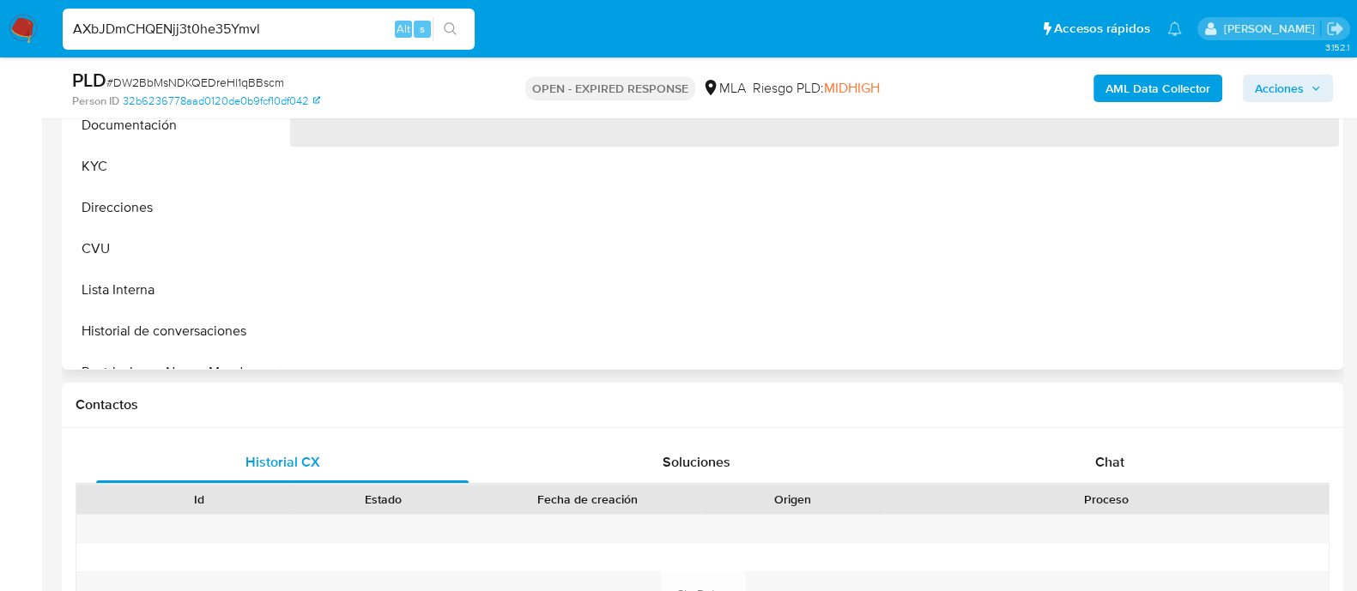
scroll to position [644, 0]
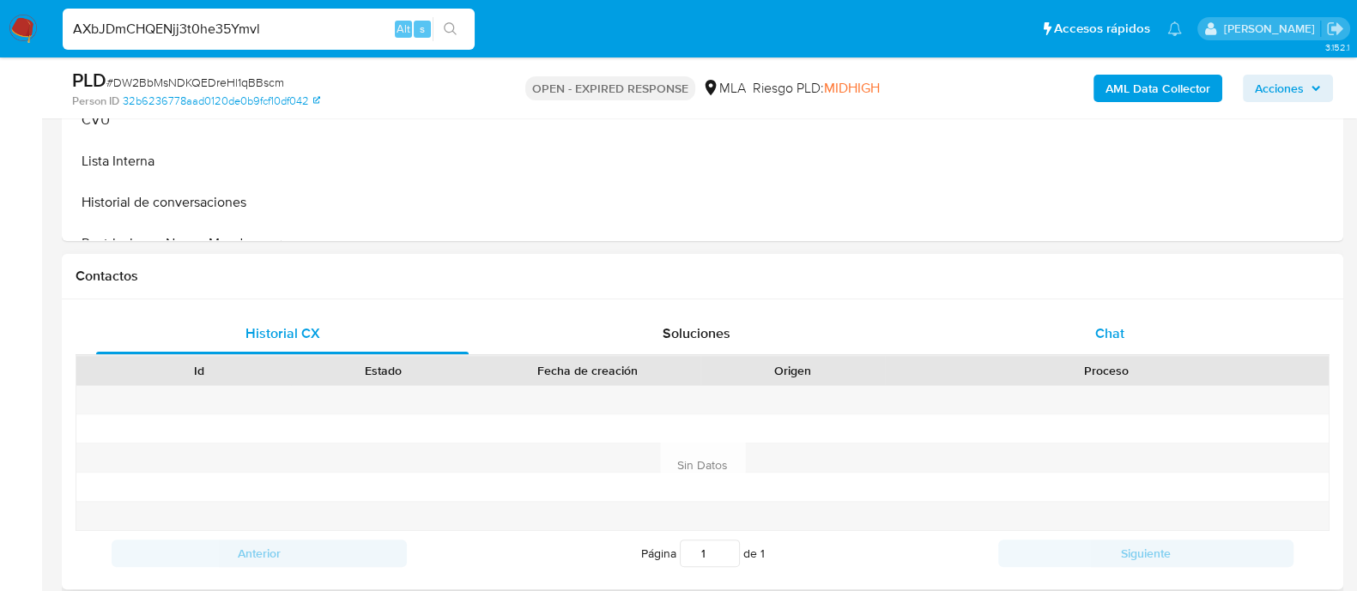
click at [1087, 329] on div "Chat" at bounding box center [1109, 333] width 372 height 41
select select "10"
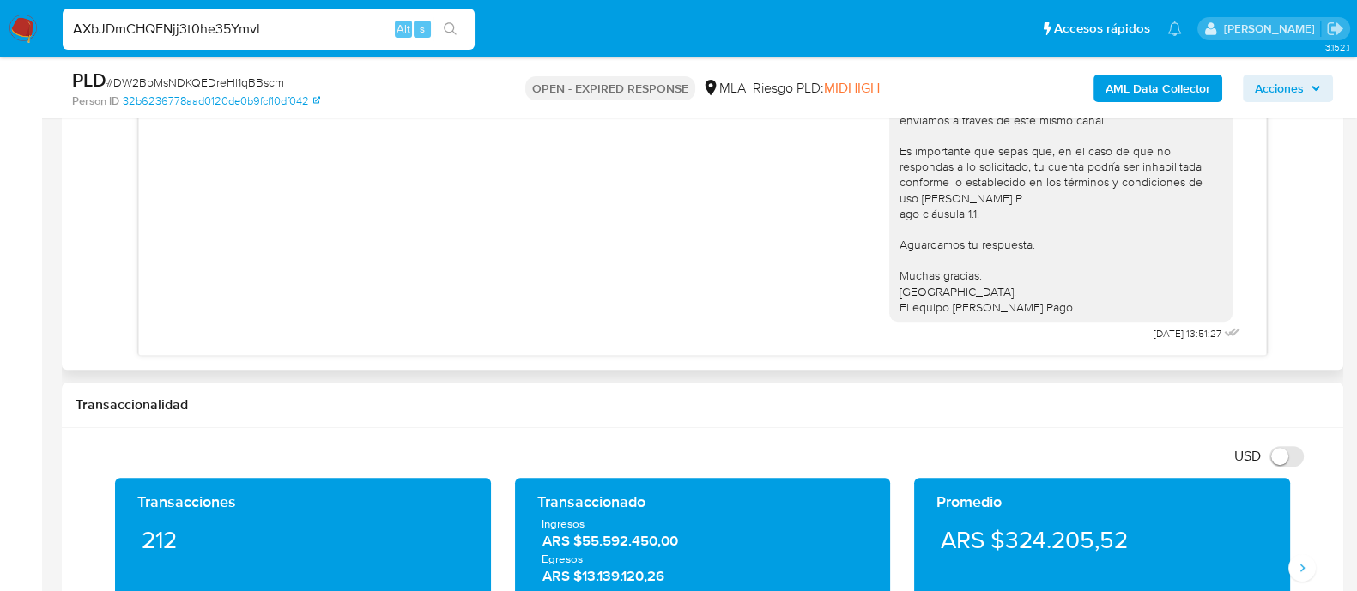
scroll to position [965, 0]
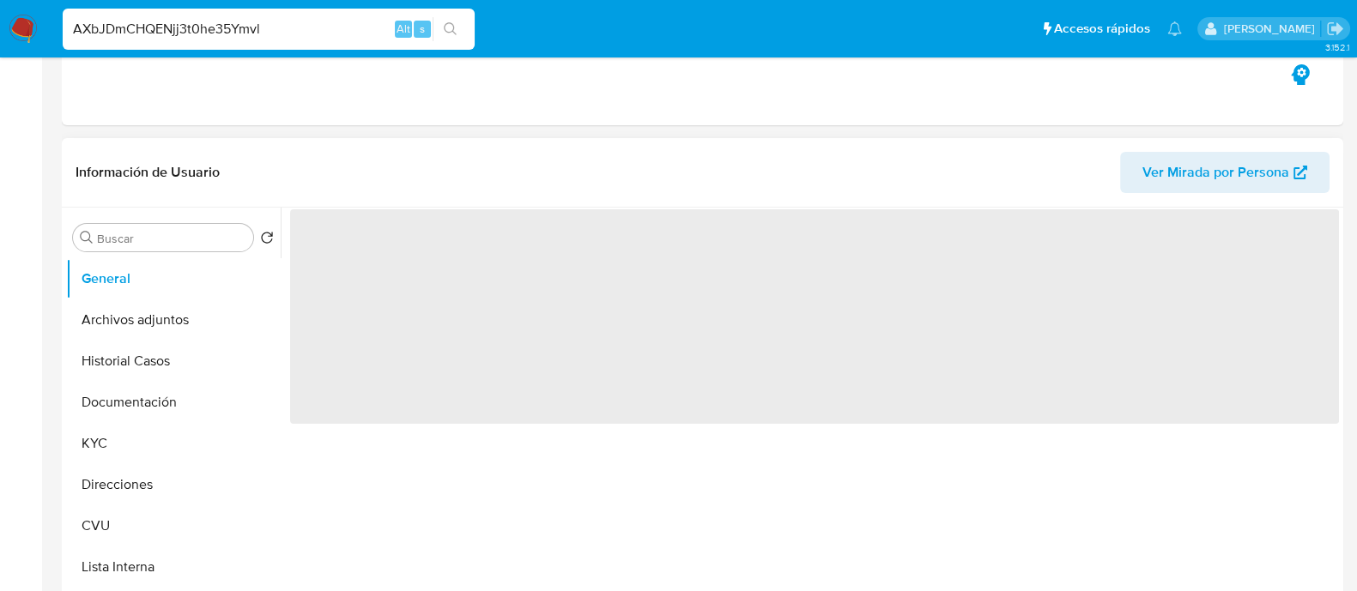
scroll to position [428, 0]
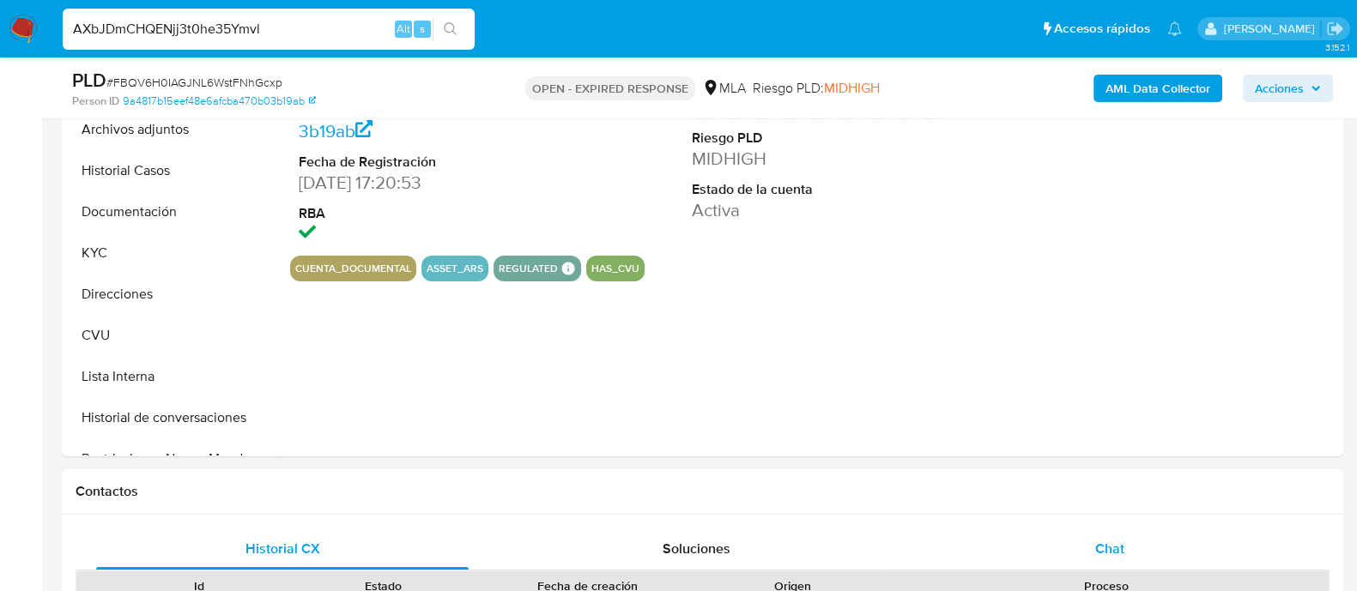
select select "10"
click at [1070, 531] on div "Chat" at bounding box center [1109, 549] width 372 height 41
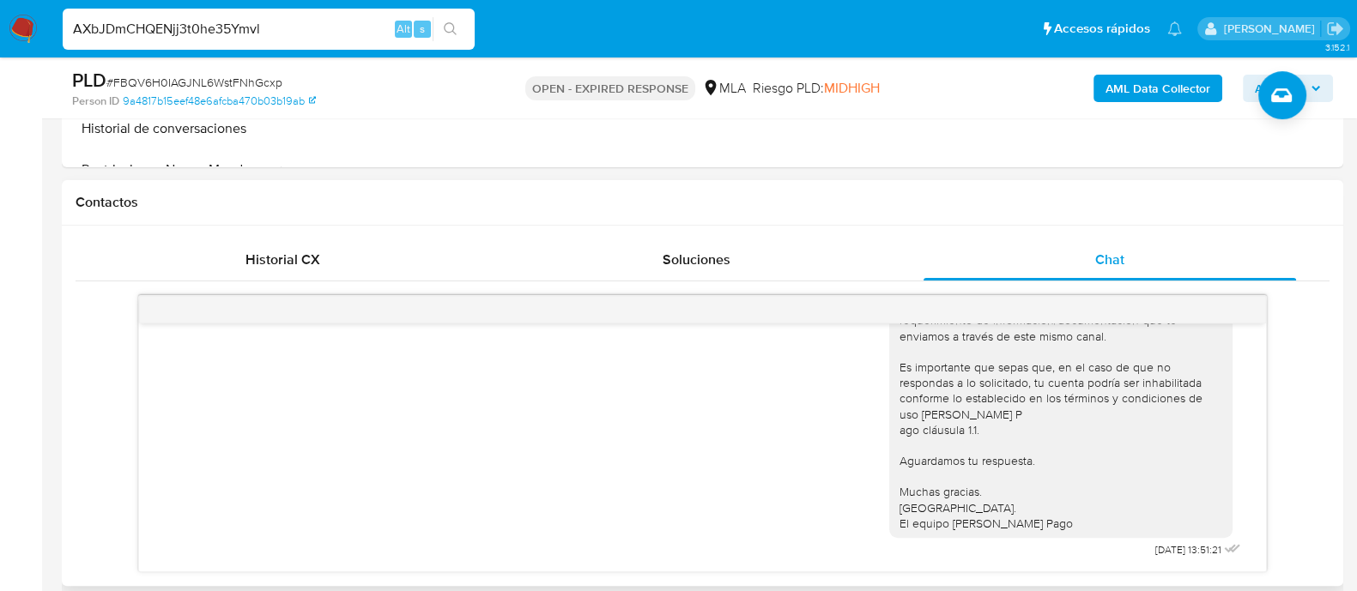
scroll to position [857, 0]
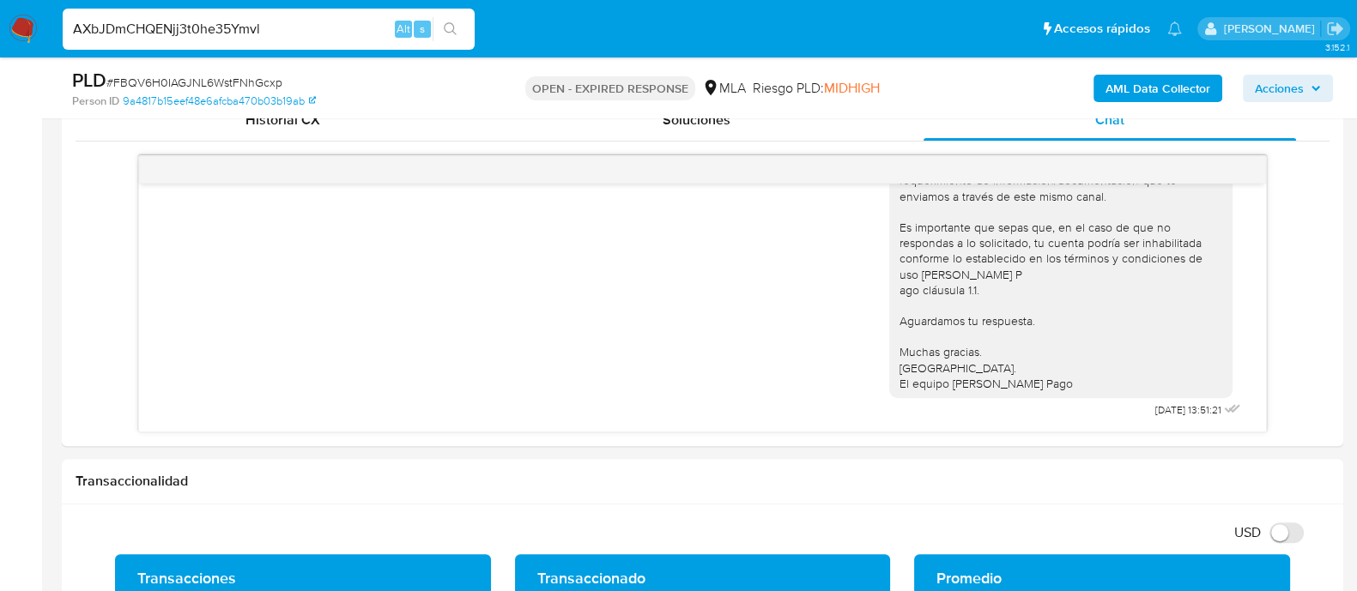
click at [184, 38] on input "AXbJDmCHQENjj3t0he35Ymvl" at bounding box center [269, 29] width 412 height 22
click at [457, 33] on button "search-icon" at bounding box center [450, 29] width 35 height 24
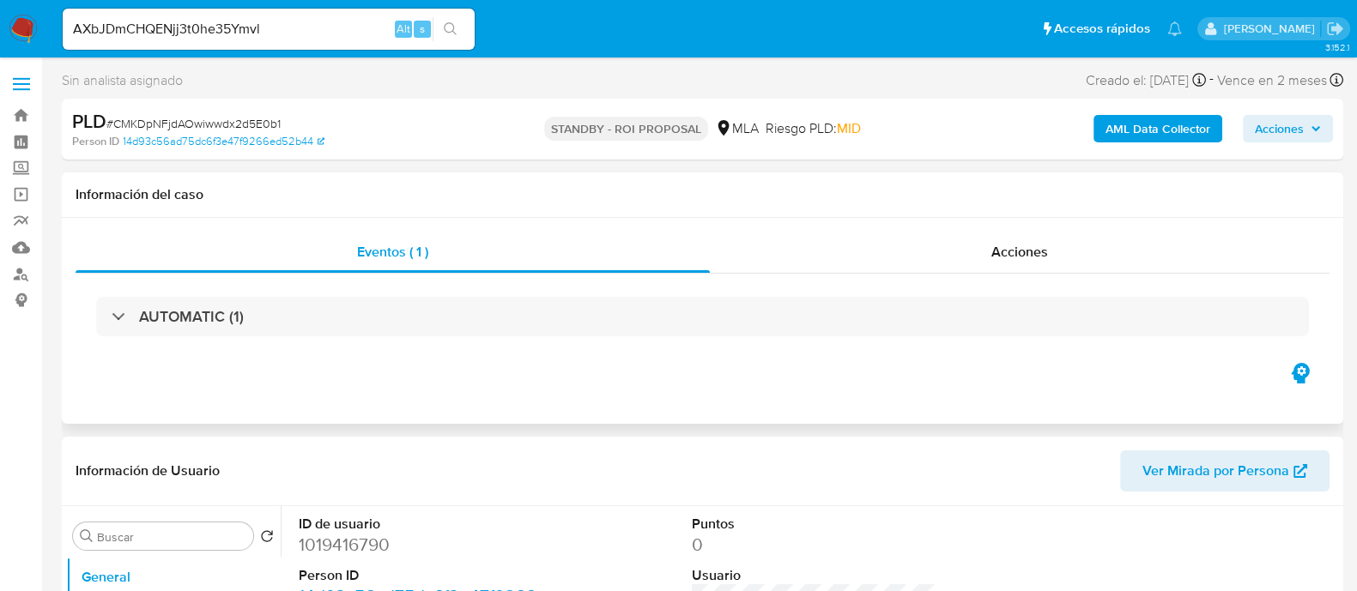
select select "10"
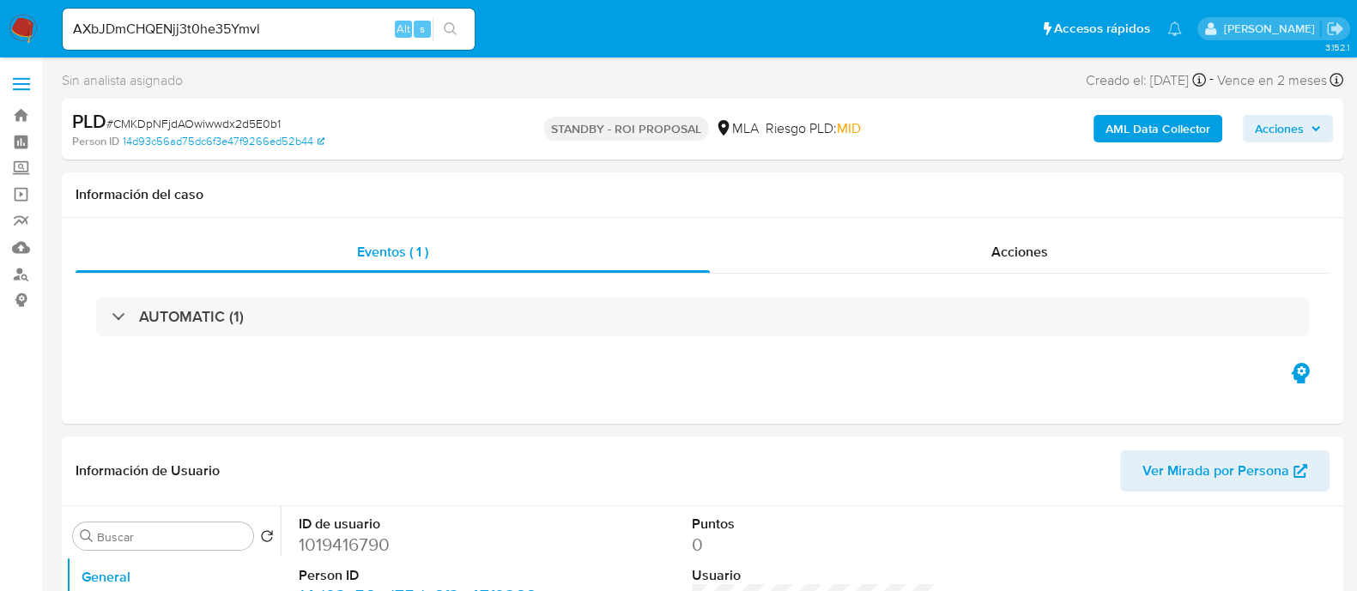
click at [232, 33] on input "AXbJDmCHQENjj3t0he35Ymvl" at bounding box center [269, 29] width 412 height 22
click at [232, 32] on input "AXbJDmCHQENjj3t0he35Ymvl" at bounding box center [269, 29] width 412 height 22
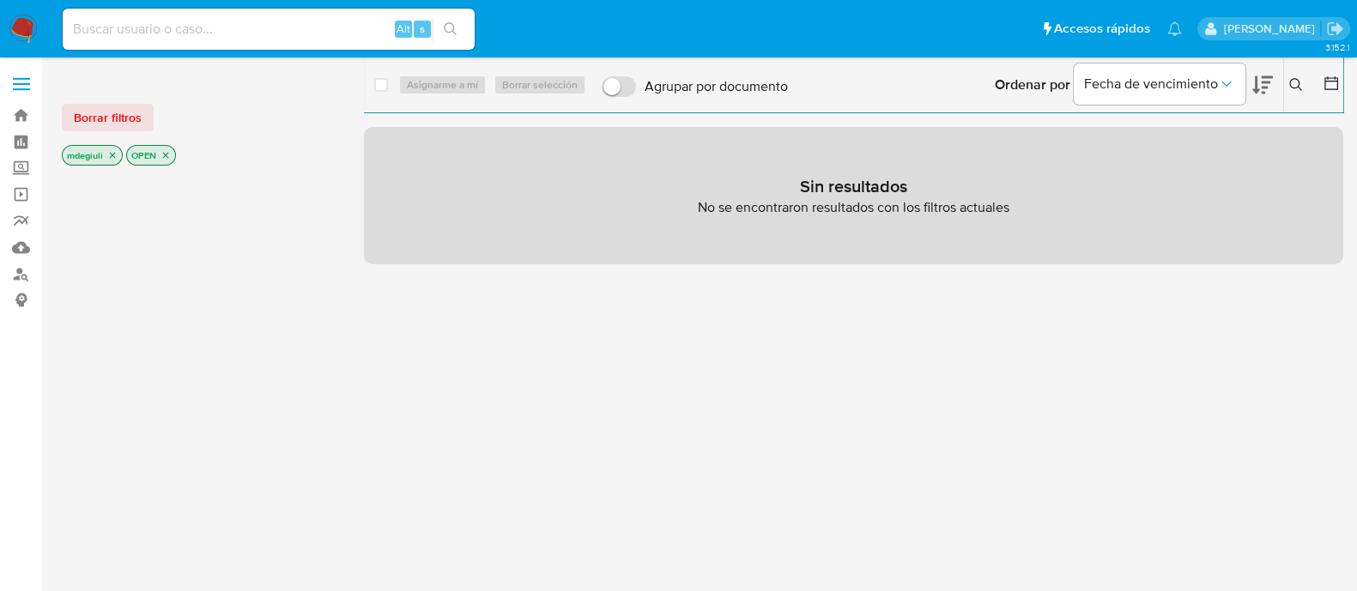
click at [203, 20] on input at bounding box center [269, 29] width 412 height 22
paste input "DW2BbMsNDKQEDreHl1qBBscm"
type input "DW2BbMsNDKQEDreHl1qBBscm"
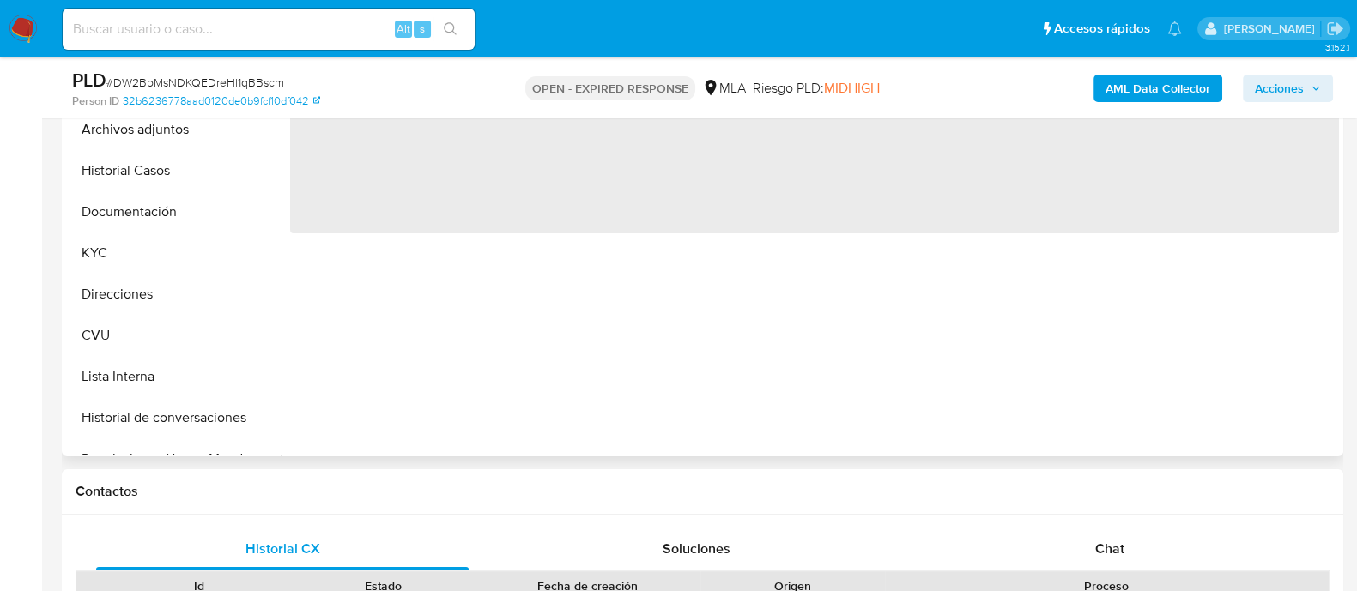
scroll to position [536, 0]
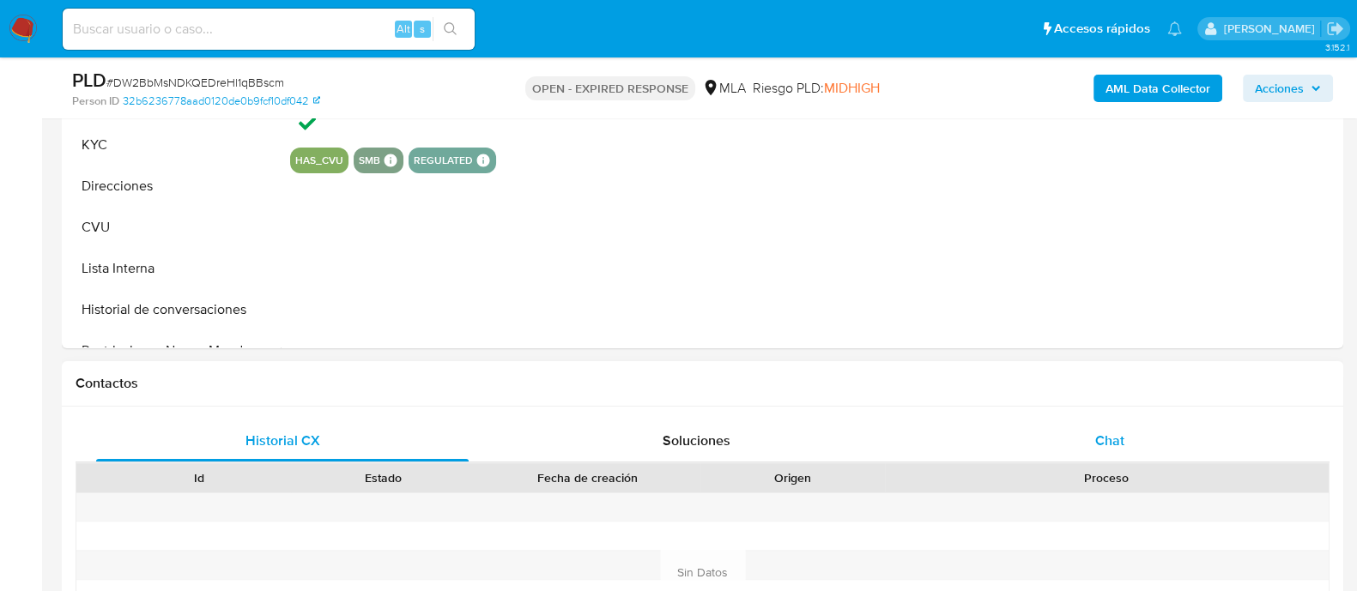
click at [1060, 421] on div "Chat" at bounding box center [1109, 441] width 372 height 41
select select "10"
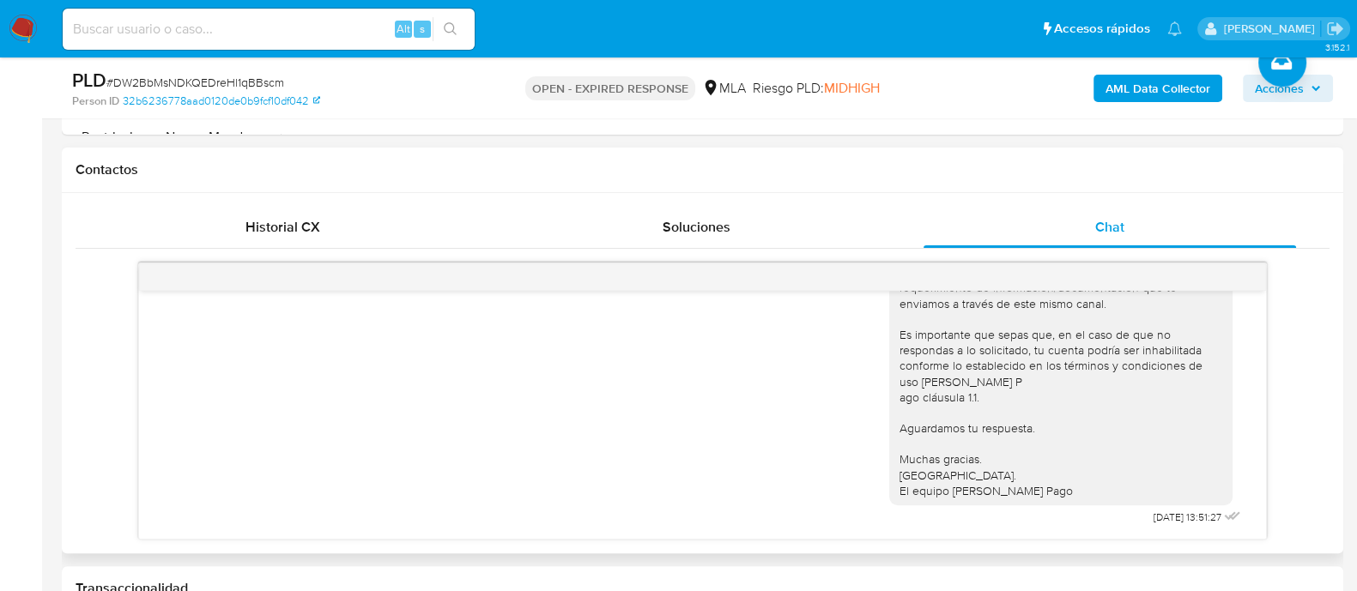
scroll to position [857, 0]
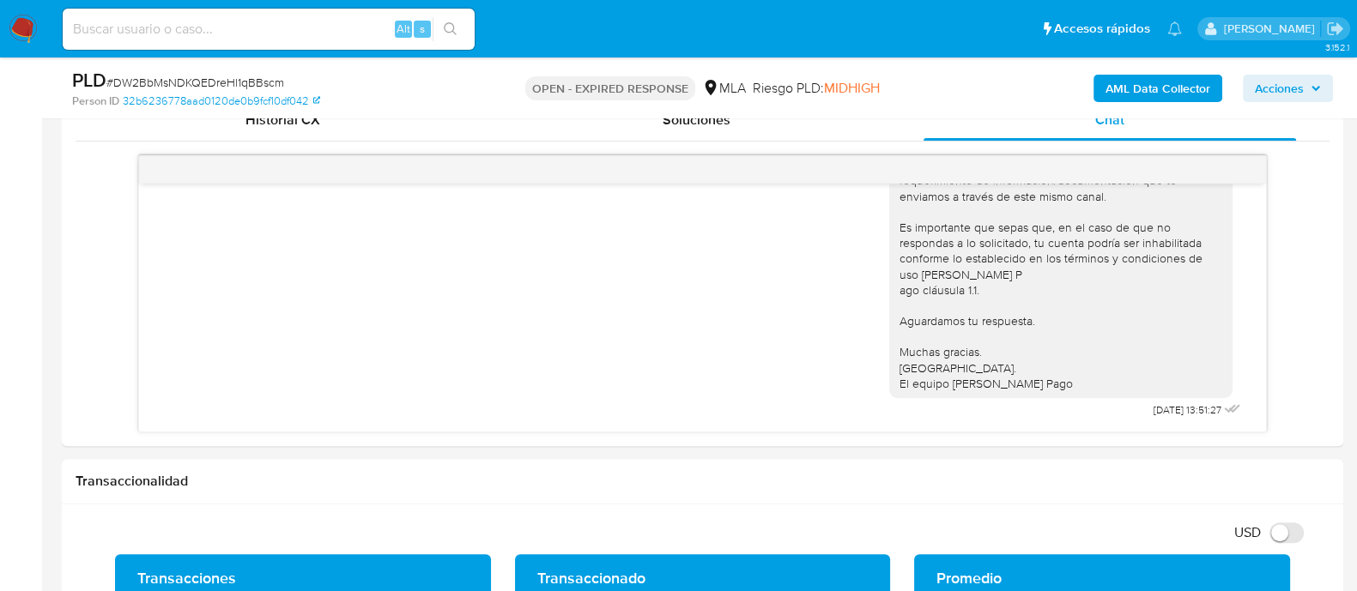
click at [263, 23] on input at bounding box center [269, 29] width 412 height 22
paste input "AXbJDmCHQENjj3t0he35Ymvl"
type input "AXbJDmCHQENjj3t0he35Ymvl"
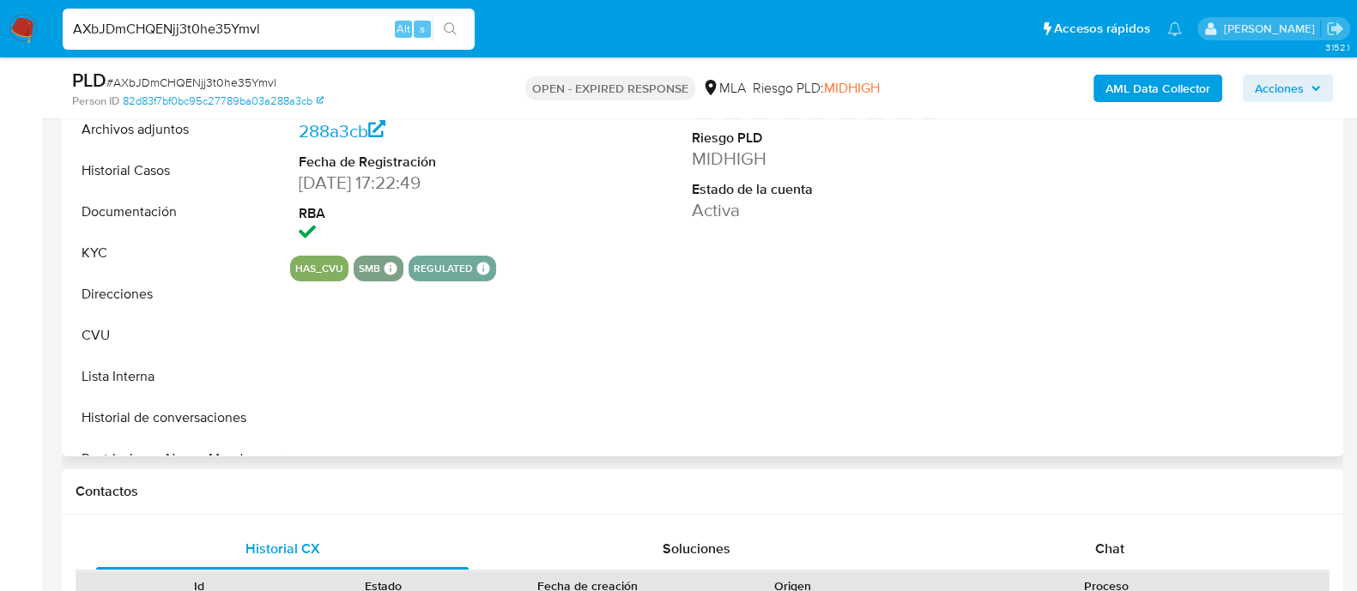
select select "10"
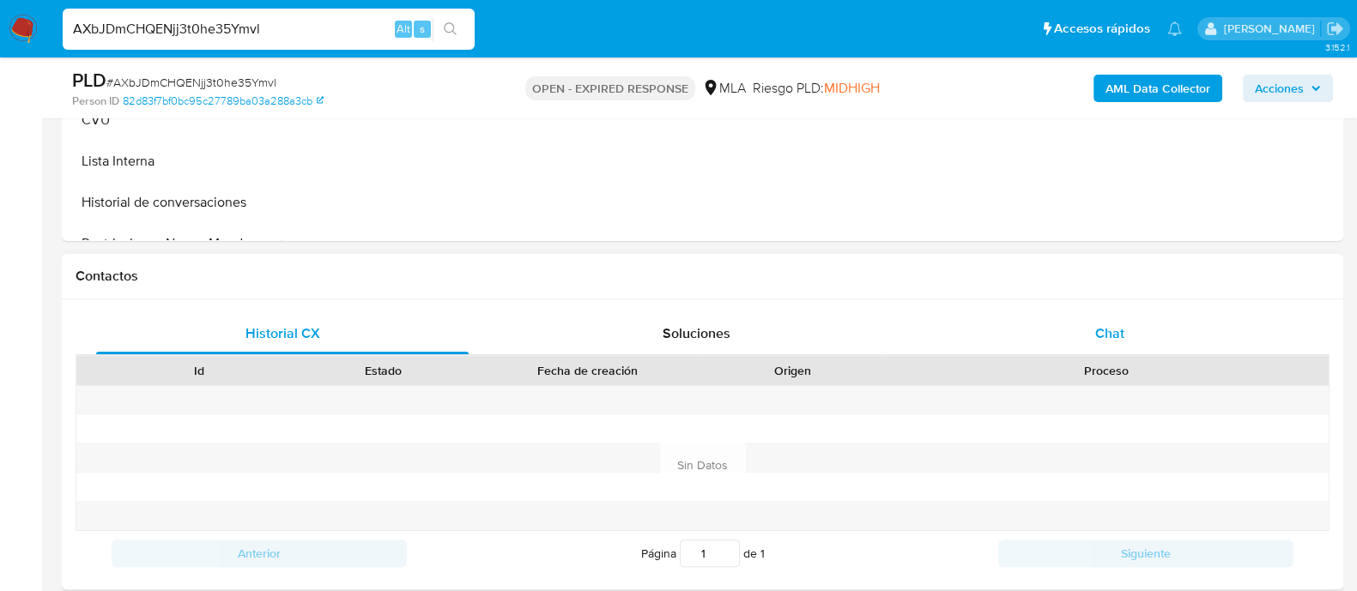
click at [1017, 324] on div "Chat" at bounding box center [1109, 333] width 372 height 41
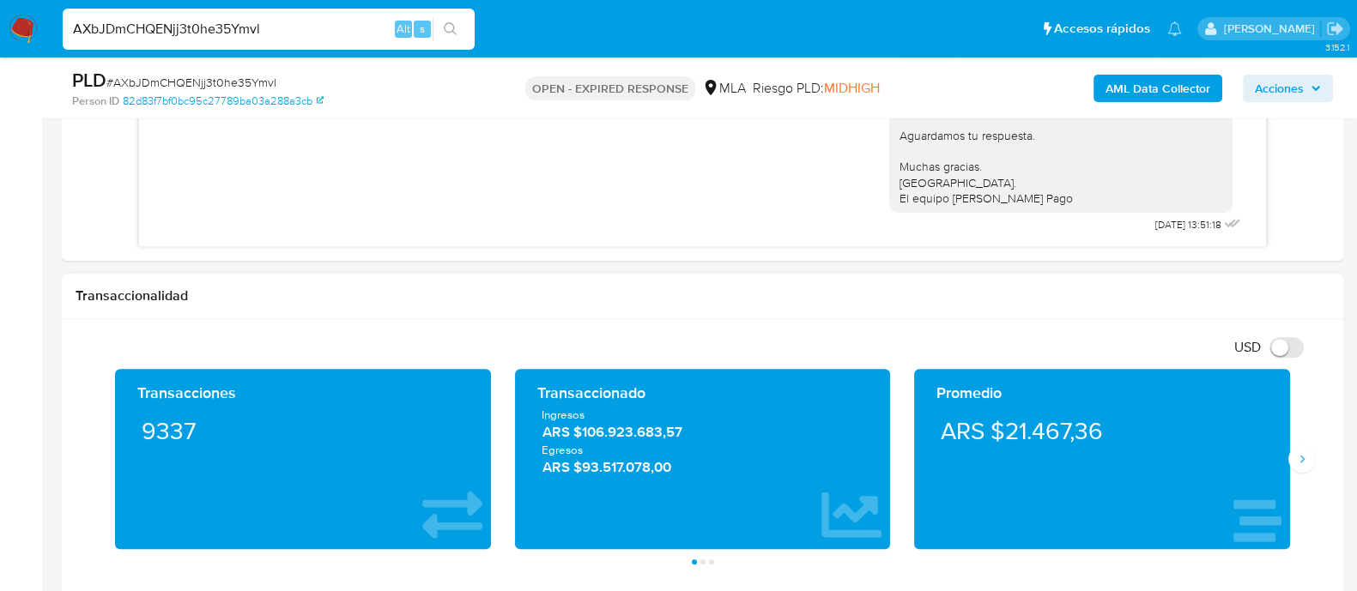
scroll to position [1073, 0]
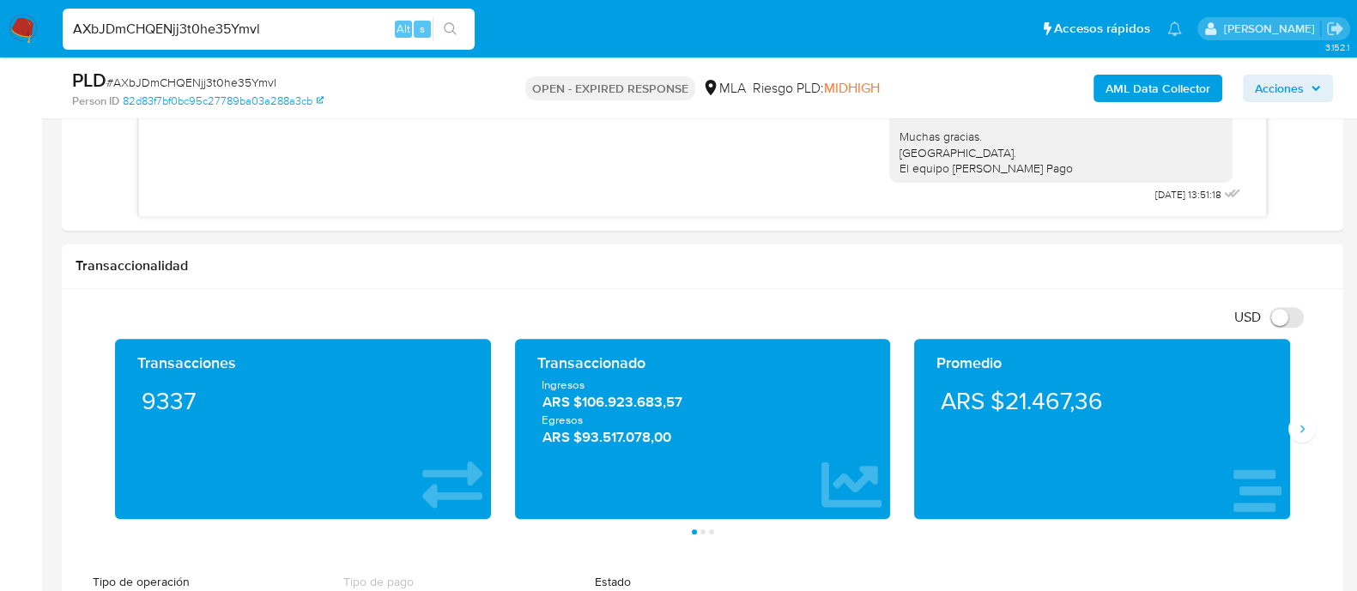
click at [158, 26] on input "AXbJDmCHQENjj3t0he35Ymvl" at bounding box center [269, 29] width 412 height 22
paste input "dKzKACxGZEBErl0jLPZcHhtv"
type input "dKzKACxGZEBErl0jLPZcHhtv"
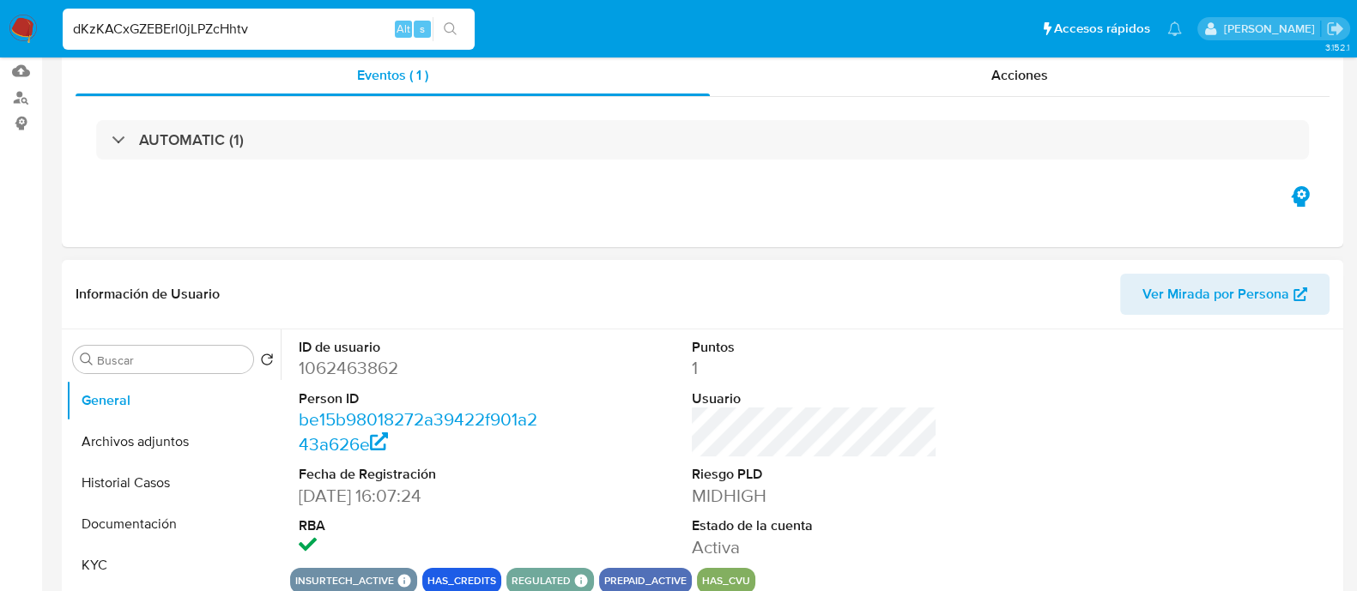
select select "10"
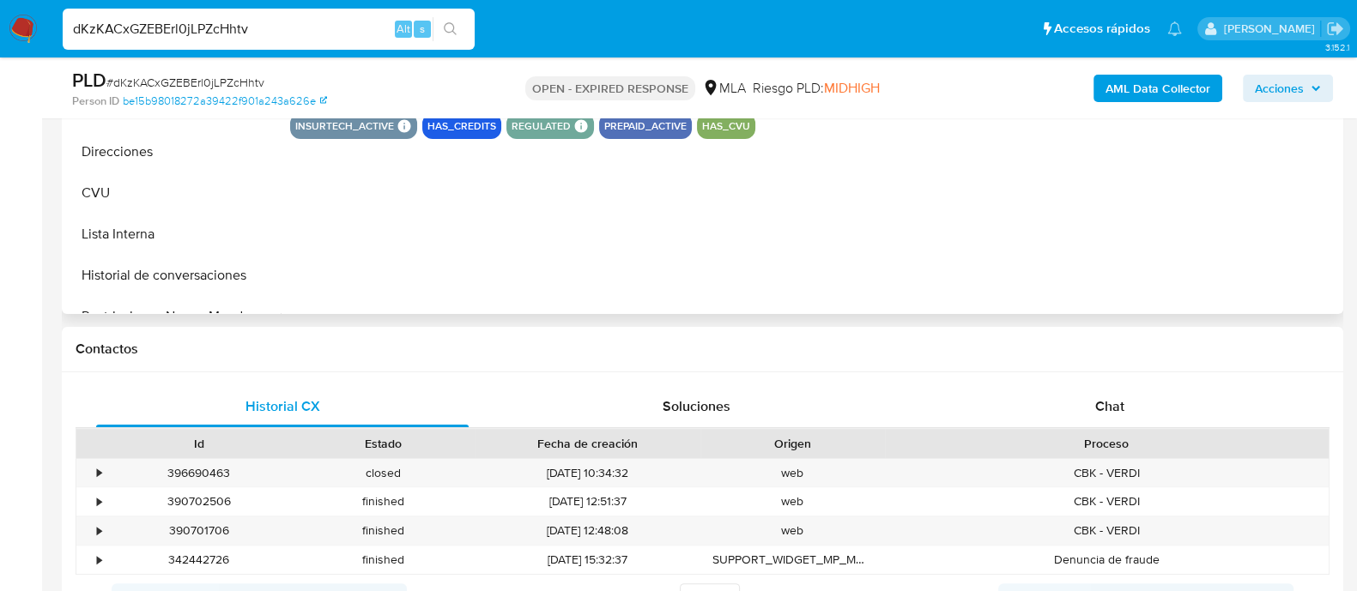
scroll to position [644, 0]
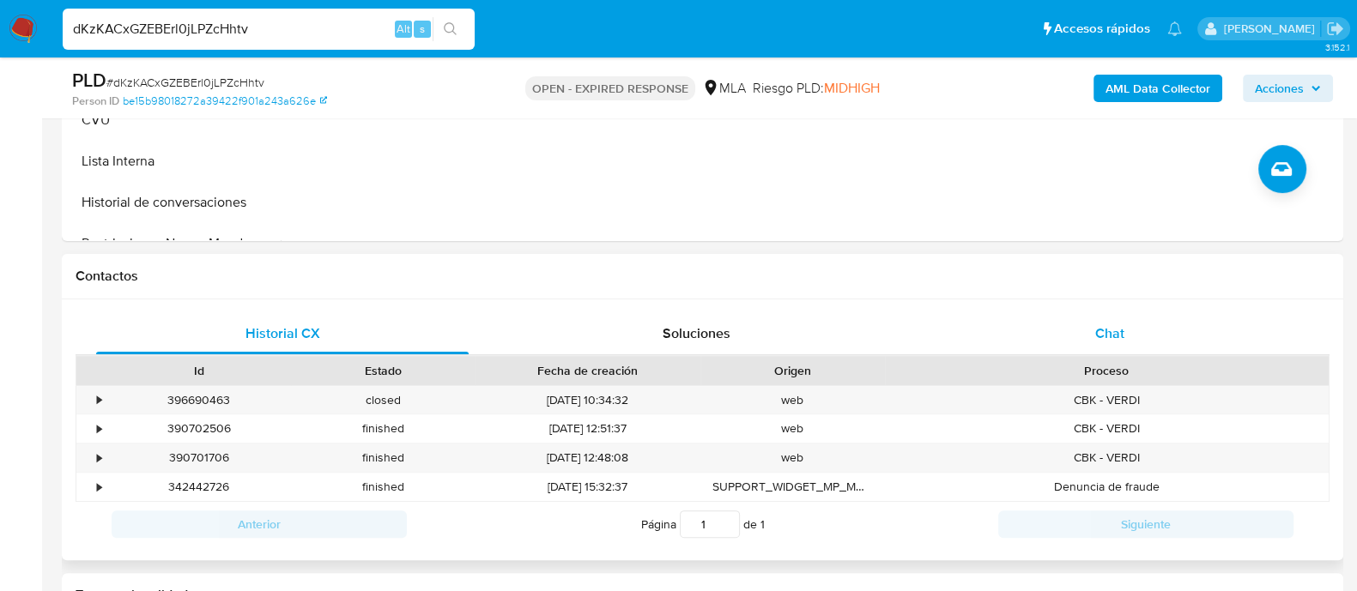
click at [1100, 347] on div "Chat" at bounding box center [1109, 333] width 372 height 41
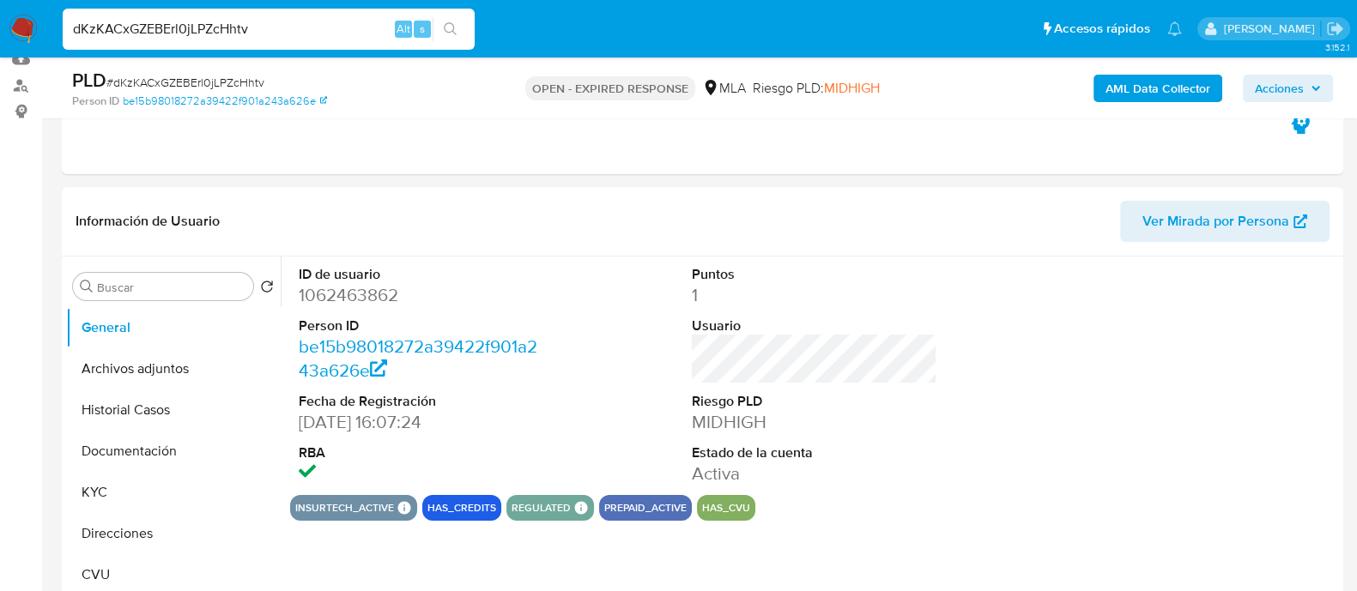
scroll to position [214, 0]
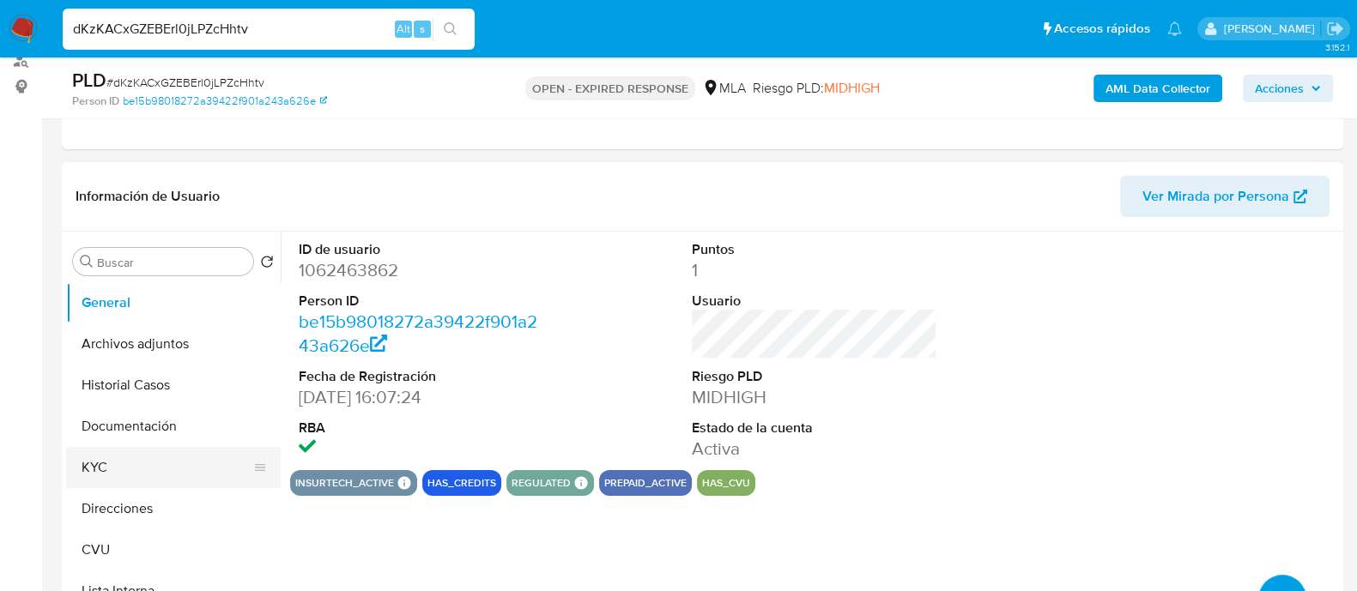
click at [136, 455] on button "KYC" at bounding box center [166, 467] width 201 height 41
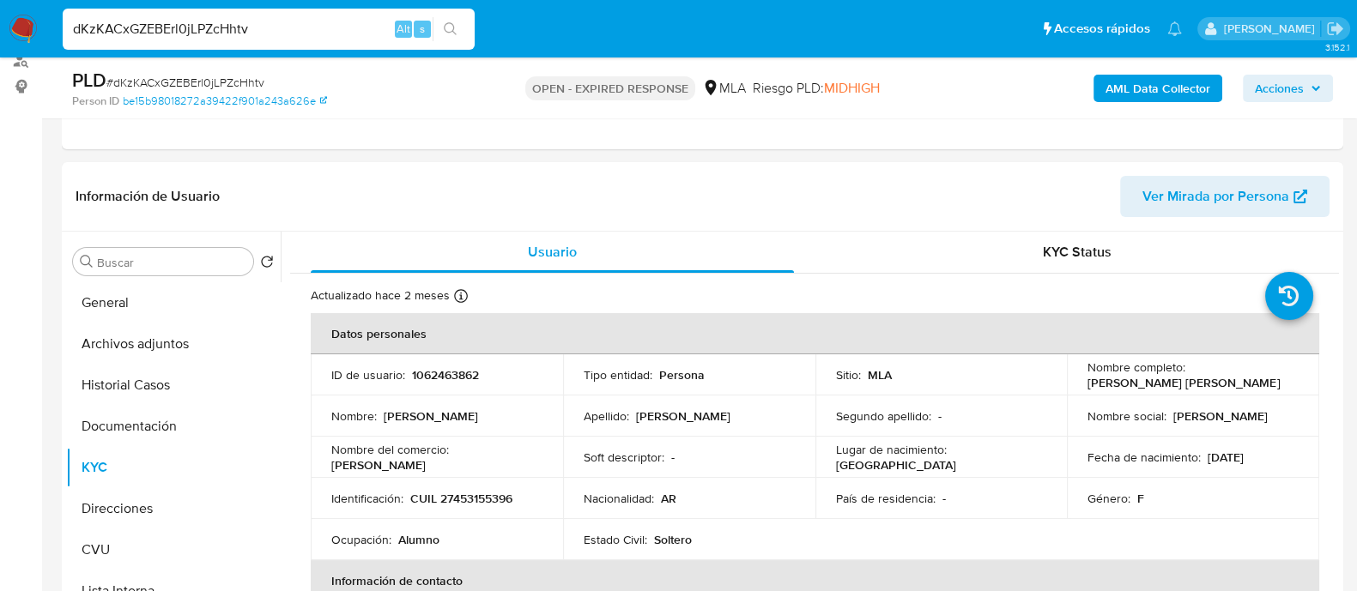
click at [221, 26] on input "dKzKACxGZEBErl0jLPZcHhtv" at bounding box center [269, 29] width 412 height 22
paste input "Nj6blPrkFd6lxEubro5LTQWE"
type input "Nj6blPrkFd6lxEubro5LTQWE"
click at [463, 31] on button "search-icon" at bounding box center [450, 29] width 35 height 24
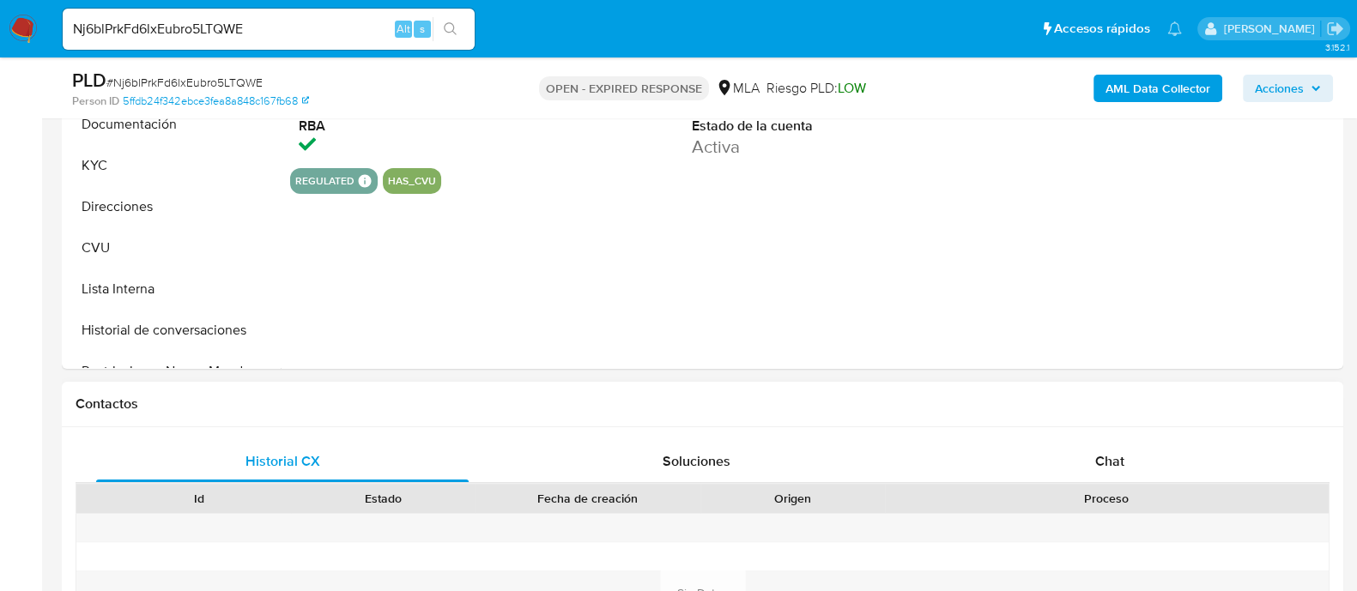
scroll to position [536, 0]
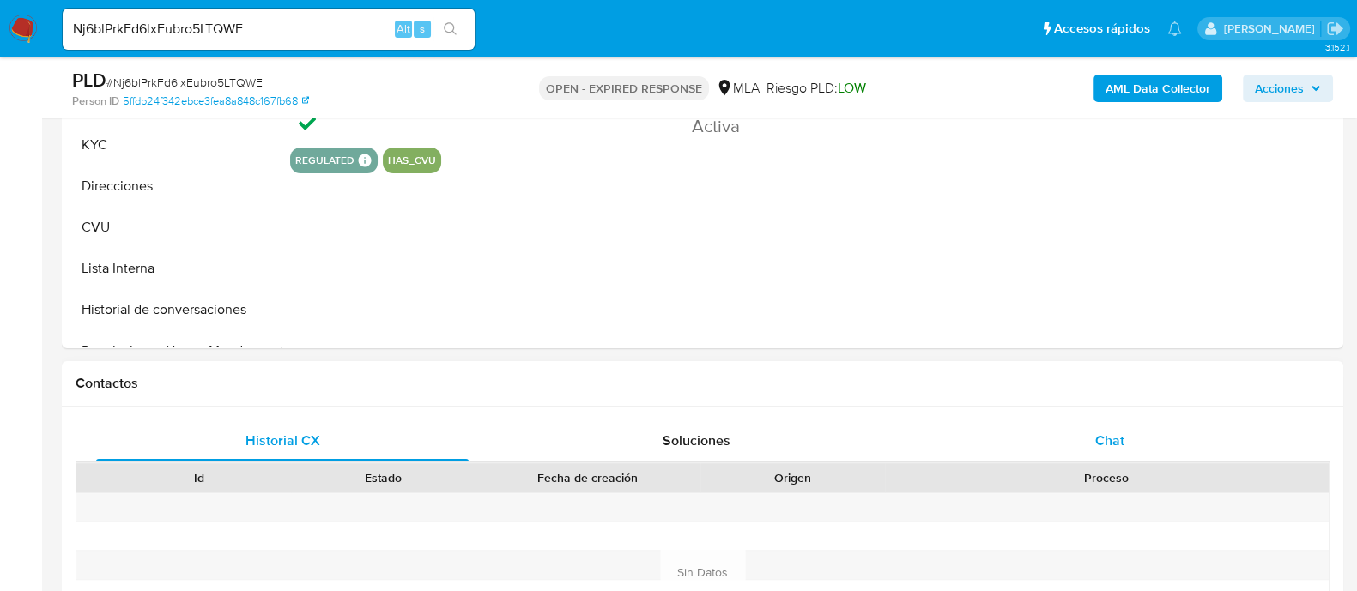
select select "10"
click at [1024, 439] on div "Chat" at bounding box center [1109, 441] width 372 height 41
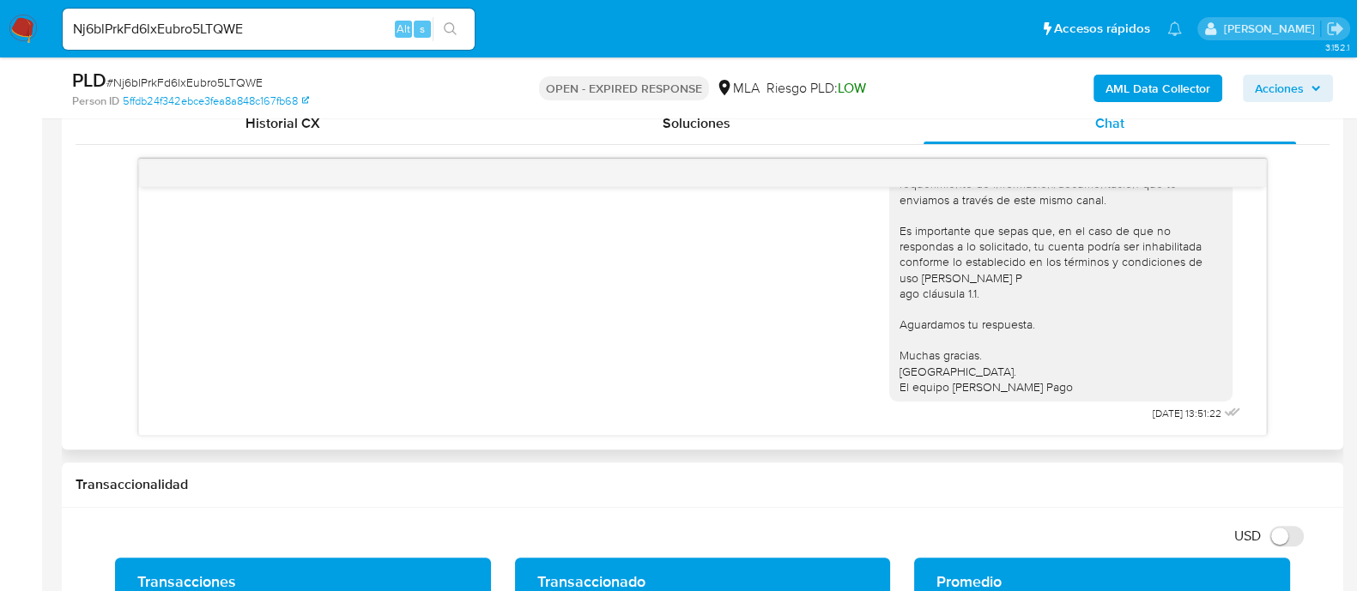
scroll to position [857, 0]
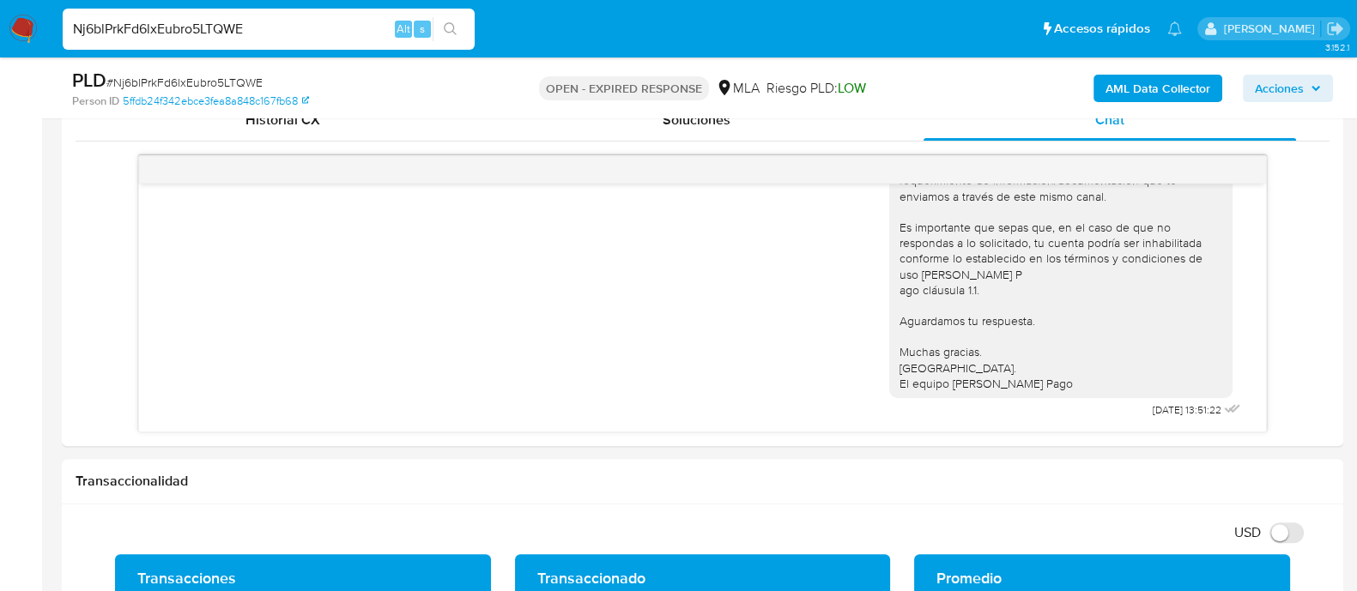
click at [193, 27] on input "Nj6blPrkFd6lxEubro5LTQWE" at bounding box center [269, 29] width 412 height 22
paste input "0GX1d42H4a9g9XC8nMk9Vjm2"
type input "0GX1d42H4a9g9XC8nMk9Vjm2"
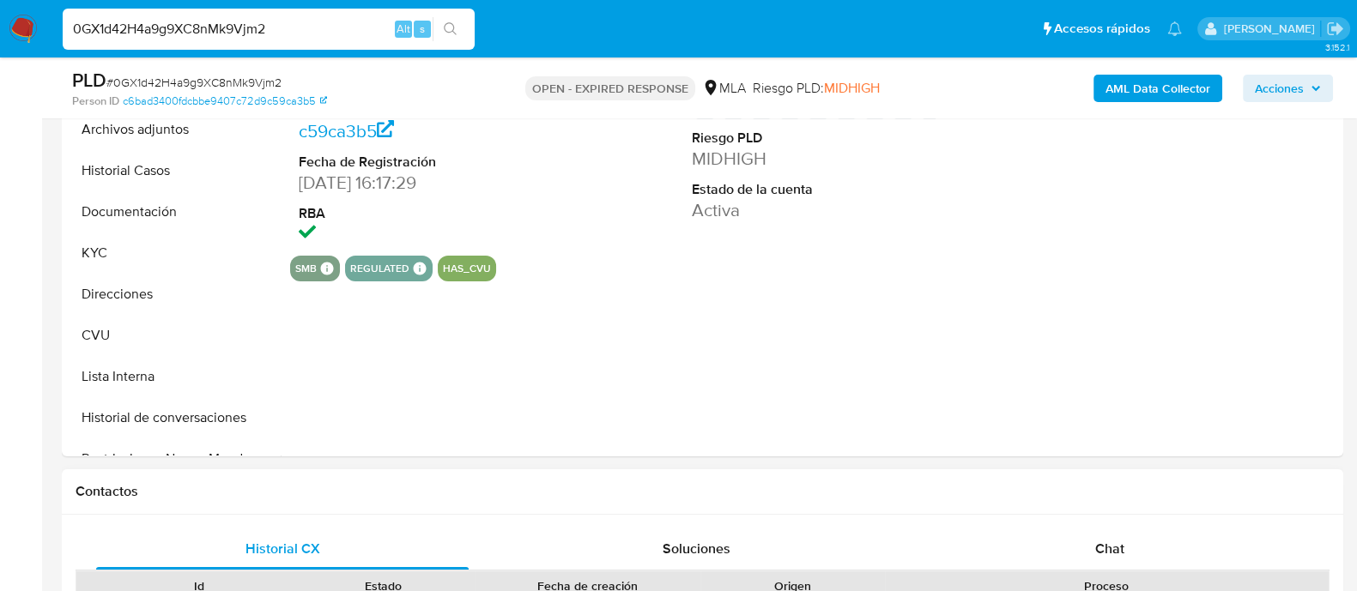
select select "10"
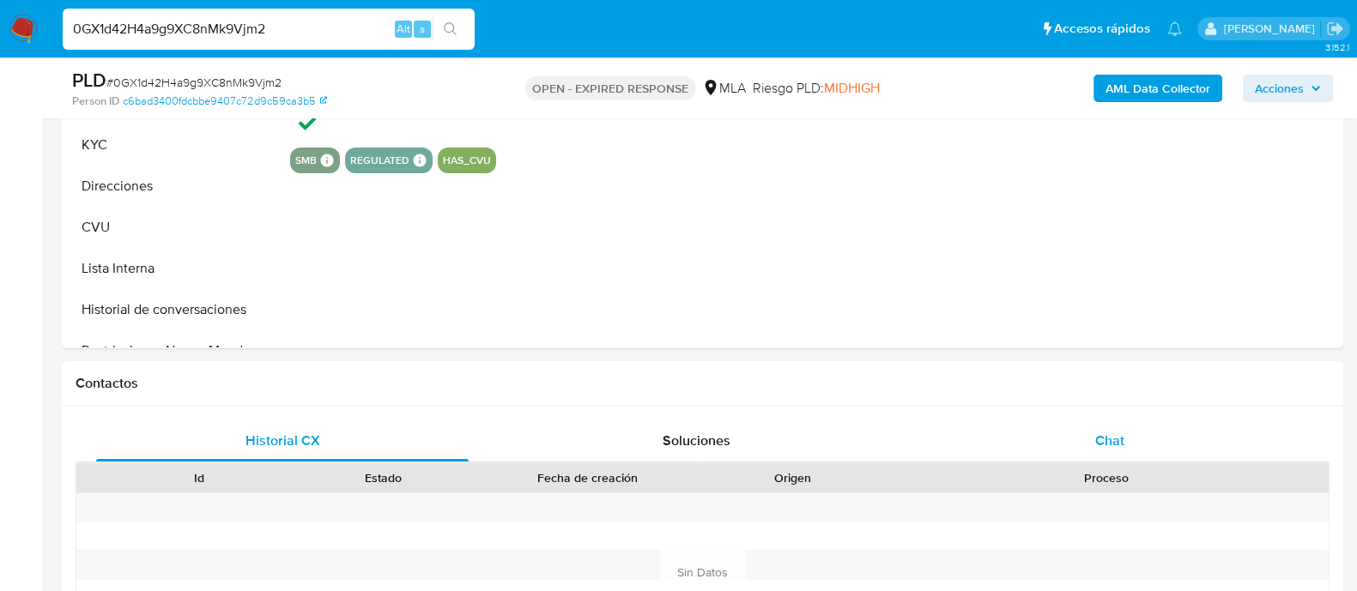
click at [1070, 437] on div "Chat" at bounding box center [1109, 441] width 372 height 41
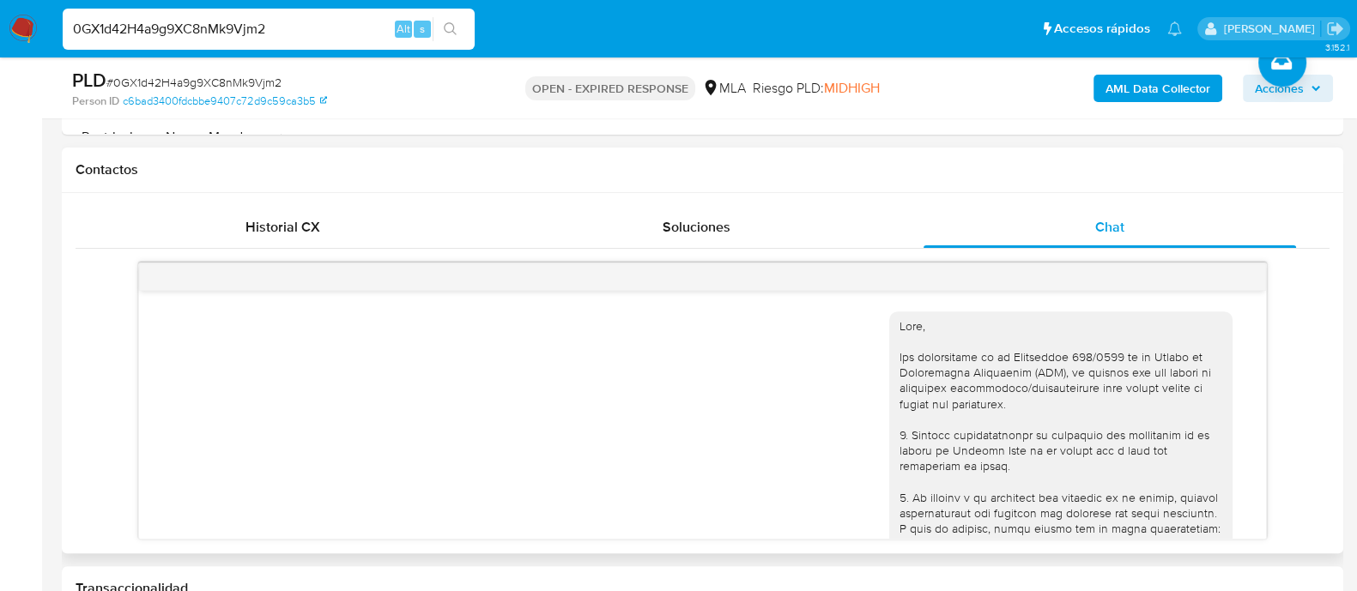
scroll to position [1101, 0]
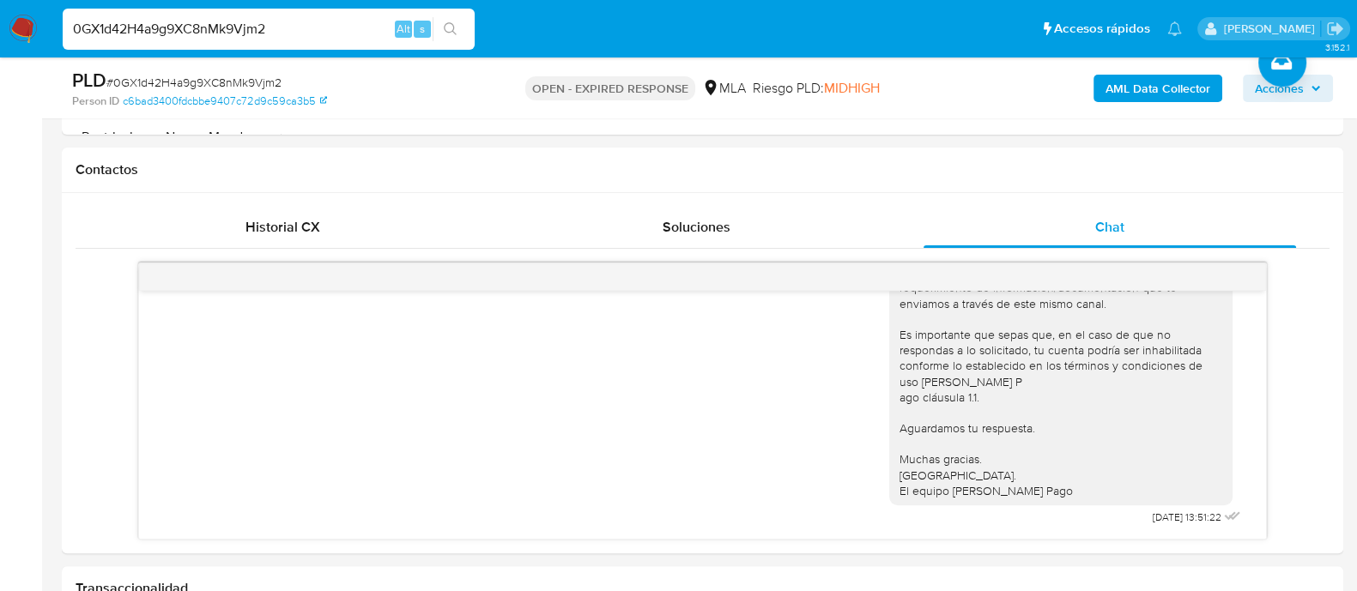
click at [202, 23] on input "0GX1d42H4a9g9XC8nMk9Vjm2" at bounding box center [269, 29] width 412 height 22
paste input "xigQ4qJLIxkLT3SnV7oTdiF7"
type input "xigQ4qJLIxkLT3SnV7oTdiF7"
click at [460, 28] on button "search-icon" at bounding box center [450, 29] width 35 height 24
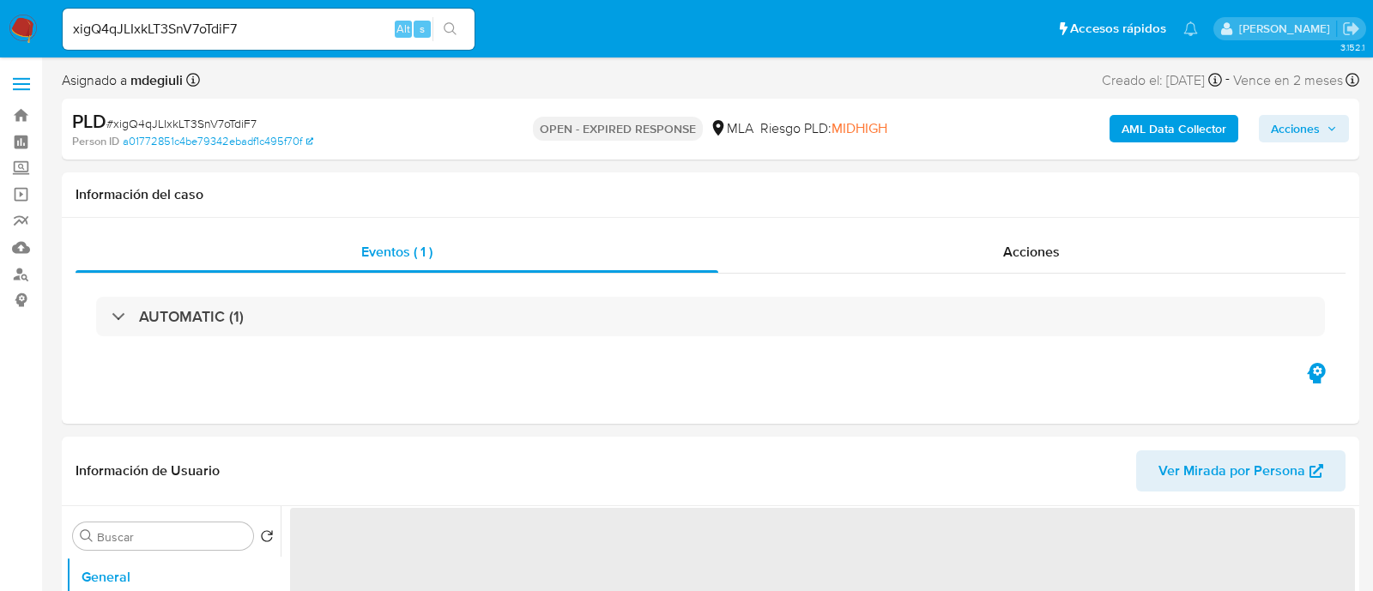
select select "10"
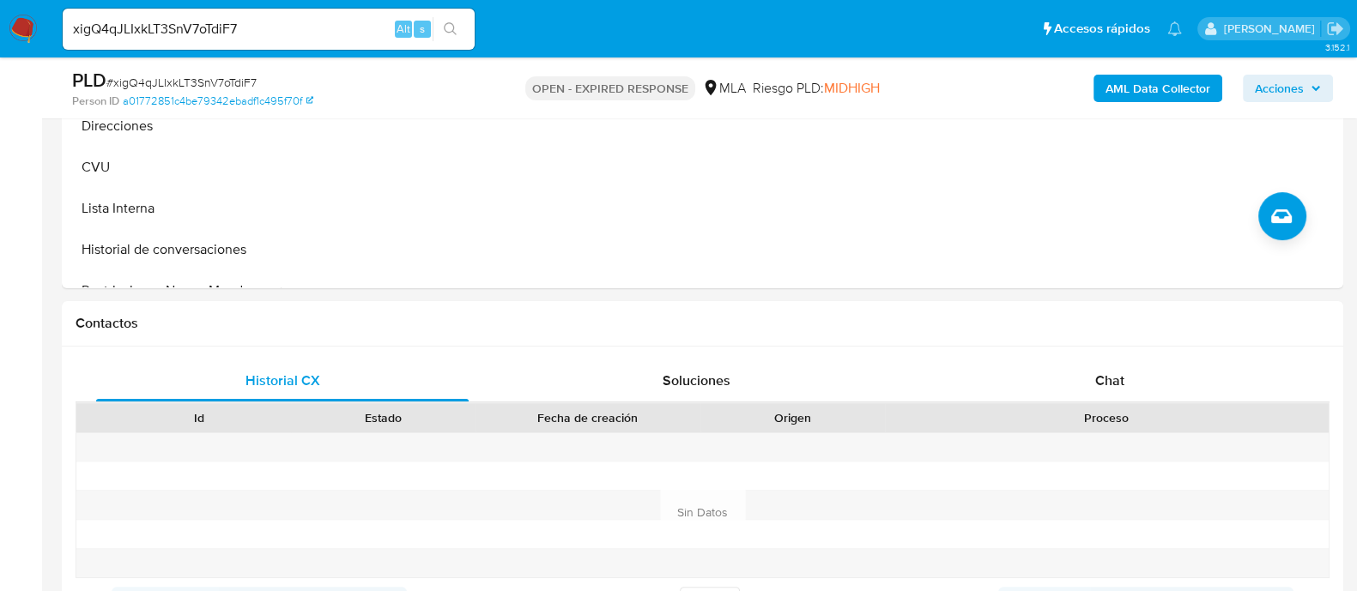
scroll to position [644, 0]
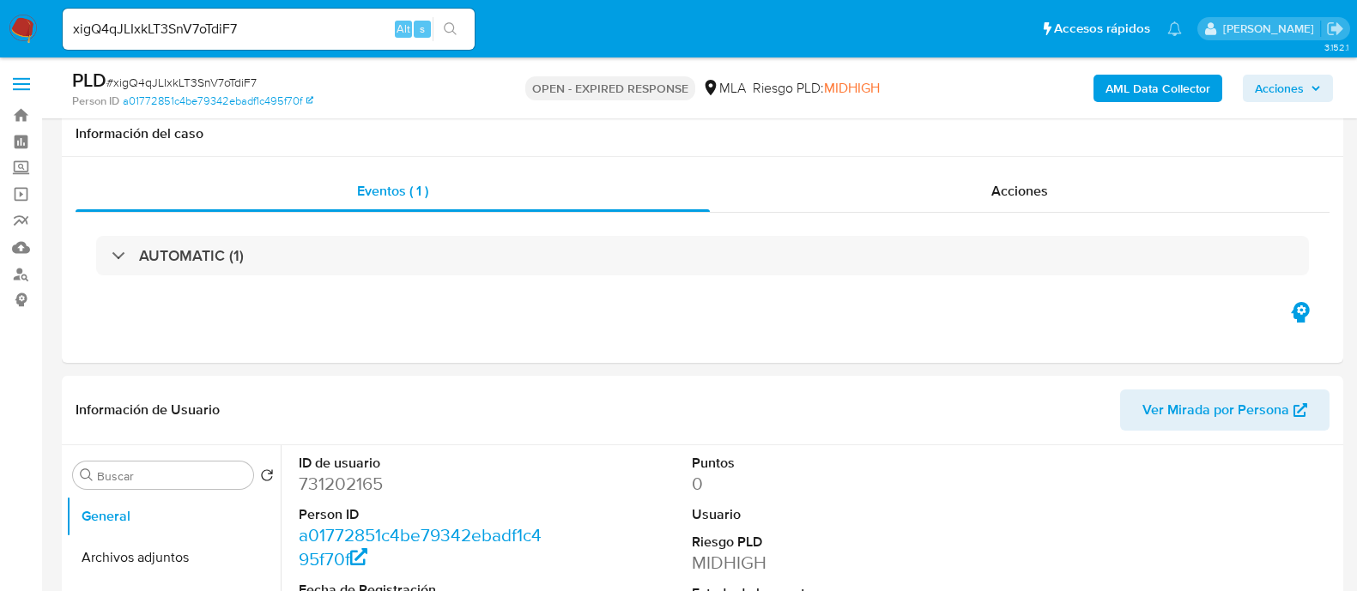
select select "10"
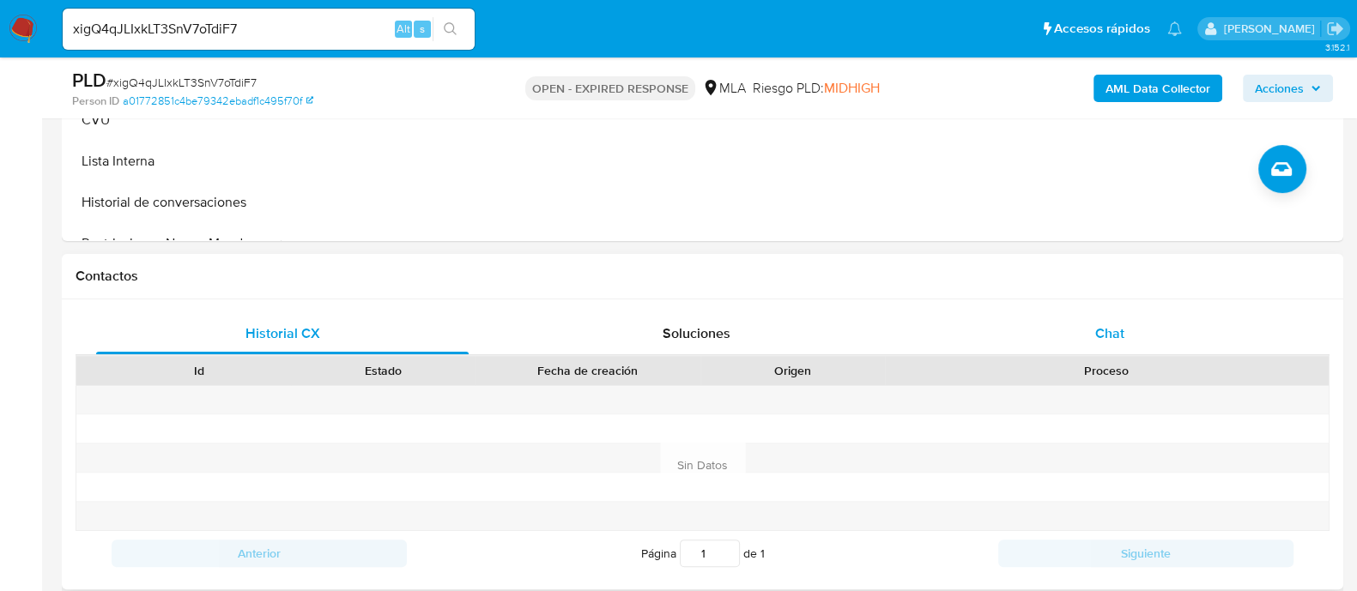
click at [1035, 318] on div "Chat" at bounding box center [1109, 333] width 372 height 41
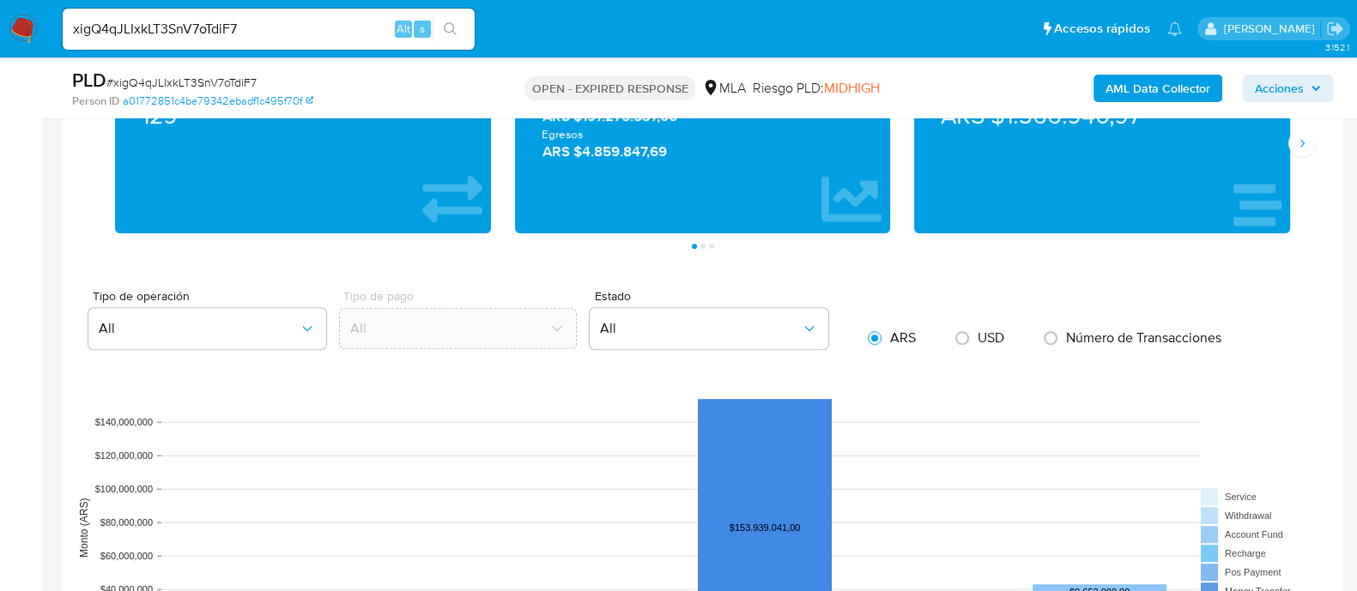
scroll to position [1180, 0]
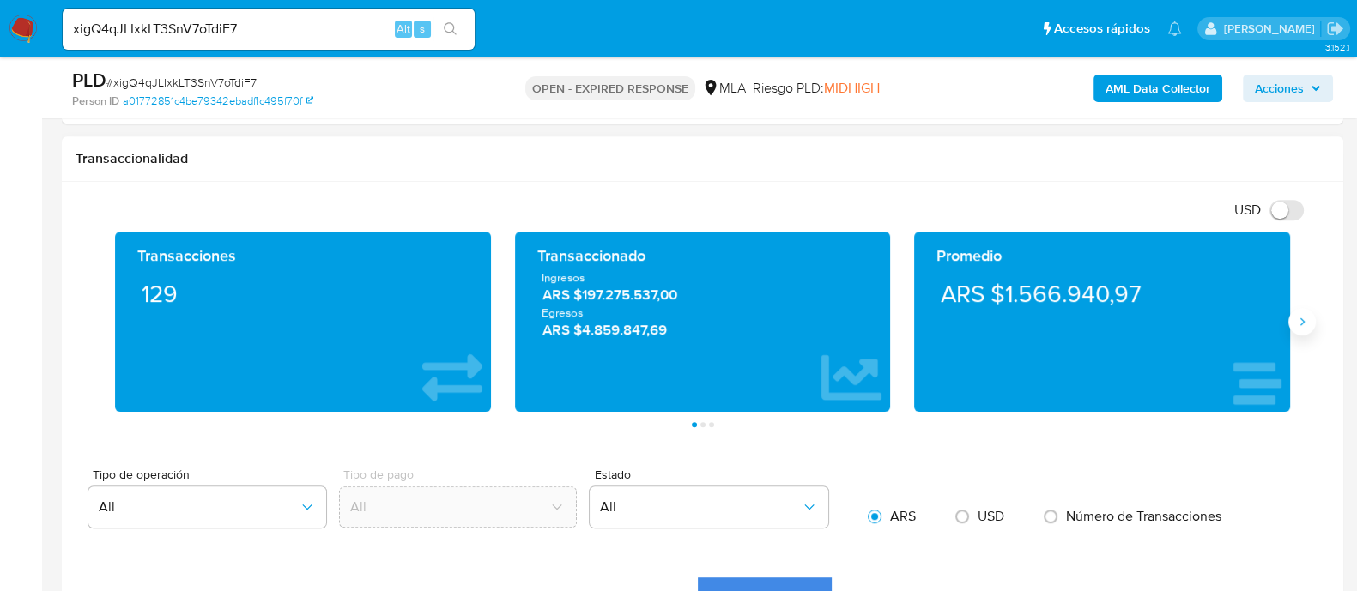
click at [1309, 325] on button "Siguiente" at bounding box center [1301, 321] width 27 height 27
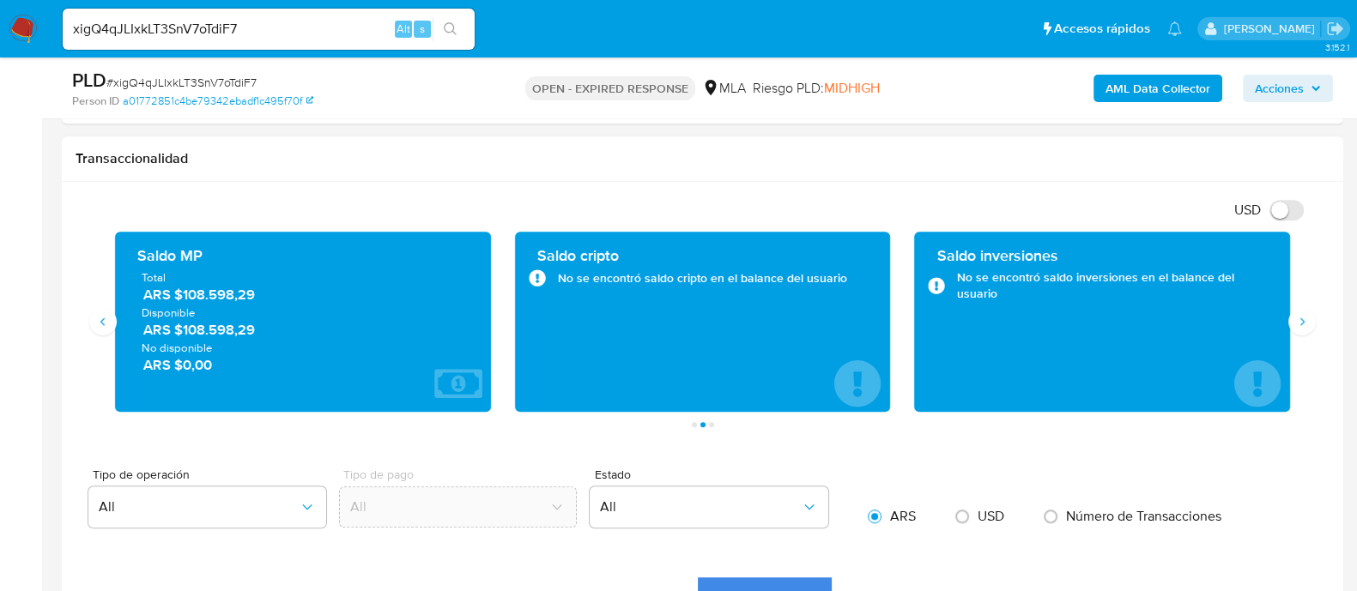
click at [113, 333] on div "Saldo MP Total ARS $108.598,29 Disponible ARS $108.598,29 No disponible ARS $0,…" at bounding box center [303, 322] width 400 height 180
click at [106, 317] on icon "Anterior" at bounding box center [103, 322] width 14 height 14
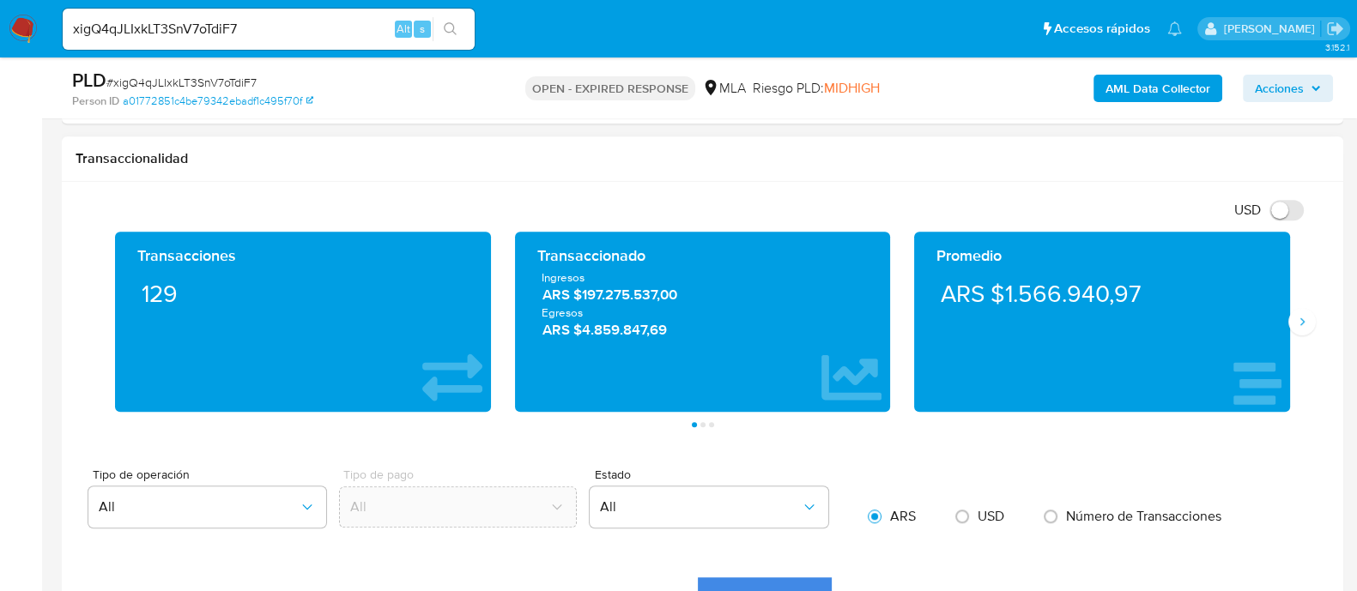
drag, startPoint x: 1195, startPoint y: 328, endPoint x: 710, endPoint y: 312, distance: 486.0
click at [706, 323] on div "Transacciones 129 Transaccionado Ingresos ARS $197.275.537,00 Egresos ARS $4.85…" at bounding box center [702, 322] width 1199 height 180
click at [1306, 341] on div "Transacciones 129 Transaccionado Ingresos ARS $197.275.537,00 Egresos ARS $4.85…" at bounding box center [703, 330] width 1254 height 196
click at [1297, 327] on icon "Siguiente" at bounding box center [1302, 322] width 14 height 14
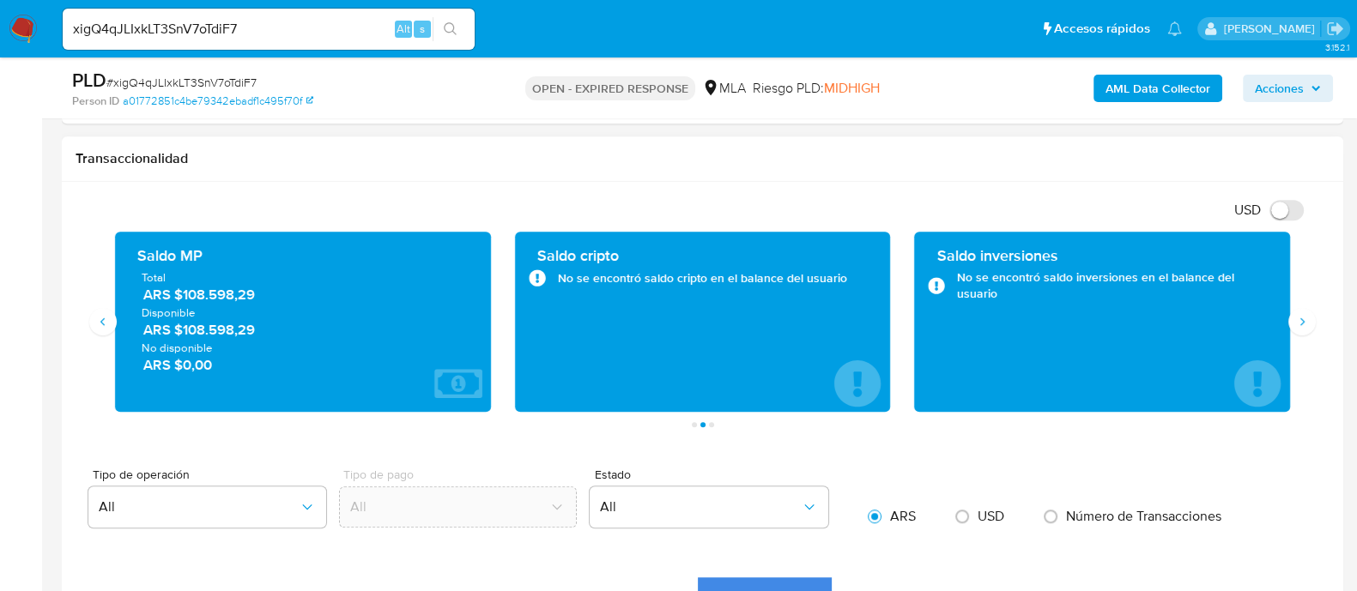
click at [460, 298] on span "ARS $108.598,29" at bounding box center [303, 296] width 321 height 20
drag, startPoint x: 426, startPoint y: 370, endPoint x: 558, endPoint y: 314, distance: 143.5
click at [431, 372] on span "ARS $0,00" at bounding box center [303, 365] width 321 height 20
click at [1295, 324] on icon "Siguiente" at bounding box center [1302, 322] width 14 height 14
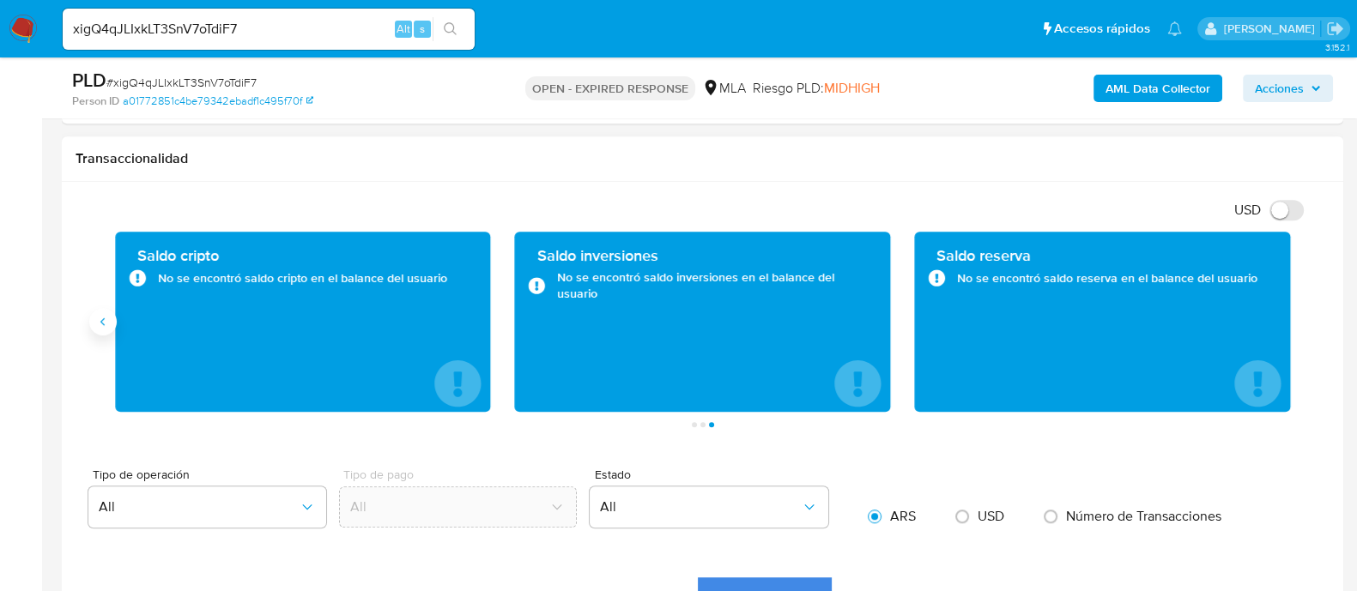
click at [112, 322] on button "Anterior" at bounding box center [102, 321] width 27 height 27
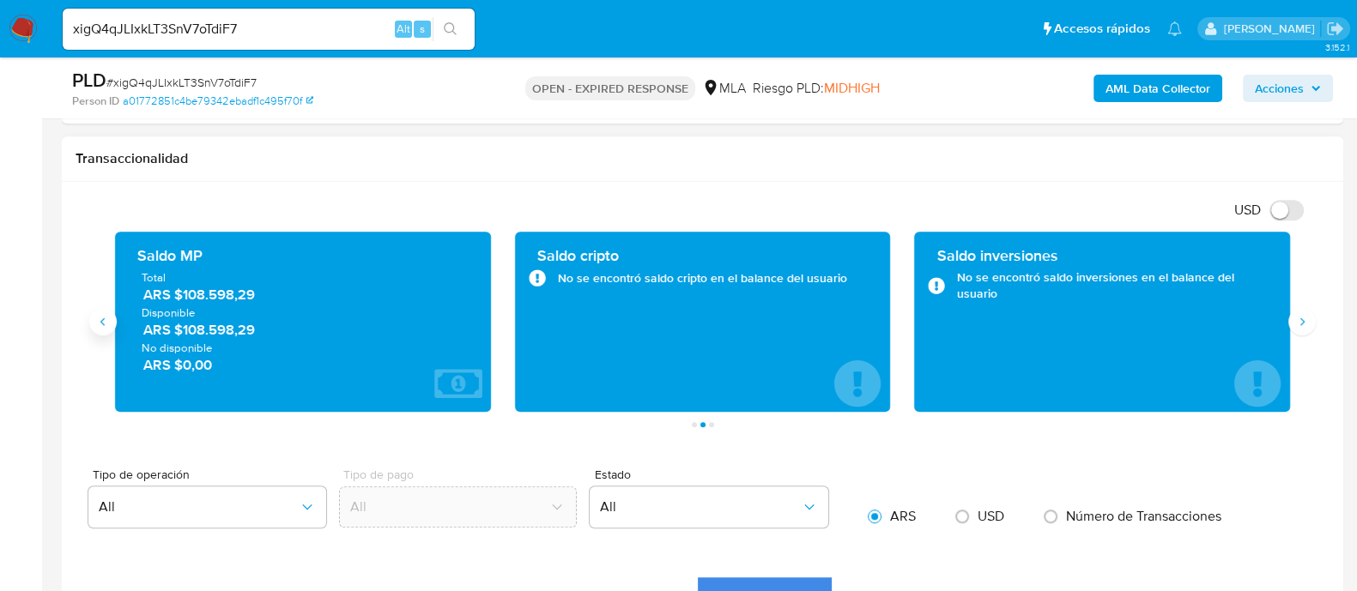
click at [112, 322] on button "Anterior" at bounding box center [102, 321] width 27 height 27
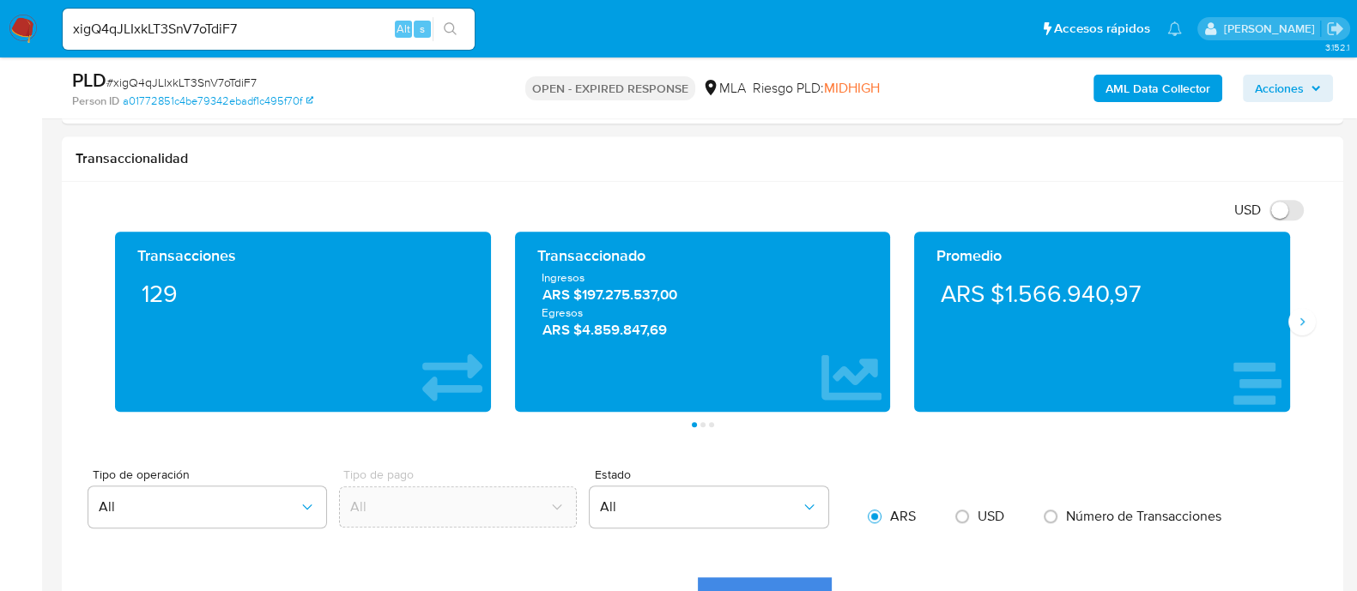
click at [202, 23] on input "xigQ4qJLIxkLT3SnV7oTdiF7" at bounding box center [269, 29] width 412 height 22
paste input "tOHraSXzo7HTgpRfz49qQvUp"
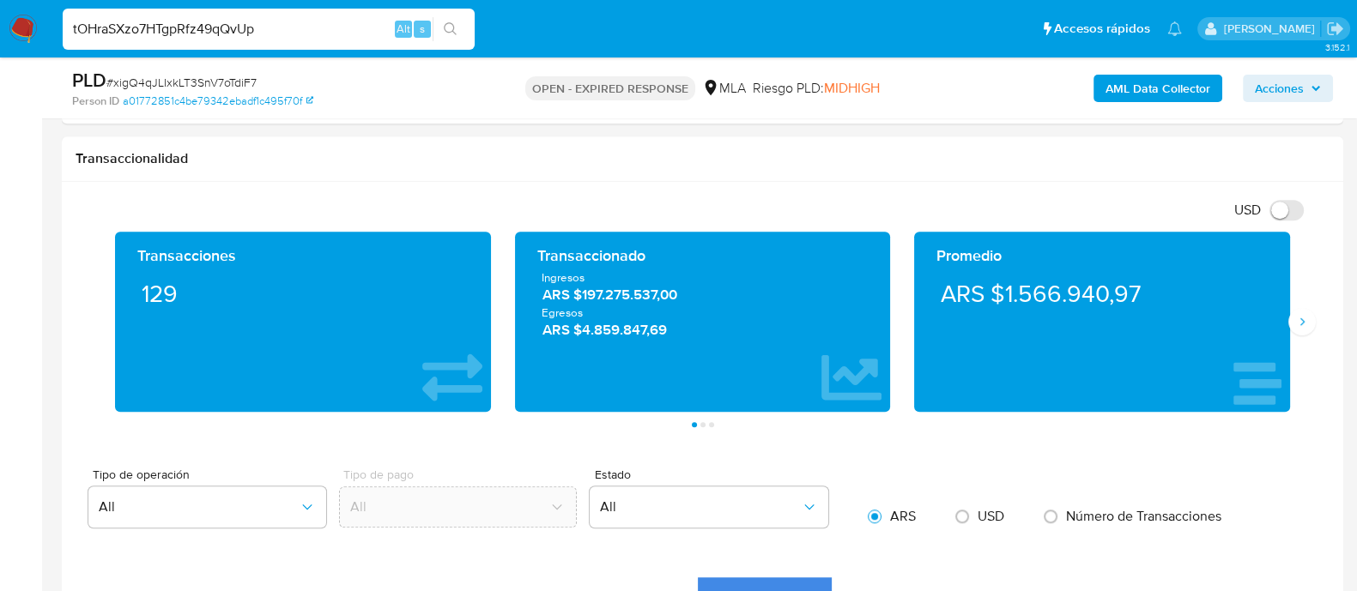
type input "tOHraSXzo7HTgpRfz49qQvUp"
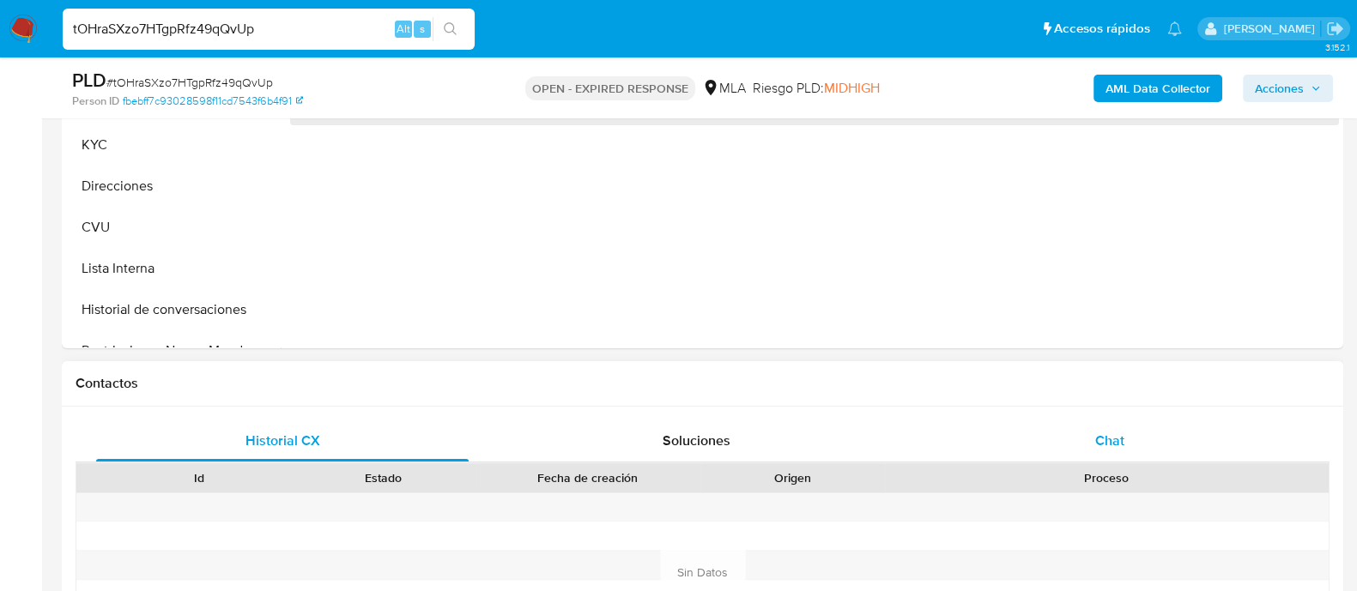
click at [1077, 447] on div "Chat" at bounding box center [1109, 441] width 372 height 41
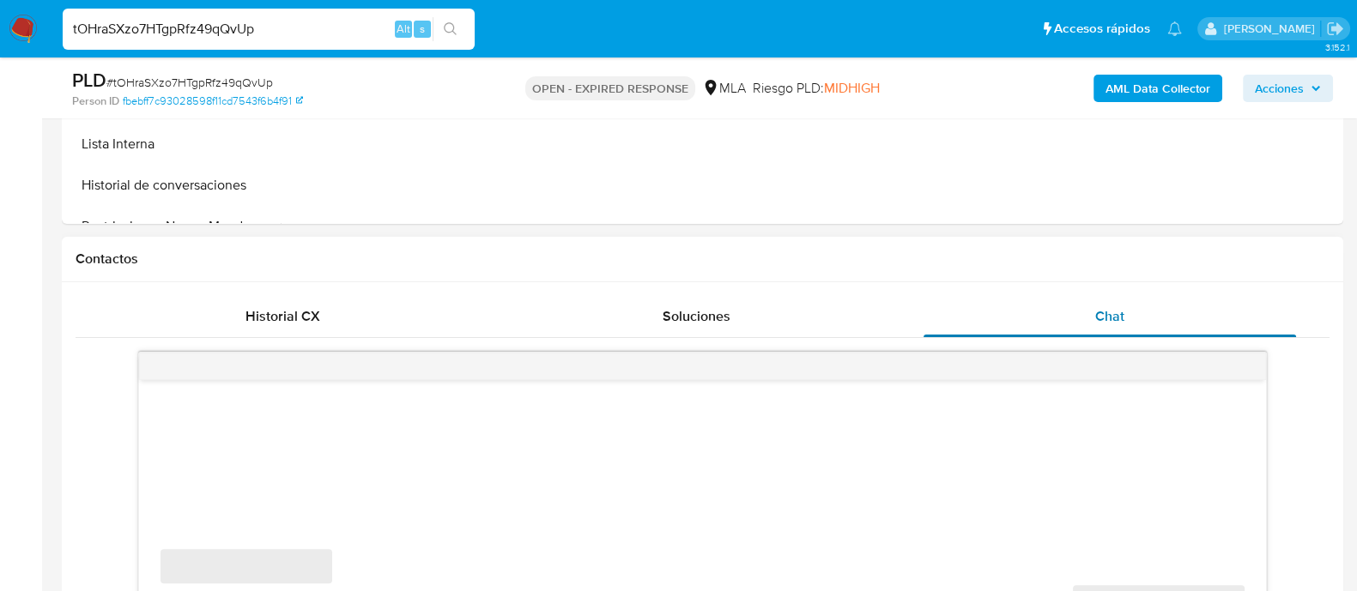
scroll to position [750, 0]
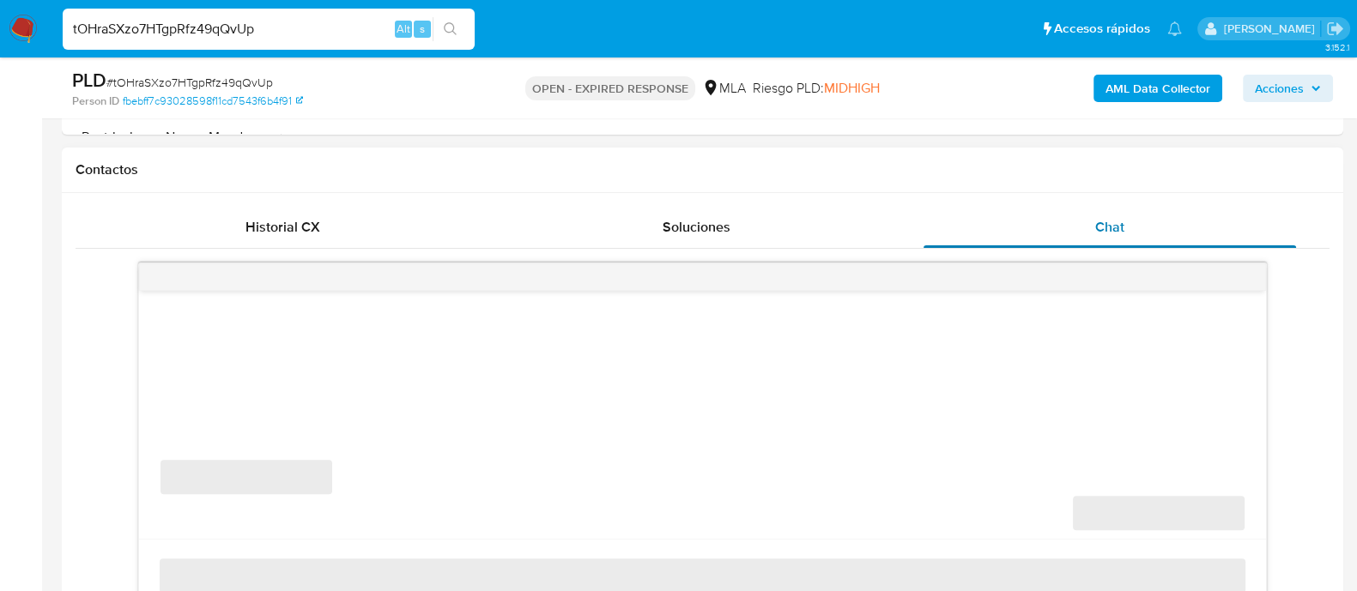
select select "10"
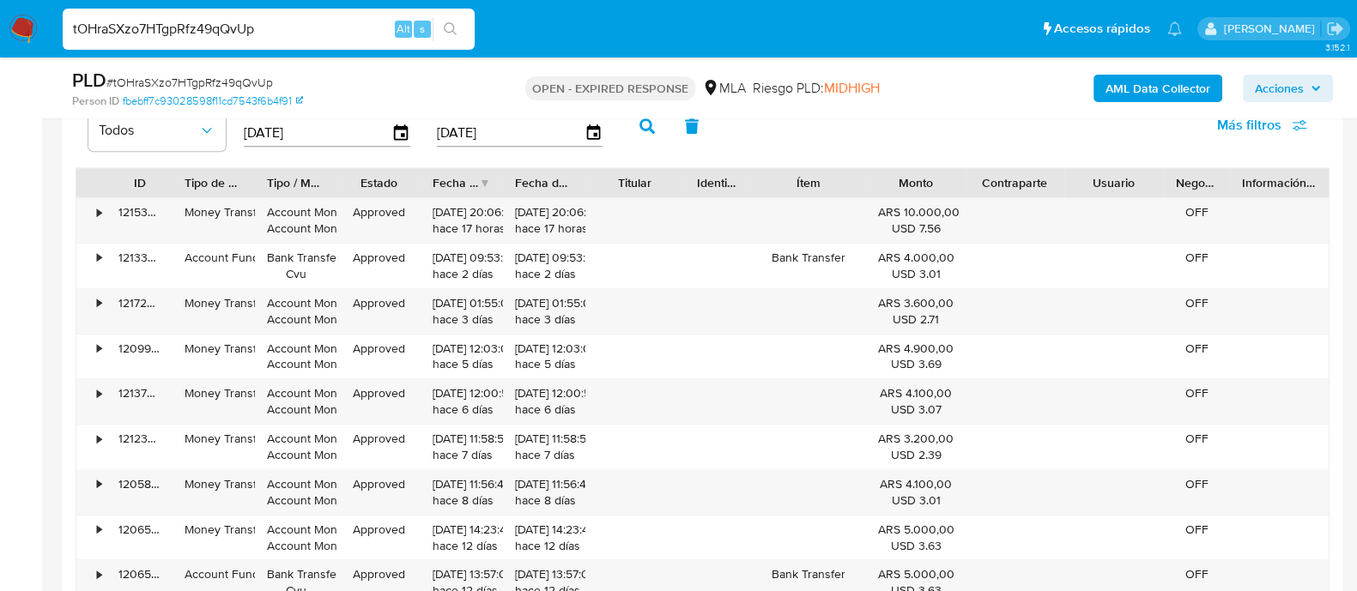
scroll to position [2038, 0]
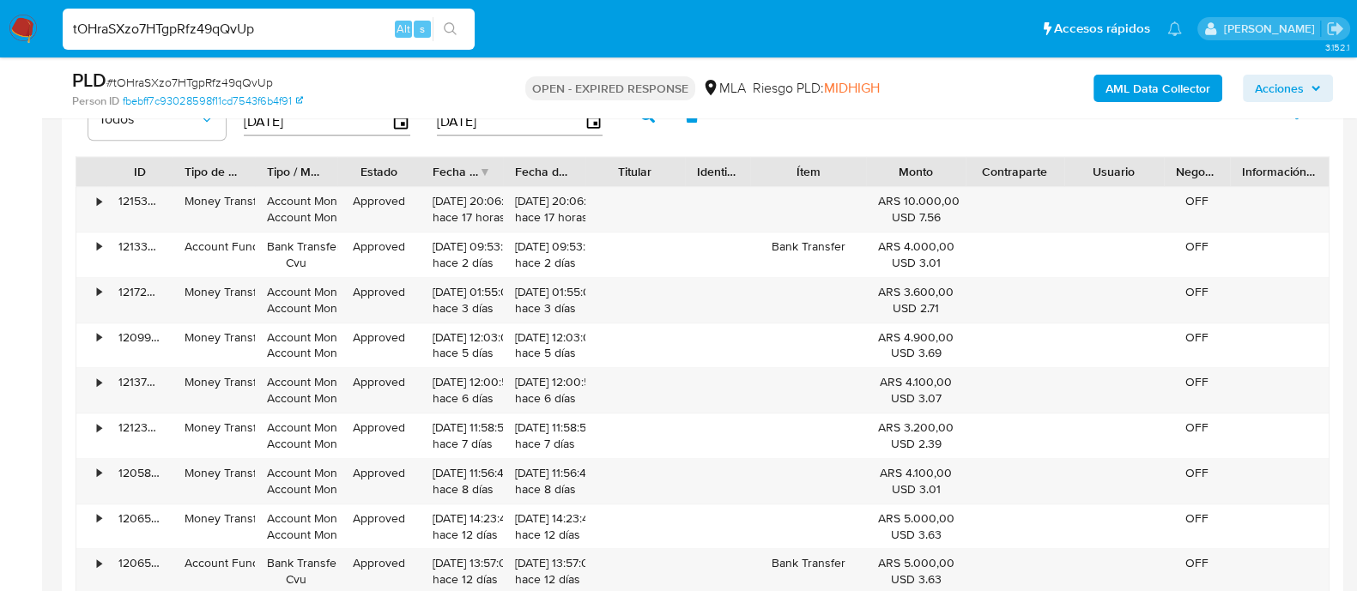
click at [181, 16] on div "tOHraSXzo7HTgpRfz49qQvUp Alt s" at bounding box center [269, 29] width 412 height 41
click at [181, 31] on input "tOHraSXzo7HTgpRfz49qQvUp" at bounding box center [269, 29] width 412 height 22
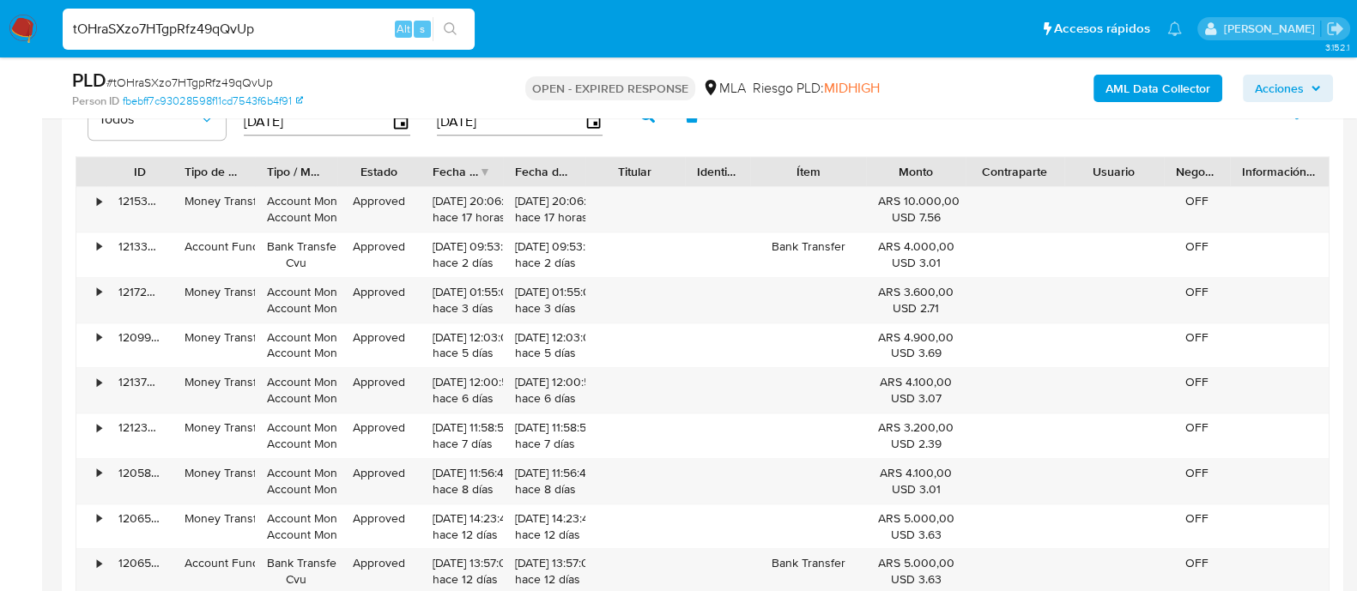
paste input "Rm0GxJK9dnTBDfGa113Ajbit"
type input "Rm0GxJK9dnTBDfGa113Ajbit"
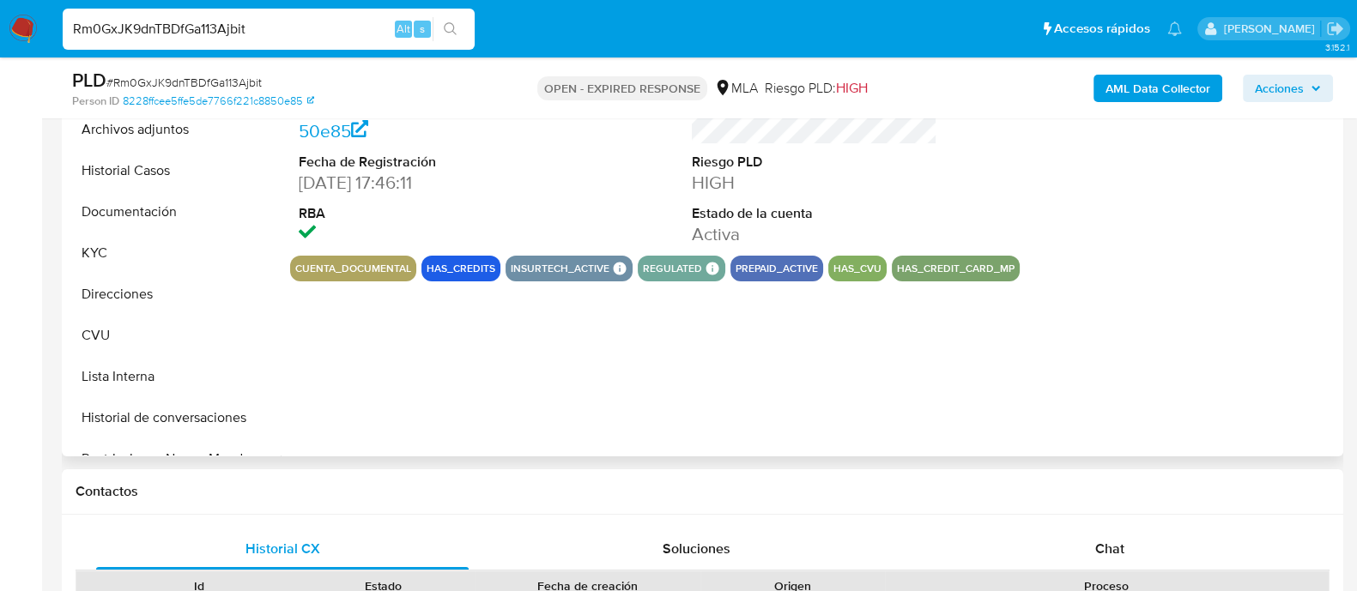
scroll to position [644, 0]
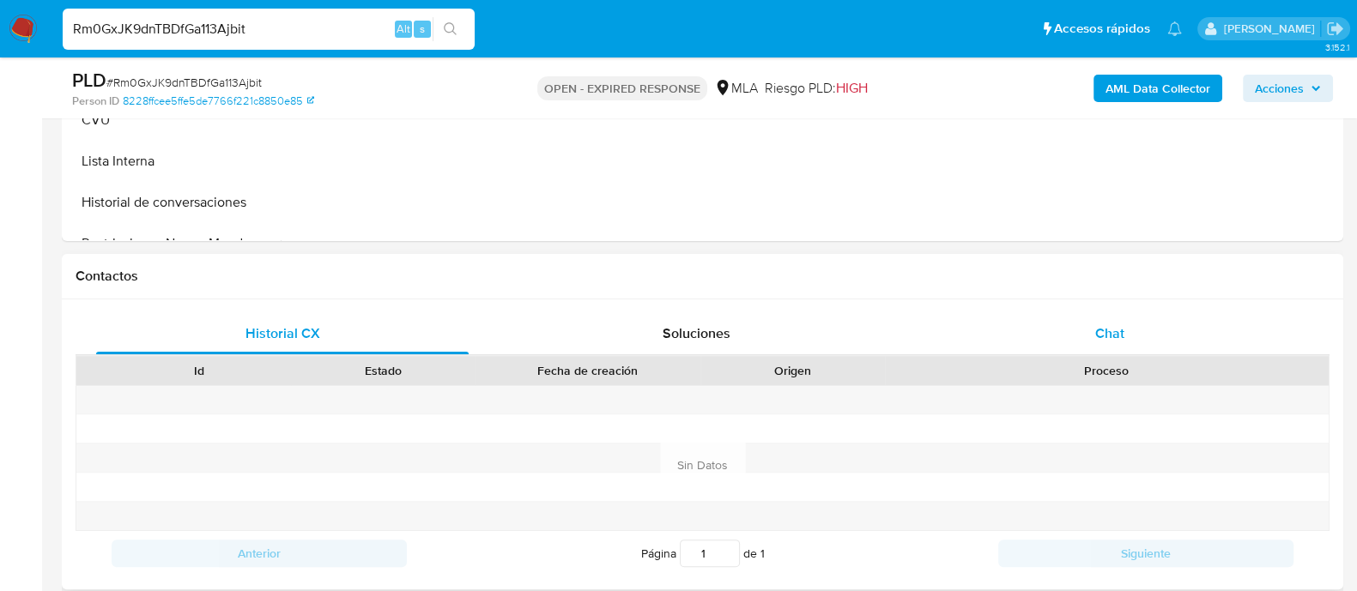
click at [1000, 341] on div "Chat" at bounding box center [1109, 333] width 372 height 41
select select "10"
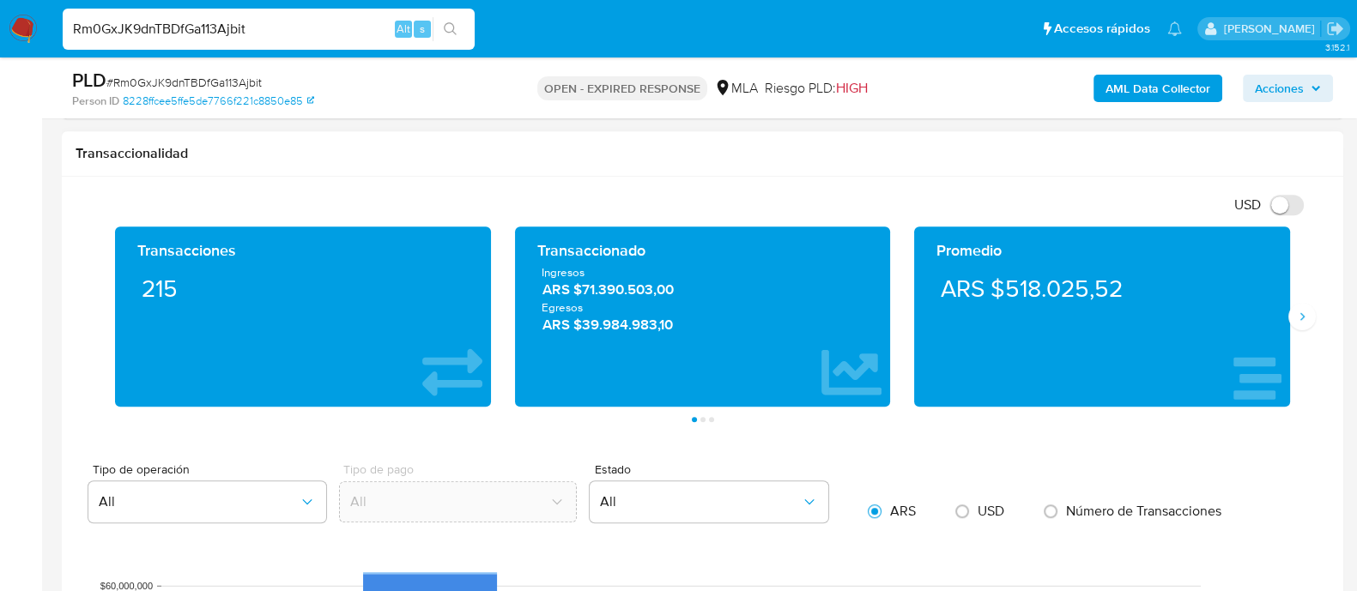
scroll to position [1180, 0]
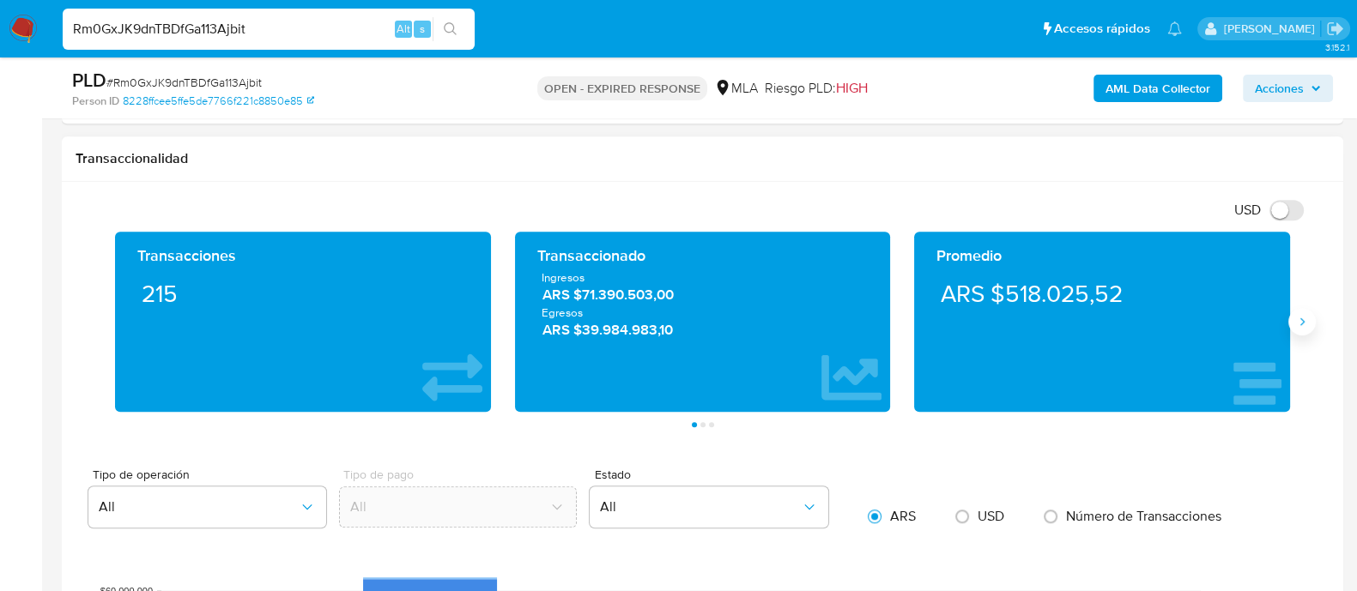
click at [1304, 320] on icon "Siguiente" at bounding box center [1302, 322] width 14 height 14
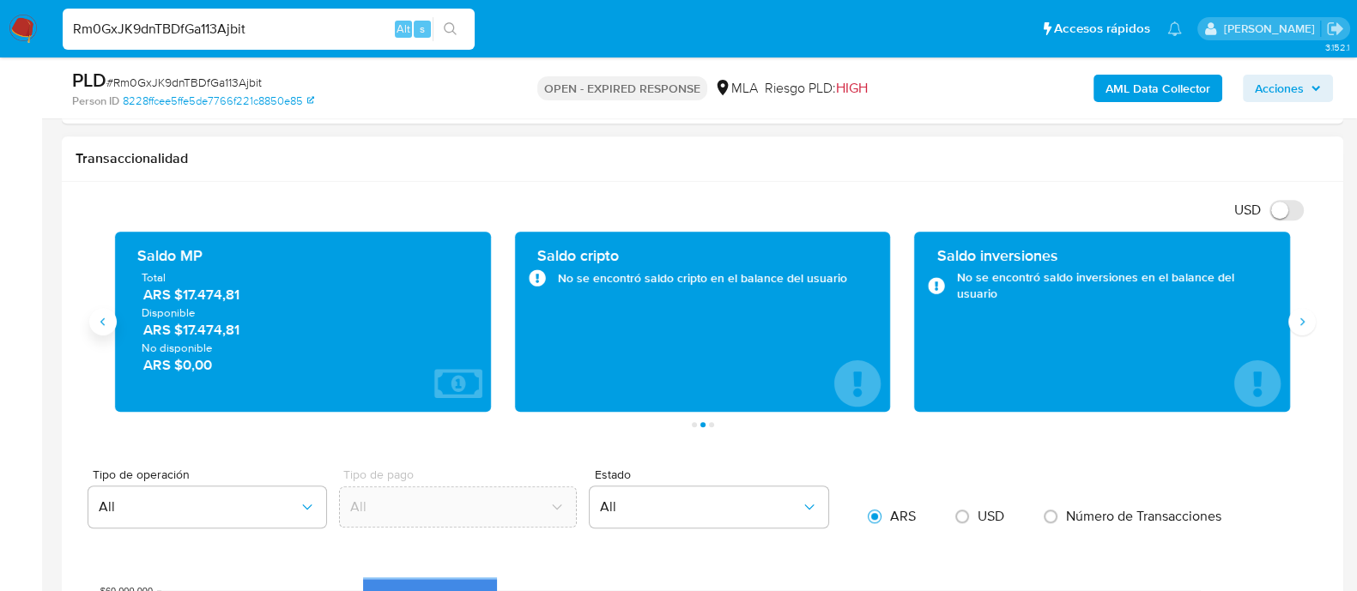
click at [110, 330] on button "Anterior" at bounding box center [102, 321] width 27 height 27
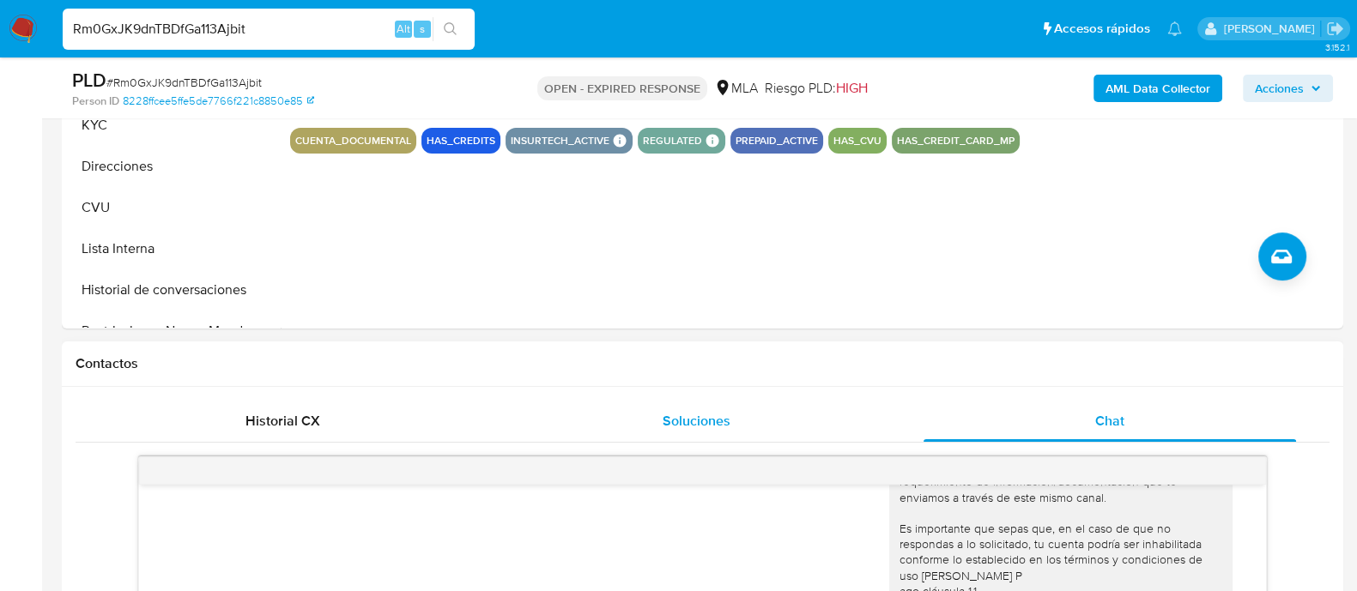
scroll to position [536, 0]
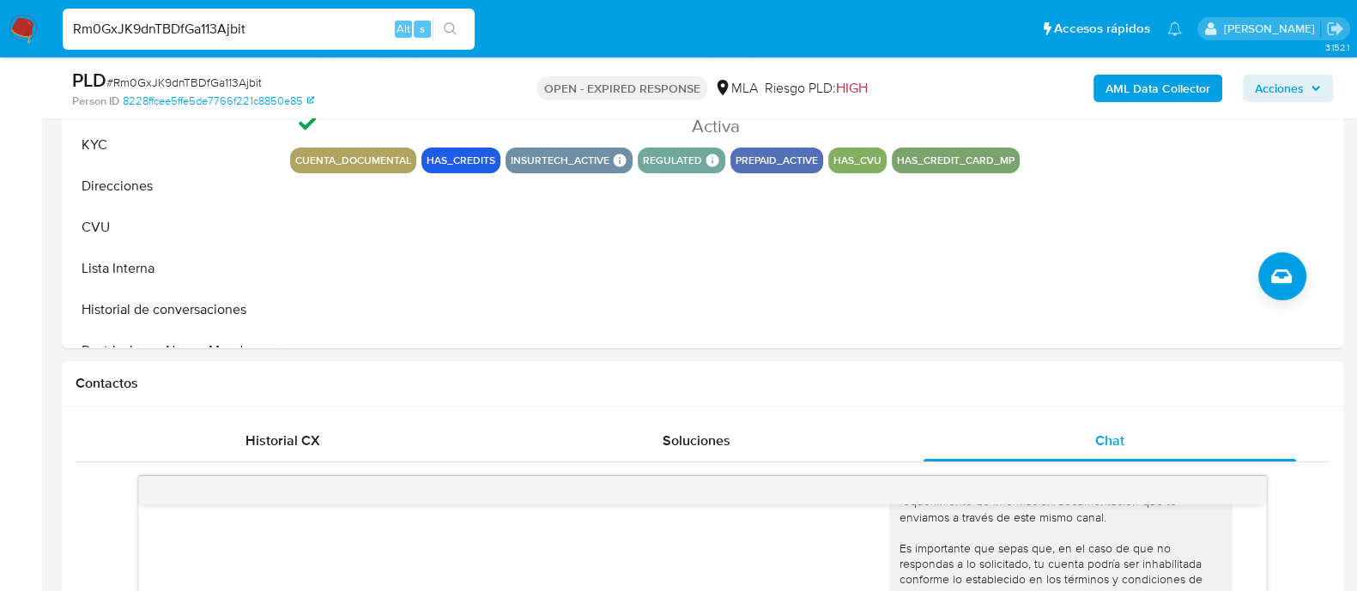
click at [216, 23] on input "Rm0GxJK9dnTBDfGa113Ajbit" at bounding box center [269, 29] width 412 height 22
paste input "wjLw4U9IXn6ezxwnpaNzkD1y"
type input "wjLw4U9IXn6ezxwnpaNzkD1y"
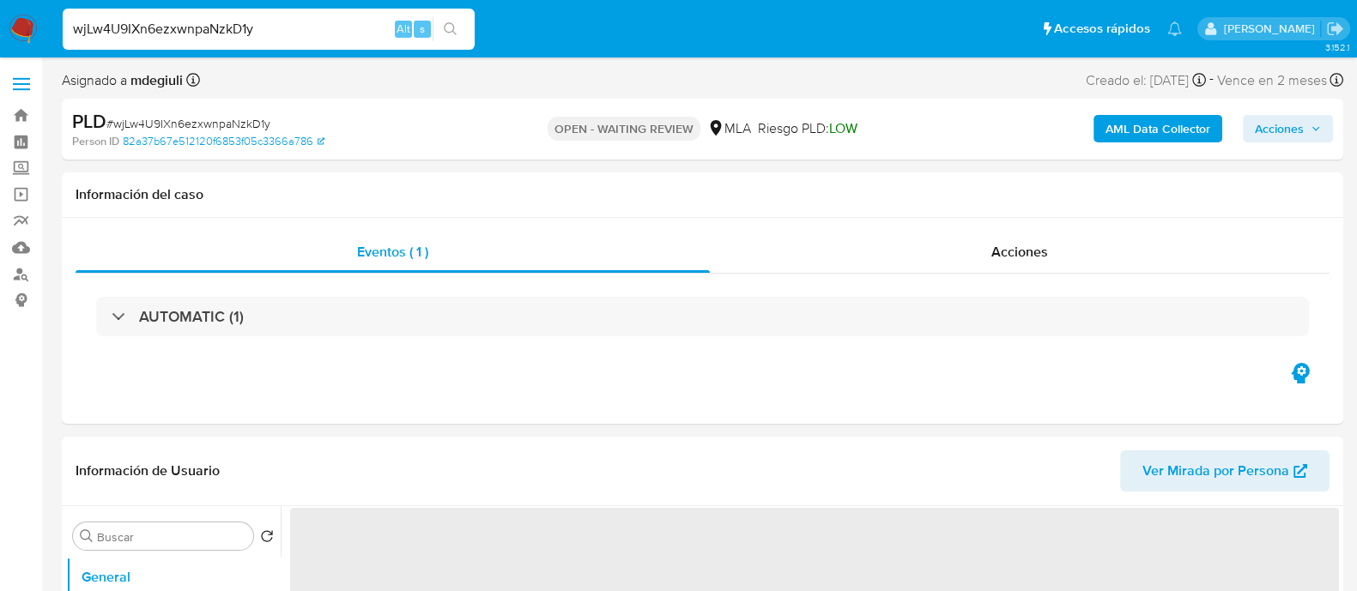
select select "10"
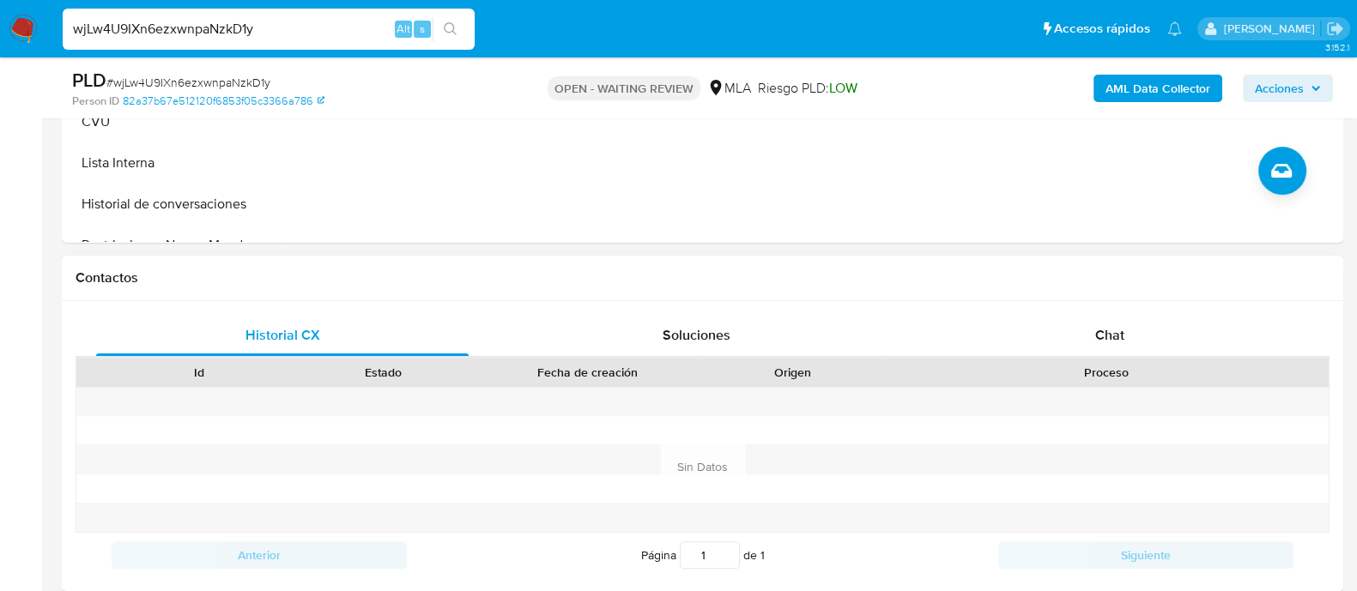
scroll to position [644, 0]
click at [1073, 322] on div "Chat" at bounding box center [1109, 333] width 372 height 41
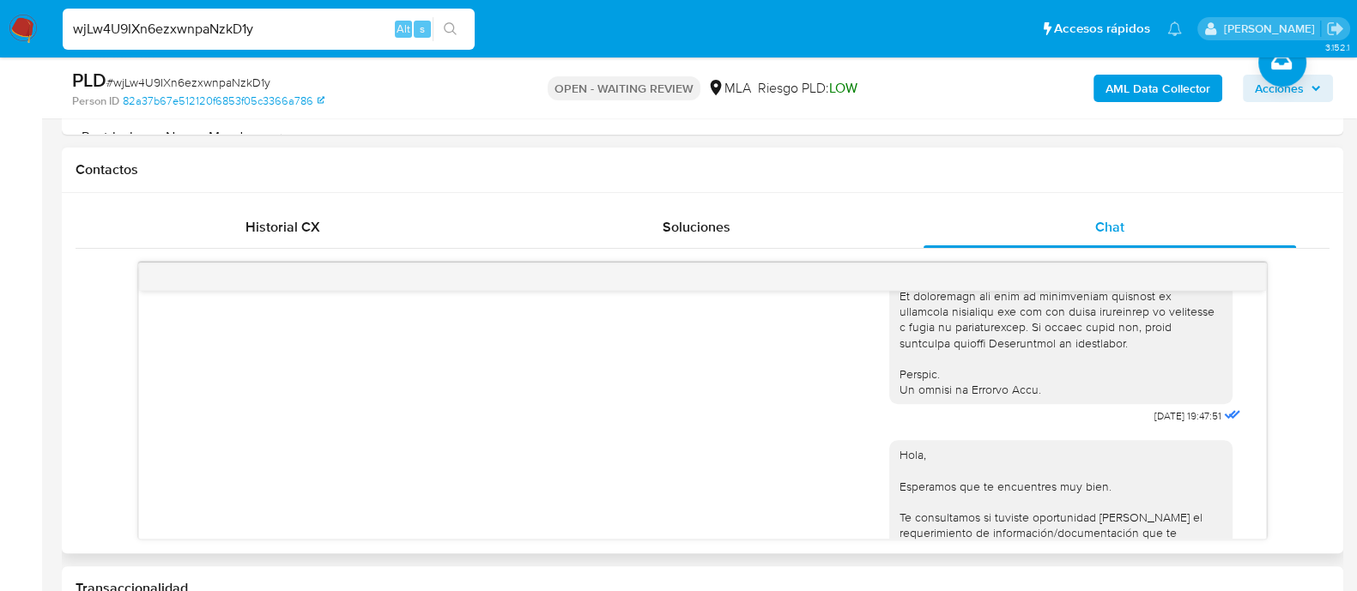
scroll to position [1346, 0]
